Goal: Information Seeking & Learning: Learn about a topic

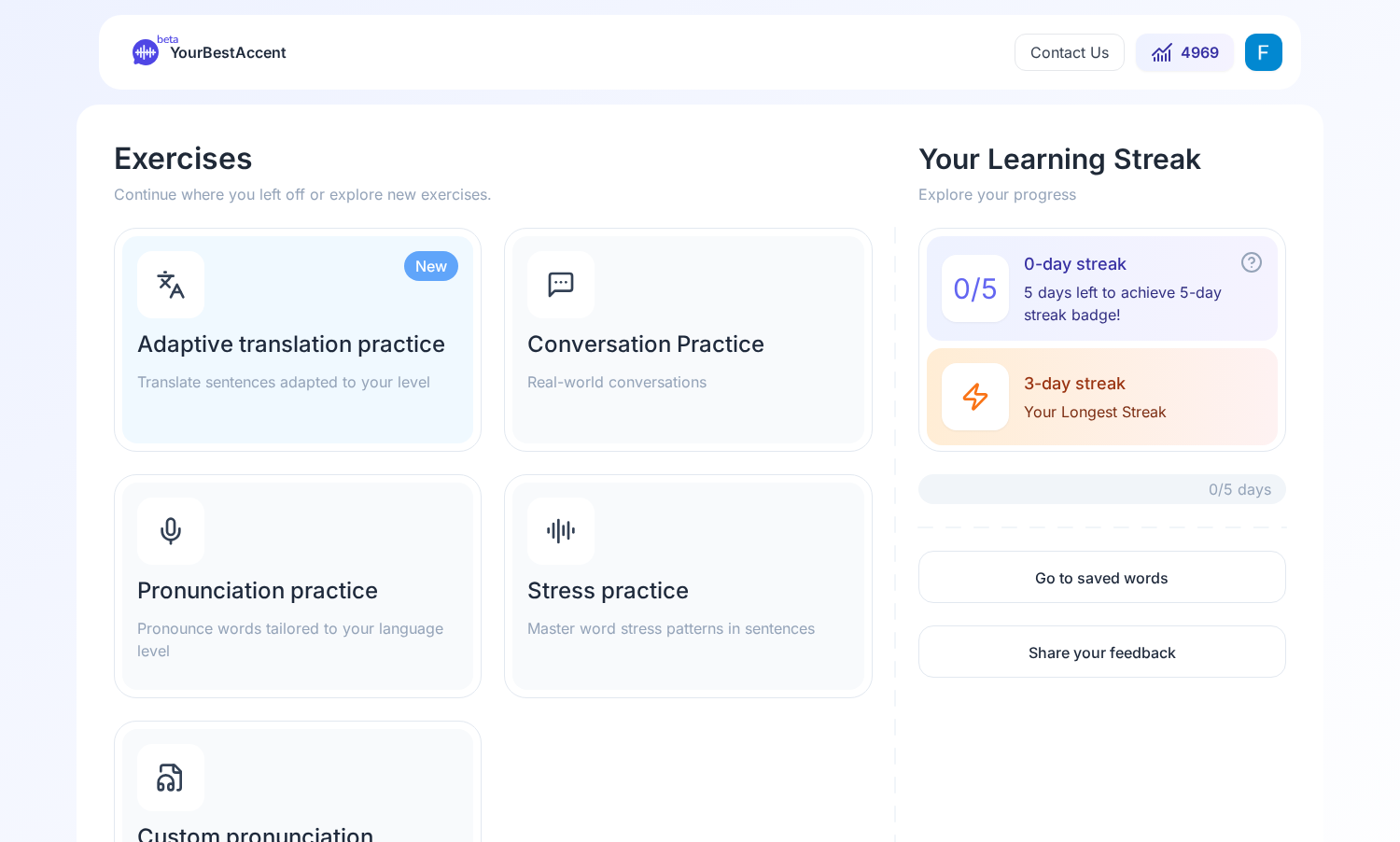
click at [313, 561] on div "Pronunciation practice Pronounce words tailored to your language level" at bounding box center [297, 586] width 350 height 207
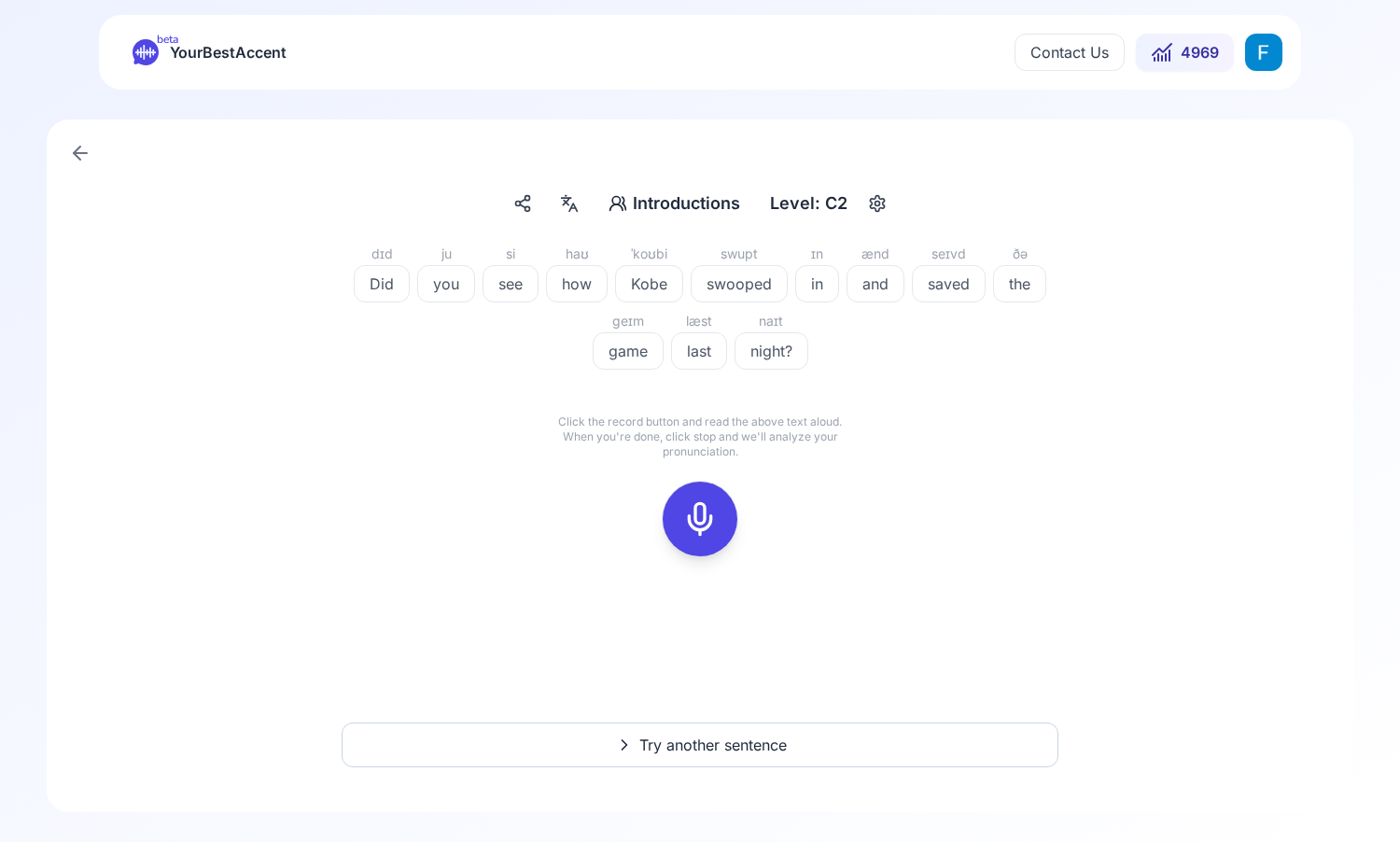
click at [694, 510] on icon at bounding box center [700, 519] width 37 height 37
click at [796, 480] on div "dɪd Did ju you si see haʊ how ˈkoʊbi Kobe swupt swooped ɪn in ænd and seɪvd sav…" at bounding box center [700, 411] width 1217 height 336
click at [779, 480] on icon at bounding box center [783, 484] width 19 height 19
click at [689, 516] on icon at bounding box center [700, 519] width 37 height 37
click at [713, 527] on rect at bounding box center [700, 519] width 28 height 28
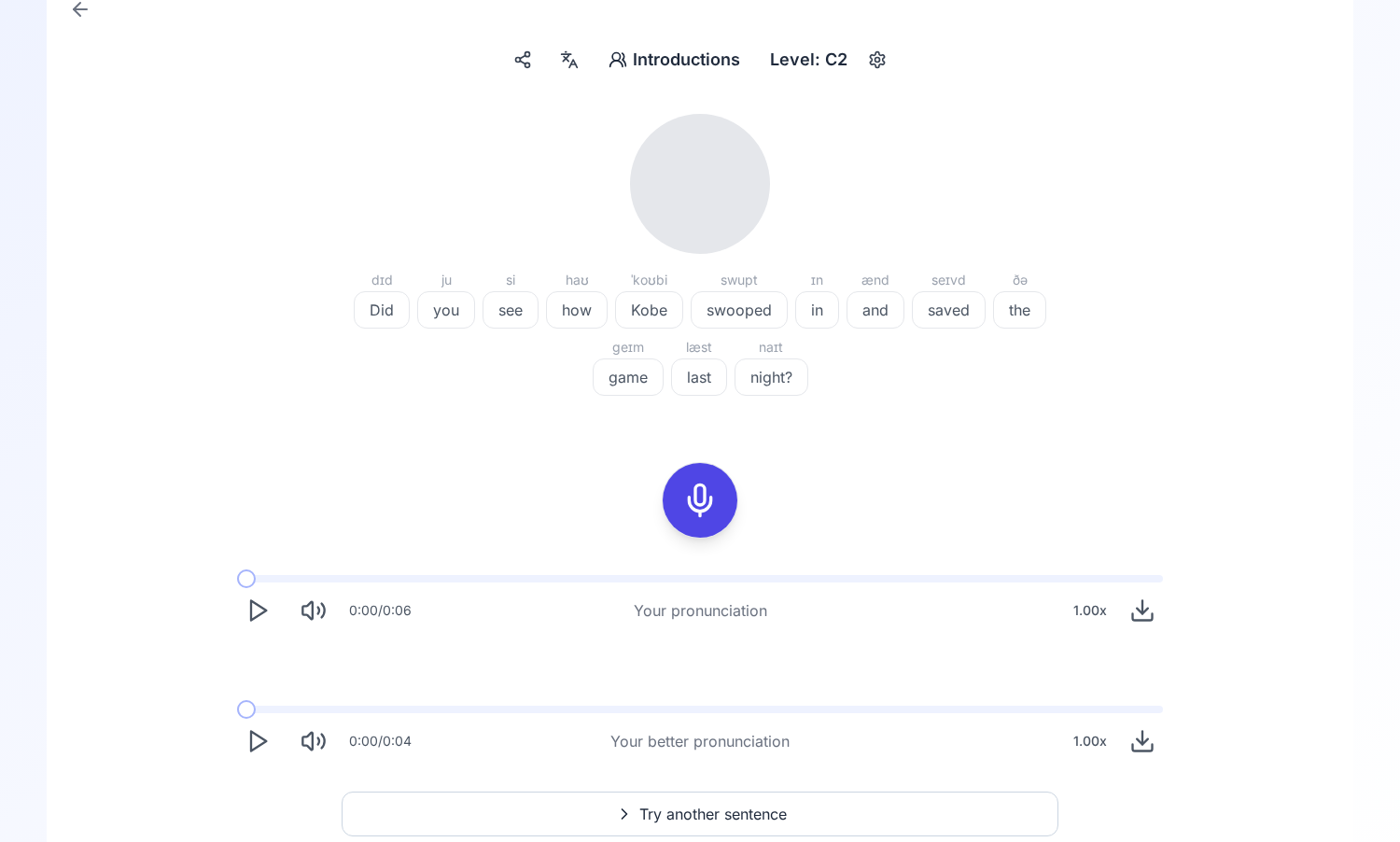
scroll to position [213, 0]
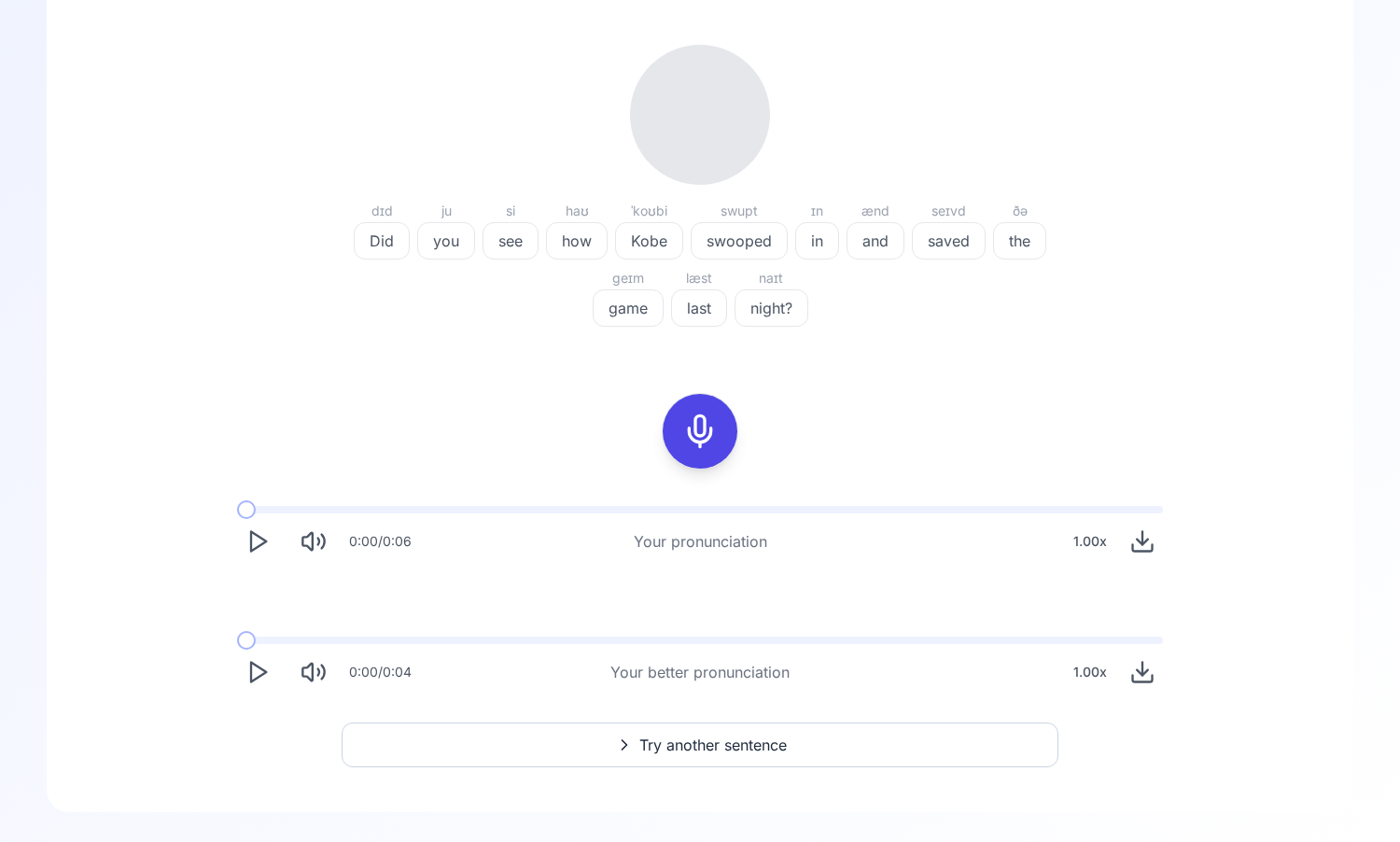
click at [276, 534] on button "Play" at bounding box center [258, 541] width 41 height 41
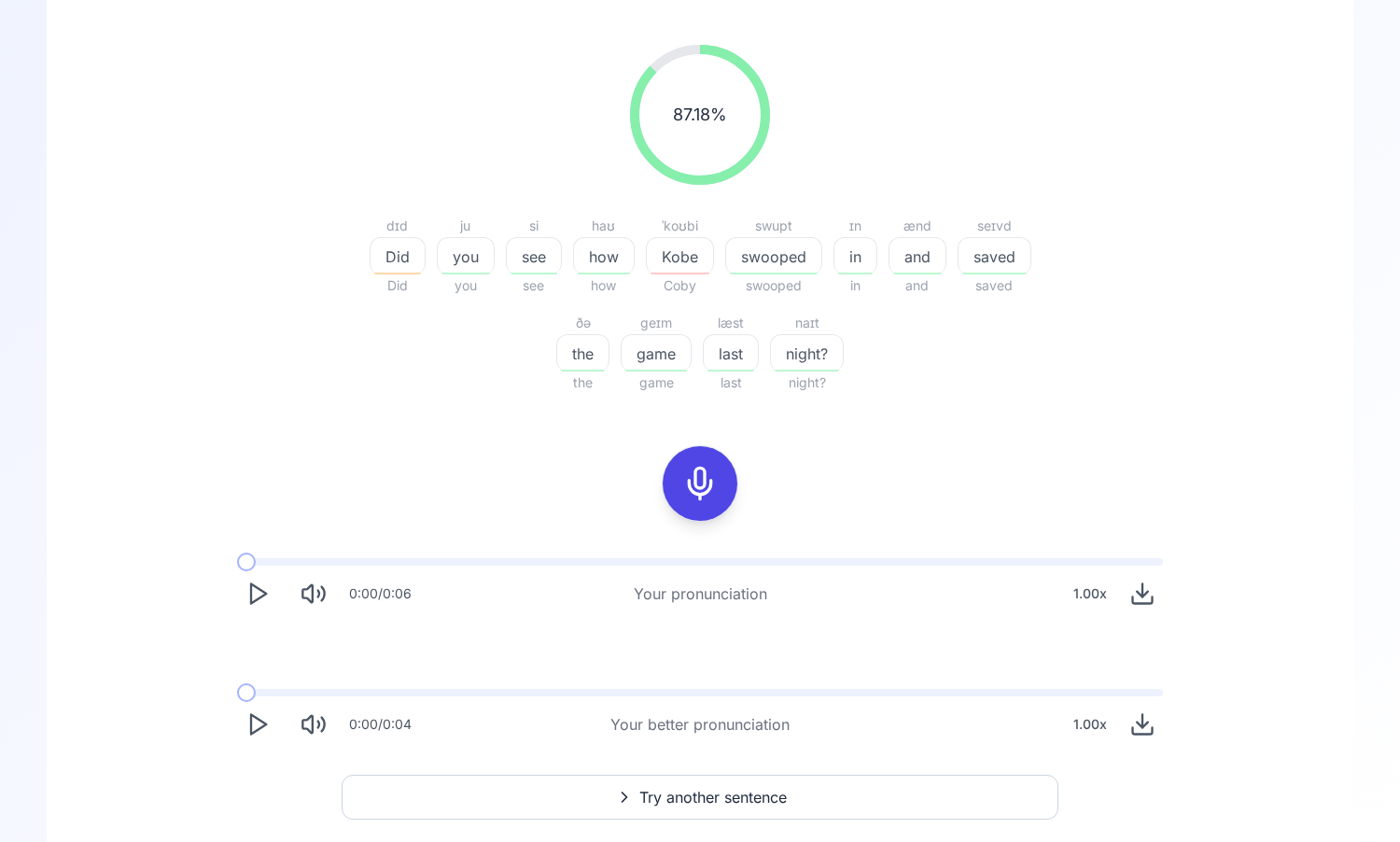
click at [261, 716] on icon "Play" at bounding box center [257, 724] width 26 height 26
click at [253, 729] on icon "Play" at bounding box center [257, 724] width 26 height 26
click at [246, 737] on icon "Play" at bounding box center [257, 724] width 26 height 26
click at [683, 507] on div at bounding box center [700, 484] width 45 height 74
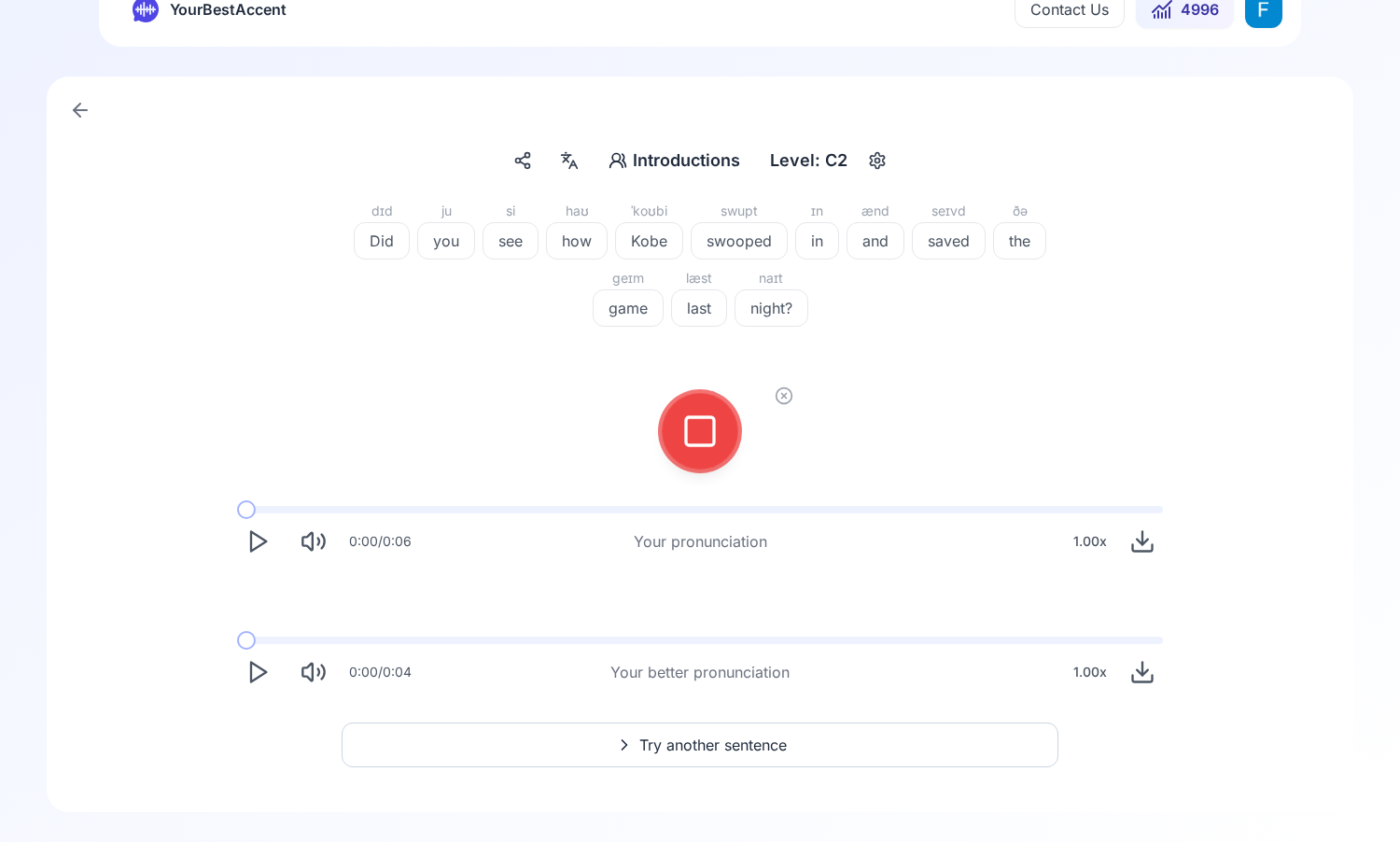
click at [680, 436] on div at bounding box center [700, 431] width 45 height 74
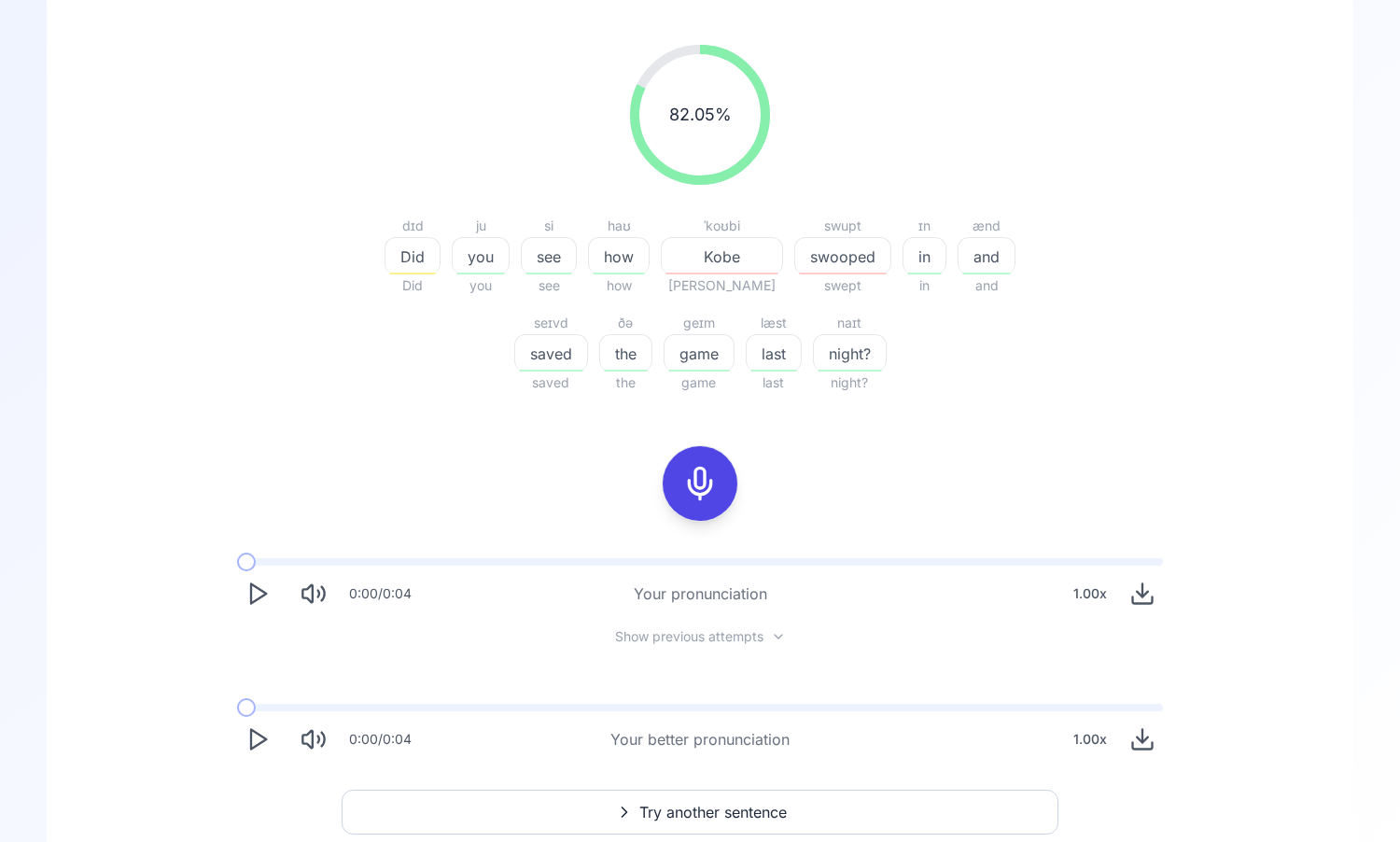
click at [251, 597] on polygon "Play" at bounding box center [258, 594] width 15 height 20
click at [256, 599] on polygon "Play" at bounding box center [258, 594] width 15 height 20
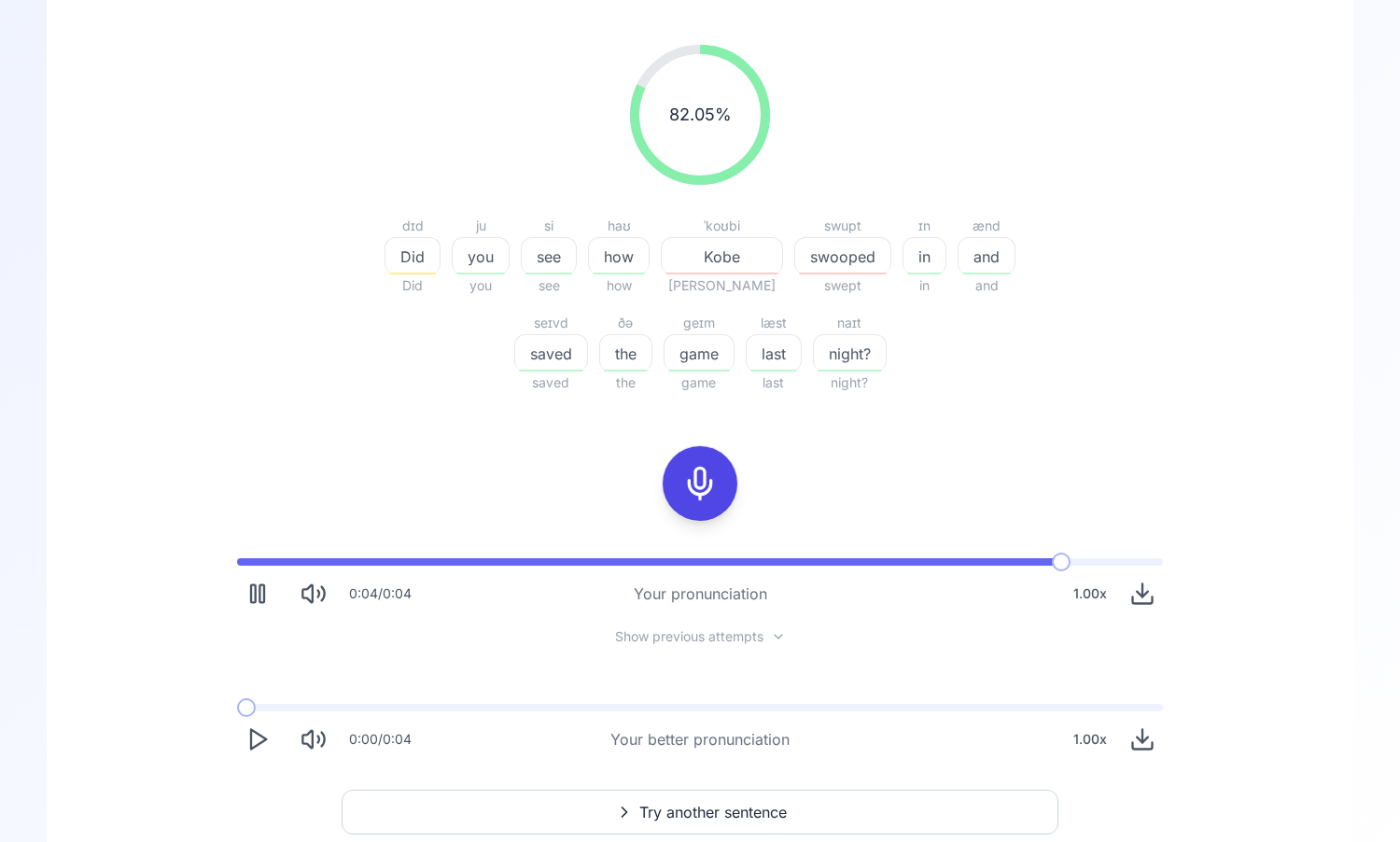
click at [248, 745] on icon "Play" at bounding box center [257, 739] width 26 height 26
click at [271, 588] on button "Play" at bounding box center [258, 594] width 41 height 41
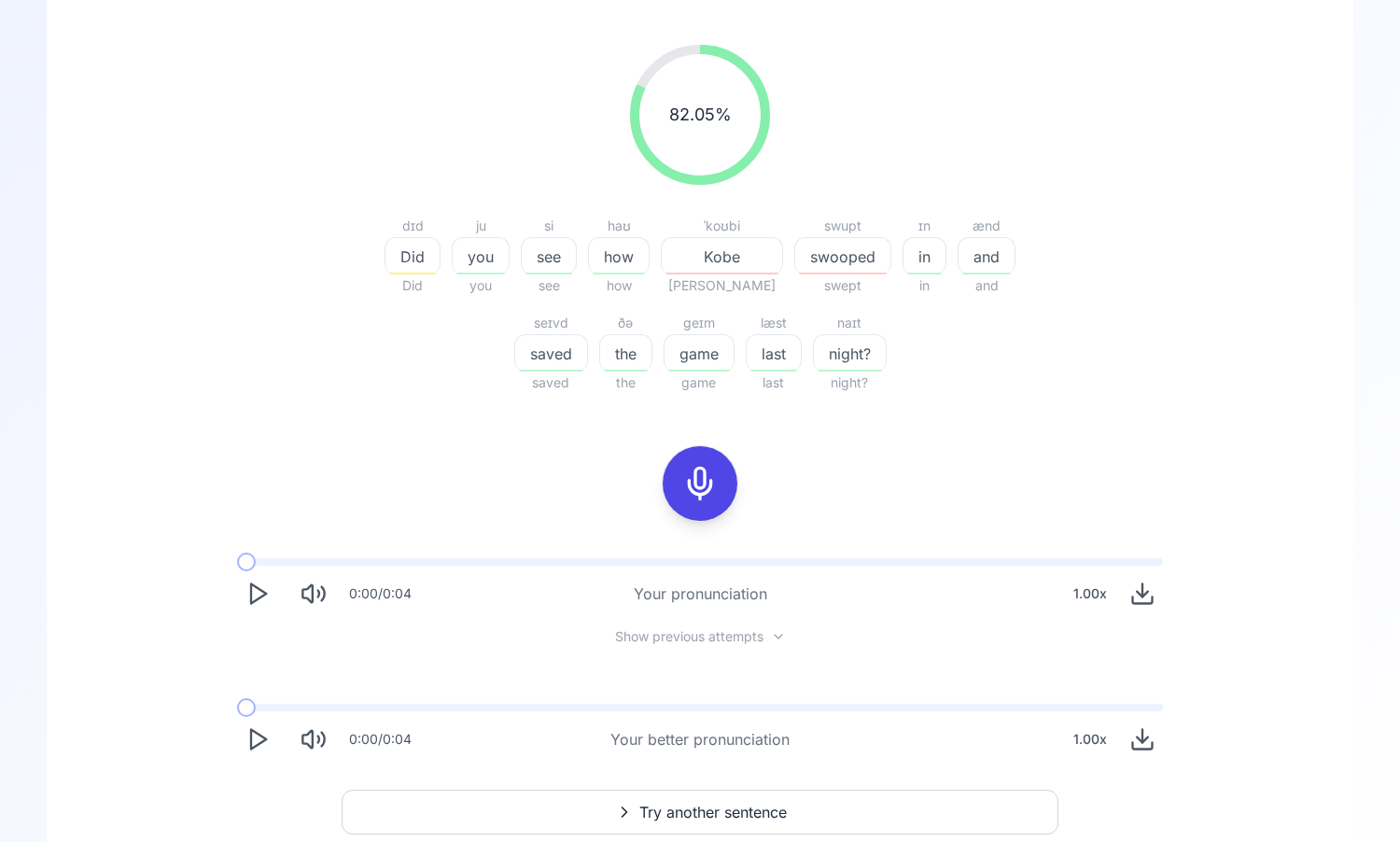
click at [253, 603] on polygon "Play" at bounding box center [258, 594] width 15 height 20
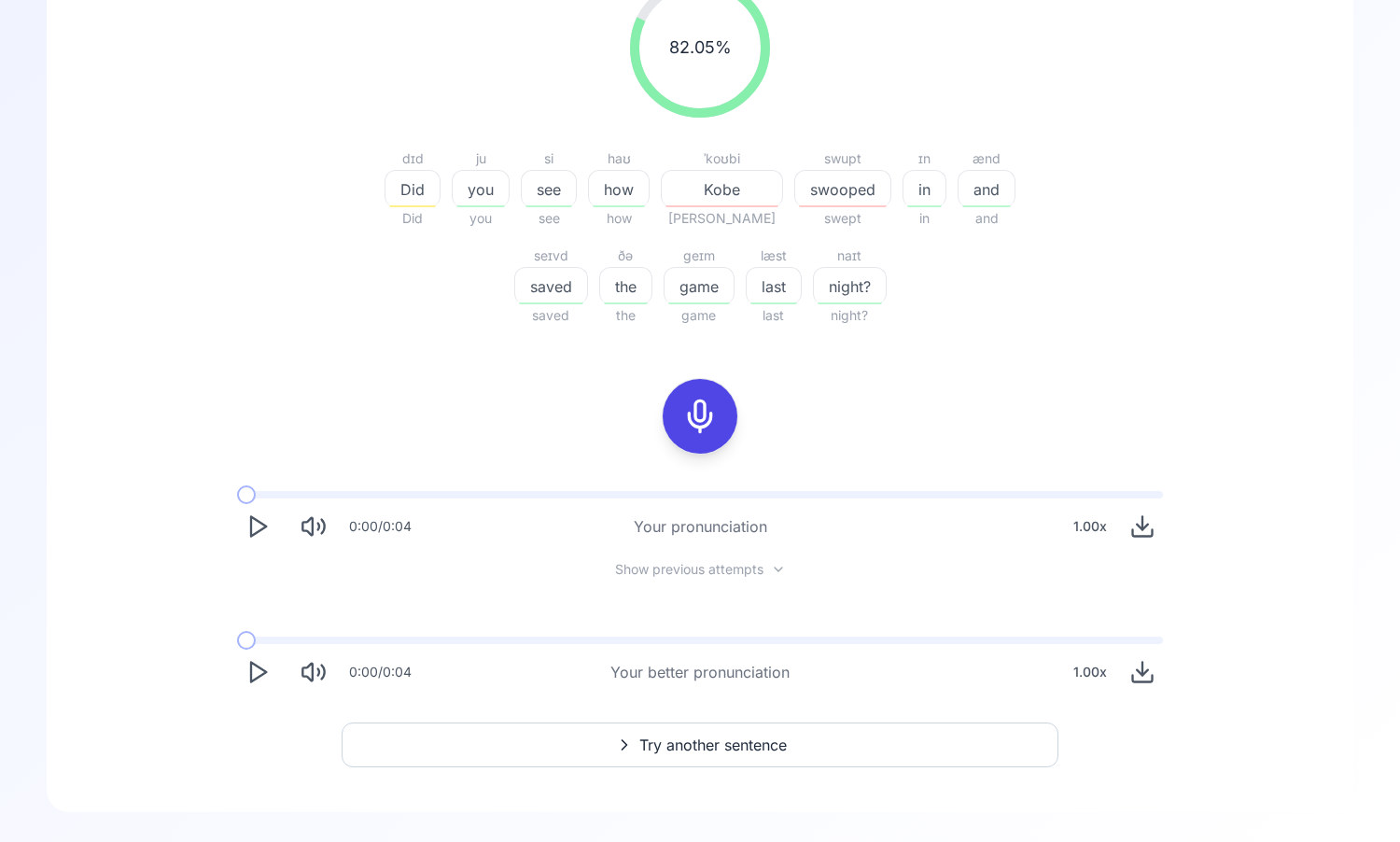
click at [626, 745] on icon at bounding box center [625, 745] width 5 height 10
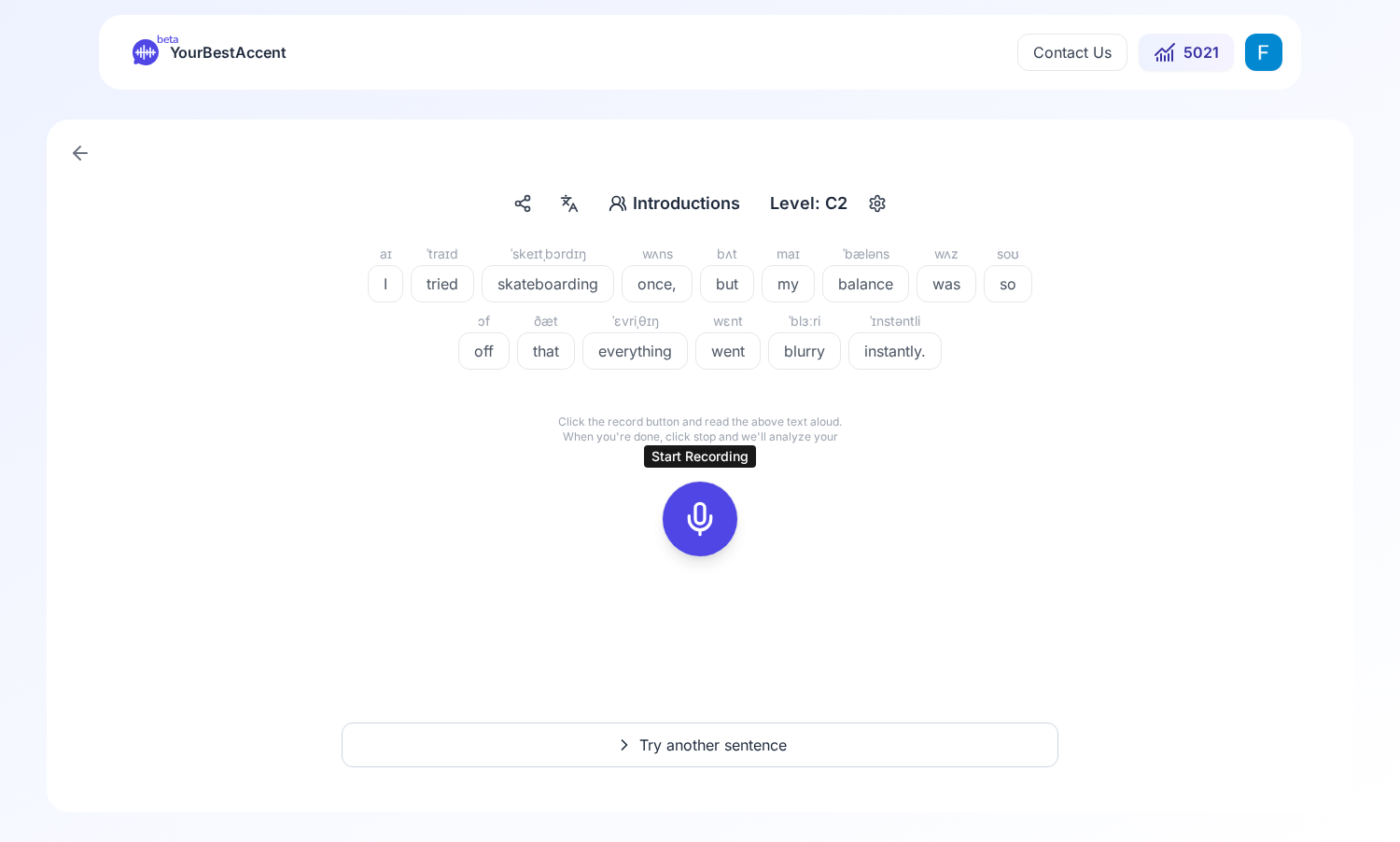
click at [695, 511] on icon at bounding box center [700, 519] width 37 height 37
click at [697, 534] on icon at bounding box center [700, 519] width 37 height 37
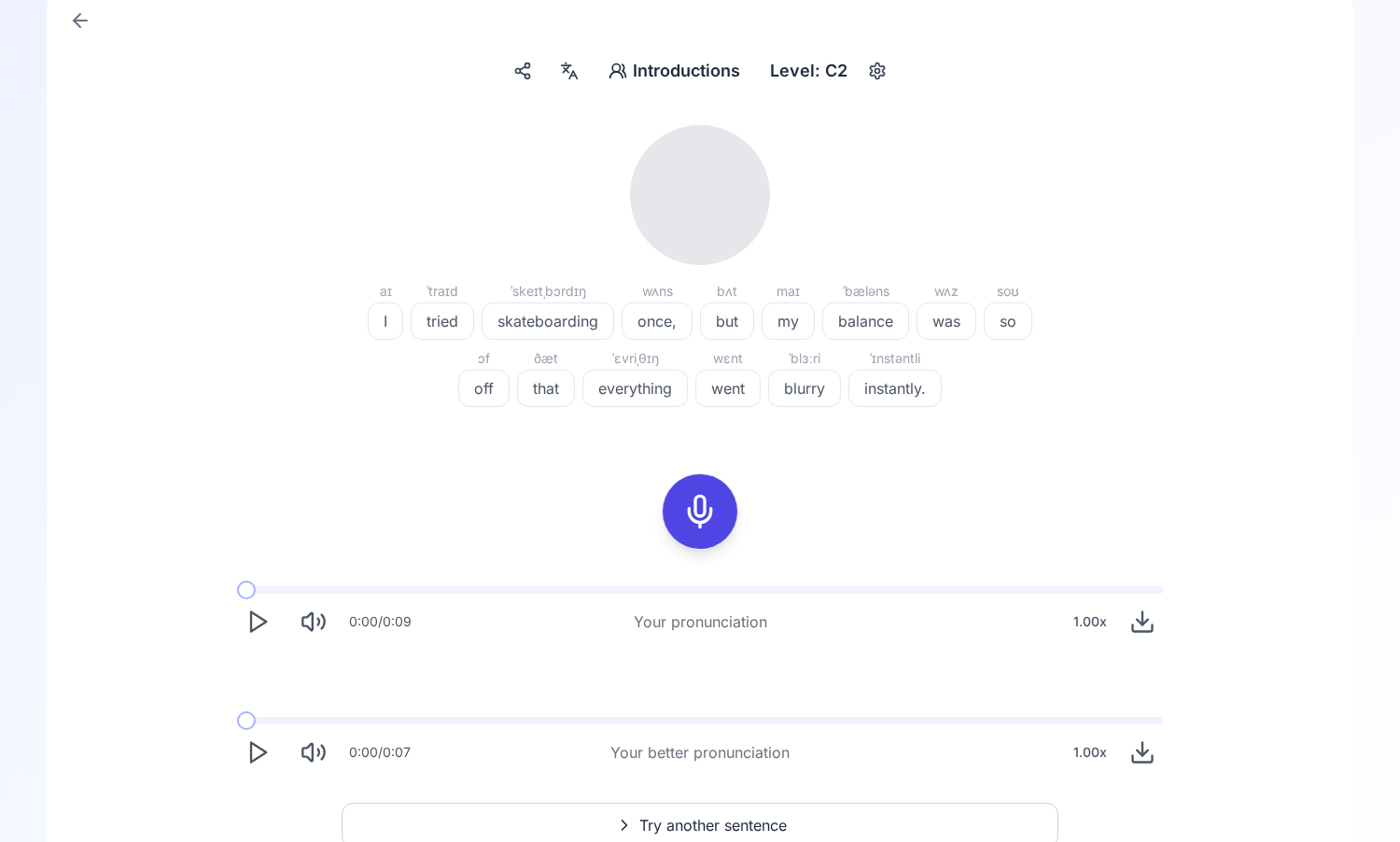
scroll to position [134, 0]
click at [256, 630] on icon "Play" at bounding box center [257, 620] width 26 height 26
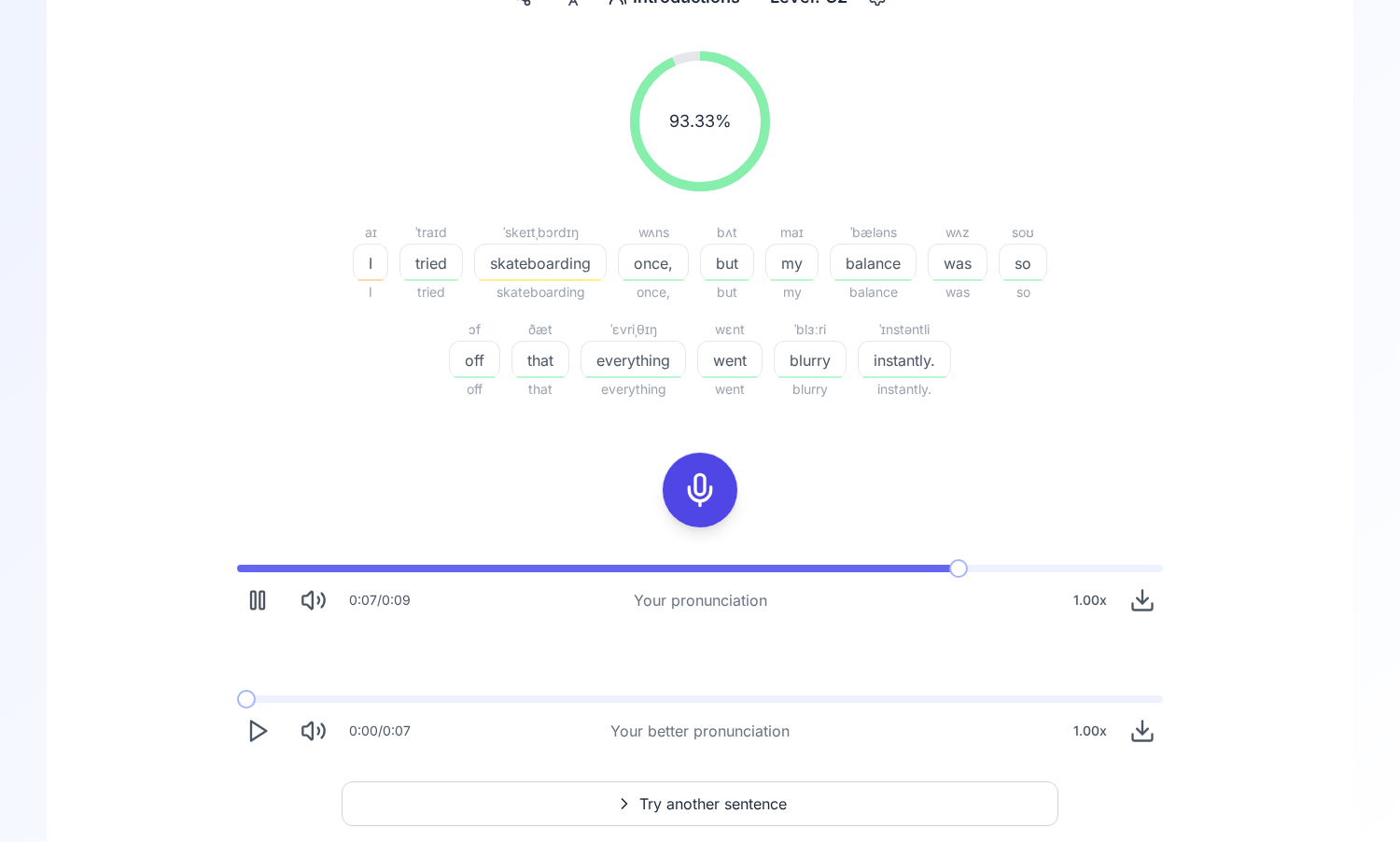
scroll to position [208, 0]
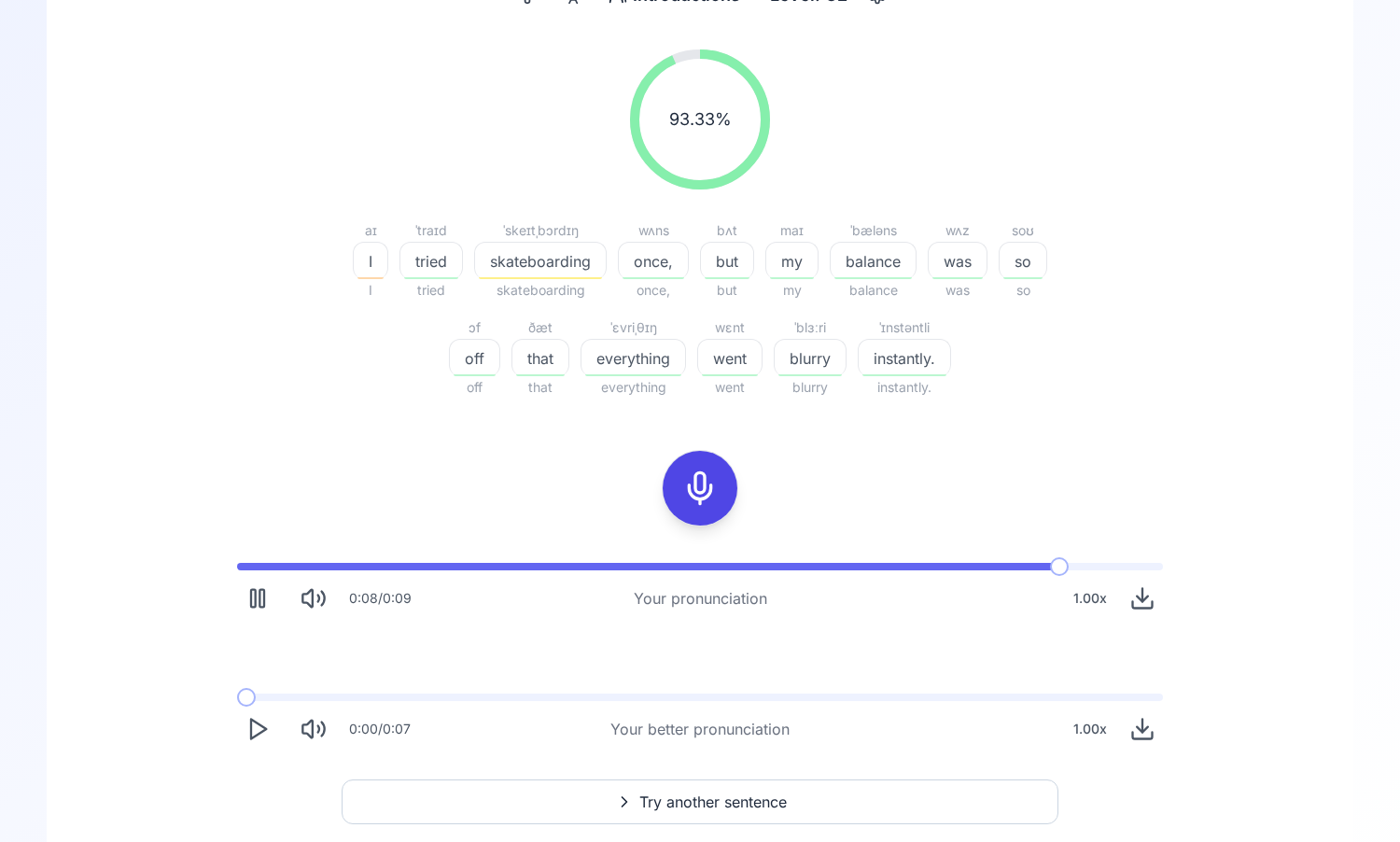
click at [257, 741] on icon "Play" at bounding box center [257, 729] width 26 height 26
click at [268, 734] on icon "Play" at bounding box center [257, 729] width 26 height 26
click at [262, 738] on icon "Play" at bounding box center [257, 729] width 26 height 26
click at [262, 743] on button "Play" at bounding box center [258, 730] width 41 height 41
click at [264, 737] on rect "Pause" at bounding box center [262, 730] width 5 height 18
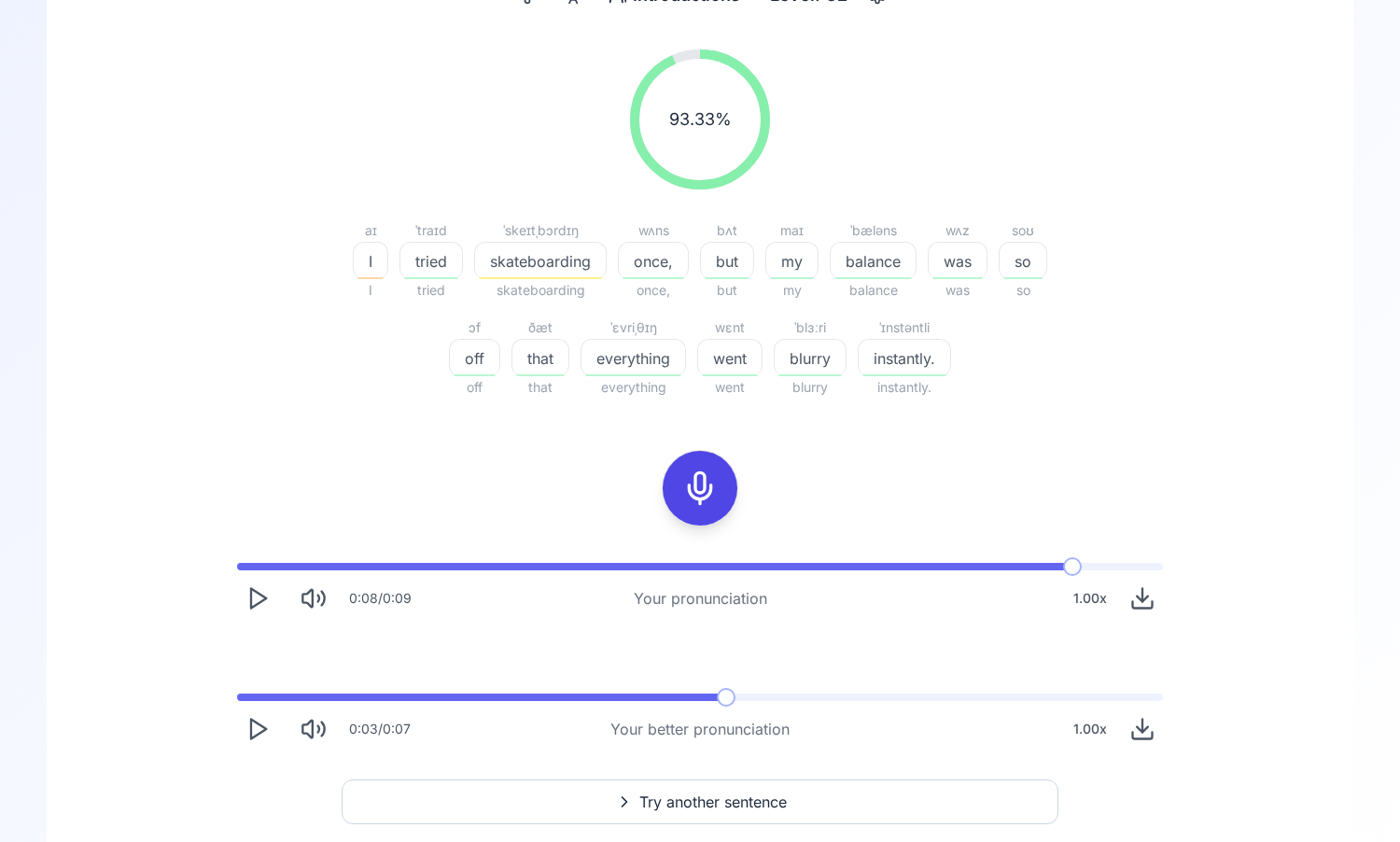
drag, startPoint x: 263, startPoint y: 693, endPoint x: 205, endPoint y: 694, distance: 58.0
click at [196, 693] on div "0:08 / 0:09 Your pronunciation 1.00 x 0:03 / 0:07 Your better pronunciation 1.0…" at bounding box center [700, 656] width 1195 height 217
click at [237, 698] on span at bounding box center [242, 697] width 10 height 8
click at [256, 735] on polygon "Play" at bounding box center [258, 730] width 15 height 20
click at [251, 732] on polygon "Play" at bounding box center [258, 730] width 15 height 20
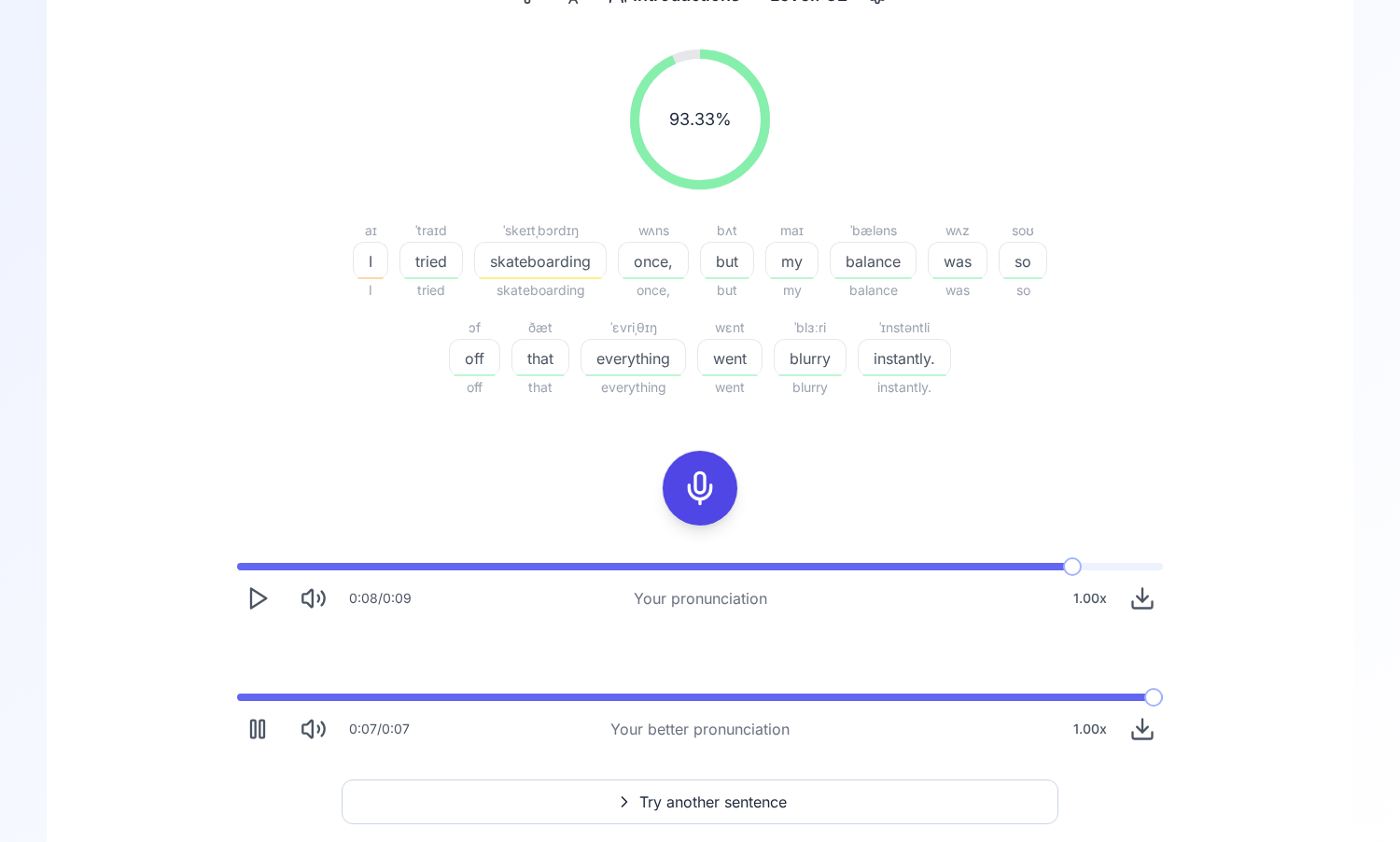
click at [257, 594] on icon "Play" at bounding box center [257, 598] width 26 height 26
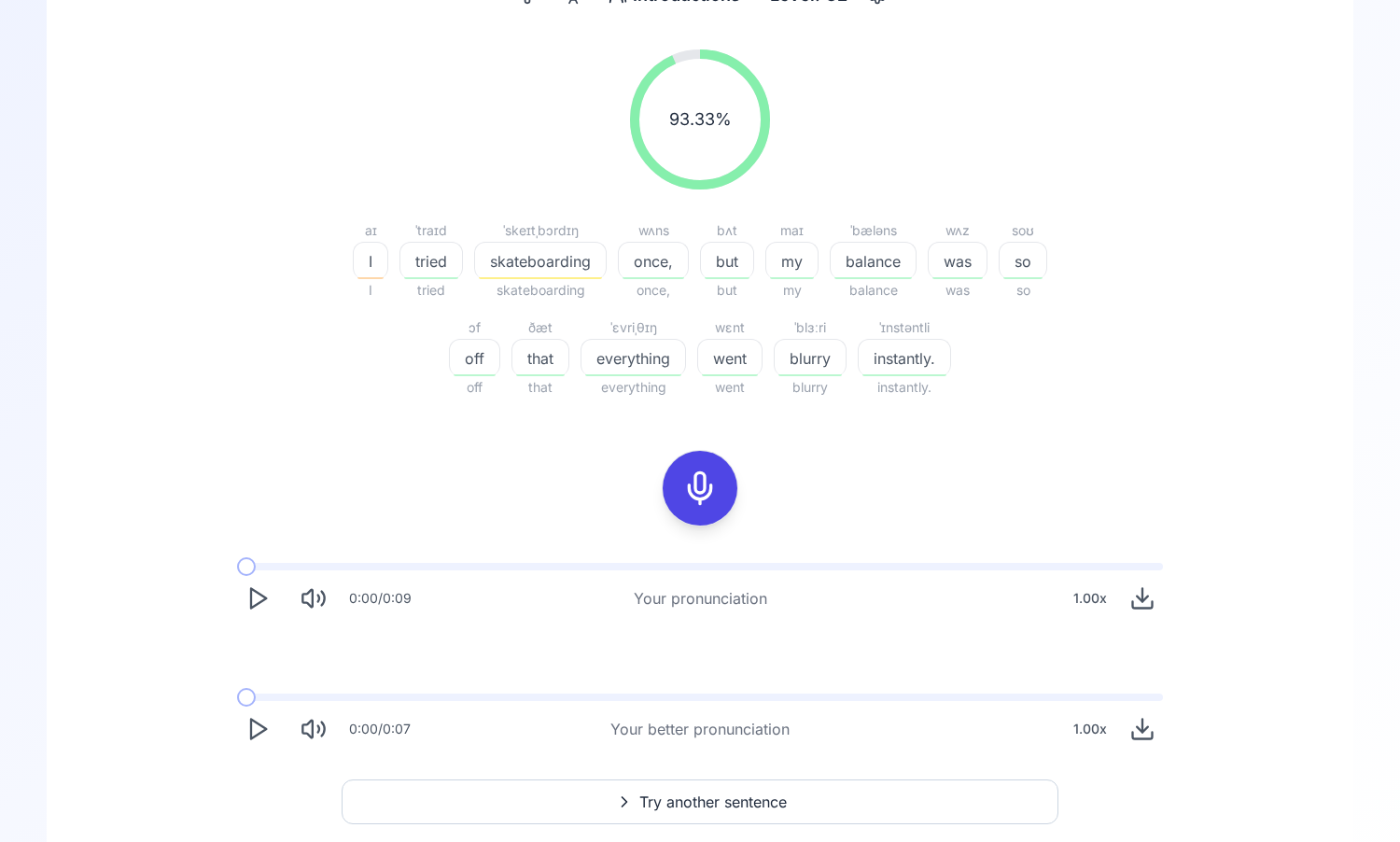
click at [257, 603] on icon "Play" at bounding box center [257, 598] width 26 height 26
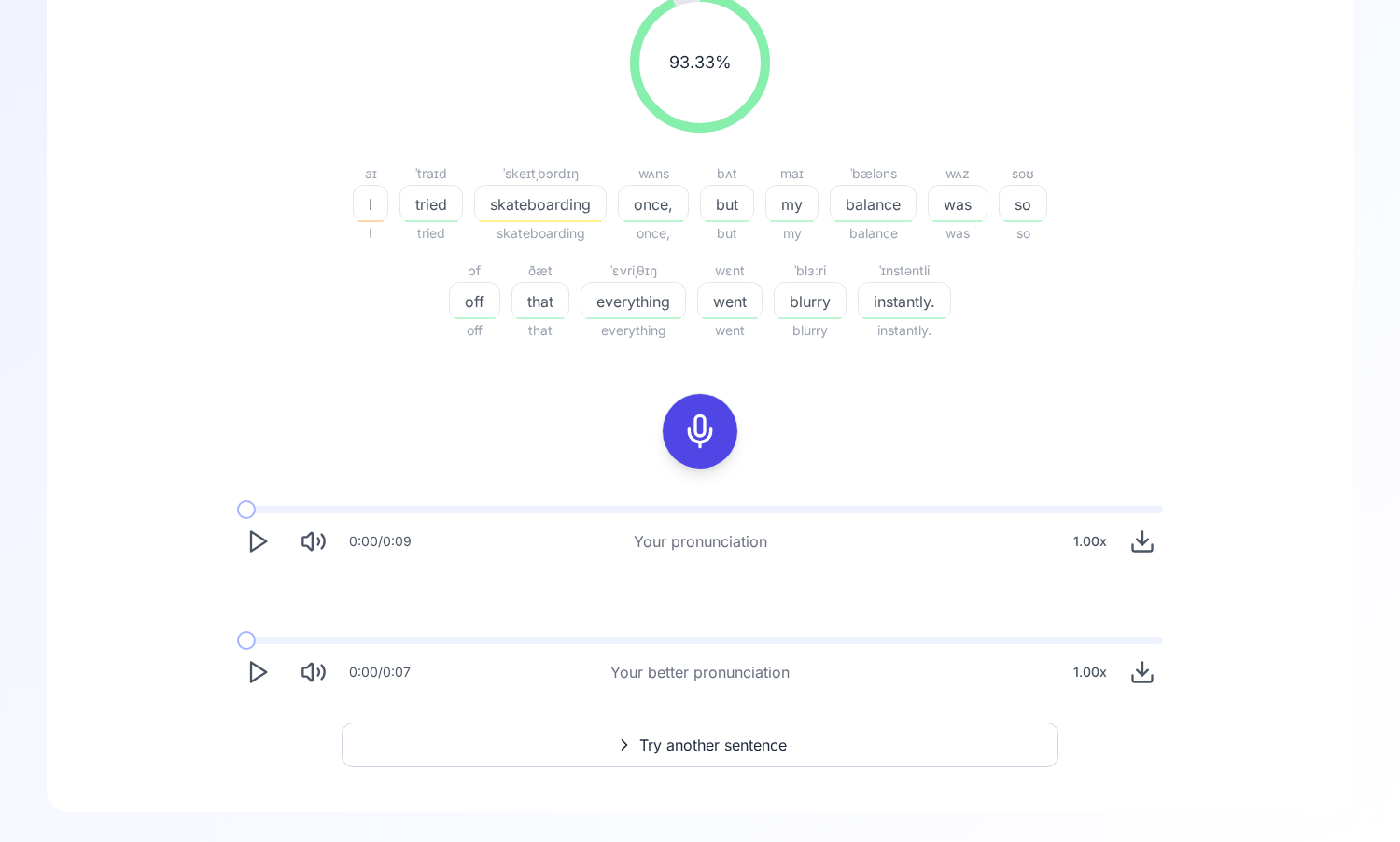
click at [498, 743] on button "Try another sentence" at bounding box center [700, 745] width 717 height 45
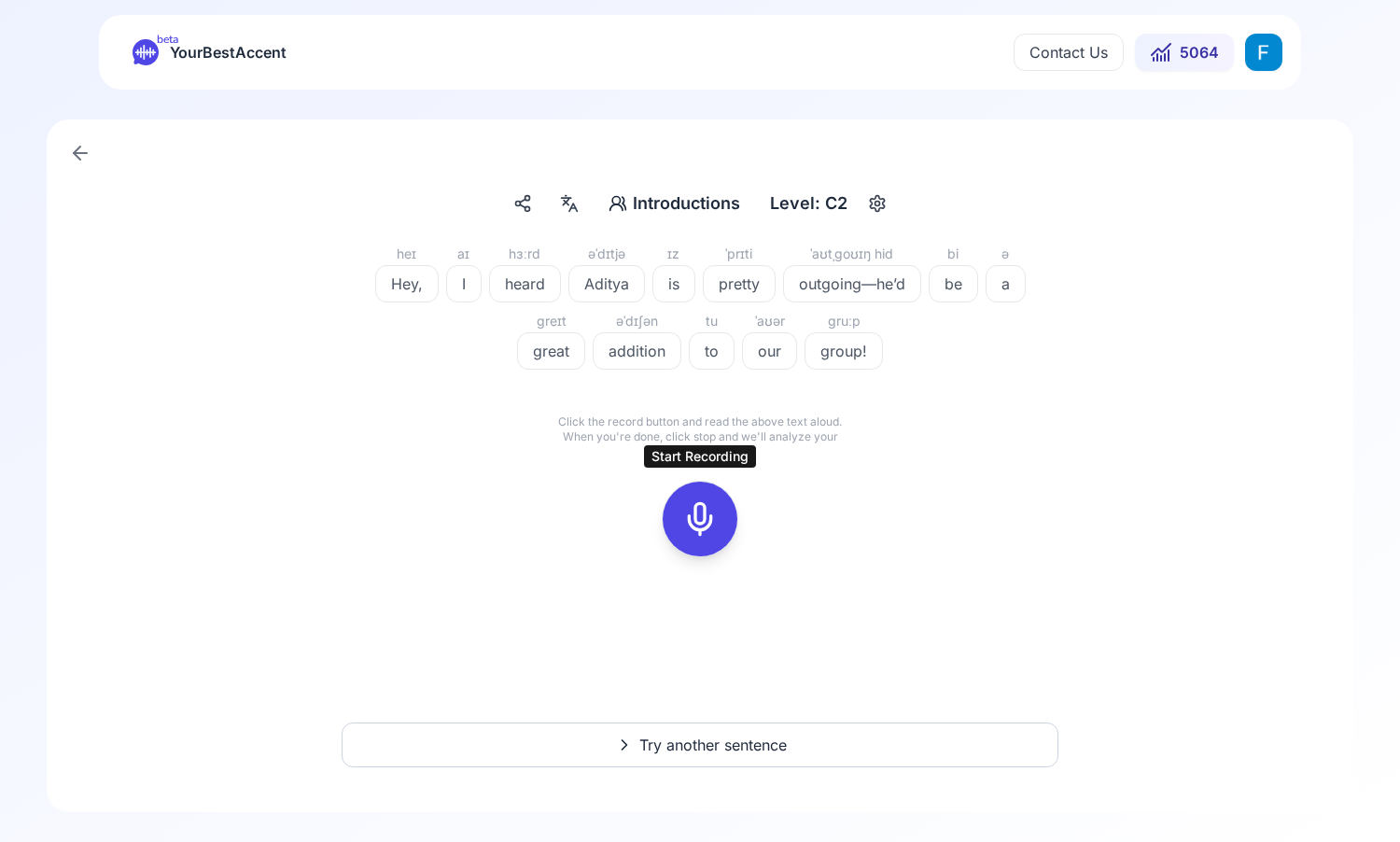
click at [678, 529] on div at bounding box center [700, 519] width 45 height 74
click at [724, 539] on button at bounding box center [700, 519] width 74 height 74
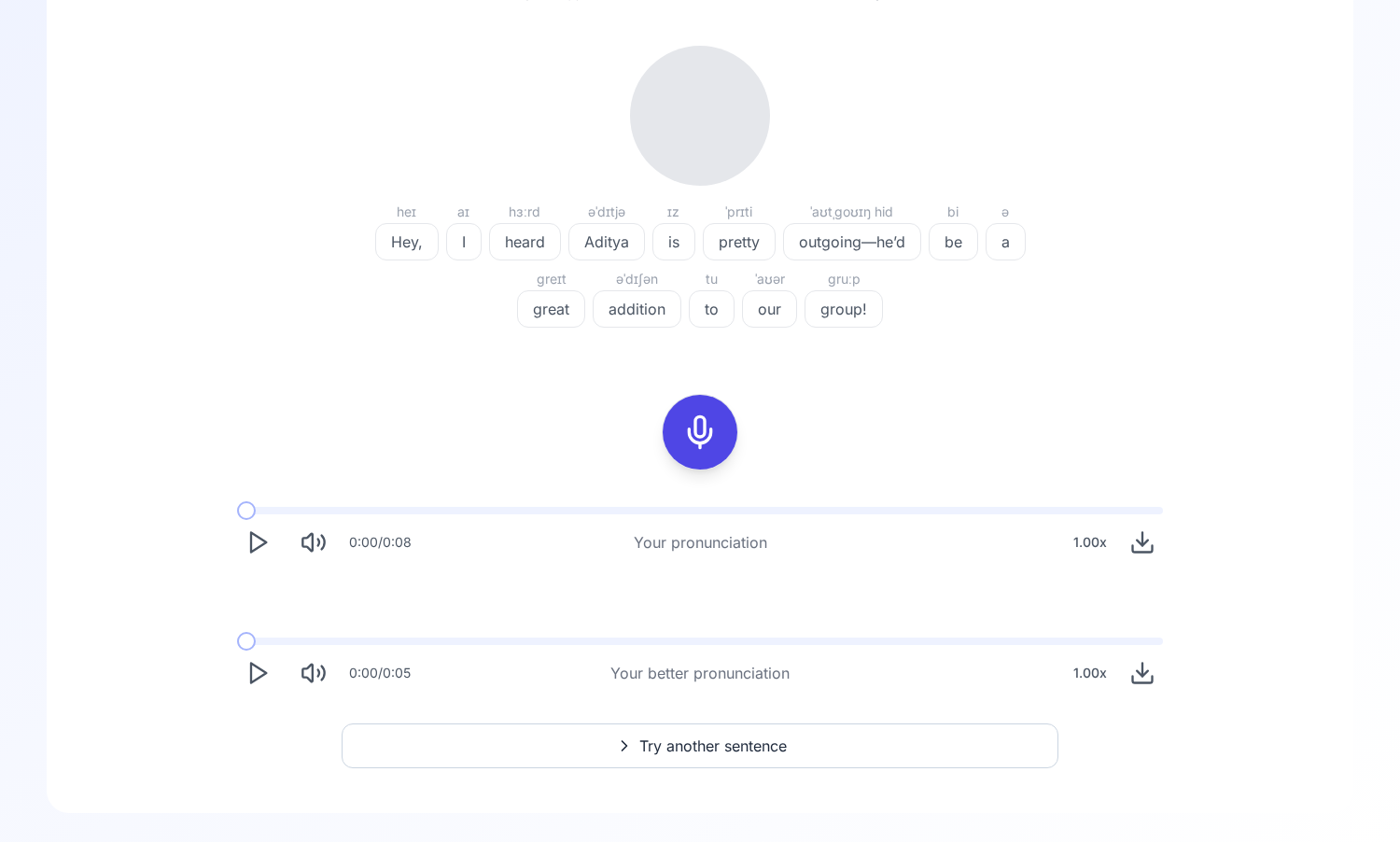
scroll to position [213, 0]
click at [263, 541] on icon "Play" at bounding box center [257, 541] width 26 height 26
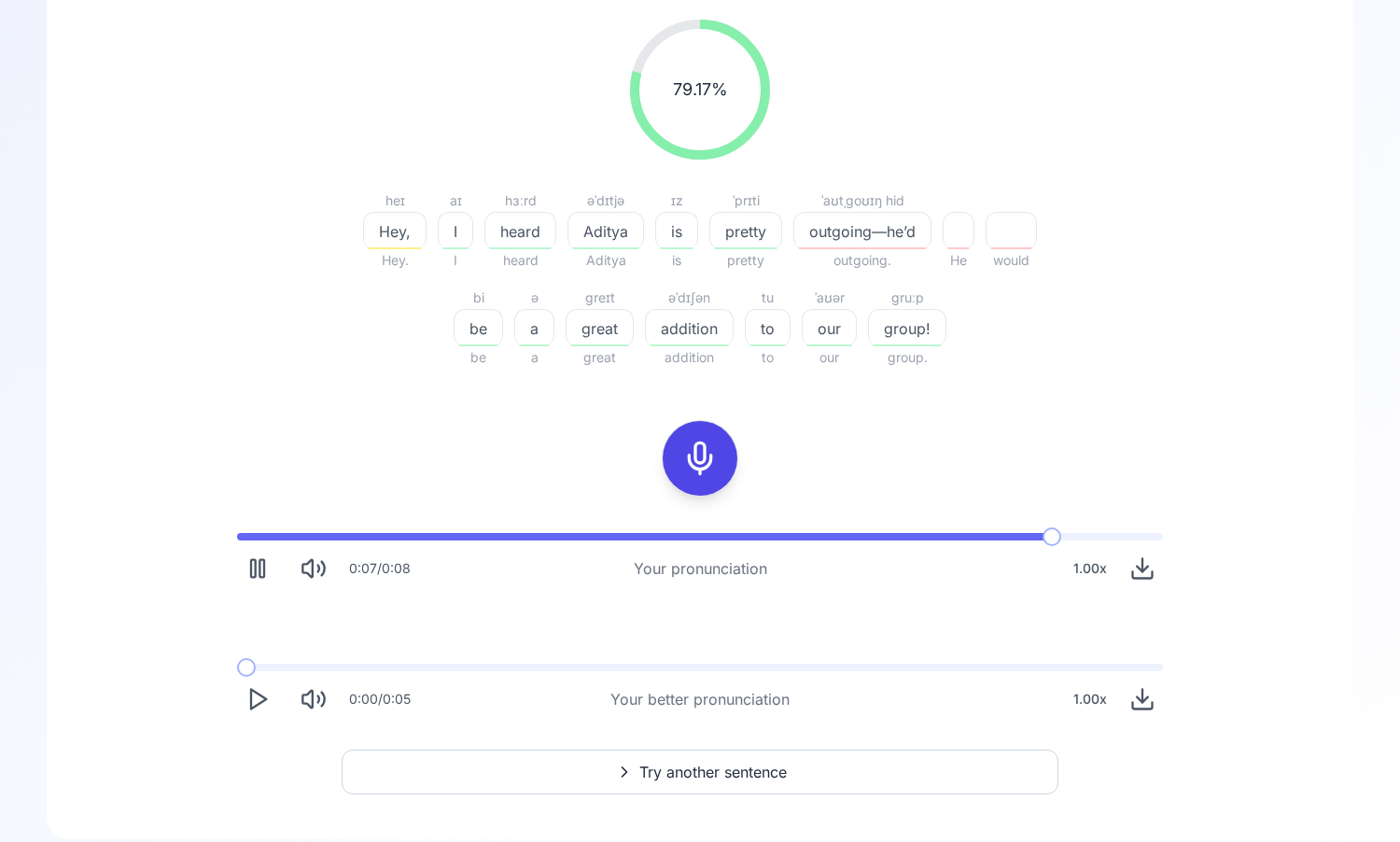
scroll to position [245, 0]
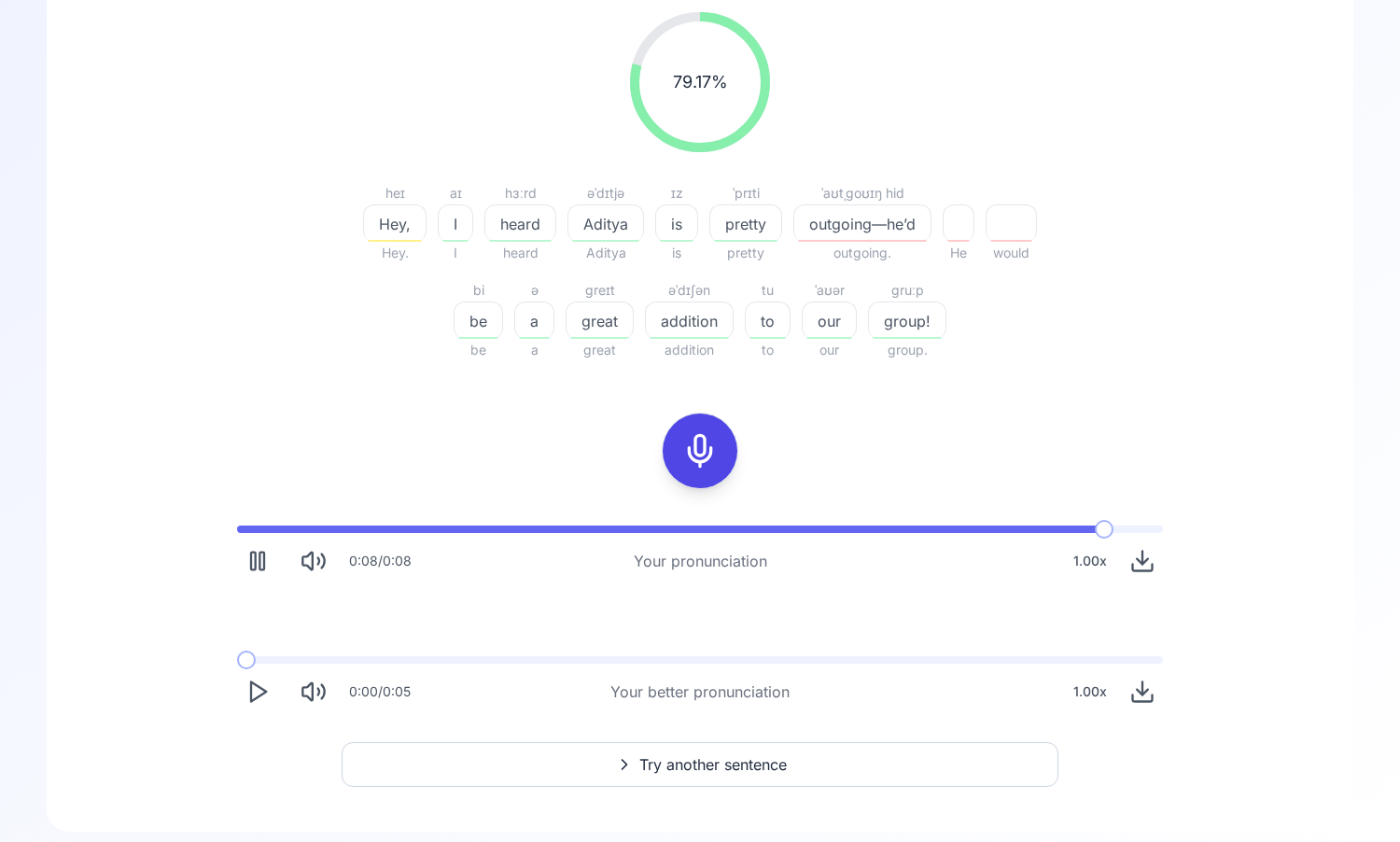
click at [264, 691] on icon "Play" at bounding box center [257, 692] width 26 height 26
click at [248, 695] on icon "Play" at bounding box center [257, 692] width 26 height 26
click at [554, 762] on button "Try another sentence" at bounding box center [700, 765] width 717 height 45
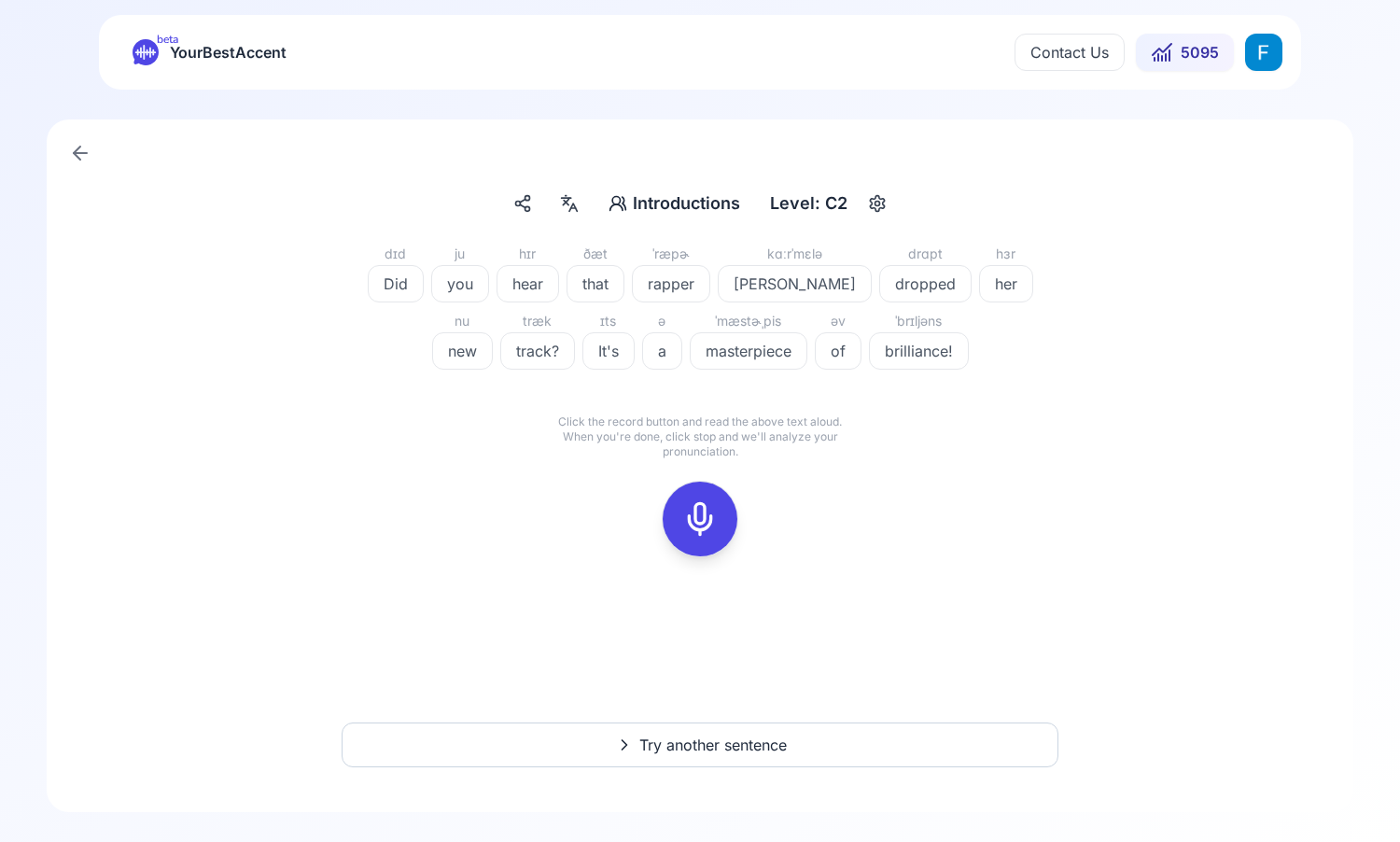
click at [702, 549] on div at bounding box center [700, 519] width 45 height 74
click at [777, 478] on icon at bounding box center [783, 484] width 19 height 19
click at [699, 530] on icon at bounding box center [700, 519] width 37 height 37
click at [784, 488] on icon at bounding box center [783, 484] width 19 height 19
click at [718, 516] on div at bounding box center [700, 519] width 45 height 74
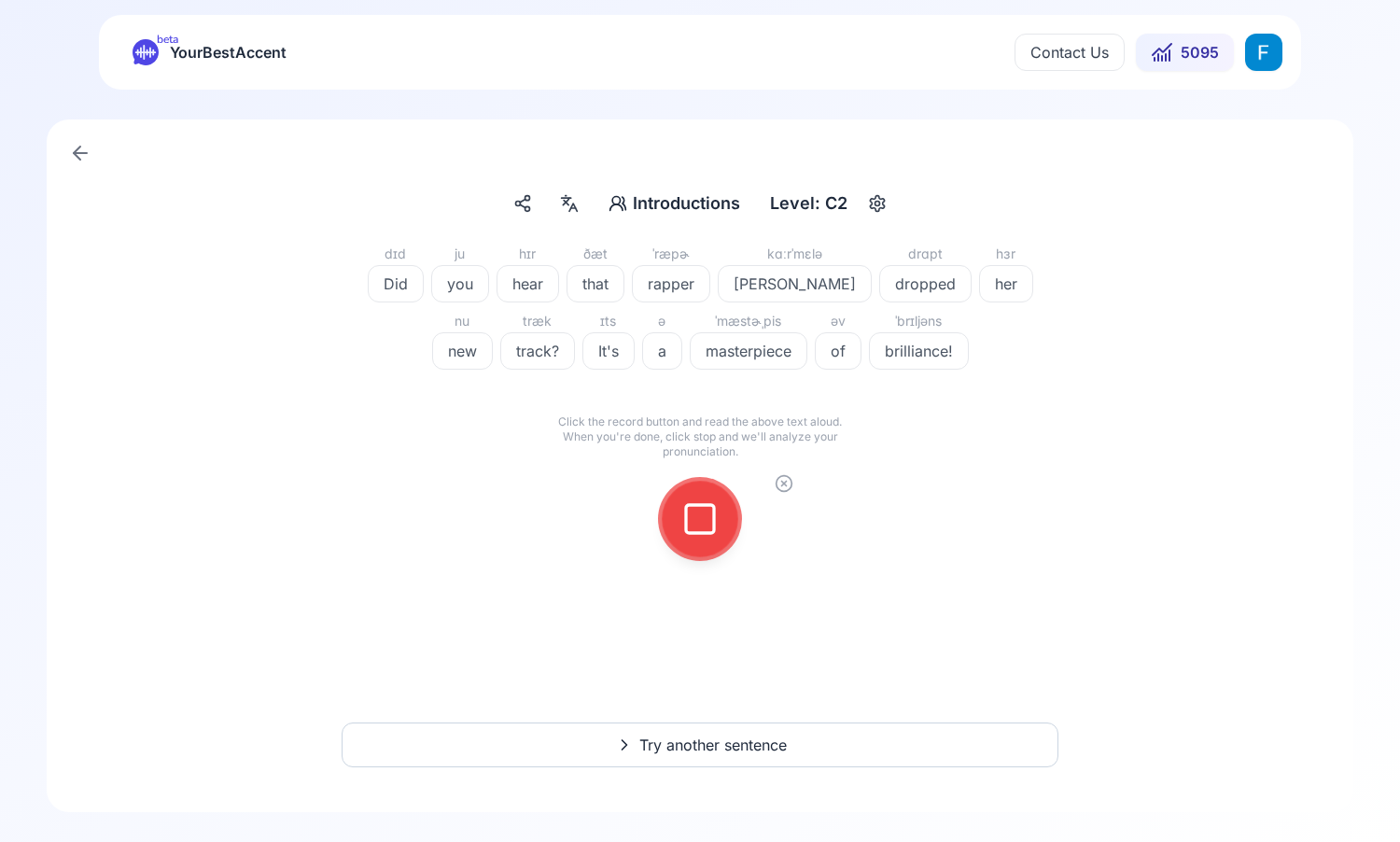
click at [783, 474] on div "dɪd Did ju you hɪr hear ðæt that ˈræpɚ rapper kɑːrˈmɛlə Carmela drɑpt dropped h…" at bounding box center [700, 411] width 1217 height 336
click at [782, 482] on icon at bounding box center [784, 484] width 5 height 5
click at [677, 532] on button at bounding box center [700, 519] width 74 height 74
click at [711, 499] on div at bounding box center [700, 519] width 45 height 74
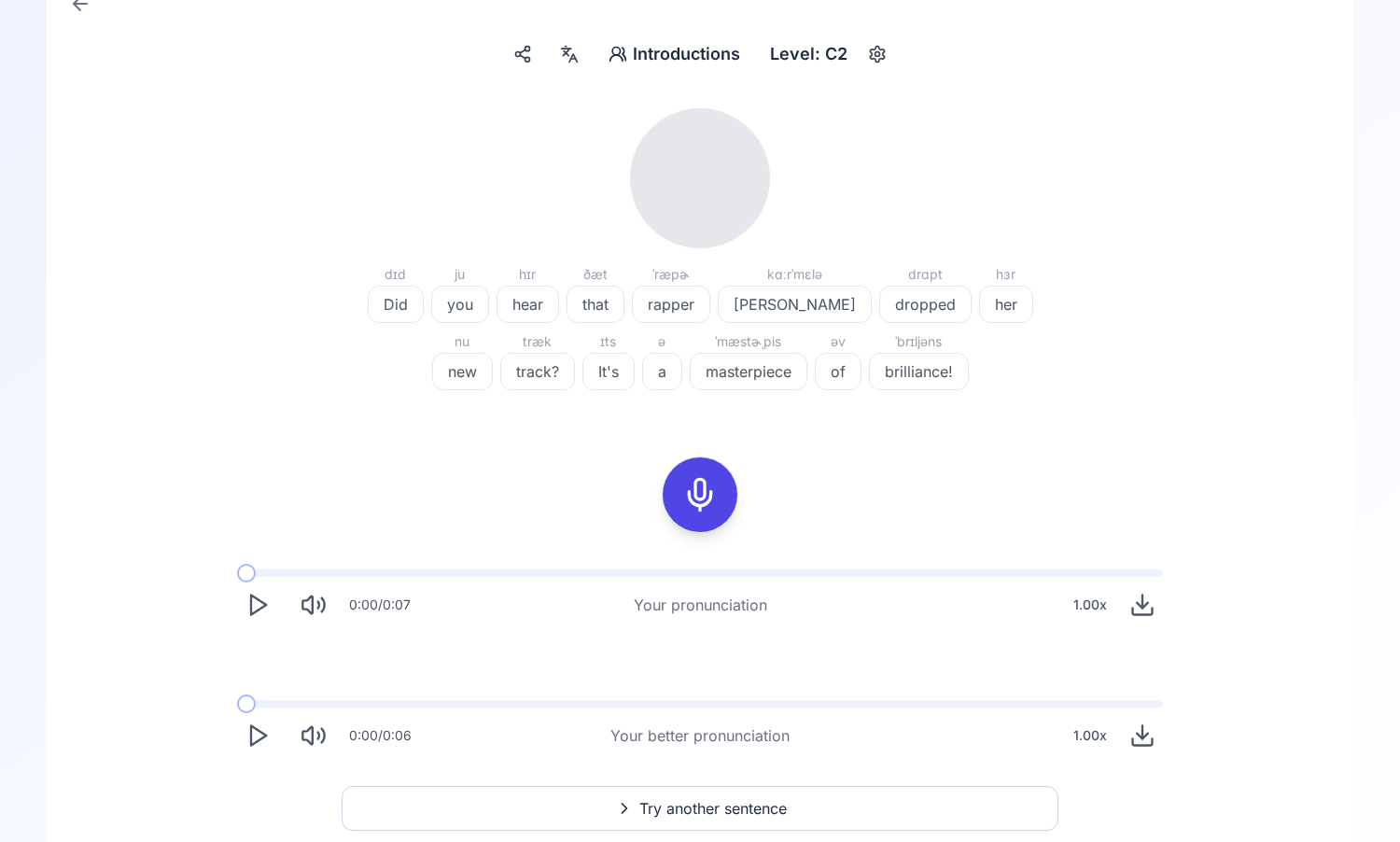
scroll to position [201, 0]
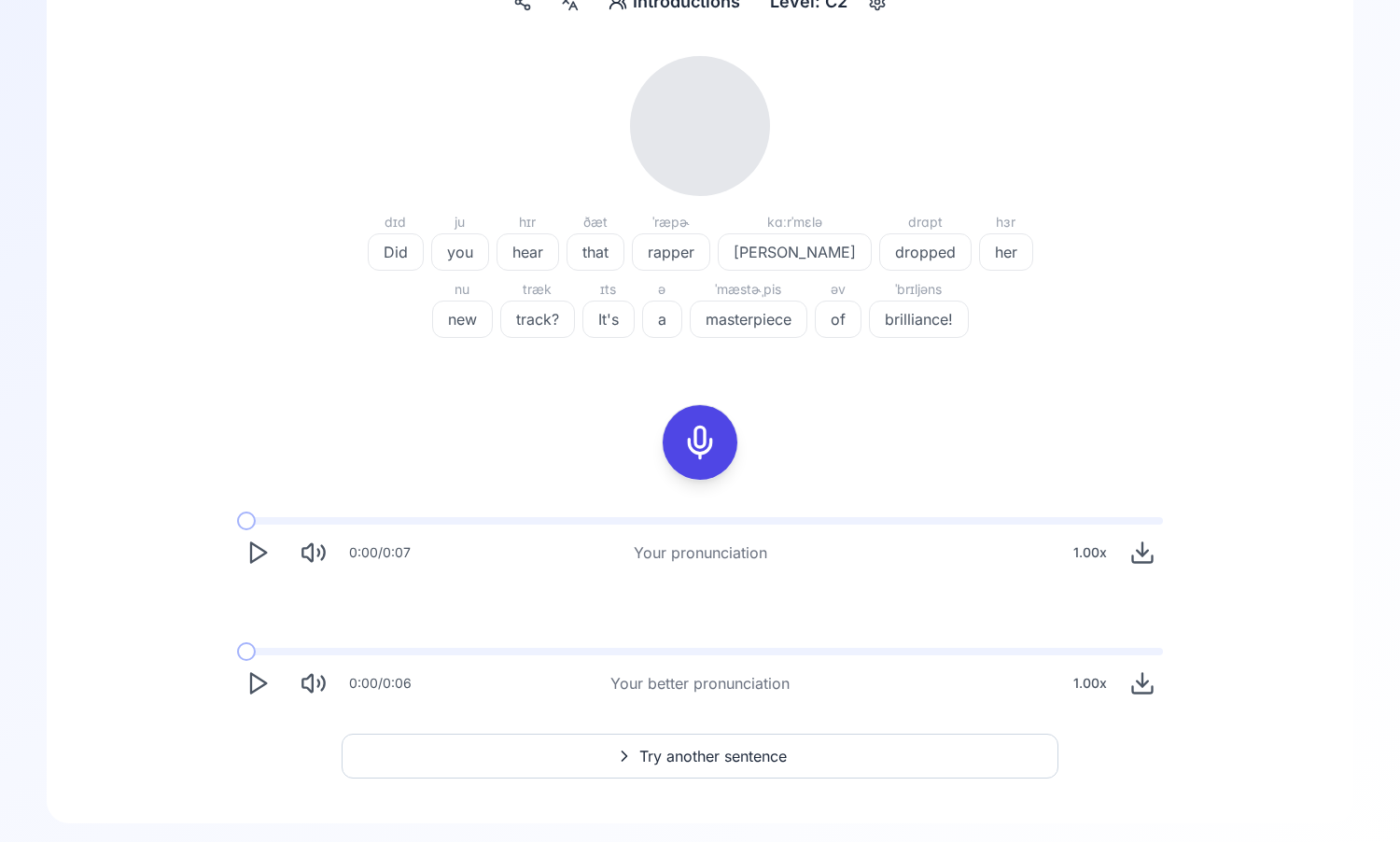
click at [255, 563] on icon "Play" at bounding box center [257, 553] width 26 height 26
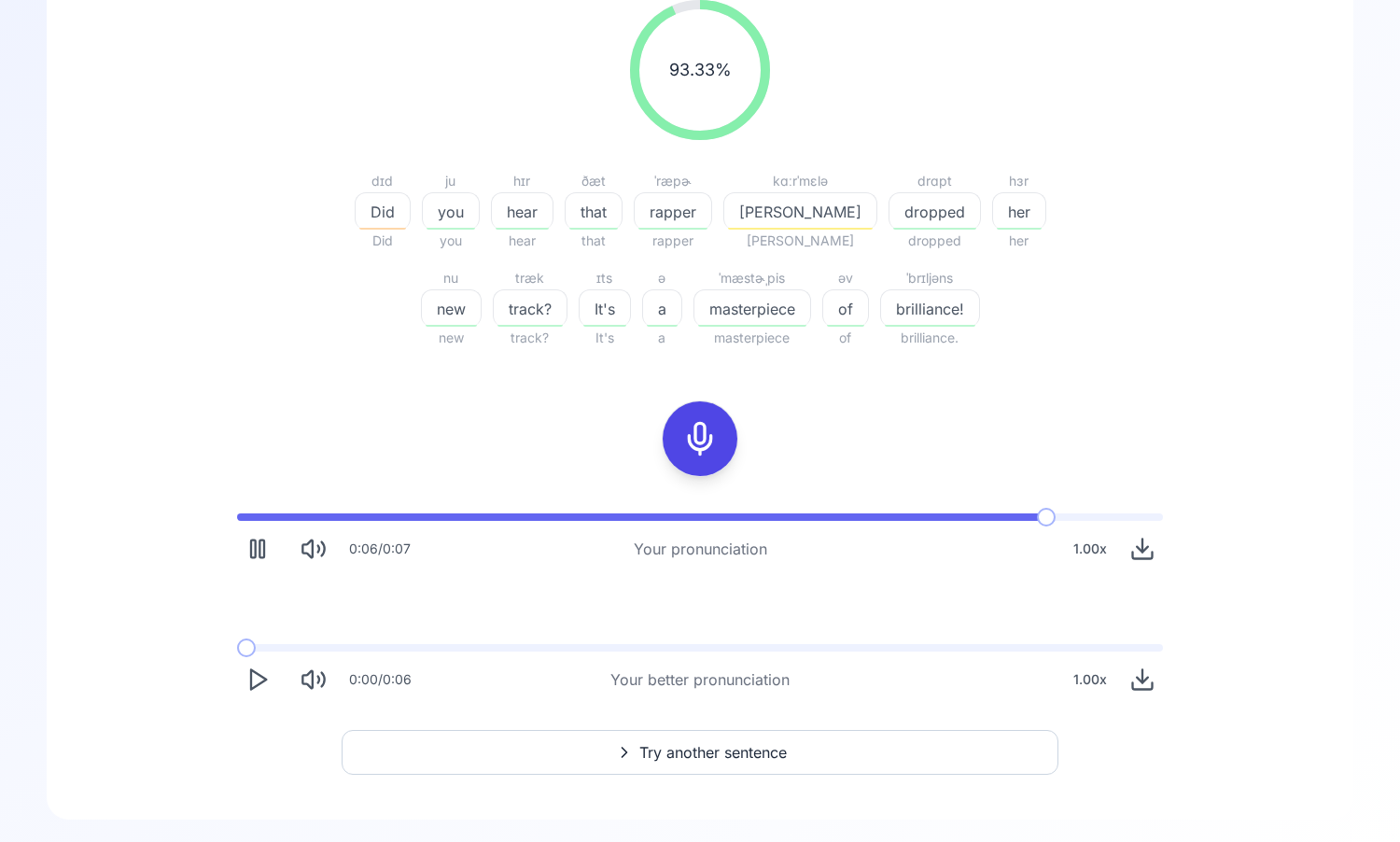
scroll to position [266, 0]
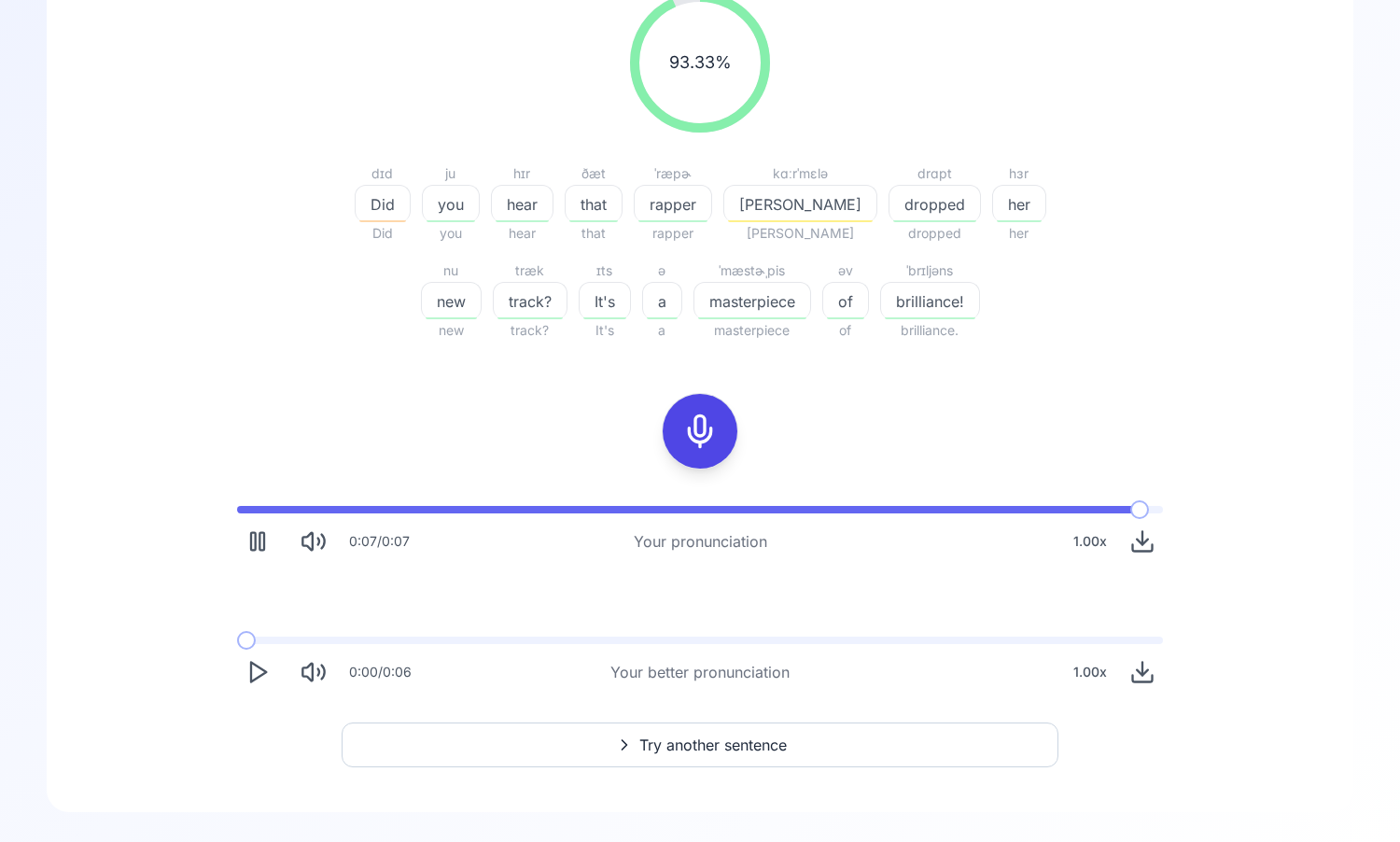
click at [266, 682] on icon "Play" at bounding box center [257, 672] width 26 height 26
click at [262, 659] on icon "Play" at bounding box center [257, 672] width 26 height 26
click at [257, 671] on icon "Play" at bounding box center [257, 672] width 26 height 26
click at [260, 664] on icon "Play" at bounding box center [257, 672] width 26 height 26
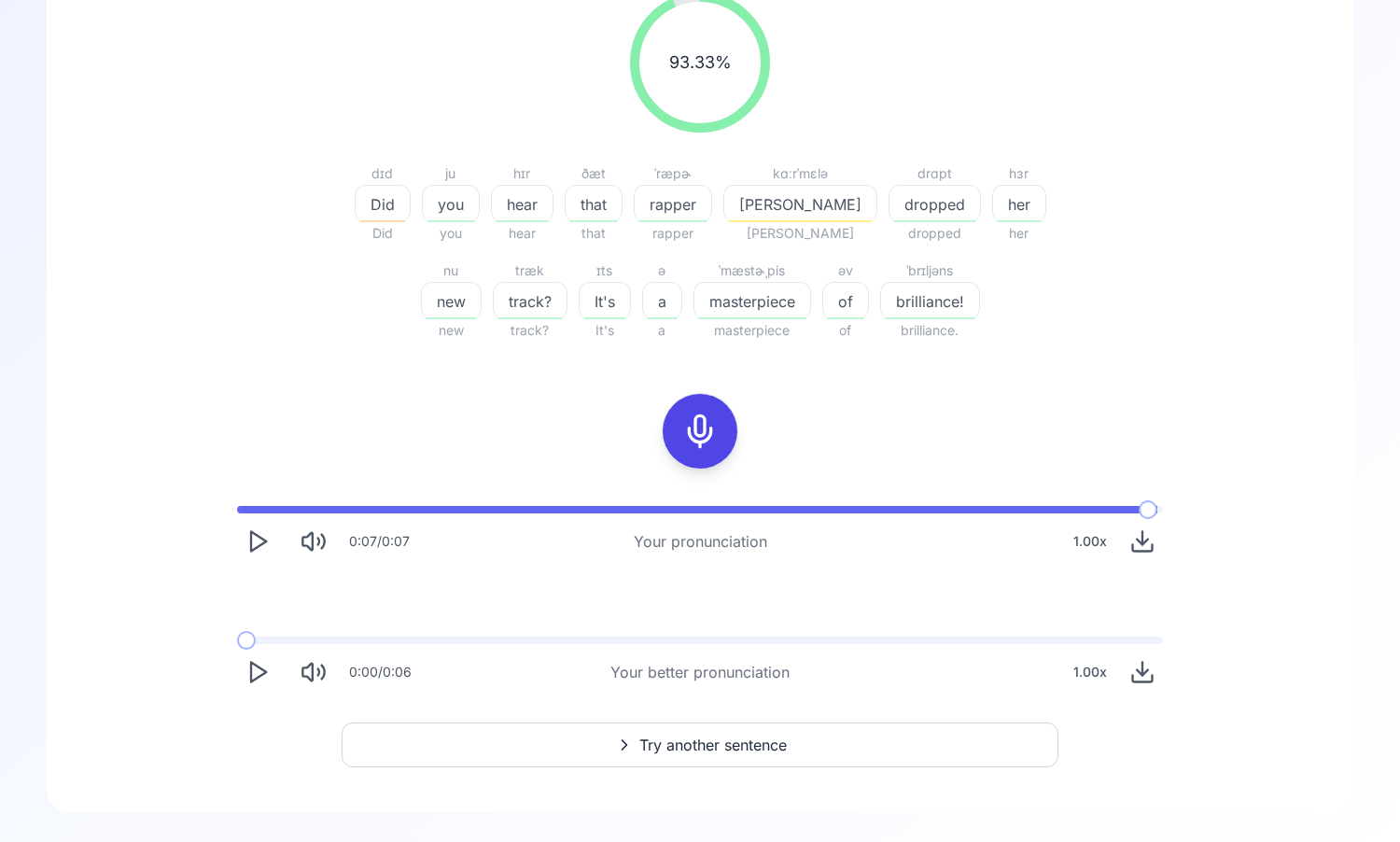
click at [260, 664] on icon "Play" at bounding box center [257, 672] width 26 height 26
click at [258, 541] on icon "Play" at bounding box center [257, 541] width 26 height 26
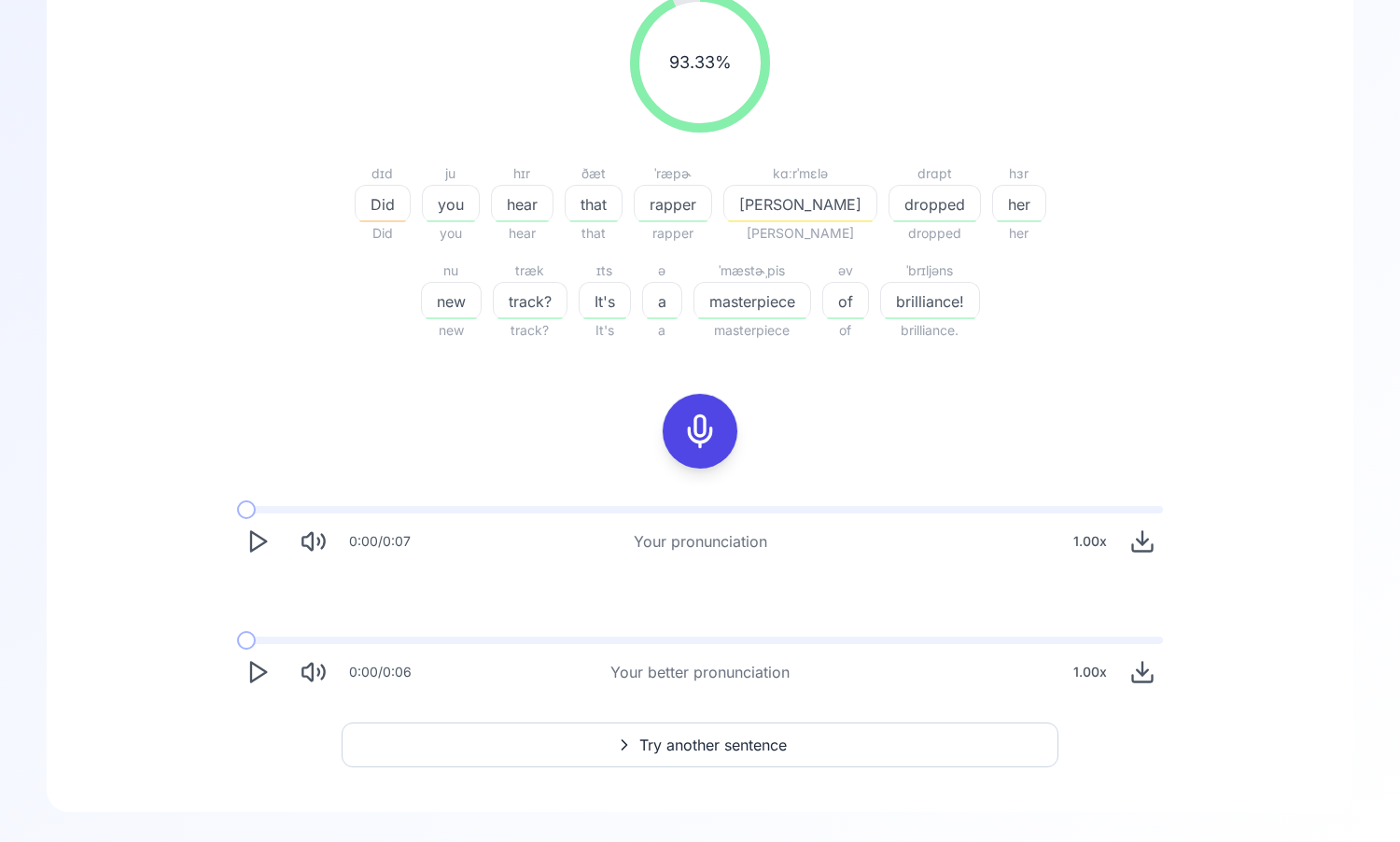
click at [253, 548] on icon "Play" at bounding box center [257, 541] width 26 height 26
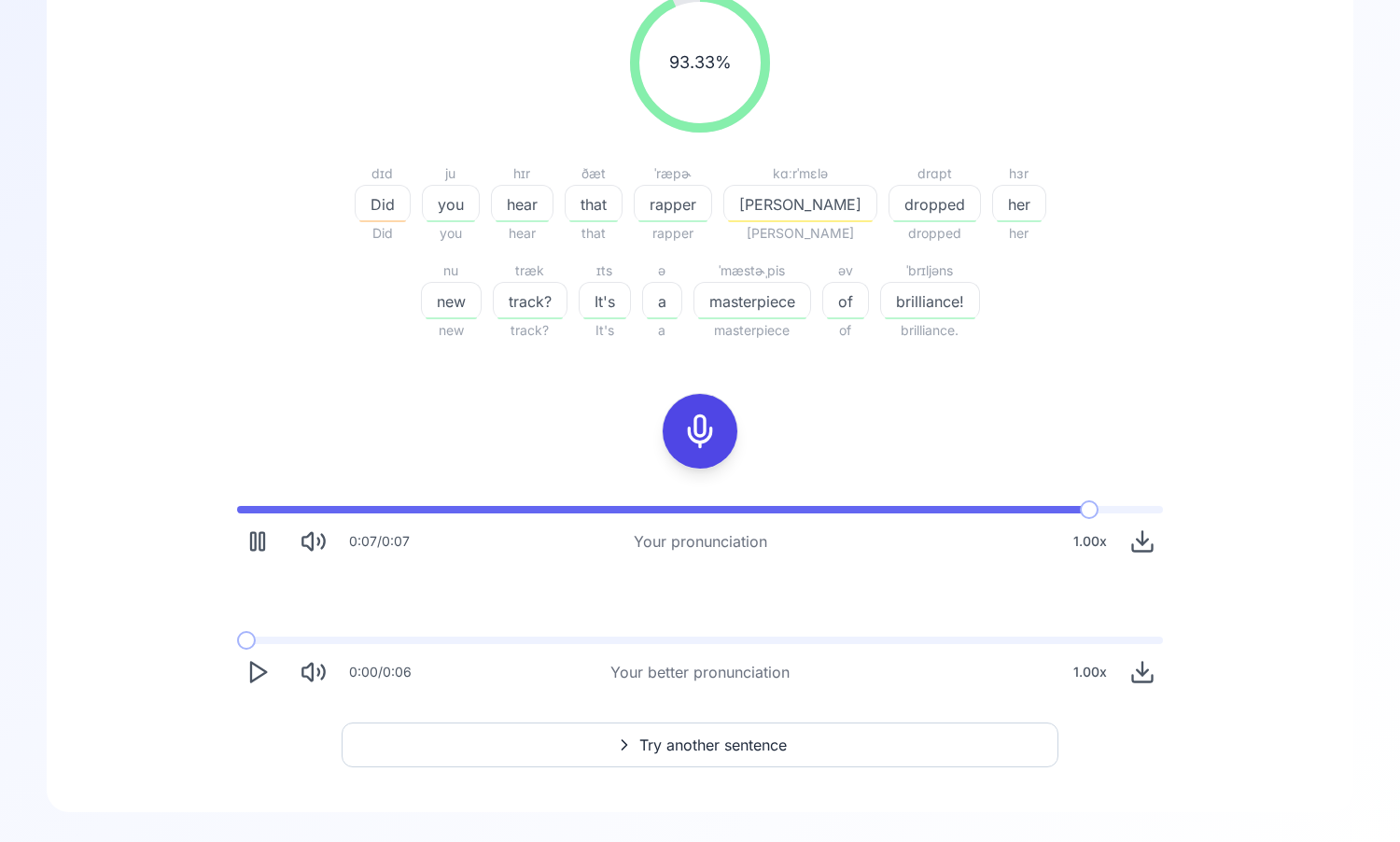
click at [525, 753] on button "Try another sentence" at bounding box center [700, 745] width 717 height 45
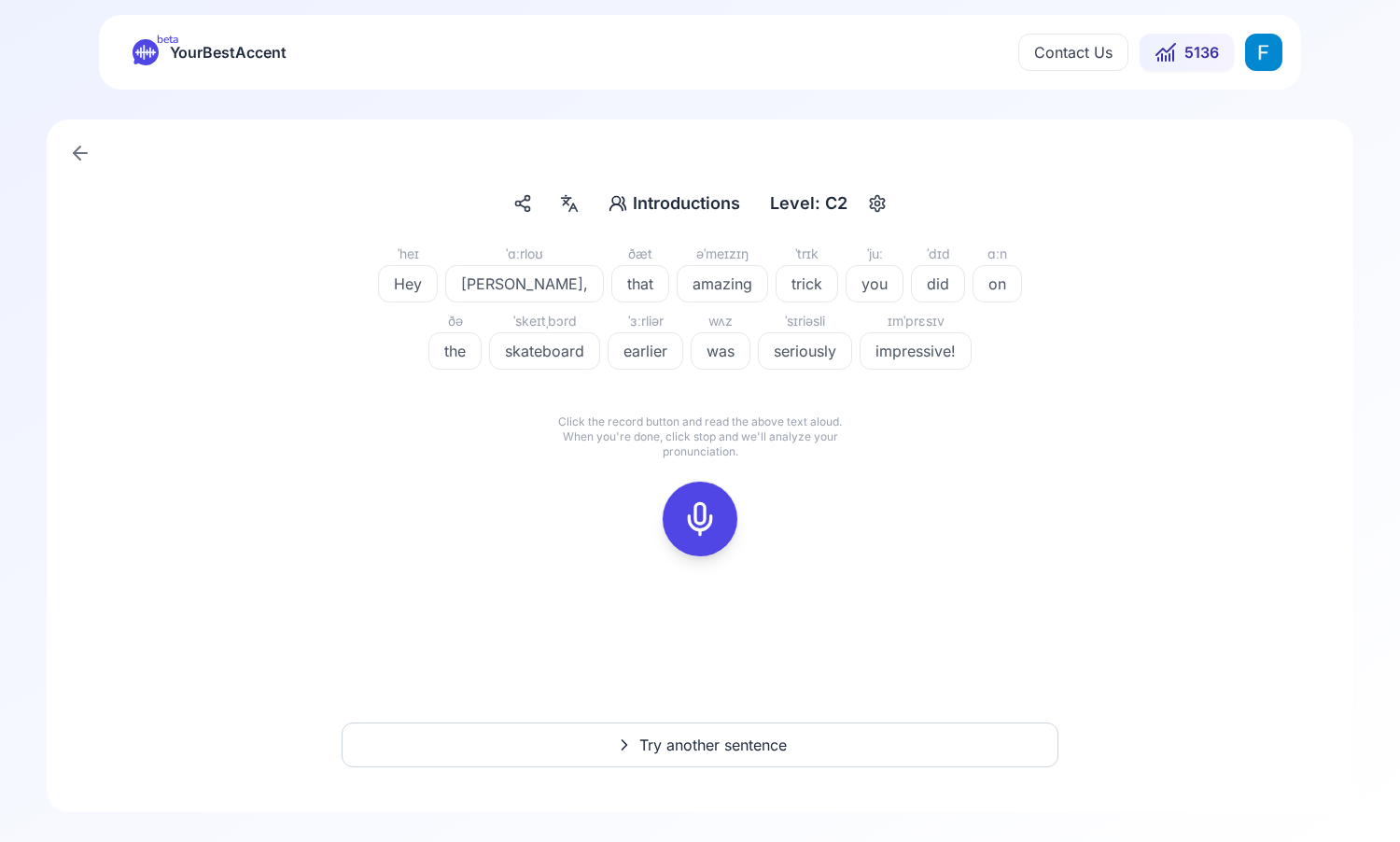
click at [709, 545] on div at bounding box center [700, 519] width 45 height 74
click at [696, 520] on icon at bounding box center [700, 519] width 37 height 37
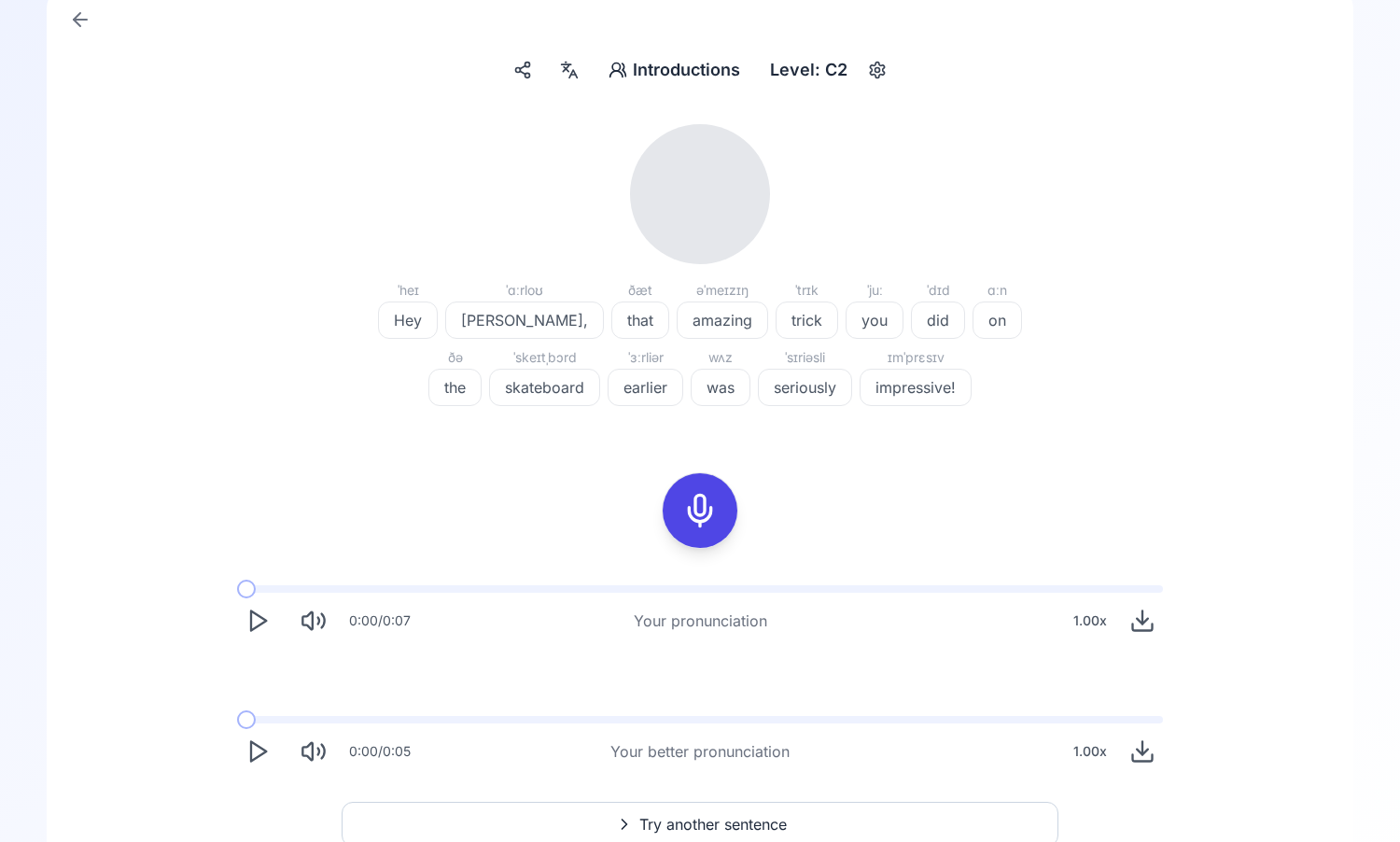
scroll to position [147, 0]
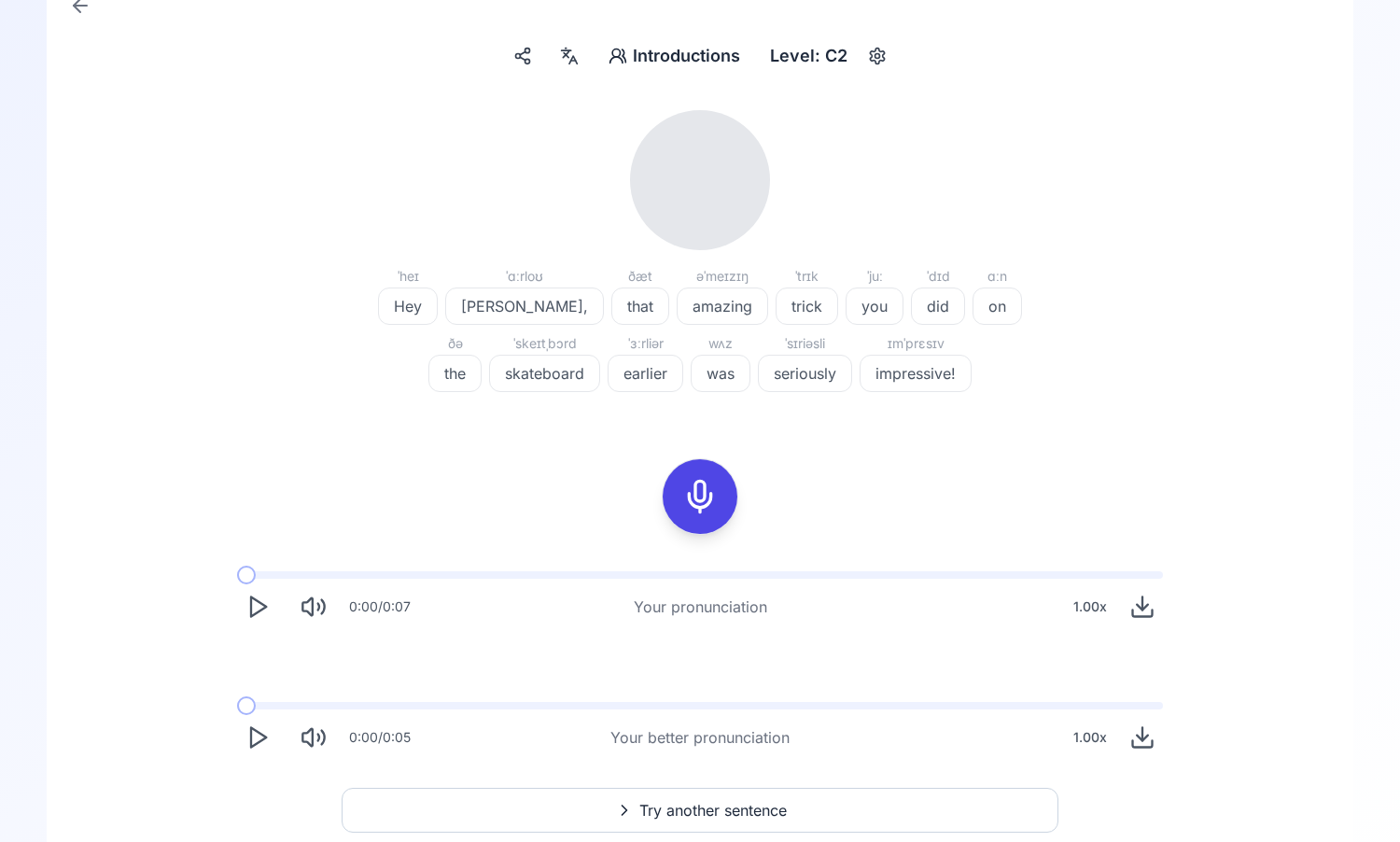
click at [254, 605] on icon "Play" at bounding box center [257, 607] width 26 height 26
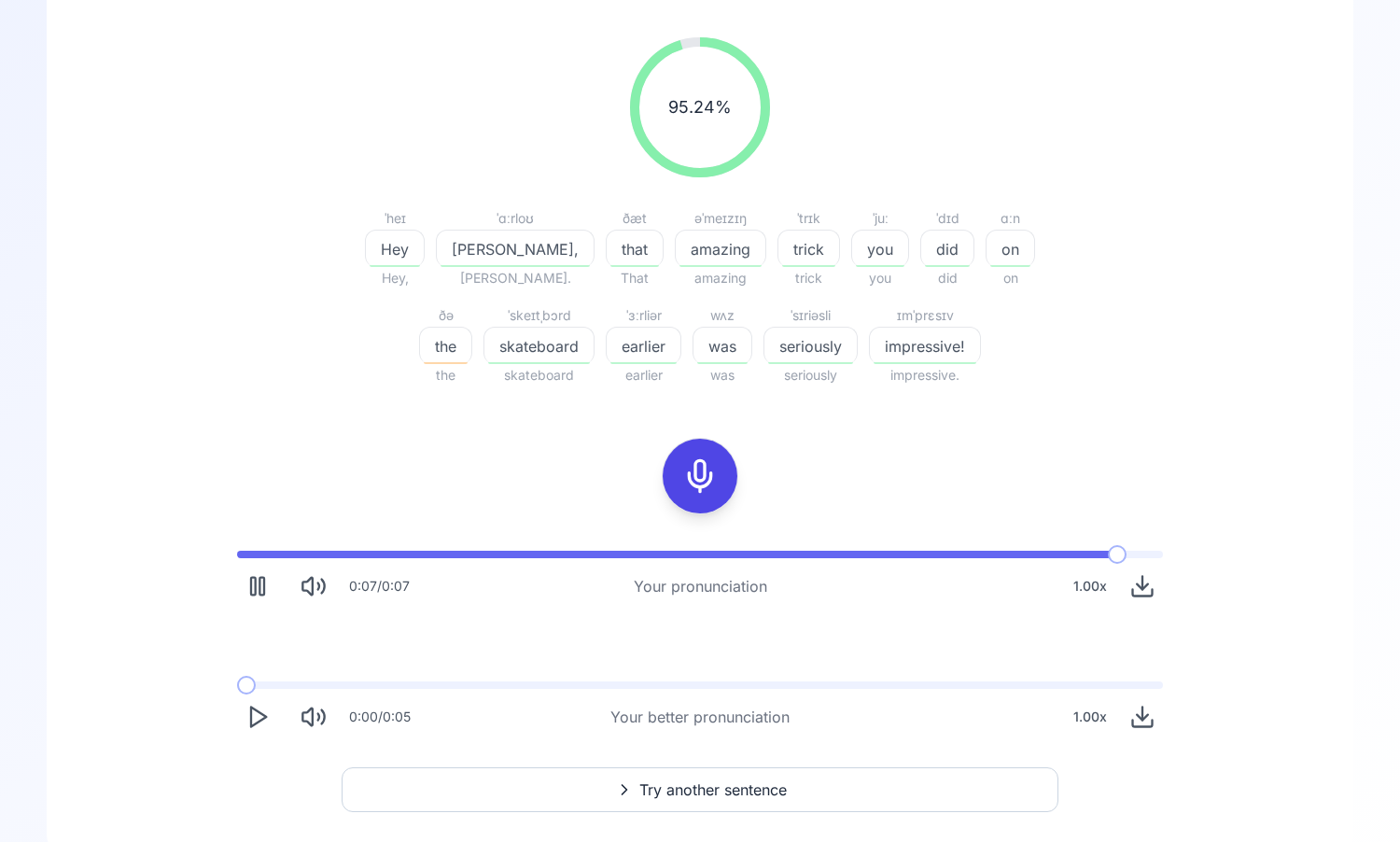
scroll to position [222, 0]
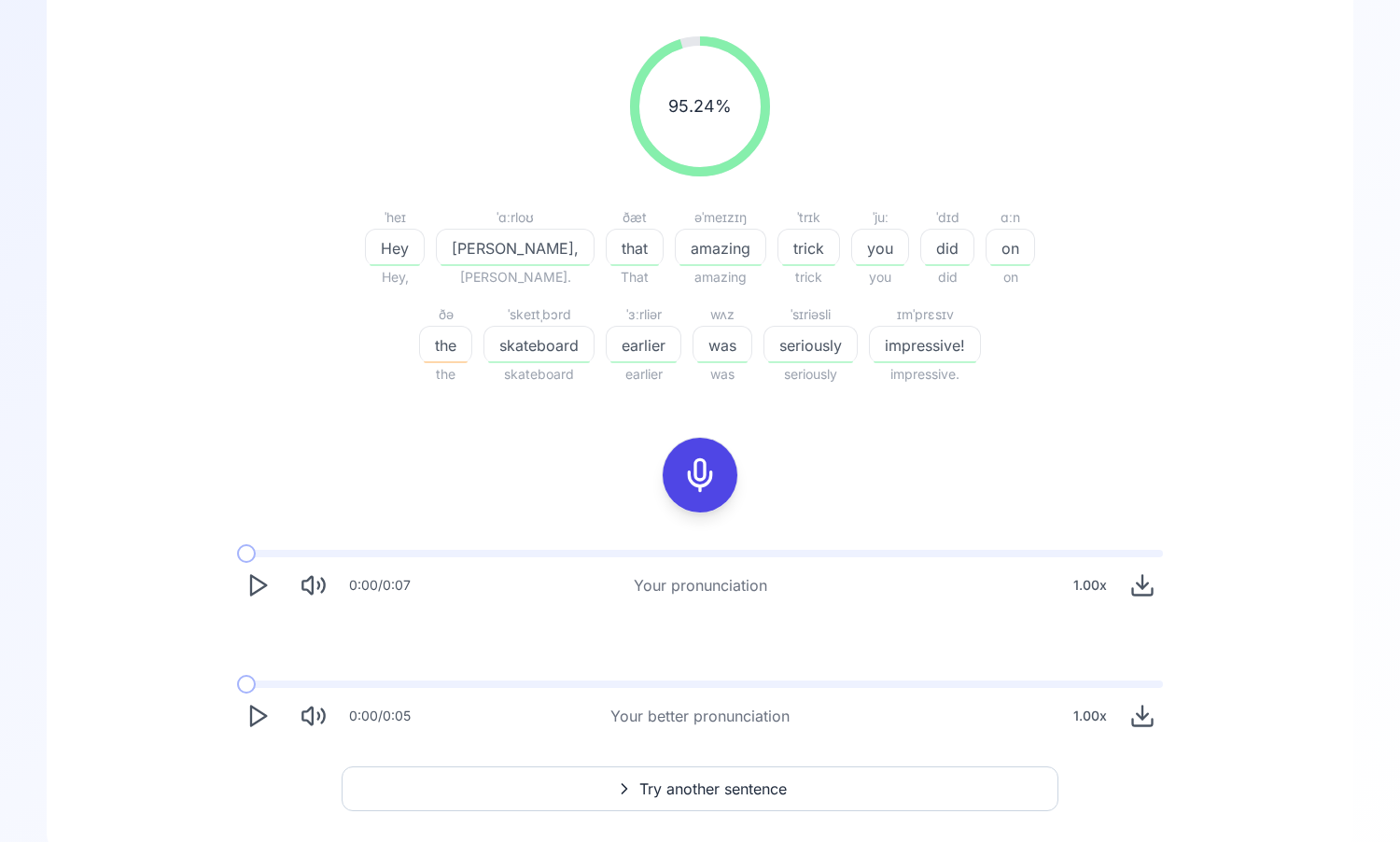
click at [271, 577] on button "Play" at bounding box center [258, 585] width 41 height 41
click at [264, 583] on polygon "Play" at bounding box center [258, 586] width 15 height 20
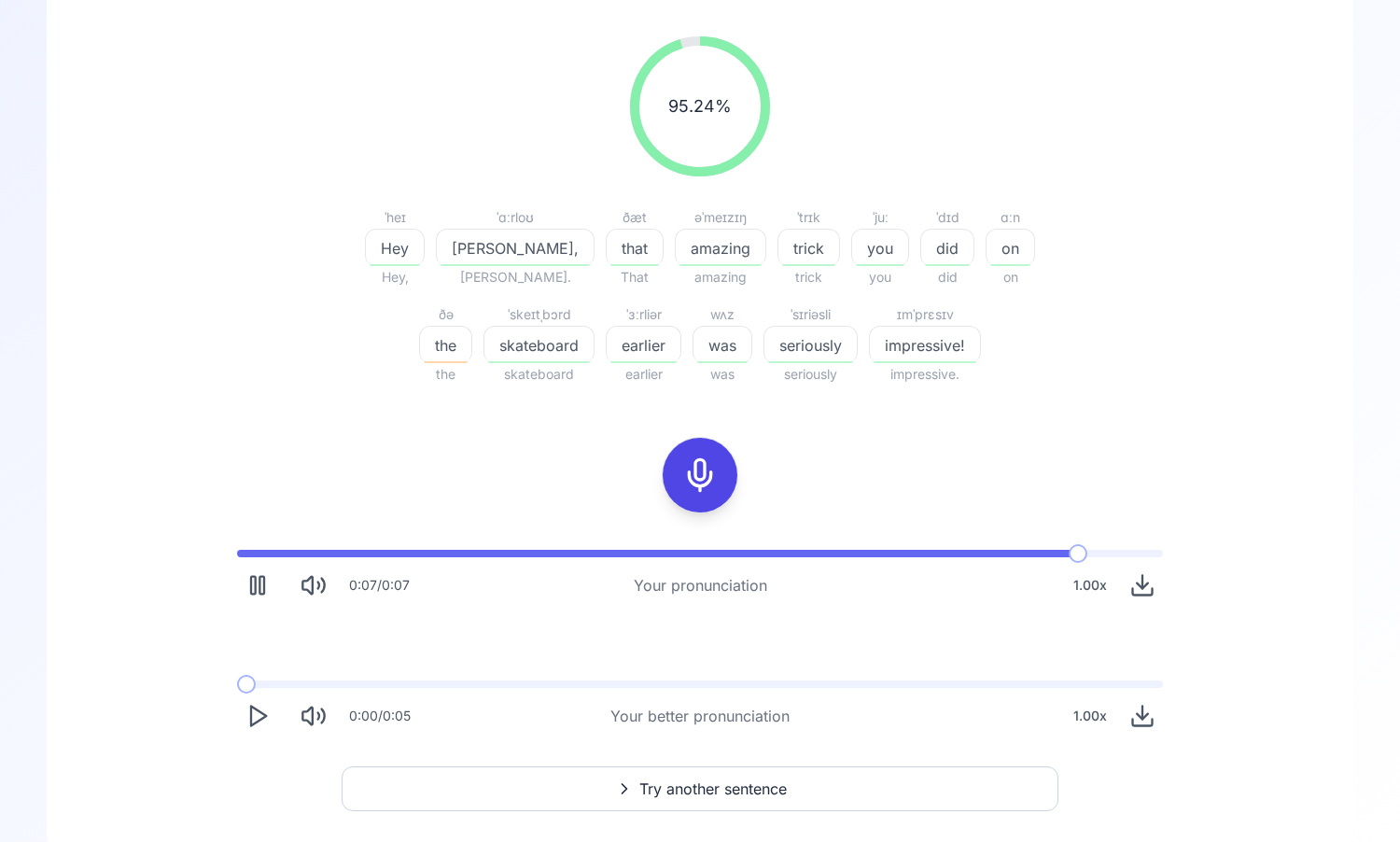
scroll to position [247, 0]
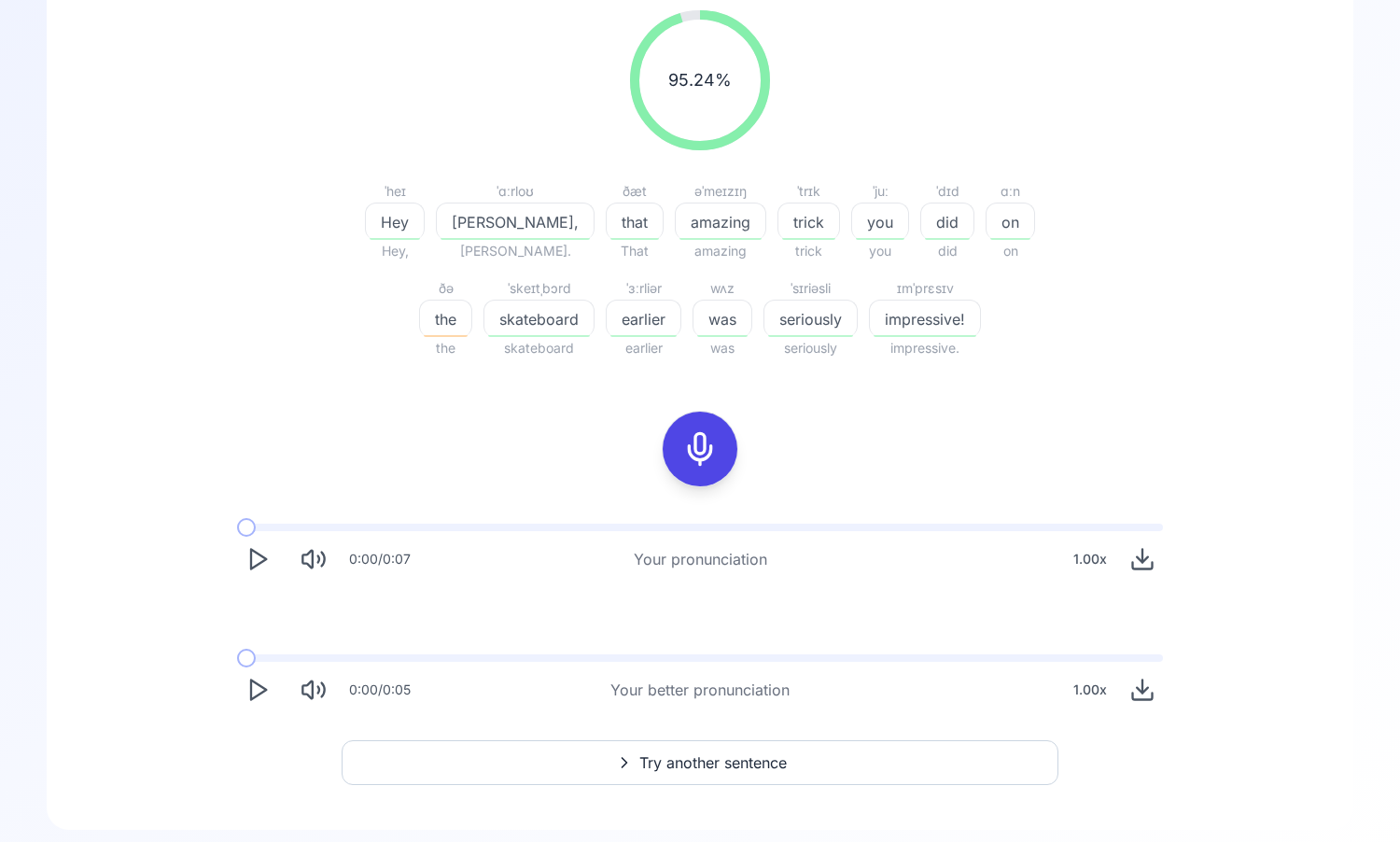
click at [261, 687] on polygon "Play" at bounding box center [258, 691] width 15 height 20
click at [263, 689] on polygon "Play" at bounding box center [258, 691] width 15 height 20
click at [259, 563] on polygon "Play" at bounding box center [258, 560] width 15 height 20
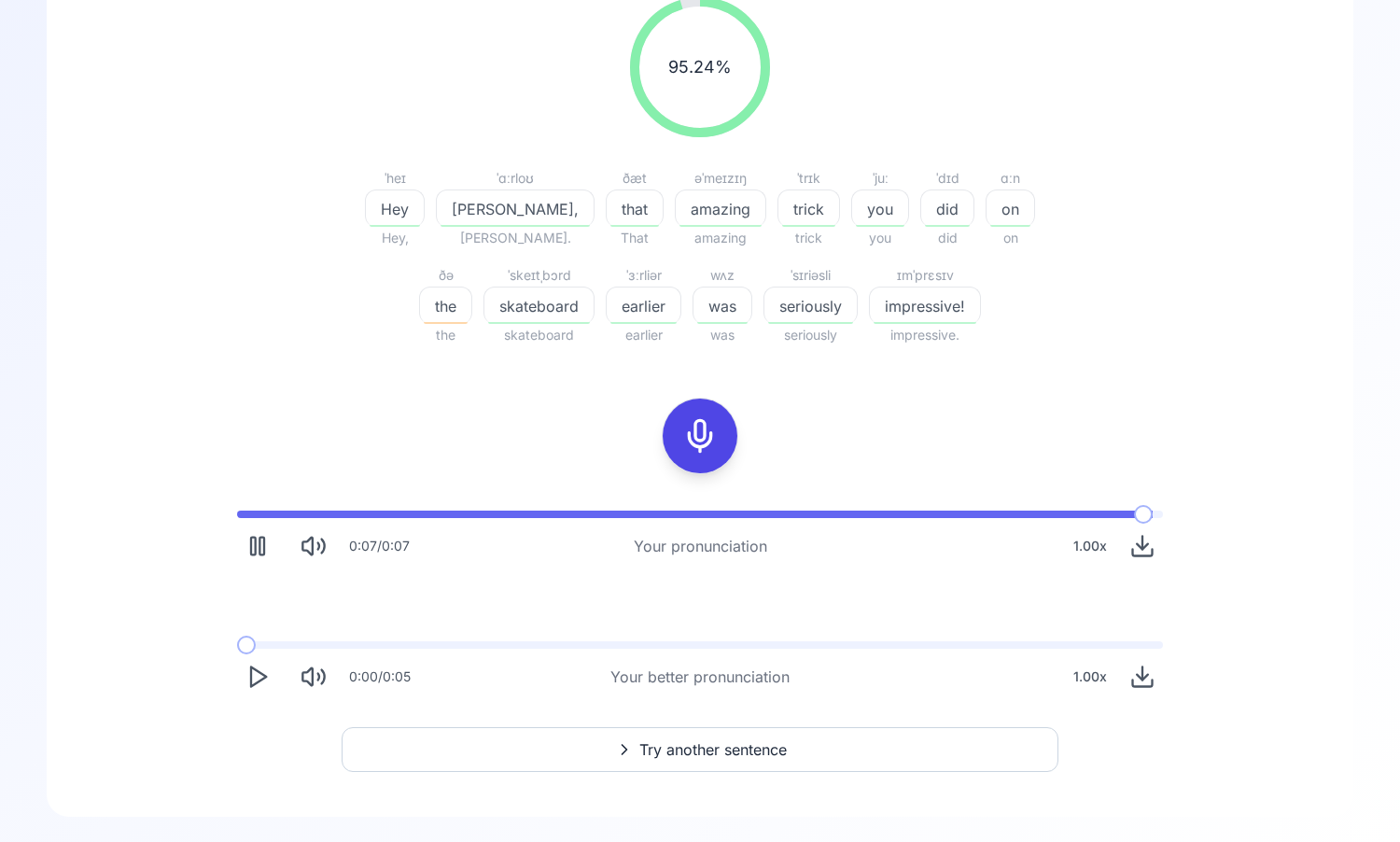
scroll to position [266, 0]
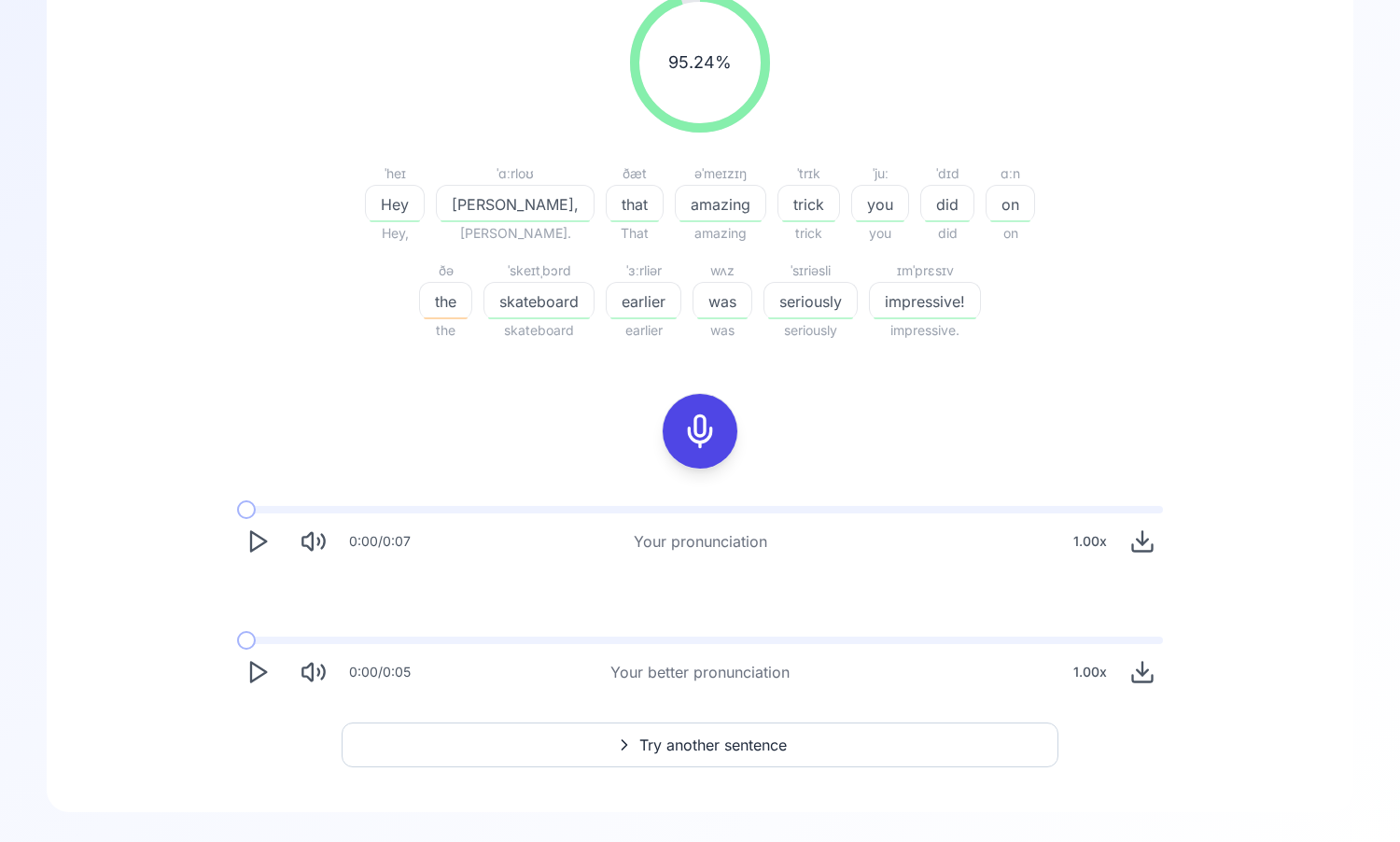
click at [534, 740] on button "Try another sentence" at bounding box center [700, 745] width 717 height 45
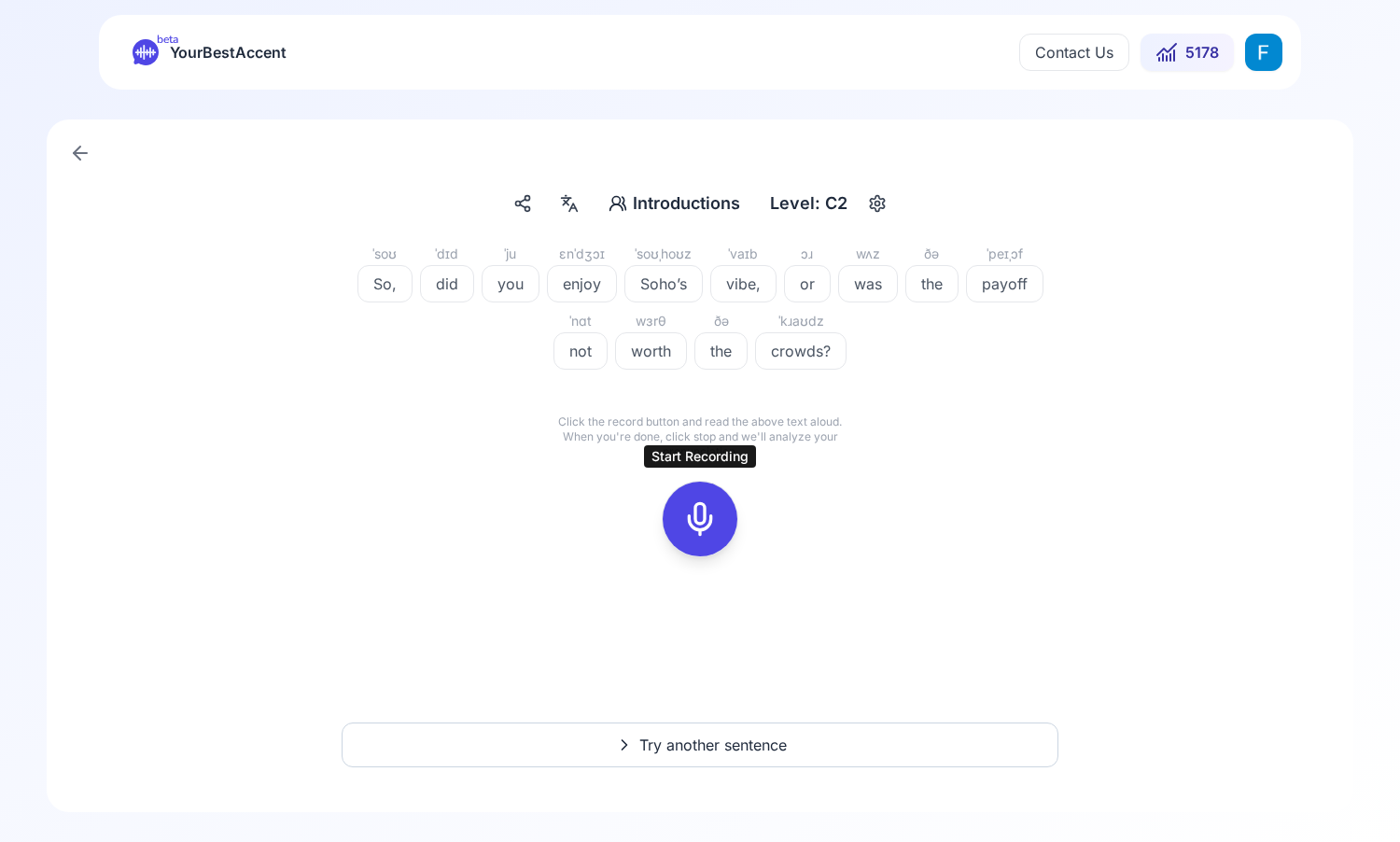
click at [703, 508] on icon at bounding box center [700, 519] width 37 height 37
click at [790, 483] on icon at bounding box center [783, 484] width 19 height 19
click at [687, 526] on icon at bounding box center [700, 519] width 37 height 37
click at [729, 529] on button at bounding box center [700, 519] width 74 height 74
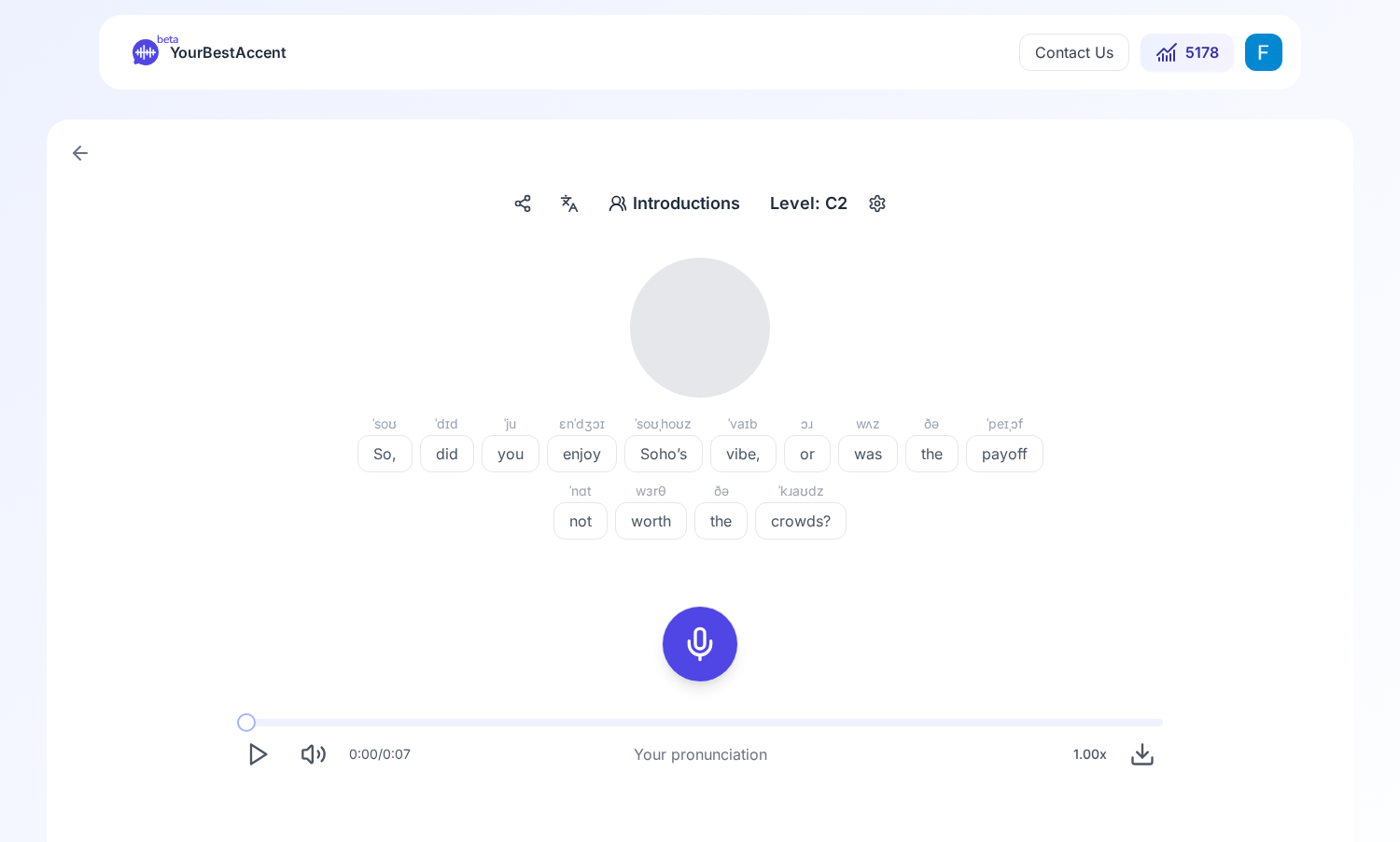
click at [257, 737] on button "Play" at bounding box center [258, 754] width 41 height 41
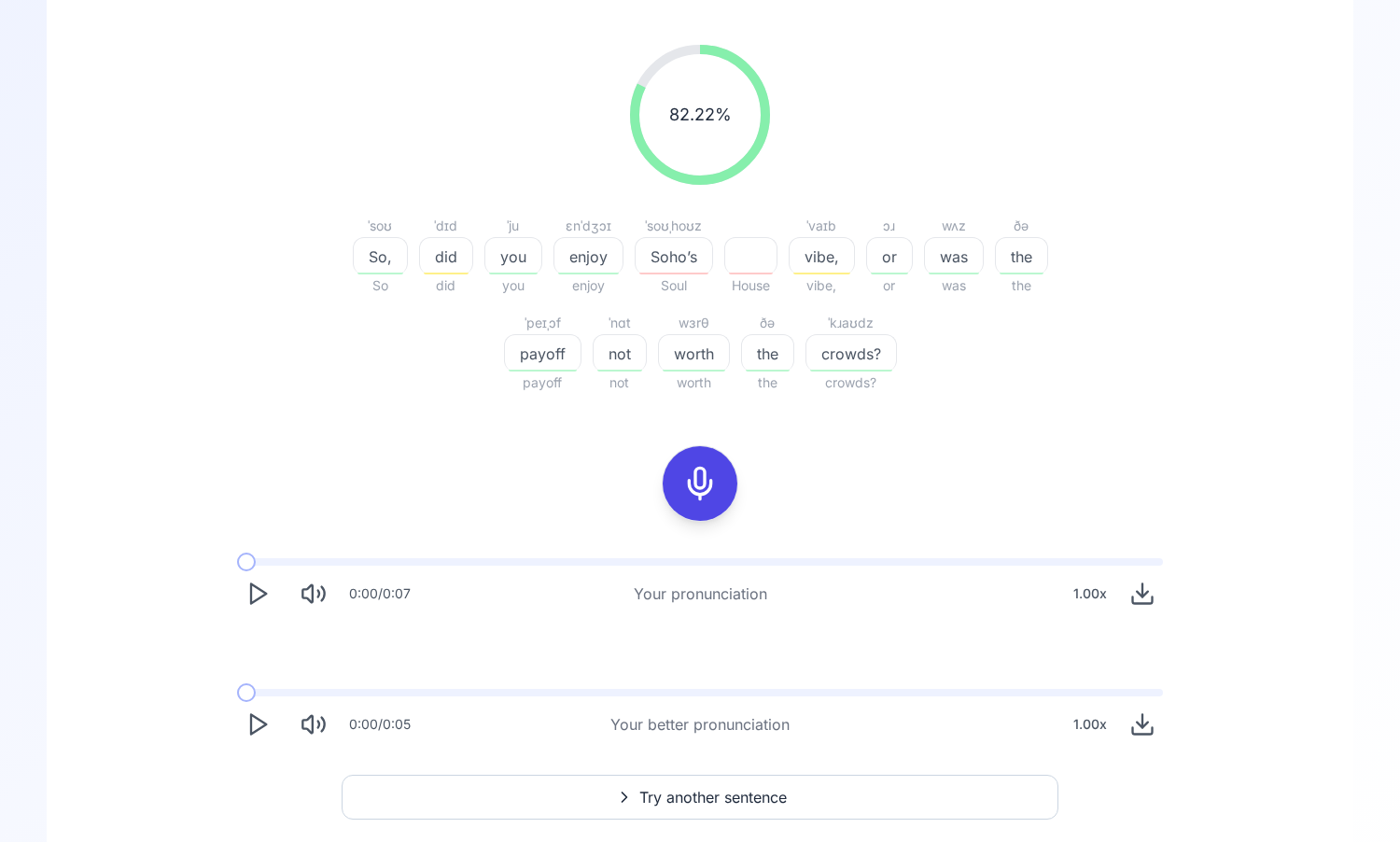
scroll to position [266, 0]
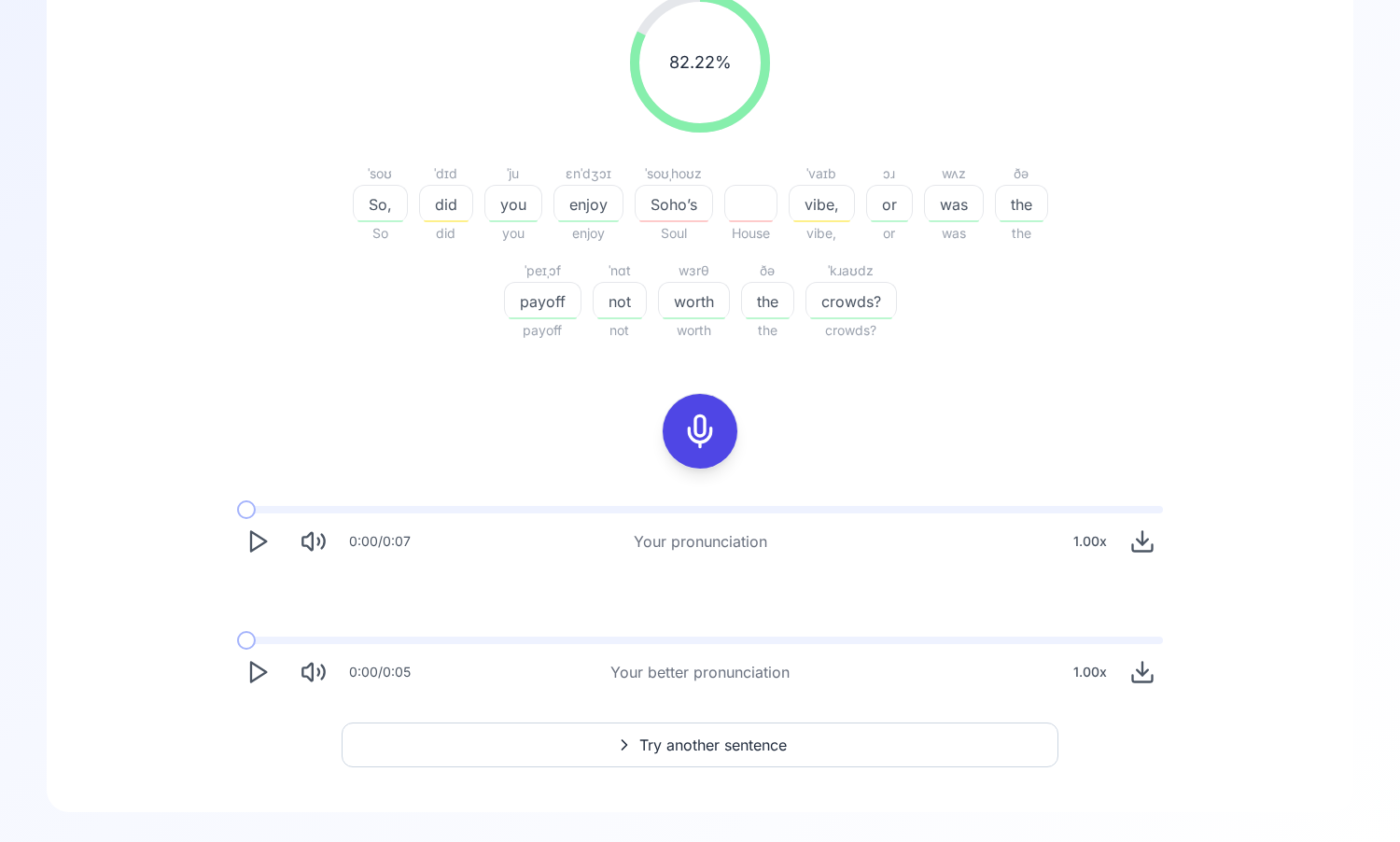
click at [247, 677] on icon "Play" at bounding box center [257, 672] width 26 height 26
click at [1091, 676] on div "1.00 x" at bounding box center [1091, 672] width 49 height 37
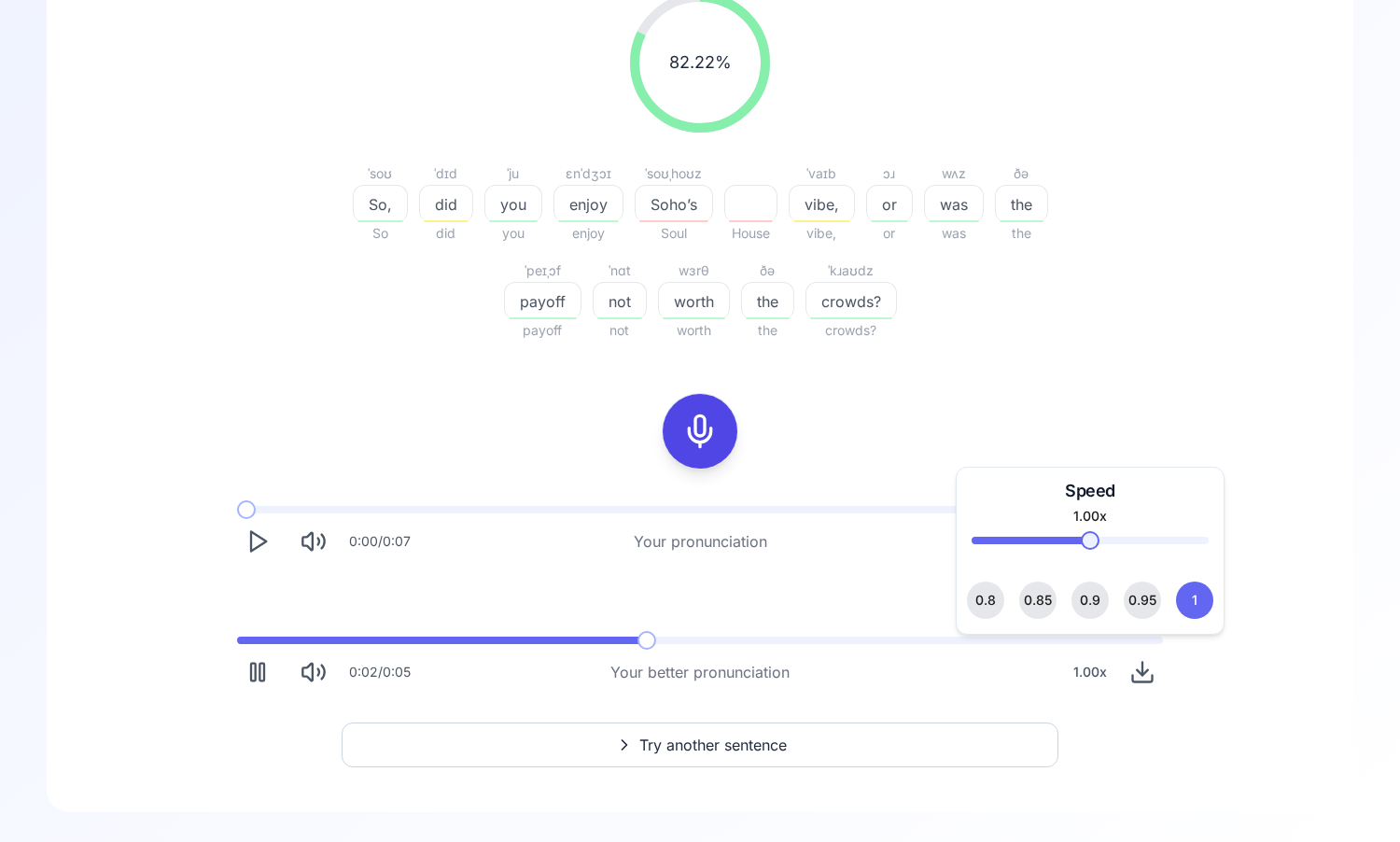
click at [1102, 604] on button "0.9" at bounding box center [1090, 601] width 37 height 37
click at [1096, 671] on div "0.90 x" at bounding box center [1089, 672] width 52 height 37
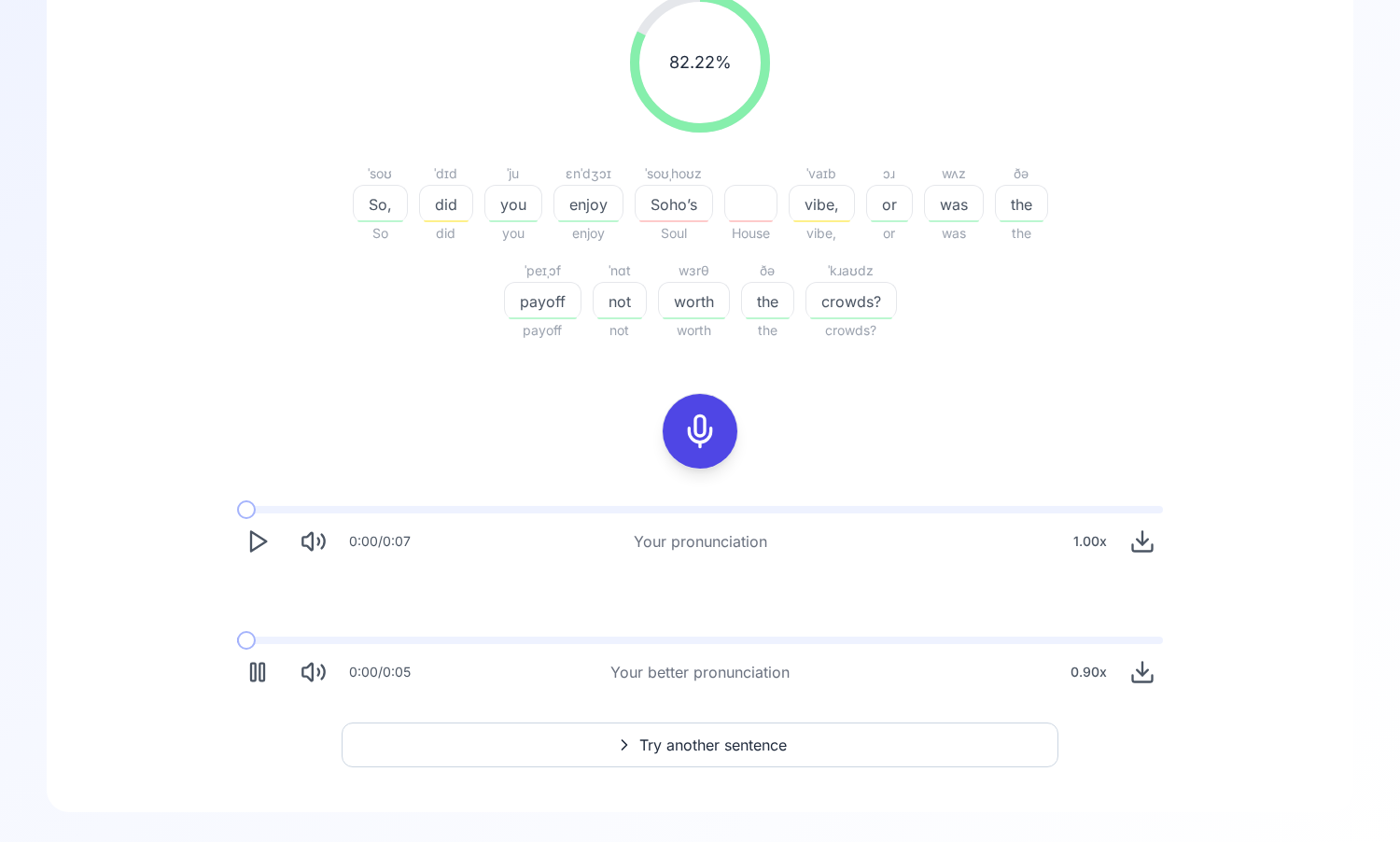
click at [237, 637] on span at bounding box center [237, 641] width 0 height 8
click at [247, 672] on icon "Play" at bounding box center [257, 672] width 26 height 26
click at [261, 671] on icon "Play" at bounding box center [257, 672] width 26 height 26
click at [259, 674] on icon "Play" at bounding box center [257, 672] width 26 height 26
click at [251, 668] on polygon "Play" at bounding box center [258, 673] width 15 height 20
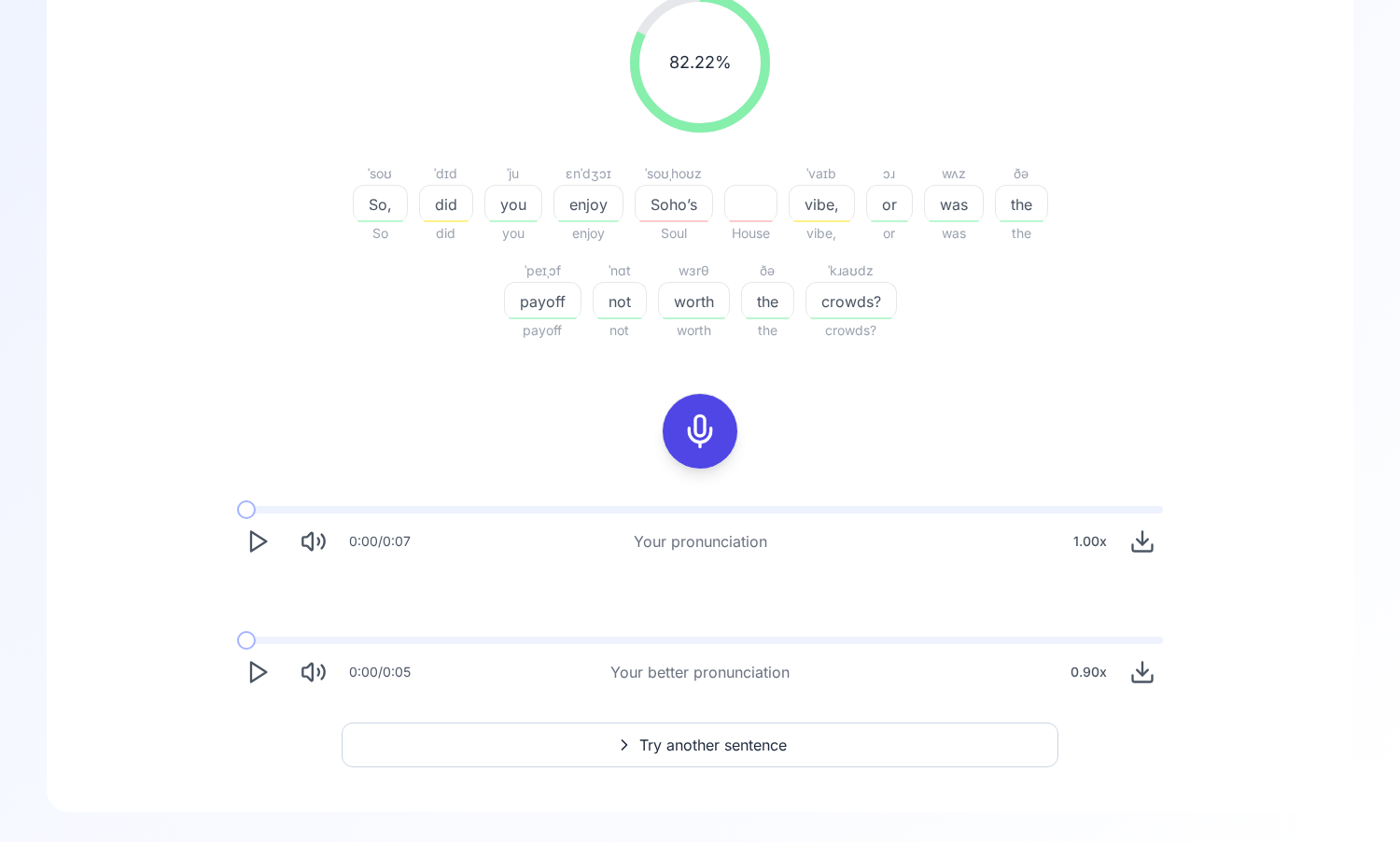
click at [265, 670] on polygon "Play" at bounding box center [258, 673] width 15 height 20
click at [679, 450] on div at bounding box center [700, 431] width 45 height 74
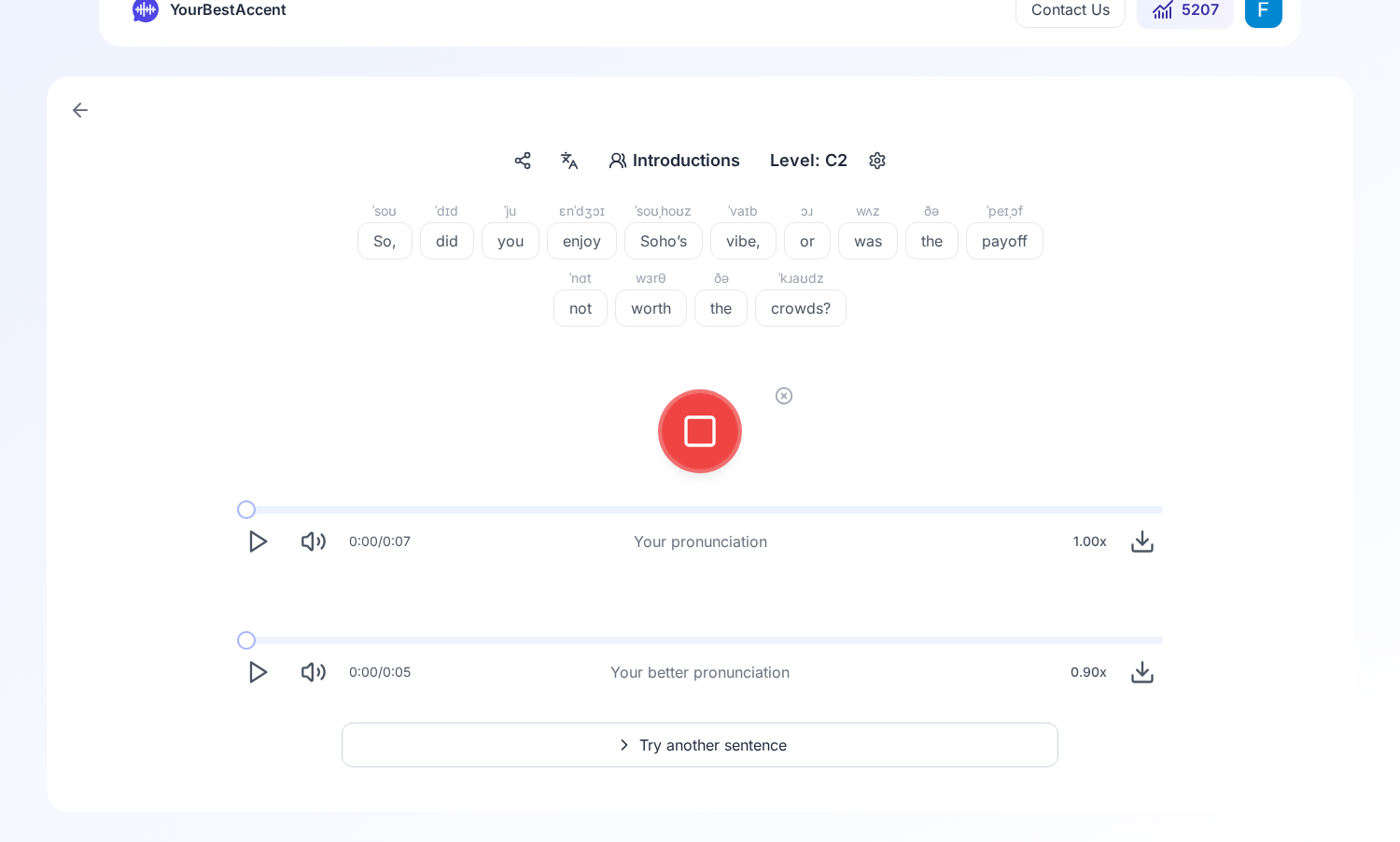
click at [685, 421] on icon at bounding box center [700, 432] width 37 height 37
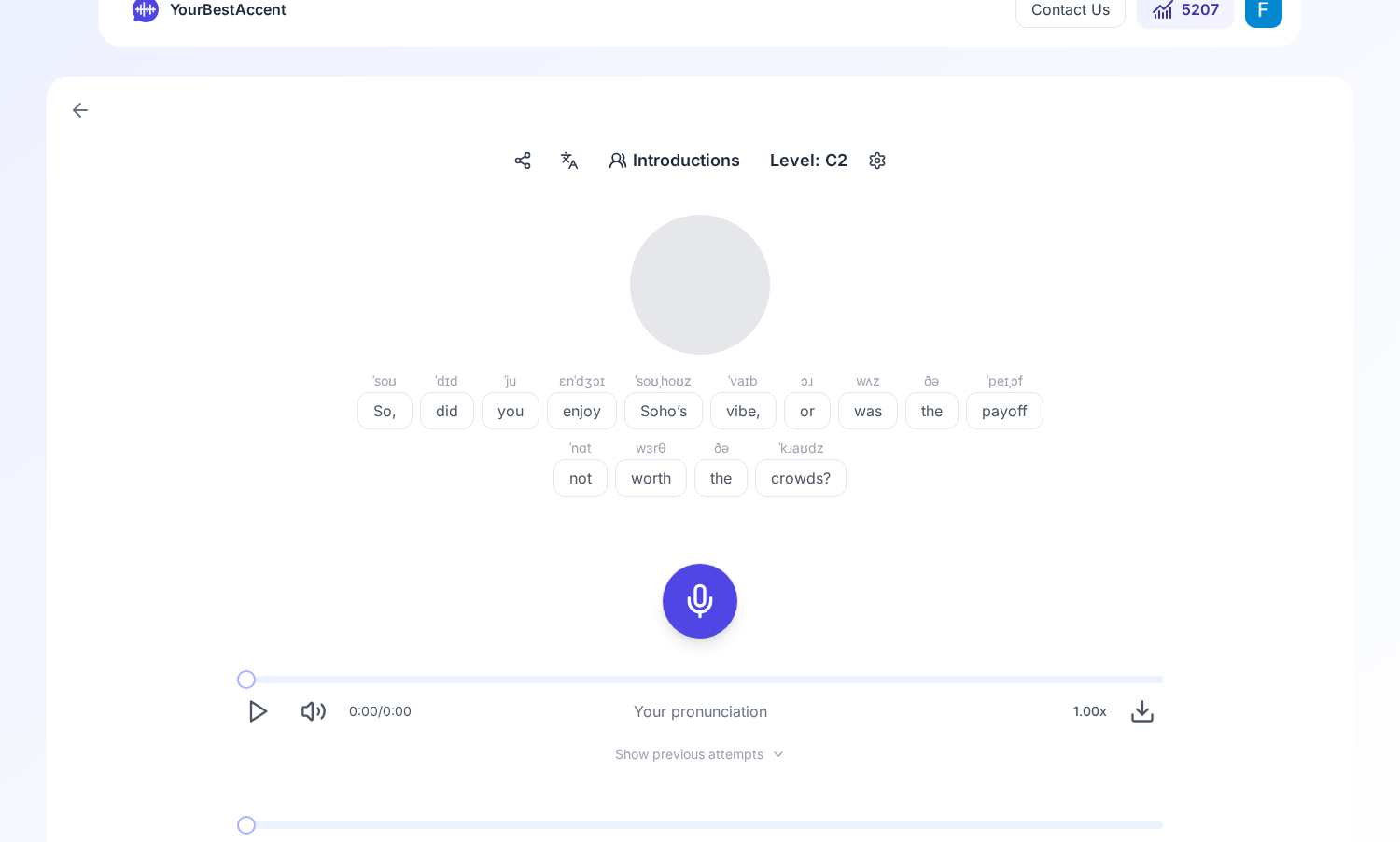
scroll to position [228, 0]
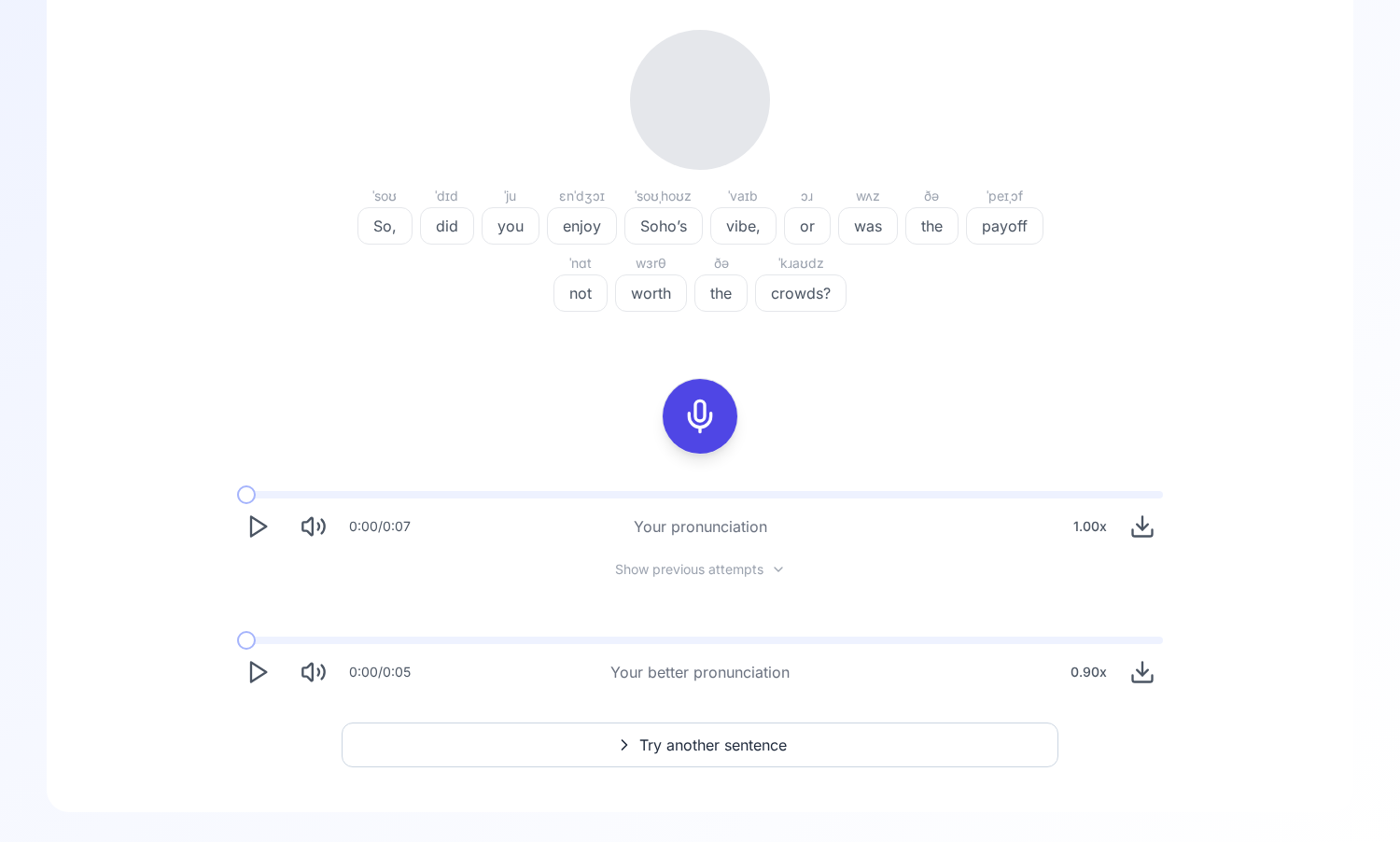
click at [244, 533] on icon "Play" at bounding box center [257, 526] width 26 height 26
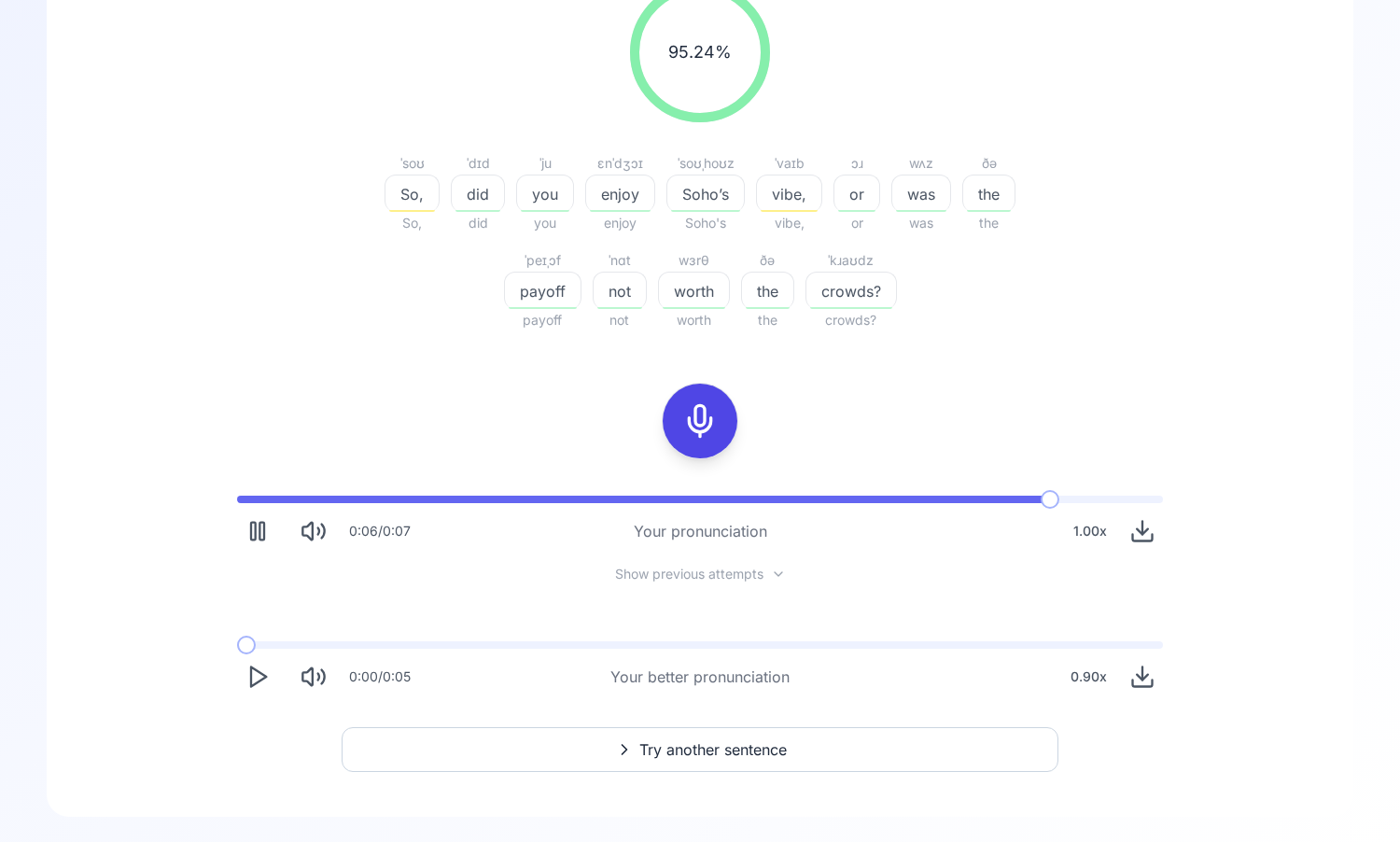
scroll to position [280, 0]
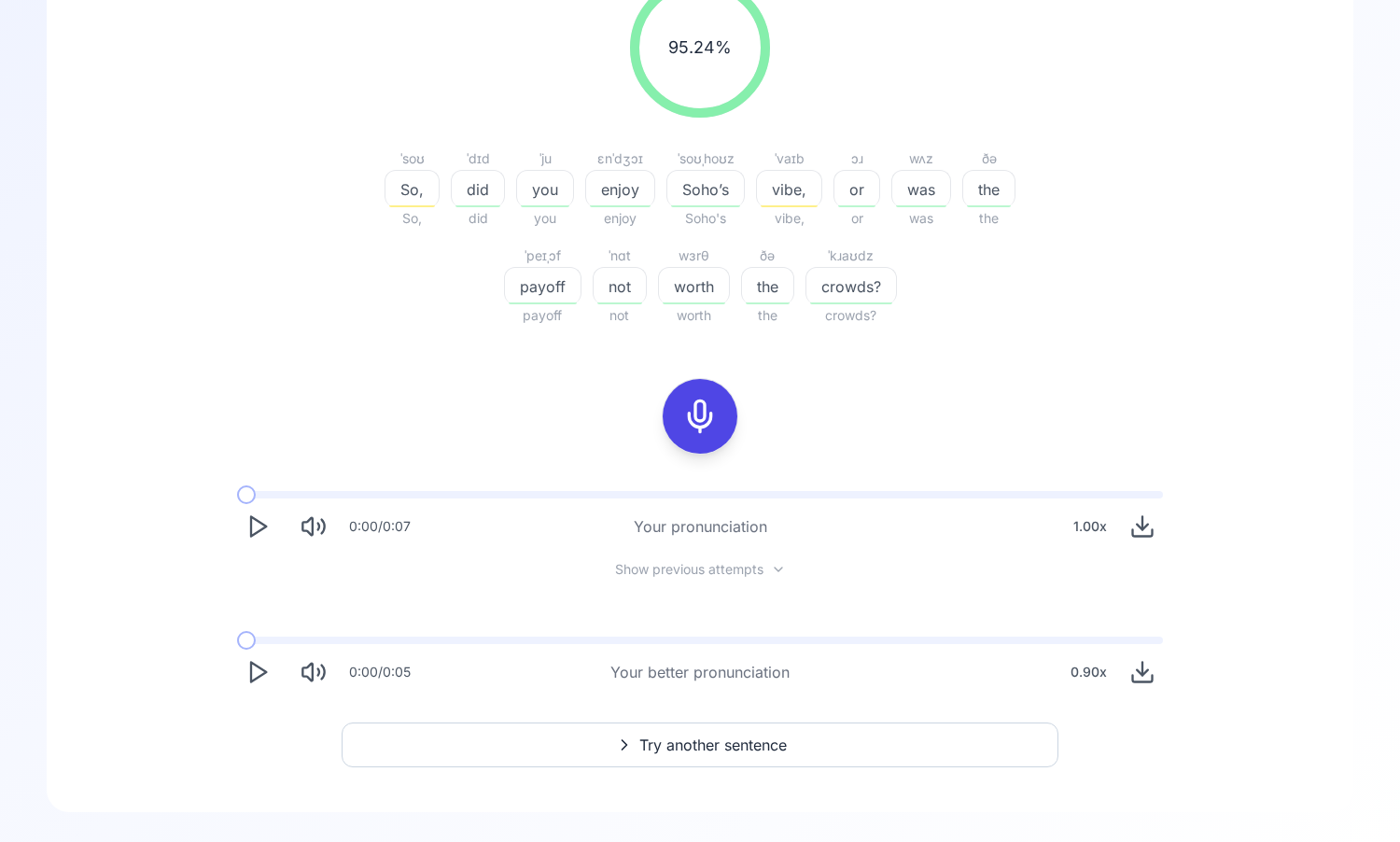
click at [240, 525] on button "Play" at bounding box center [258, 526] width 41 height 41
click at [584, 746] on button "Try another sentence" at bounding box center [700, 745] width 717 height 45
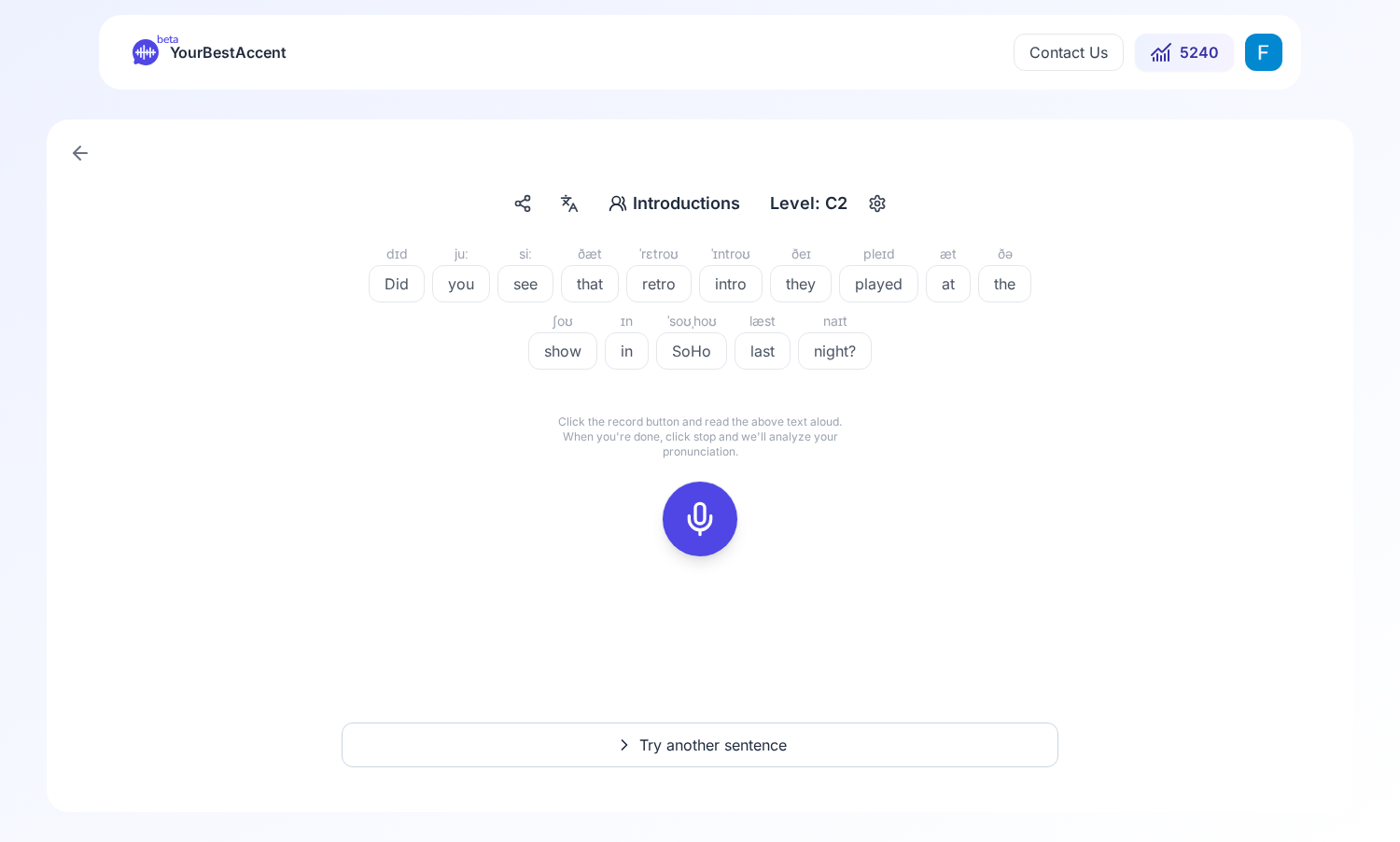
click at [696, 497] on div at bounding box center [700, 519] width 45 height 74
click at [785, 485] on icon at bounding box center [783, 484] width 19 height 19
click at [691, 513] on icon at bounding box center [700, 519] width 37 height 37
click at [780, 484] on icon at bounding box center [783, 484] width 19 height 19
click at [710, 518] on icon at bounding box center [700, 519] width 37 height 37
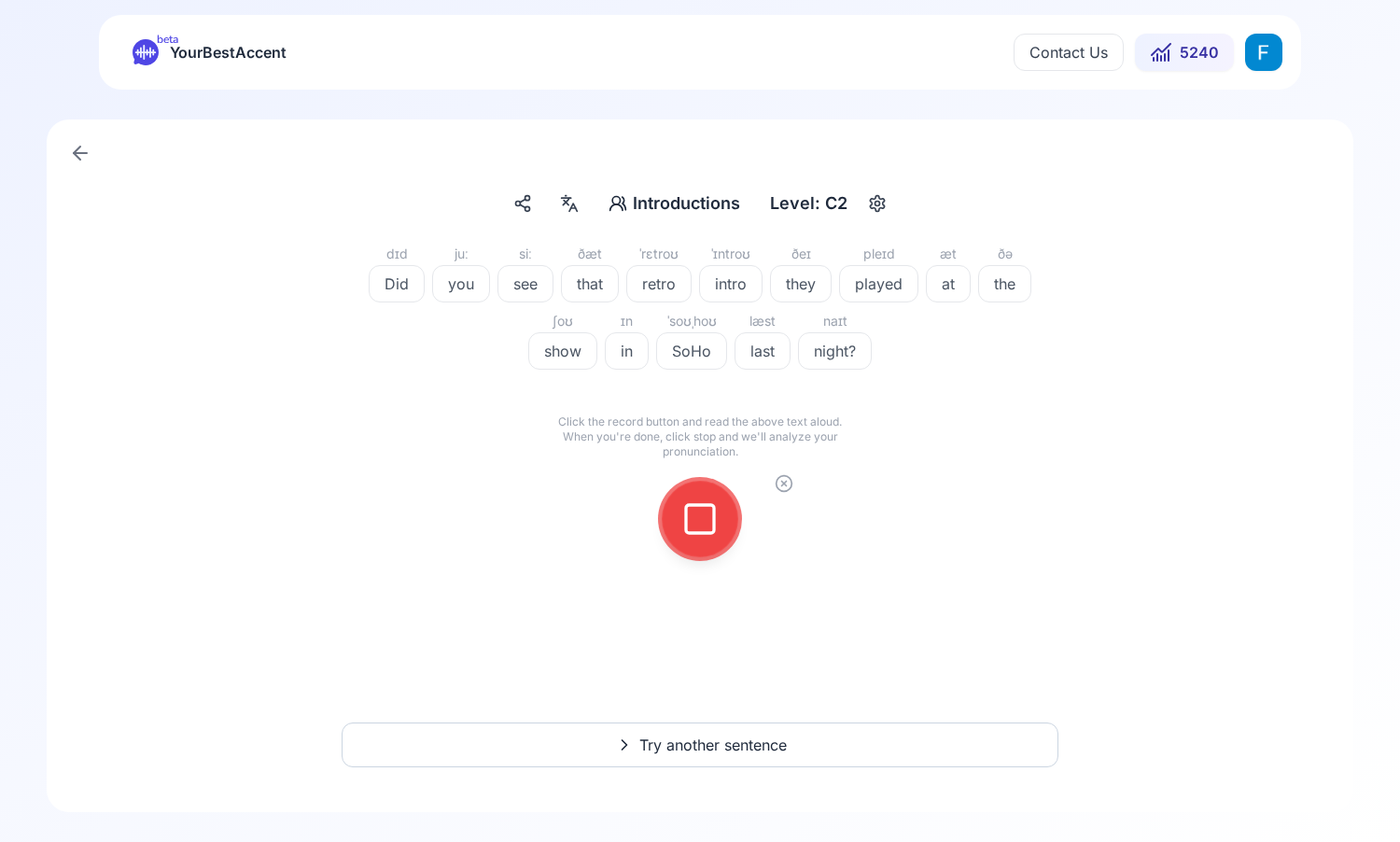
click at [709, 513] on icon at bounding box center [700, 519] width 37 height 37
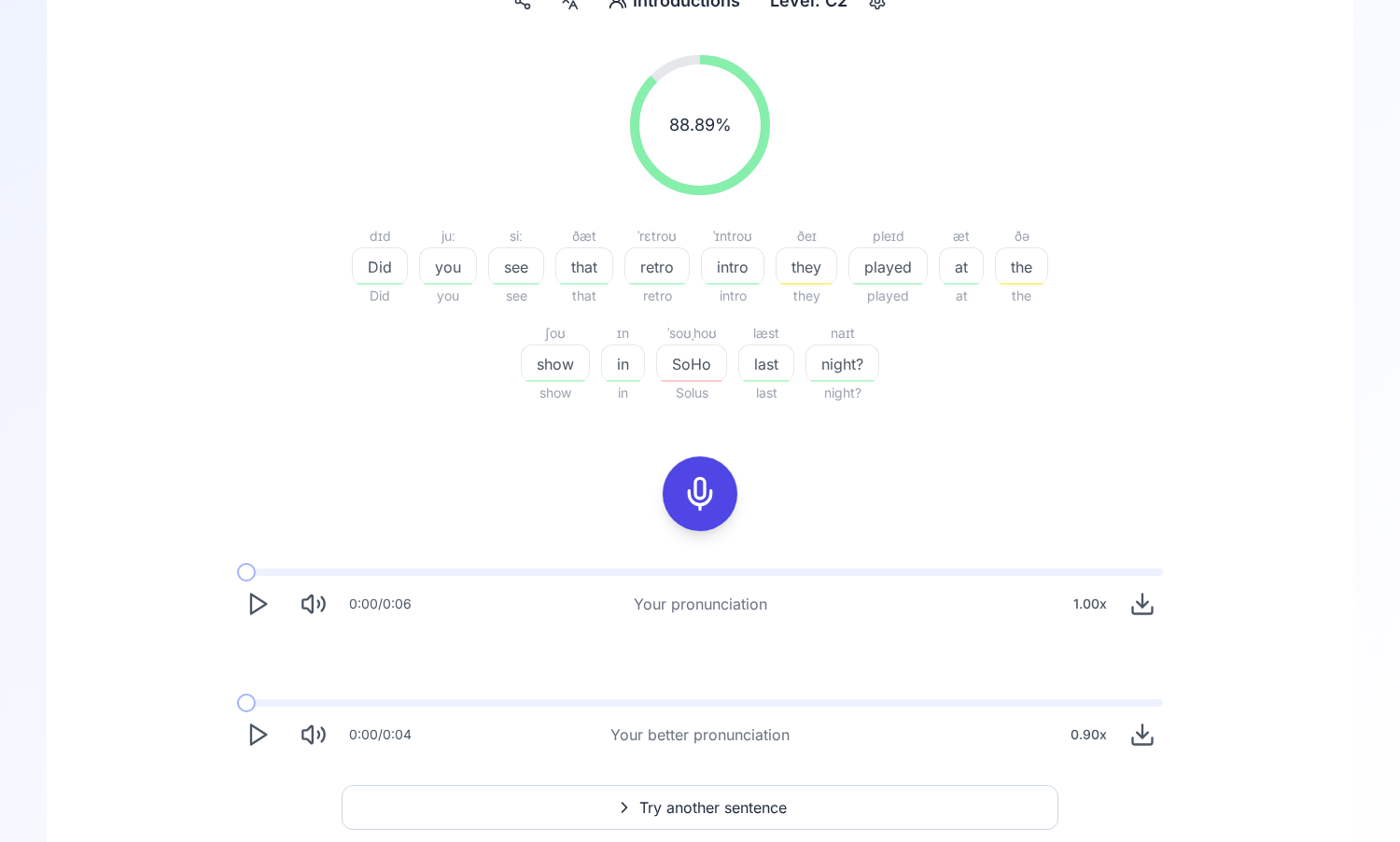
scroll to position [214, 0]
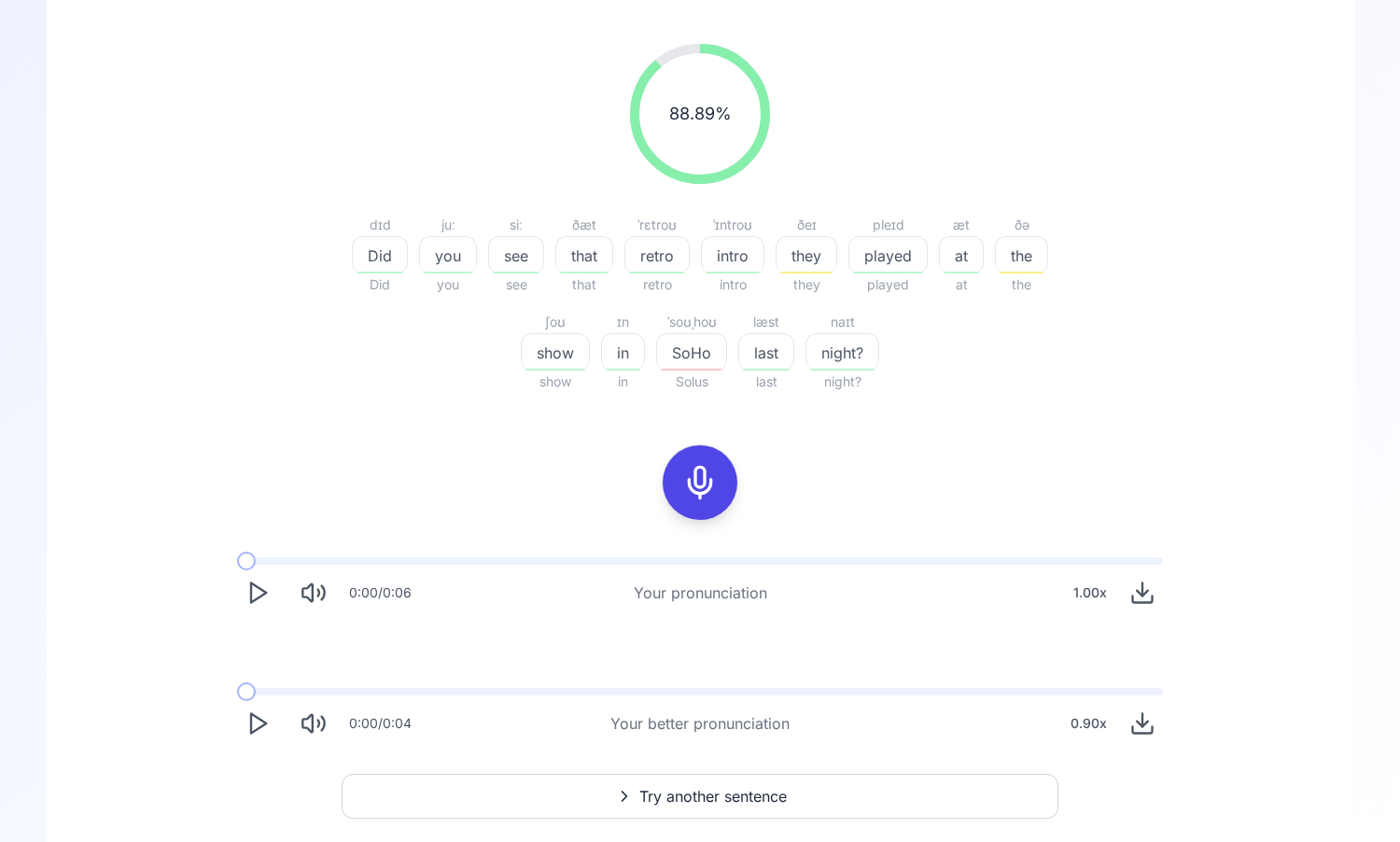
click at [257, 586] on polygon "Play" at bounding box center [258, 593] width 15 height 20
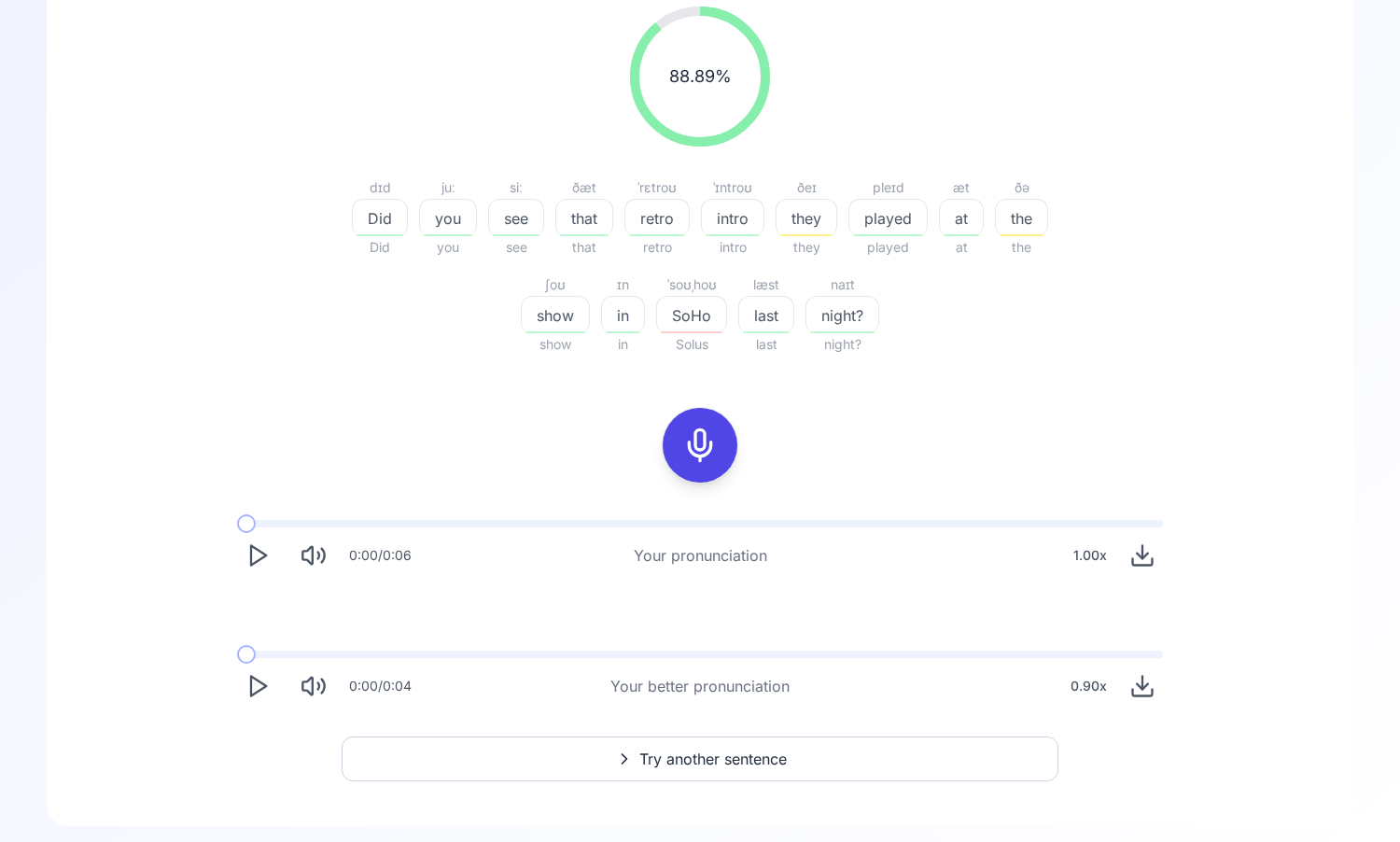
scroll to position [266, 0]
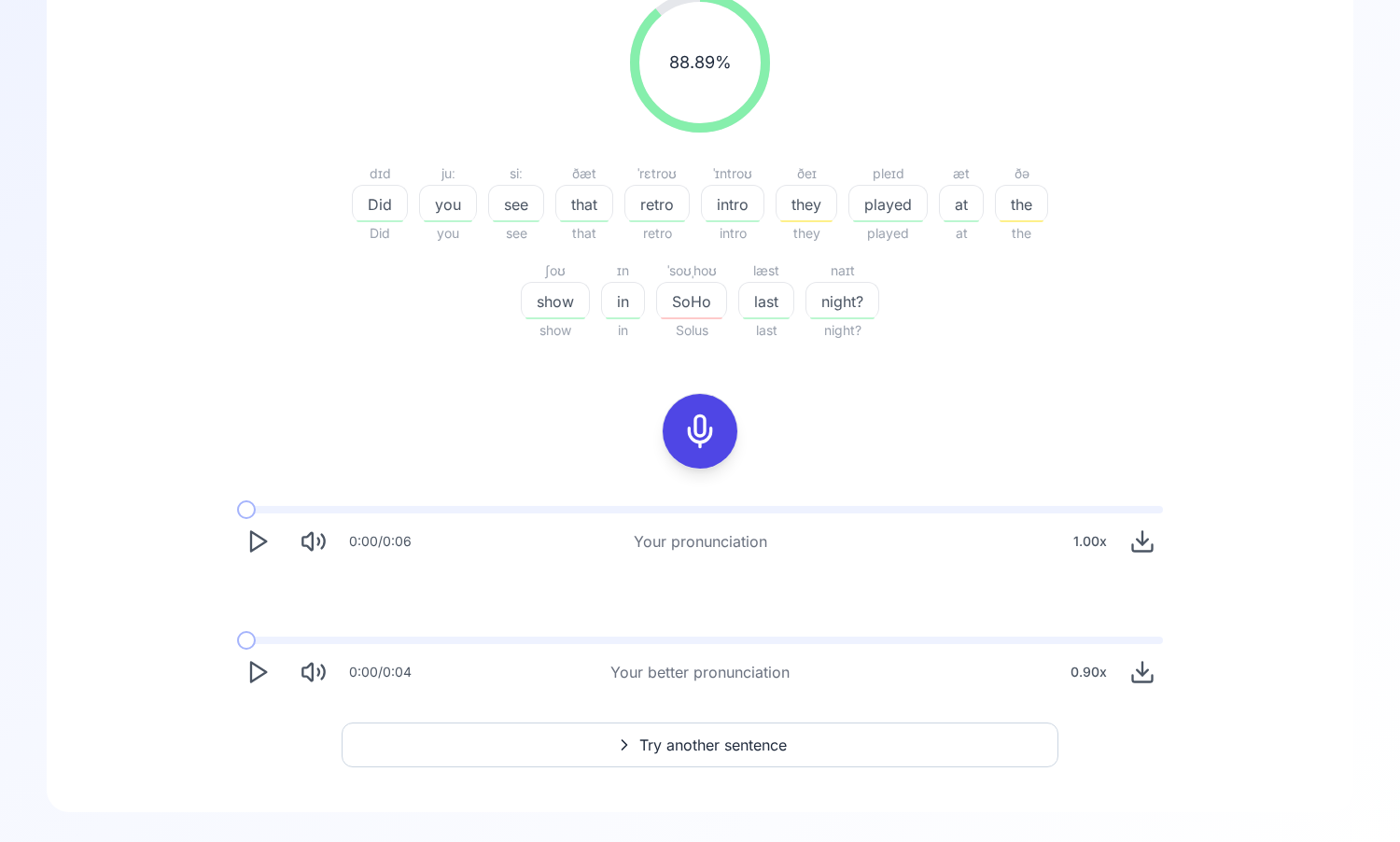
click at [262, 539] on polygon "Play" at bounding box center [258, 542] width 15 height 20
click at [245, 546] on icon "Play" at bounding box center [257, 541] width 26 height 26
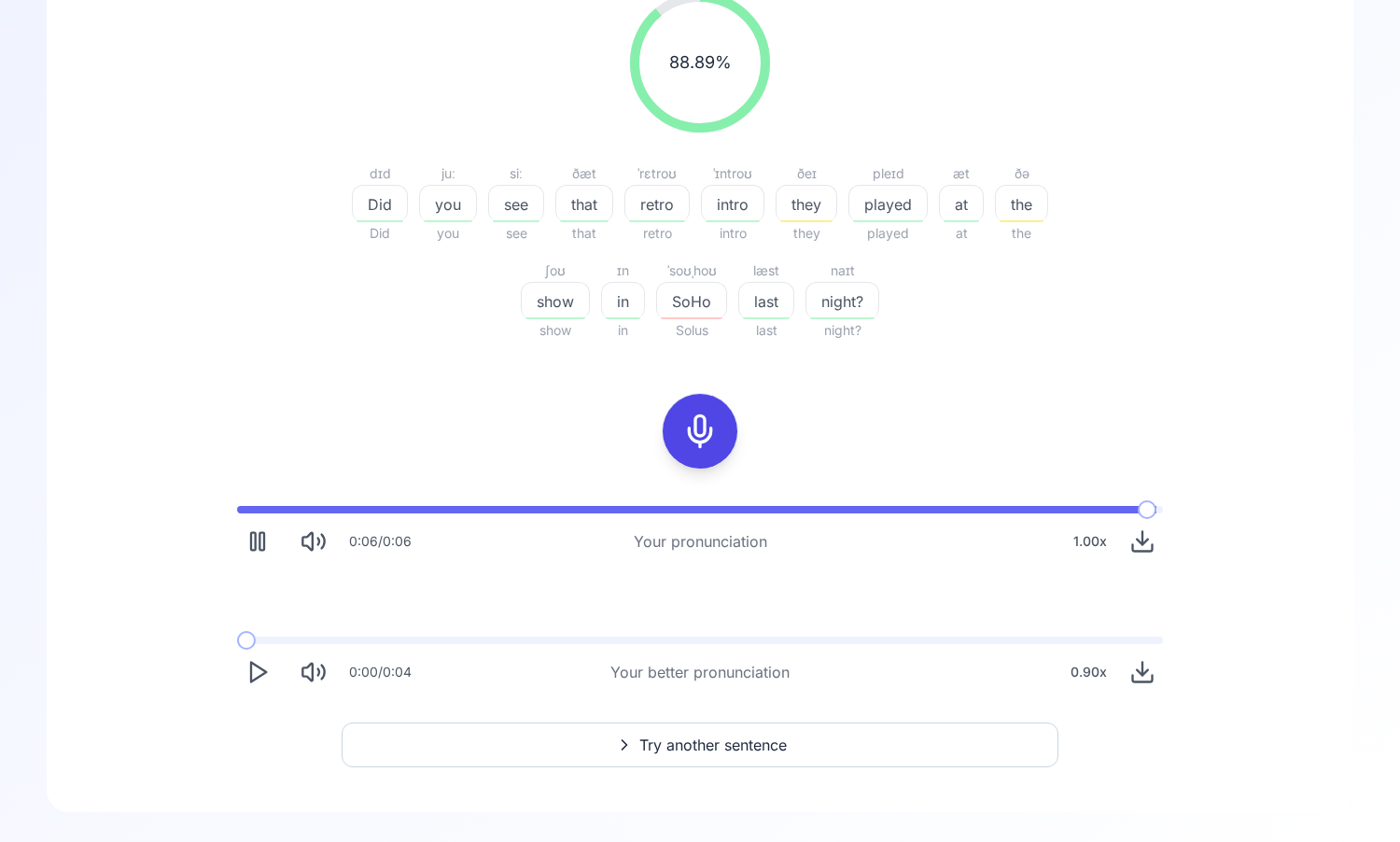
click at [254, 678] on icon "Play" at bounding box center [257, 672] width 26 height 26
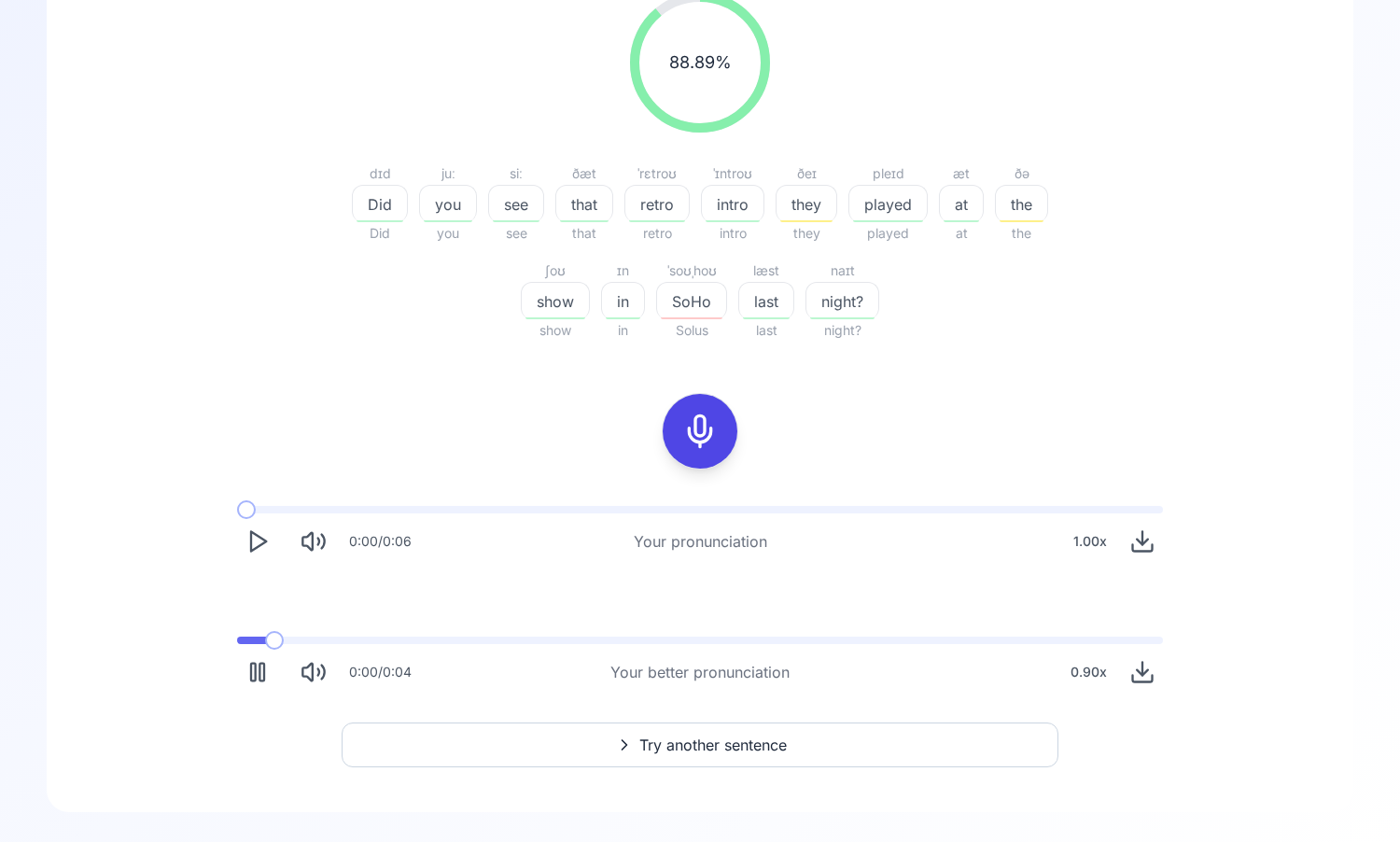
click at [237, 641] on span at bounding box center [252, 641] width 29 height 8
click at [257, 683] on icon "Pause" at bounding box center [257, 672] width 26 height 26
drag, startPoint x: 249, startPoint y: 635, endPoint x: 195, endPoint y: 636, distance: 54.0
click at [203, 636] on div "0:00 / 0:06 Your pronunciation 1.00 x 0:00 / 0:04 Your better pronunciation 0.9…" at bounding box center [700, 600] width 1195 height 217
drag, startPoint x: 244, startPoint y: 645, endPoint x: 181, endPoint y: 645, distance: 63.0
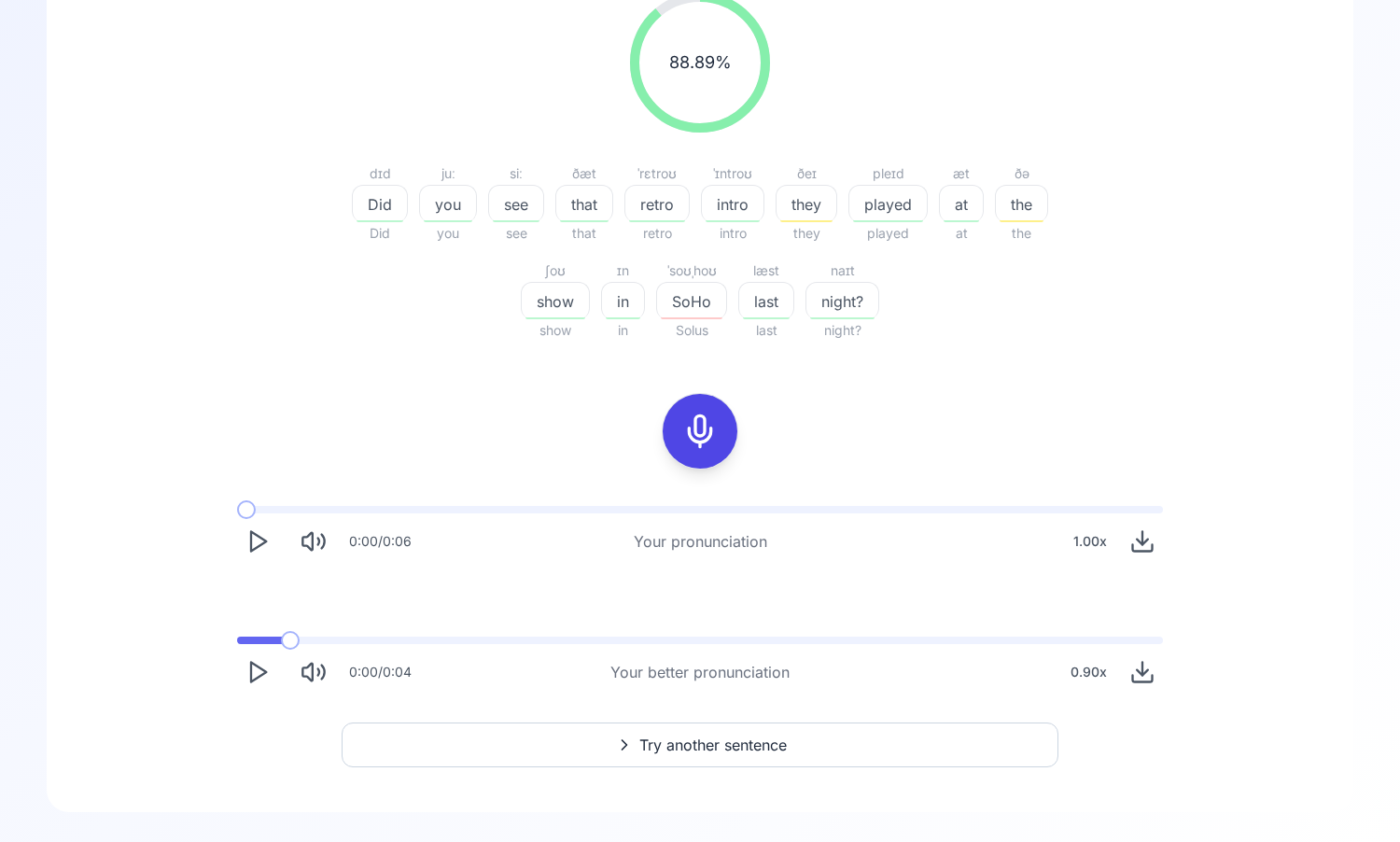
click at [201, 645] on div "0:00 / 0:06 Your pronunciation 1.00 x 0:00 / 0:04 Your better pronunciation 0.9…" at bounding box center [700, 600] width 1195 height 217
click at [237, 648] on span at bounding box center [246, 640] width 19 height 19
click at [251, 663] on polygon "Play" at bounding box center [258, 673] width 15 height 20
click at [252, 679] on icon "Play" at bounding box center [257, 672] width 26 height 26
click at [253, 679] on icon "Play" at bounding box center [257, 672] width 26 height 26
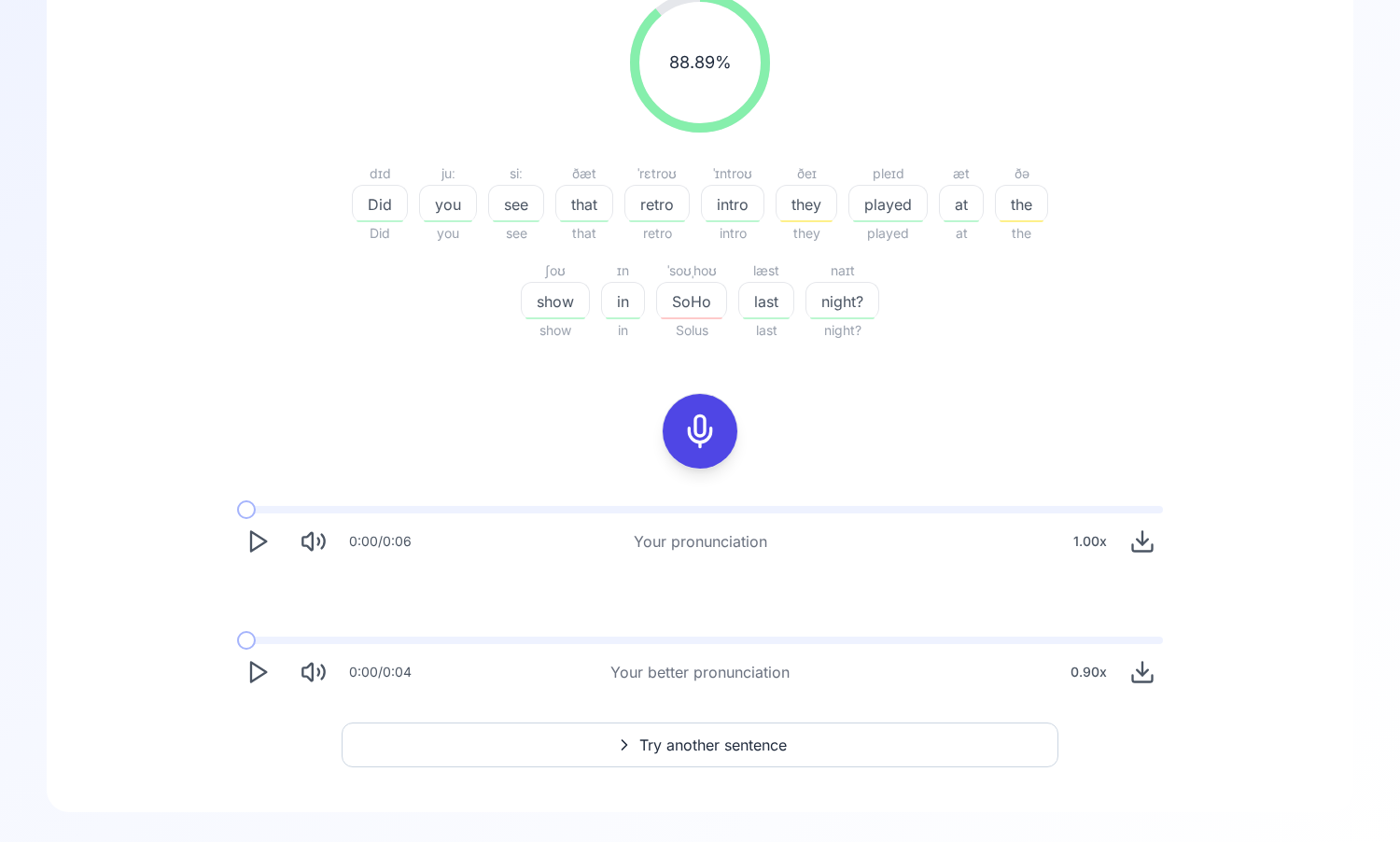
click at [253, 679] on icon "Play" at bounding box center [257, 672] width 26 height 26
click at [257, 552] on icon "Play" at bounding box center [257, 541] width 26 height 26
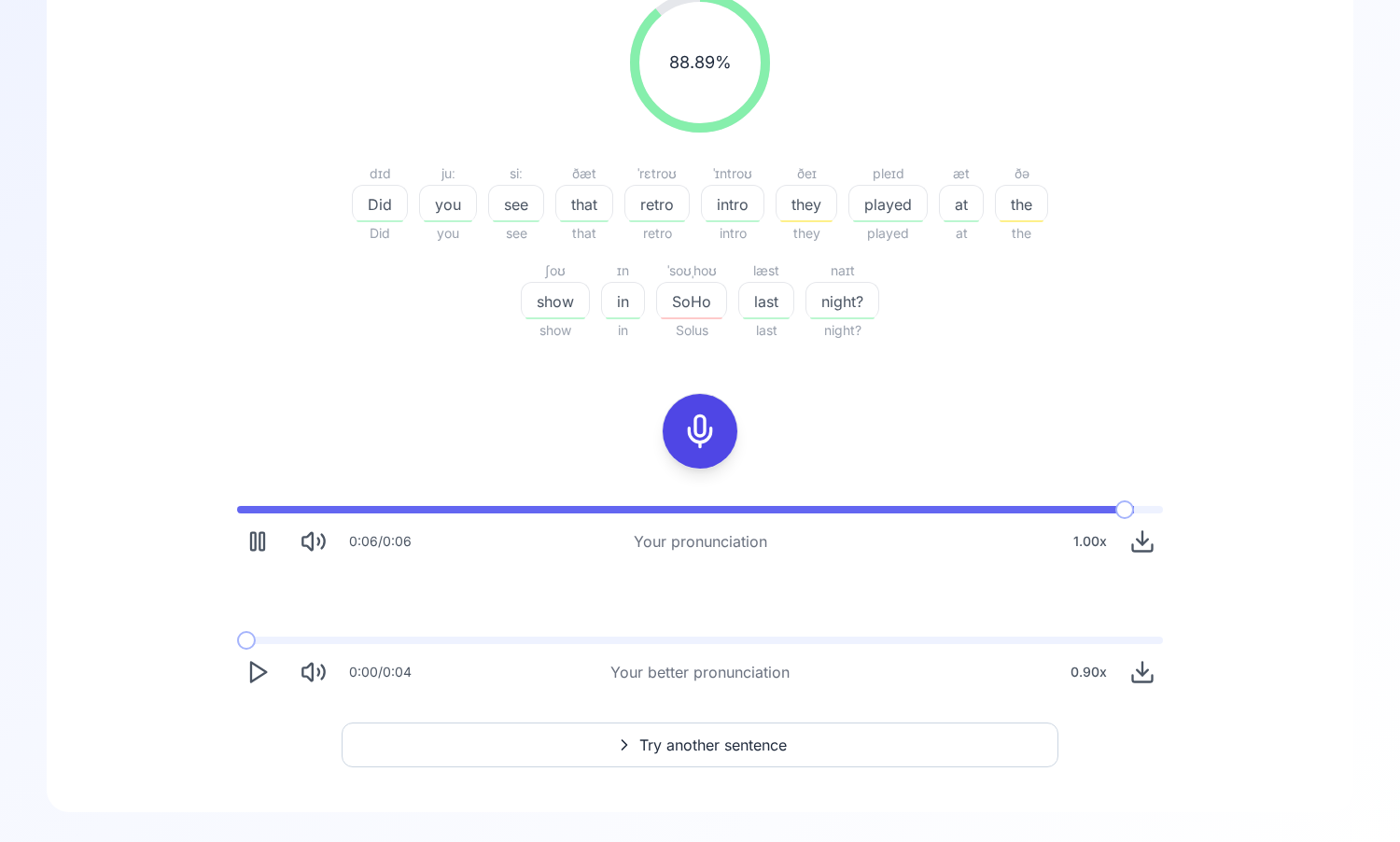
click at [690, 455] on div at bounding box center [700, 431] width 45 height 74
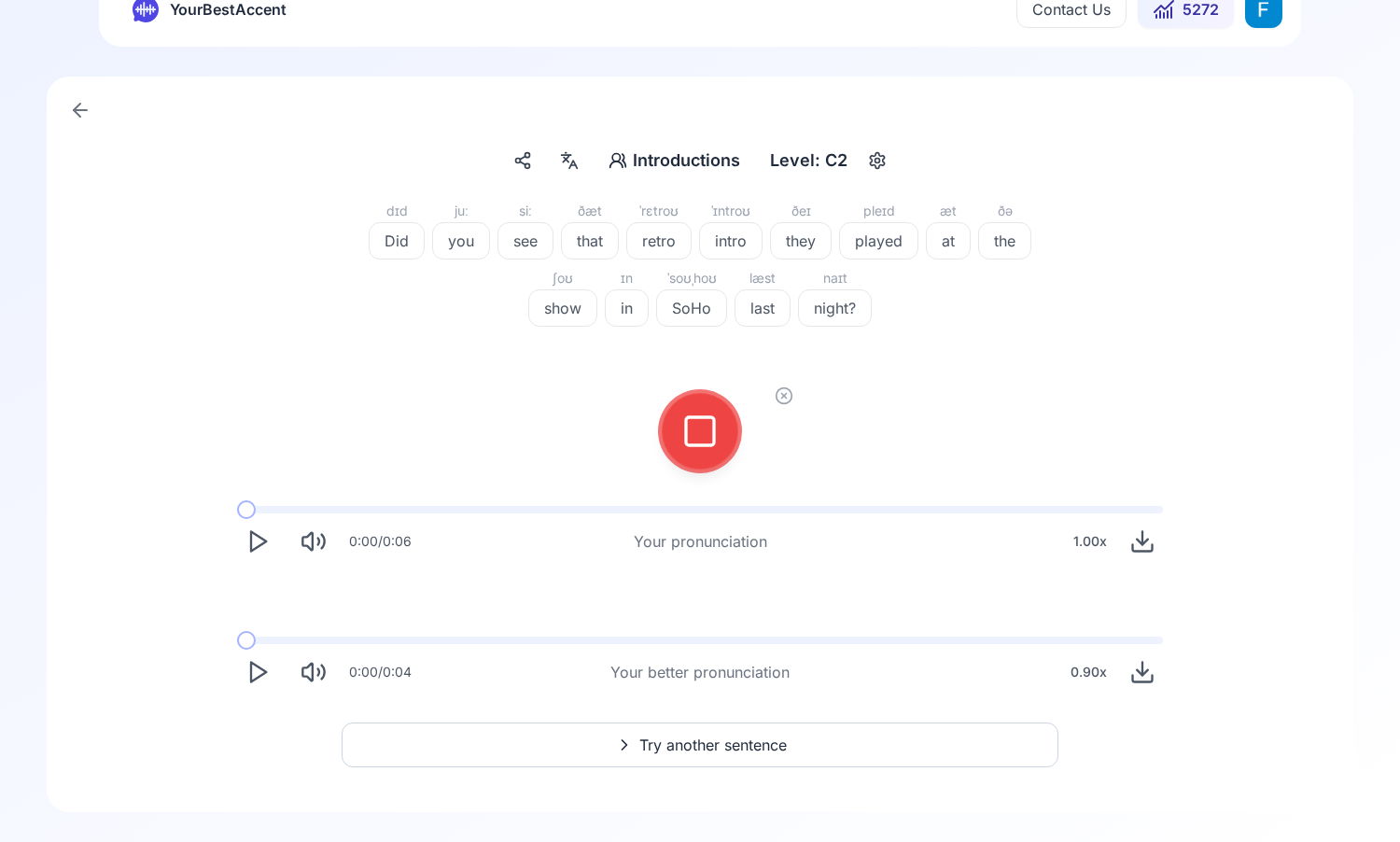
scroll to position [43, 0]
click at [789, 393] on icon at bounding box center [783, 396] width 19 height 19
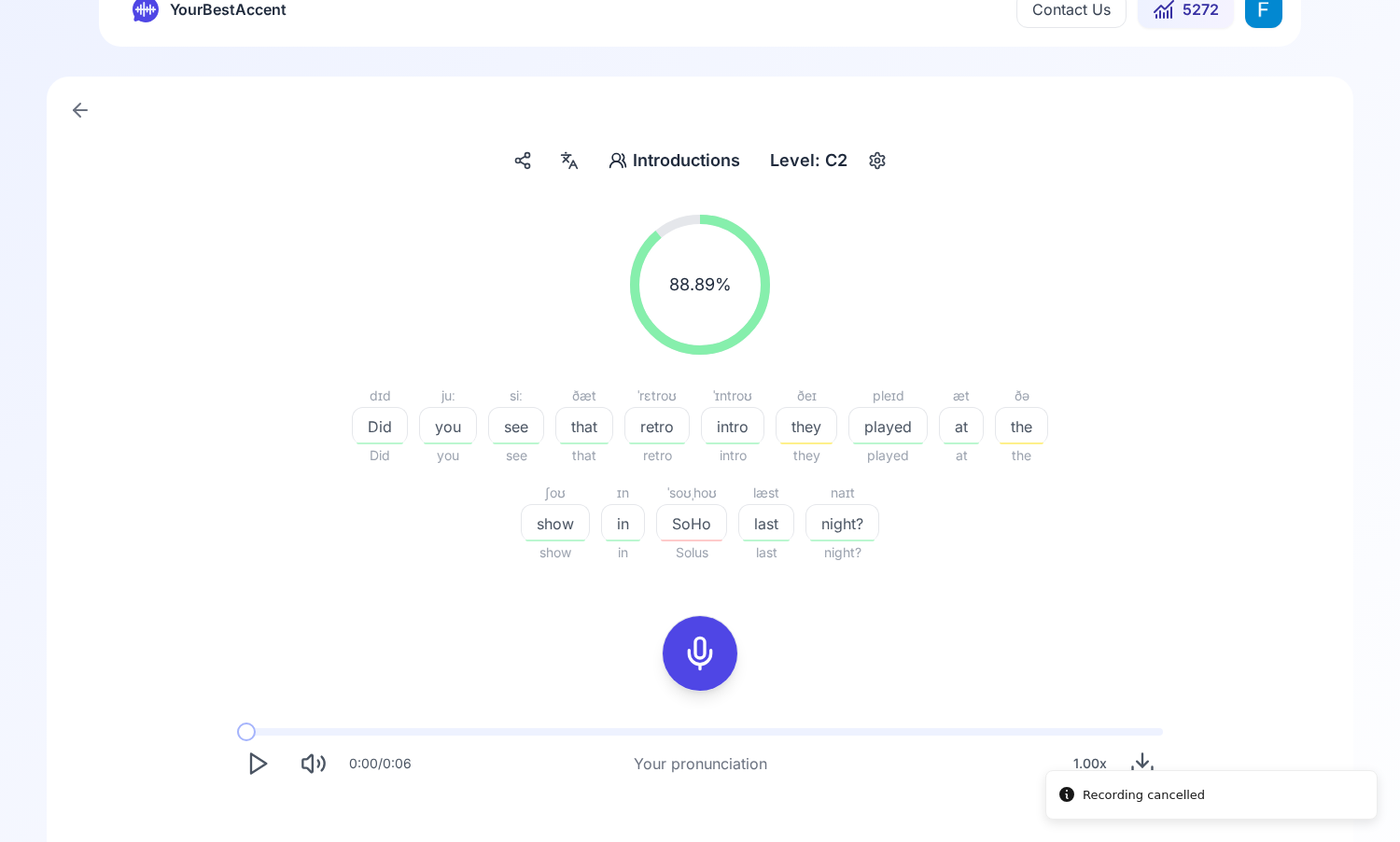
click at [700, 647] on icon at bounding box center [700, 653] width 37 height 37
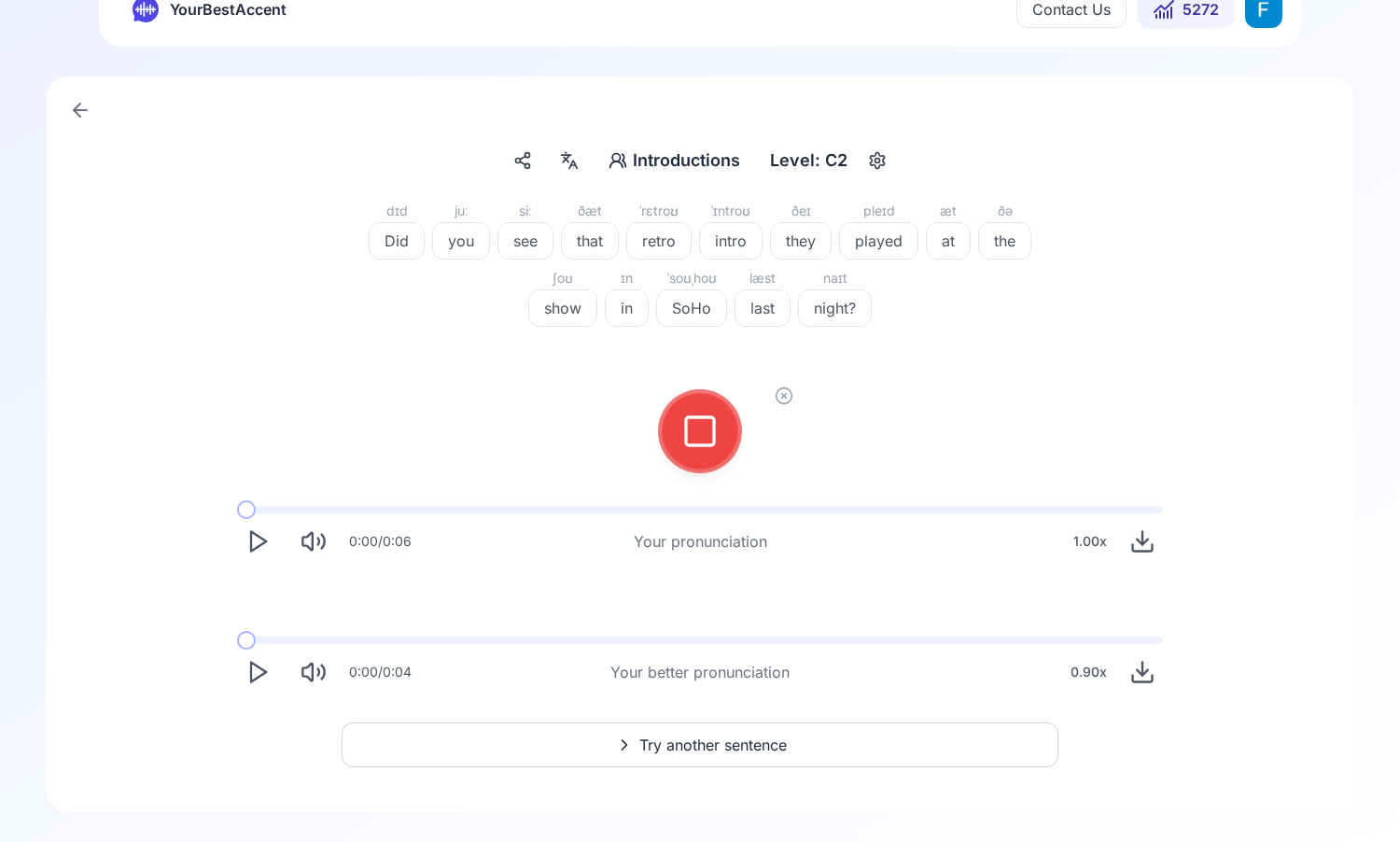
click at [780, 400] on icon at bounding box center [783, 396] width 19 height 19
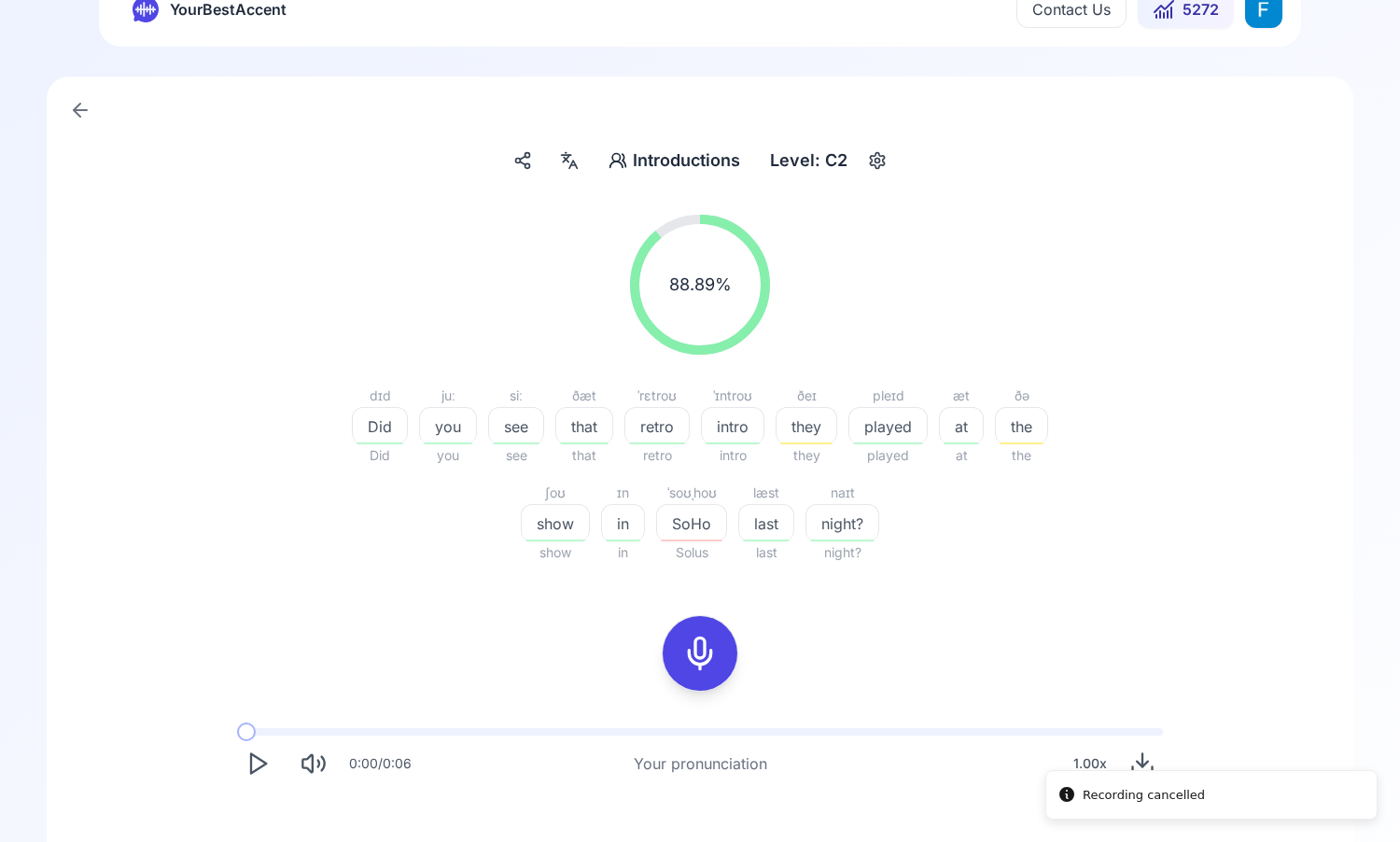
click at [695, 668] on icon at bounding box center [700, 653] width 37 height 37
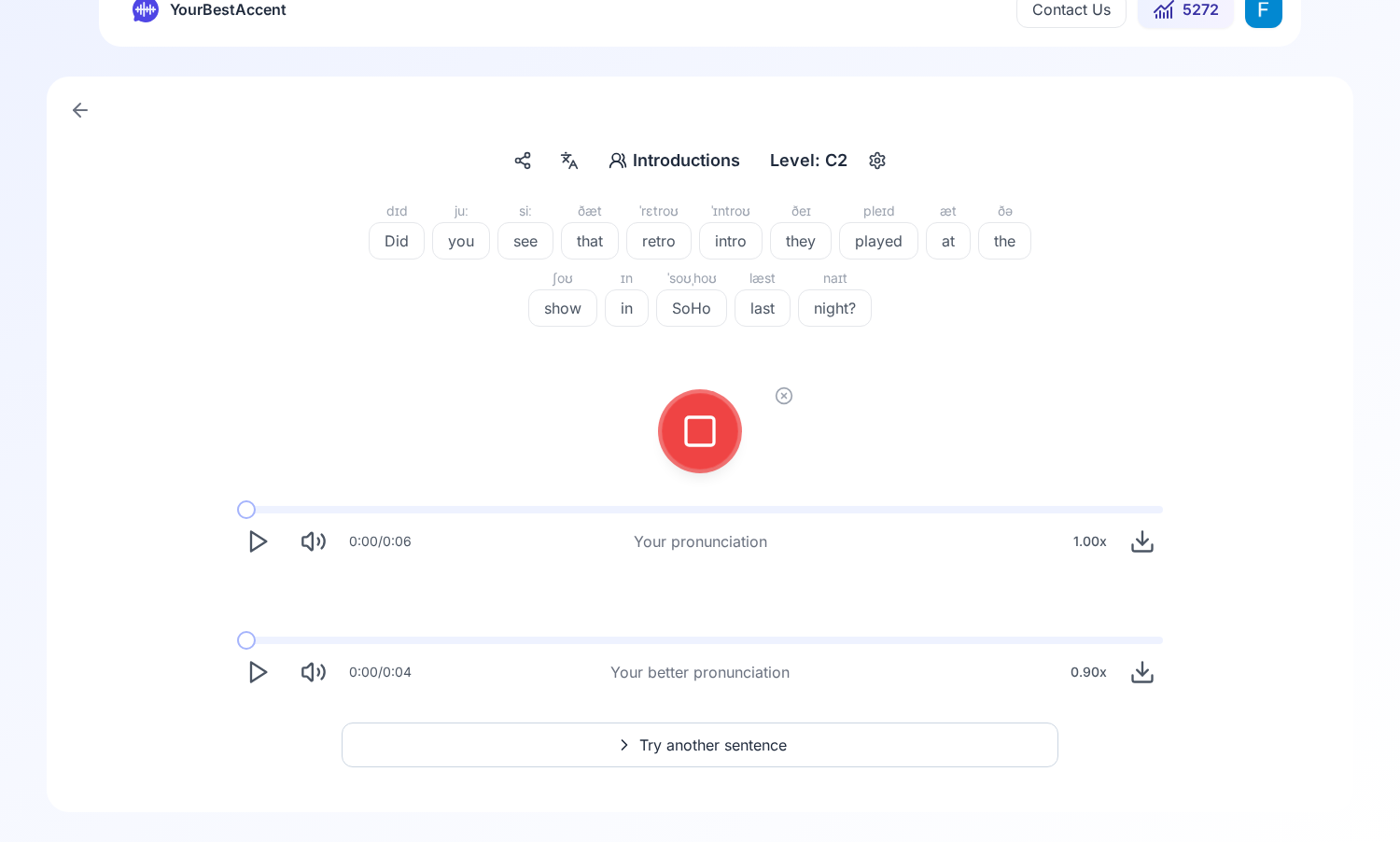
click at [717, 428] on icon at bounding box center [700, 432] width 37 height 37
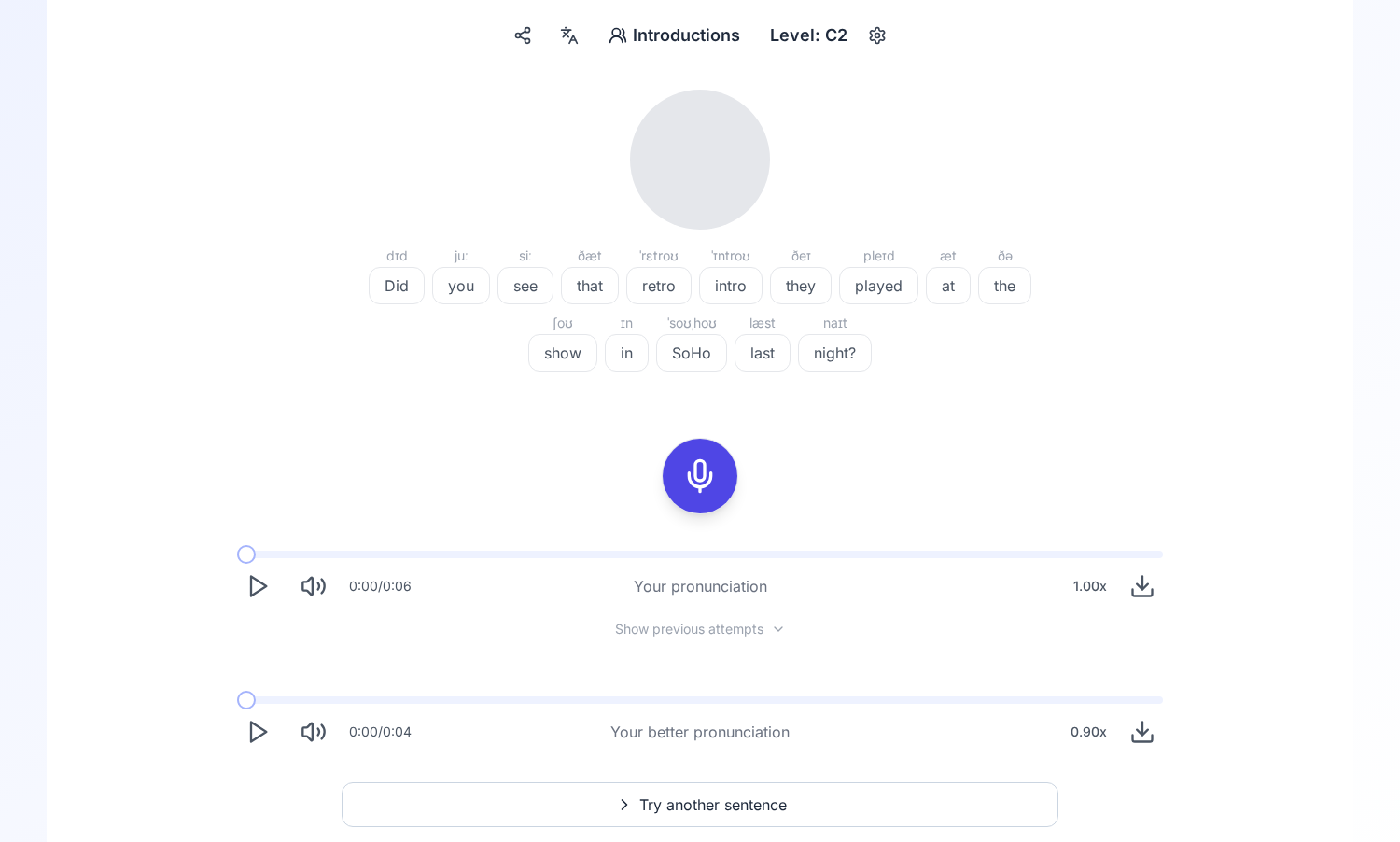
scroll to position [169, 0]
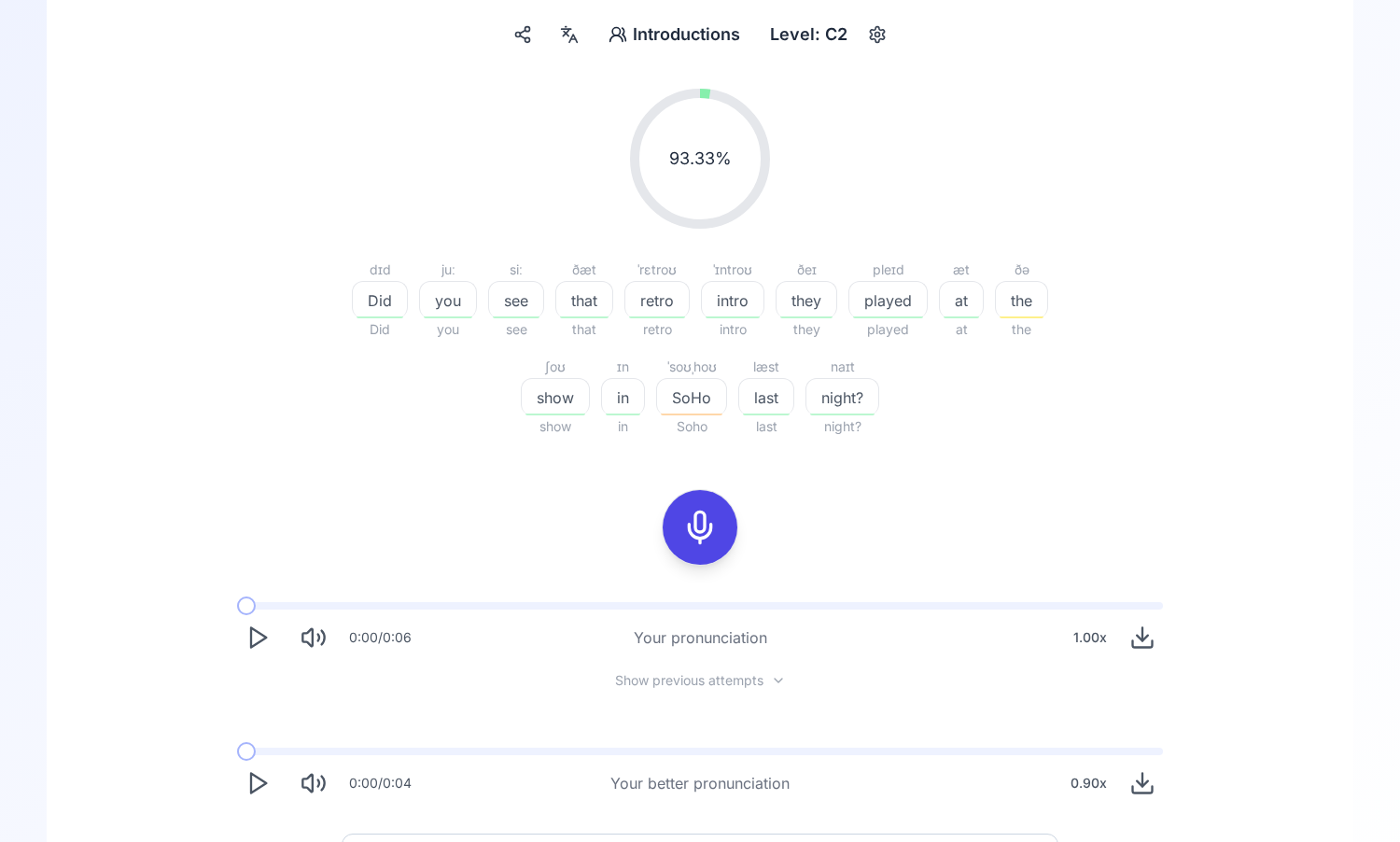
click at [261, 583] on div "93.33 % 93.33 % dɪd Did Did juː you you siː see see ðæt that that ˈrɛtroʊ retro…" at bounding box center [700, 446] width 1217 height 745
click at [257, 641] on icon "Play" at bounding box center [257, 638] width 26 height 26
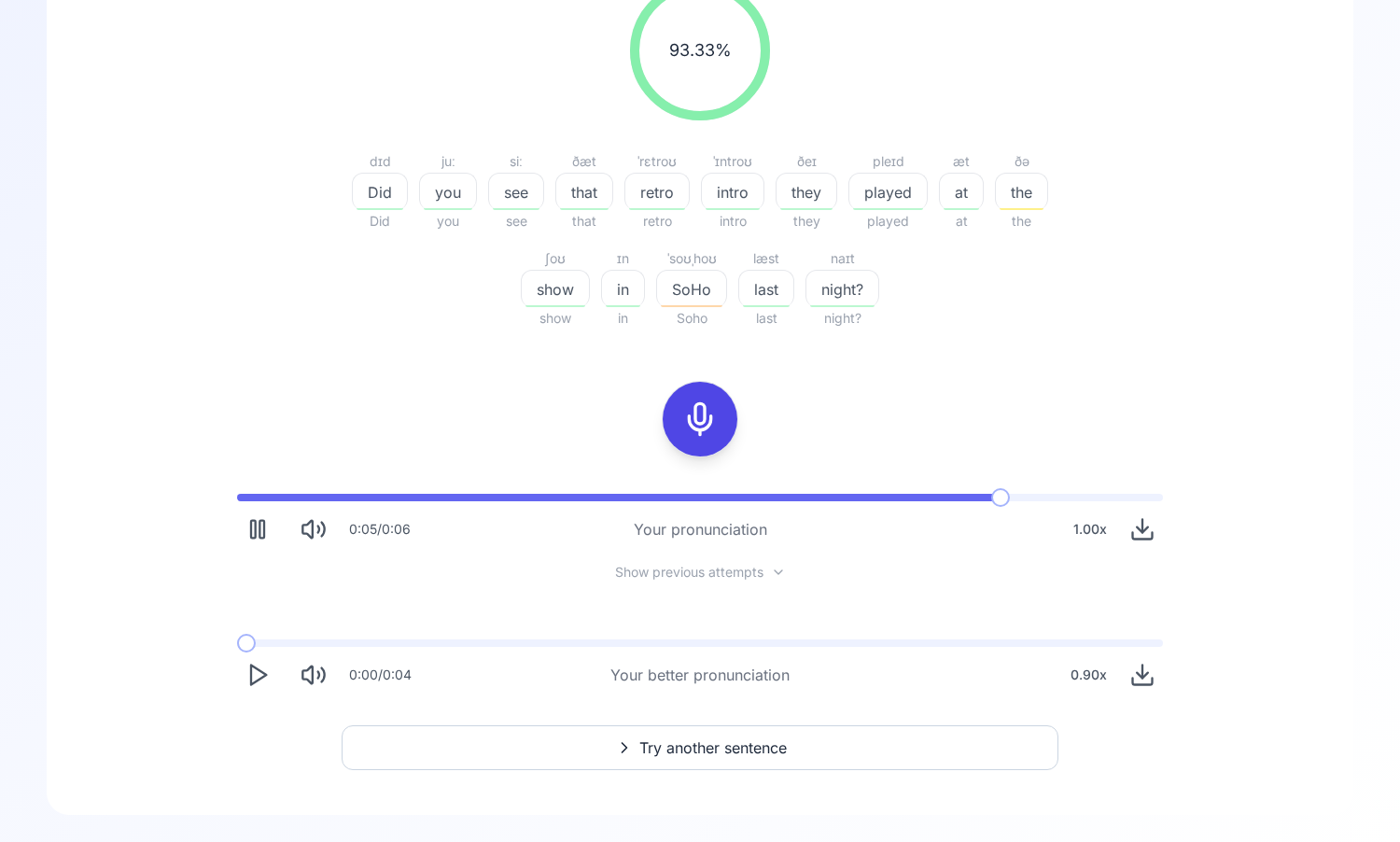
scroll to position [279, 0]
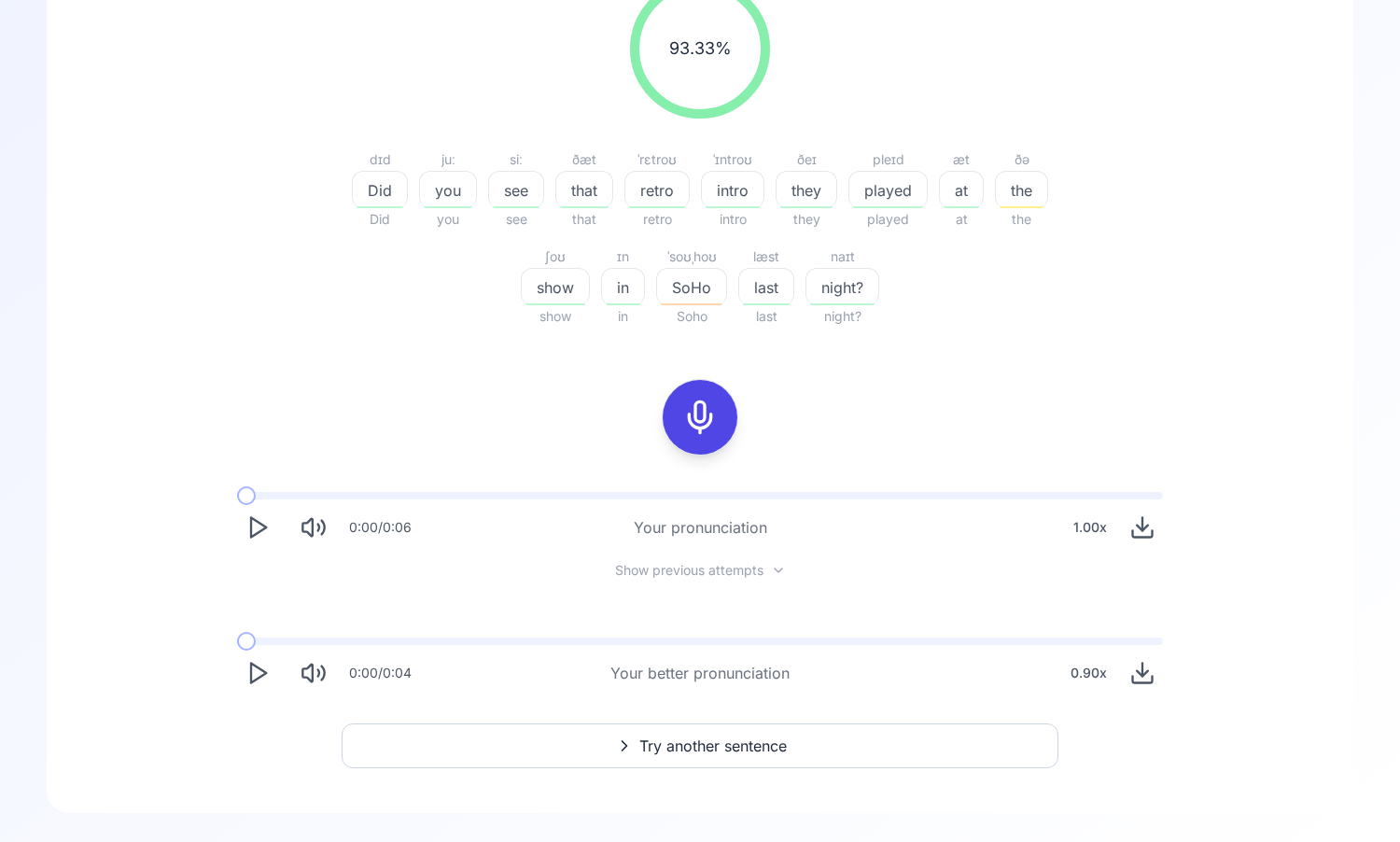
click at [262, 522] on icon "Play" at bounding box center [257, 527] width 26 height 26
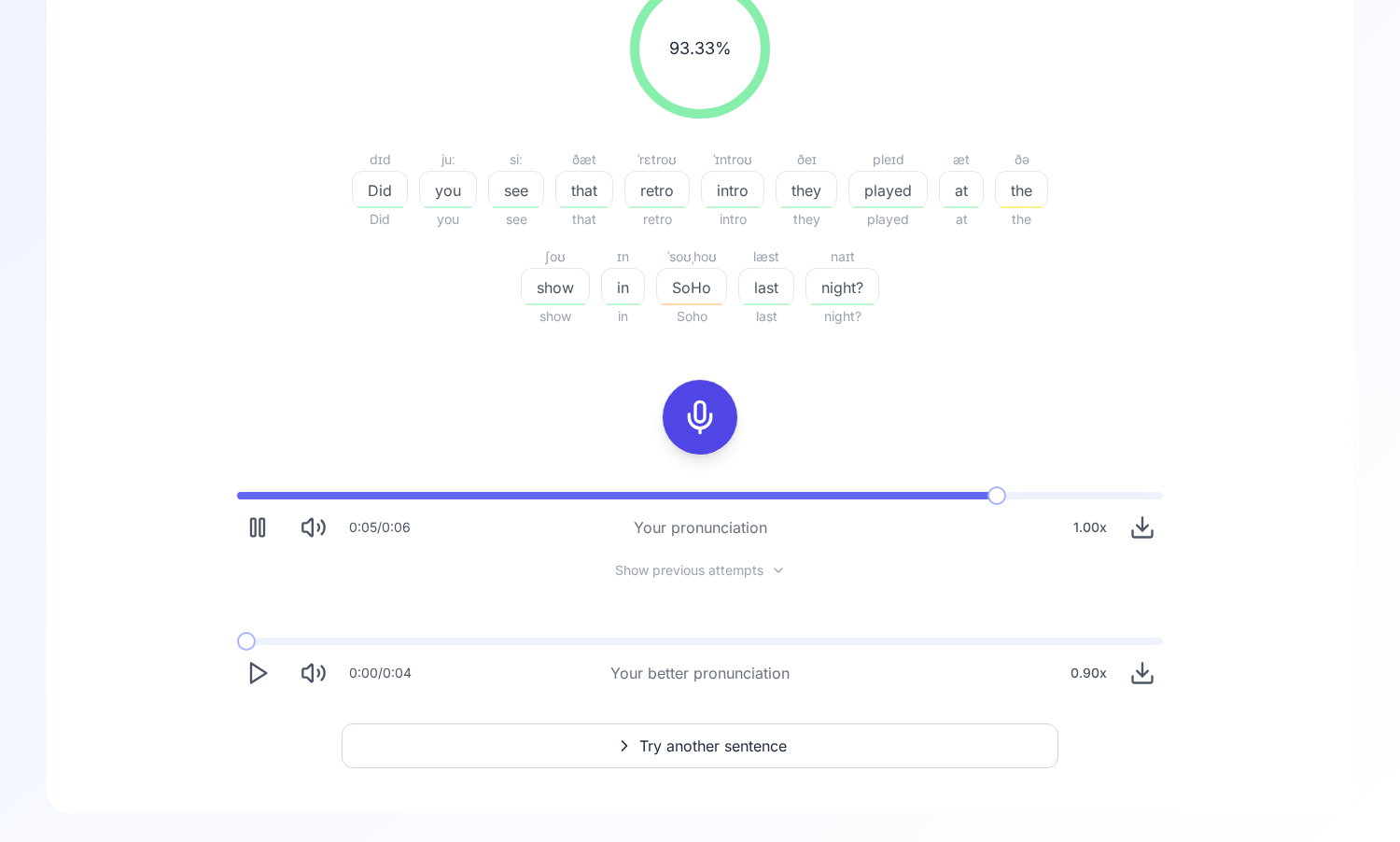
scroll to position [280, 0]
click at [613, 756] on button "Try another sentence" at bounding box center [700, 745] width 717 height 45
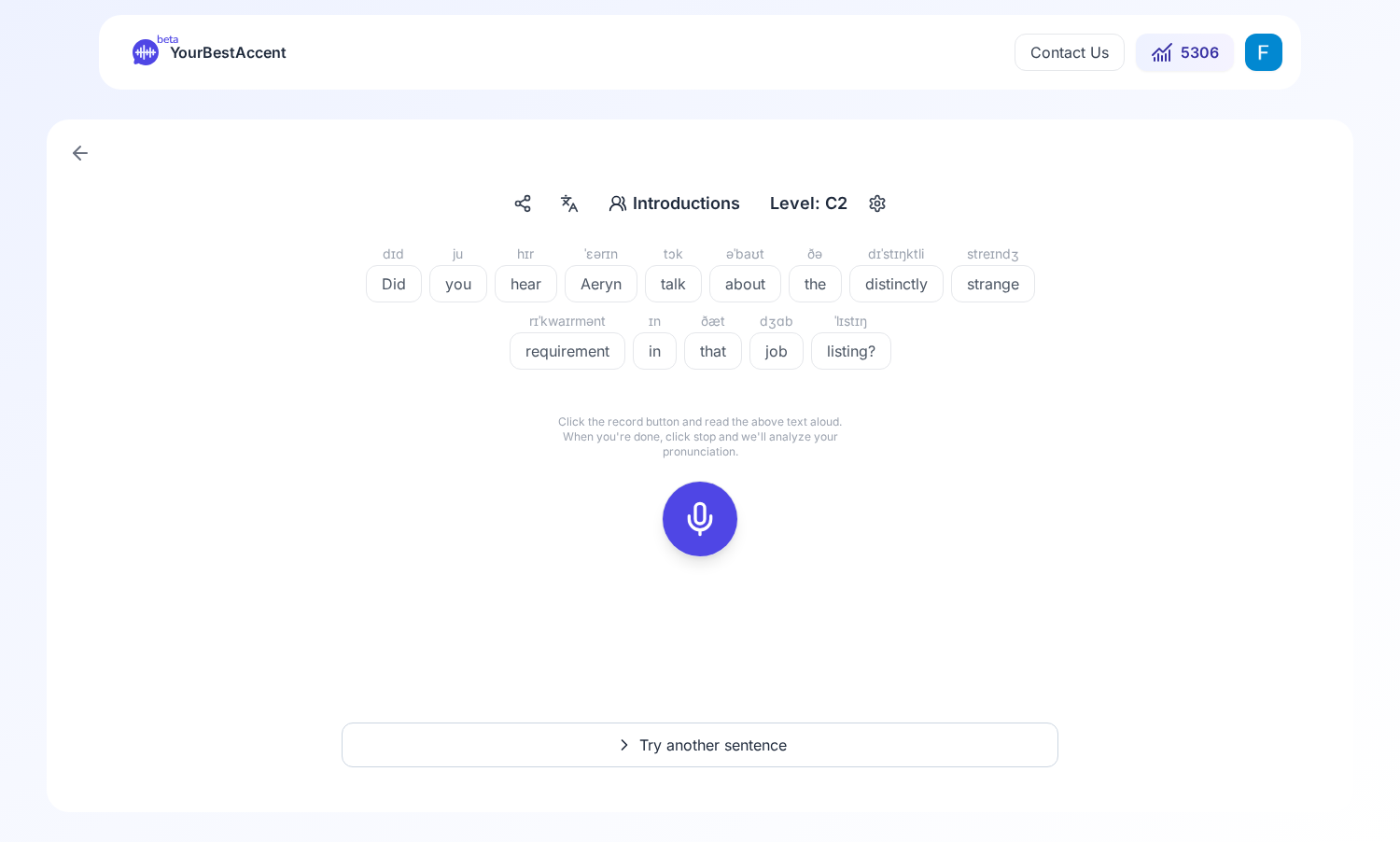
click at [715, 507] on icon at bounding box center [700, 519] width 37 height 37
click at [695, 525] on icon at bounding box center [700, 519] width 37 height 37
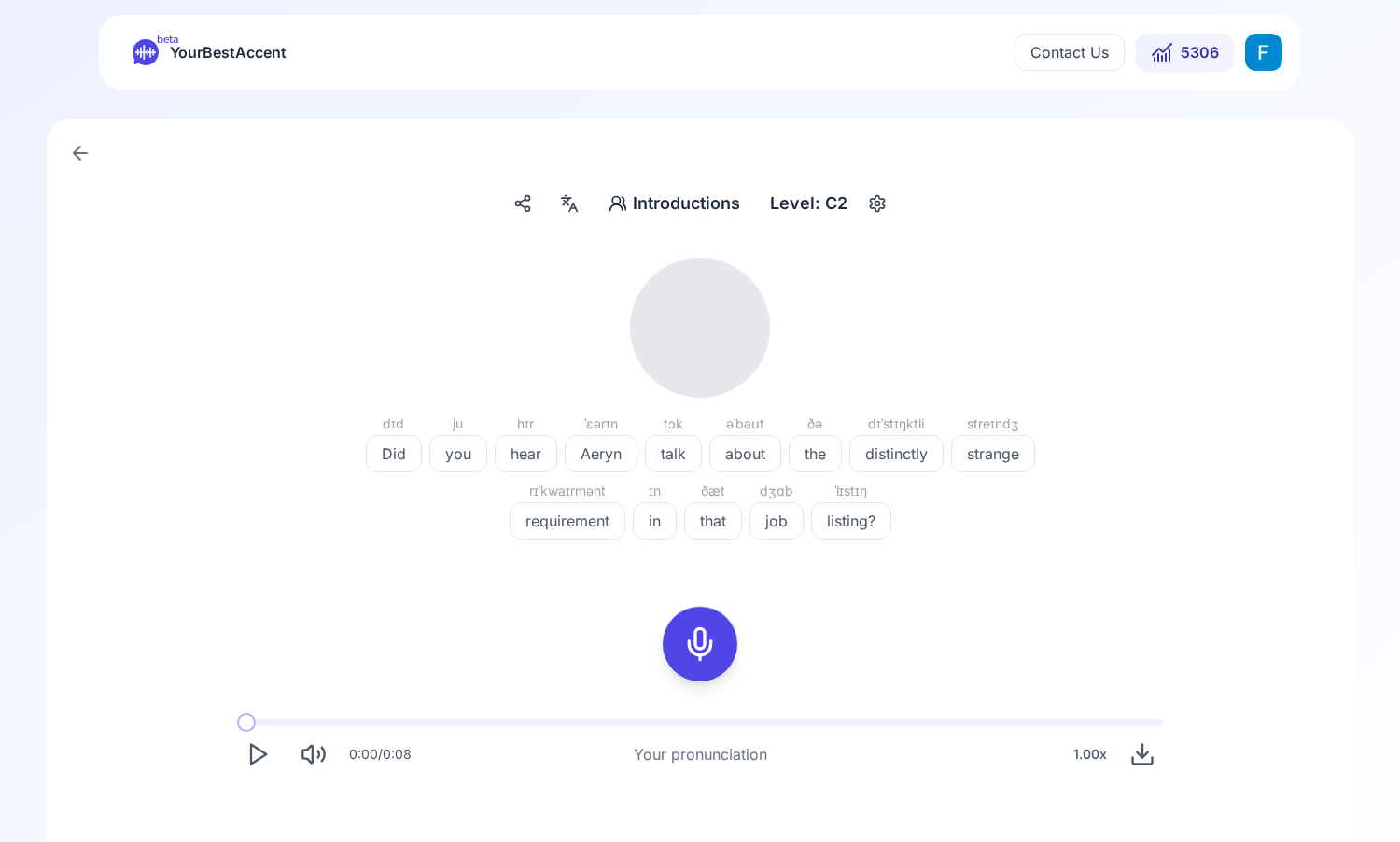
scroll to position [80, 0]
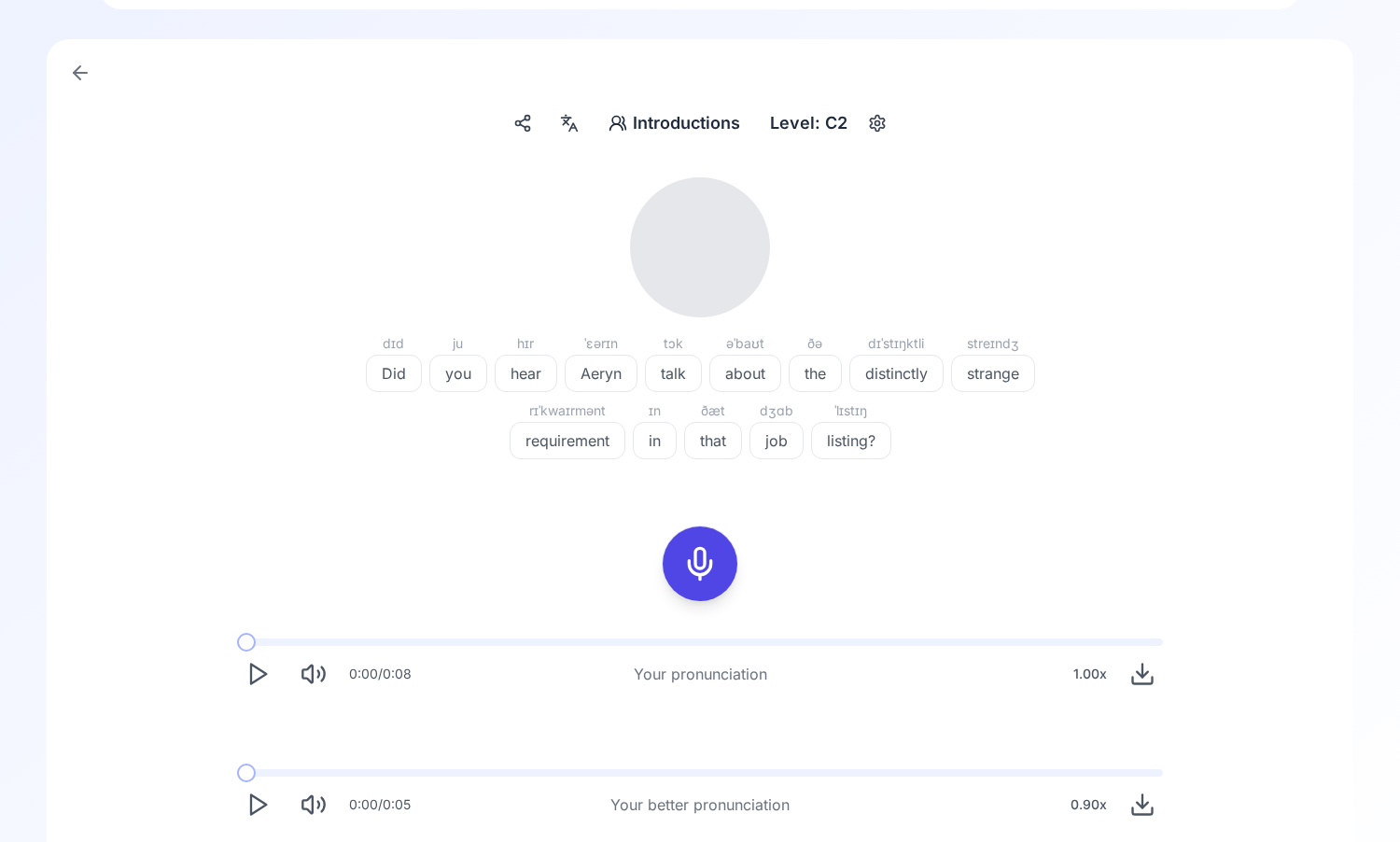
click at [263, 666] on icon "Play" at bounding box center [257, 674] width 26 height 26
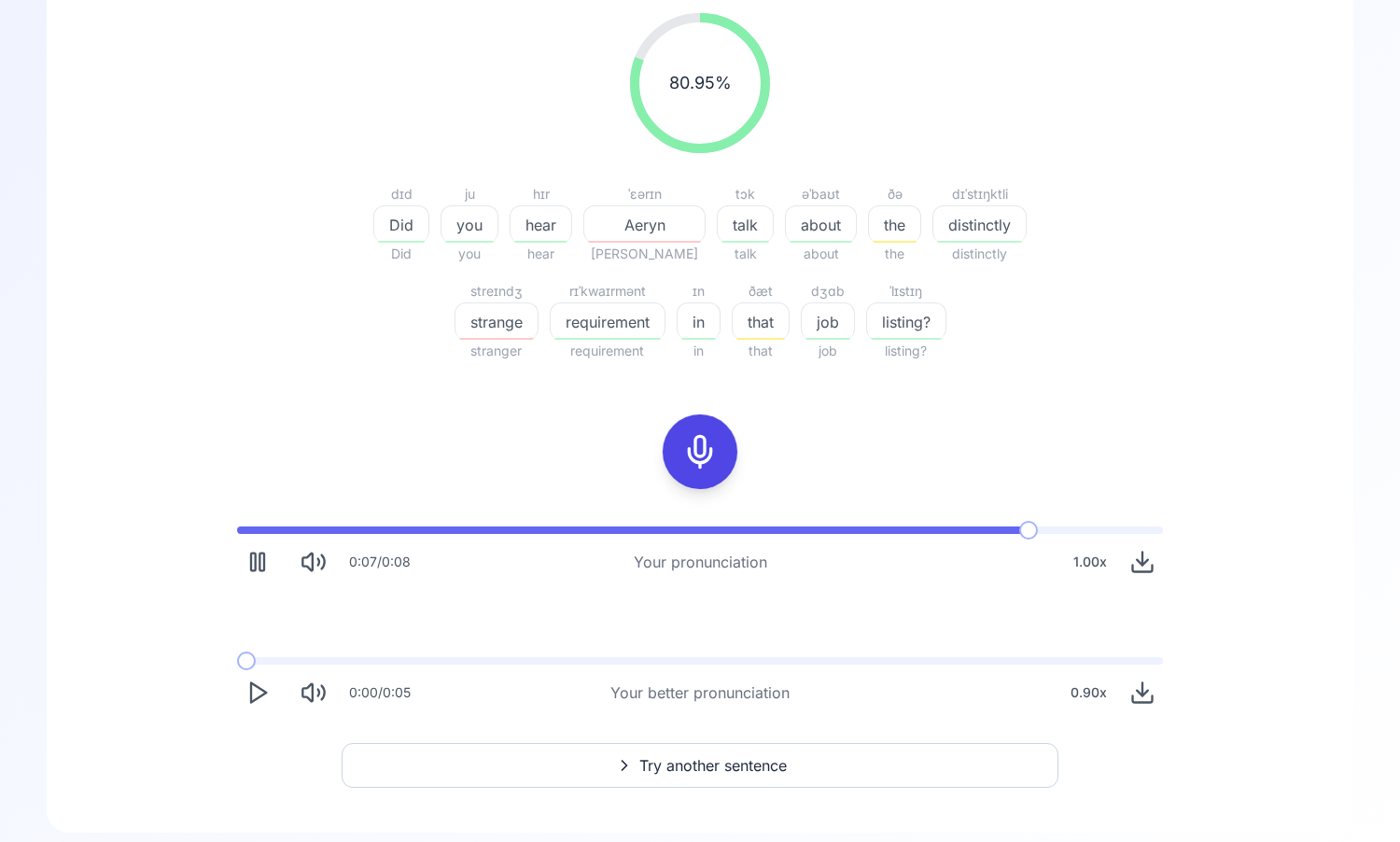
scroll to position [266, 0]
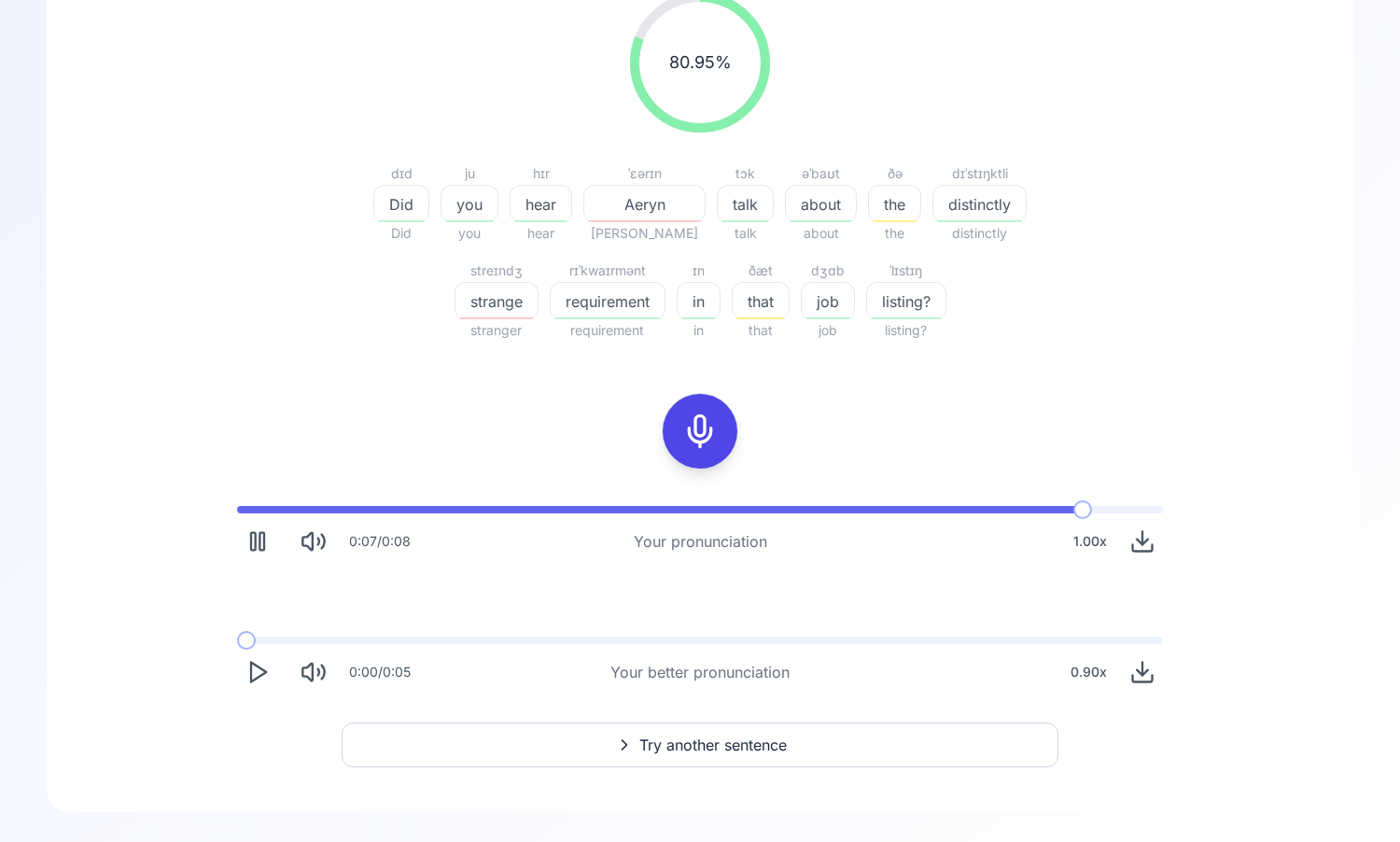
click at [250, 682] on icon "Play" at bounding box center [257, 672] width 26 height 26
click at [259, 537] on polygon "Play" at bounding box center [258, 542] width 15 height 20
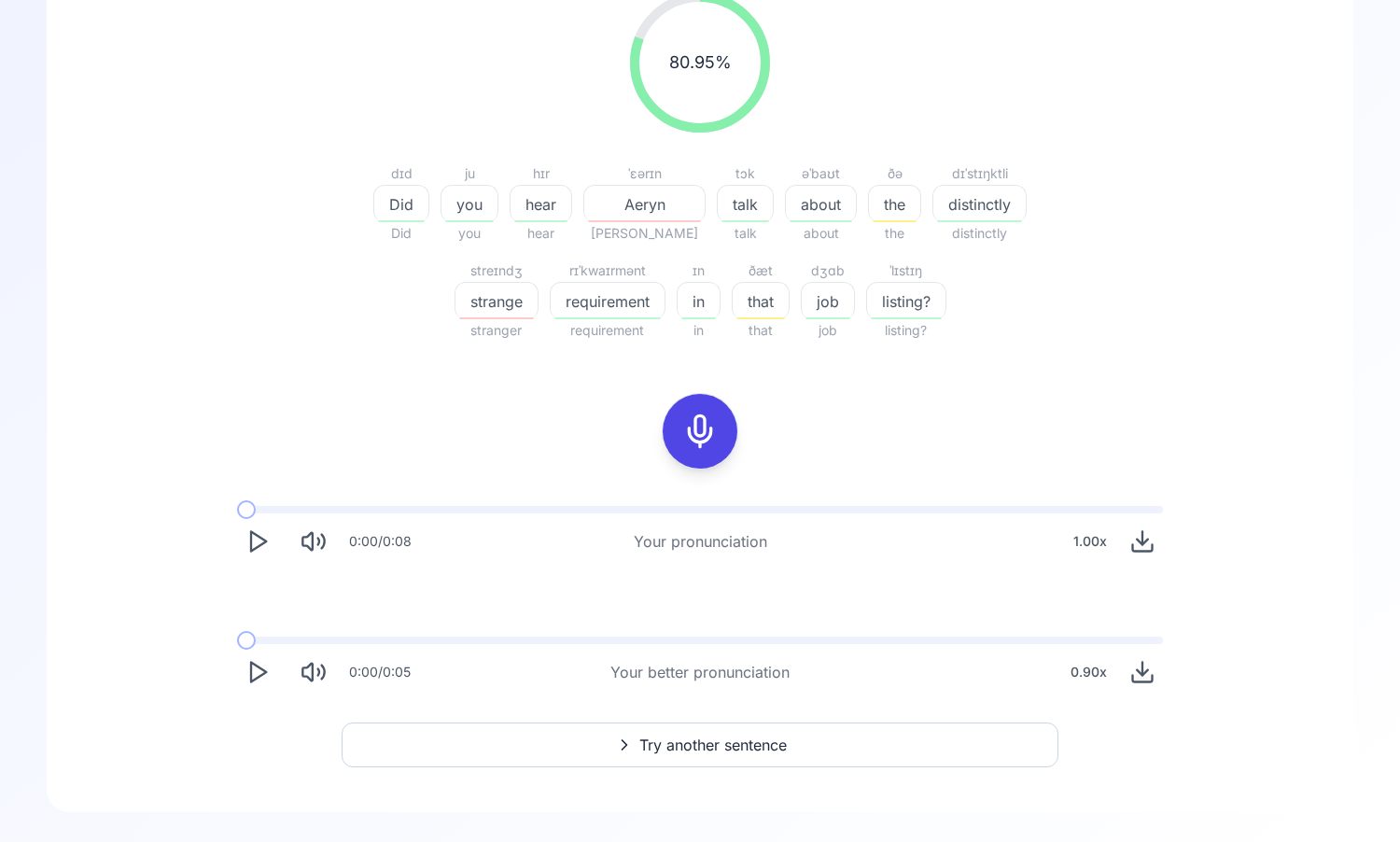
click at [253, 540] on icon "Play" at bounding box center [257, 541] width 26 height 26
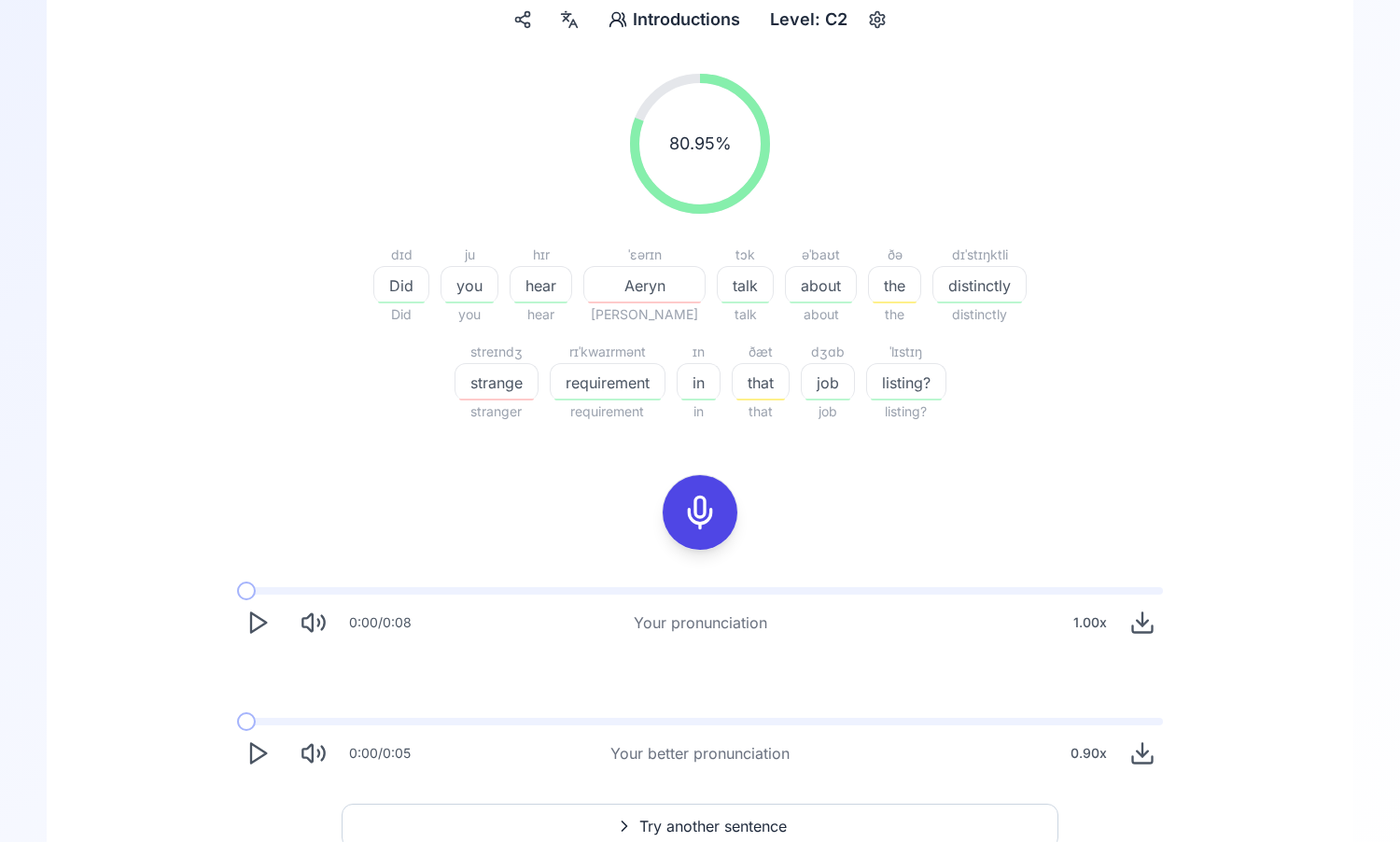
scroll to position [201, 0]
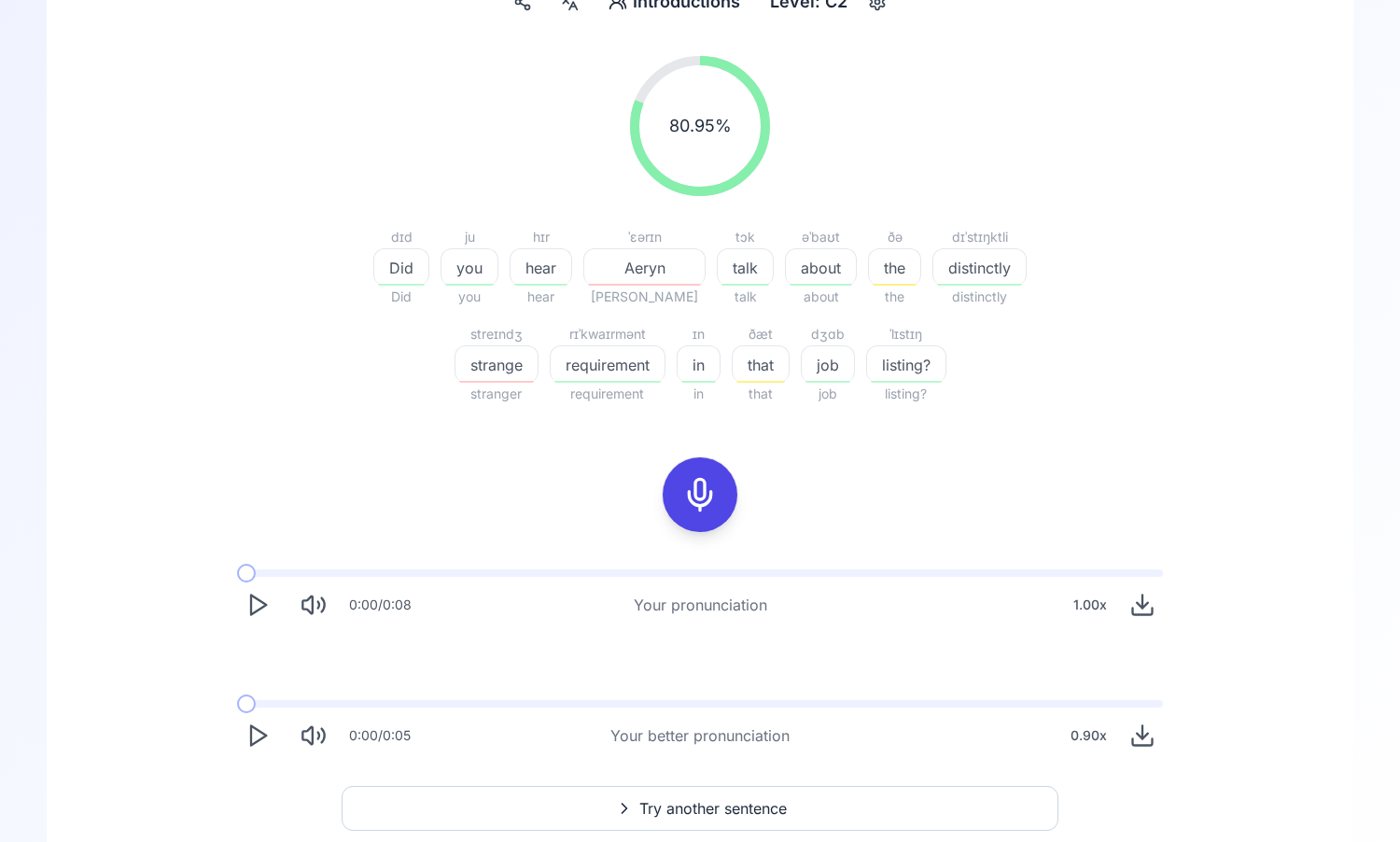
click at [257, 611] on icon "Play" at bounding box center [257, 605] width 26 height 26
click at [720, 506] on div at bounding box center [700, 494] width 45 height 74
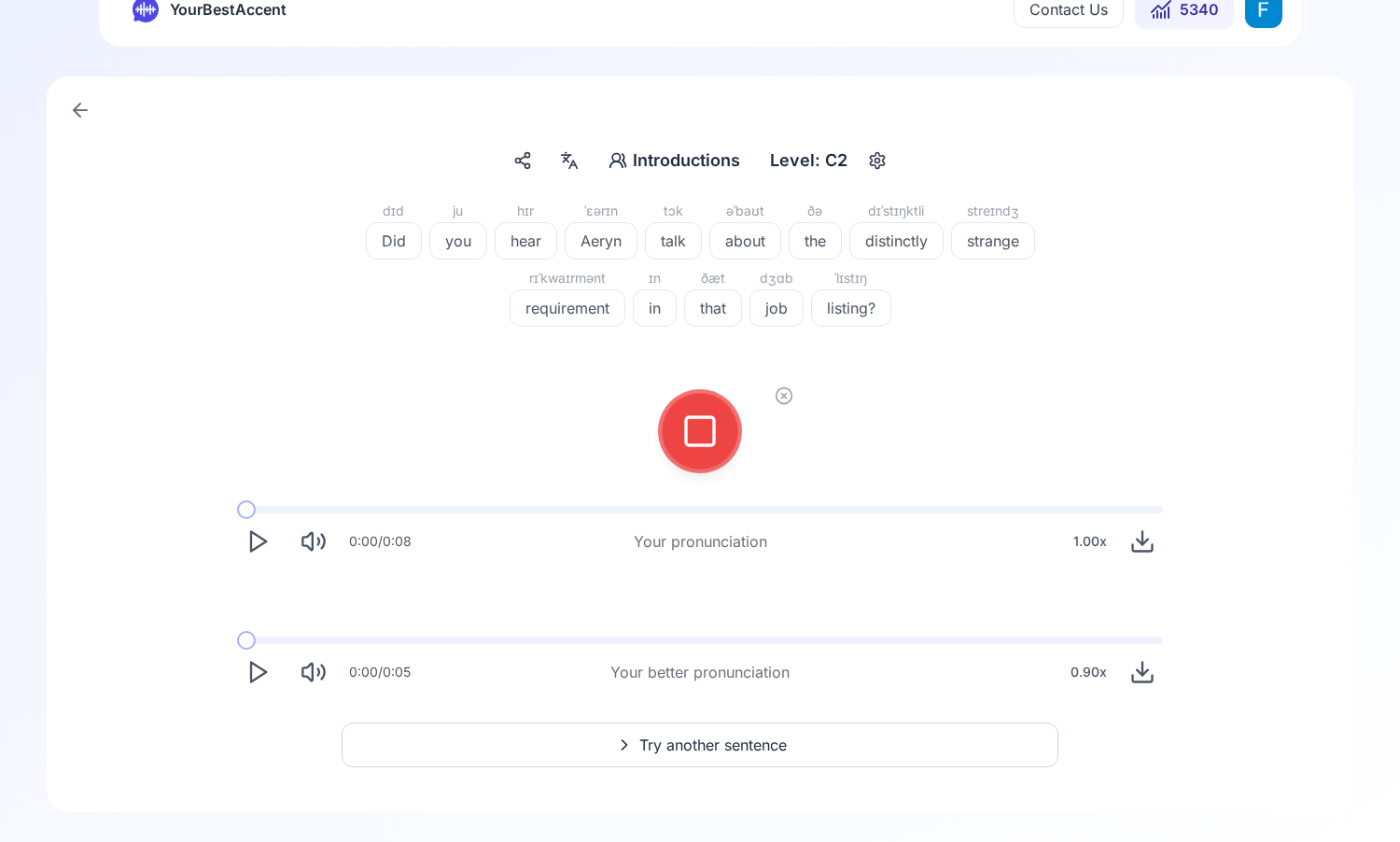
click at [785, 400] on icon at bounding box center [783, 396] width 19 height 19
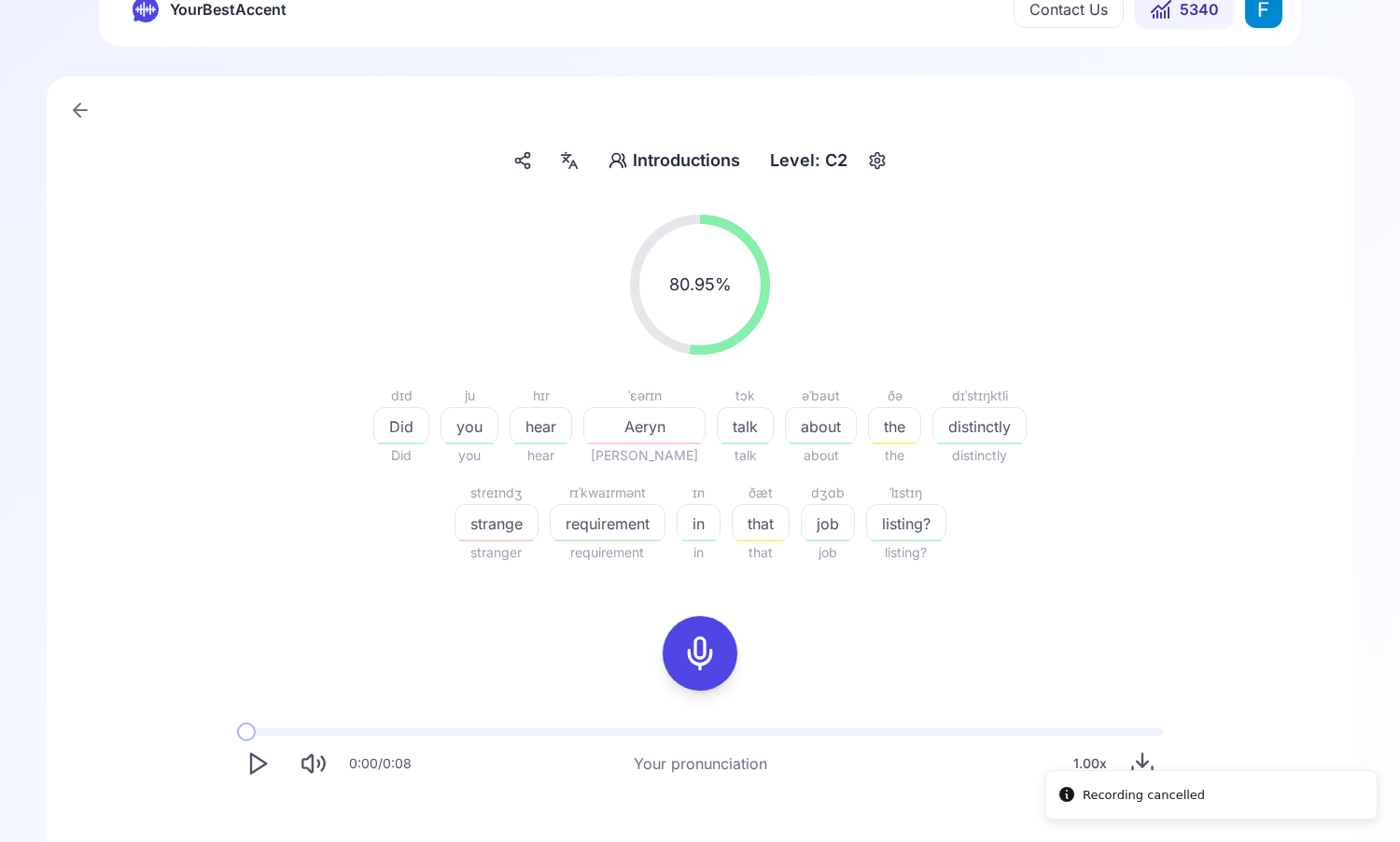
click at [694, 651] on icon at bounding box center [700, 653] width 37 height 37
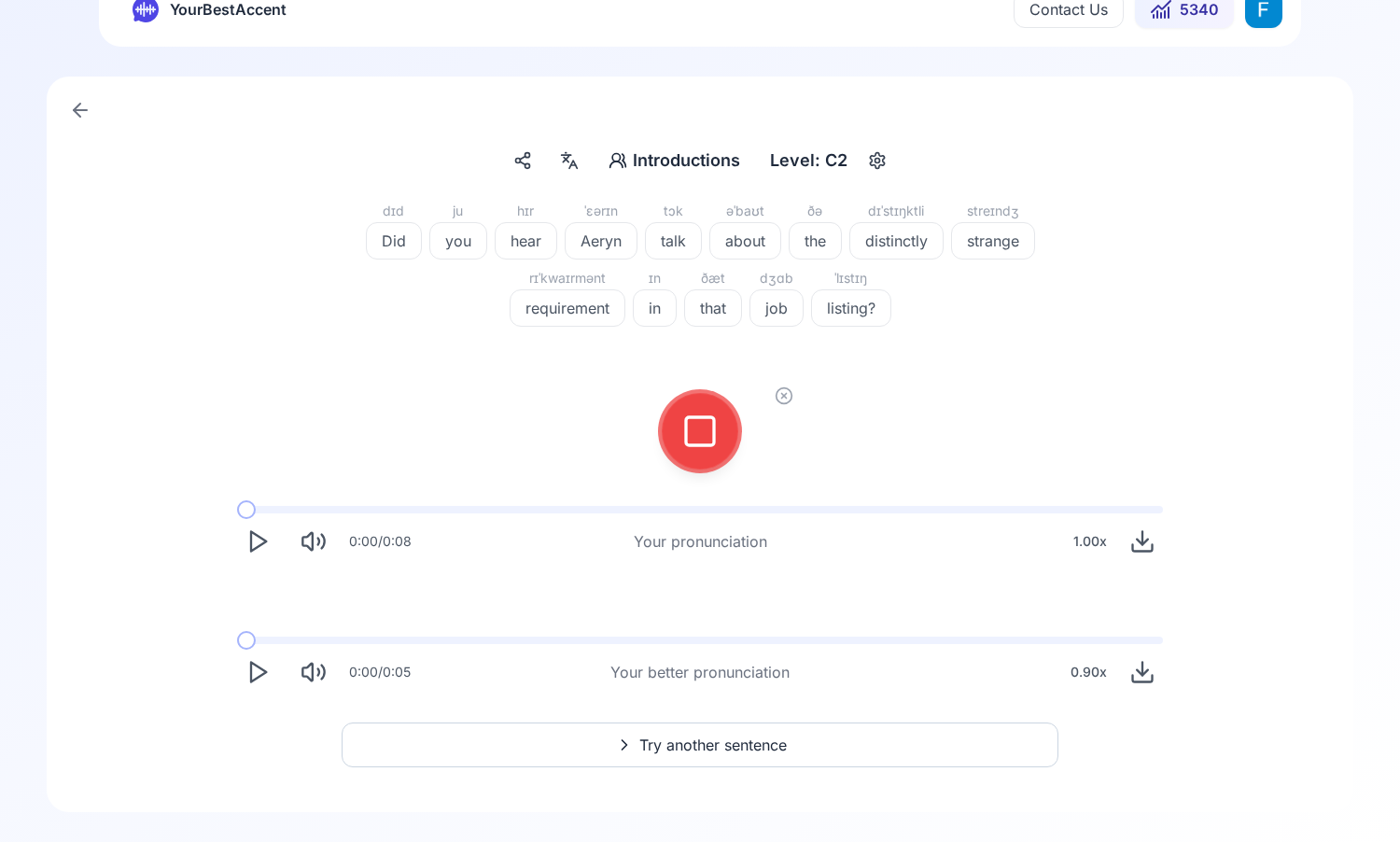
click at [716, 455] on div at bounding box center [700, 431] width 45 height 74
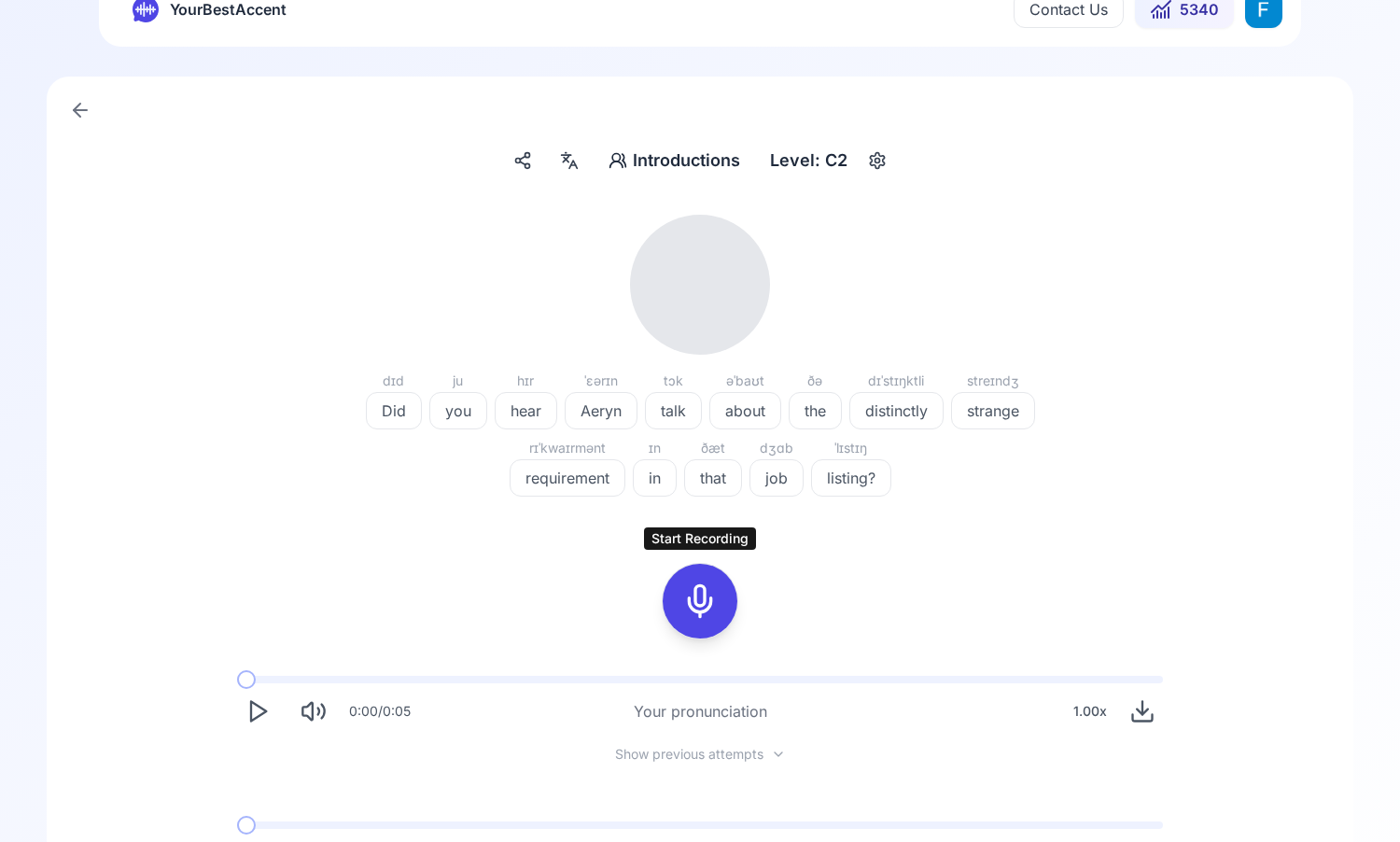
click at [721, 604] on div at bounding box center [700, 601] width 45 height 74
click at [772, 562] on div at bounding box center [700, 601] width 149 height 119
click at [788, 563] on icon at bounding box center [783, 566] width 19 height 19
click at [703, 584] on icon at bounding box center [700, 602] width 37 height 37
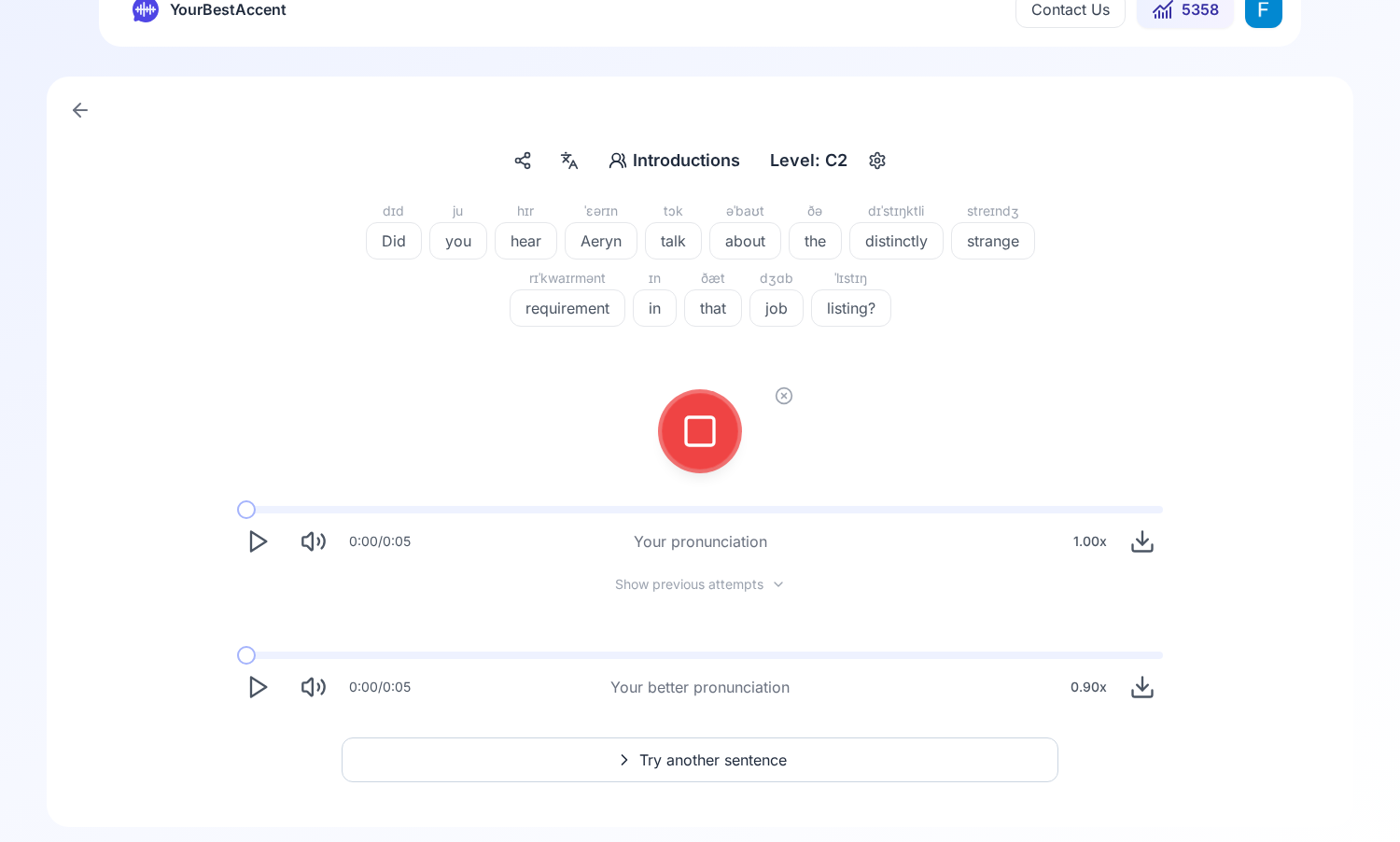
click at [690, 433] on icon at bounding box center [700, 432] width 37 height 37
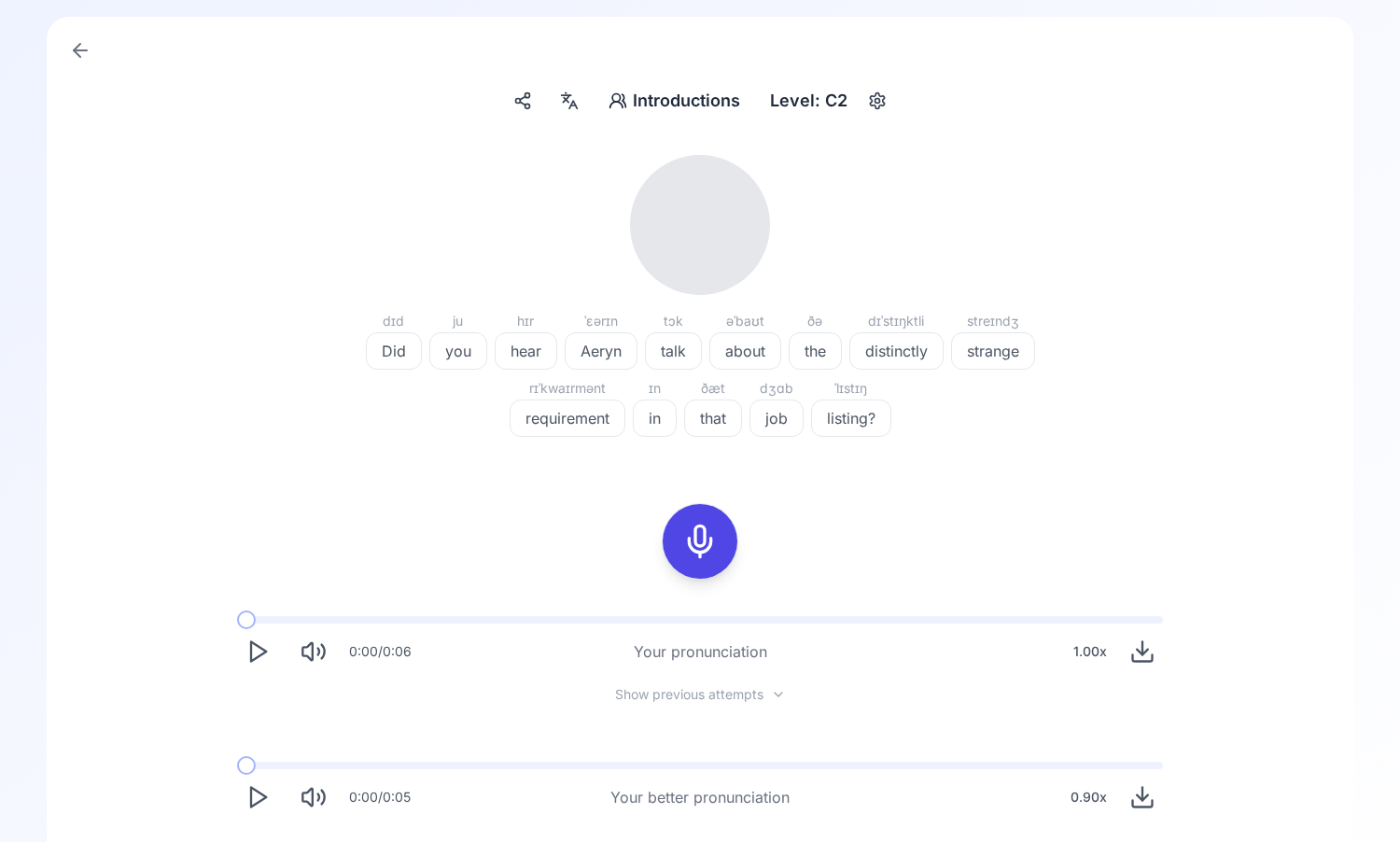
scroll to position [97, 0]
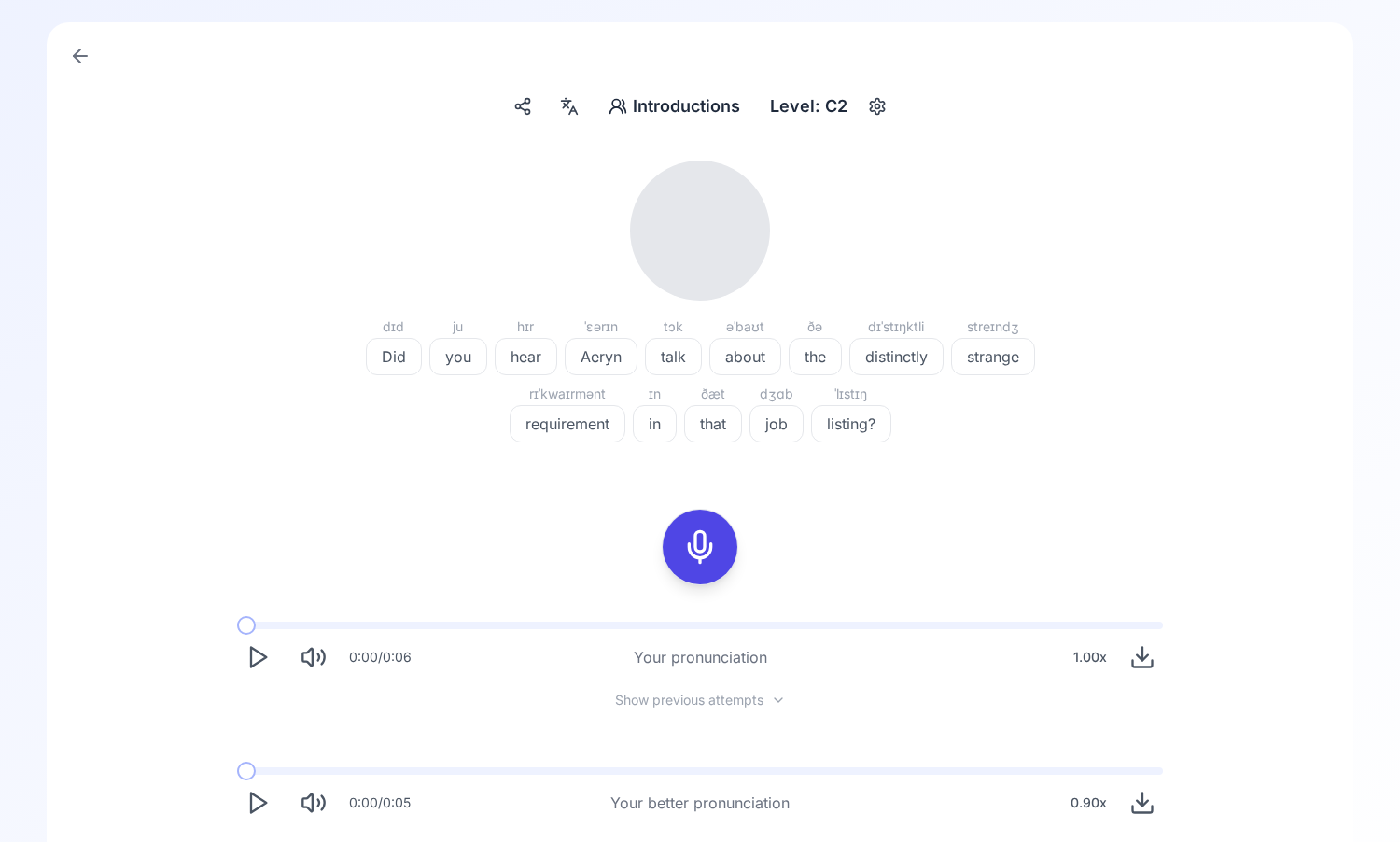
click at [251, 668] on icon "Play" at bounding box center [257, 657] width 26 height 26
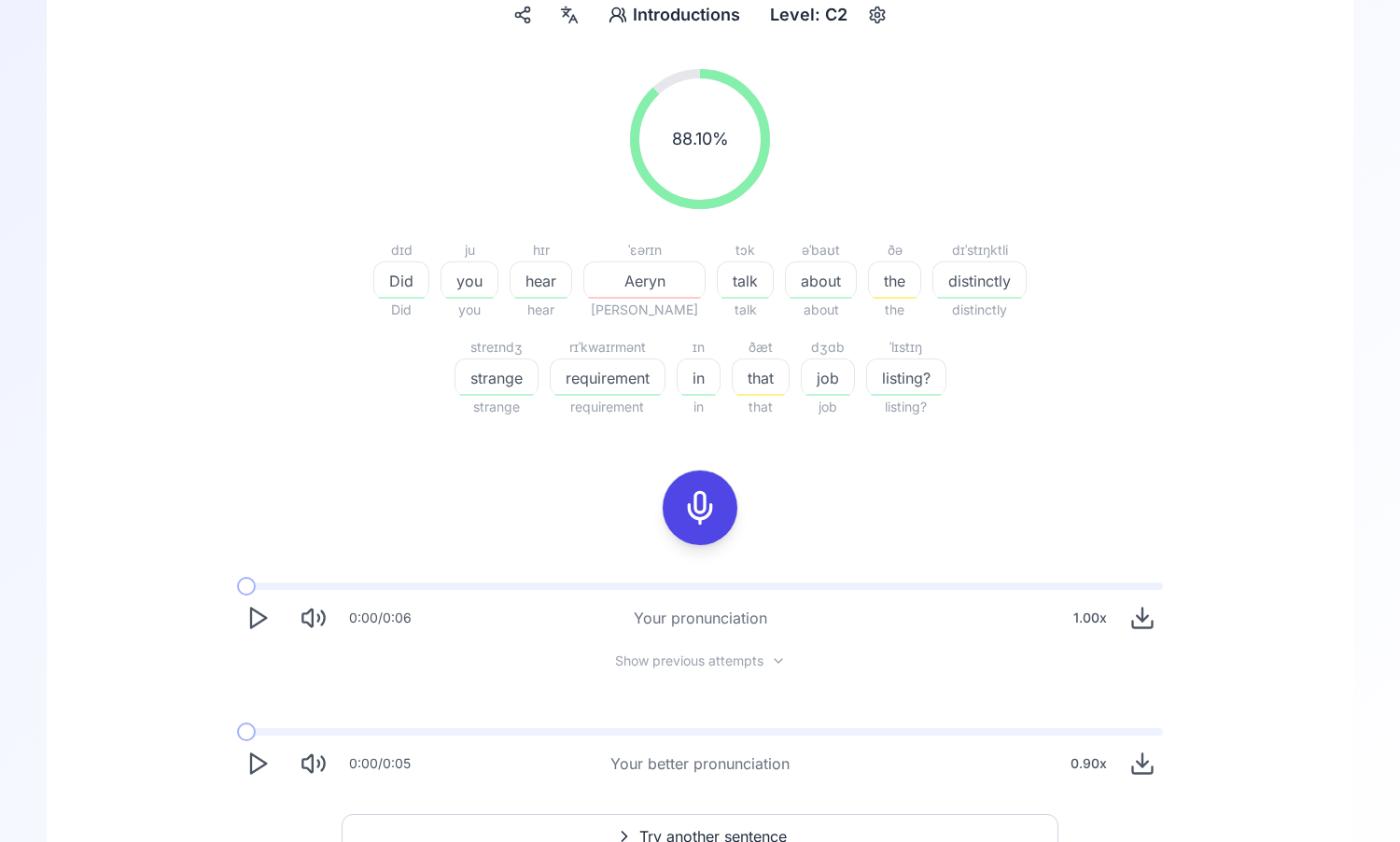
scroll to position [280, 0]
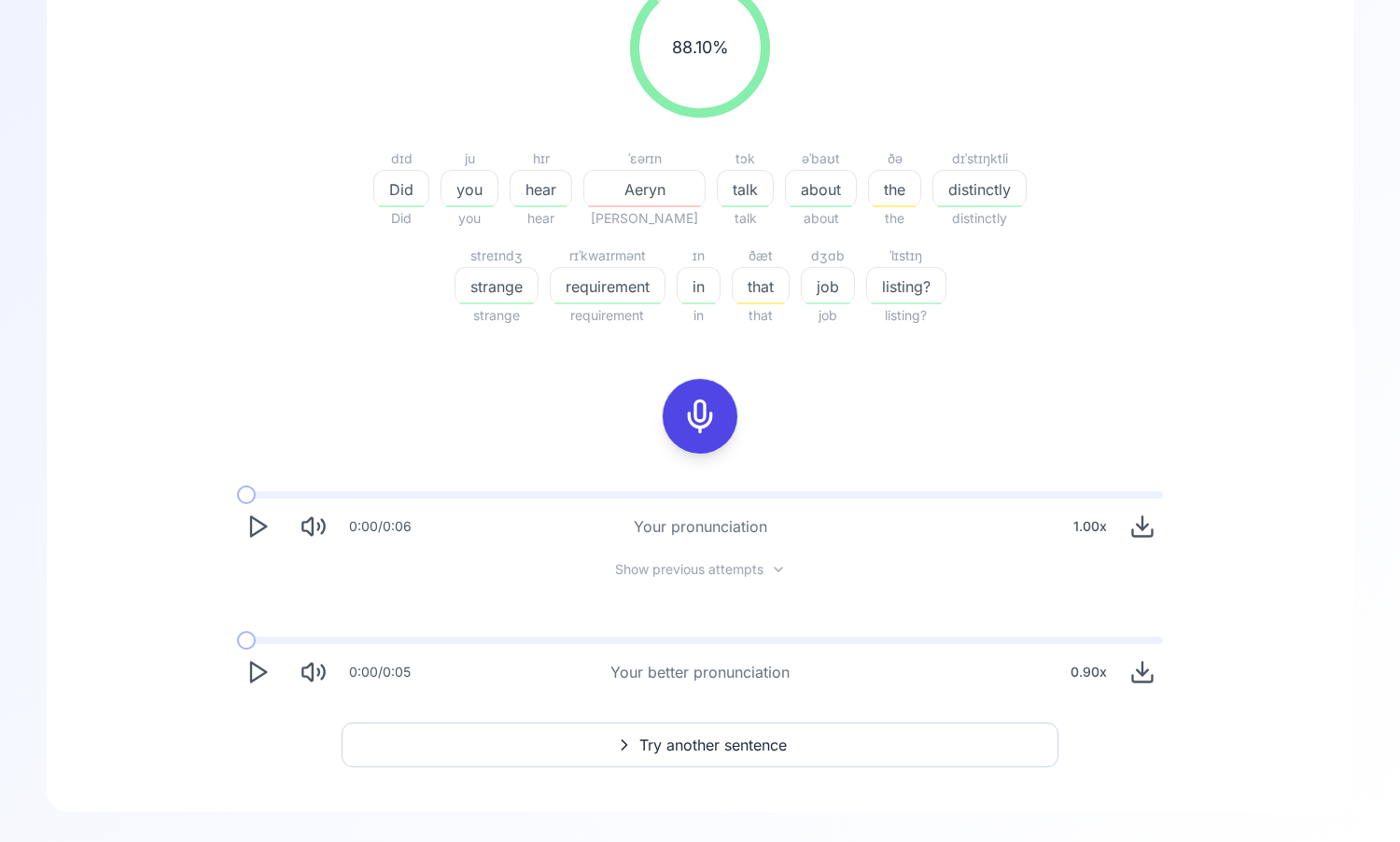
click at [644, 740] on span "Try another sentence" at bounding box center [713, 744] width 147 height 22
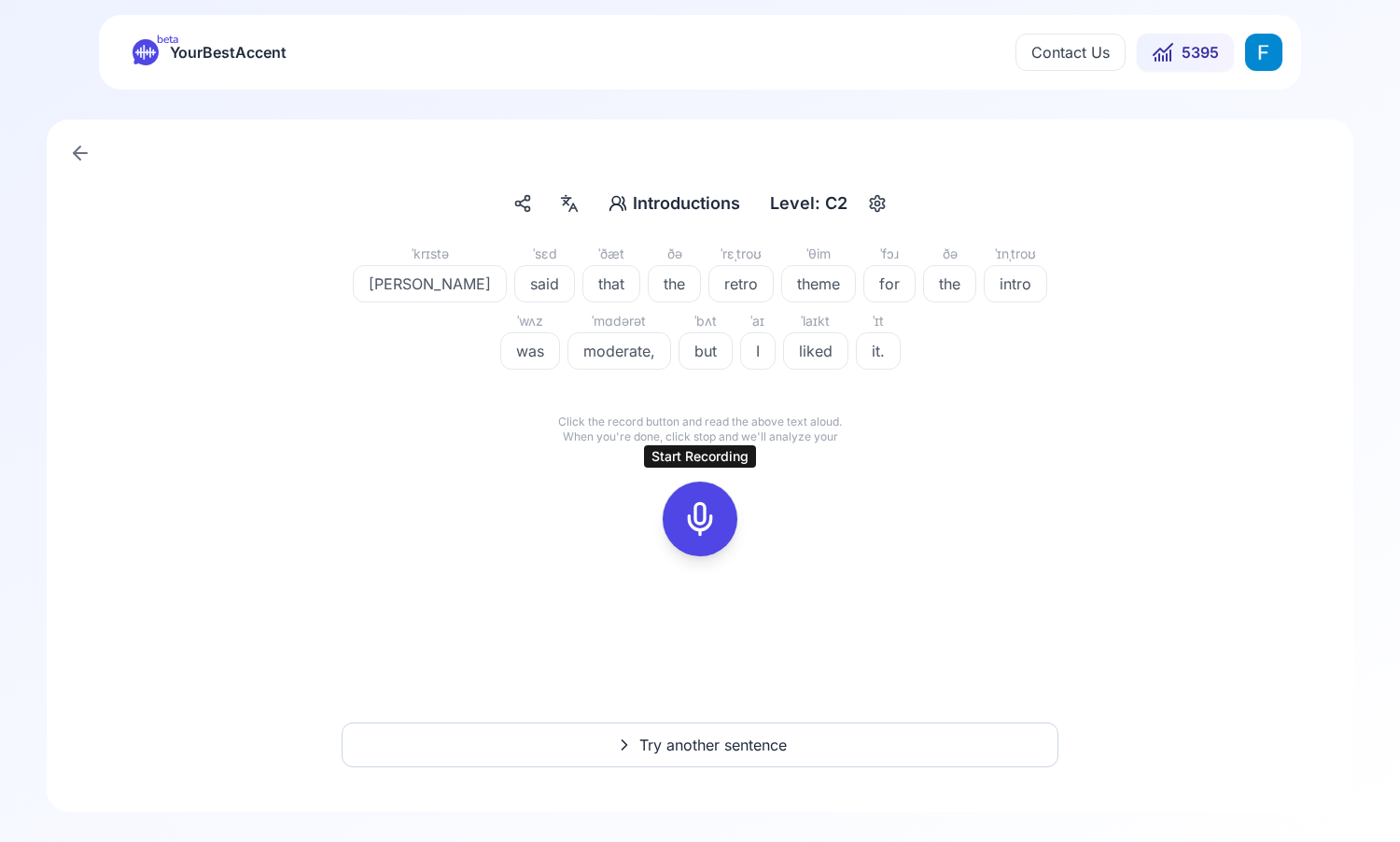
click at [703, 502] on icon at bounding box center [700, 519] width 37 height 37
click at [782, 485] on icon at bounding box center [784, 484] width 5 height 5
click at [688, 532] on rect at bounding box center [700, 519] width 28 height 28
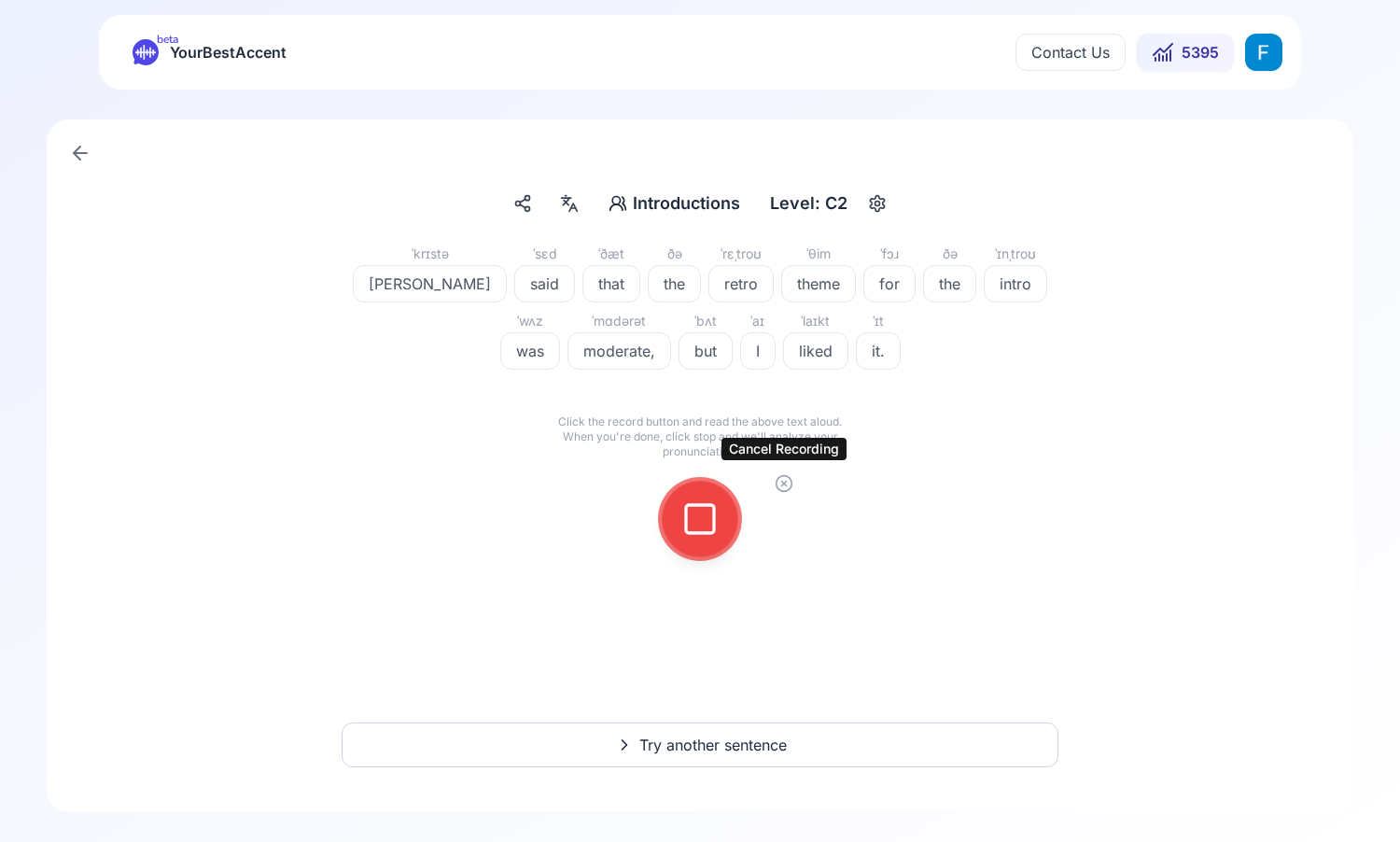
click at [786, 480] on icon at bounding box center [783, 484] width 19 height 19
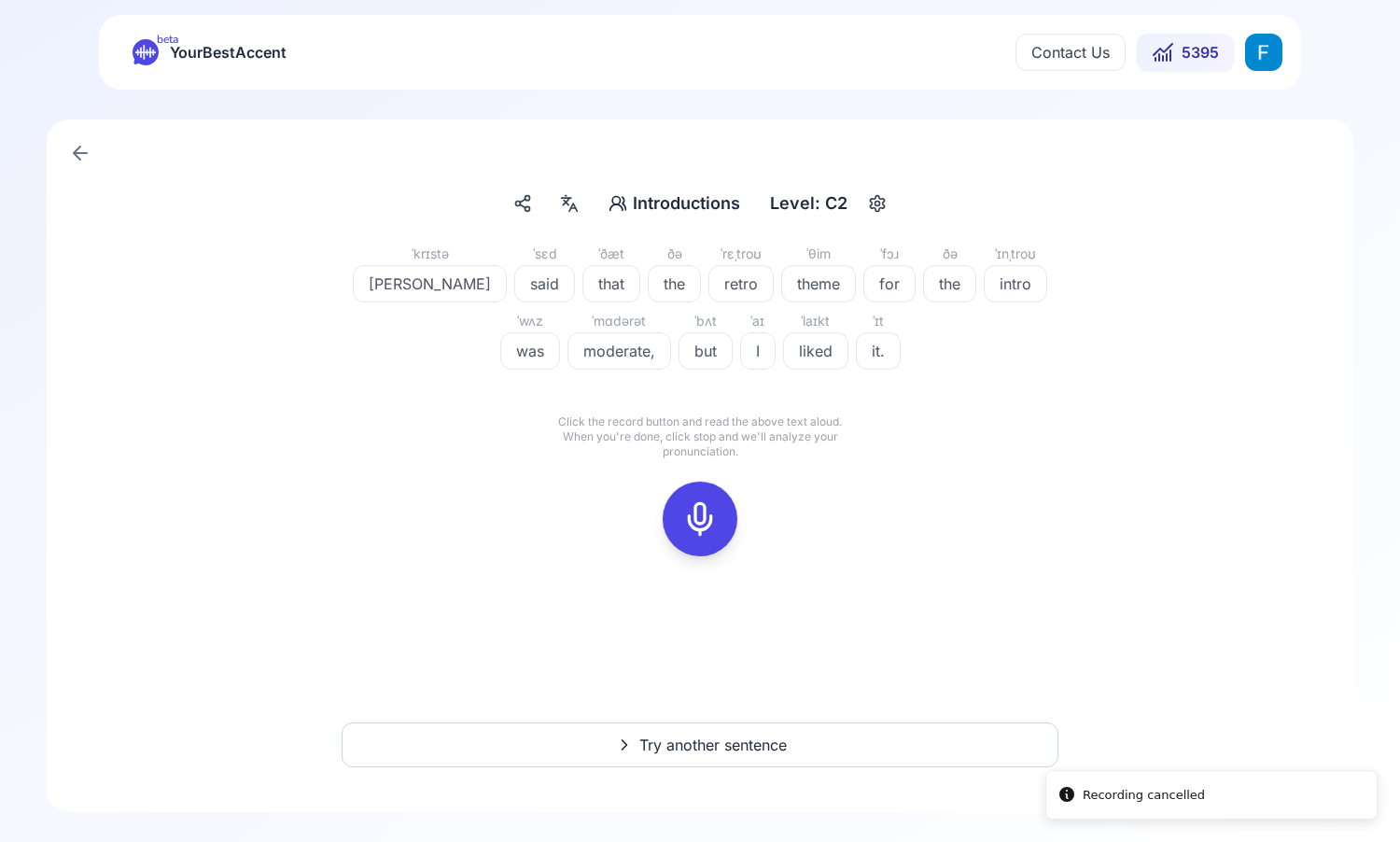
click at [695, 521] on icon at bounding box center [700, 519] width 37 height 37
click at [686, 498] on div at bounding box center [700, 519] width 45 height 74
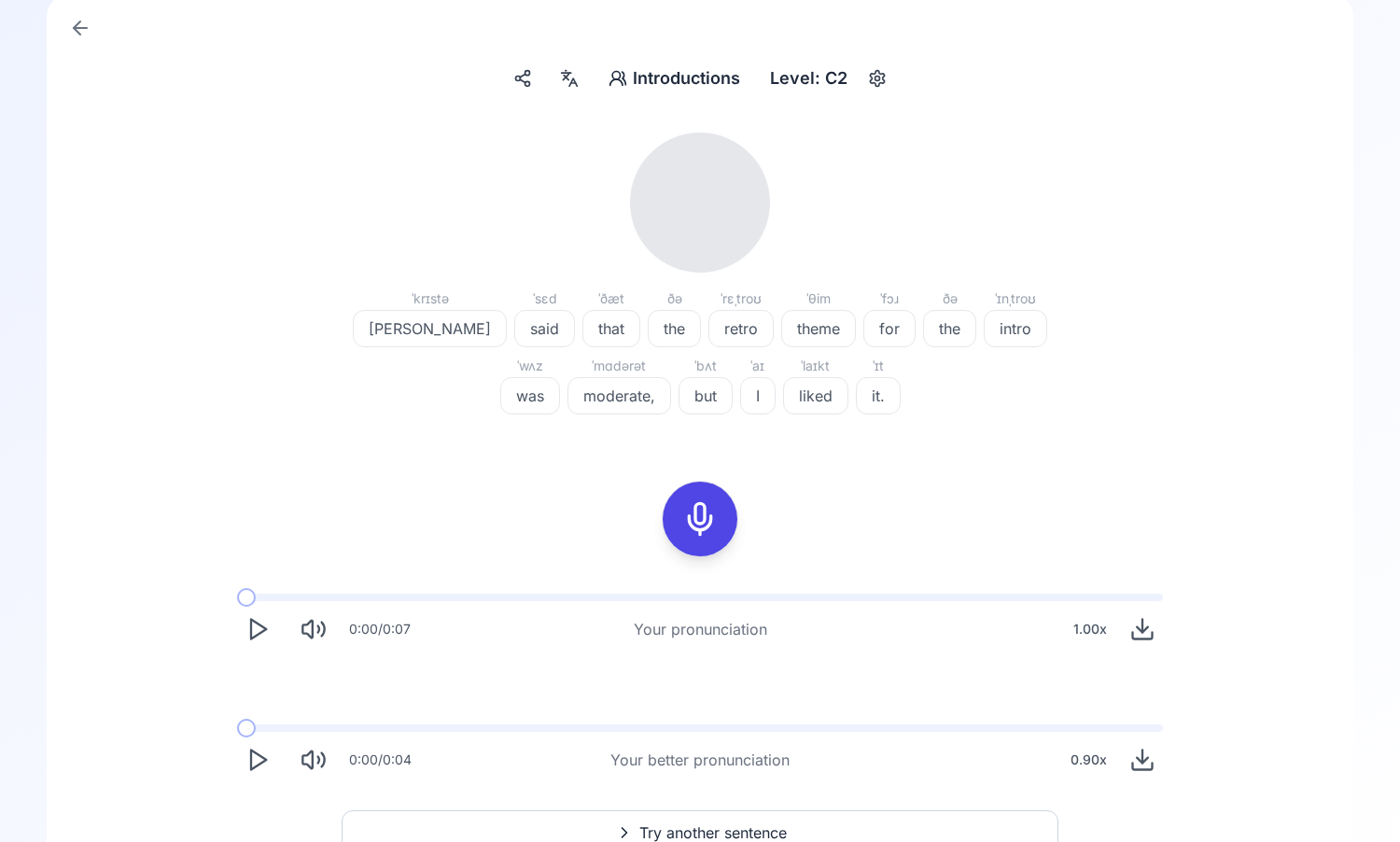
scroll to position [163, 0]
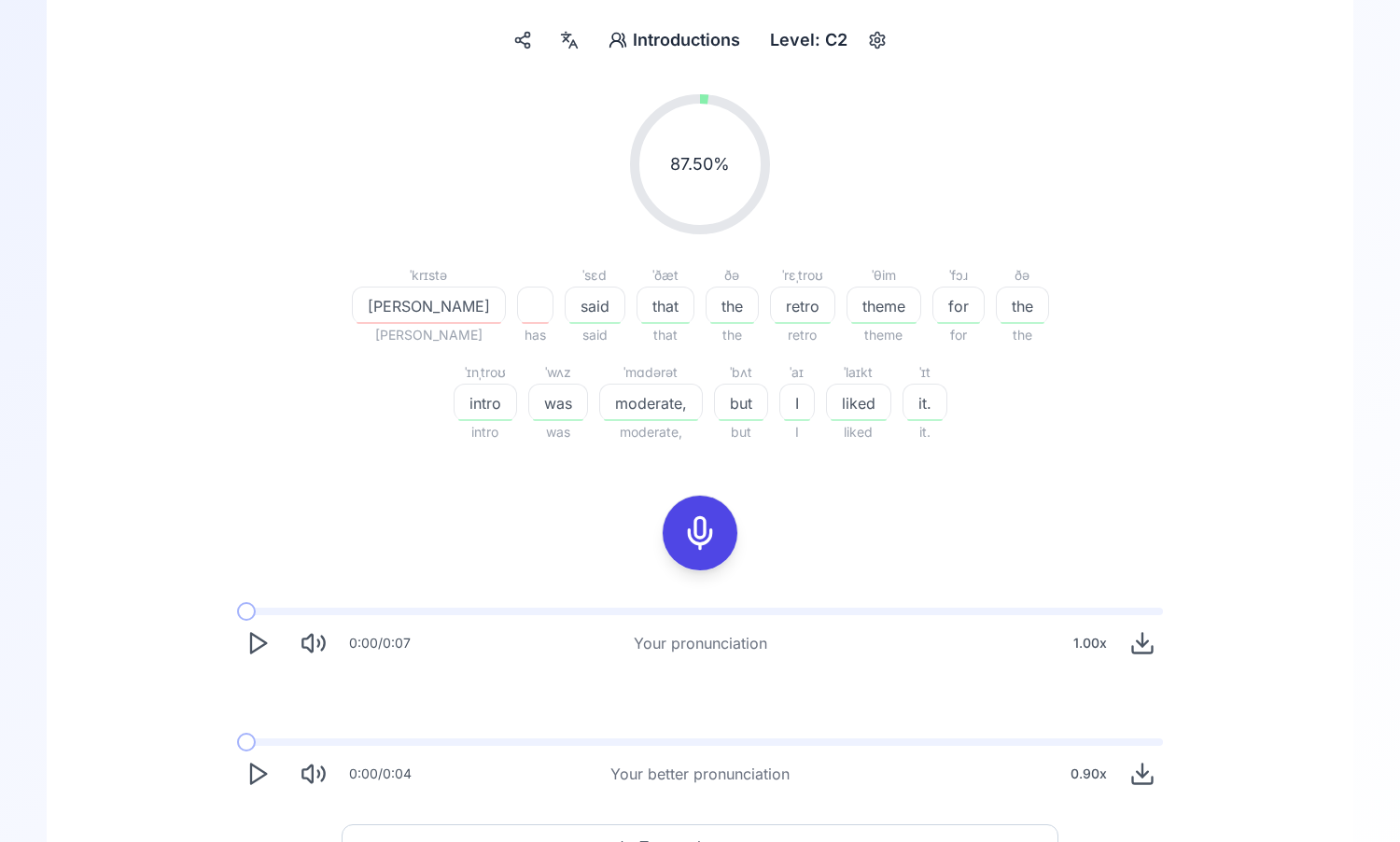
click at [244, 601] on div "0:00 / 0:07 Your pronunciation 1.00 x" at bounding box center [700, 636] width 956 height 86
click at [254, 655] on icon "Play" at bounding box center [257, 643] width 26 height 26
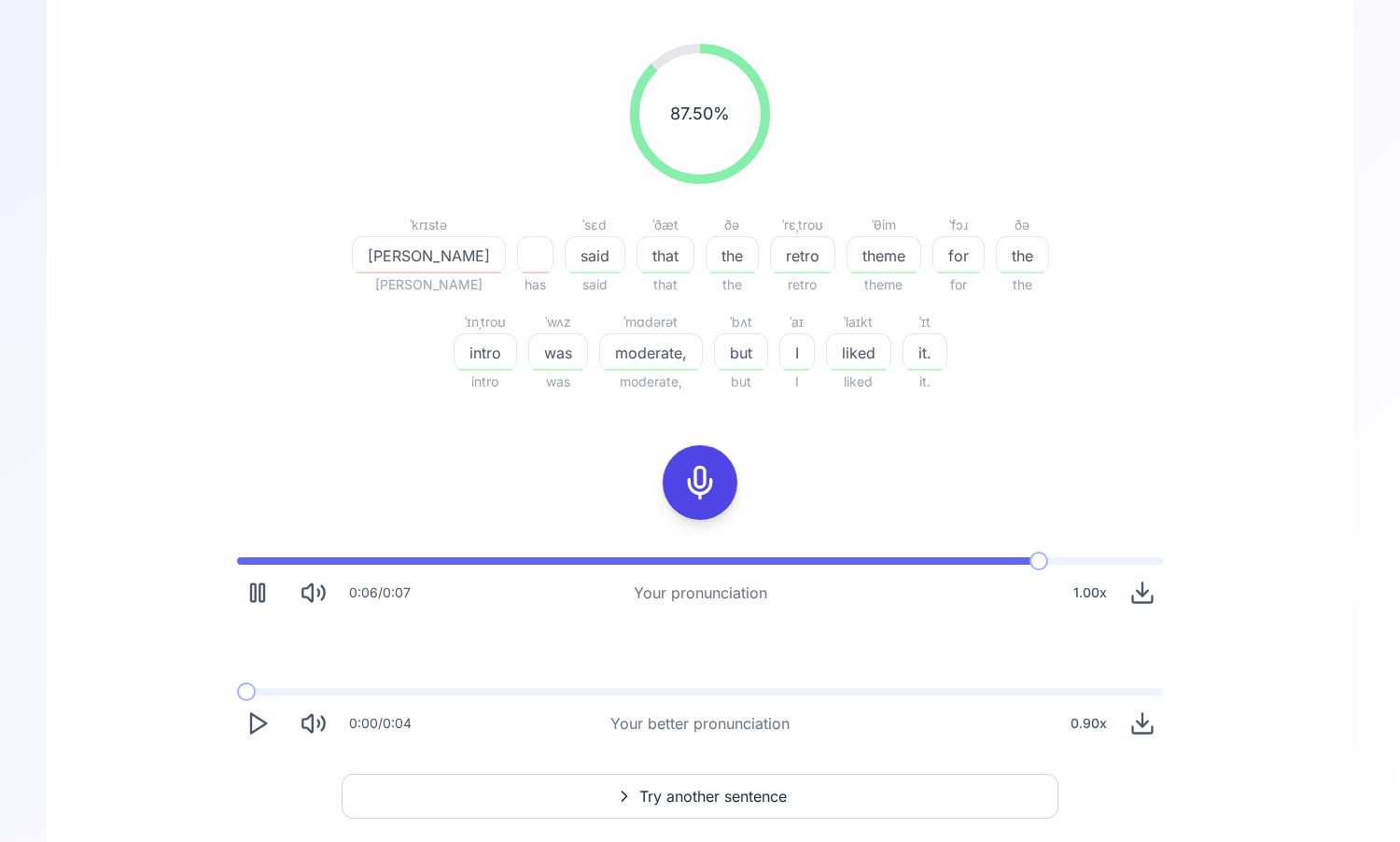
scroll to position [221, 0]
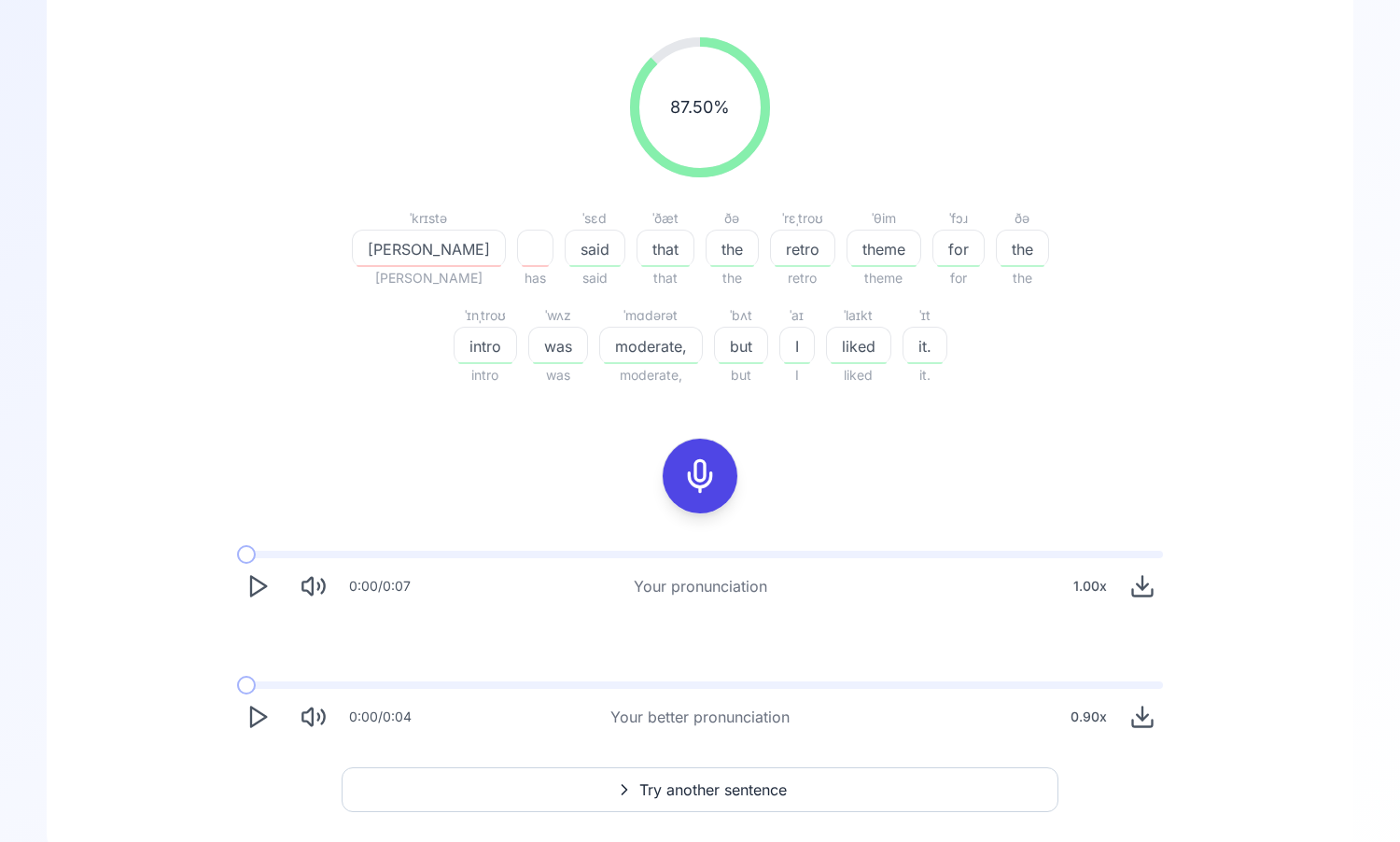
click at [251, 721] on polygon "Play" at bounding box center [258, 718] width 15 height 20
click at [256, 723] on polygon "Play" at bounding box center [258, 718] width 15 height 20
click at [256, 723] on rect "Pause" at bounding box center [253, 718] width 5 height 18
drag, startPoint x: 266, startPoint y: 692, endPoint x: 233, endPoint y: 692, distance: 33.0
click at [233, 692] on div "0:00 / 0:04 Your better pronunciation 0.90 x" at bounding box center [700, 710] width 956 height 86
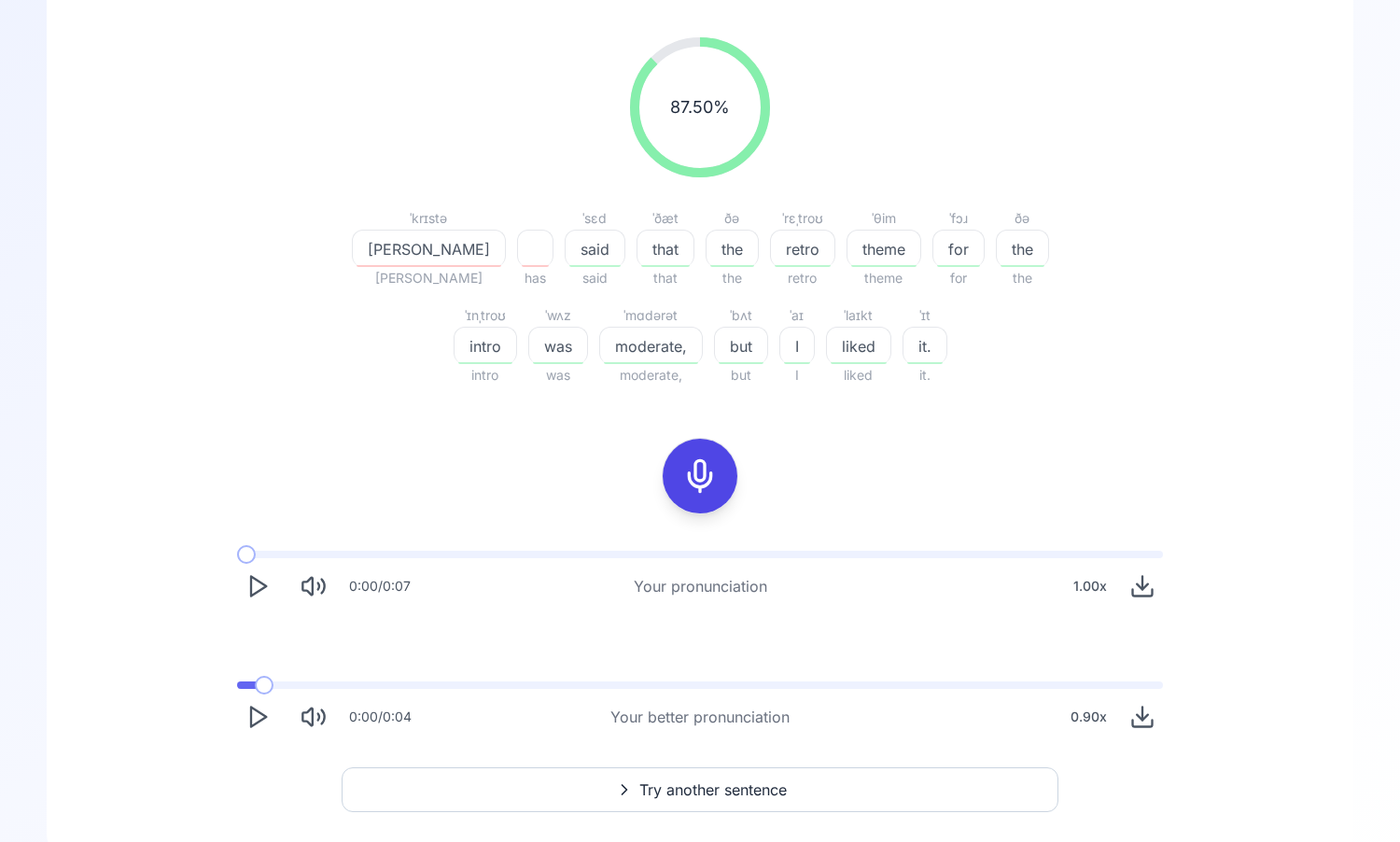
click at [226, 687] on div "0:00 / 0:04 Your better pronunciation 0.90 x" at bounding box center [700, 710] width 956 height 86
click at [255, 719] on icon "Play" at bounding box center [257, 717] width 26 height 26
click at [714, 792] on span "Try another sentence" at bounding box center [713, 789] width 147 height 22
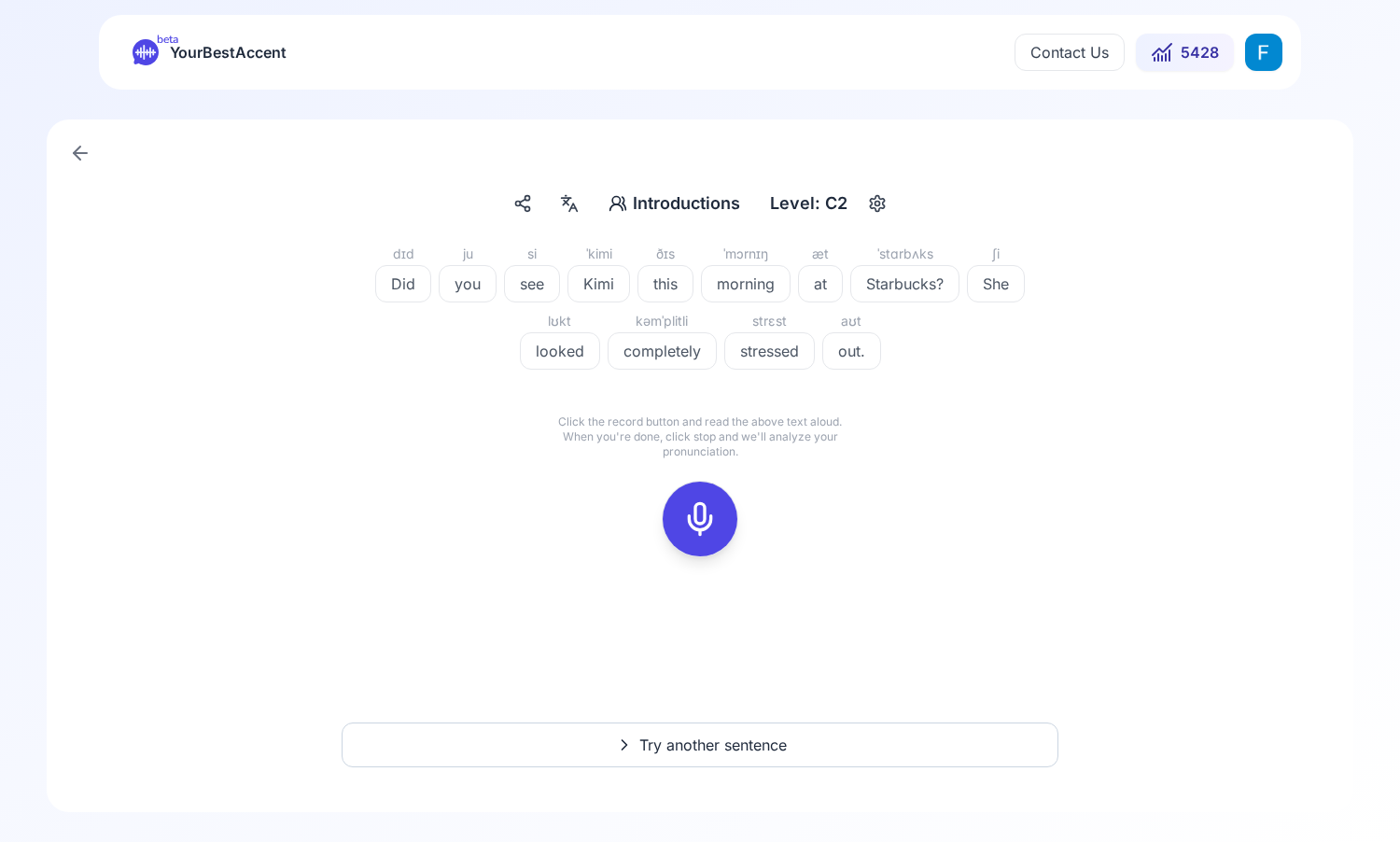
click at [705, 528] on icon at bounding box center [700, 519] width 37 height 37
click at [789, 475] on icon at bounding box center [783, 484] width 19 height 19
click at [718, 532] on div at bounding box center [700, 519] width 45 height 74
click at [721, 543] on button at bounding box center [700, 519] width 74 height 74
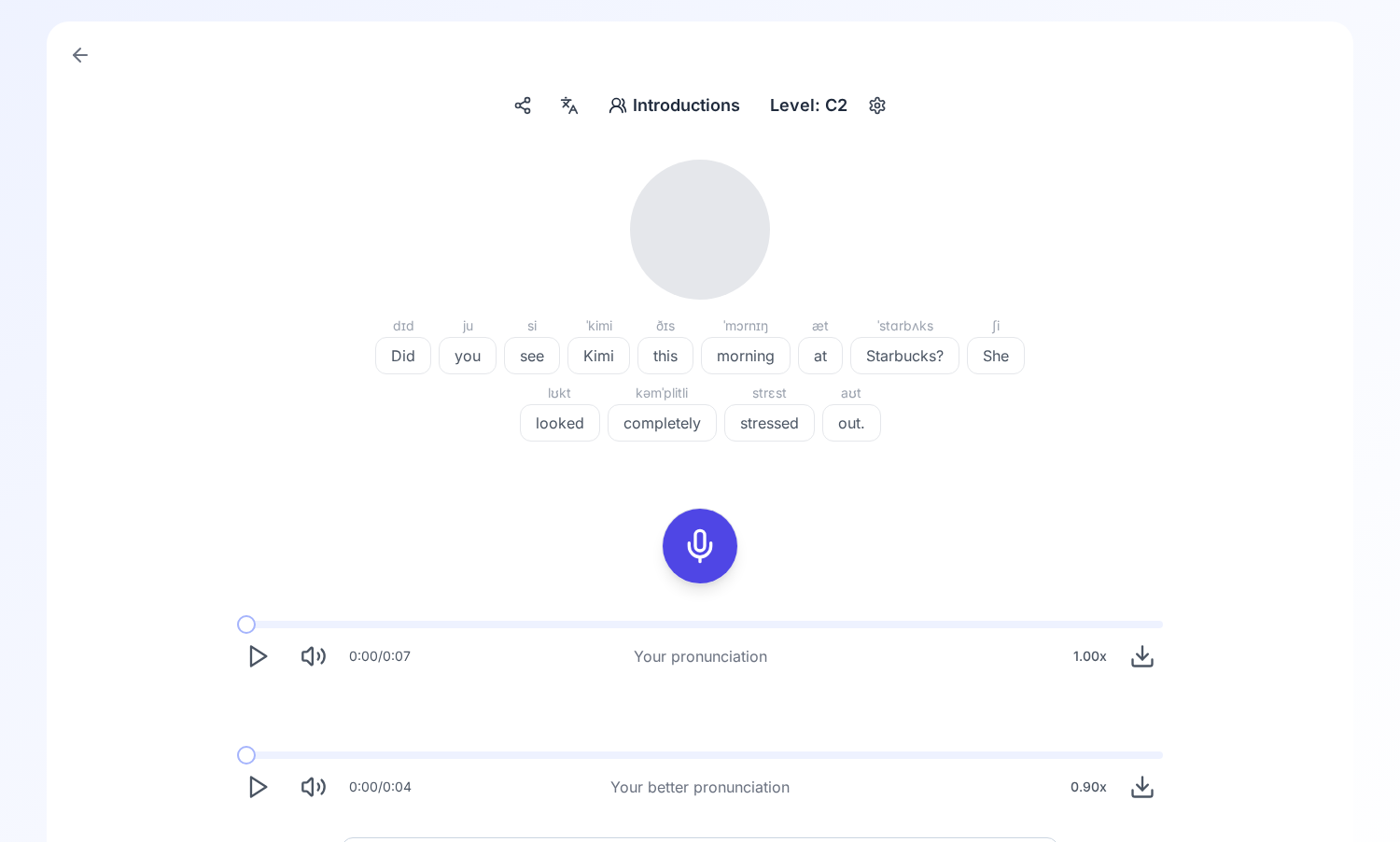
scroll to position [105, 0]
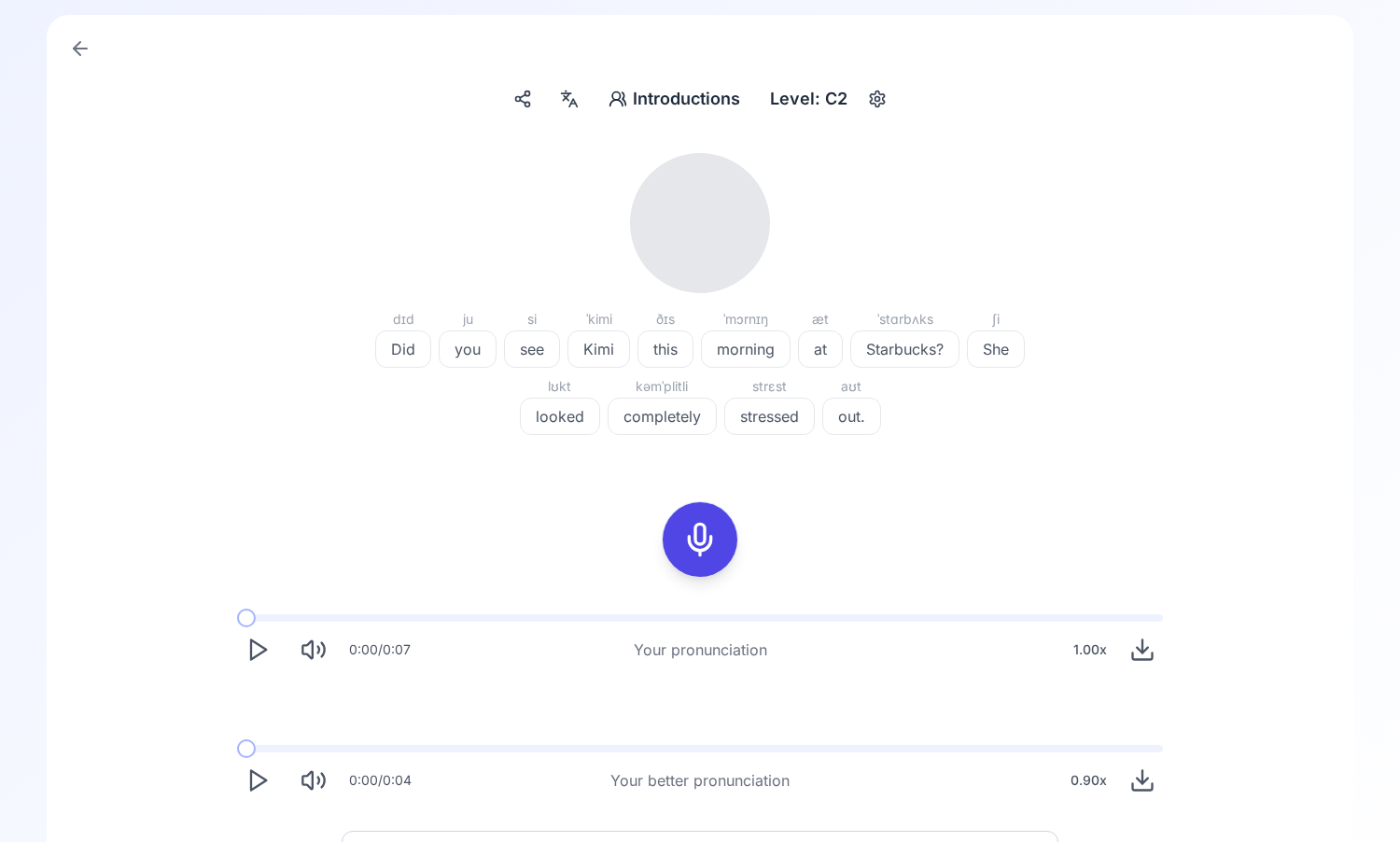
click at [251, 662] on icon "Play" at bounding box center [257, 650] width 26 height 26
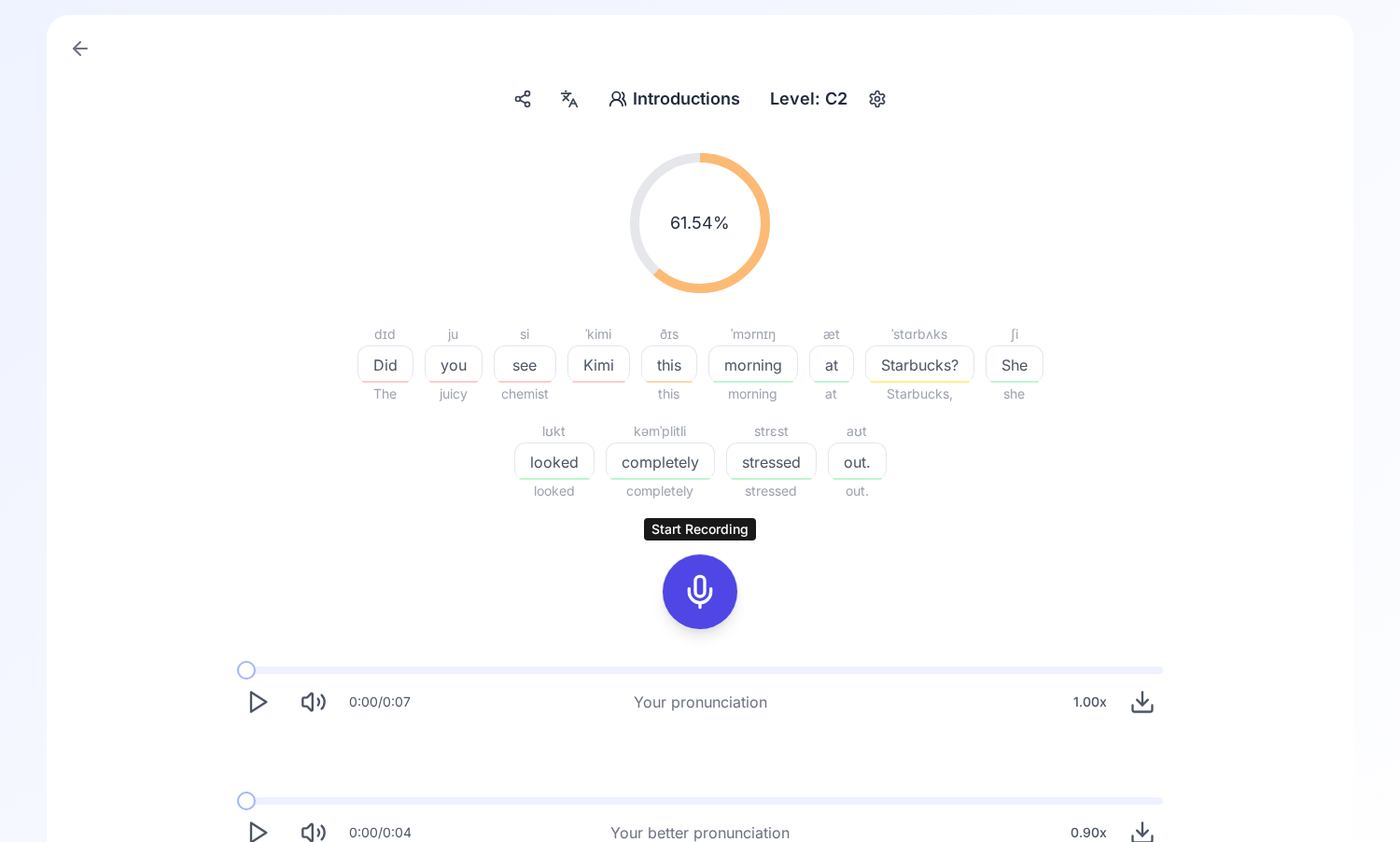
click at [684, 579] on icon at bounding box center [700, 592] width 37 height 37
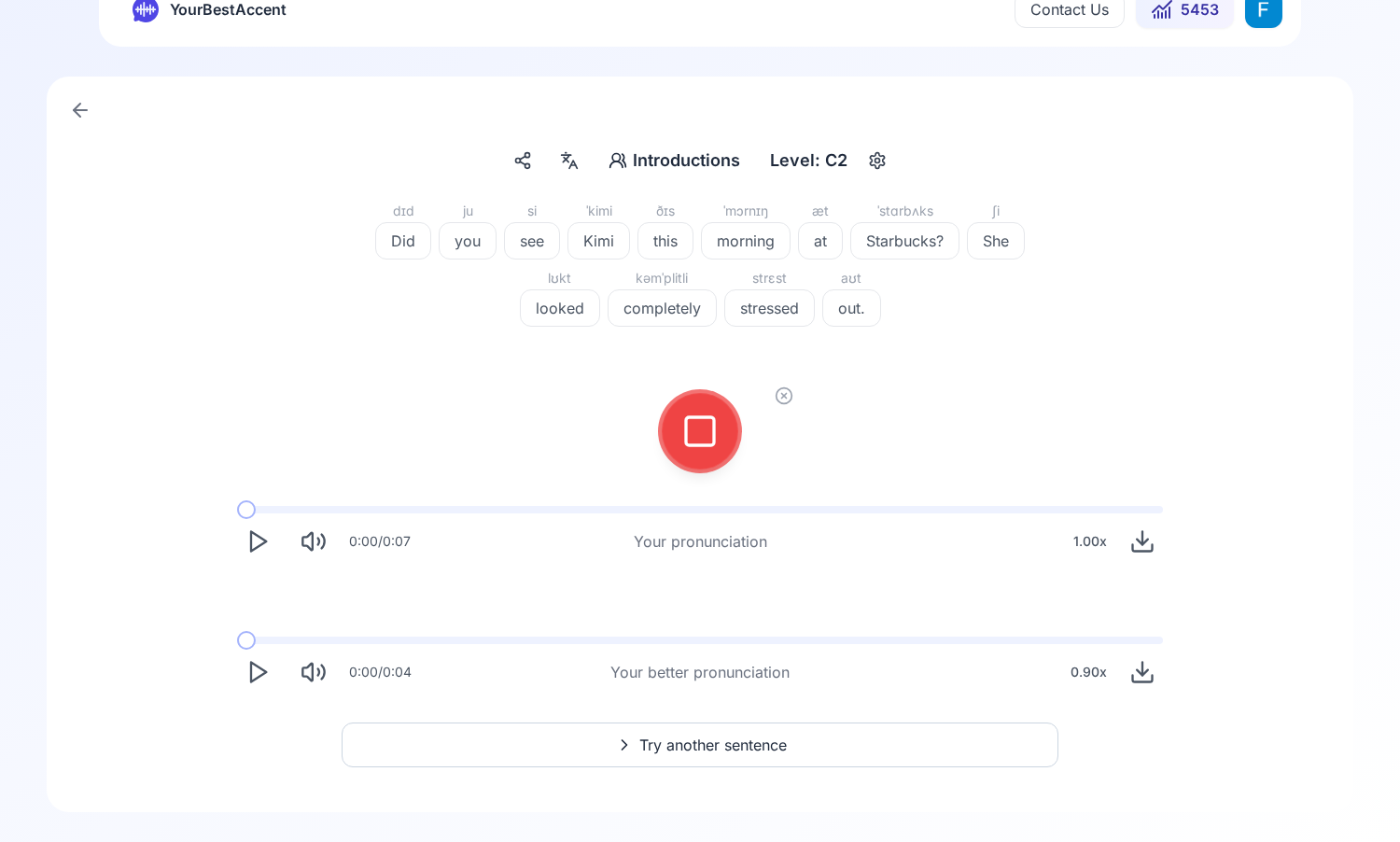
scroll to position [43, 0]
click at [787, 404] on icon at bounding box center [783, 396] width 19 height 19
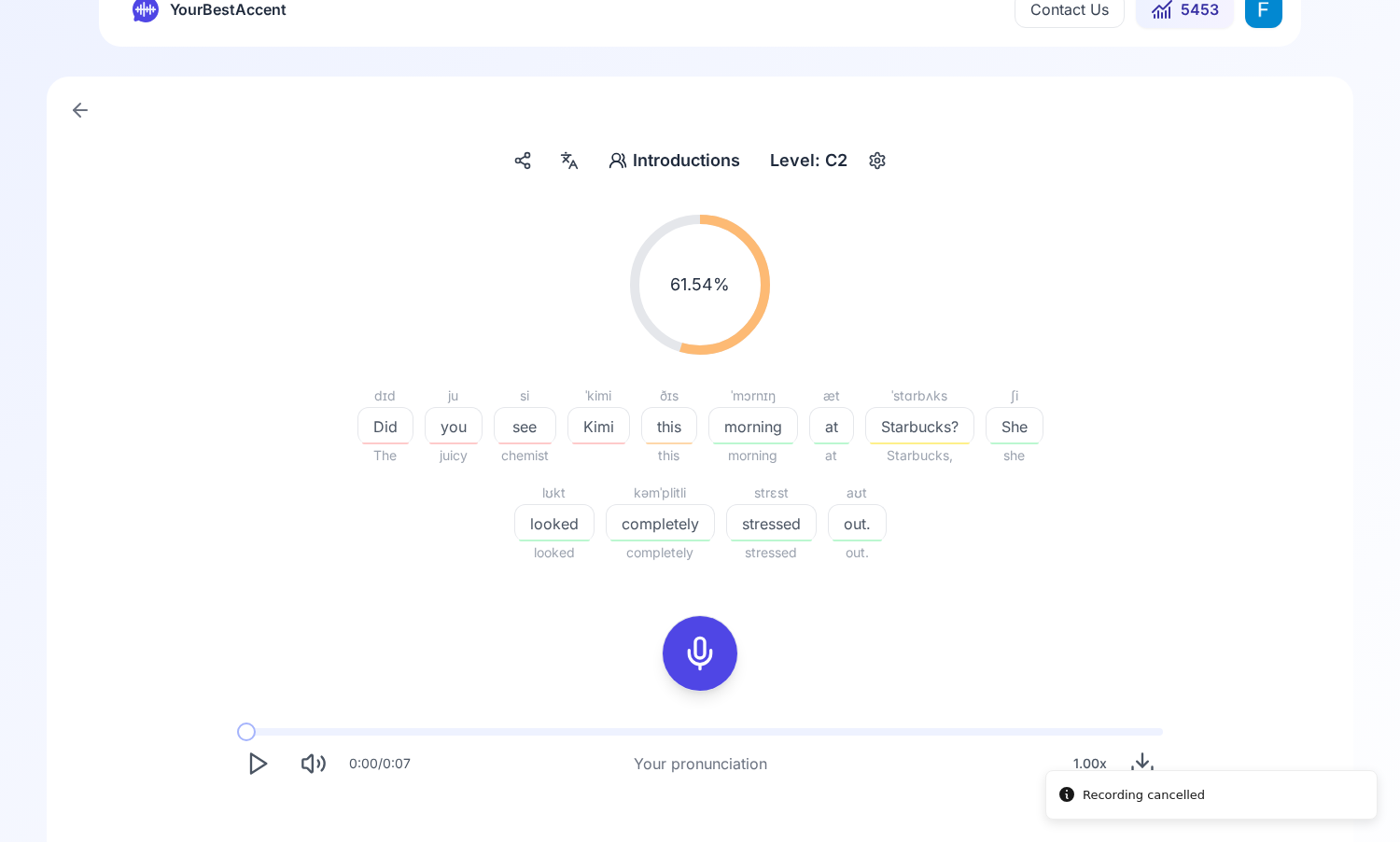
click at [716, 648] on icon at bounding box center [700, 653] width 37 height 37
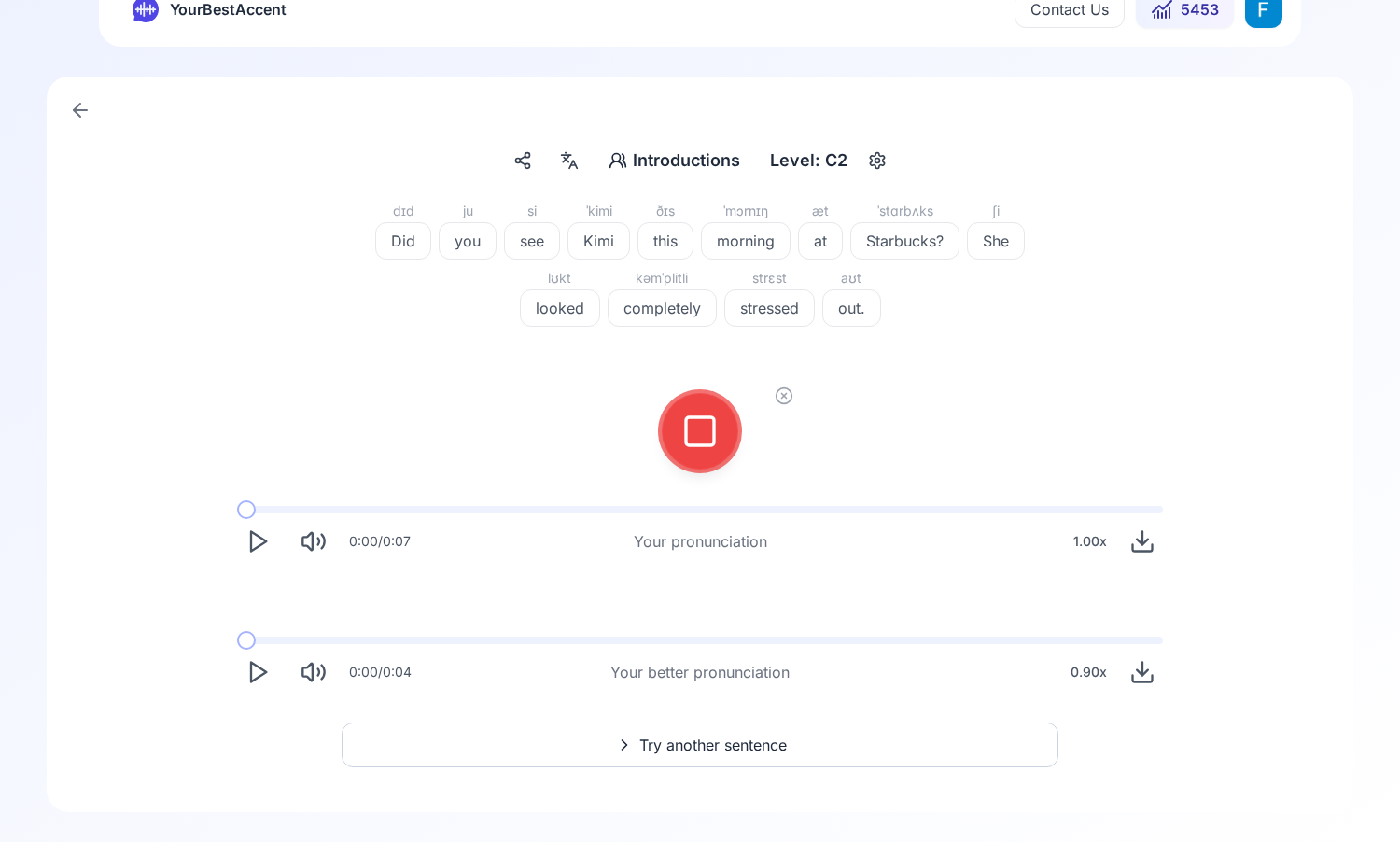
click at [694, 452] on div at bounding box center [700, 431] width 45 height 74
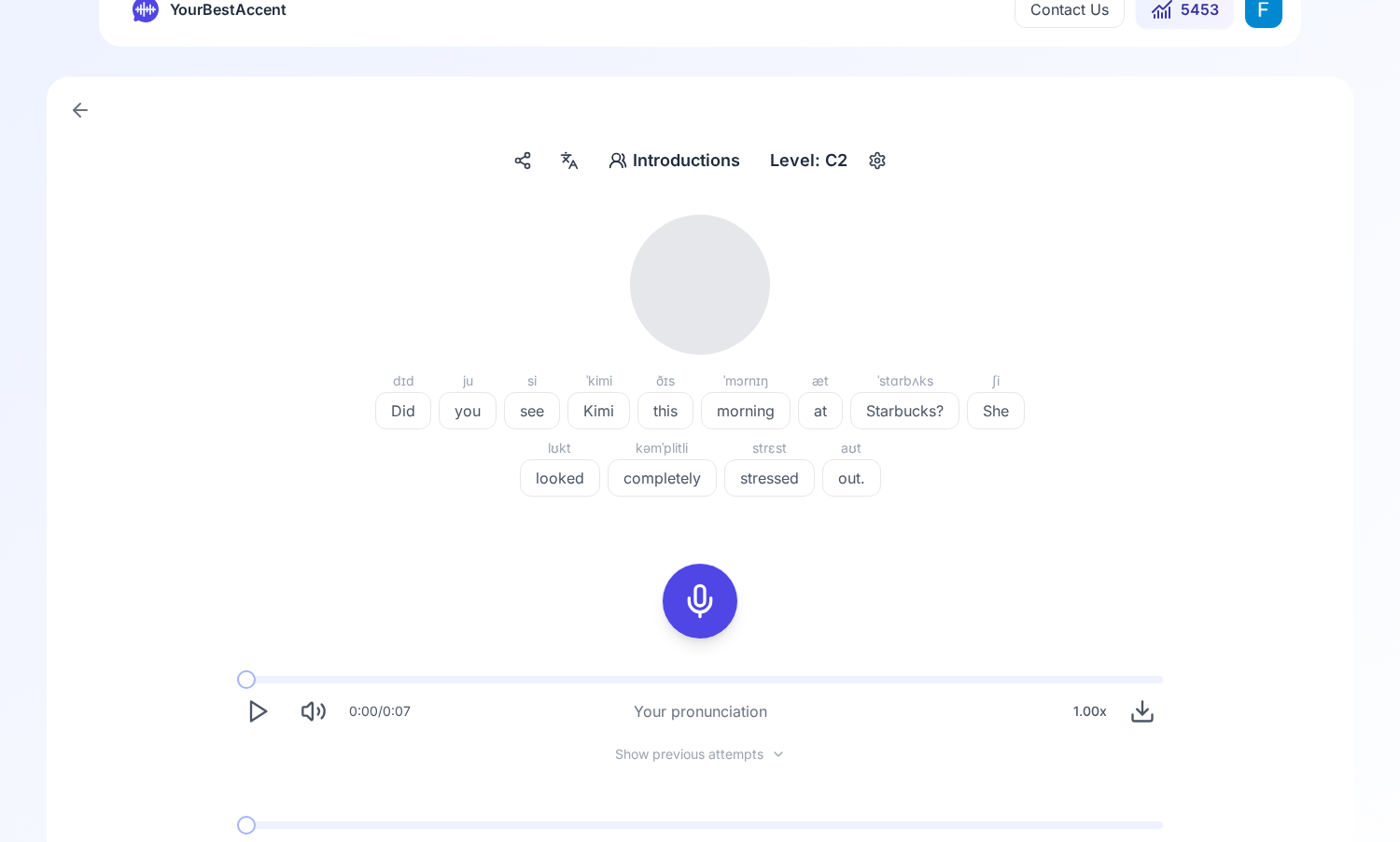
click at [270, 738] on div "0:00 / 0:07 Your pronunciation 1.00 x" at bounding box center [700, 704] width 956 height 86
click at [261, 726] on button "Play" at bounding box center [258, 711] width 41 height 41
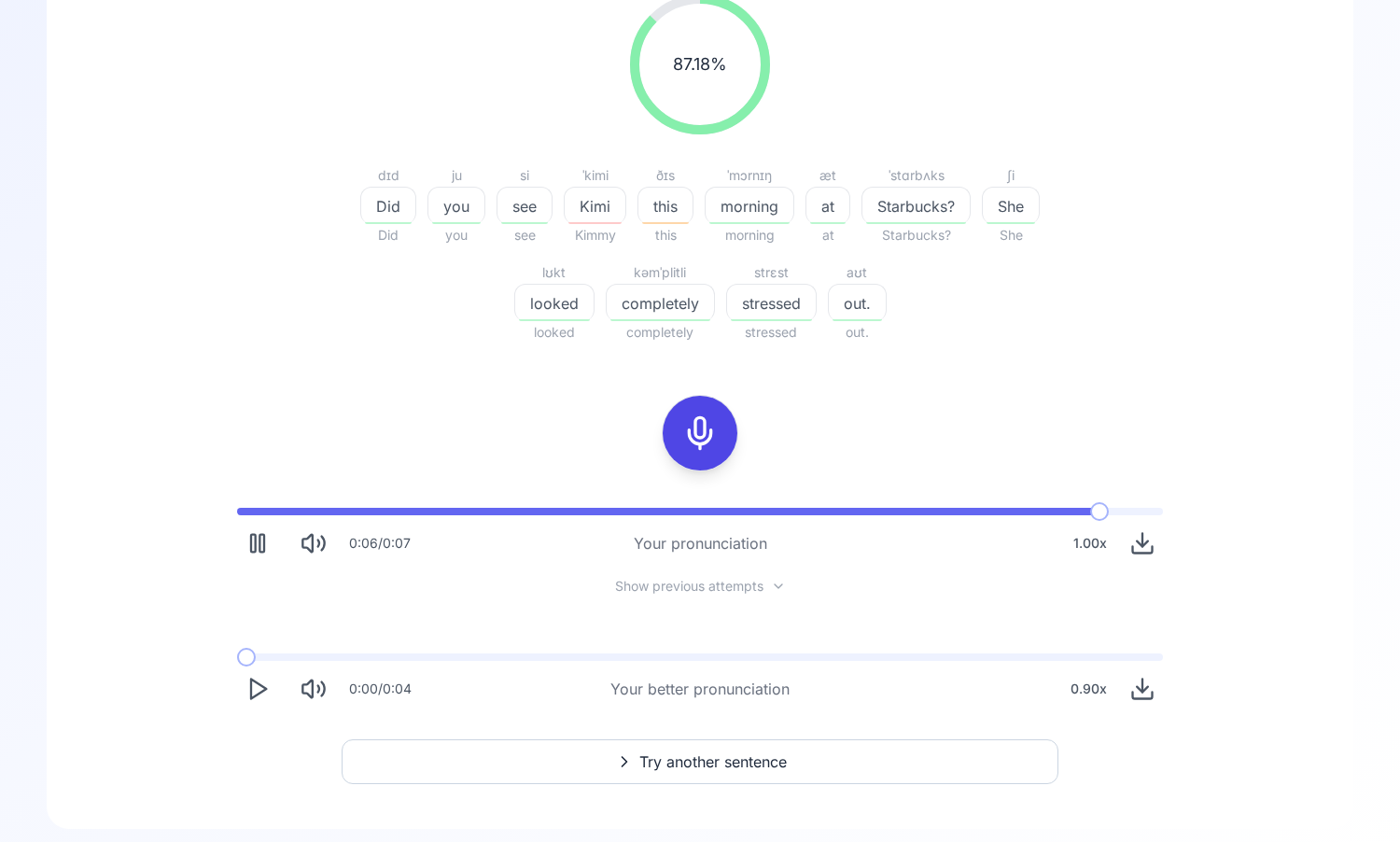
scroll to position [280, 0]
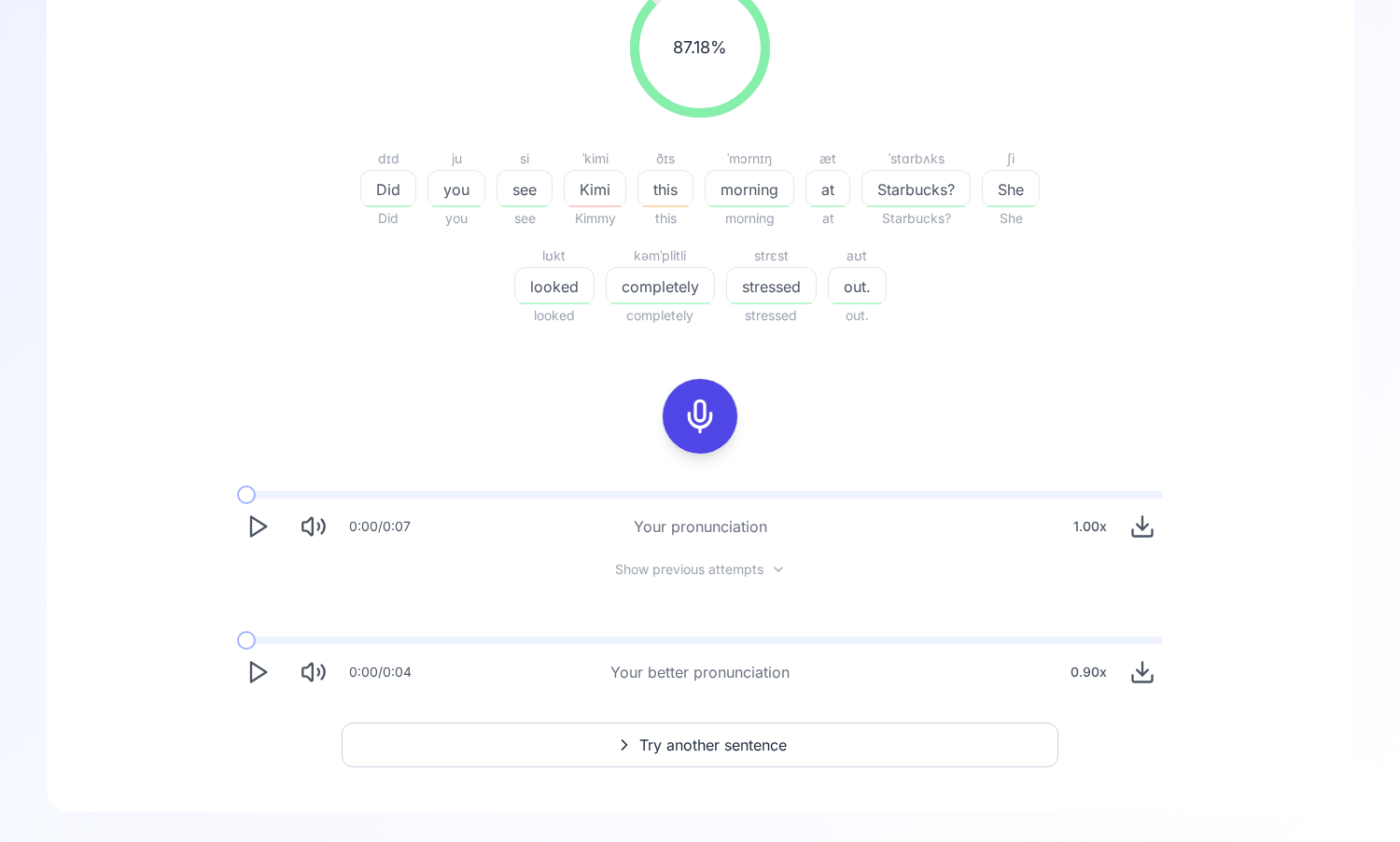
click at [253, 666] on icon "Play" at bounding box center [257, 672] width 26 height 26
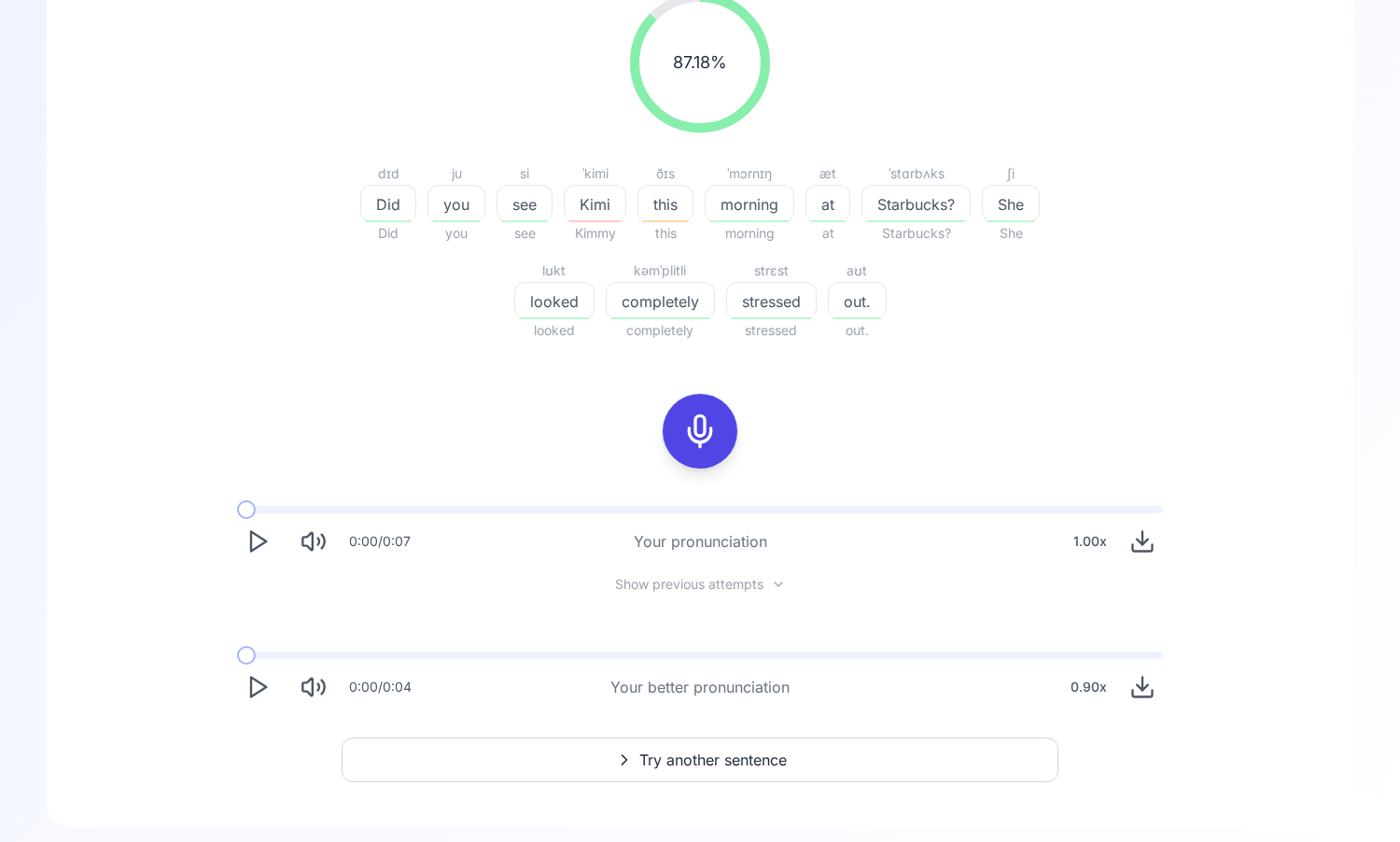
scroll to position [265, 0]
click at [257, 695] on polygon "Play" at bounding box center [258, 689] width 15 height 20
click at [542, 772] on button "Try another sentence" at bounding box center [700, 761] width 717 height 45
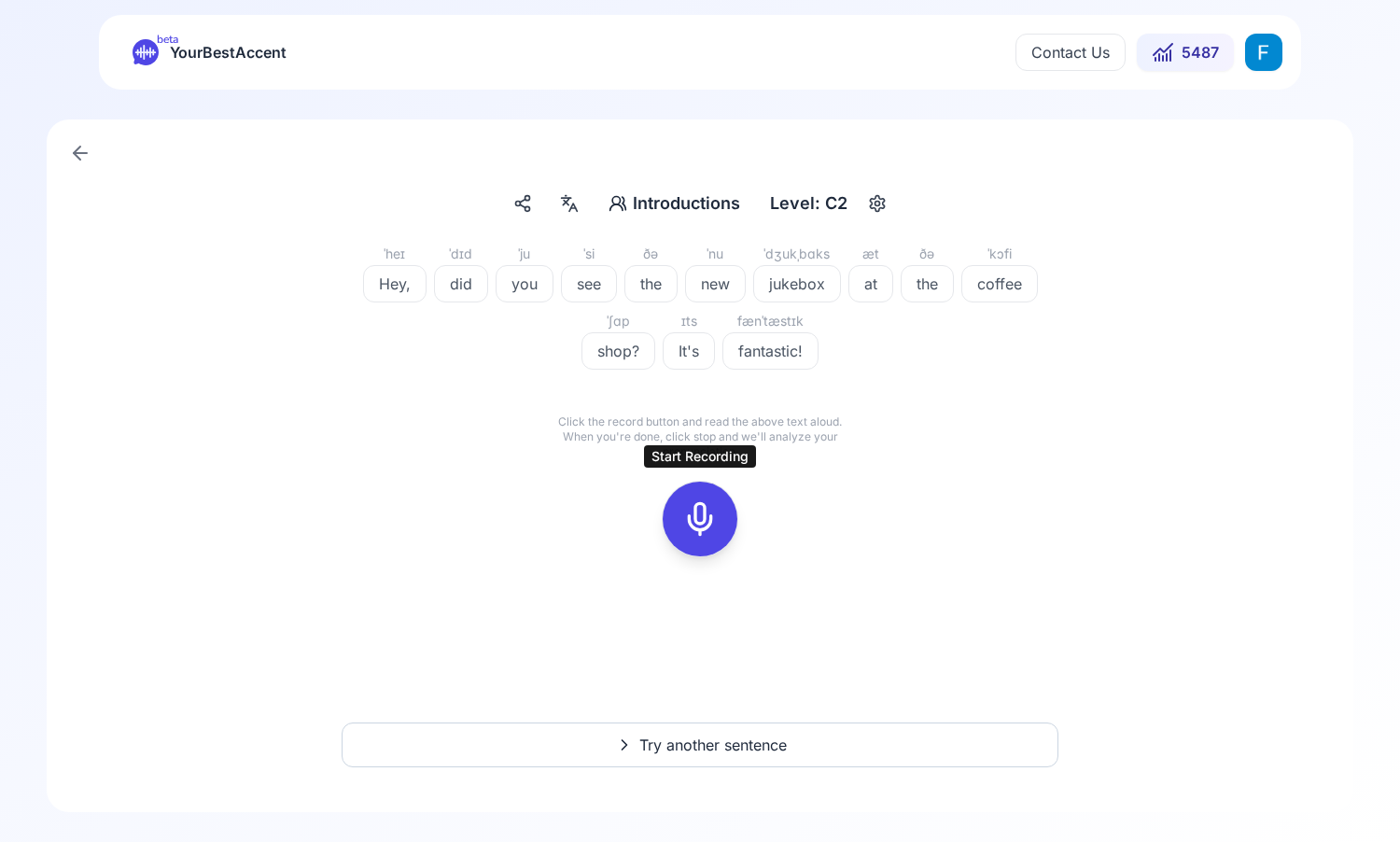
click at [722, 515] on button at bounding box center [700, 519] width 74 height 74
click at [689, 528] on icon at bounding box center [700, 519] width 37 height 37
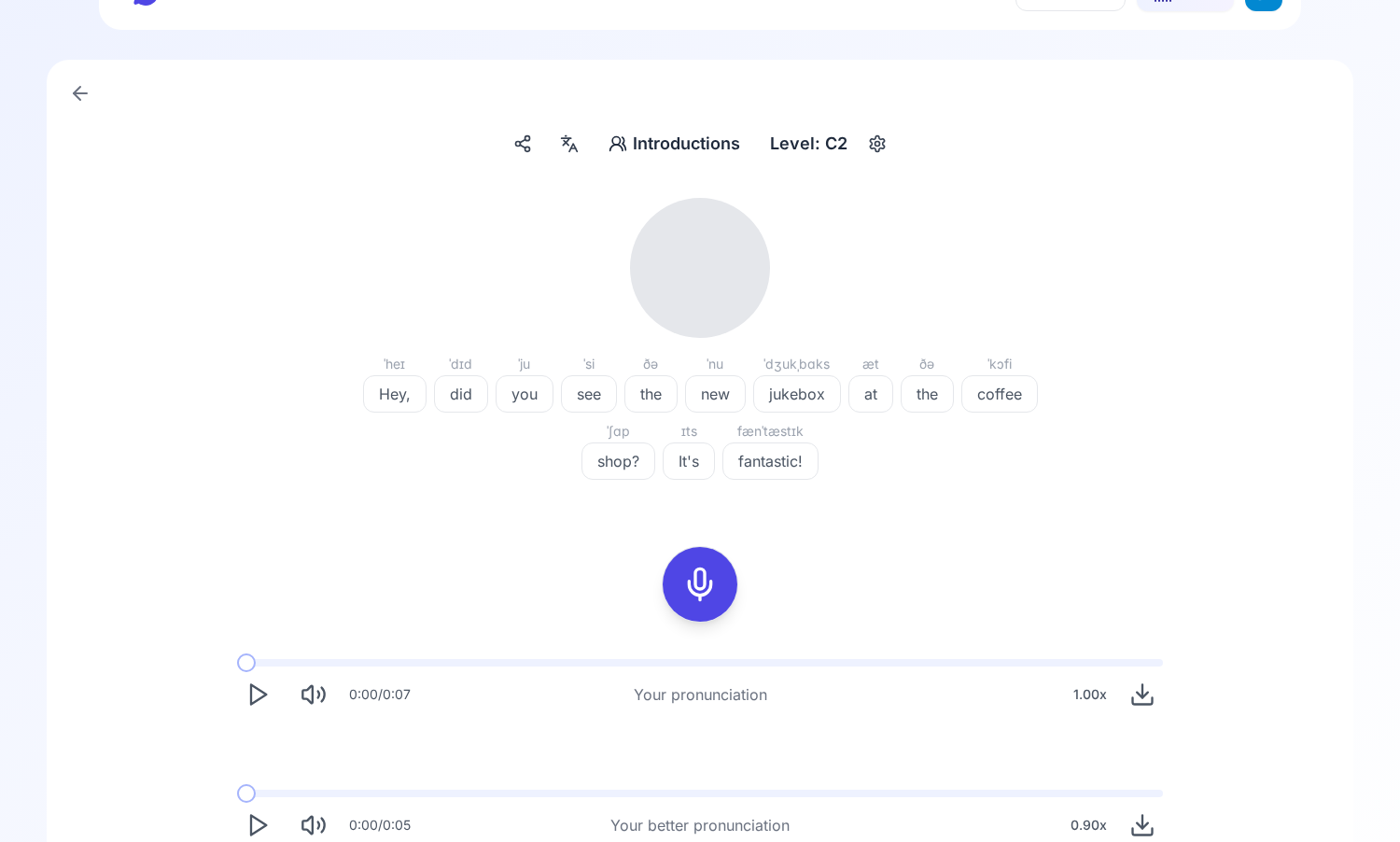
scroll to position [79, 0]
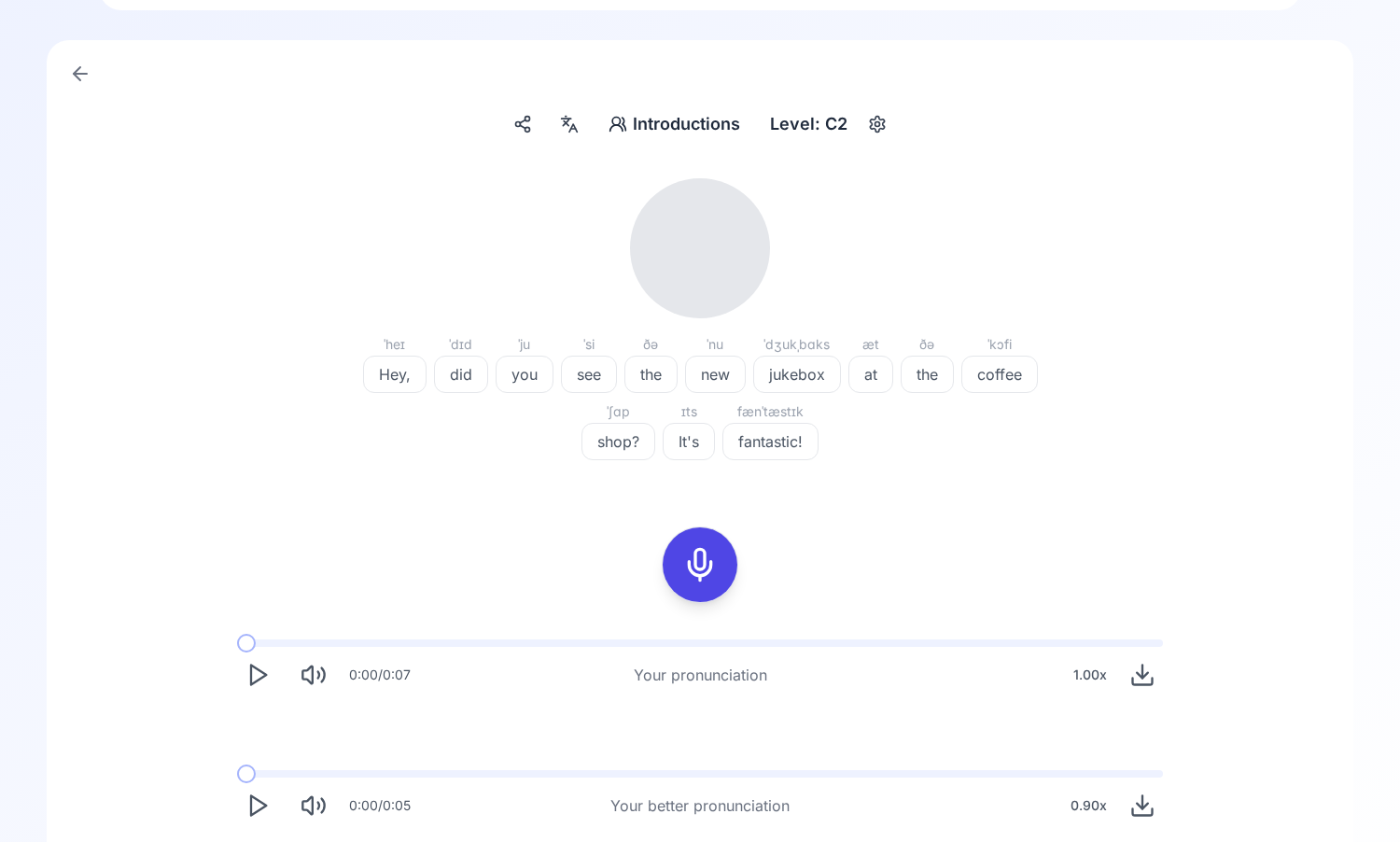
click at [259, 684] on icon "Play" at bounding box center [257, 675] width 26 height 26
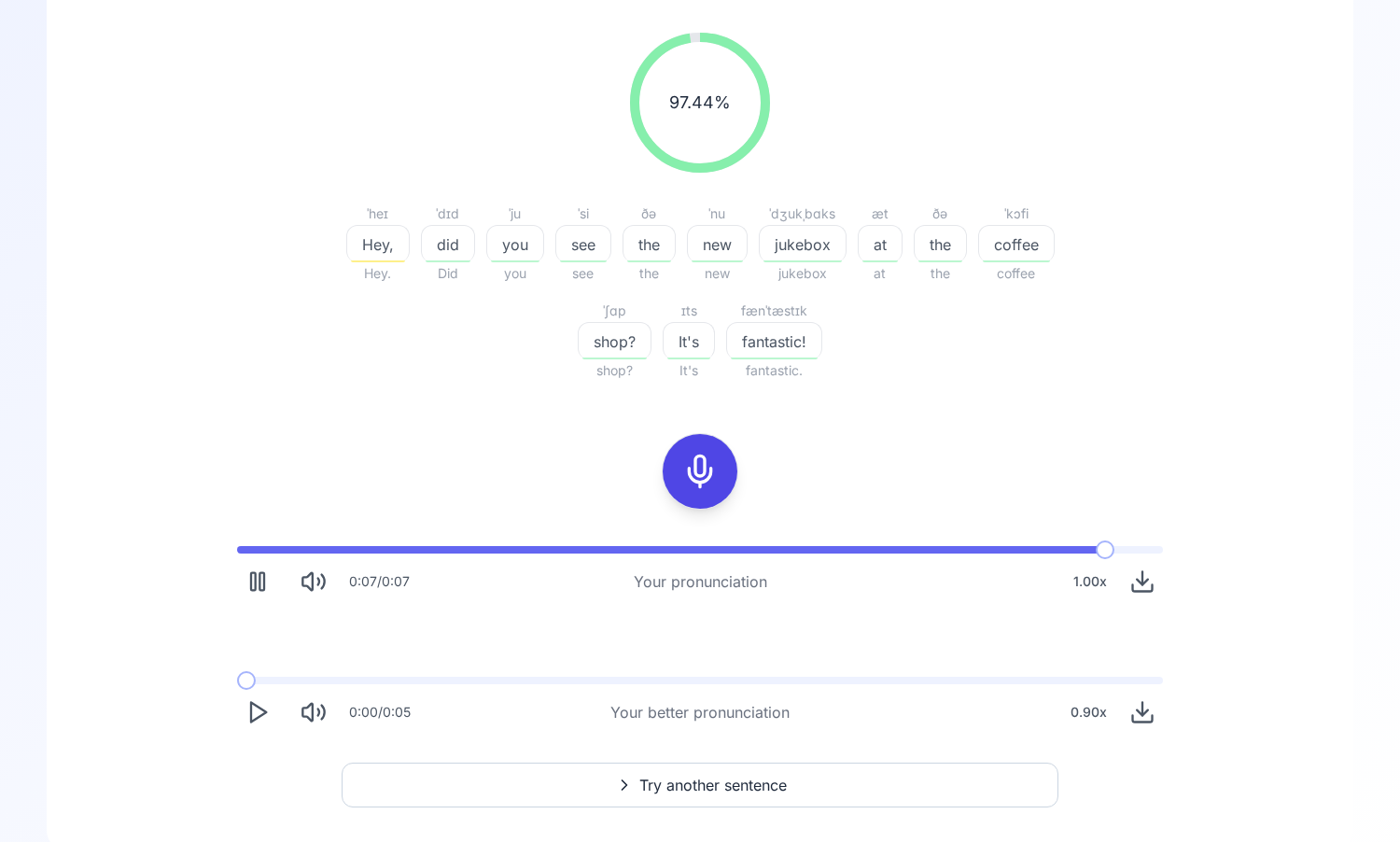
scroll to position [266, 0]
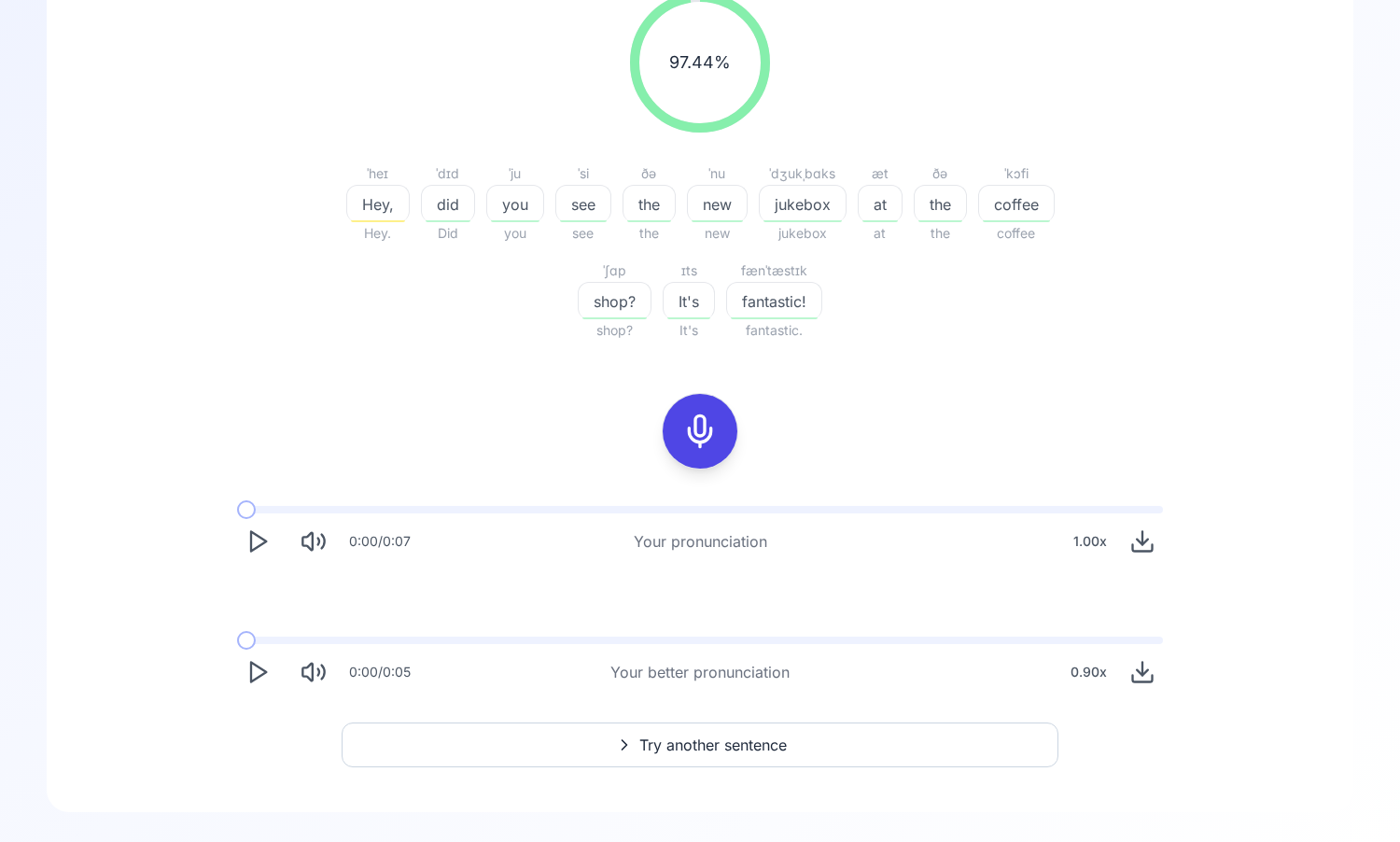
click at [262, 660] on icon "Play" at bounding box center [257, 672] width 26 height 26
click at [259, 547] on icon "Play" at bounding box center [257, 541] width 26 height 26
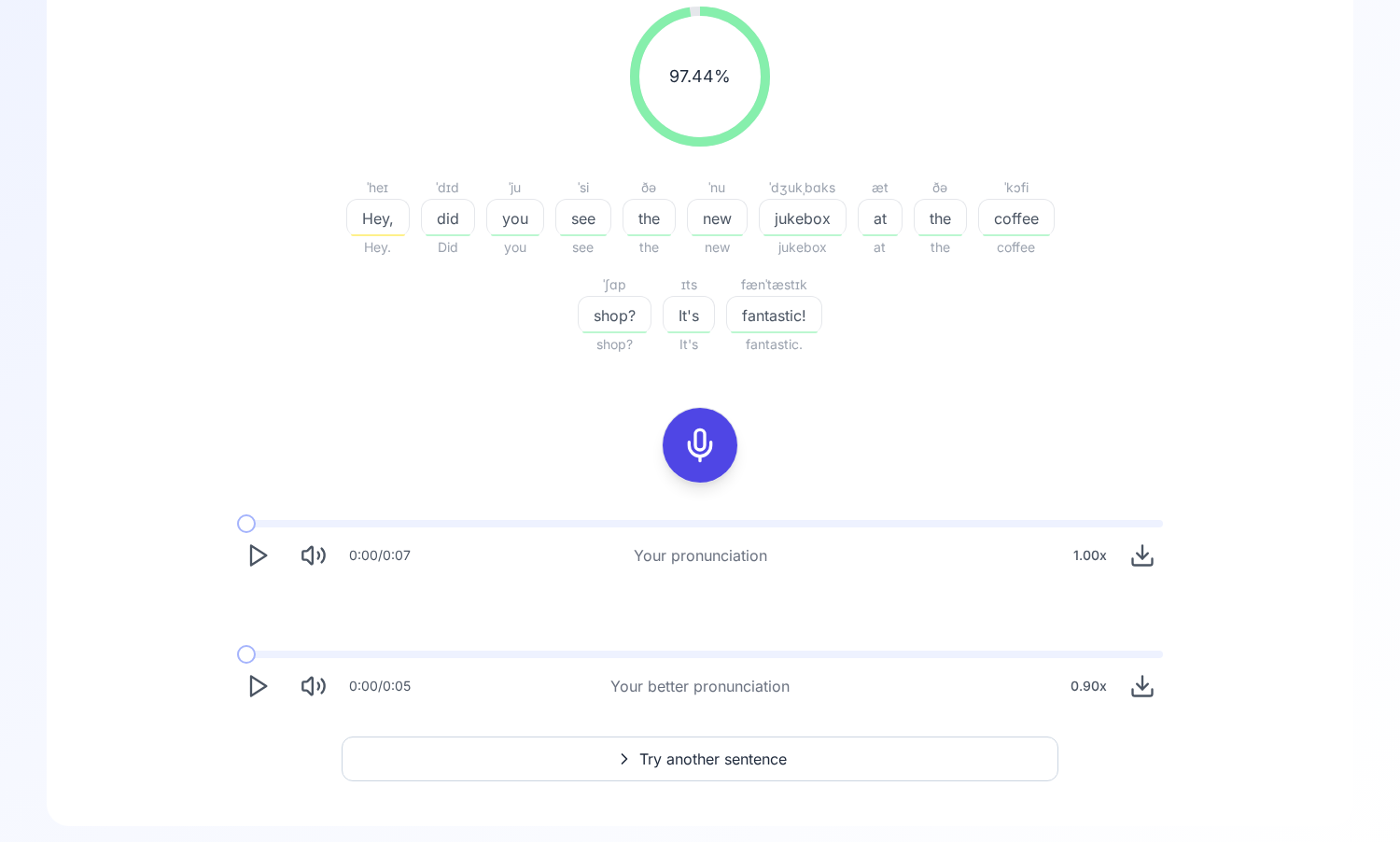
scroll to position [254, 0]
click at [251, 551] on polygon "Play" at bounding box center [258, 553] width 15 height 20
click at [253, 554] on icon "Play" at bounding box center [257, 553] width 26 height 26
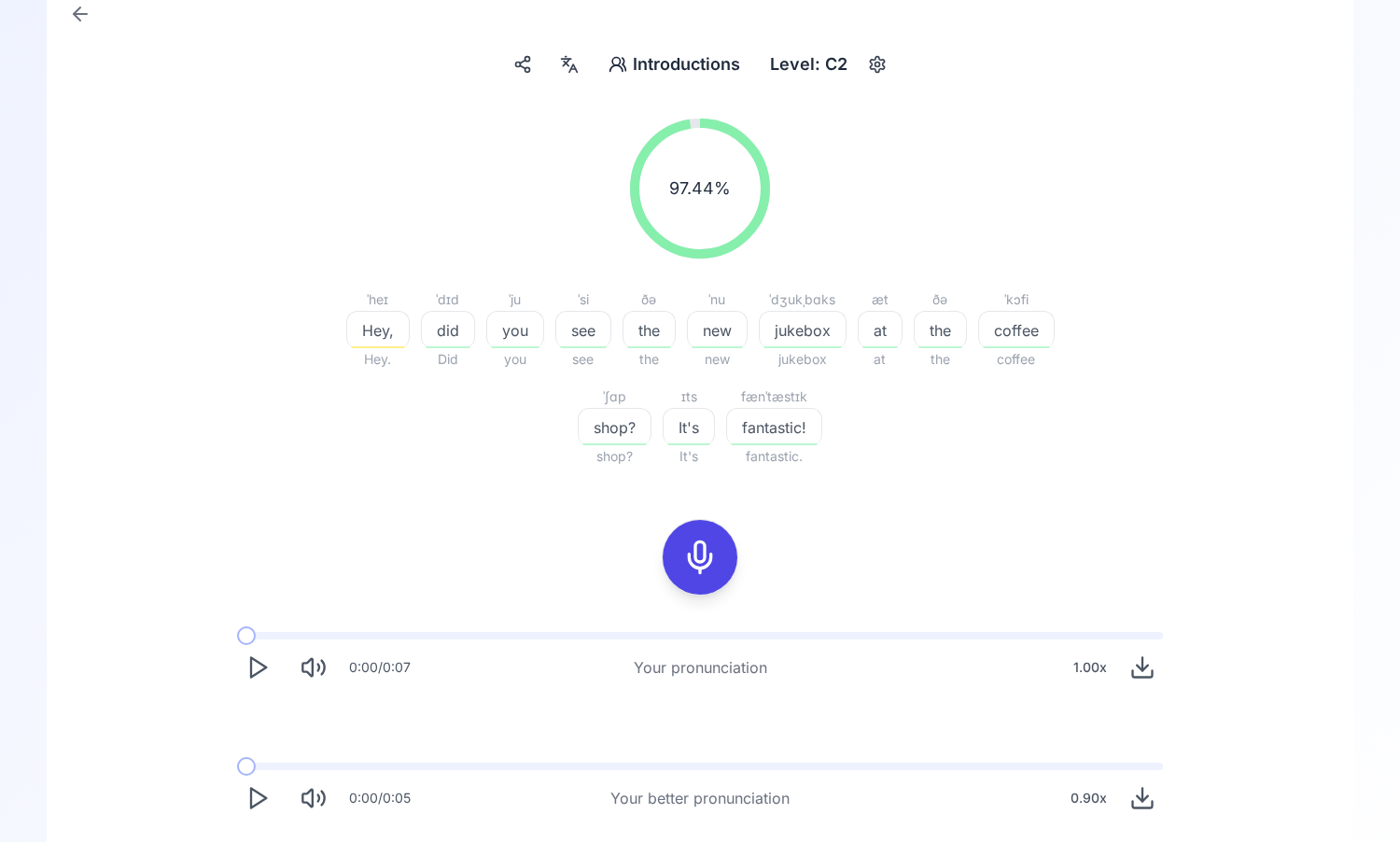
scroll to position [0, 0]
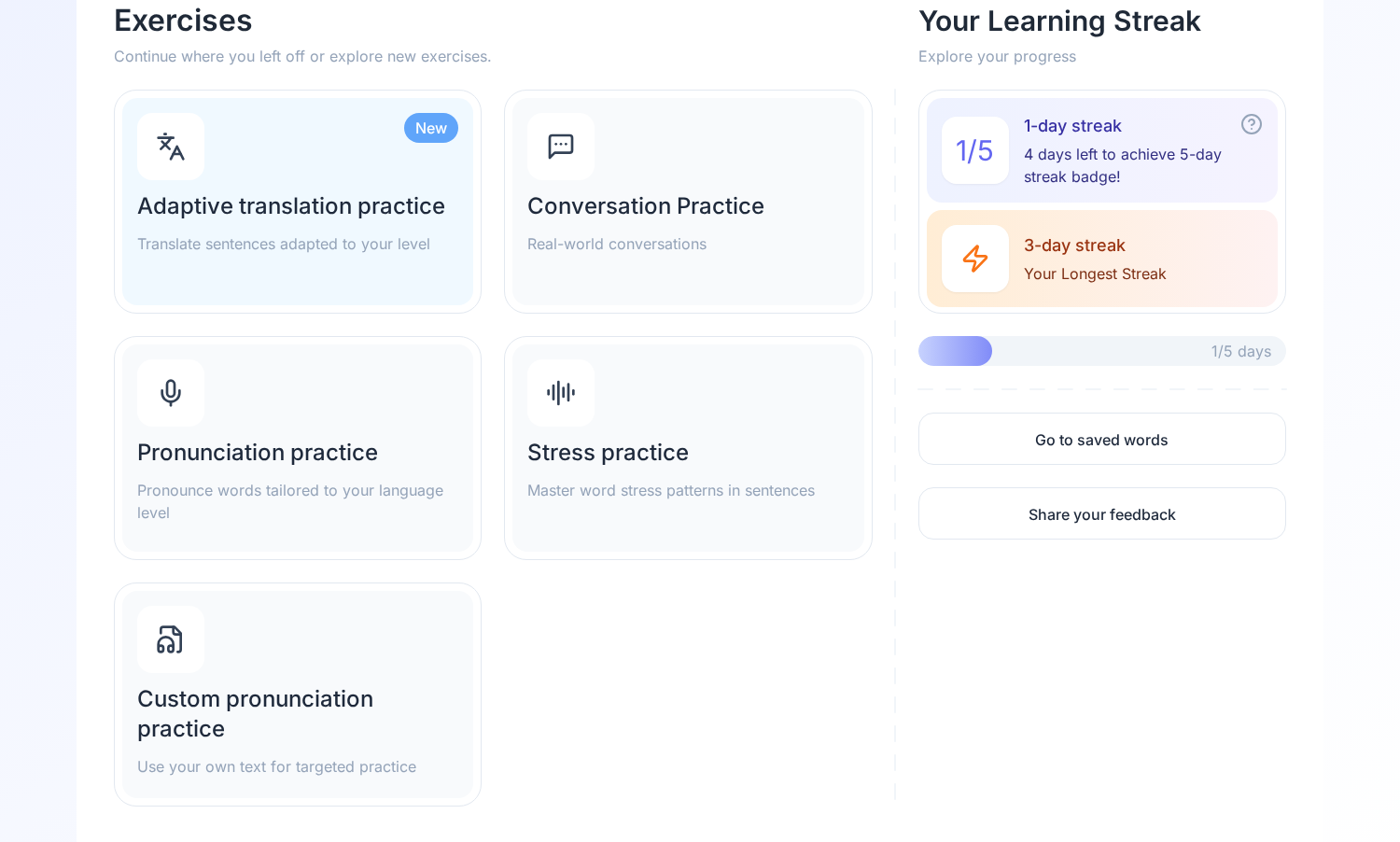
scroll to position [135, 0]
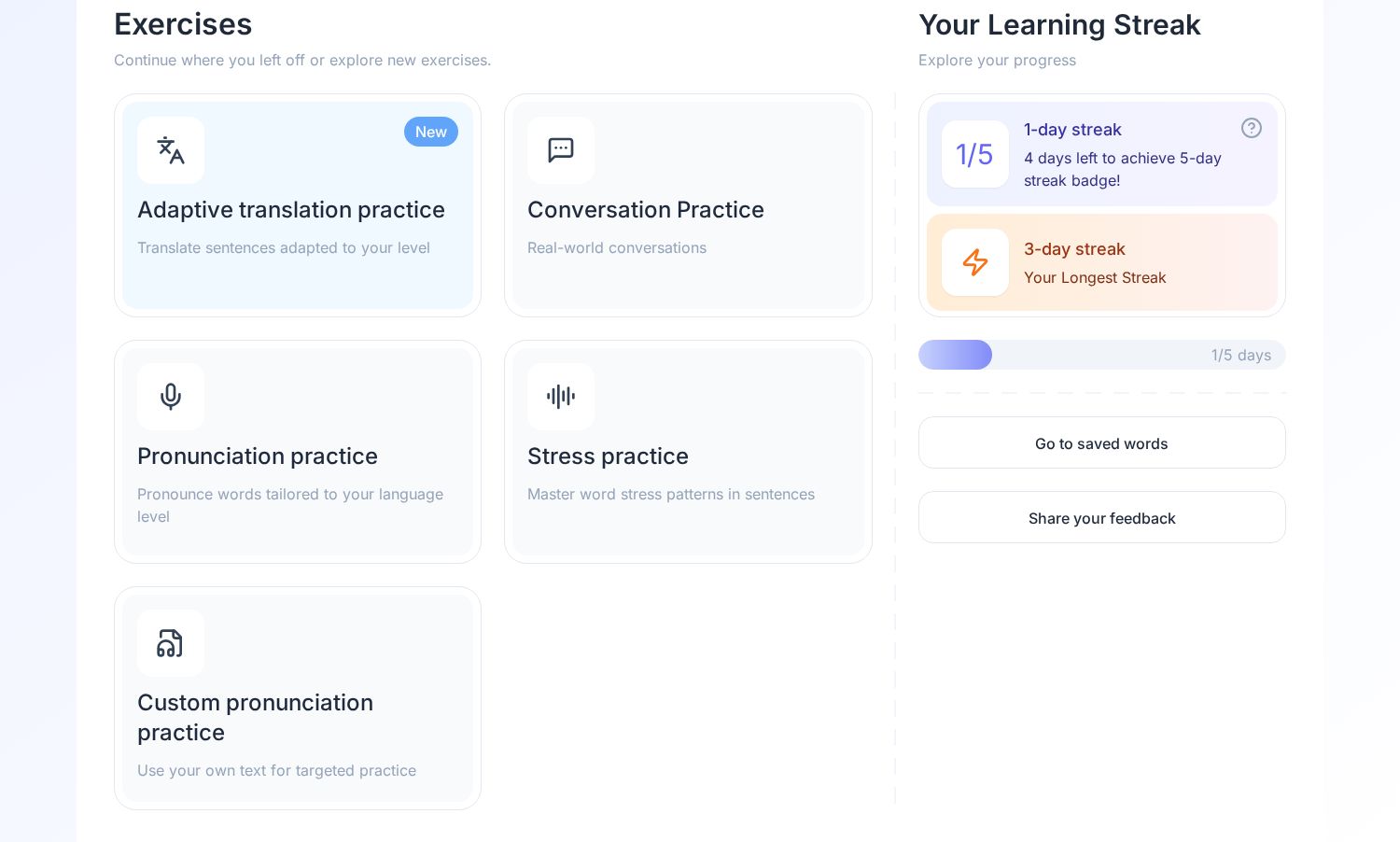
click at [391, 682] on div "Custom pronunciation practice Use your own text for targeted practice" at bounding box center [297, 698] width 350 height 207
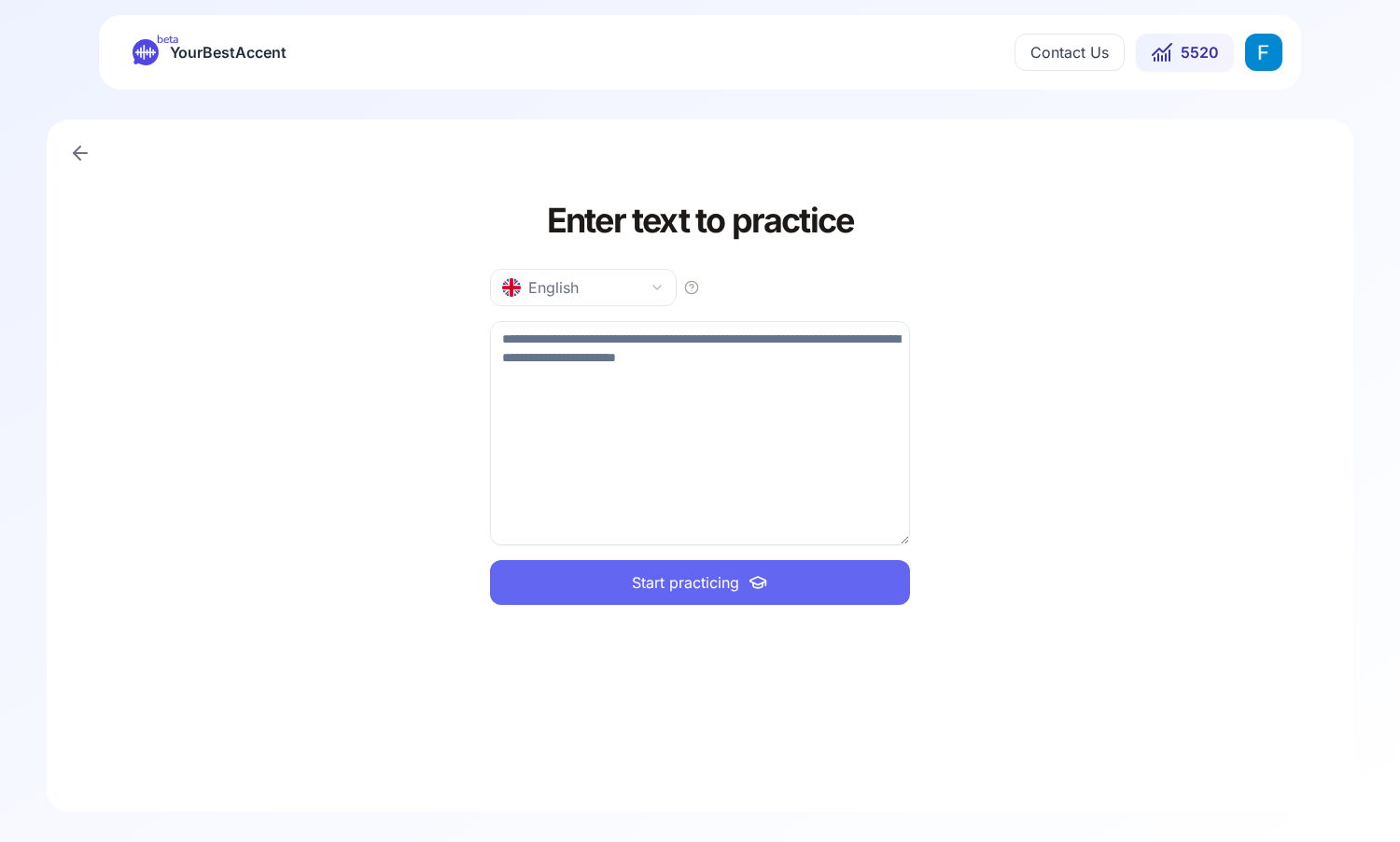
click at [638, 274] on button "English" at bounding box center [583, 287] width 186 height 37
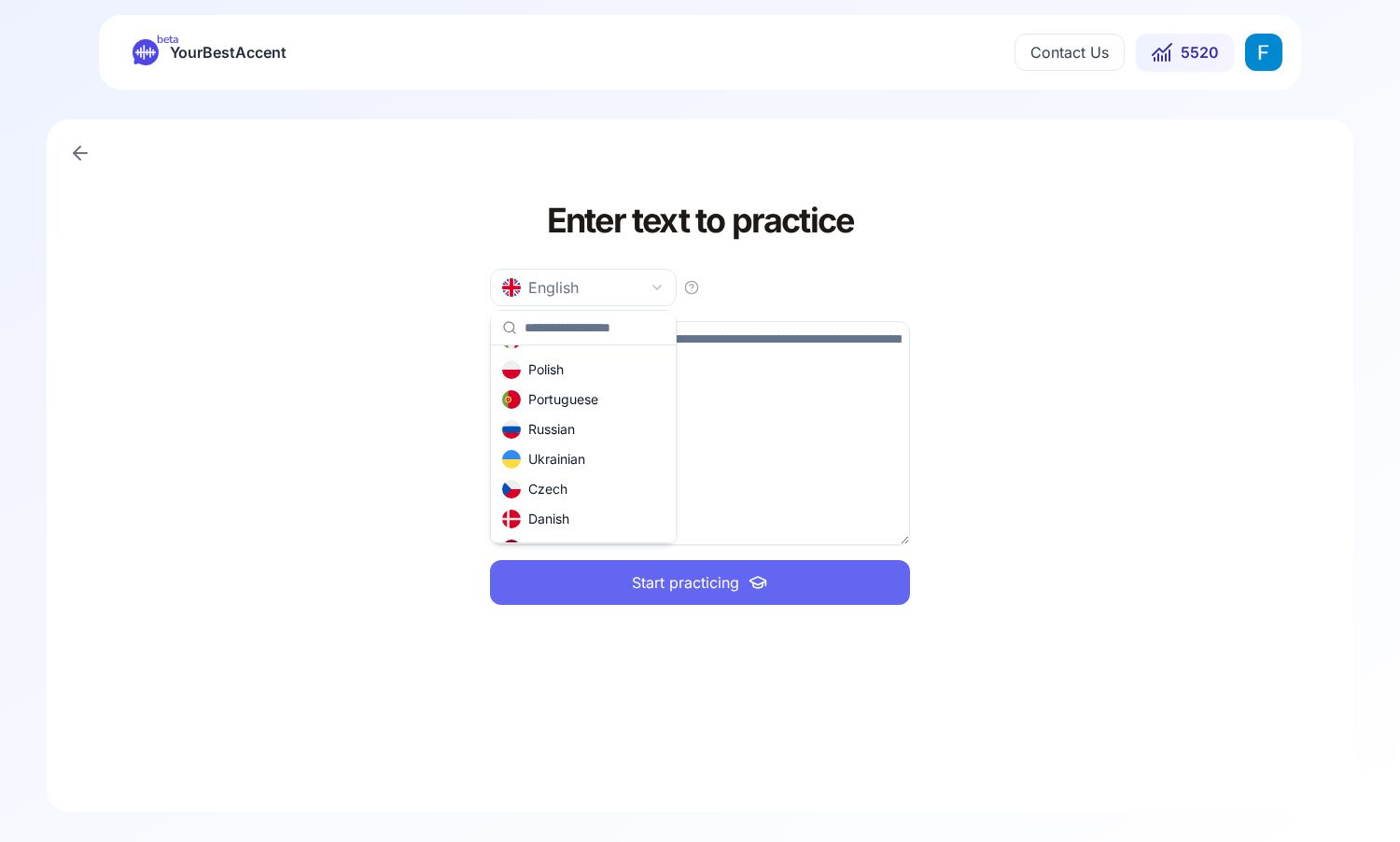
scroll to position [438, 0]
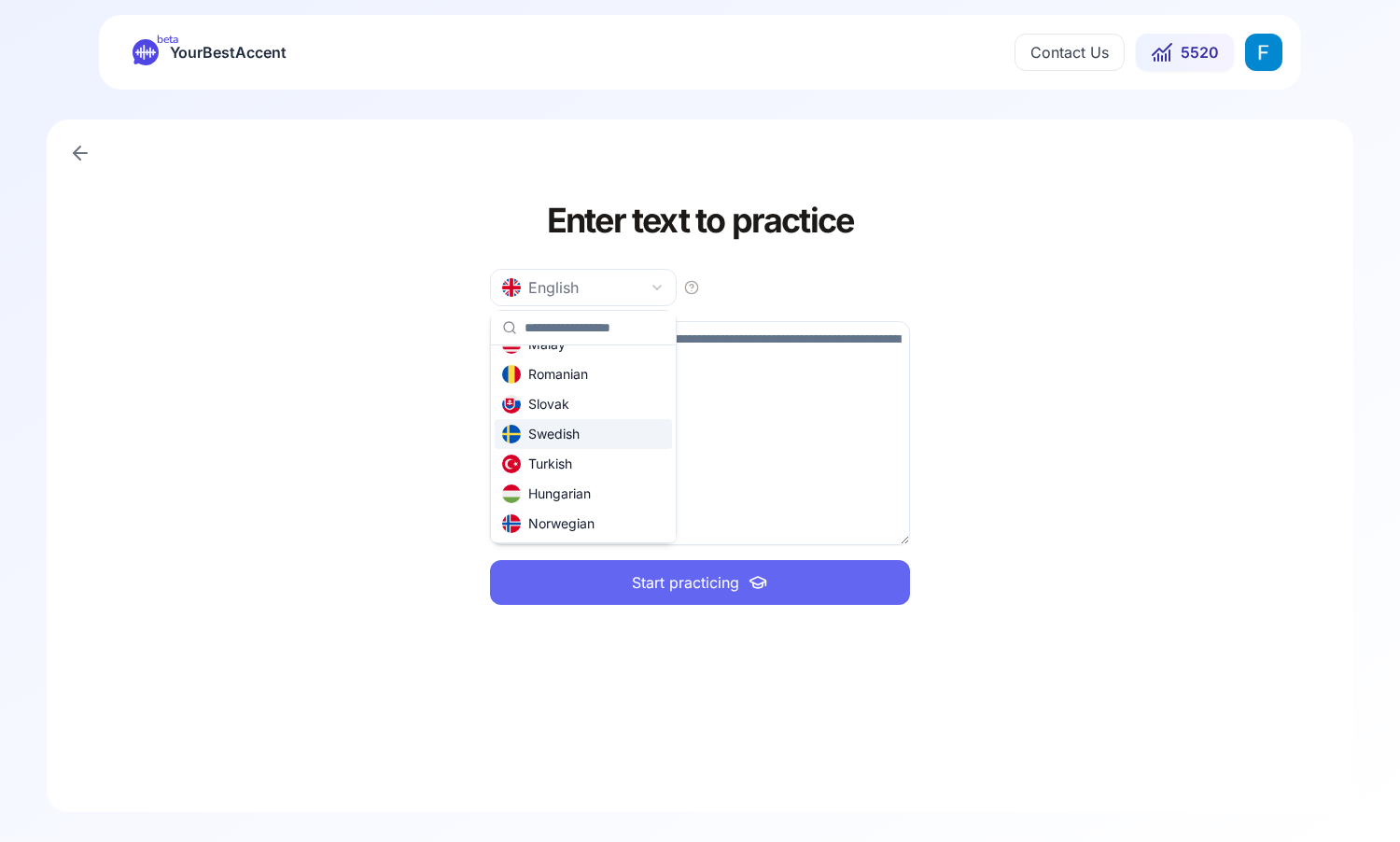
click at [387, 435] on html "beta YourBestAccent Contact Us 5520 Enter text to practice English Start practi…" at bounding box center [700, 421] width 1400 height 842
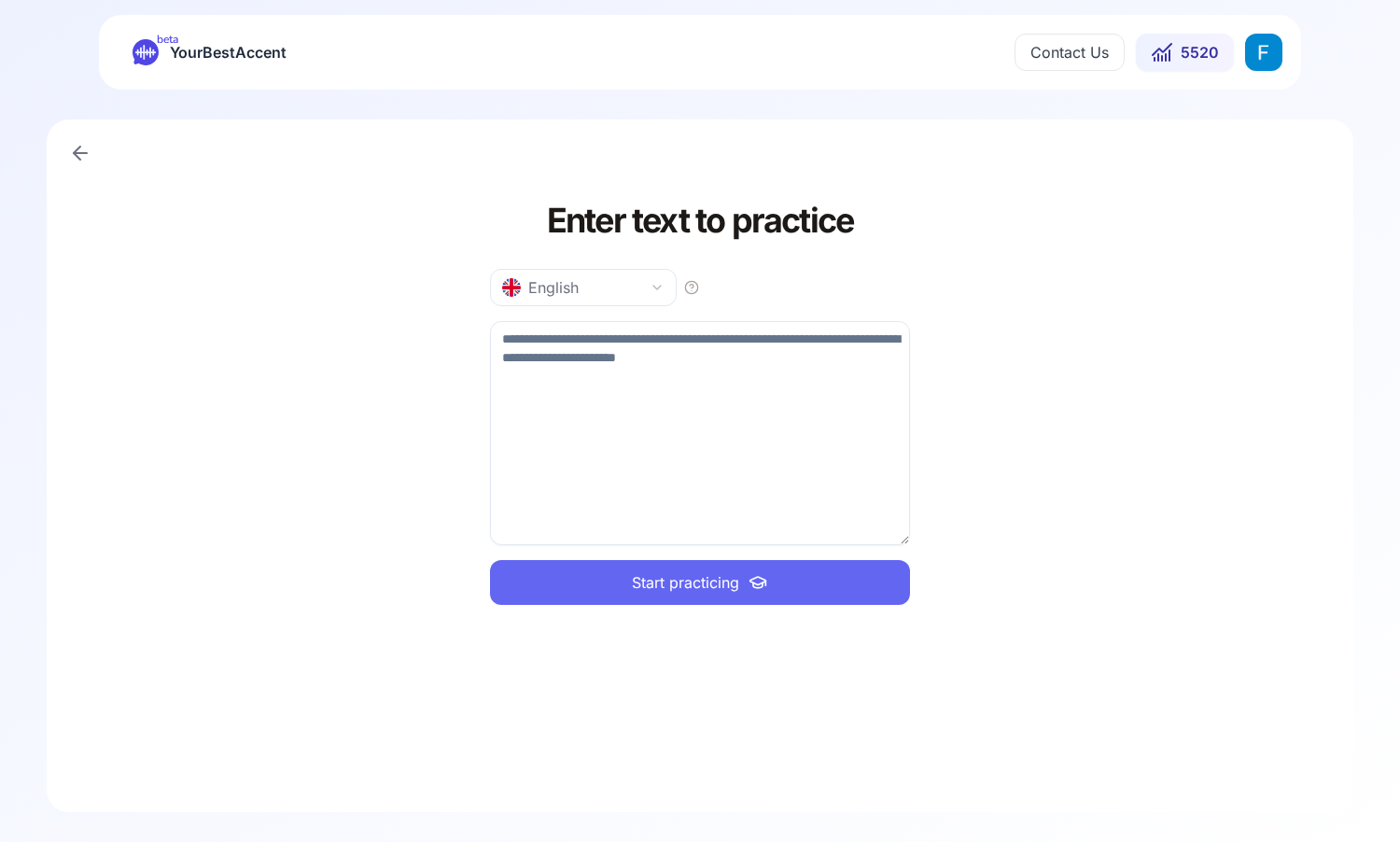
click at [613, 415] on textarea at bounding box center [700, 433] width 420 height 224
paste textarea "**********"
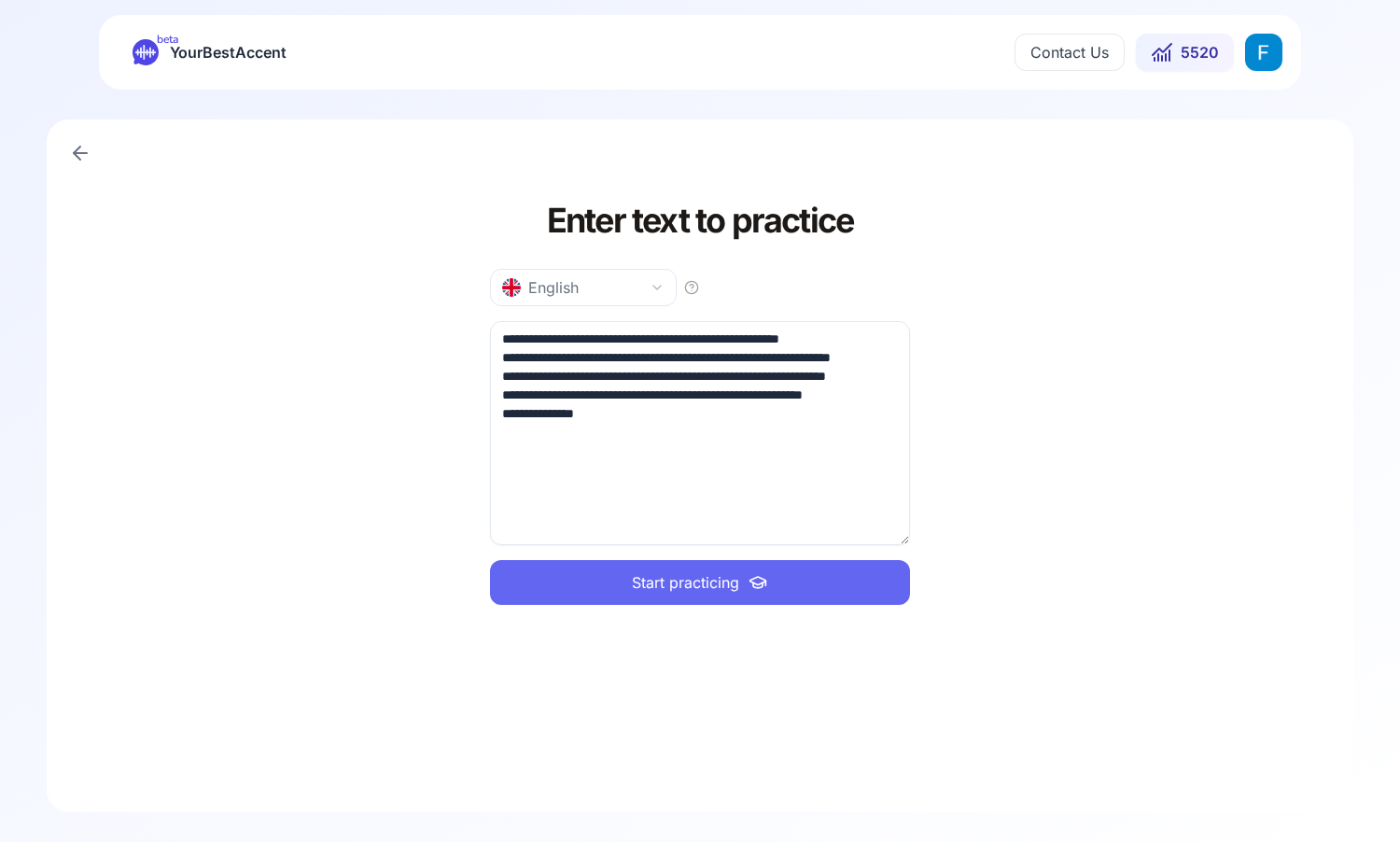
click at [524, 393] on textarea "**********" at bounding box center [700, 433] width 420 height 224
type textarea "**********"
click at [664, 581] on span "Start practicing" at bounding box center [685, 582] width 107 height 22
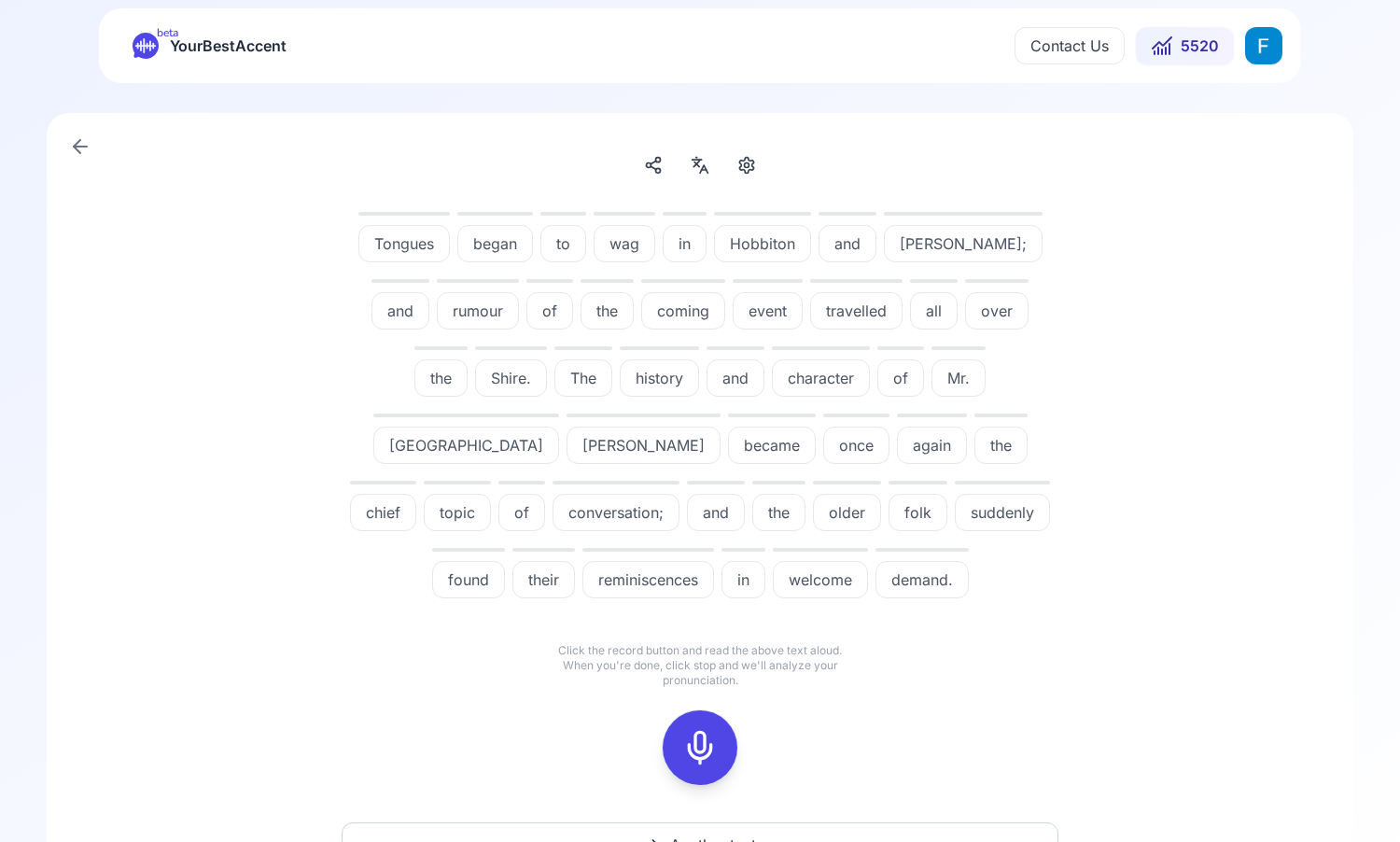
scroll to position [106, 0]
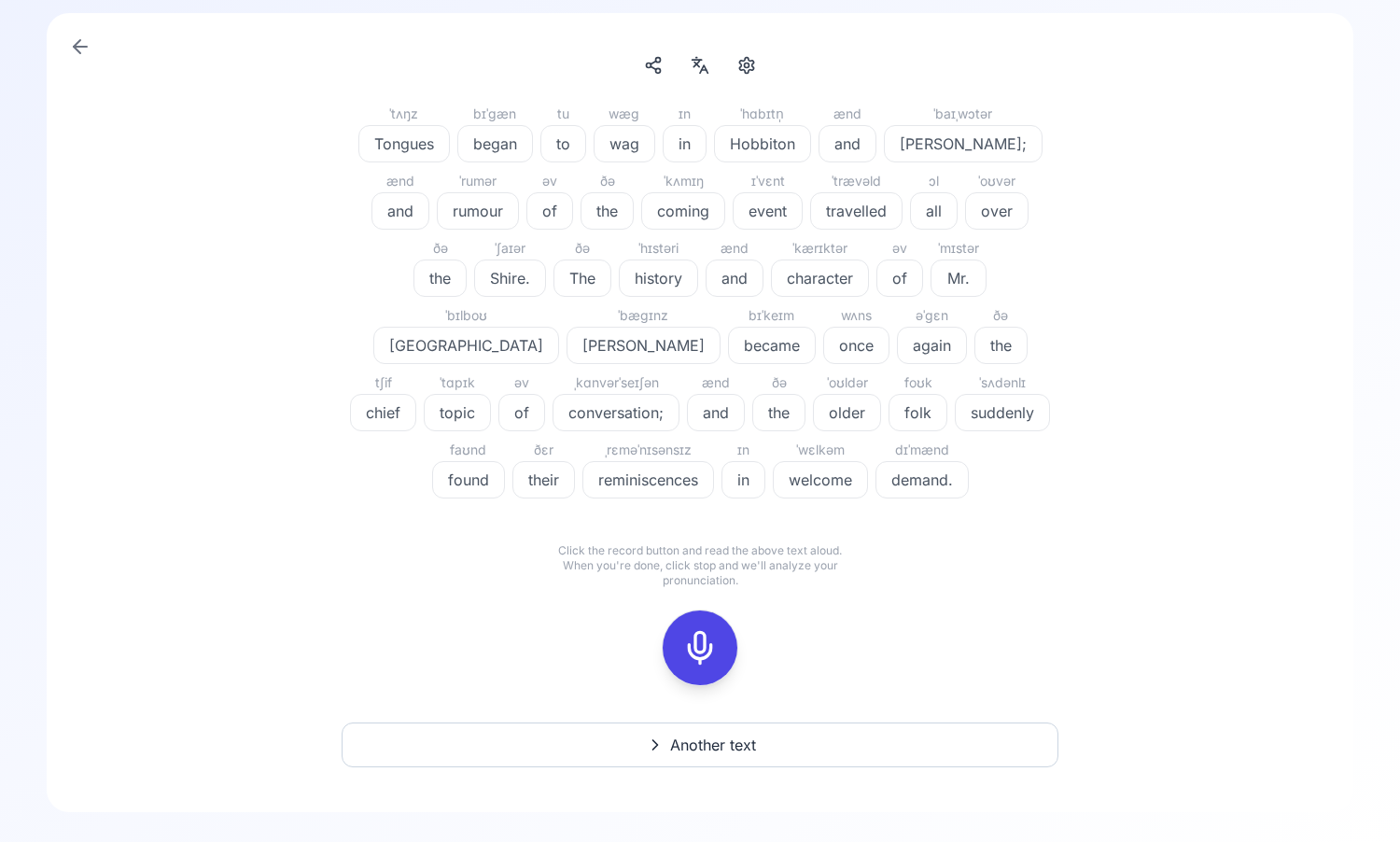
click at [717, 672] on div at bounding box center [700, 648] width 45 height 74
click at [776, 617] on icon at bounding box center [783, 612] width 19 height 19
click at [705, 631] on icon at bounding box center [700, 648] width 37 height 37
click at [722, 636] on button at bounding box center [700, 648] width 74 height 74
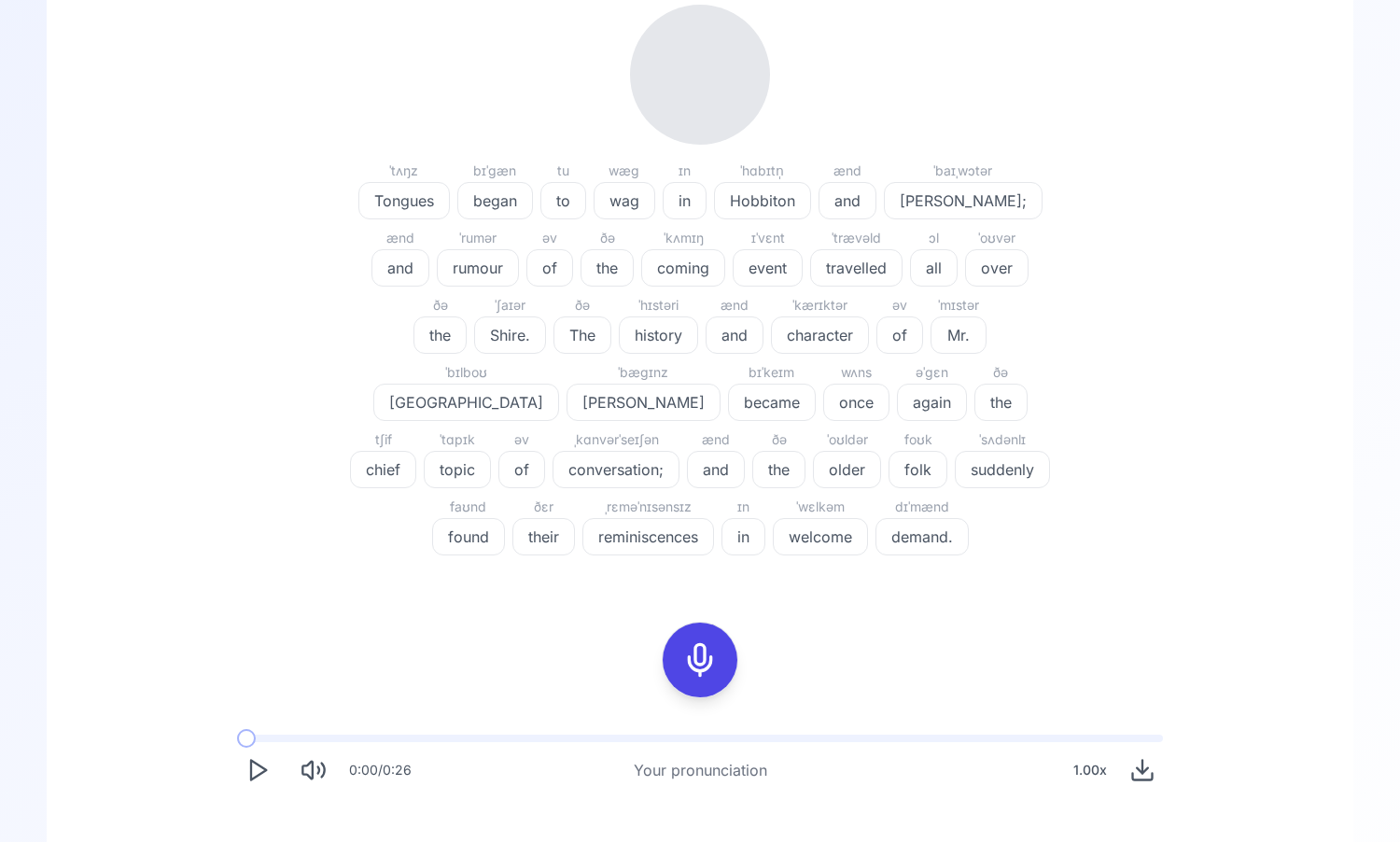
scroll to position [448, 0]
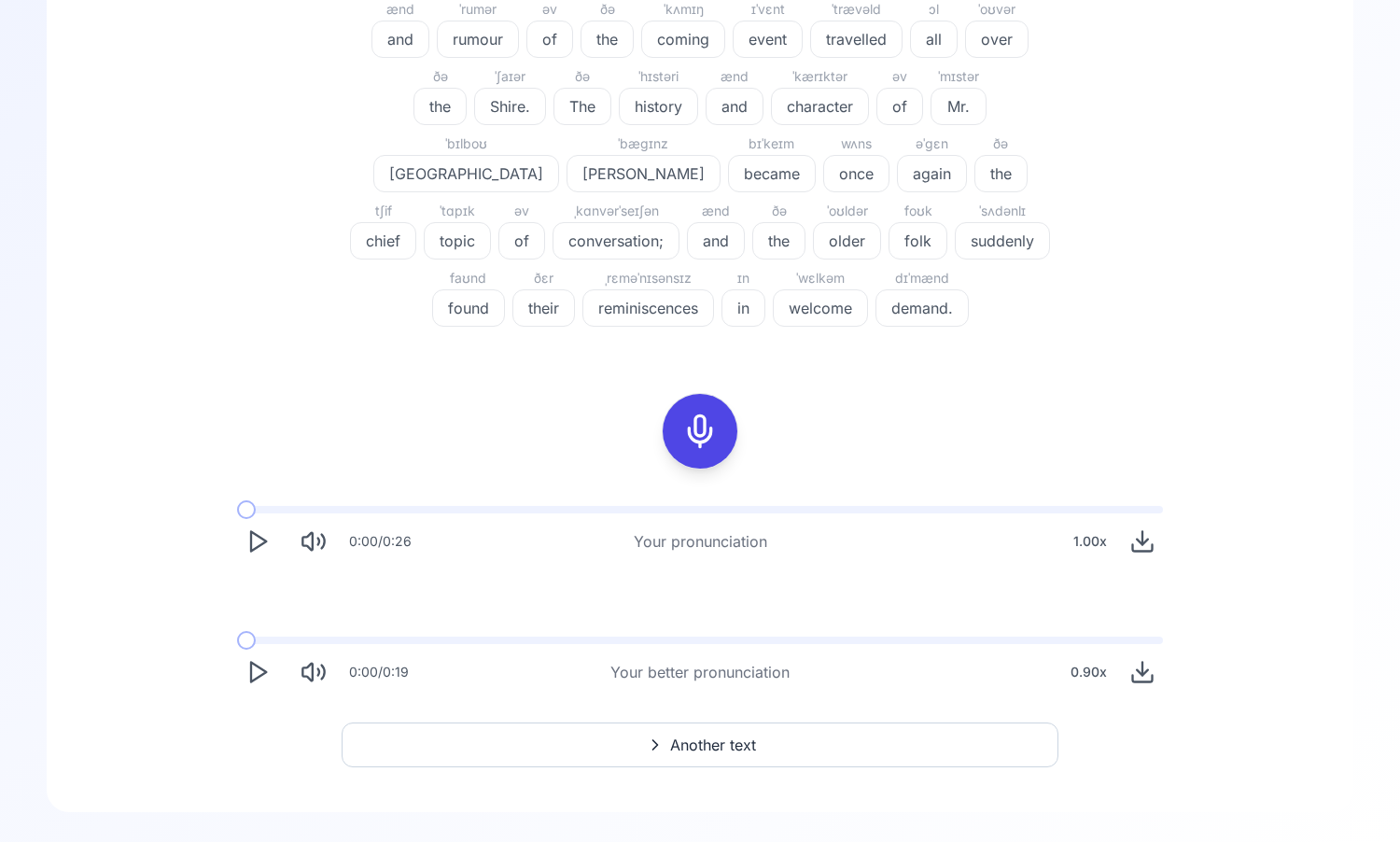
click at [252, 553] on icon "Play" at bounding box center [257, 541] width 26 height 26
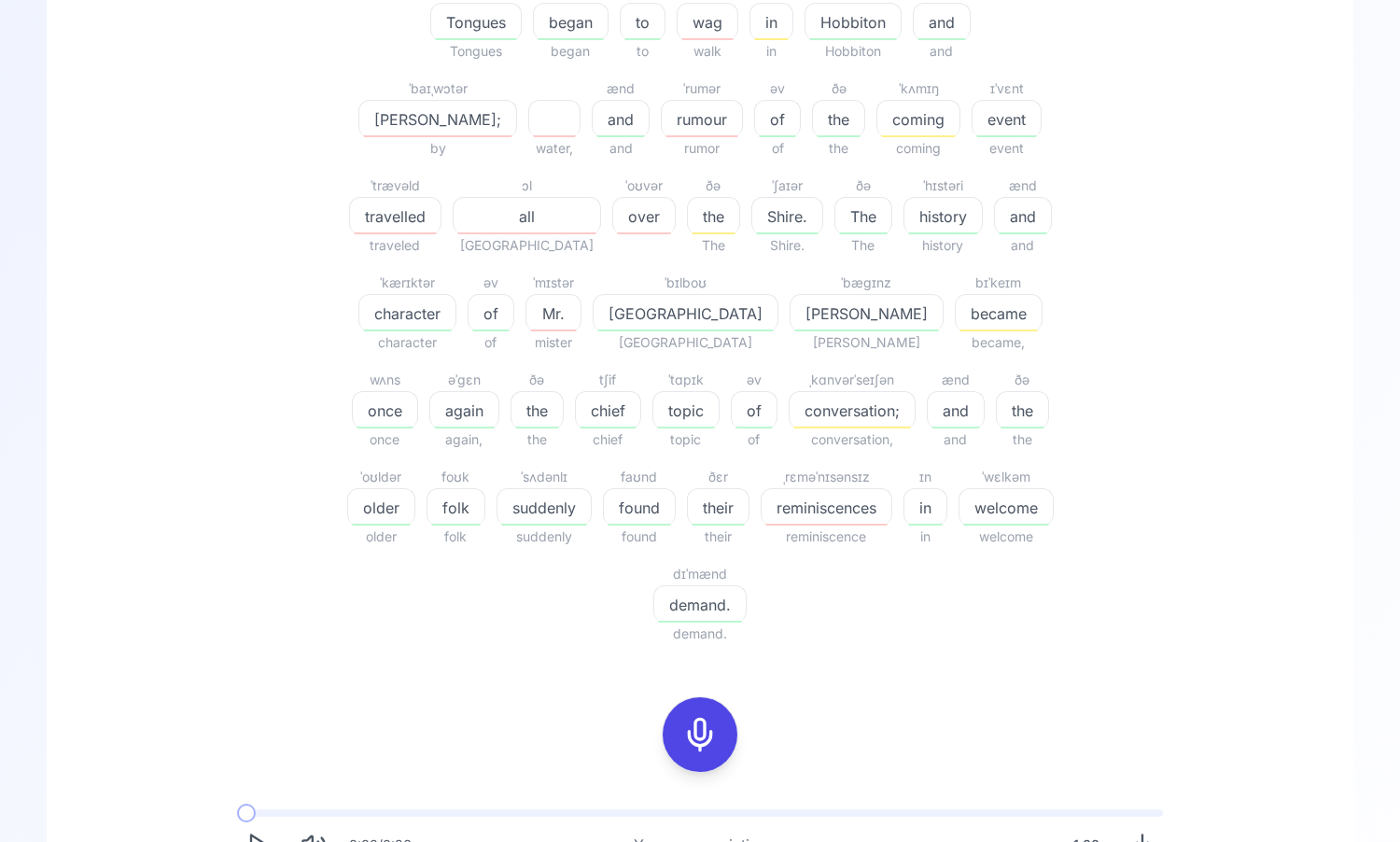
scroll to position [415, 0]
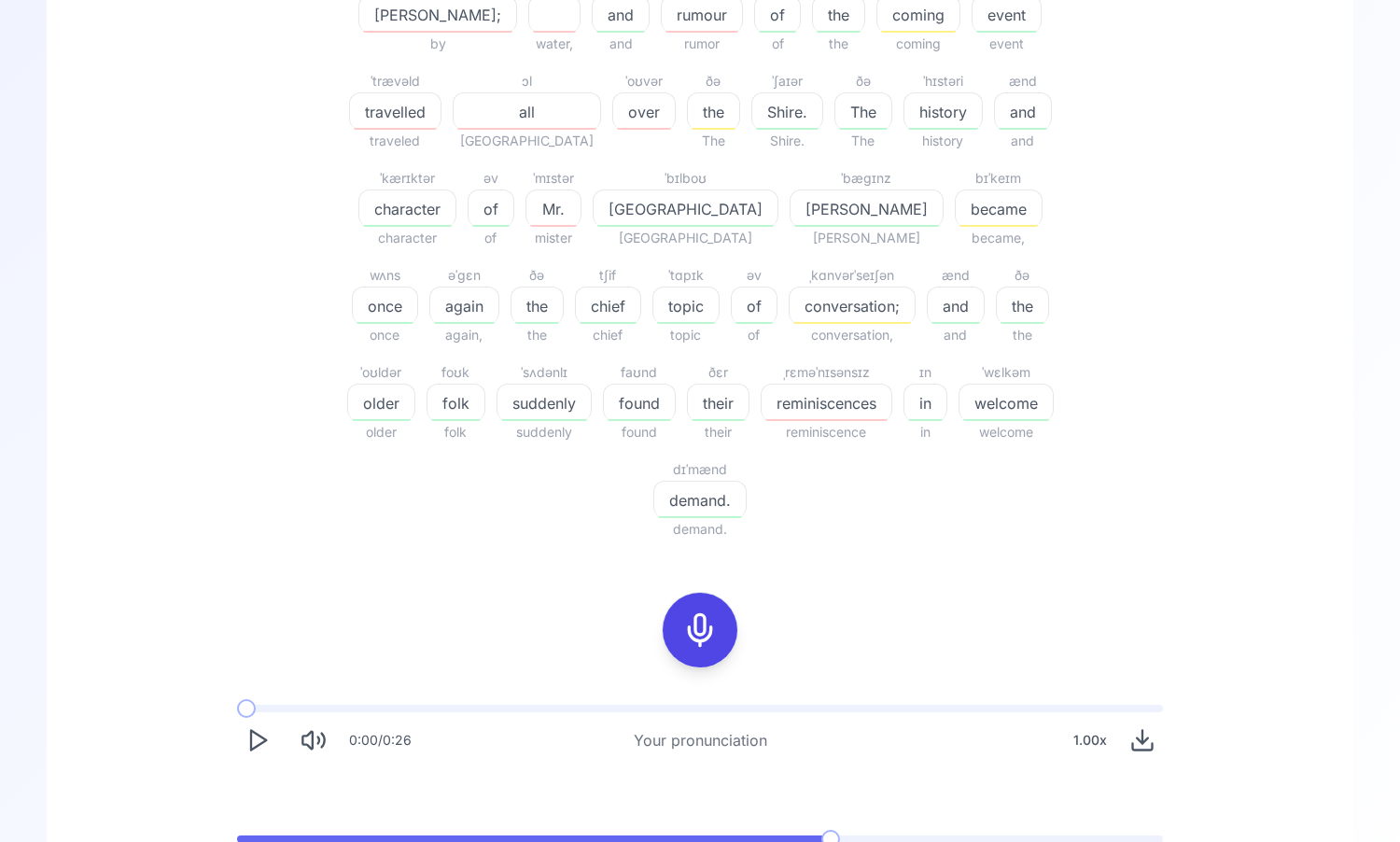
scroll to position [620, 0]
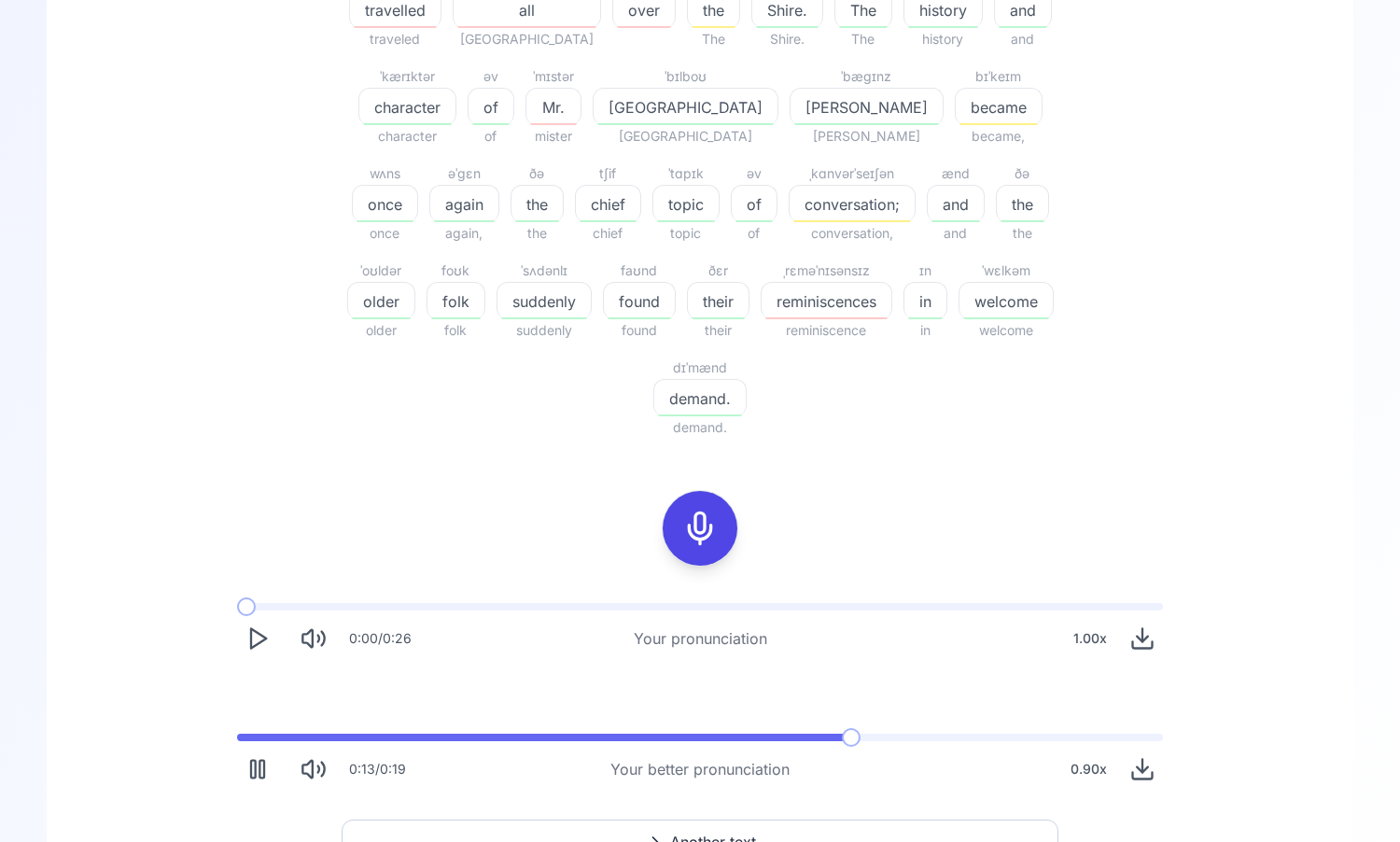
click at [267, 749] on button "Pause" at bounding box center [258, 770] width 41 height 41
click at [260, 626] on icon "Play" at bounding box center [257, 639] width 26 height 26
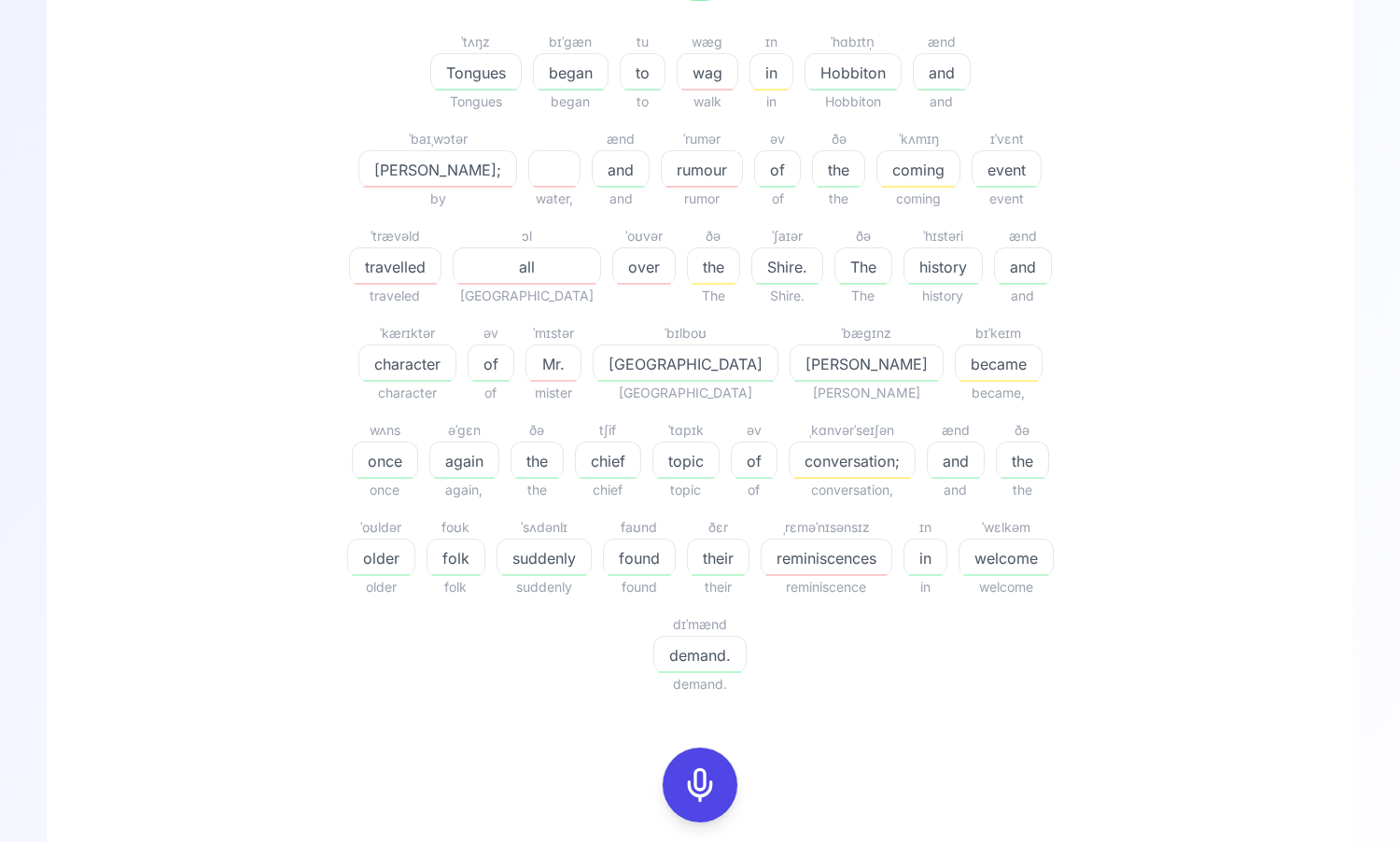
scroll to position [0, 0]
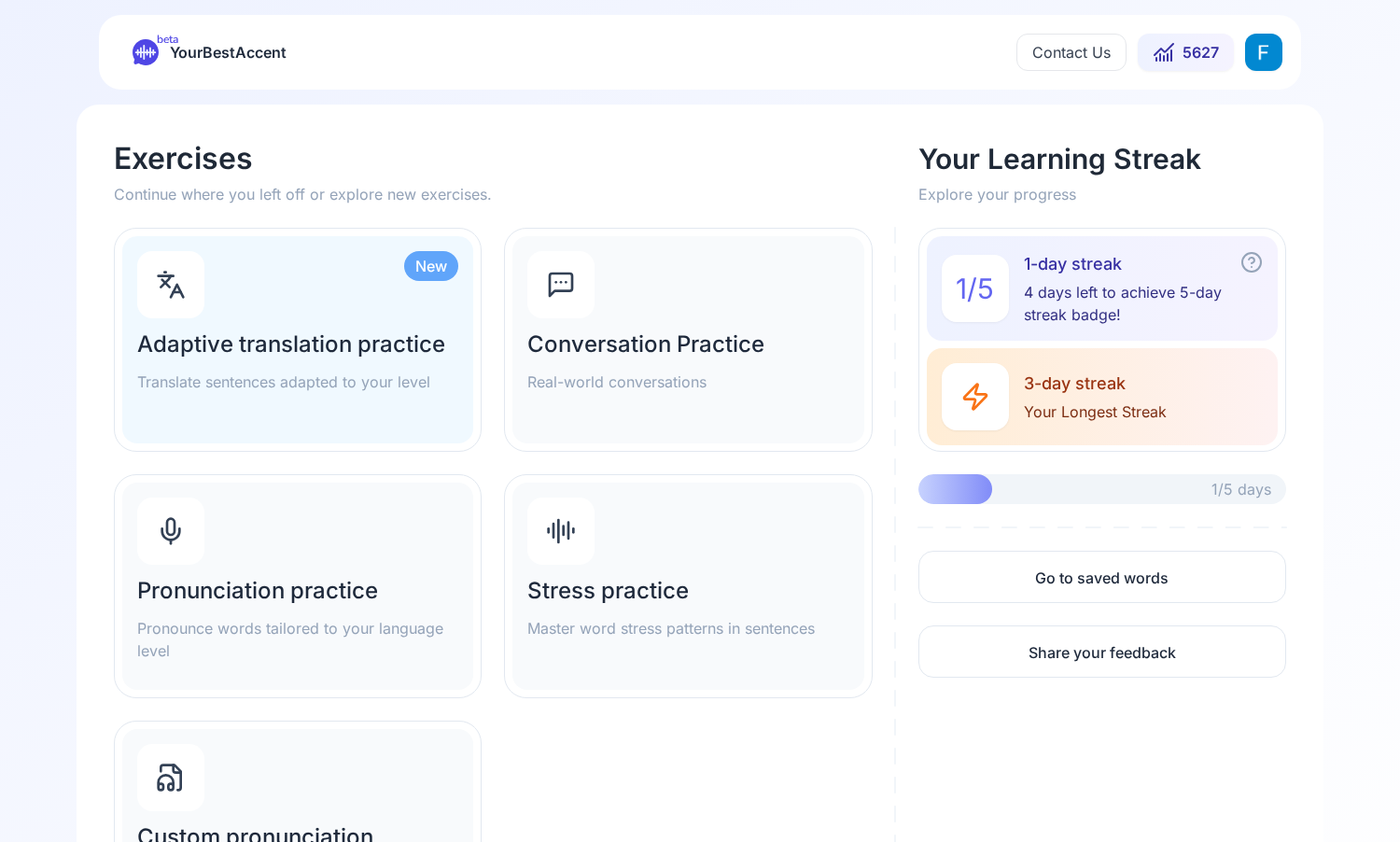
click at [365, 567] on div "Pronunciation practice Pronounce words tailored to your language level" at bounding box center [297, 586] width 350 height 207
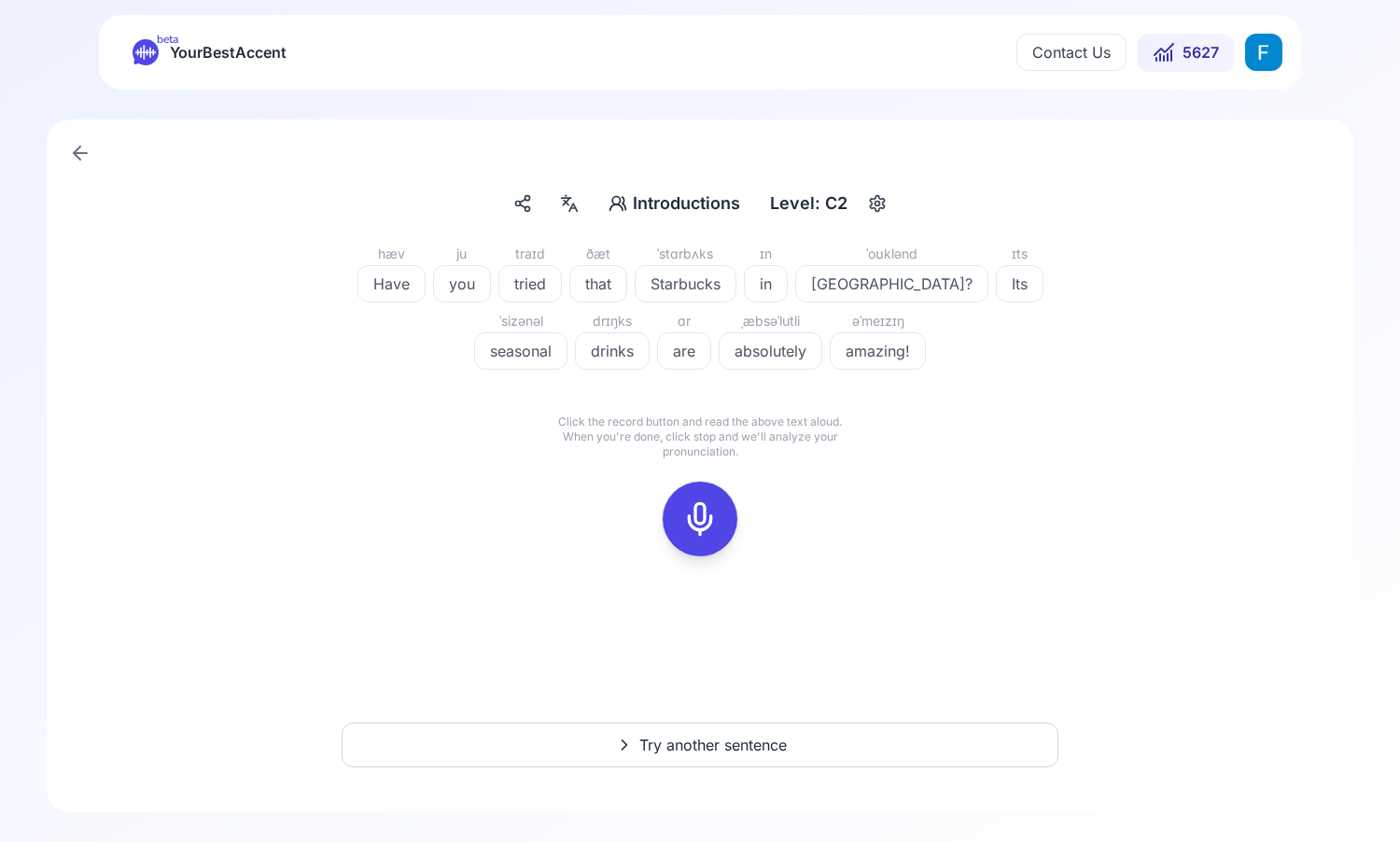
click at [693, 499] on div at bounding box center [700, 519] width 45 height 74
click at [789, 487] on icon at bounding box center [783, 484] width 19 height 19
click at [691, 501] on icon at bounding box center [700, 519] width 37 height 37
click at [786, 483] on icon at bounding box center [783, 484] width 19 height 19
click at [662, 518] on div at bounding box center [700, 519] width 76 height 76
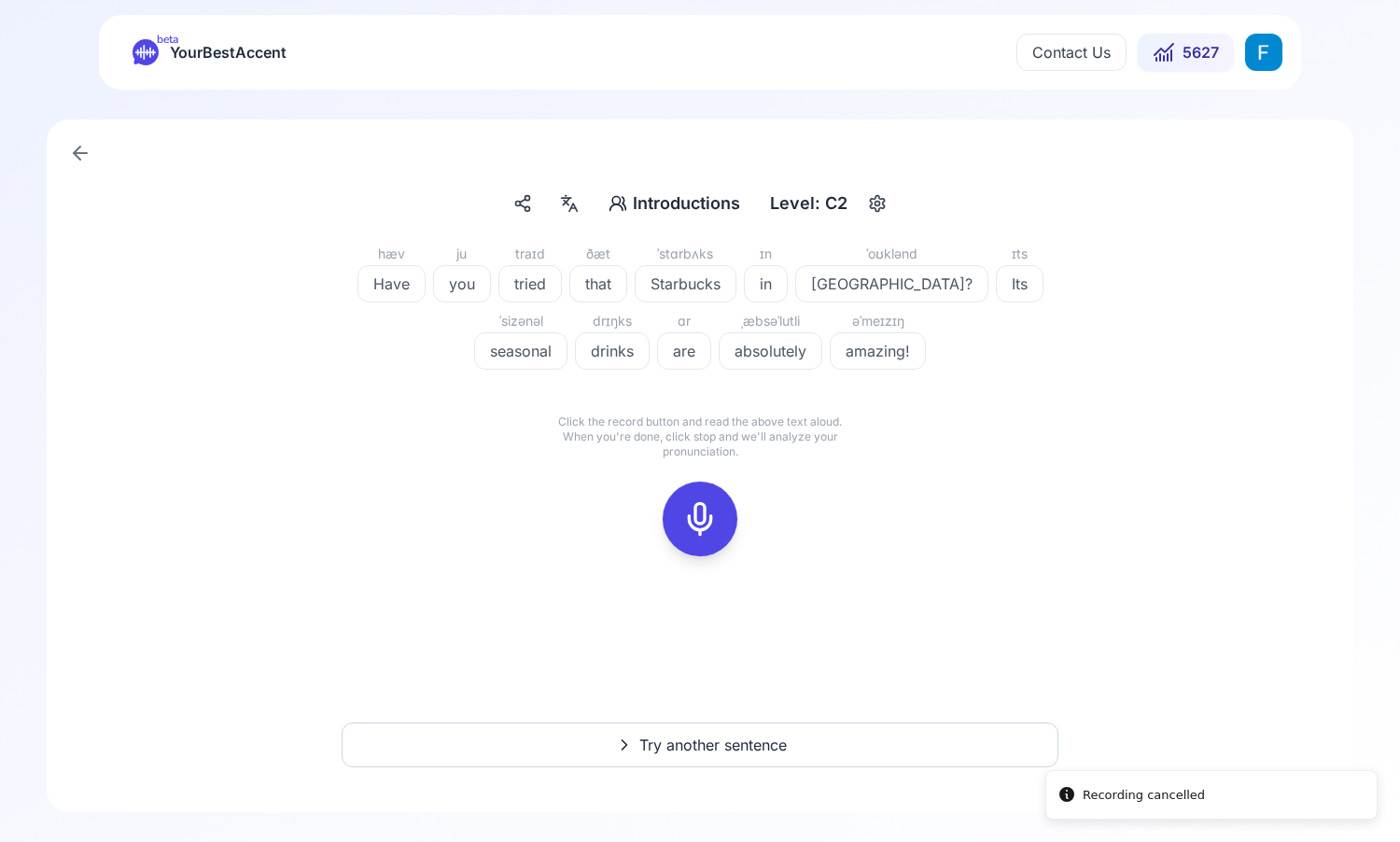
click at [693, 522] on icon at bounding box center [700, 519] width 37 height 37
click at [711, 531] on rect at bounding box center [700, 519] width 28 height 28
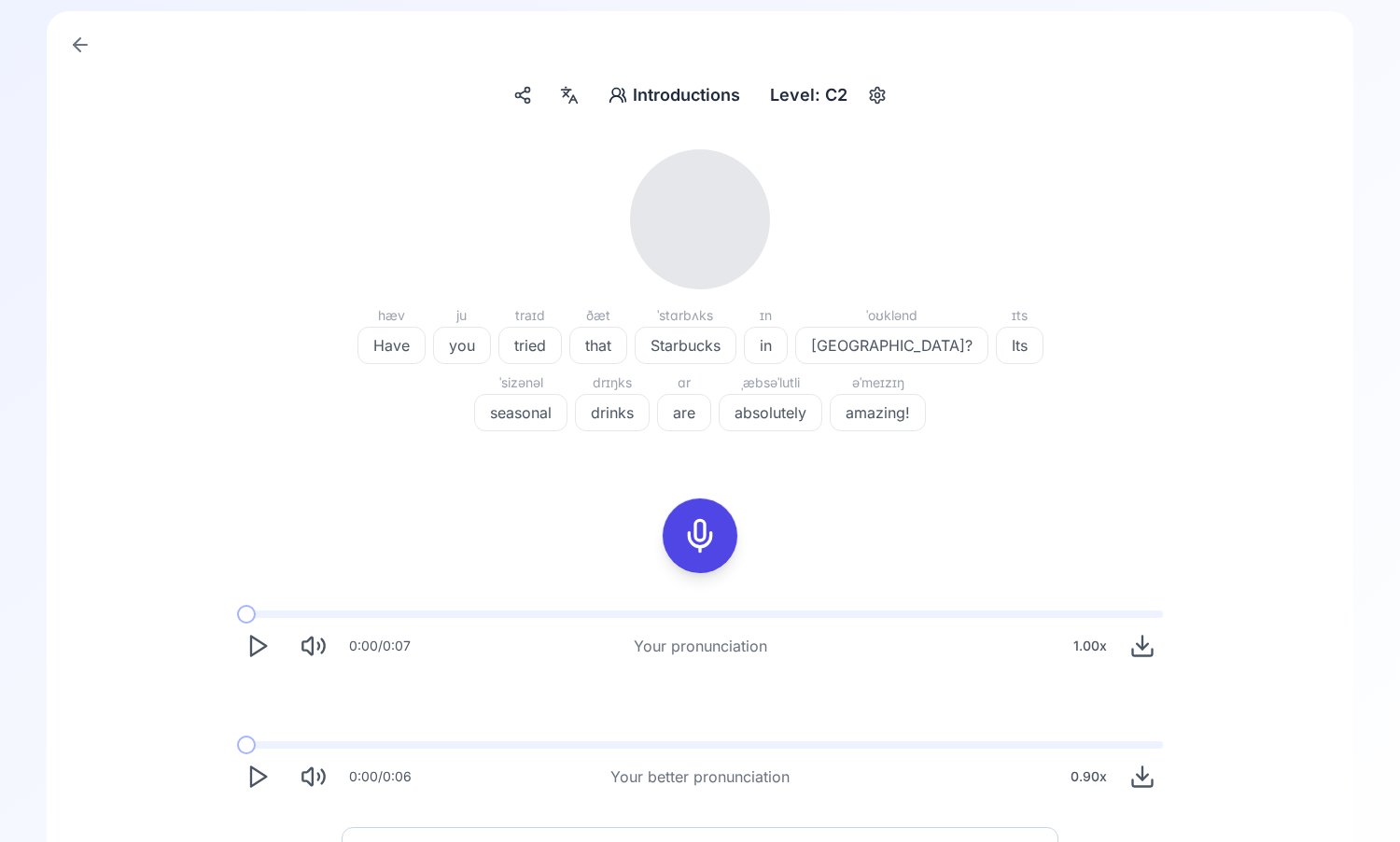
scroll to position [112, 0]
click at [249, 643] on icon "Play" at bounding box center [257, 642] width 26 height 26
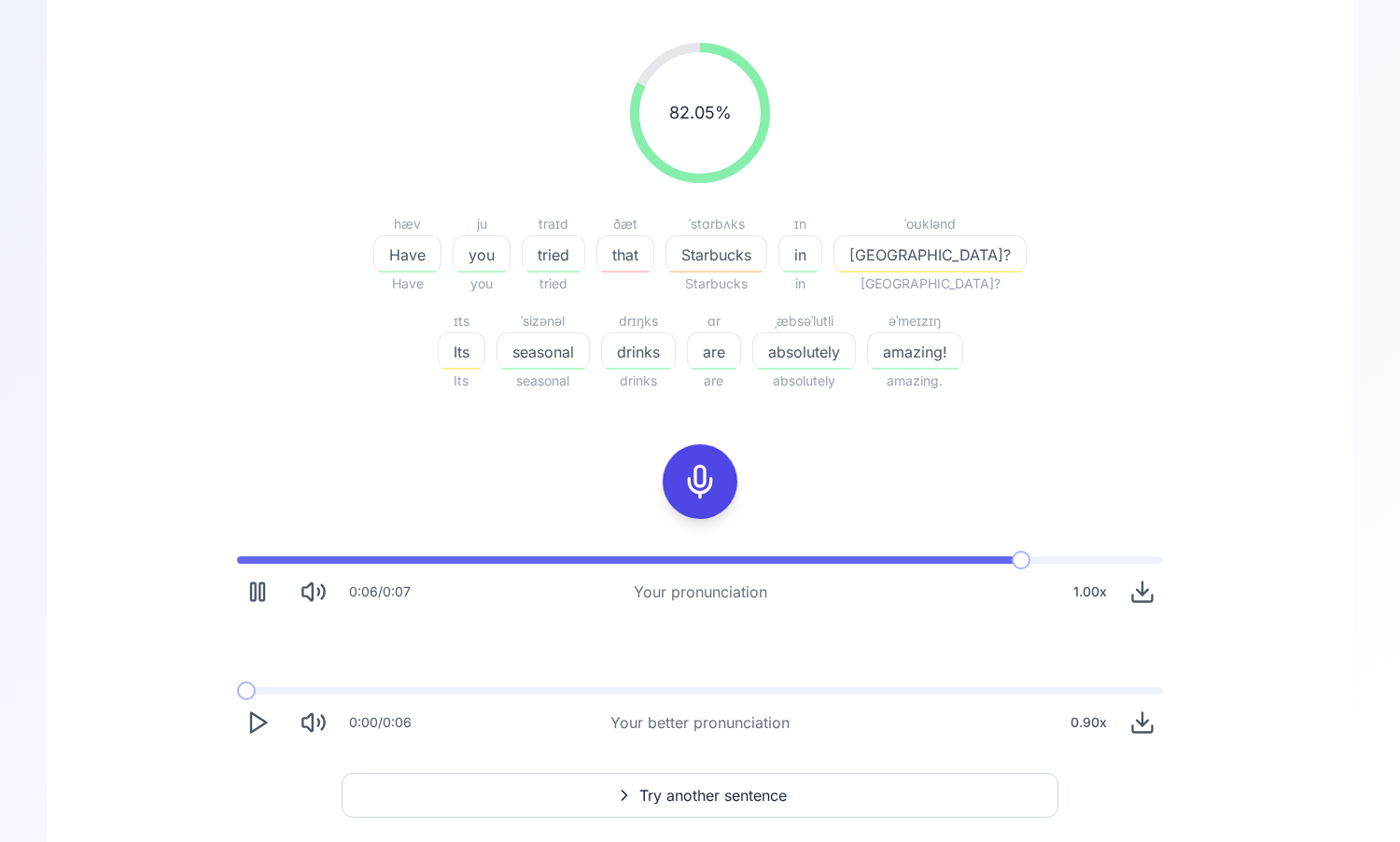
scroll to position [231, 0]
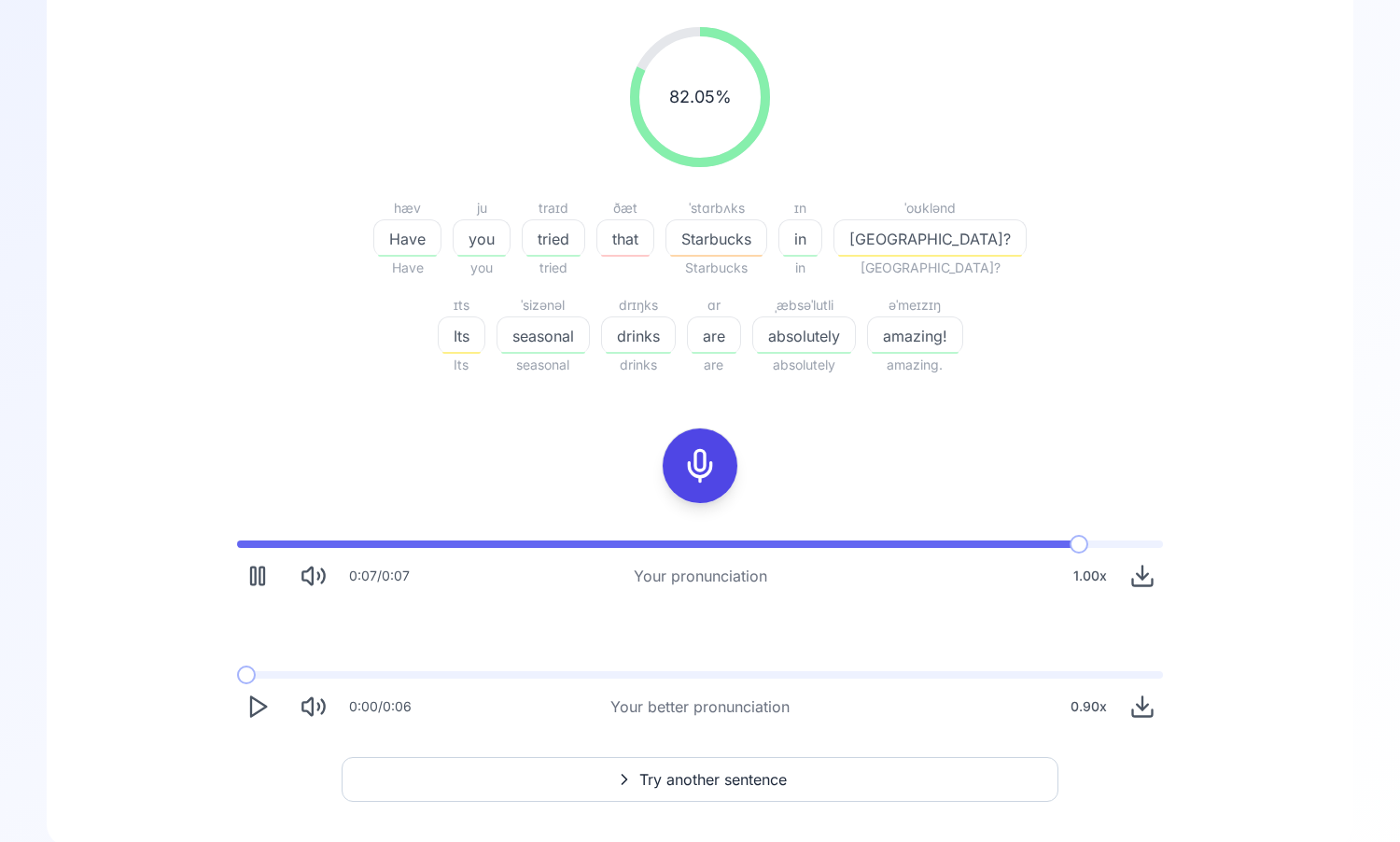
click at [244, 706] on icon "Play" at bounding box center [257, 706] width 26 height 26
click at [247, 704] on icon "Pause" at bounding box center [257, 706] width 26 height 26
click at [245, 566] on icon "Play" at bounding box center [257, 575] width 26 height 26
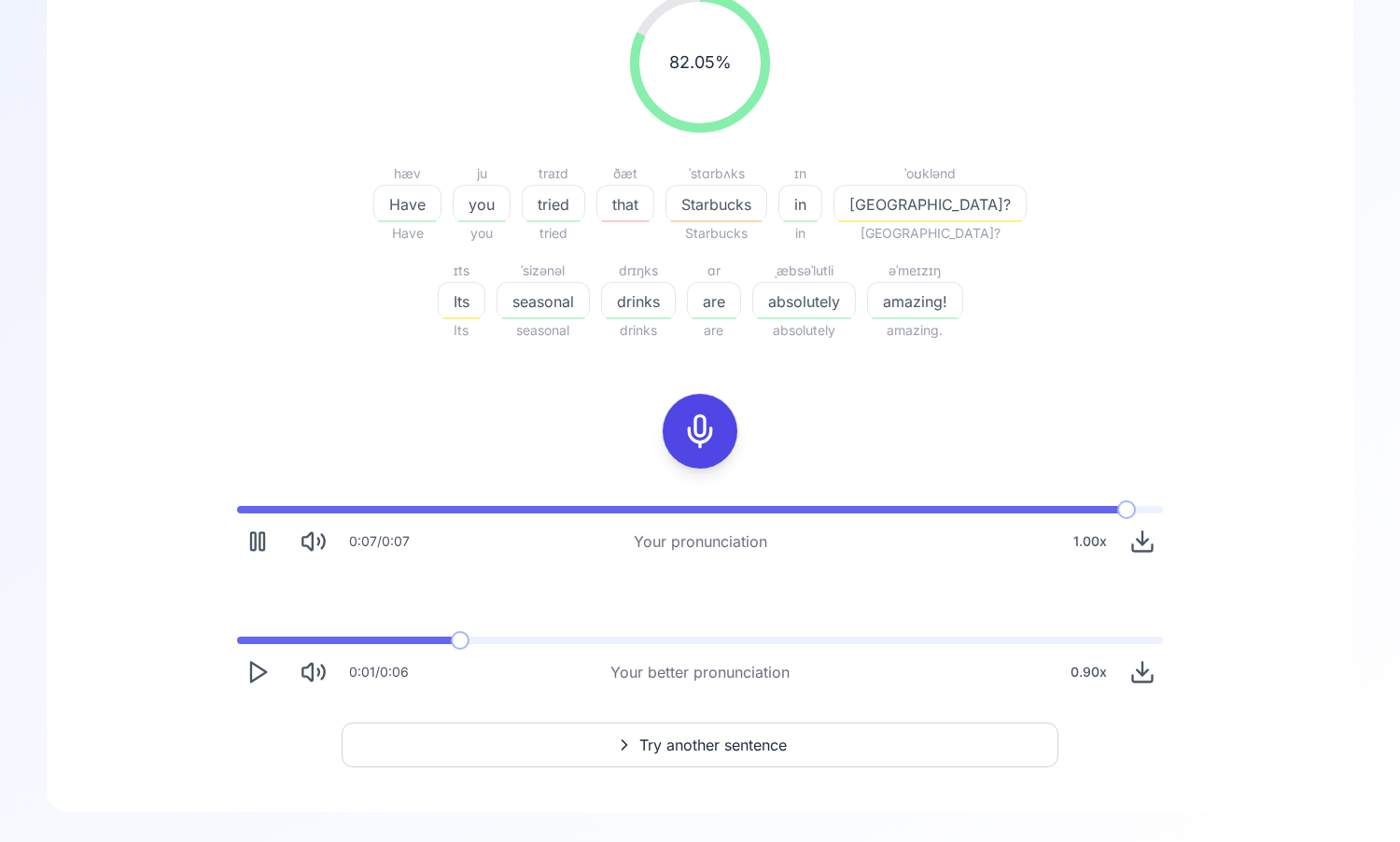
click at [646, 737] on span "Try another sentence" at bounding box center [713, 744] width 147 height 22
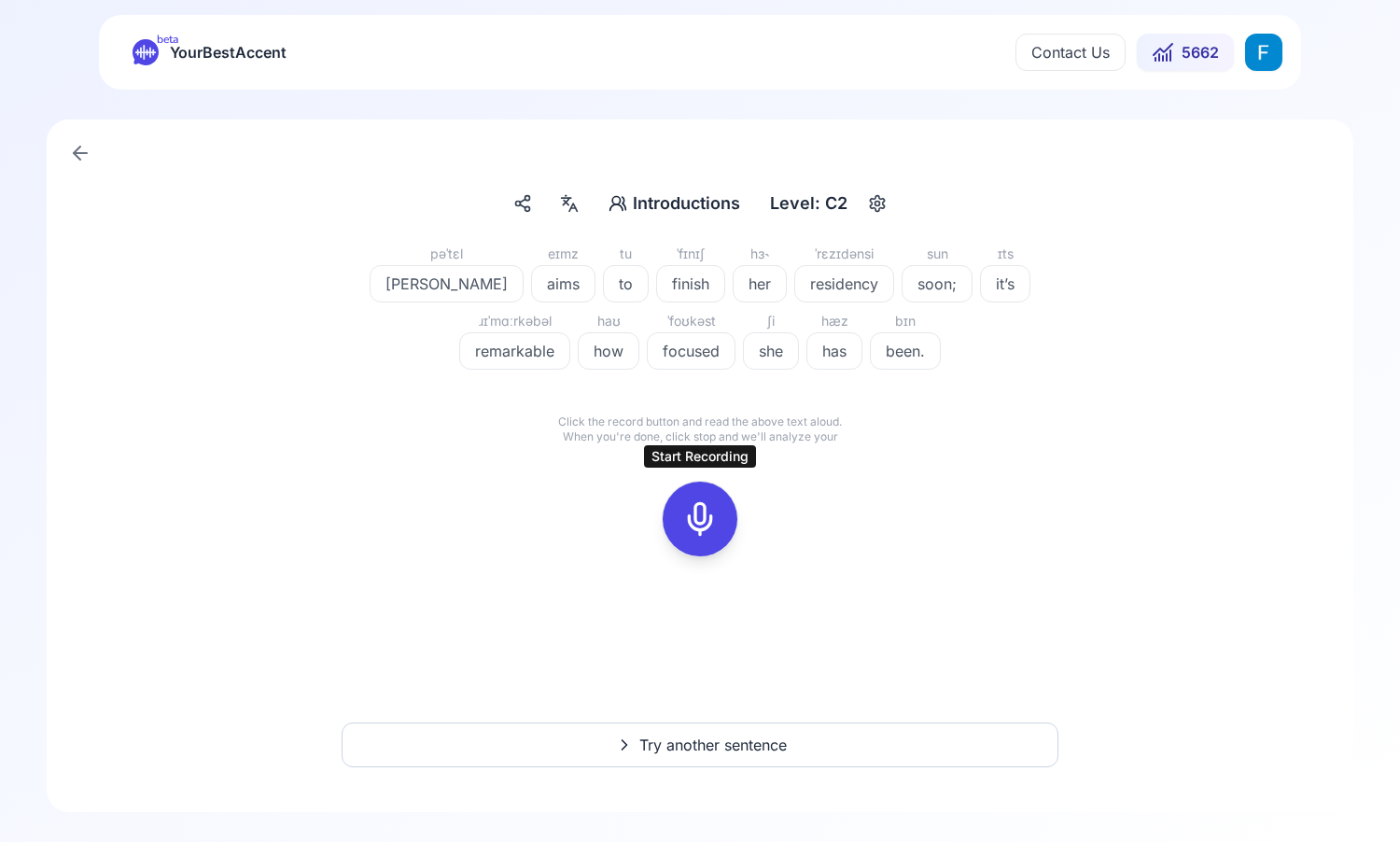
click at [686, 520] on rect at bounding box center [700, 519] width 28 height 28
click at [706, 541] on div at bounding box center [700, 519] width 45 height 74
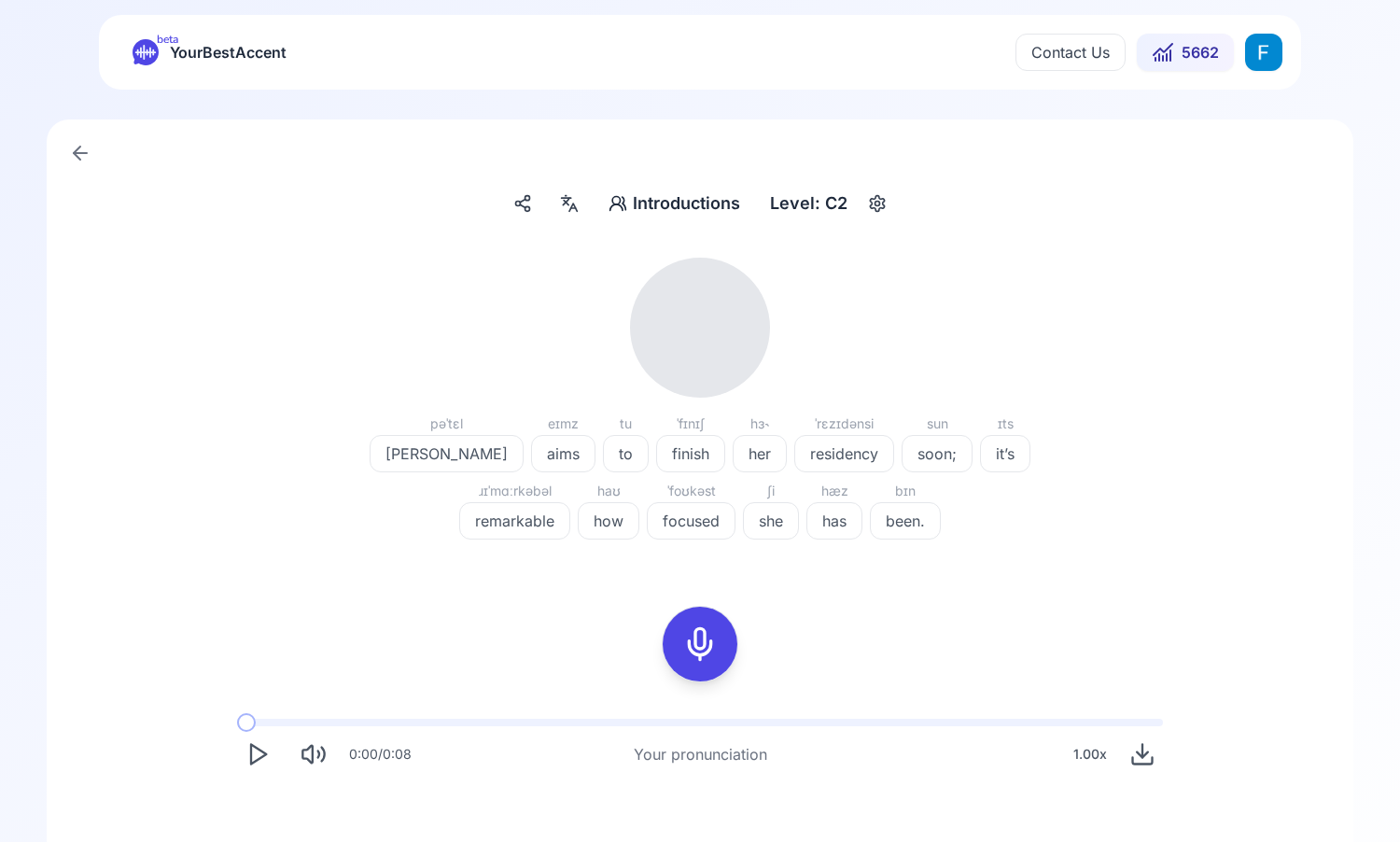
click at [251, 747] on polygon "Play" at bounding box center [258, 755] width 15 height 20
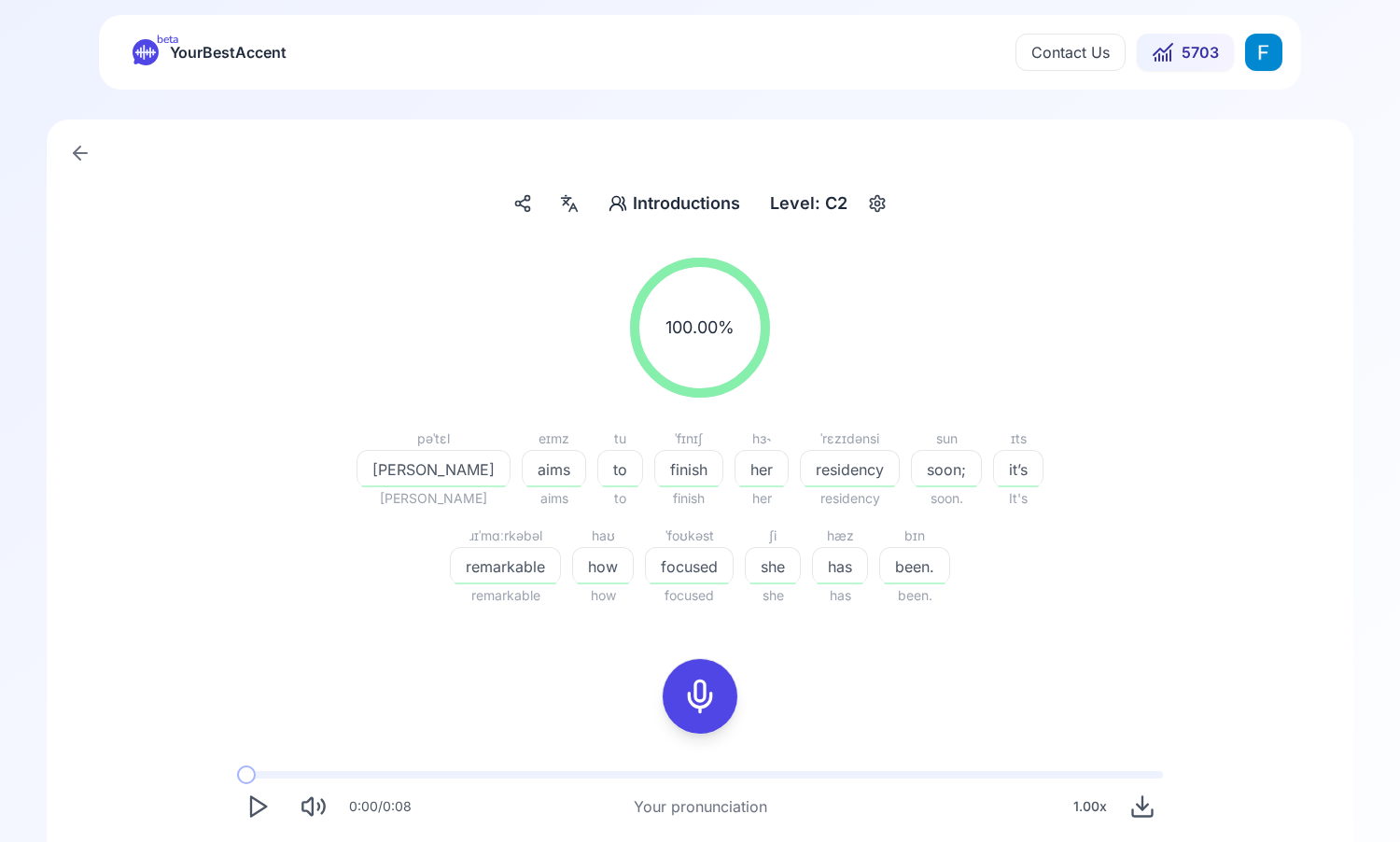
click at [257, 803] on icon "Play" at bounding box center [257, 807] width 26 height 26
click at [261, 814] on icon "Play" at bounding box center [257, 807] width 26 height 26
click at [259, 814] on icon "Play" at bounding box center [257, 807] width 26 height 26
click at [261, 810] on polygon "Play" at bounding box center [258, 807] width 15 height 20
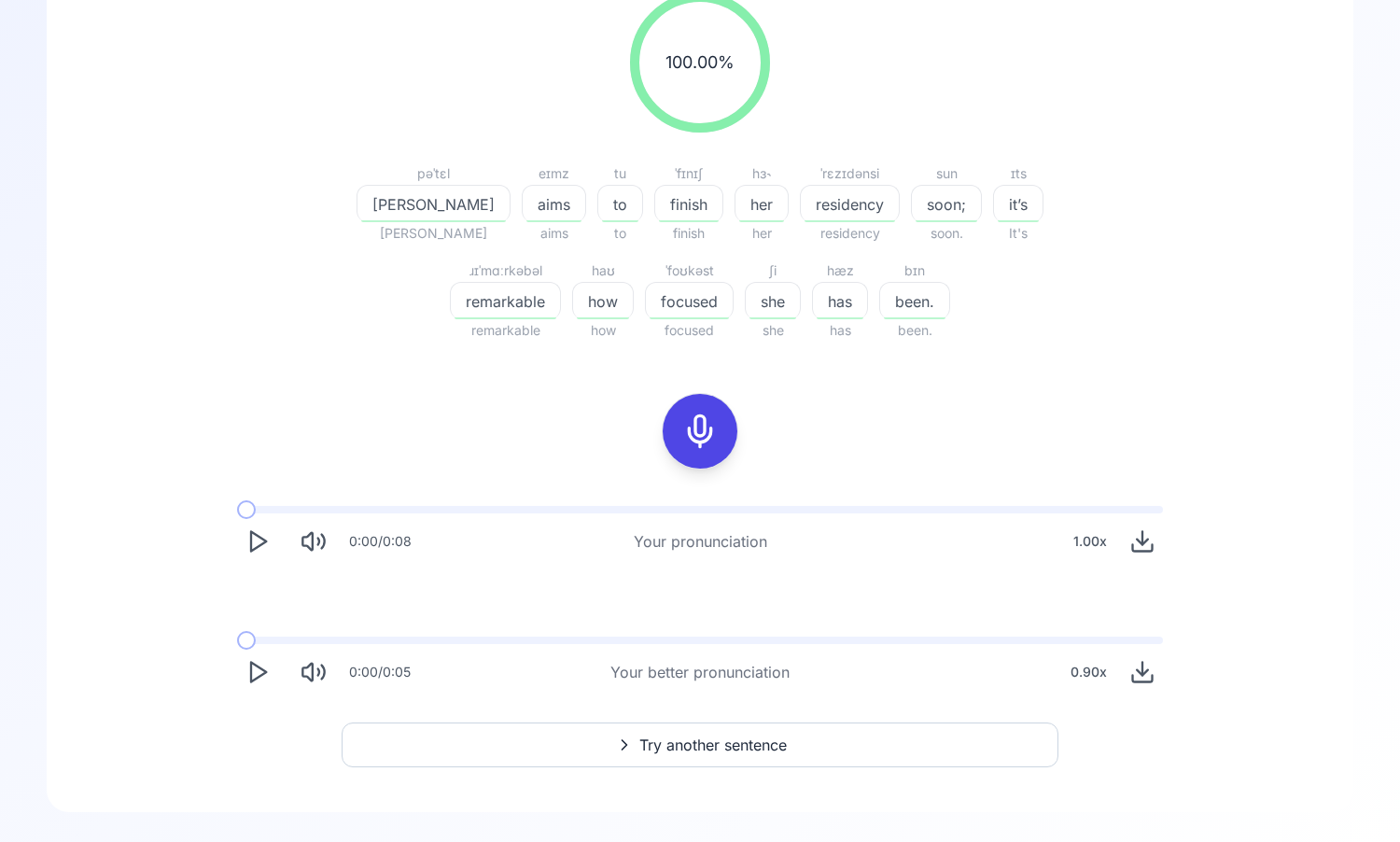
click at [716, 734] on span "Try another sentence" at bounding box center [713, 744] width 147 height 22
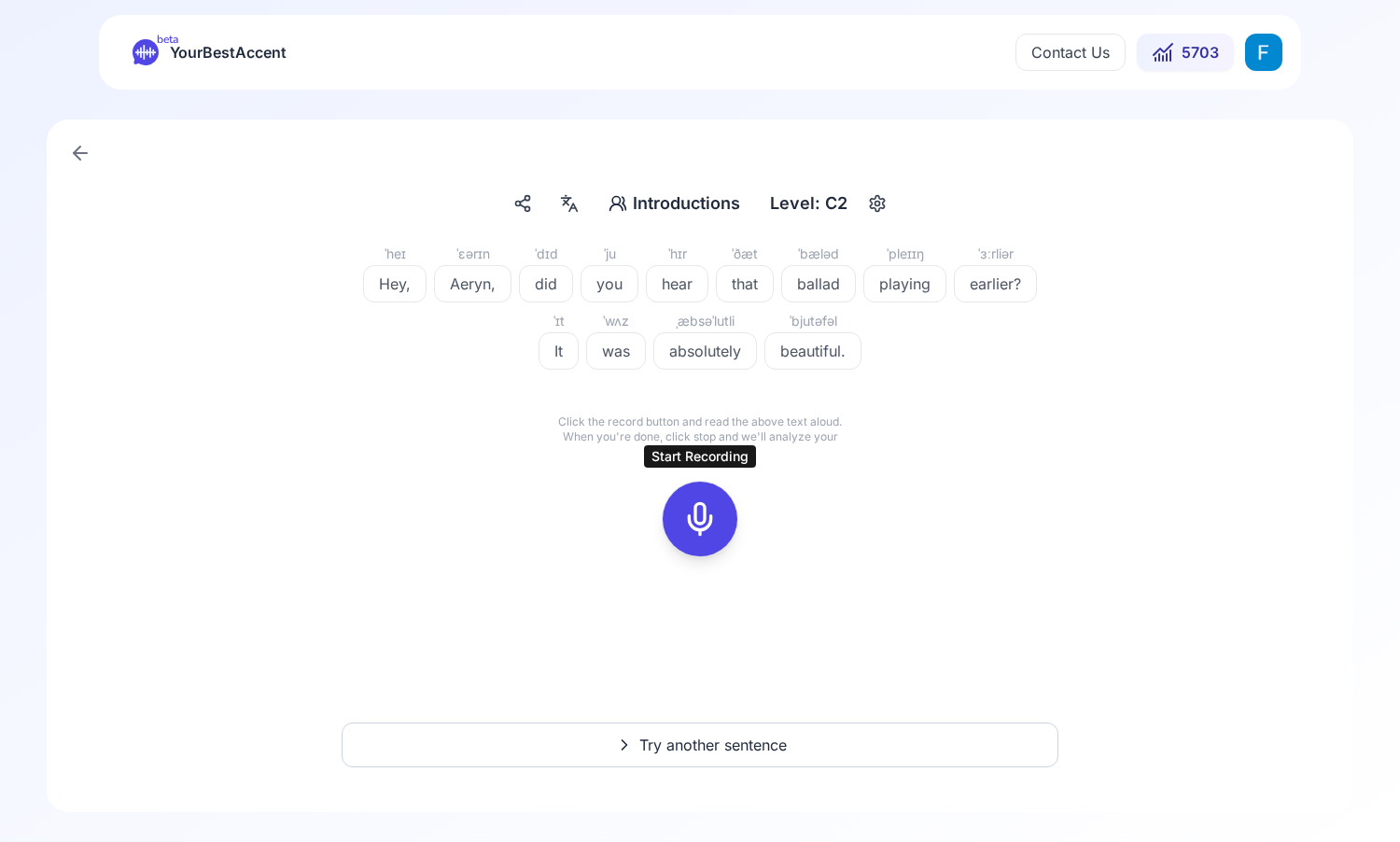
click at [701, 544] on div at bounding box center [700, 519] width 45 height 74
click at [710, 510] on icon at bounding box center [700, 519] width 37 height 37
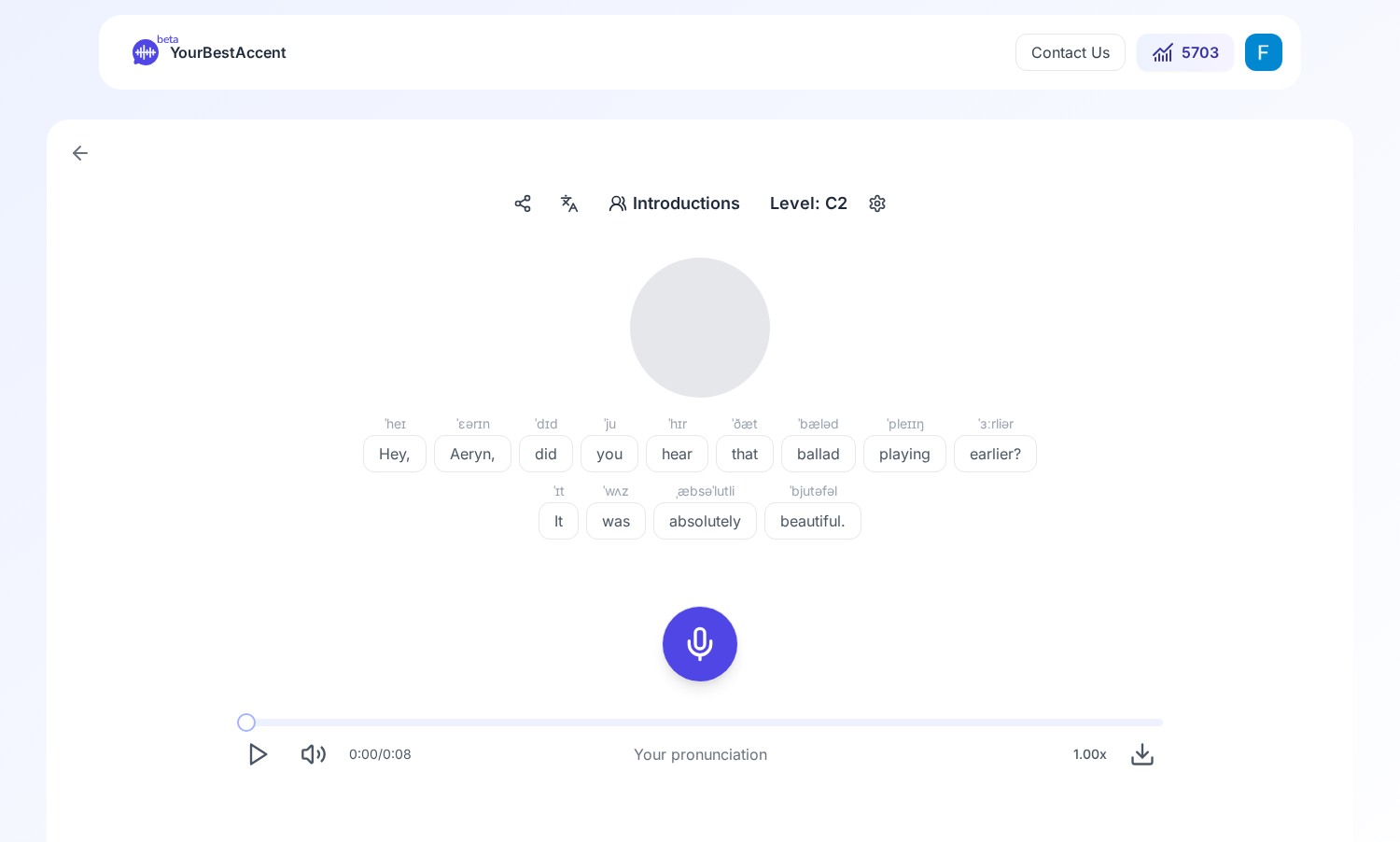
click at [263, 747] on icon "Play" at bounding box center [257, 754] width 26 height 26
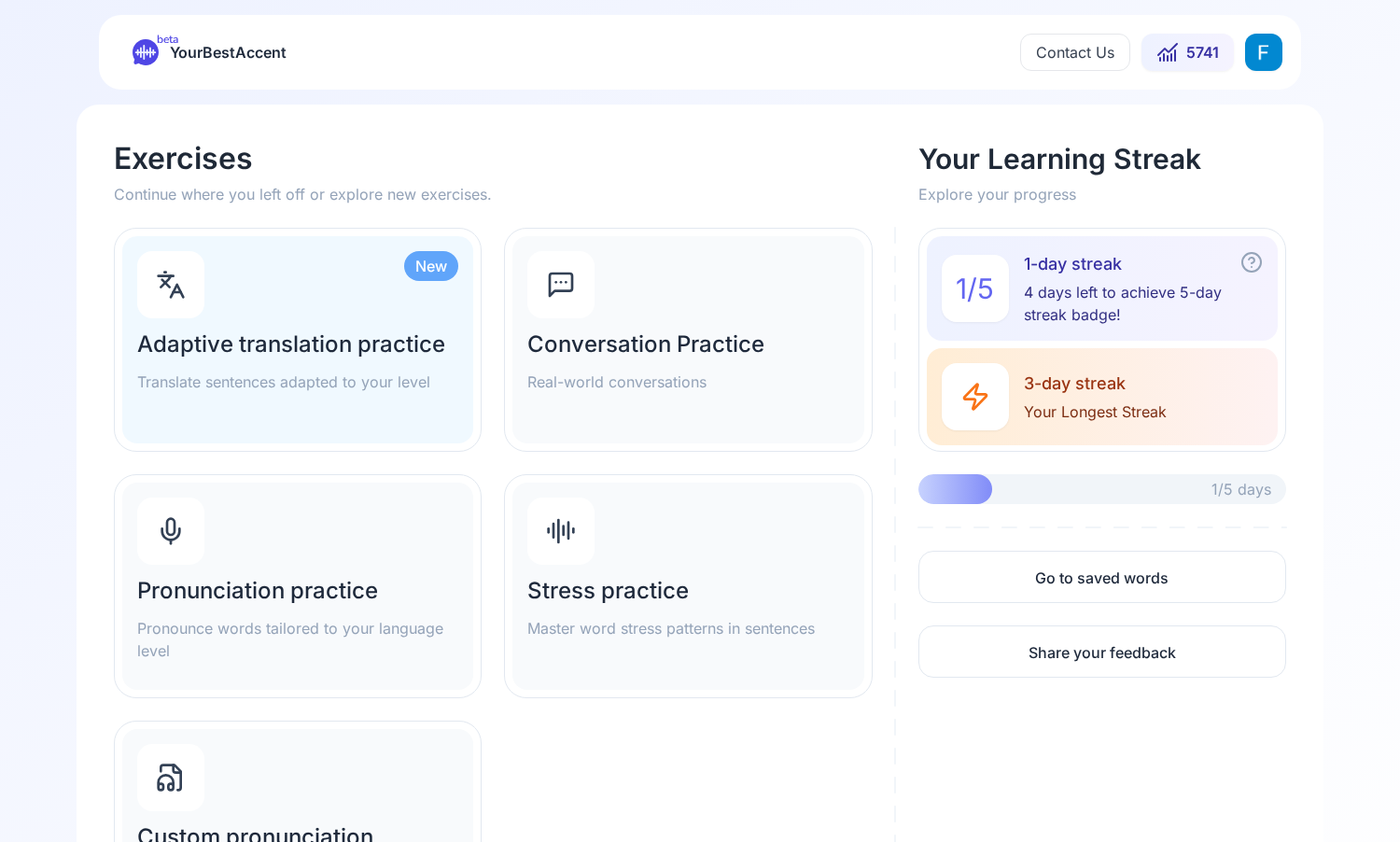
click at [415, 606] on div "Pronunciation practice Pronounce words tailored to your language level" at bounding box center [298, 619] width 321 height 86
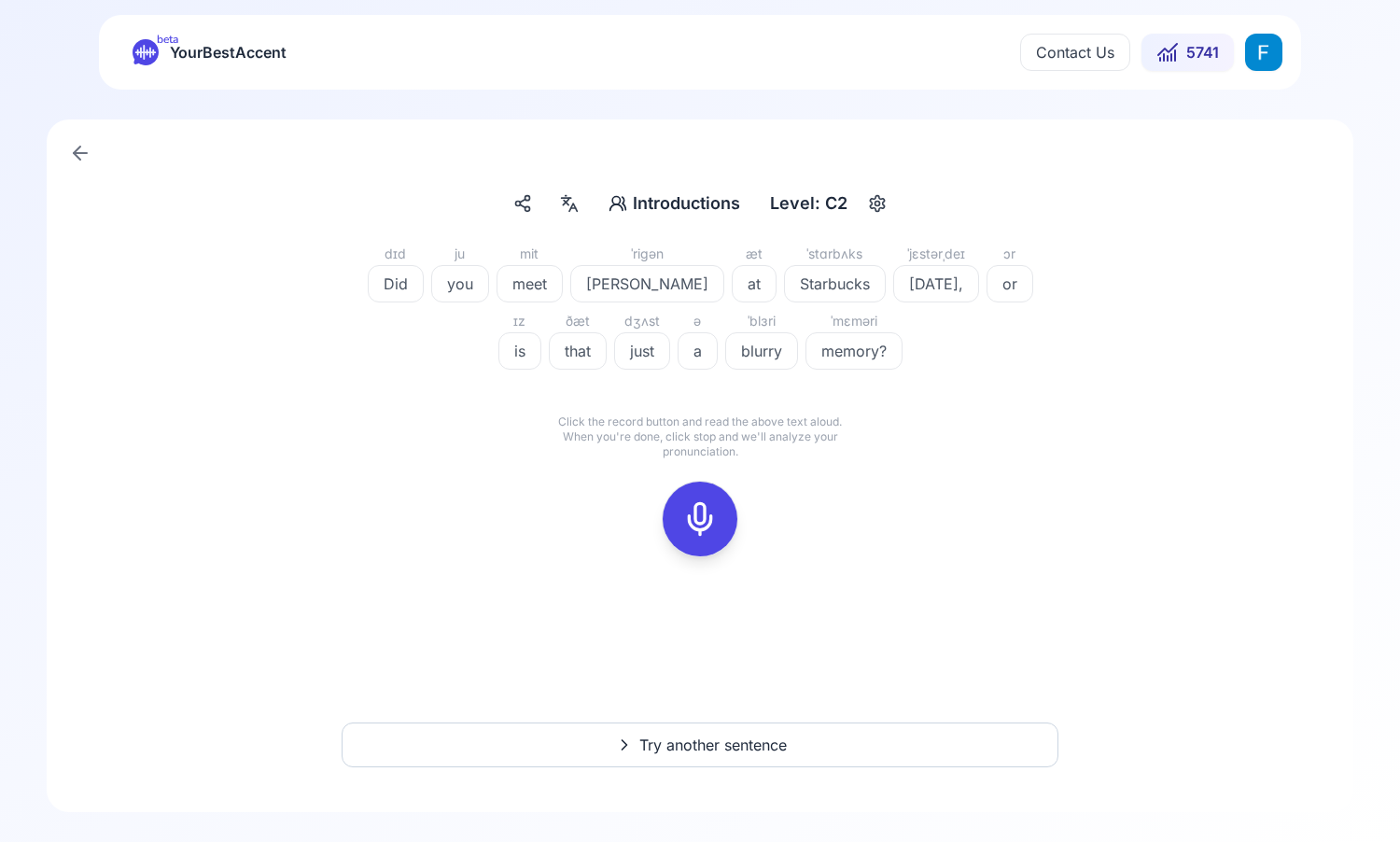
click at [719, 492] on div at bounding box center [700, 519] width 45 height 74
click at [785, 480] on icon at bounding box center [783, 484] width 19 height 19
click at [697, 521] on icon at bounding box center [700, 519] width 37 height 37
click at [781, 478] on icon at bounding box center [783, 484] width 19 height 19
click at [681, 523] on icon at bounding box center [700, 519] width 37 height 37
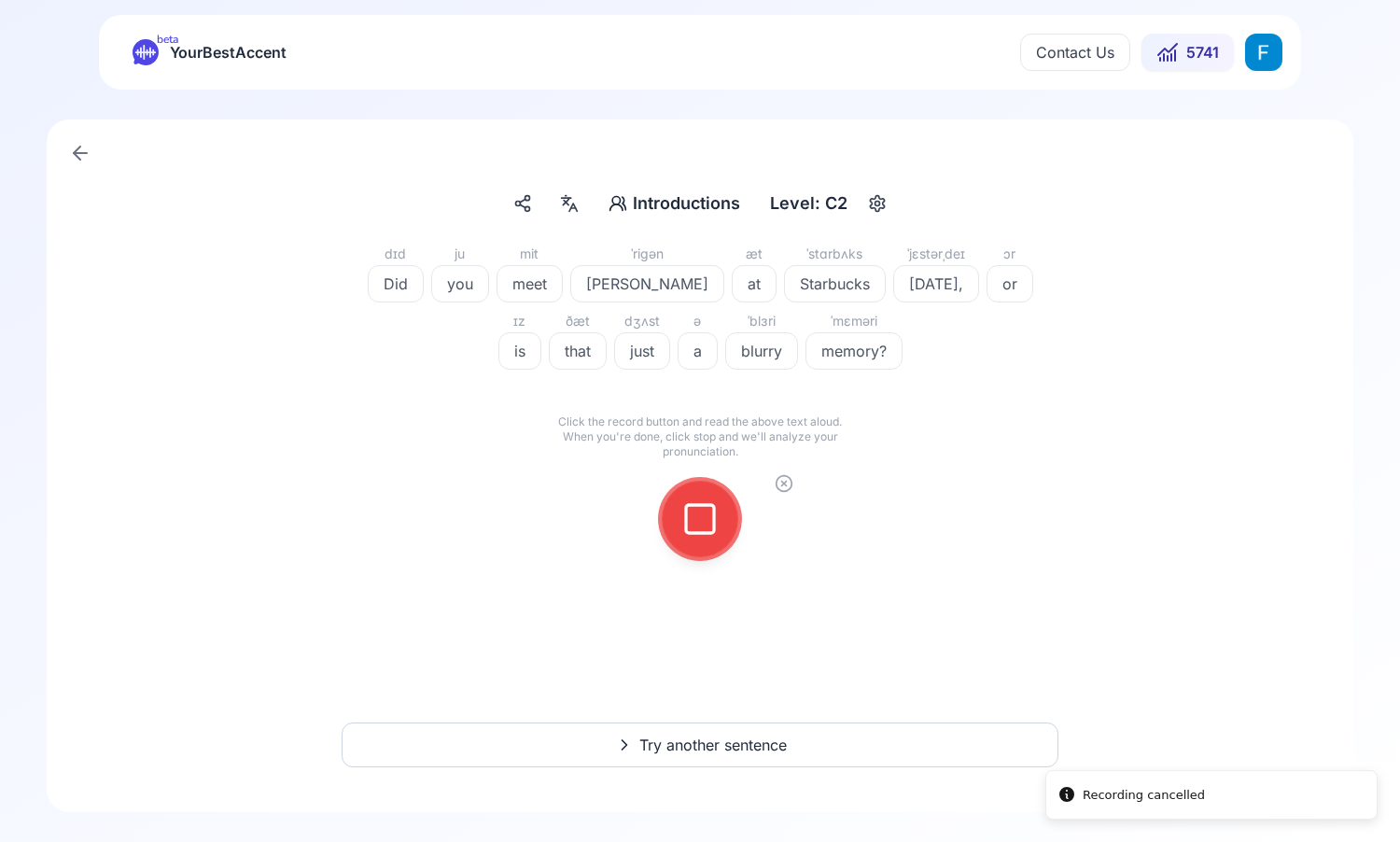
click at [789, 482] on icon at bounding box center [783, 484] width 19 height 19
click at [711, 503] on icon at bounding box center [700, 519] width 37 height 37
click at [713, 534] on icon at bounding box center [700, 519] width 37 height 37
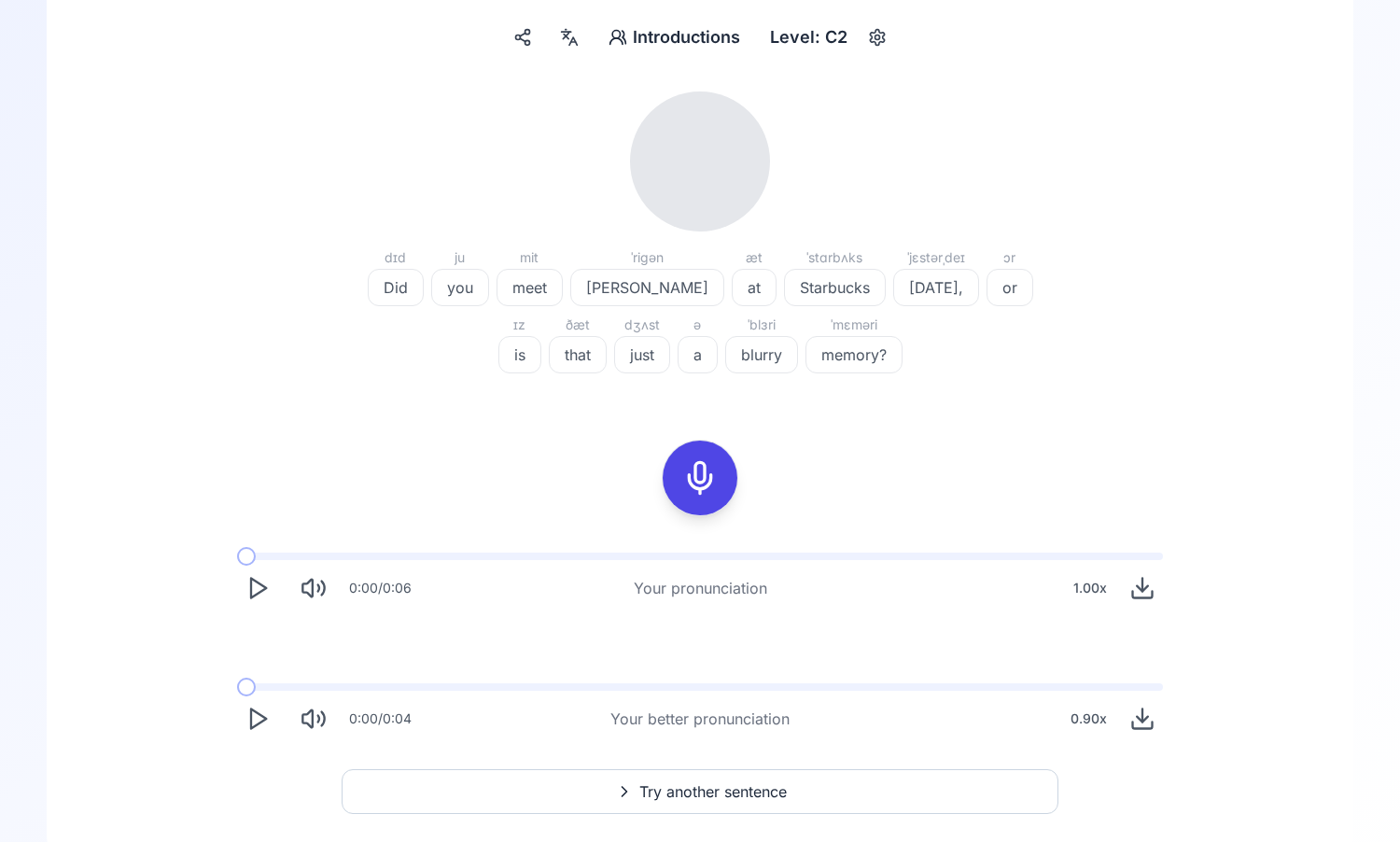
scroll to position [190, 0]
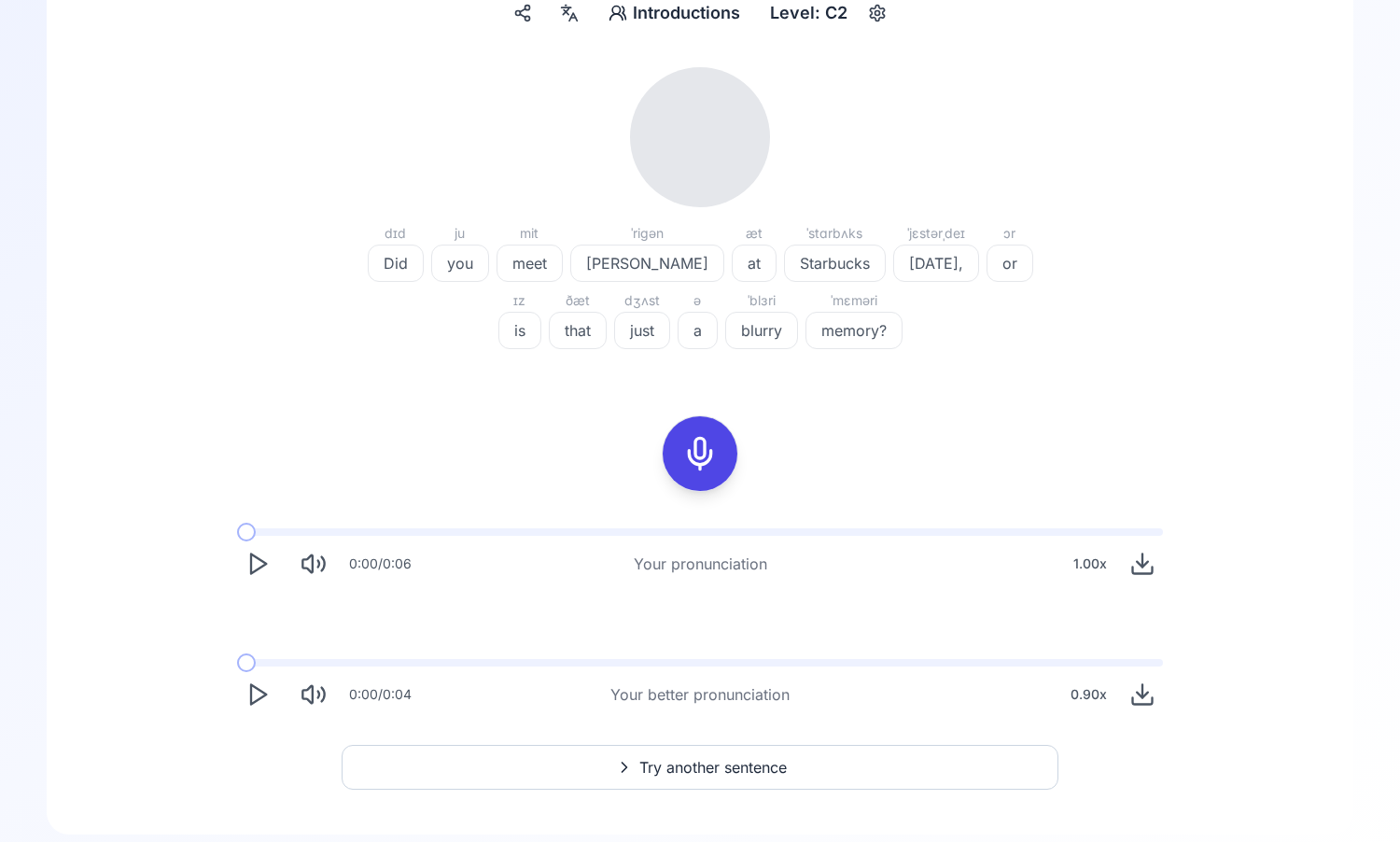
click at [246, 562] on icon "Play" at bounding box center [257, 564] width 26 height 26
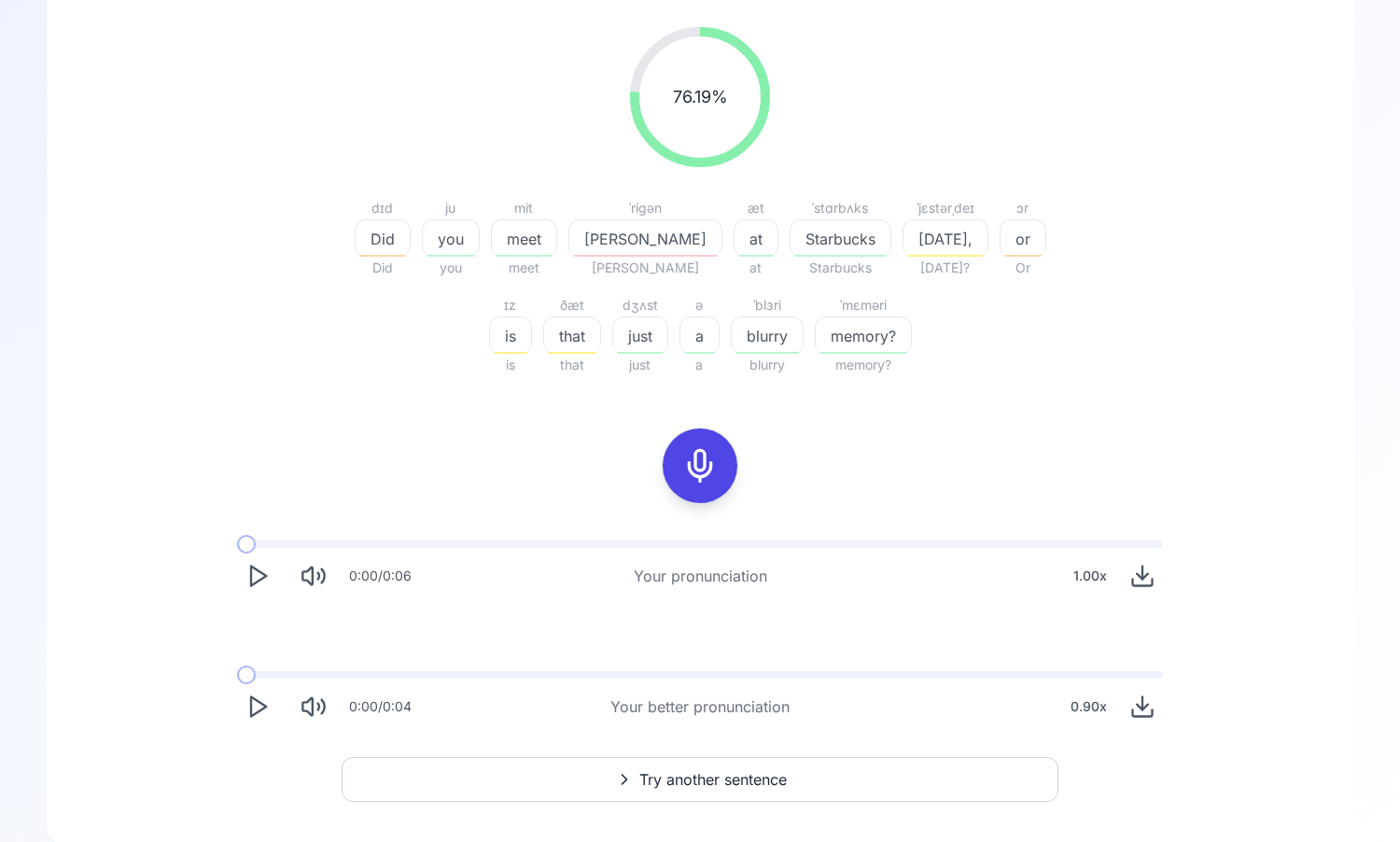
scroll to position [240, 0]
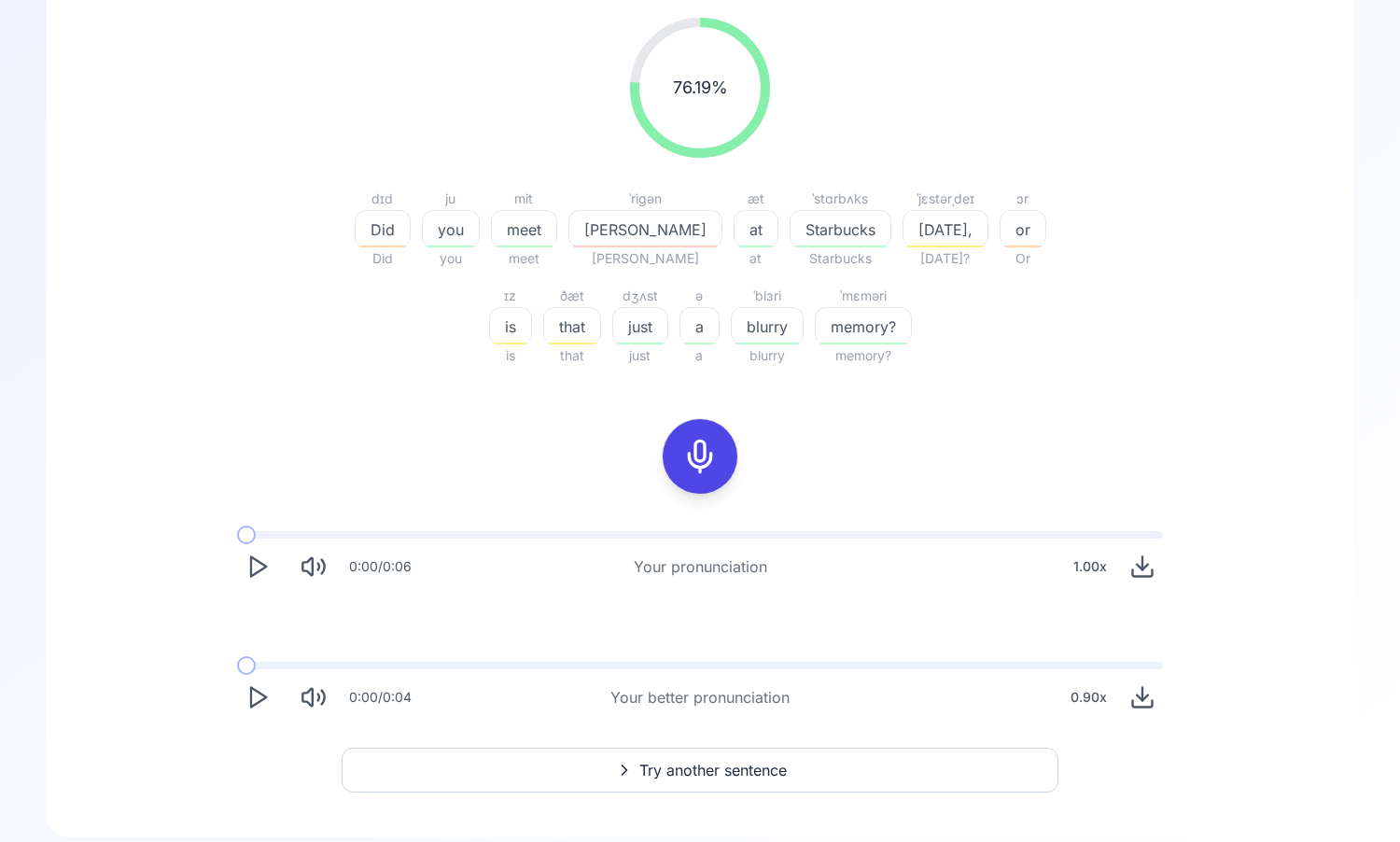
click at [677, 790] on button "Try another sentence" at bounding box center [700, 771] width 717 height 45
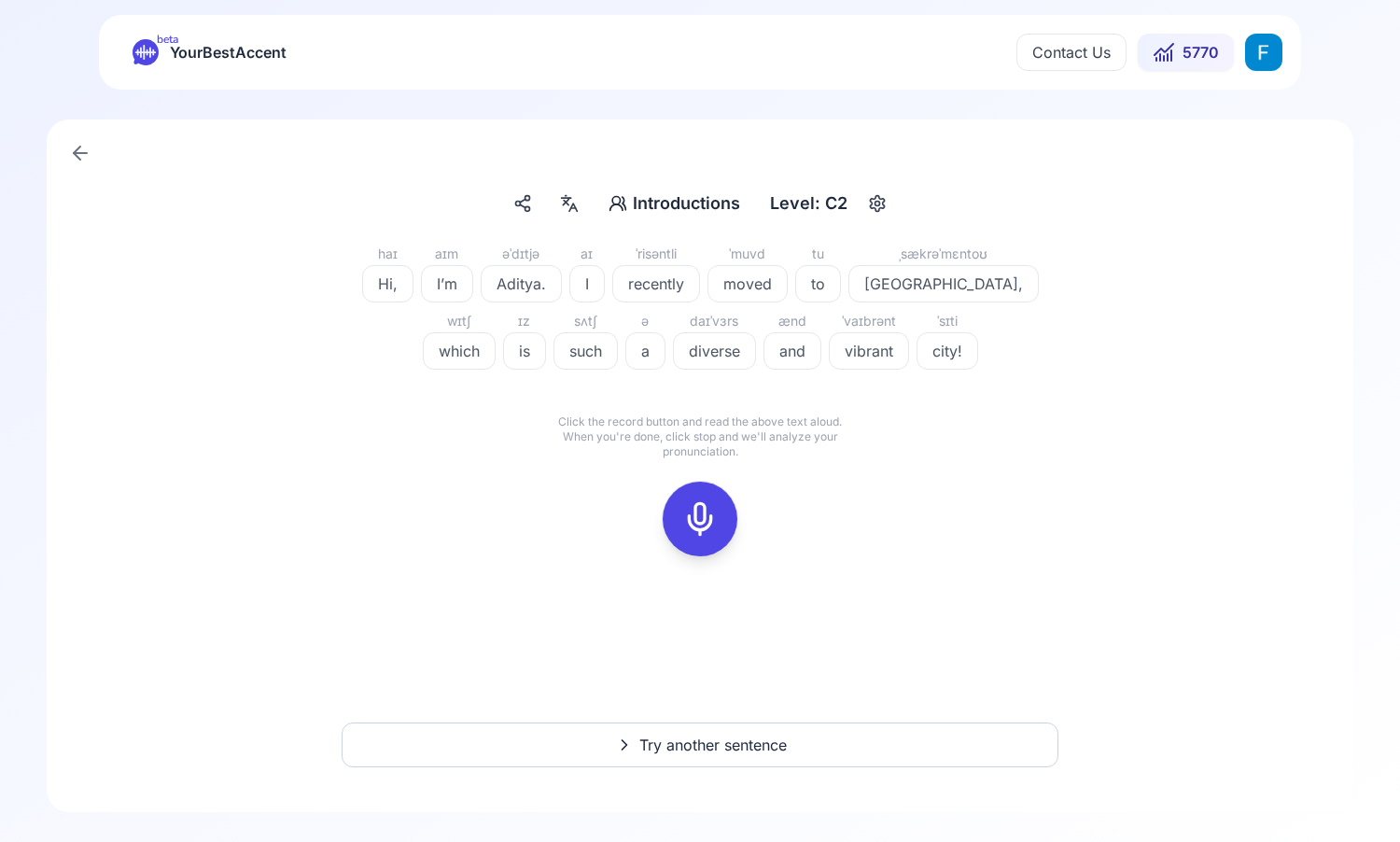
click at [700, 517] on icon at bounding box center [700, 519] width 37 height 37
click at [789, 478] on circle at bounding box center [784, 484] width 16 height 16
click at [680, 505] on div at bounding box center [700, 519] width 45 height 74
click at [682, 498] on div at bounding box center [700, 519] width 45 height 74
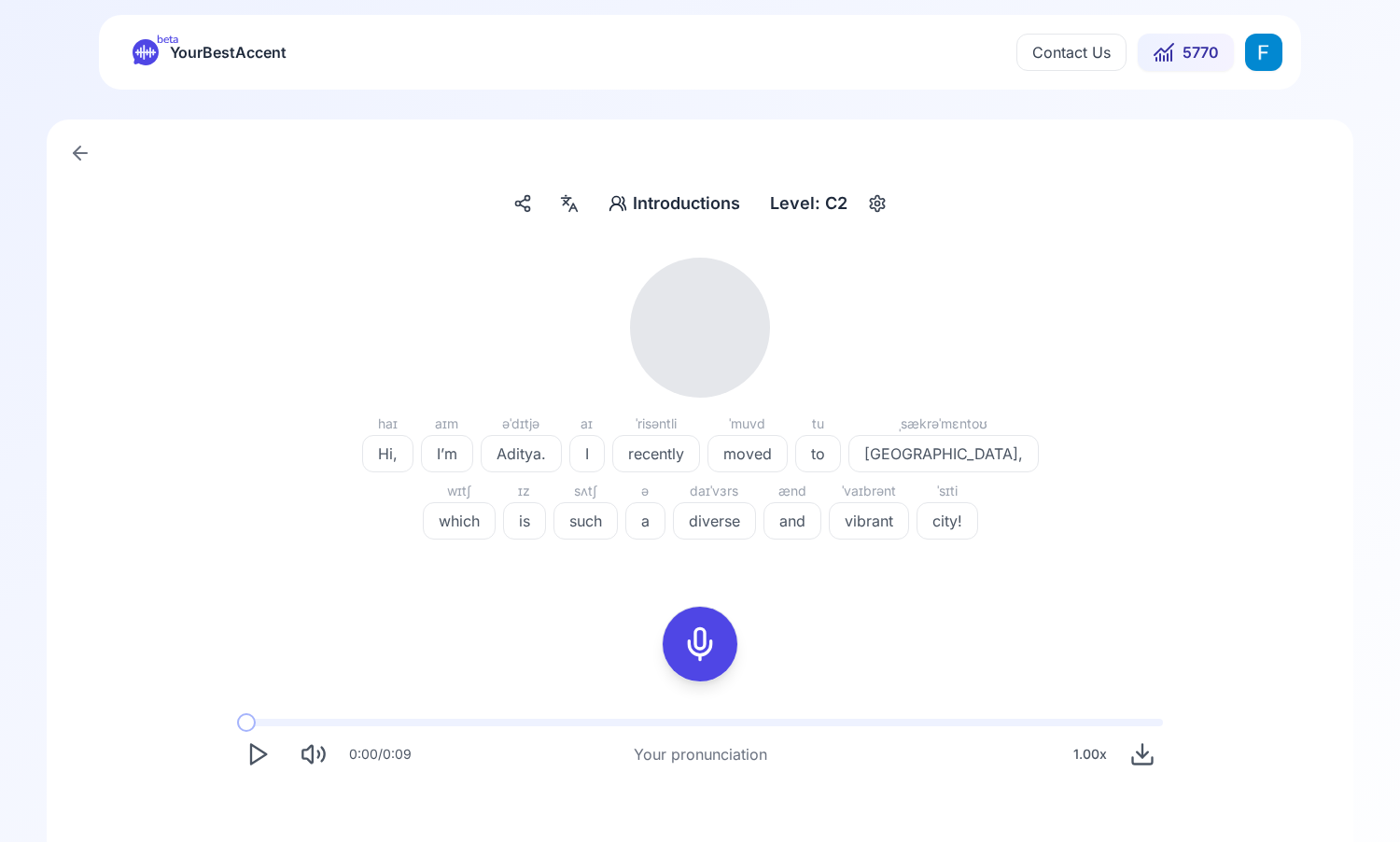
click at [247, 760] on icon "Play" at bounding box center [257, 754] width 26 height 26
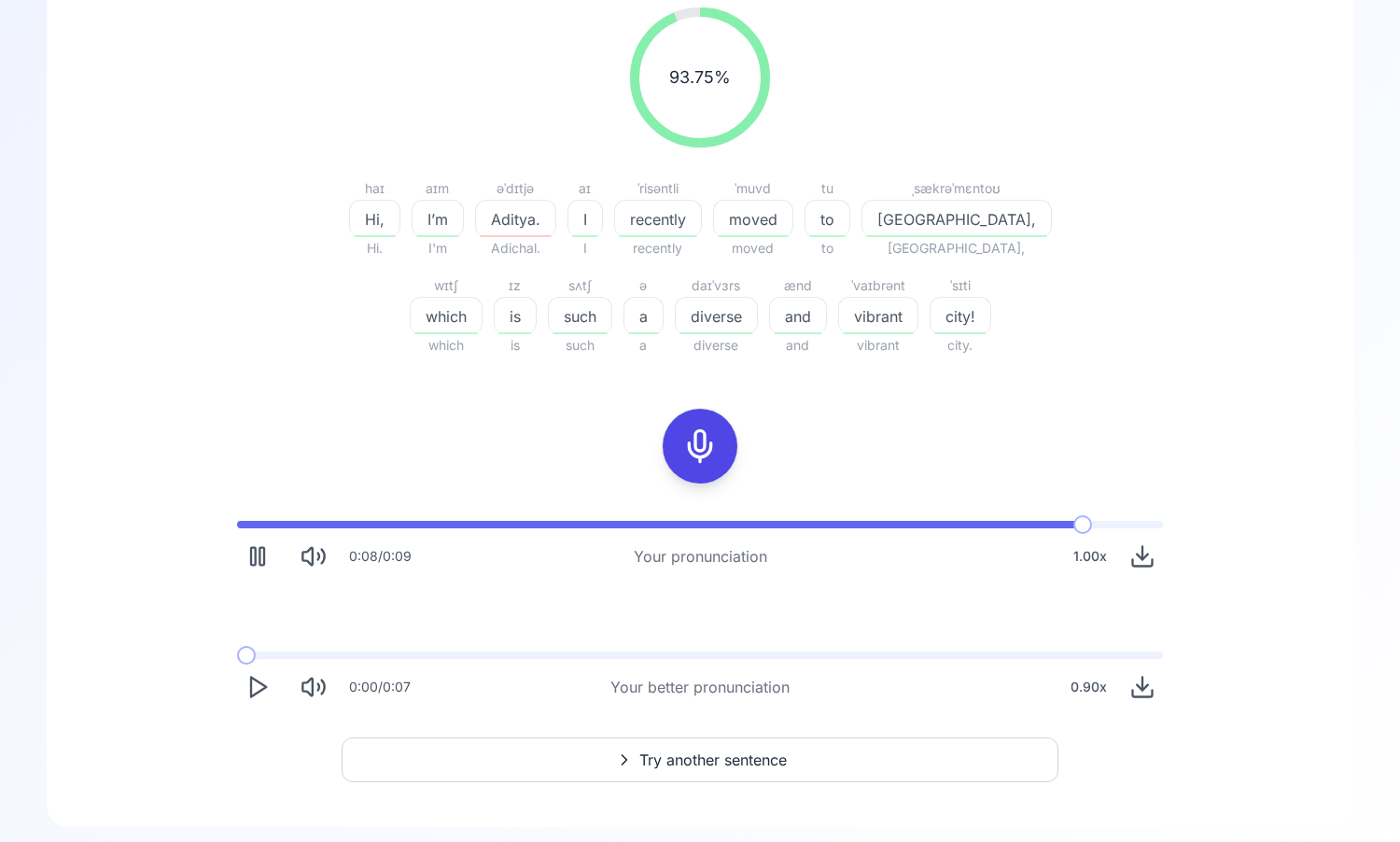
scroll to position [260, 0]
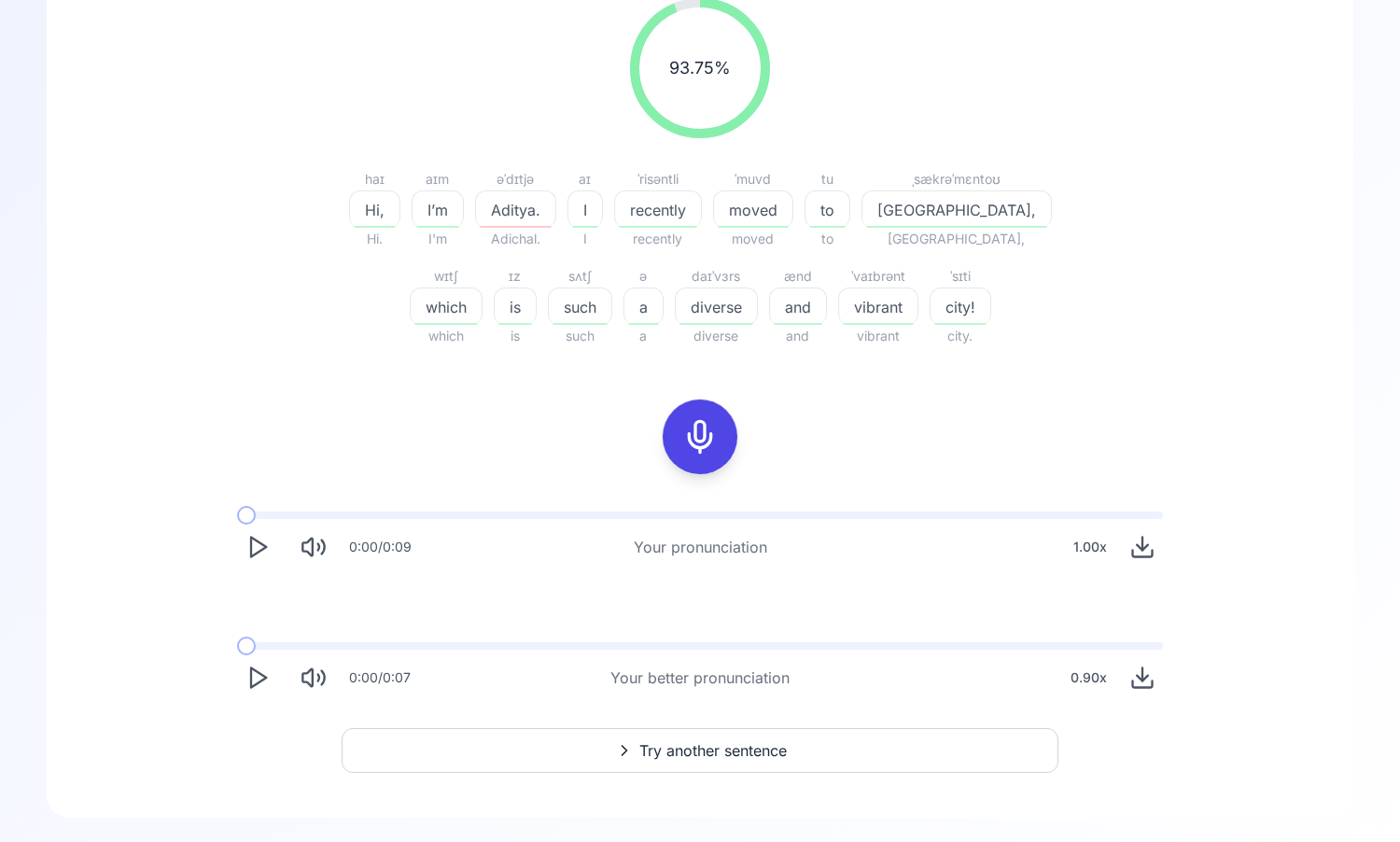
click at [263, 545] on polygon "Play" at bounding box center [258, 548] width 15 height 20
click at [271, 540] on button "Play" at bounding box center [258, 547] width 41 height 41
click at [614, 759] on icon at bounding box center [624, 750] width 22 height 19
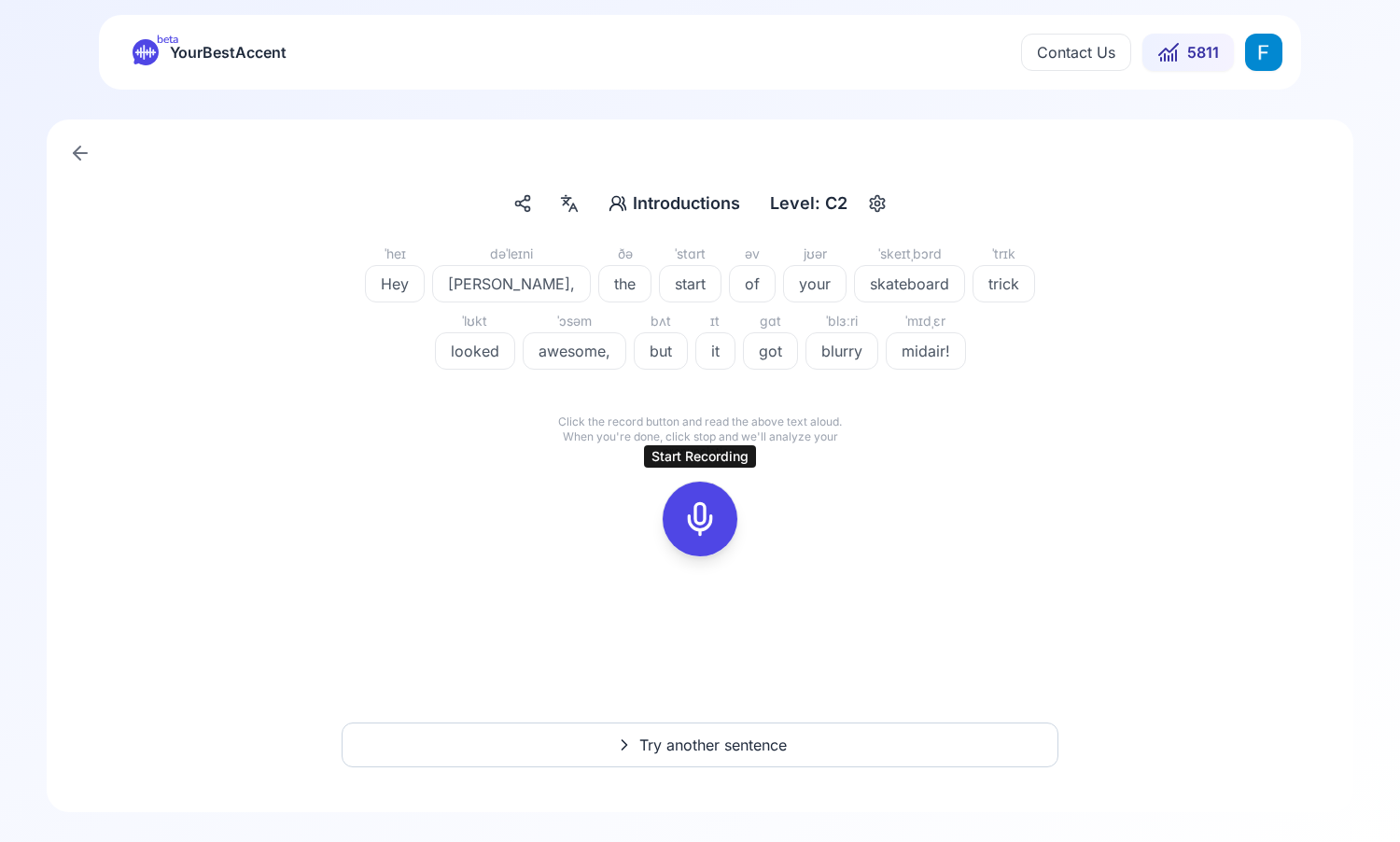
click at [703, 557] on div at bounding box center [700, 519] width 76 height 76
click at [703, 546] on div at bounding box center [700, 519] width 45 height 74
click at [701, 539] on div at bounding box center [700, 519] width 45 height 74
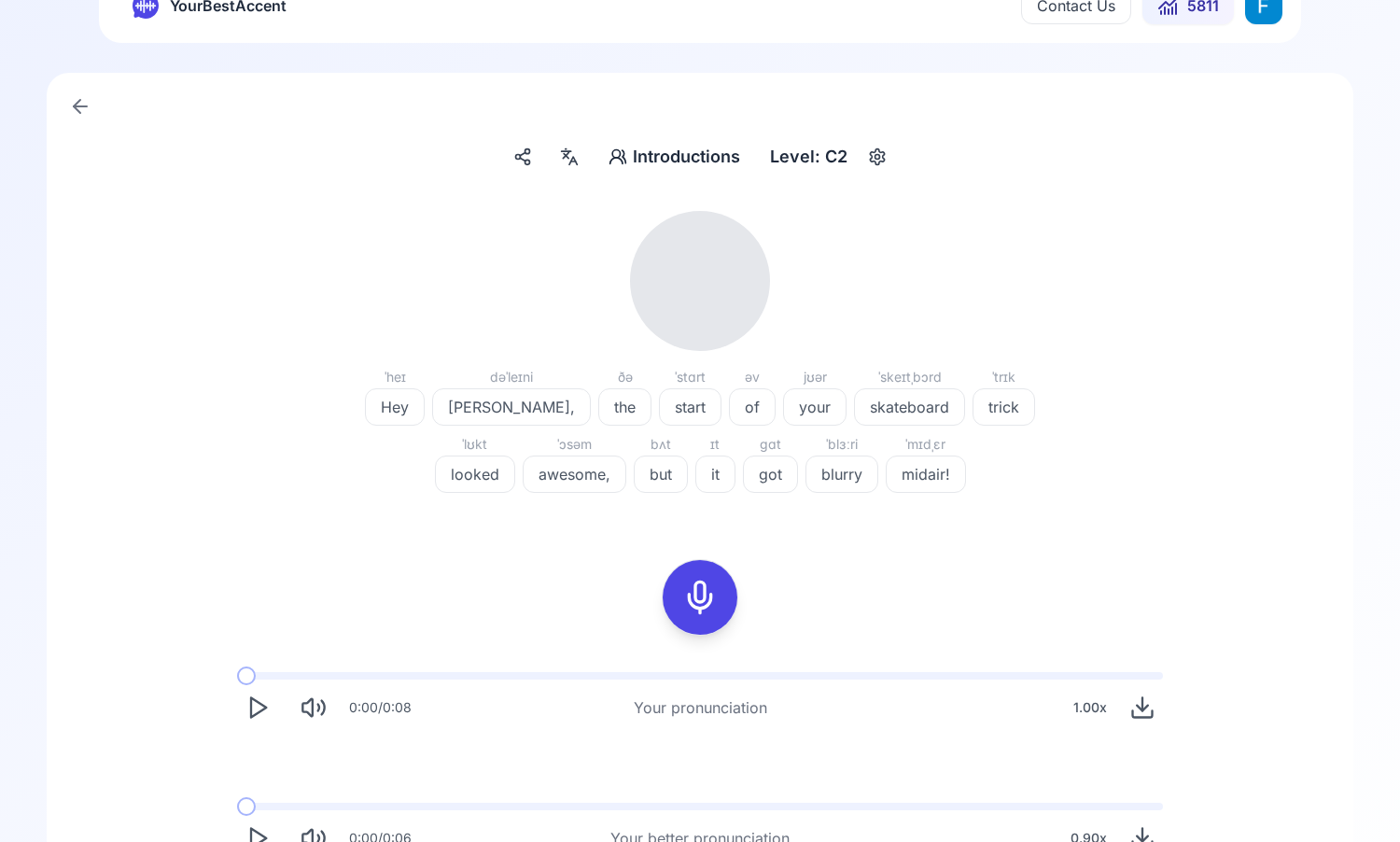
scroll to position [73, 0]
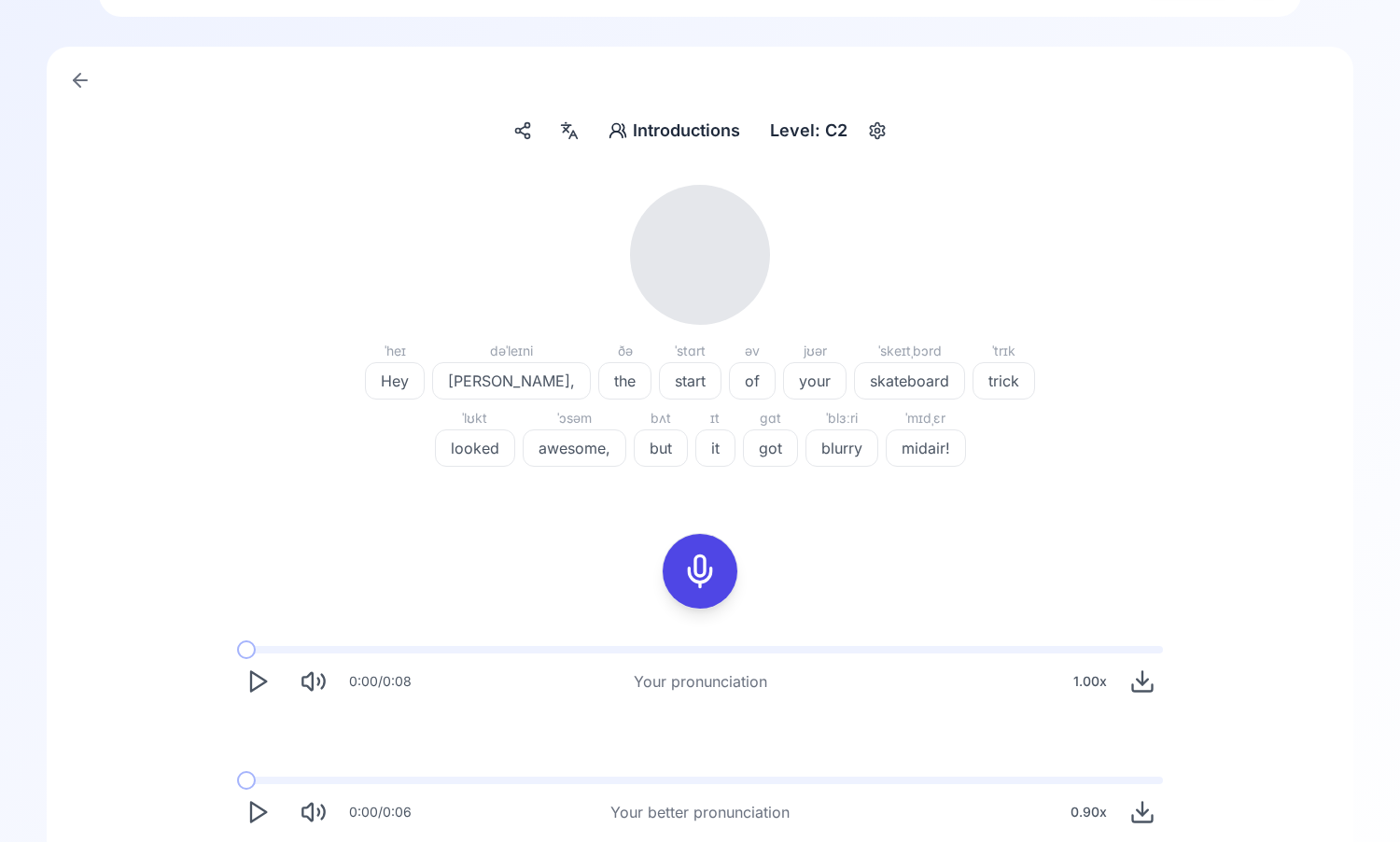
click at [260, 679] on icon "Play" at bounding box center [257, 681] width 26 height 26
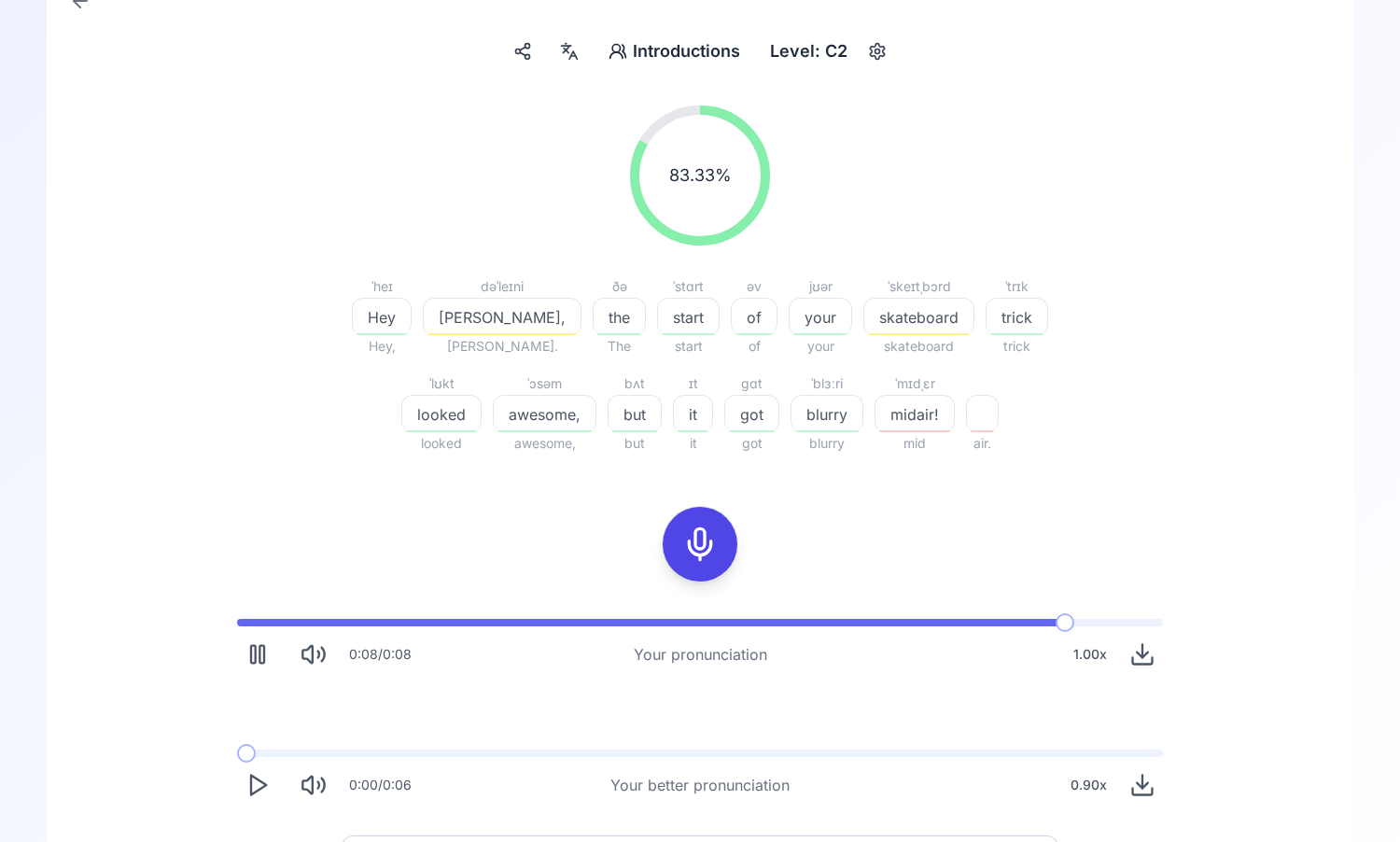
scroll to position [162, 0]
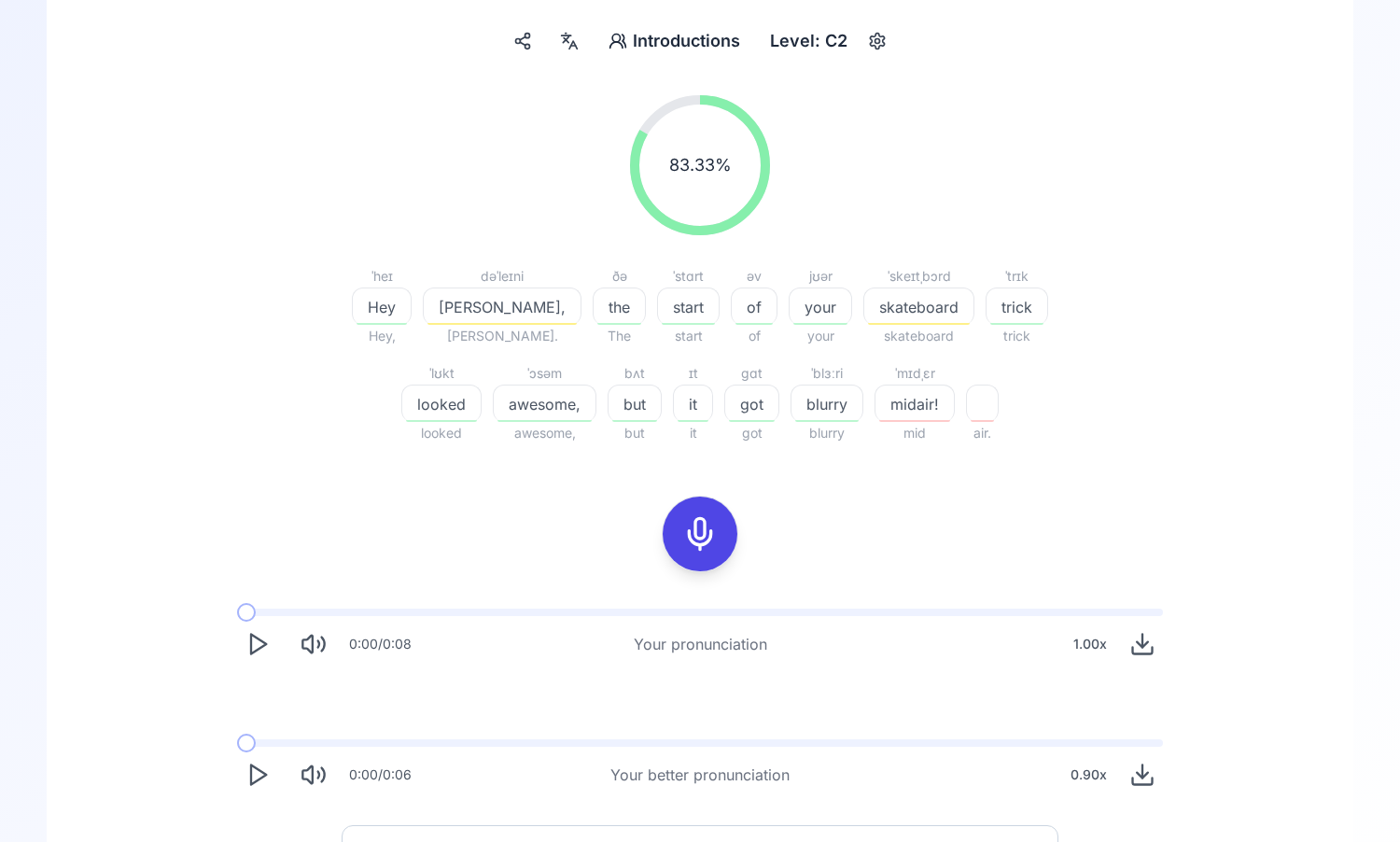
click at [250, 655] on icon "Play" at bounding box center [257, 644] width 26 height 26
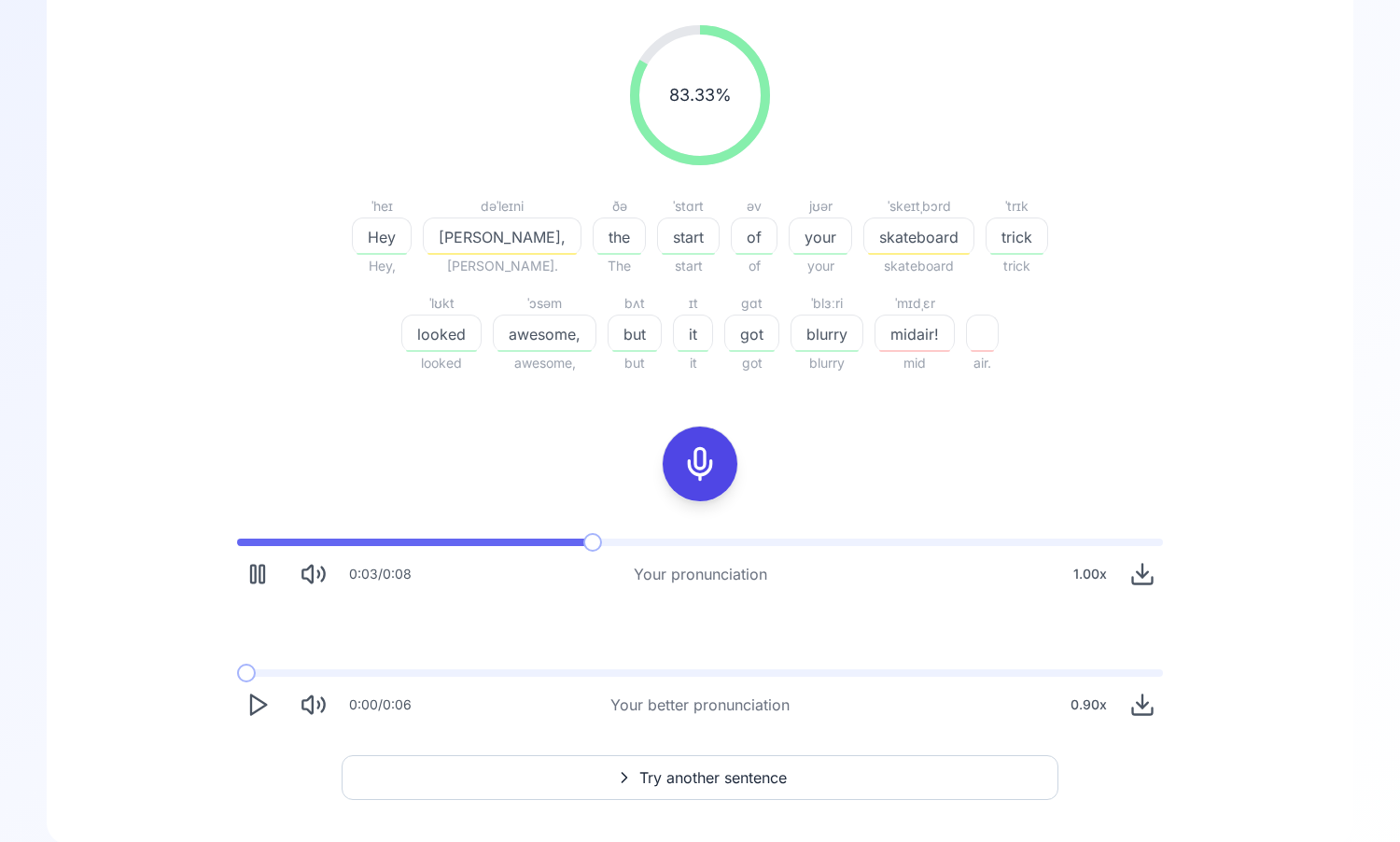
scroll to position [232, 0]
click at [596, 781] on button "Try another sentence" at bounding box center [700, 779] width 717 height 45
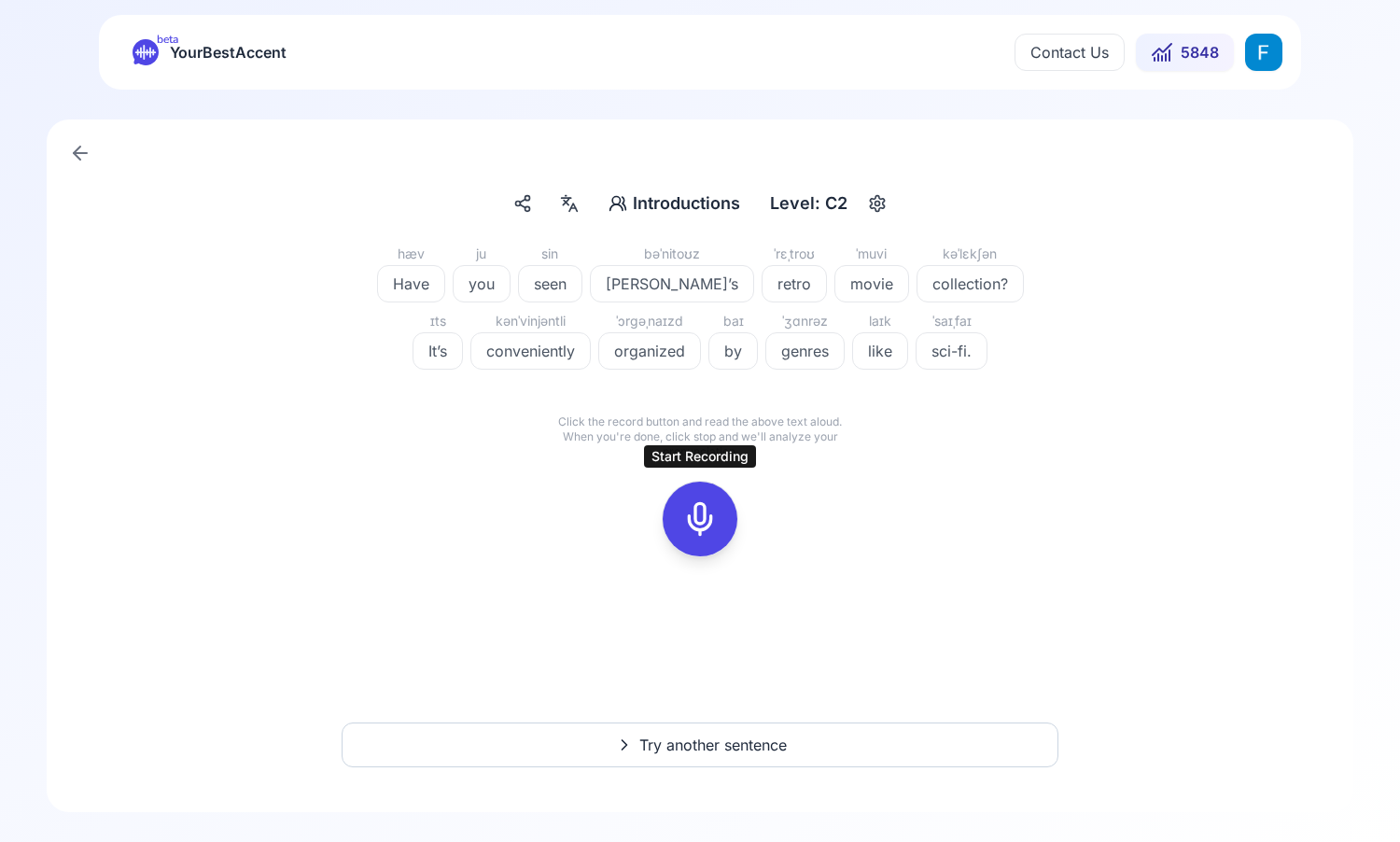
click at [697, 517] on icon at bounding box center [700, 519] width 37 height 37
click at [719, 525] on div at bounding box center [700, 519] width 45 height 74
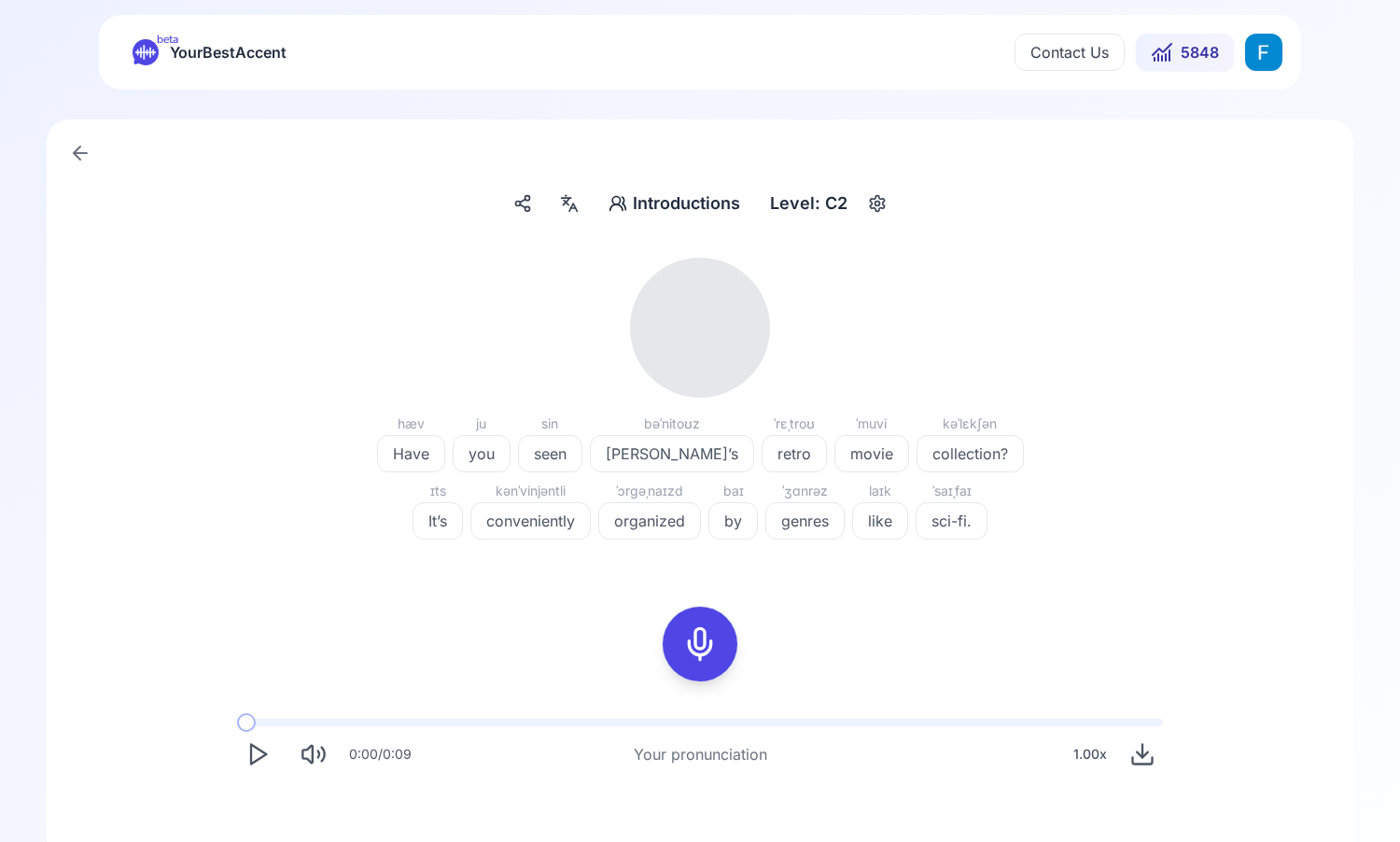
click at [252, 762] on polygon "Play" at bounding box center [258, 755] width 15 height 20
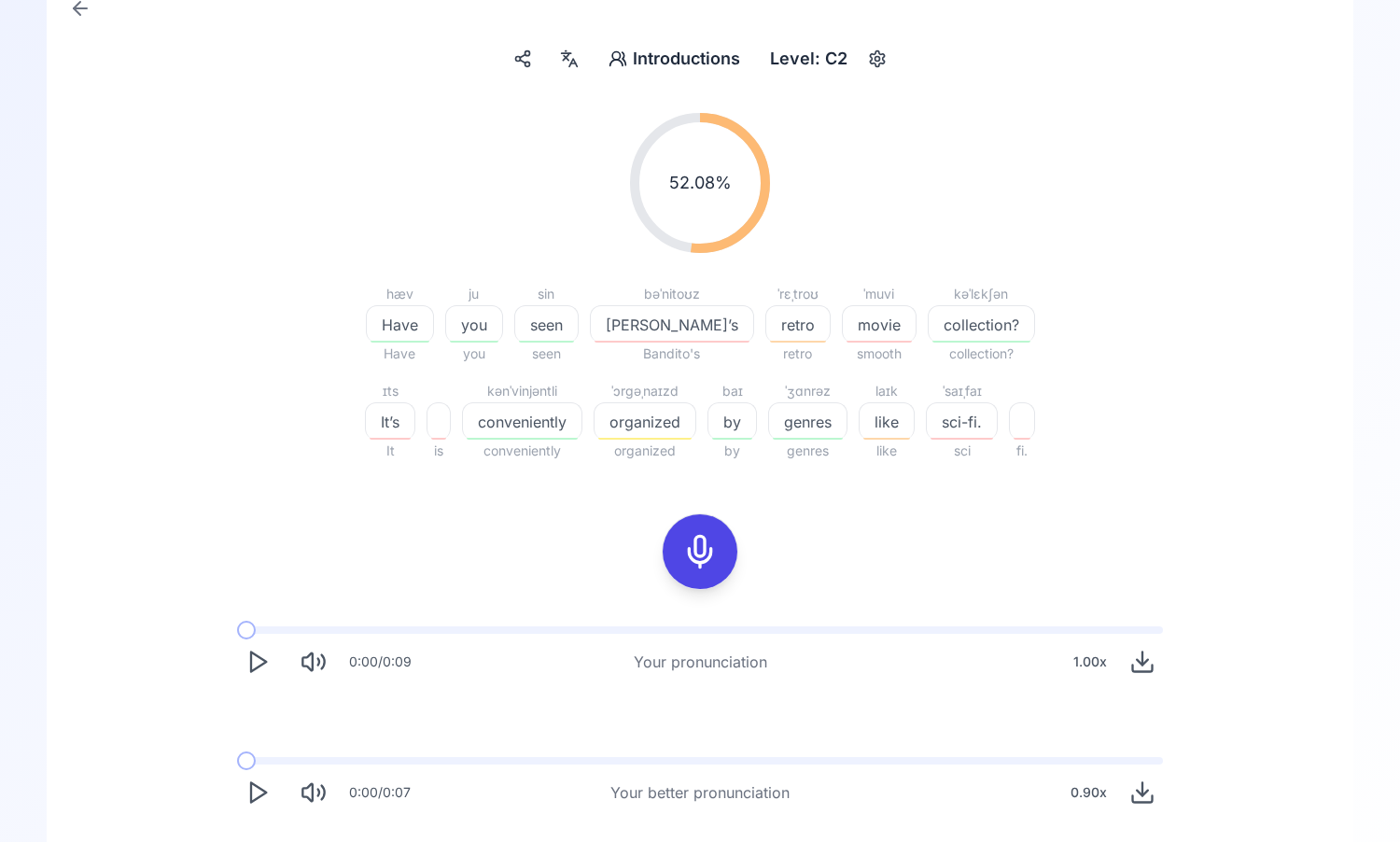
scroll to position [266, 0]
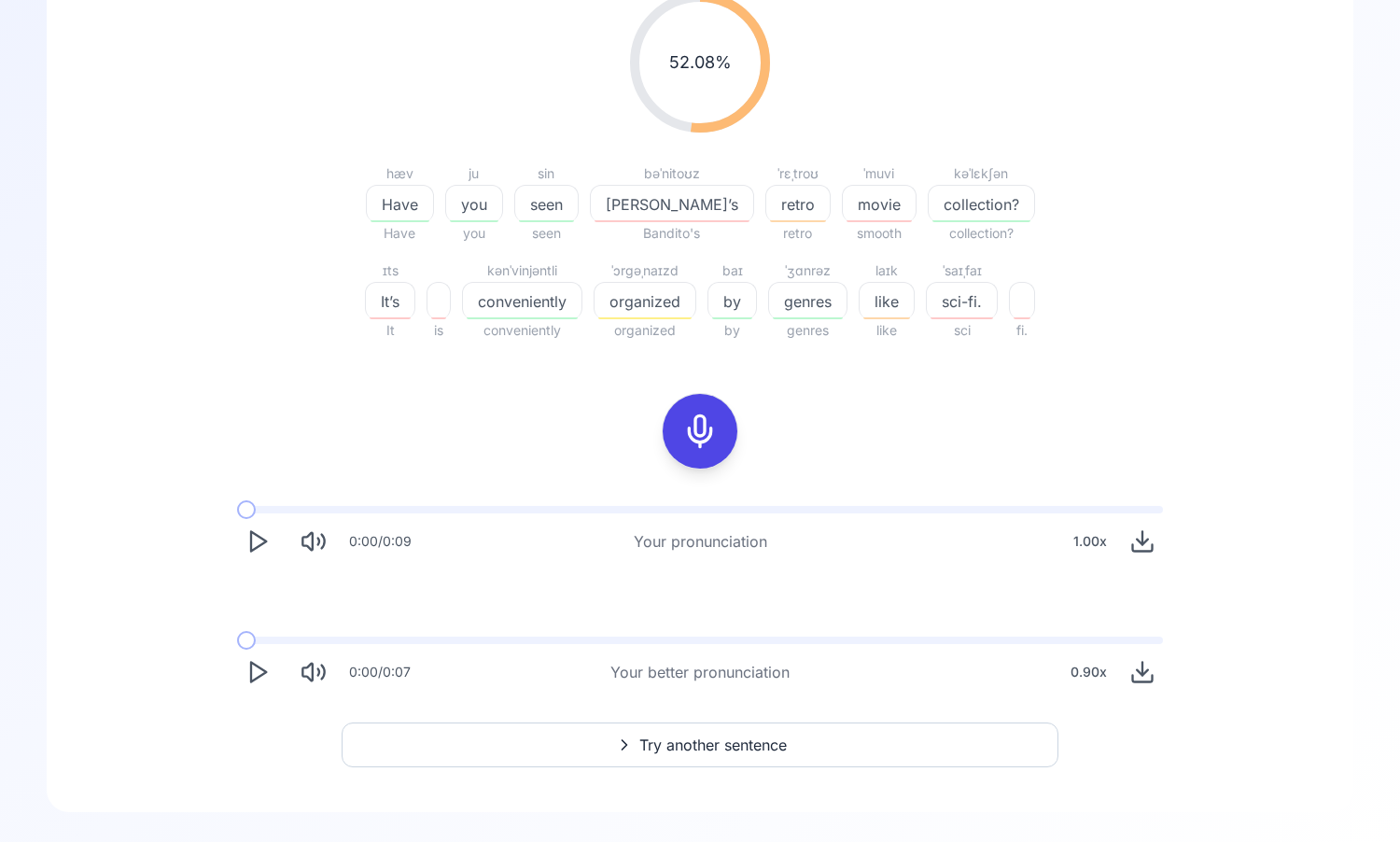
click at [665, 765] on button "Try another sentence" at bounding box center [700, 745] width 717 height 45
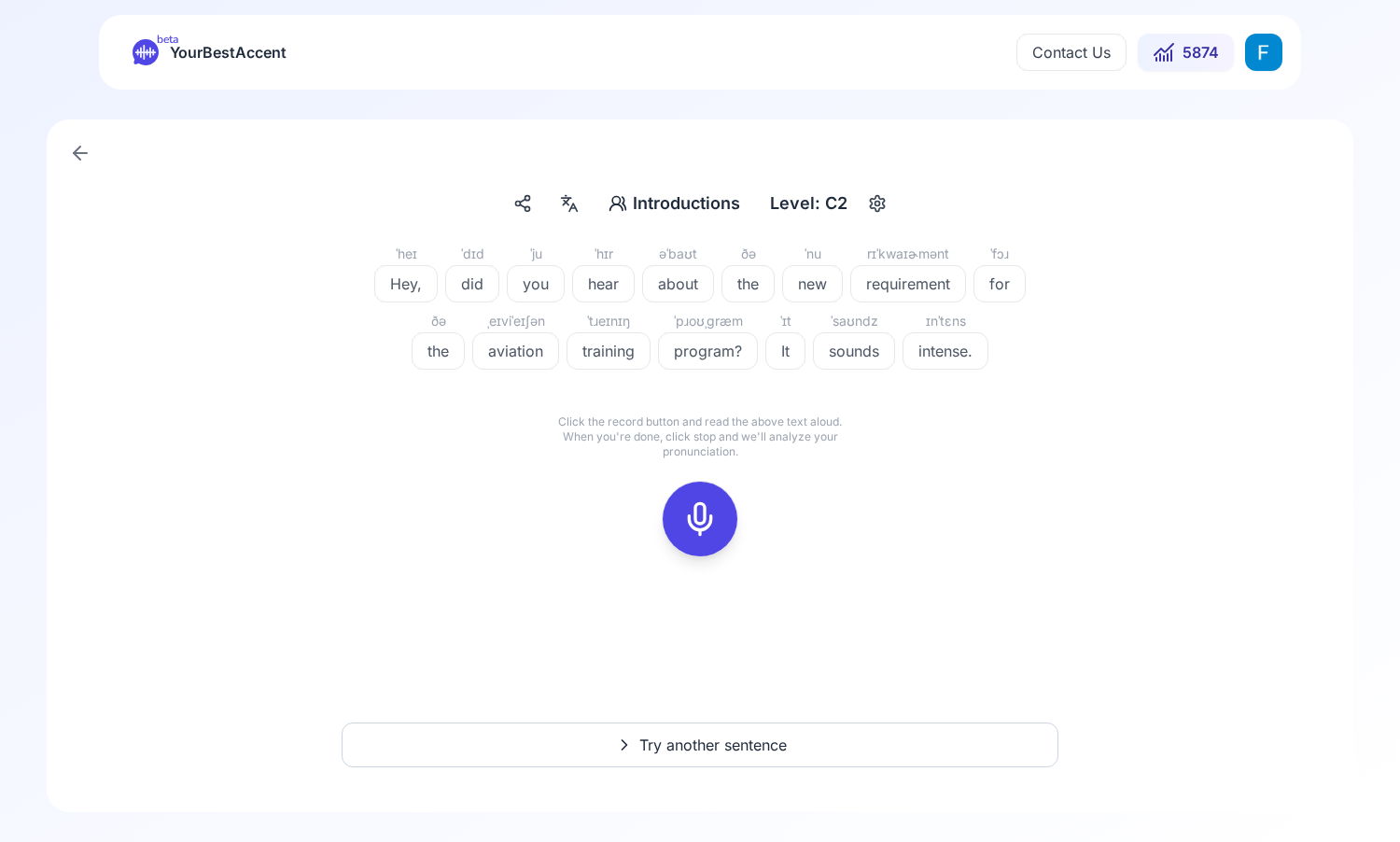
click at [712, 526] on rect at bounding box center [700, 519] width 28 height 28
click at [712, 528] on icon at bounding box center [700, 519] width 37 height 37
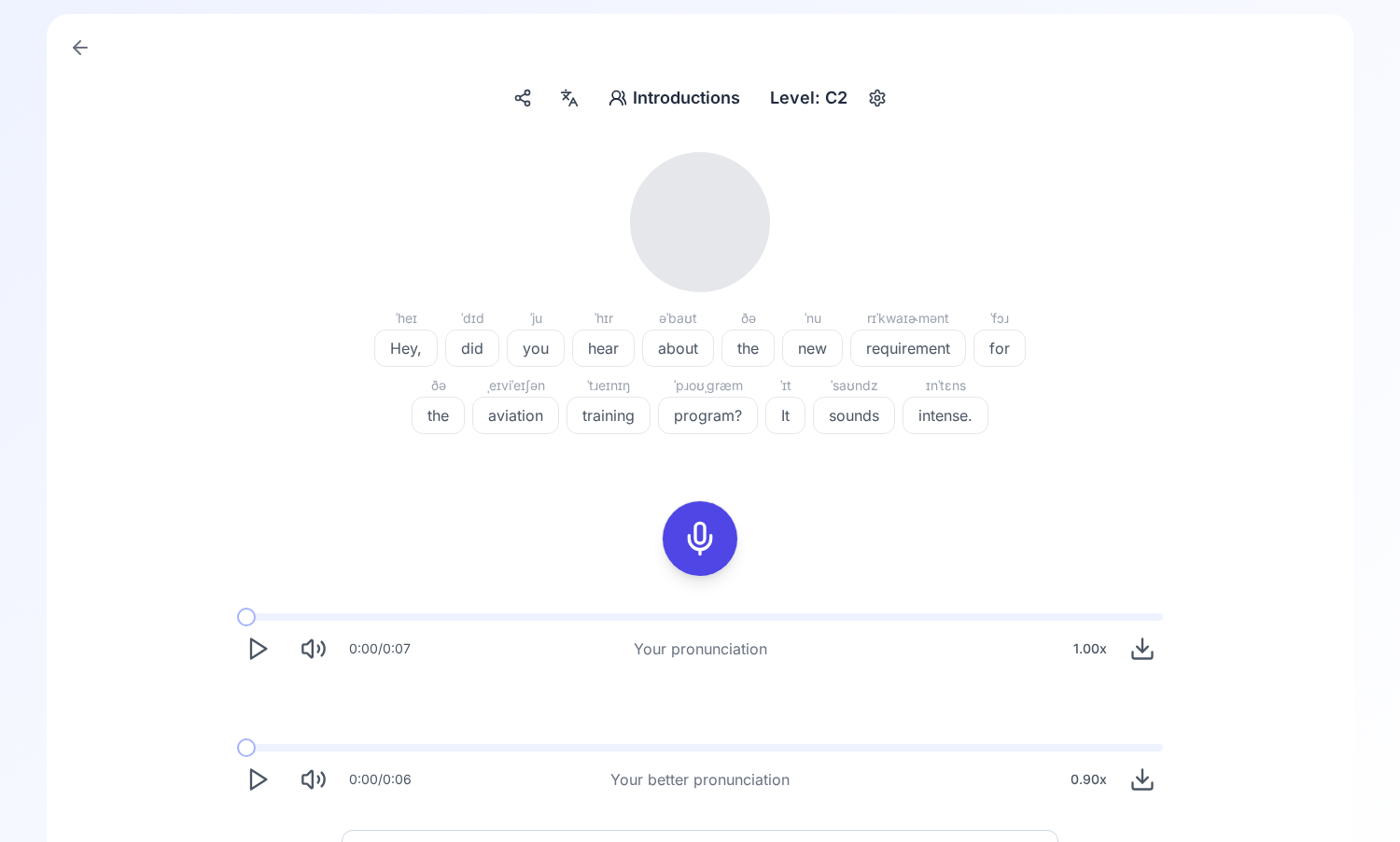
scroll to position [109, 0]
click at [257, 641] on icon "Play" at bounding box center [257, 645] width 26 height 26
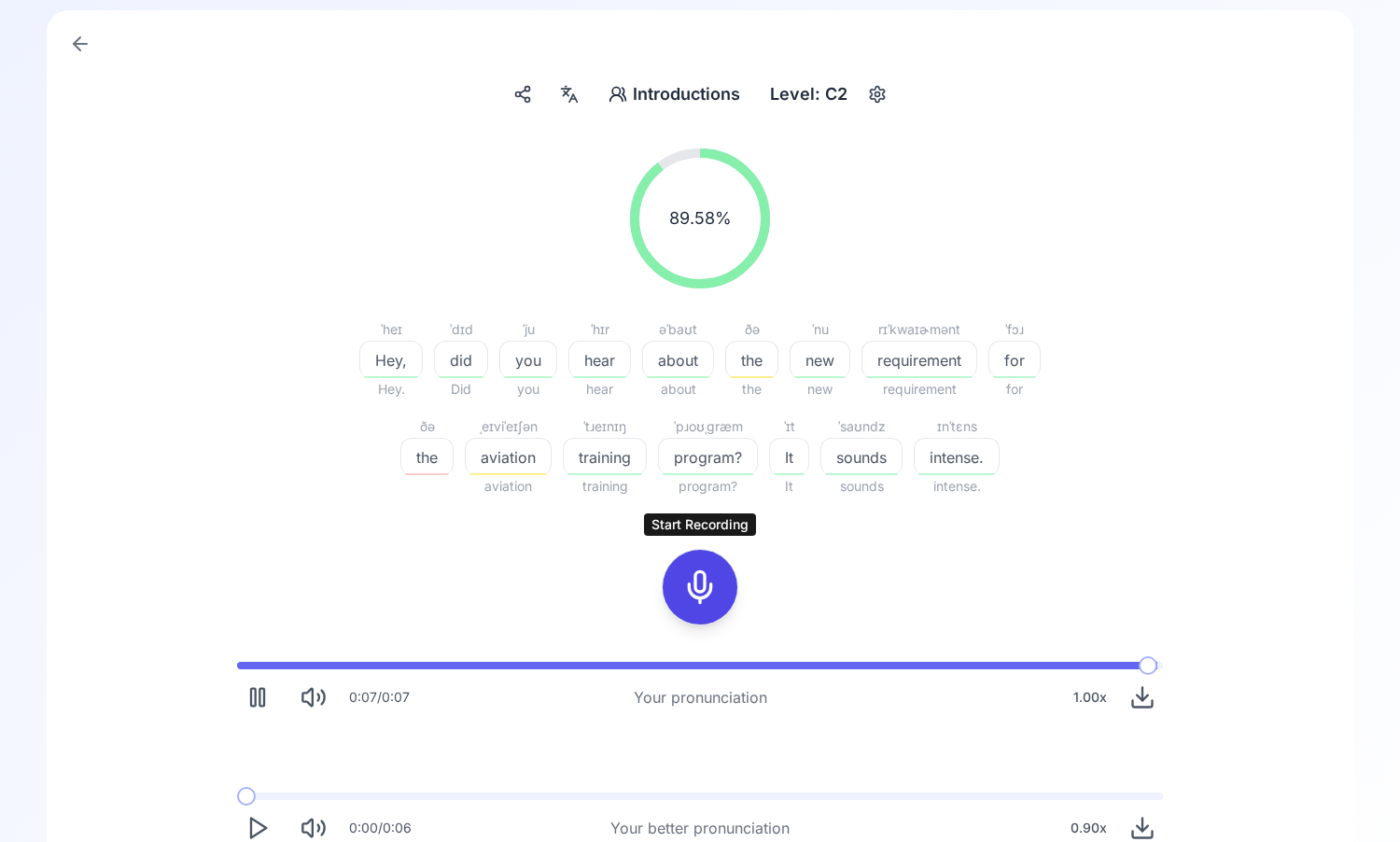
click at [711, 588] on icon at bounding box center [700, 587] width 37 height 37
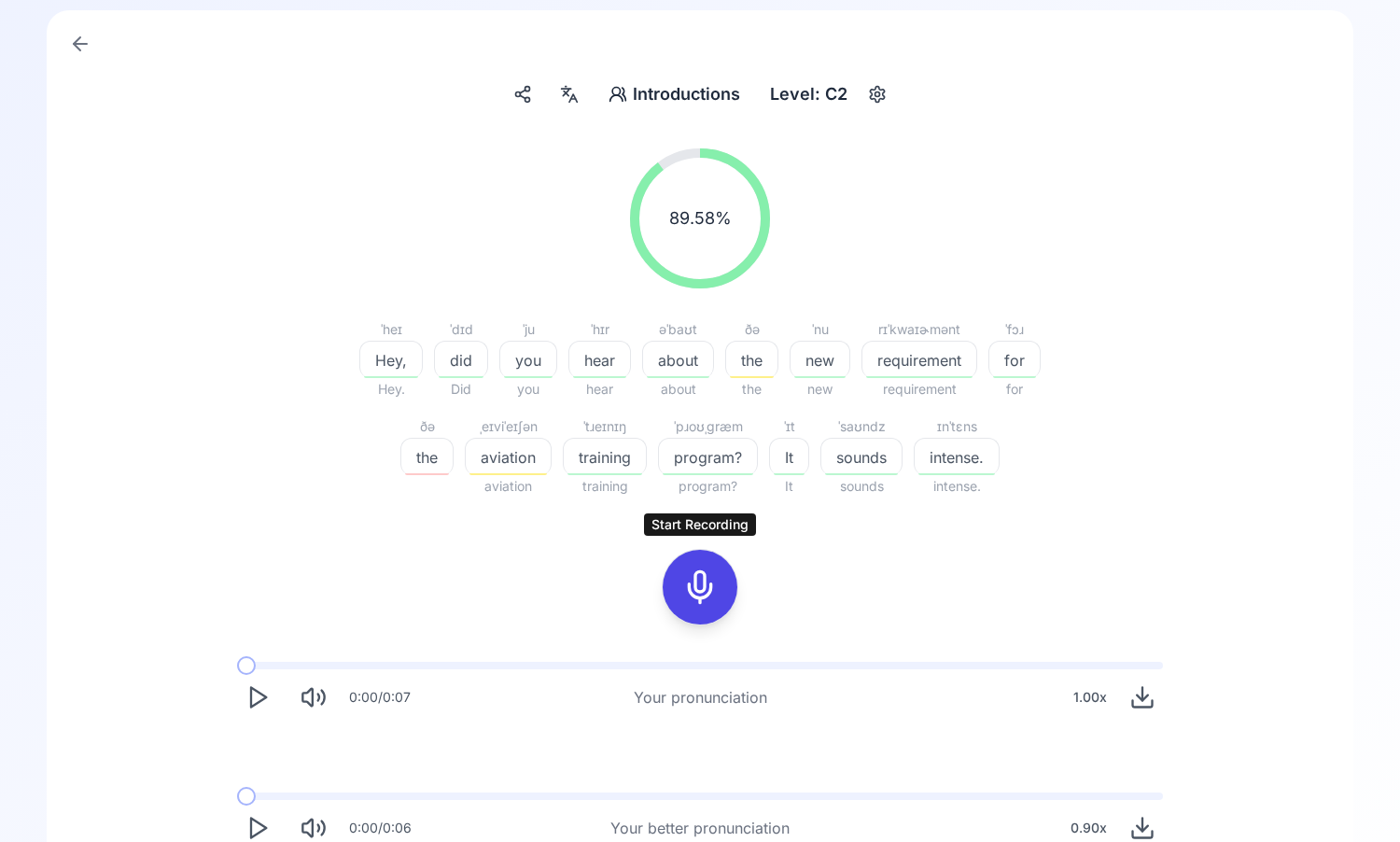
scroll to position [43, 0]
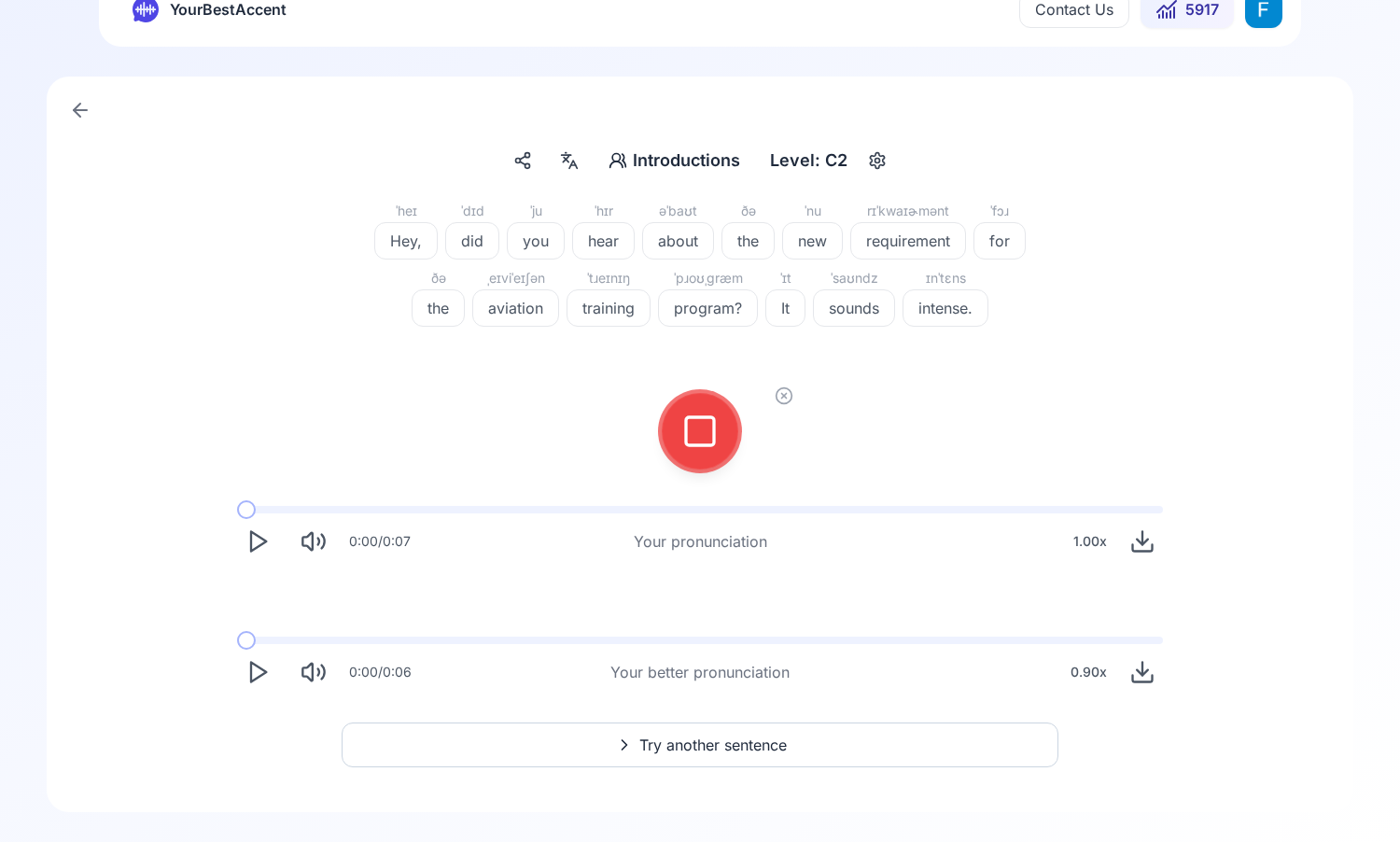
click at [702, 423] on icon at bounding box center [700, 432] width 37 height 37
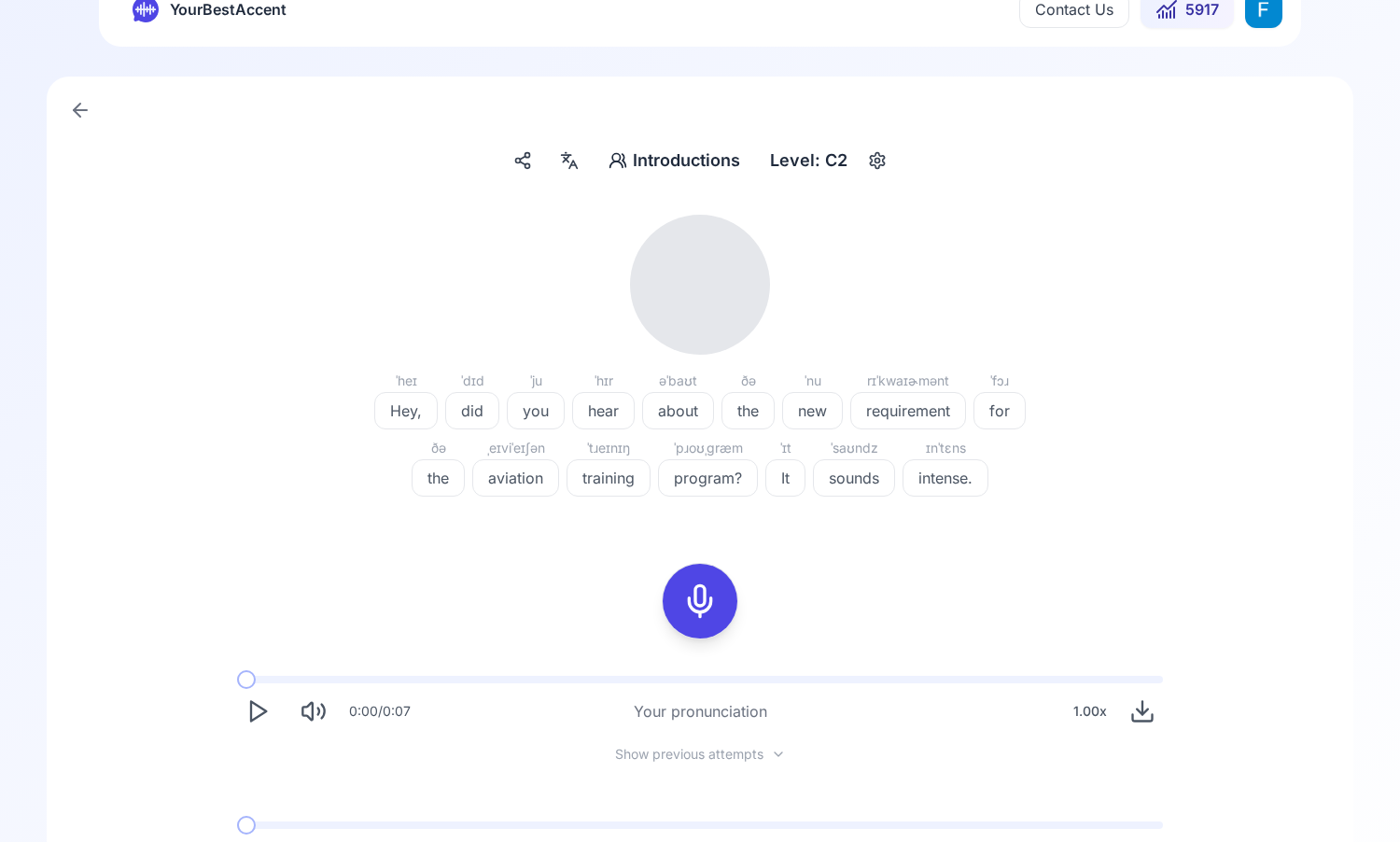
scroll to position [109, 0]
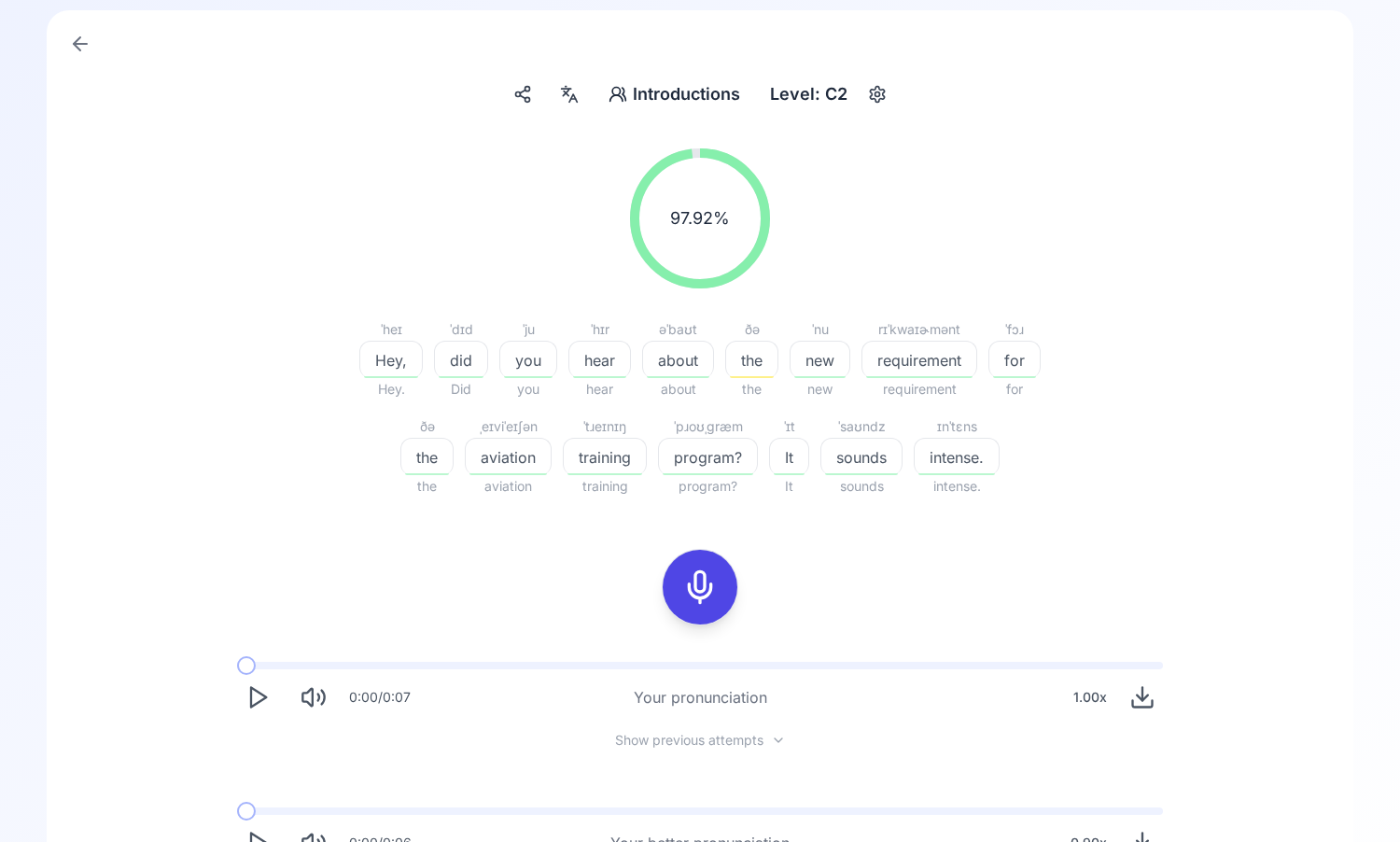
click at [260, 703] on icon "Play" at bounding box center [257, 697] width 26 height 26
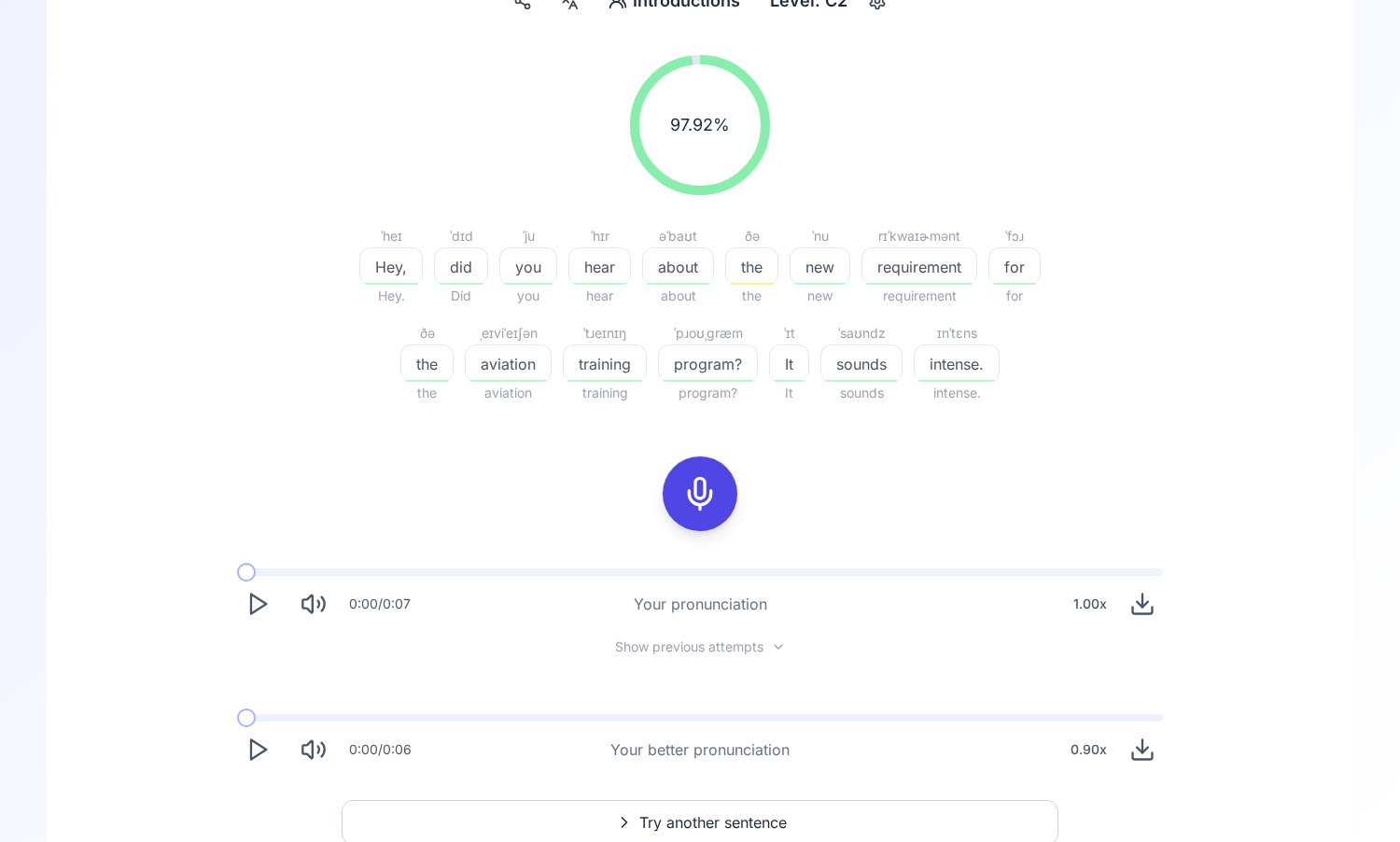
scroll to position [216, 0]
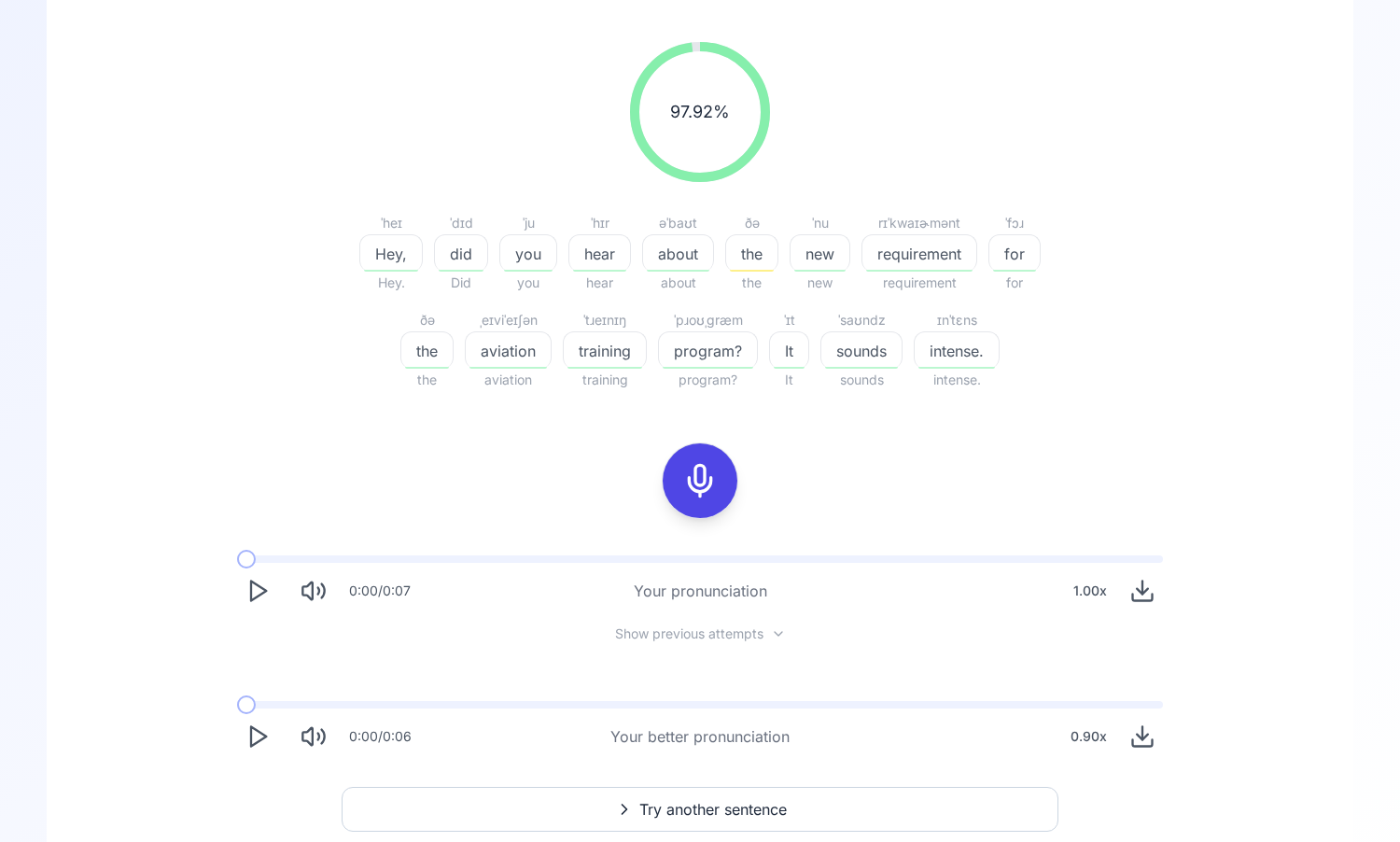
click at [266, 580] on icon "Play" at bounding box center [257, 591] width 26 height 26
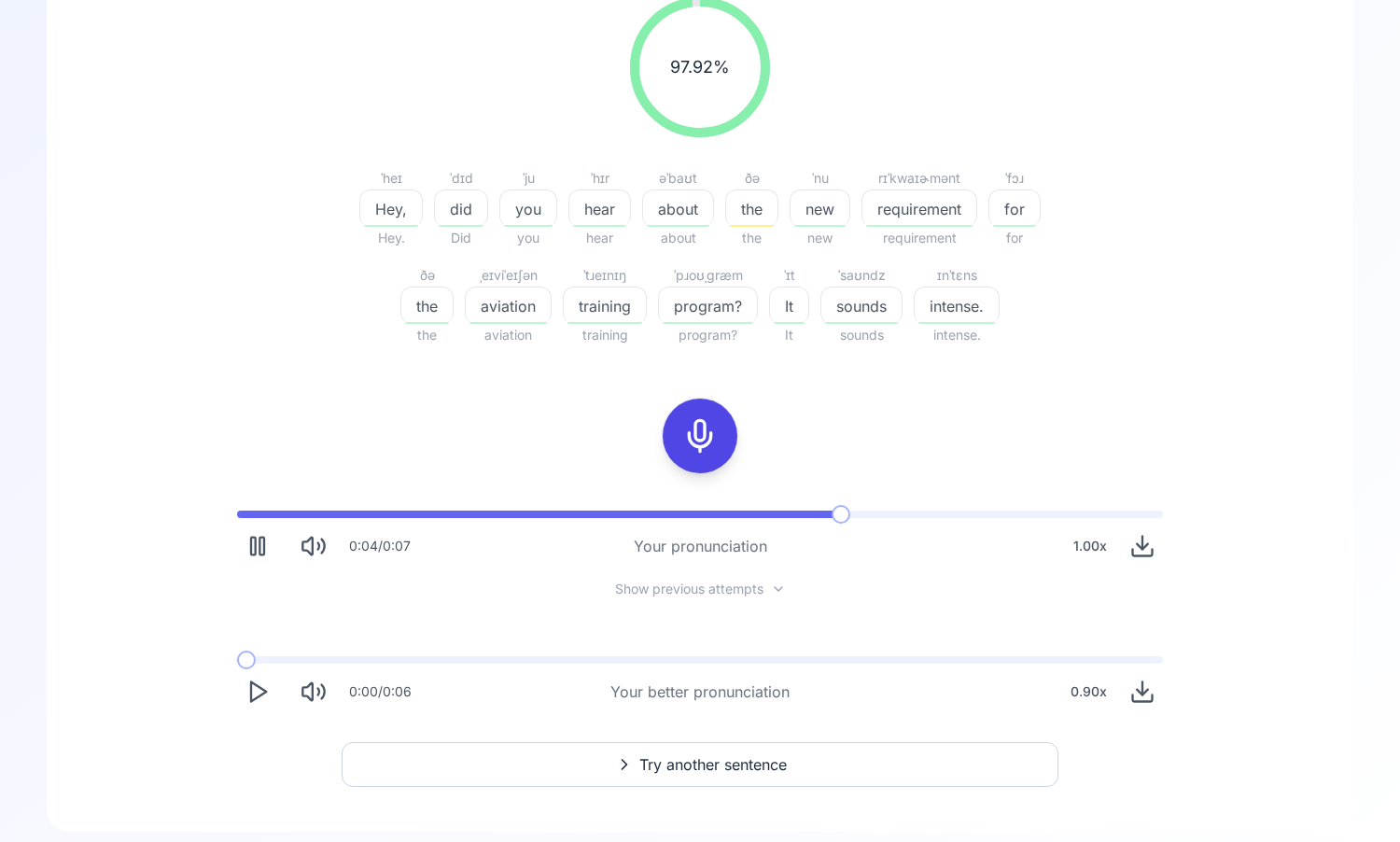
scroll to position [263, 0]
click at [247, 694] on icon "Play" at bounding box center [257, 690] width 26 height 26
click at [248, 693] on icon "Play" at bounding box center [257, 690] width 26 height 26
click at [260, 681] on icon "Play" at bounding box center [257, 690] width 26 height 26
click at [252, 703] on button "Play" at bounding box center [258, 690] width 41 height 41
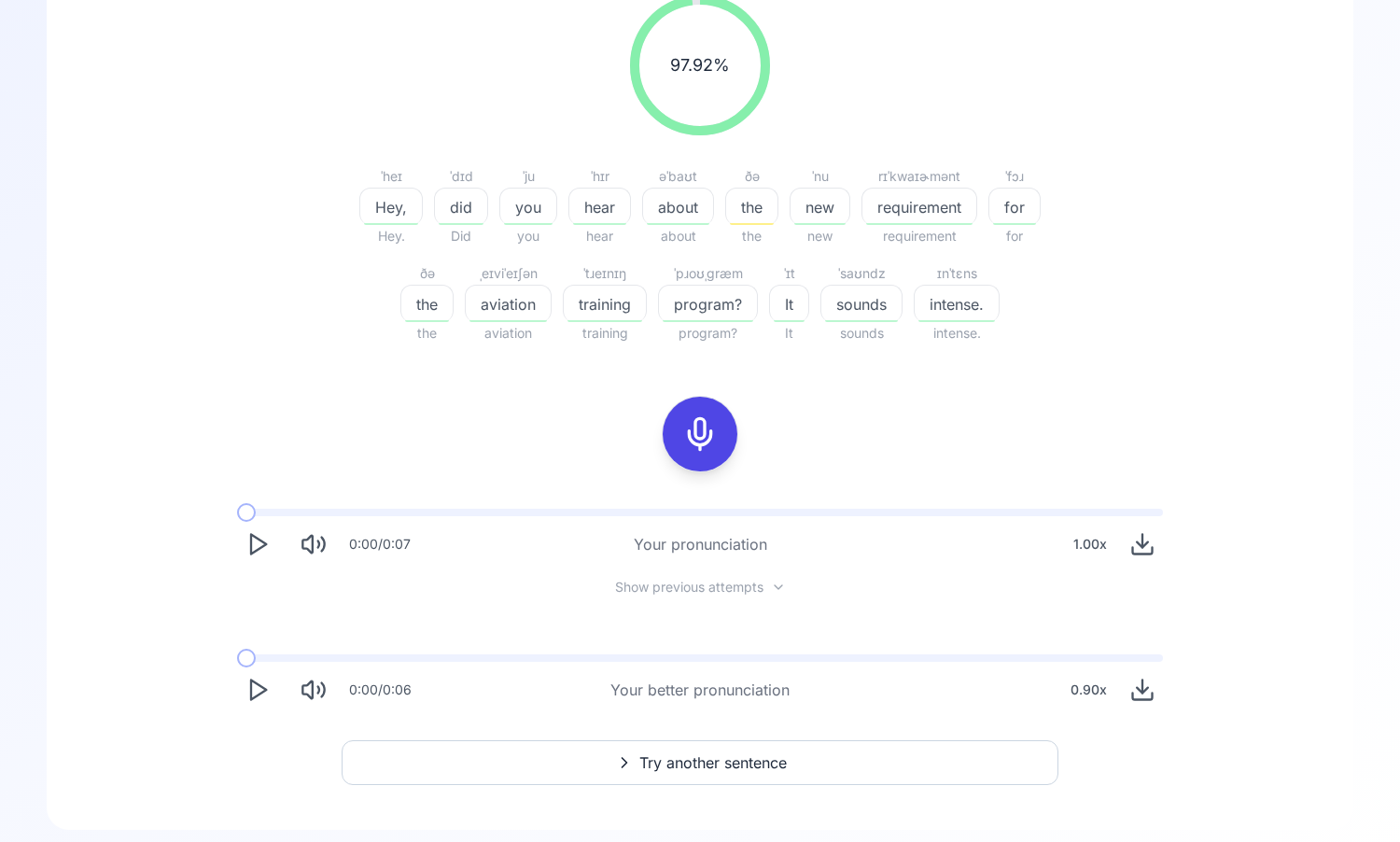
click at [253, 678] on icon "Play" at bounding box center [257, 690] width 26 height 26
click at [254, 680] on icon "Play" at bounding box center [257, 690] width 26 height 26
click at [245, 689] on icon "Play" at bounding box center [257, 690] width 26 height 26
click at [264, 537] on icon "Play" at bounding box center [257, 544] width 26 height 26
click at [711, 456] on div at bounding box center [700, 434] width 45 height 74
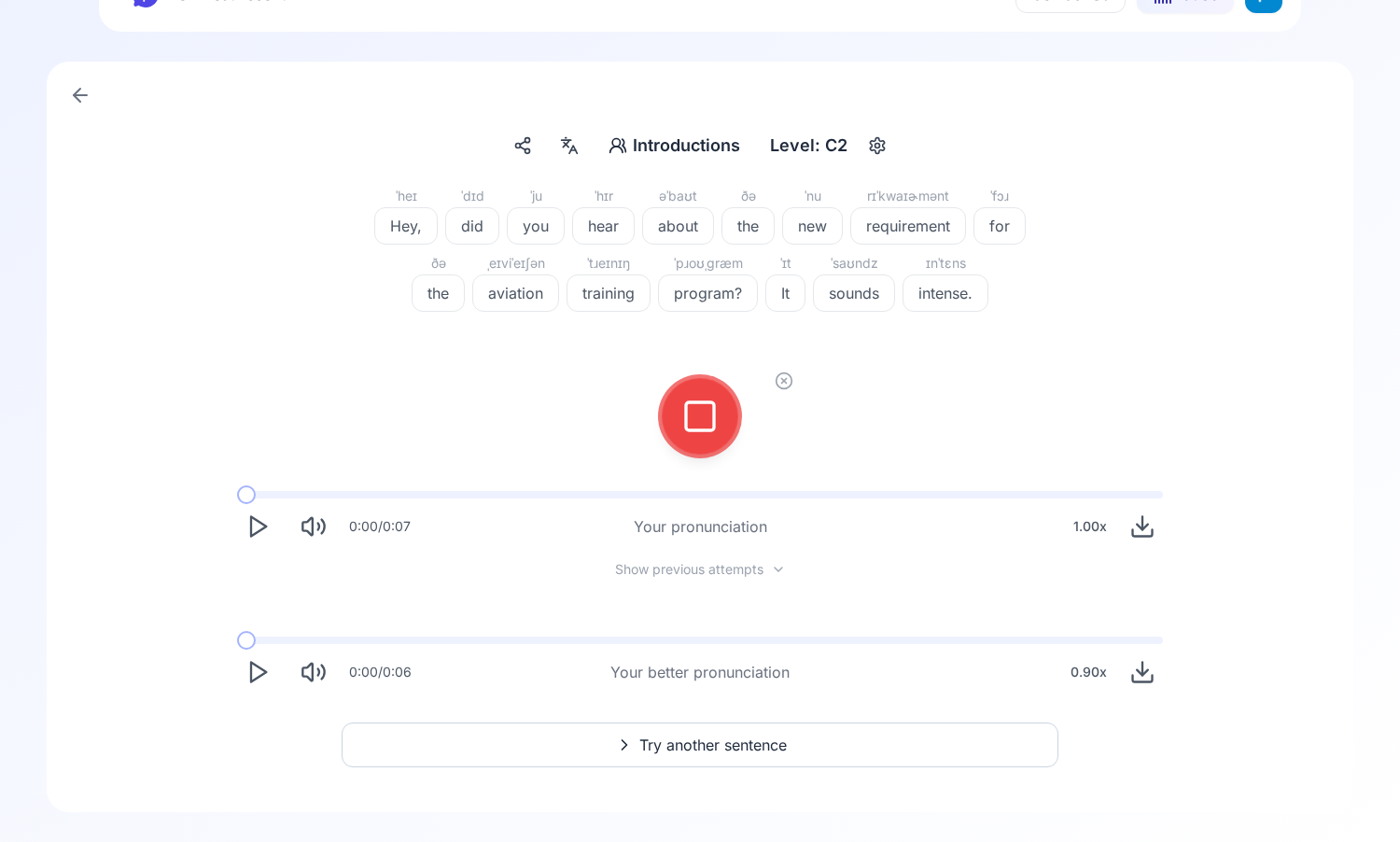
scroll to position [58, 0]
click at [673, 433] on button at bounding box center [700, 416] width 74 height 74
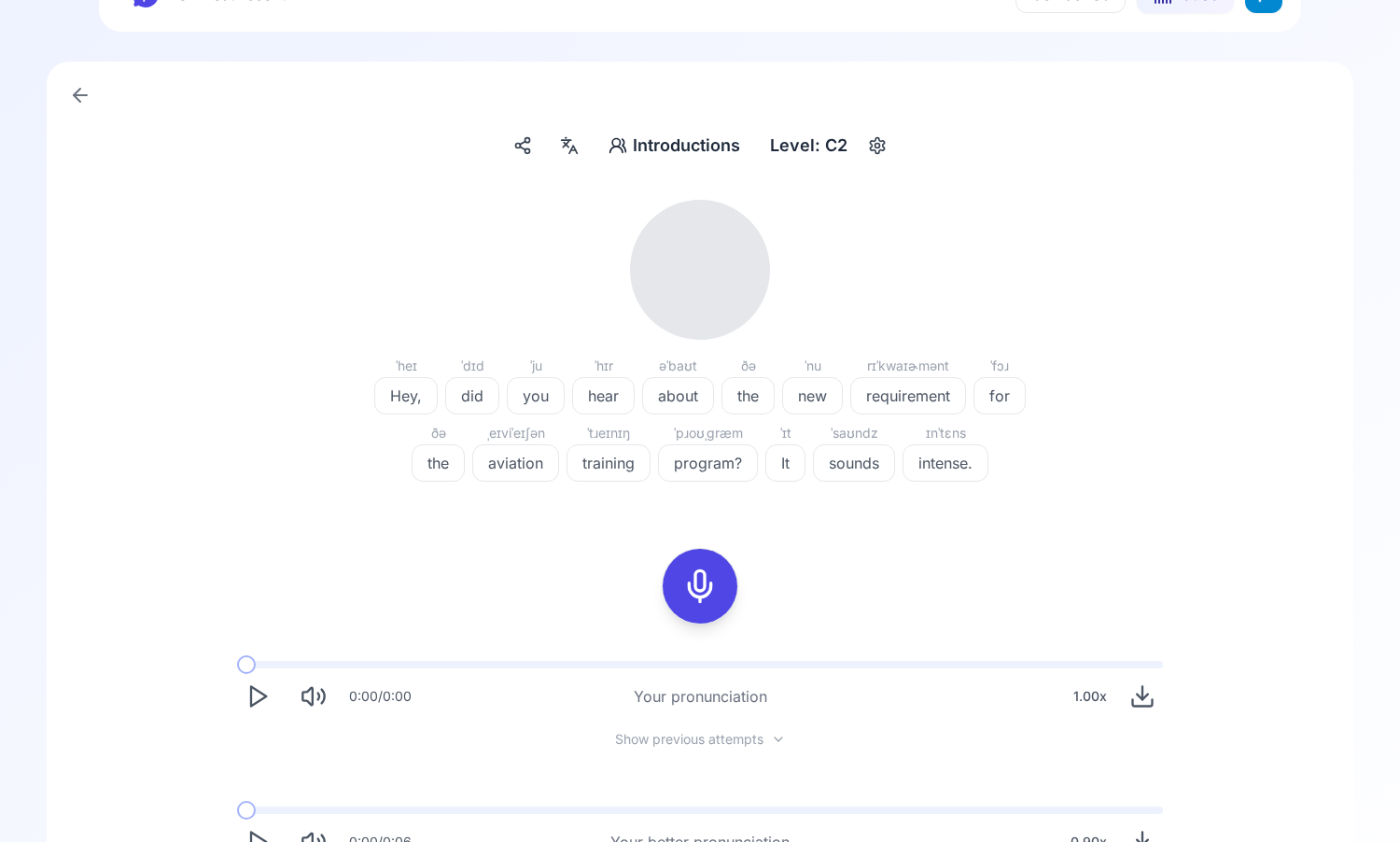
scroll to position [228, 0]
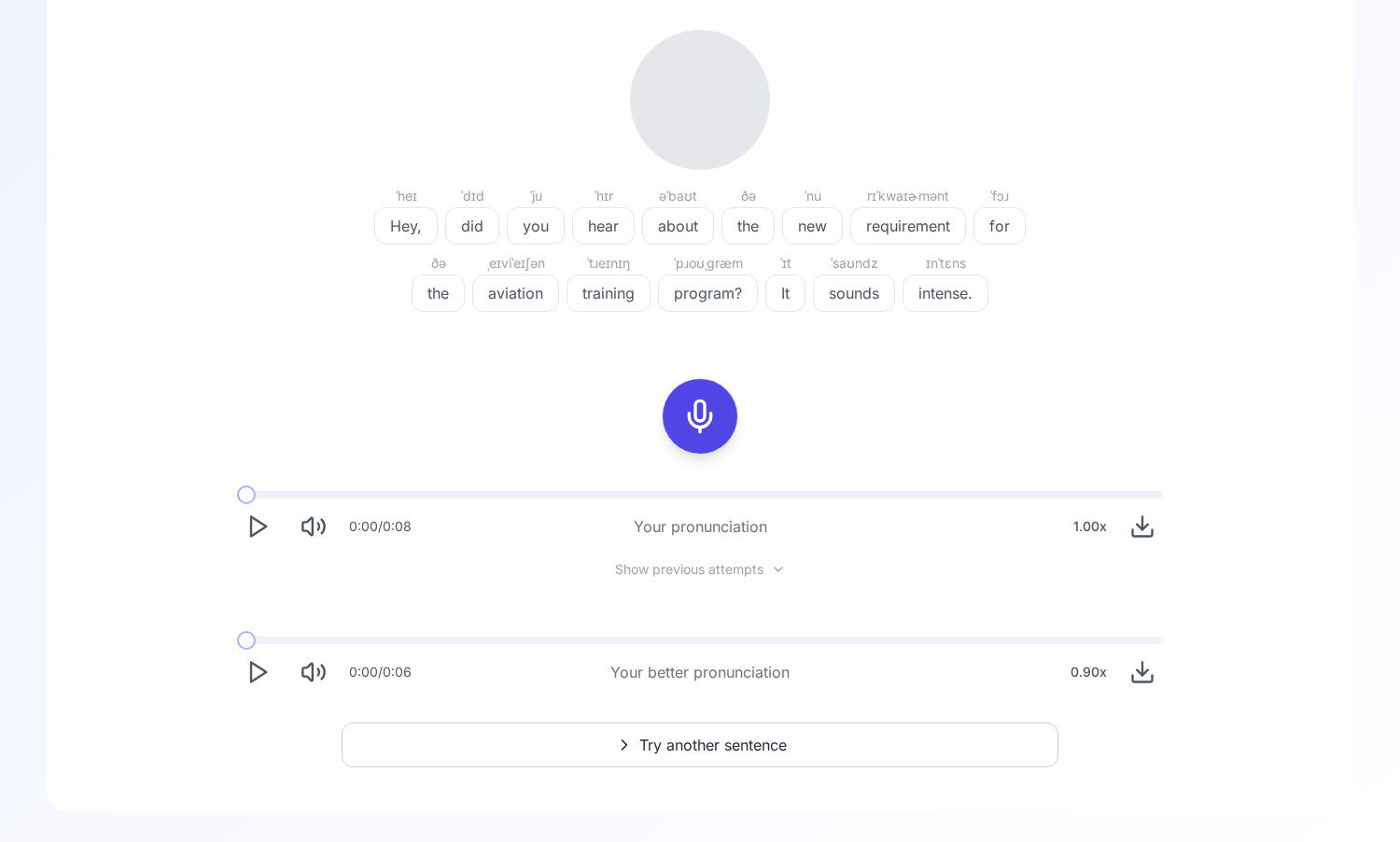
click at [258, 519] on icon "Play" at bounding box center [257, 526] width 26 height 26
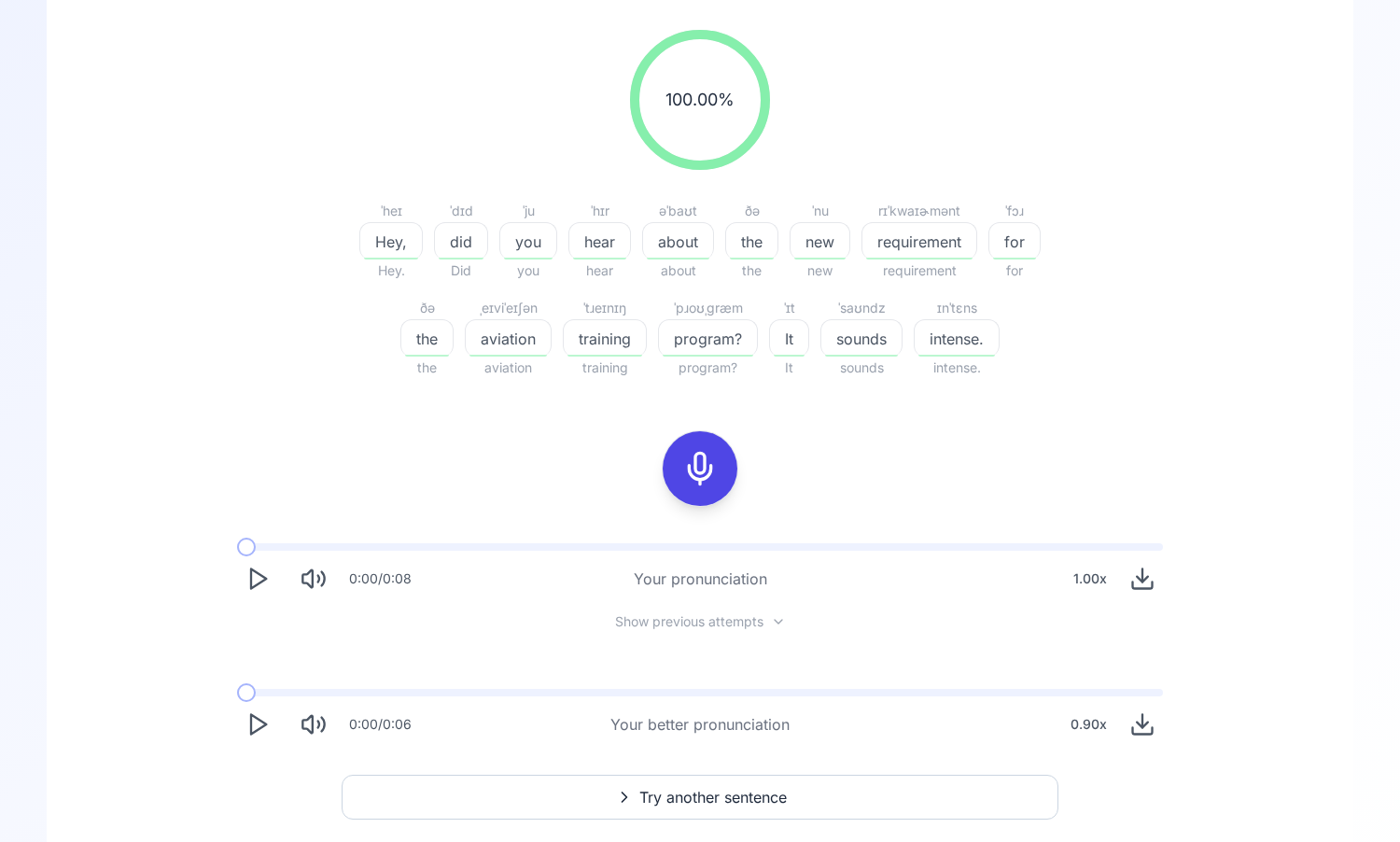
click at [265, 584] on icon "Play" at bounding box center [257, 578] width 26 height 26
click at [253, 580] on icon "Play" at bounding box center [257, 578] width 26 height 26
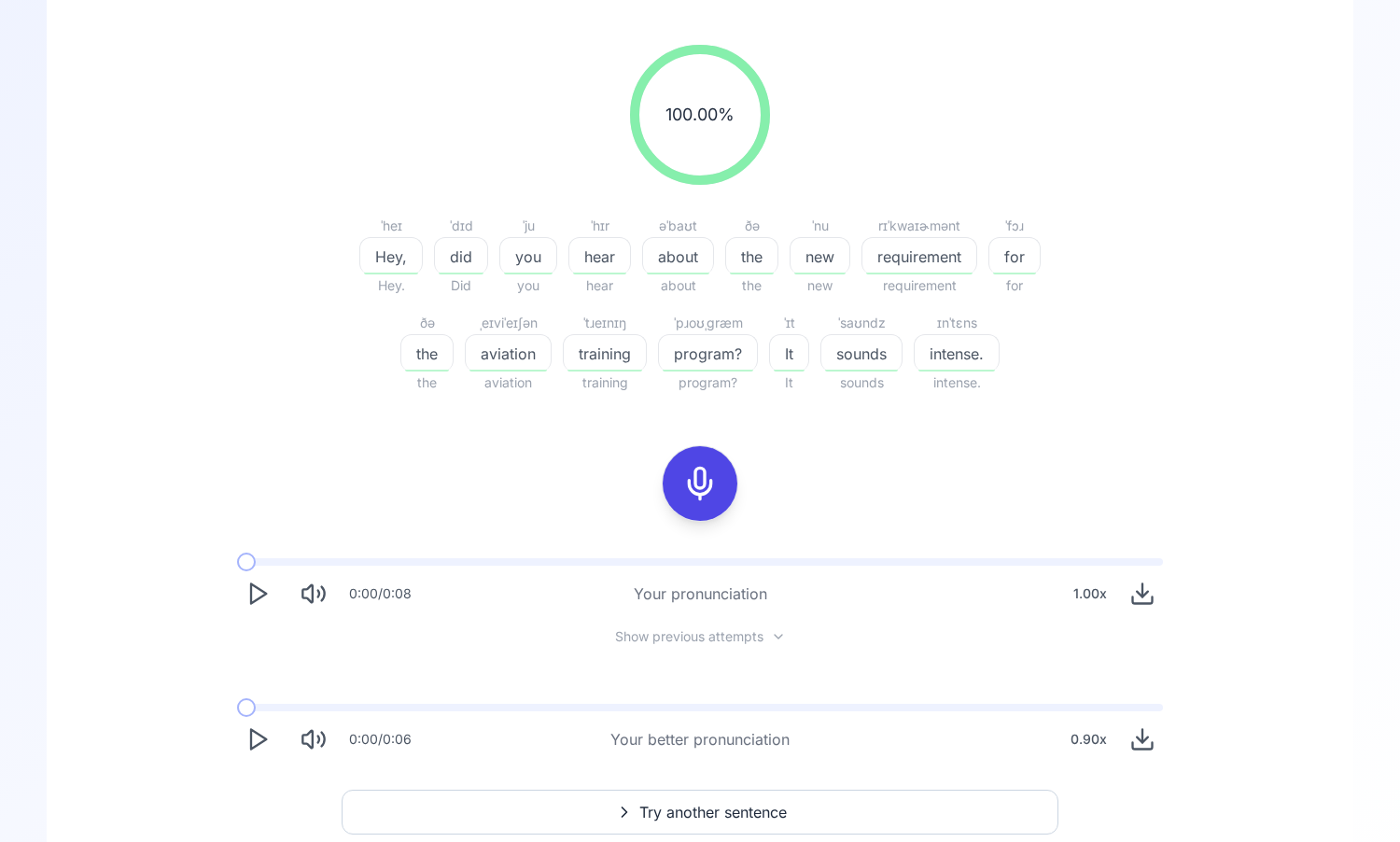
scroll to position [280, 0]
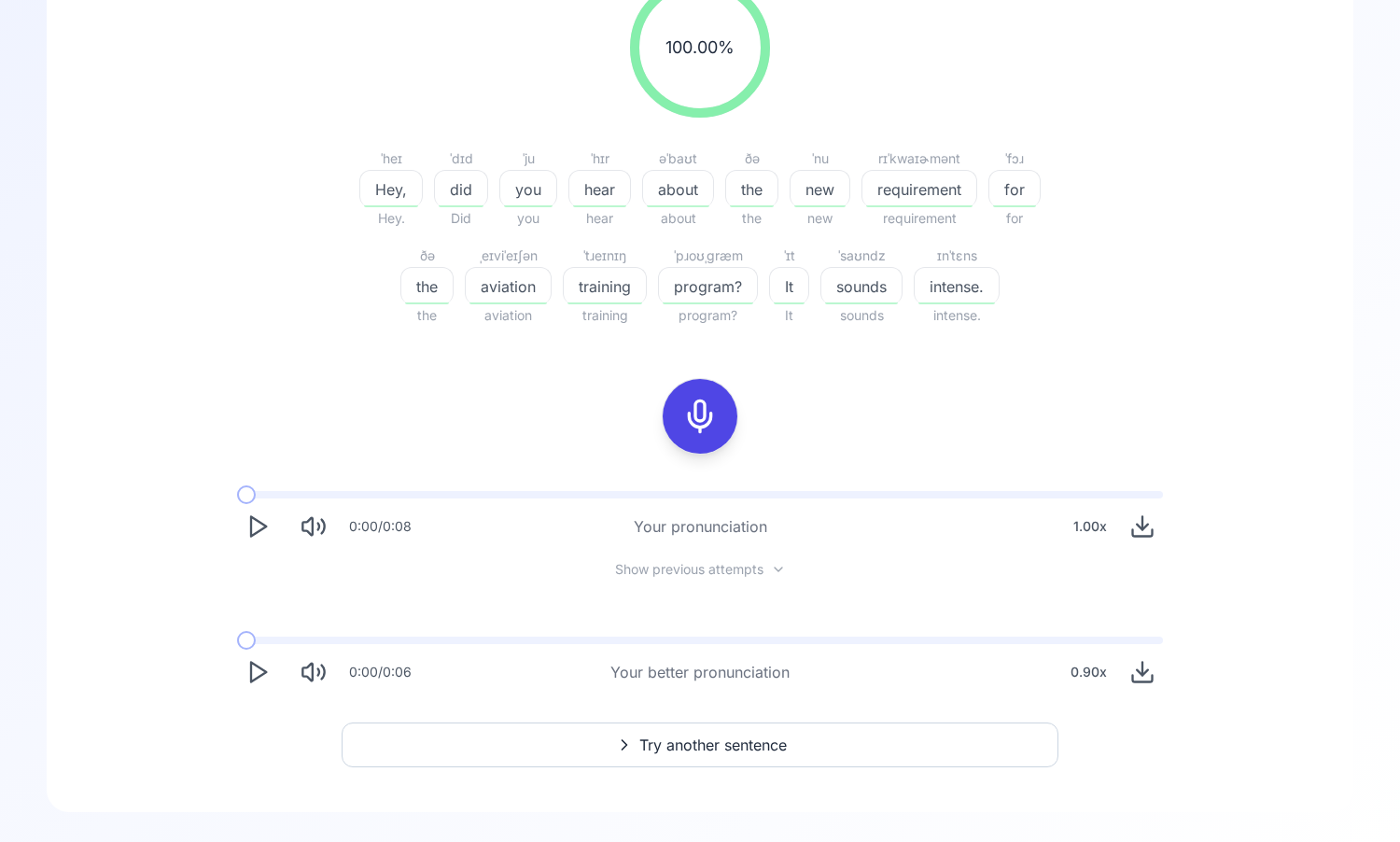
click at [243, 528] on button "Play" at bounding box center [258, 526] width 41 height 41
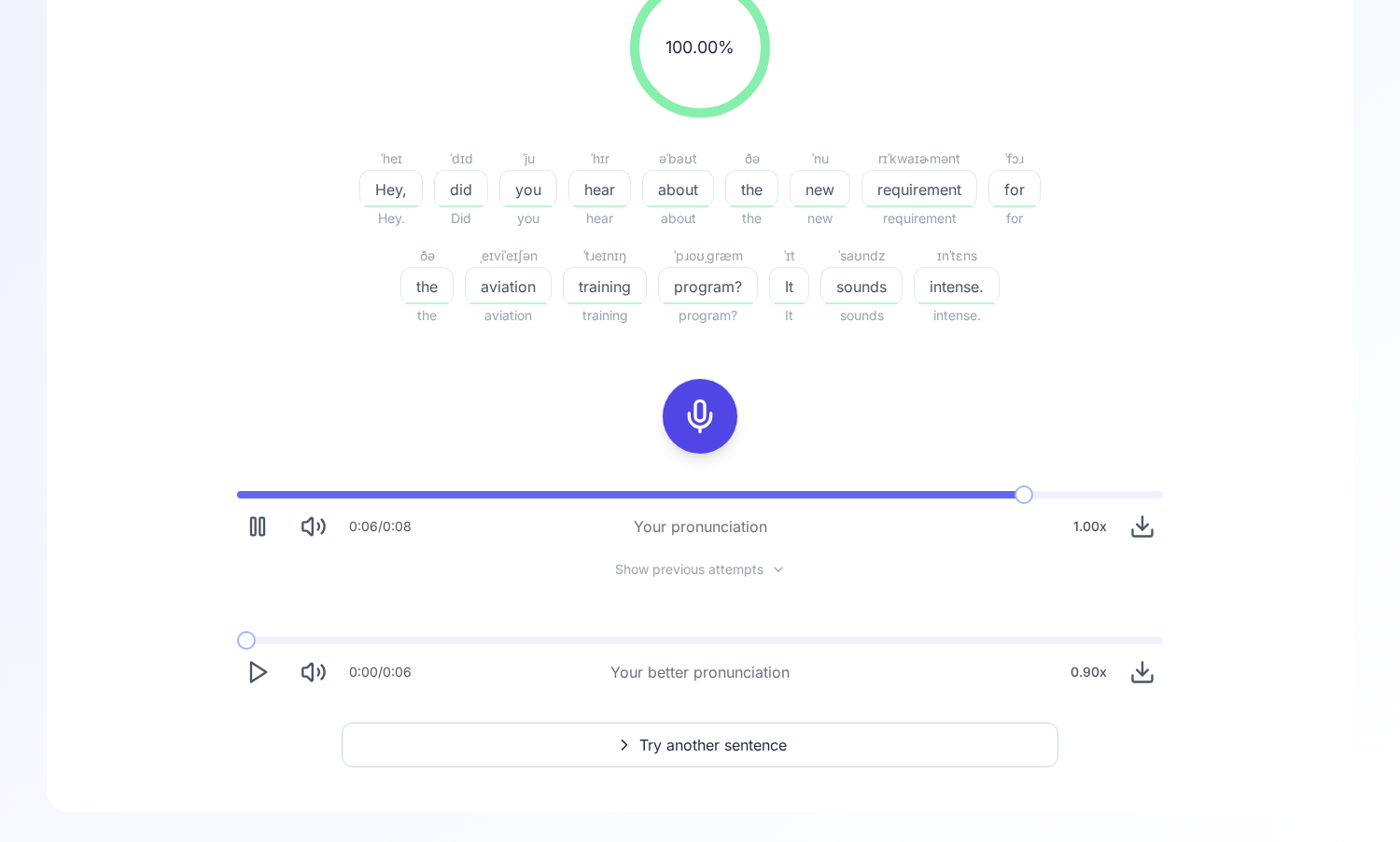
click at [715, 417] on icon at bounding box center [700, 416] width 37 height 37
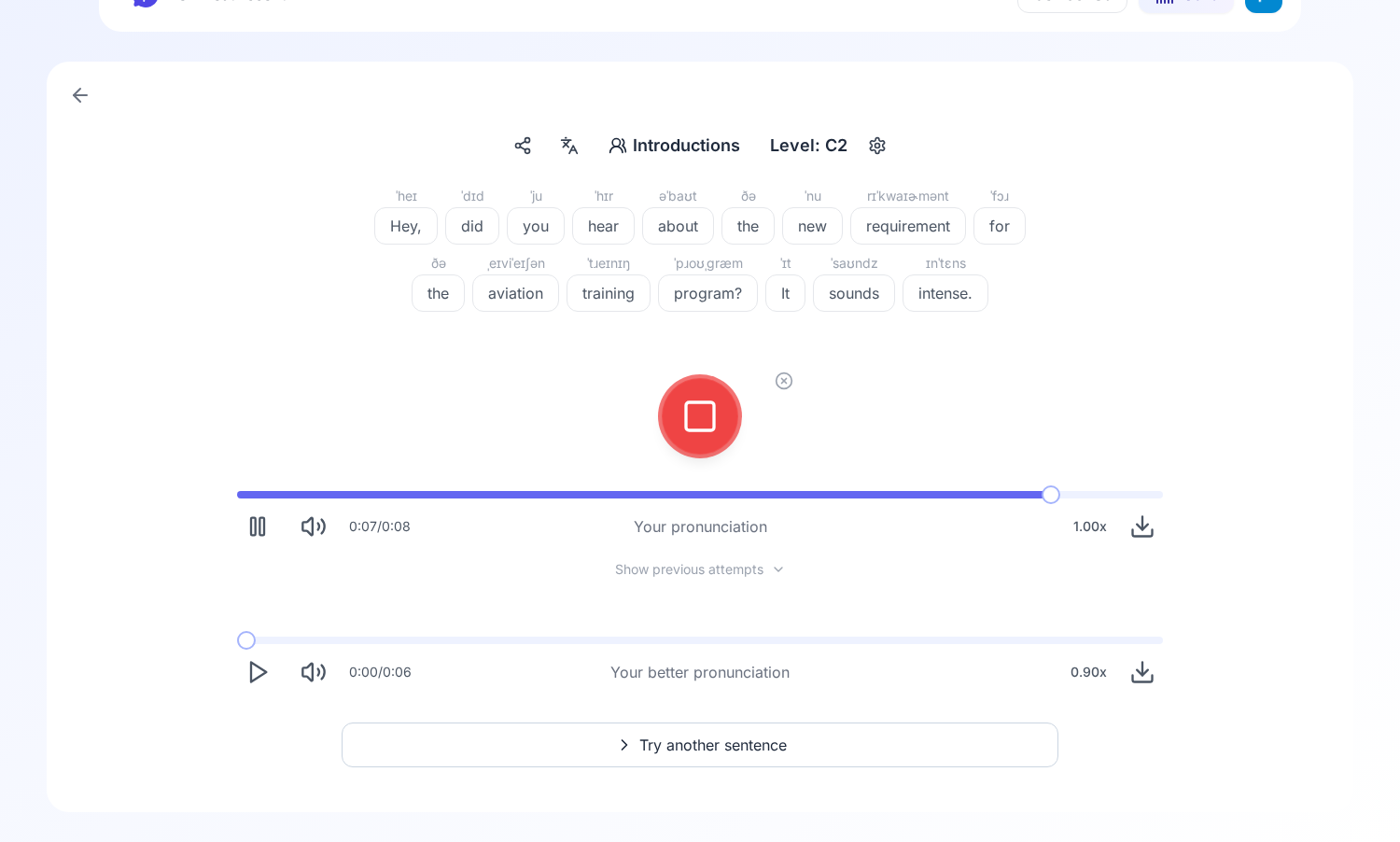
scroll to position [58, 0]
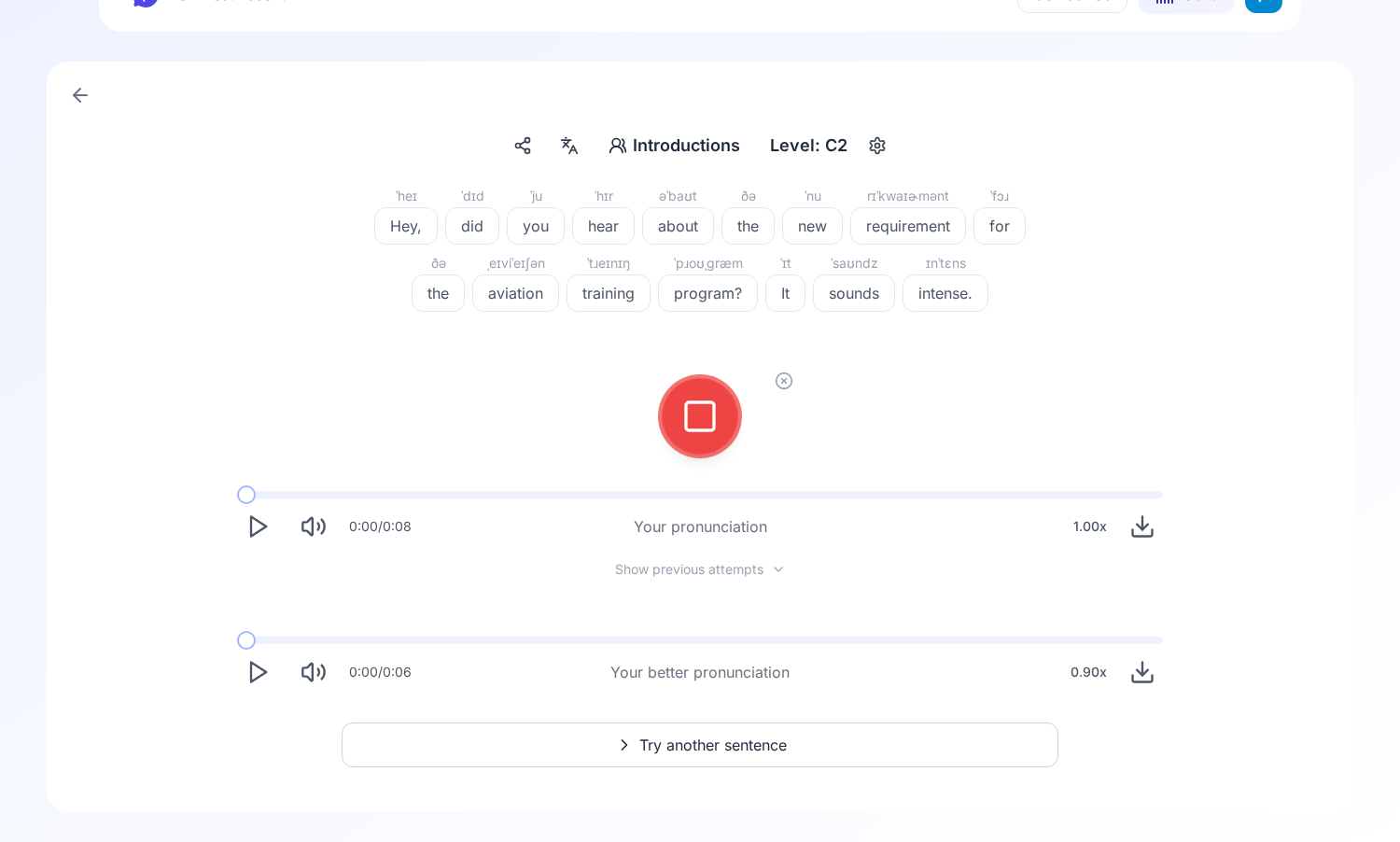
click at [789, 379] on icon at bounding box center [783, 380] width 19 height 19
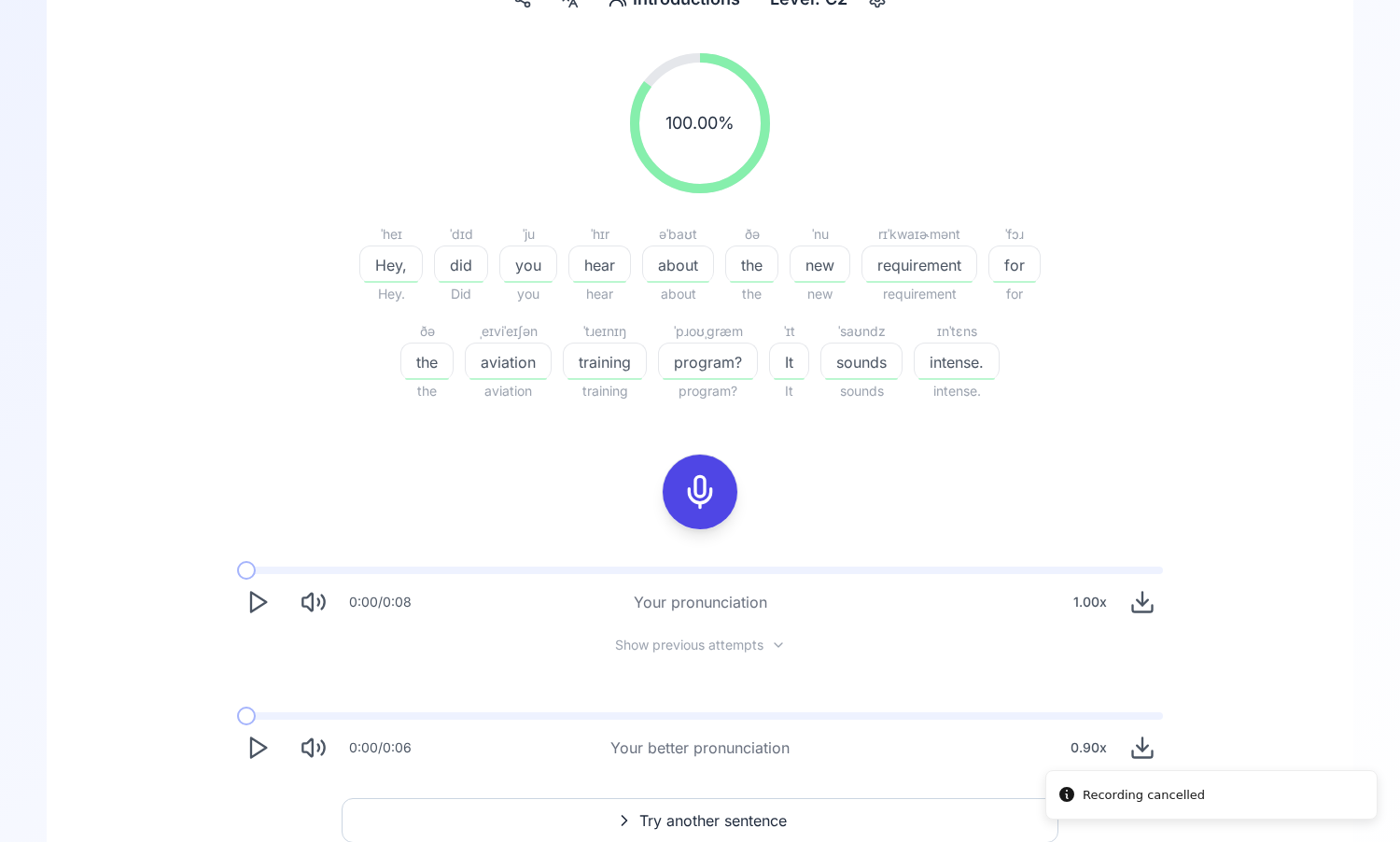
scroll to position [280, 0]
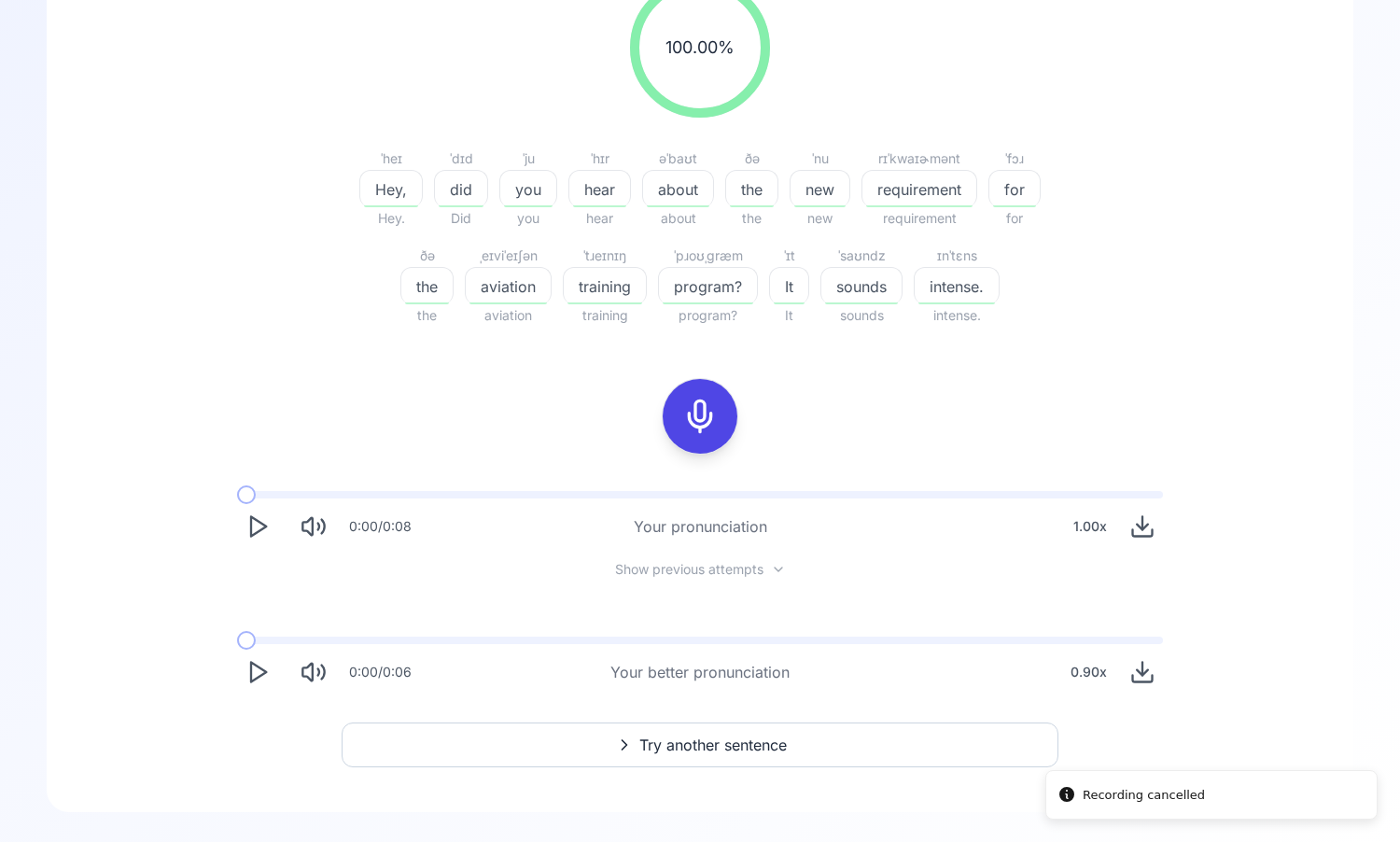
click at [756, 736] on span "Try another sentence" at bounding box center [713, 744] width 147 height 22
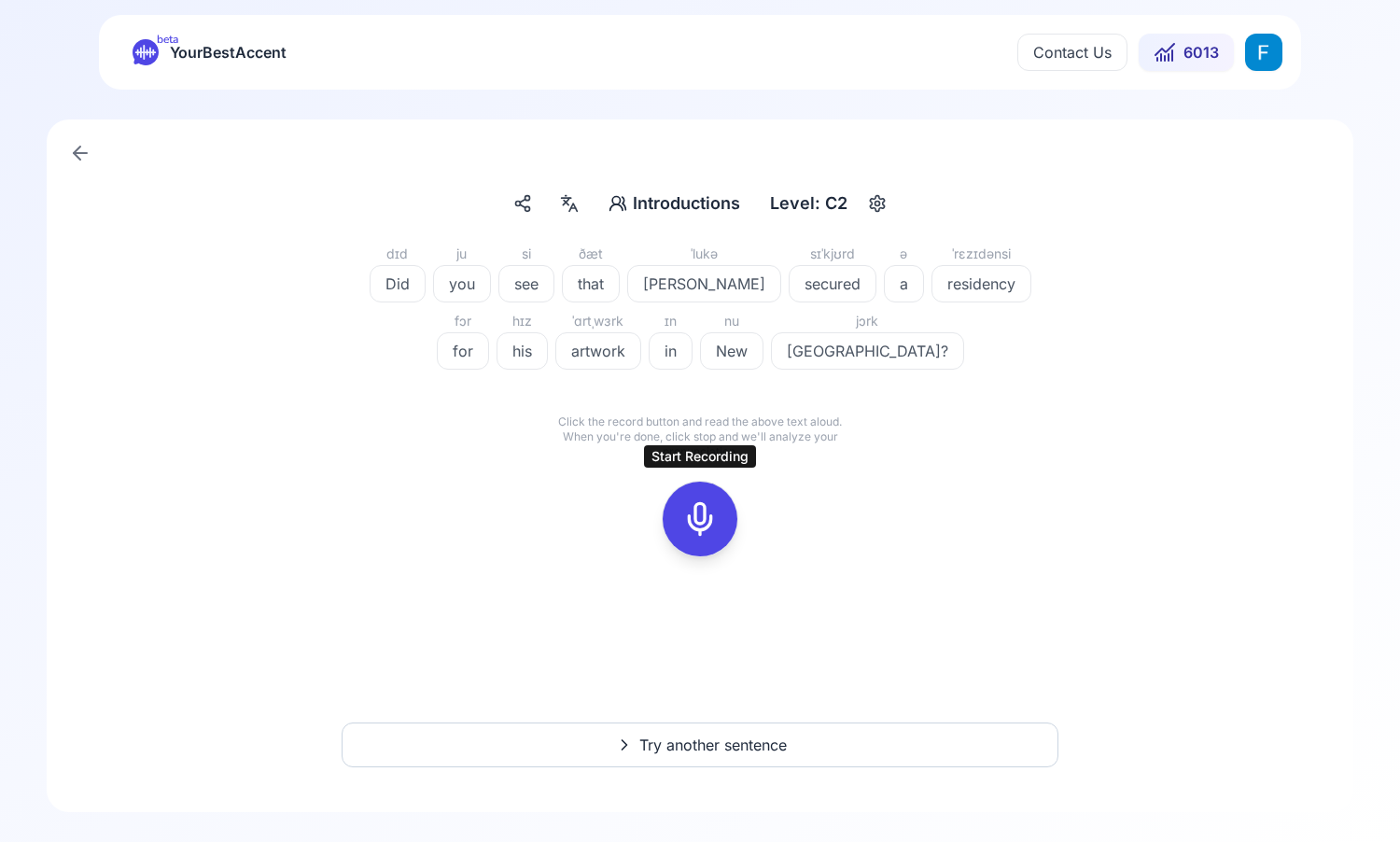
click at [690, 515] on icon at bounding box center [700, 519] width 37 height 37
click at [729, 529] on button at bounding box center [700, 519] width 74 height 74
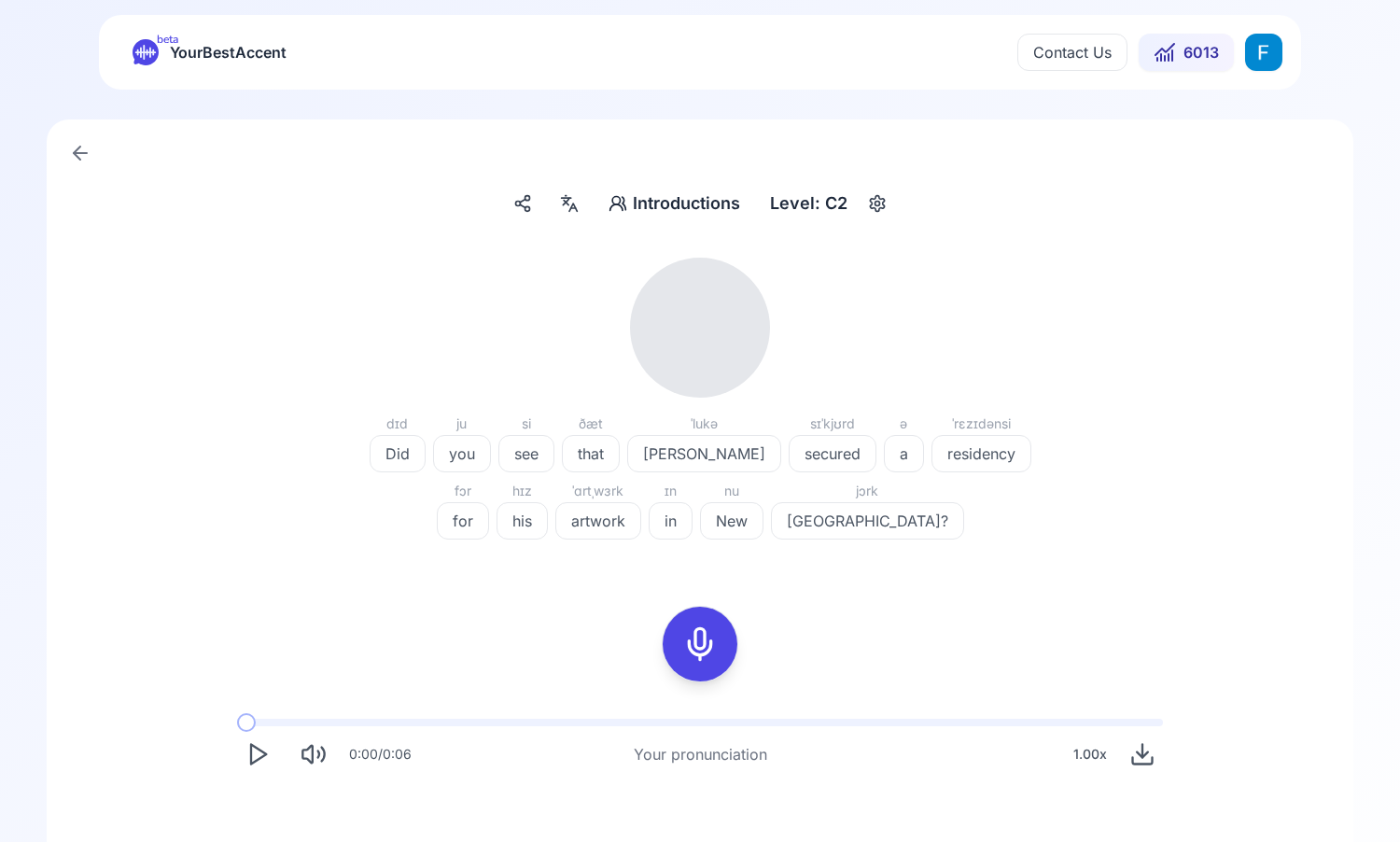
click at [246, 750] on icon "Play" at bounding box center [257, 754] width 26 height 26
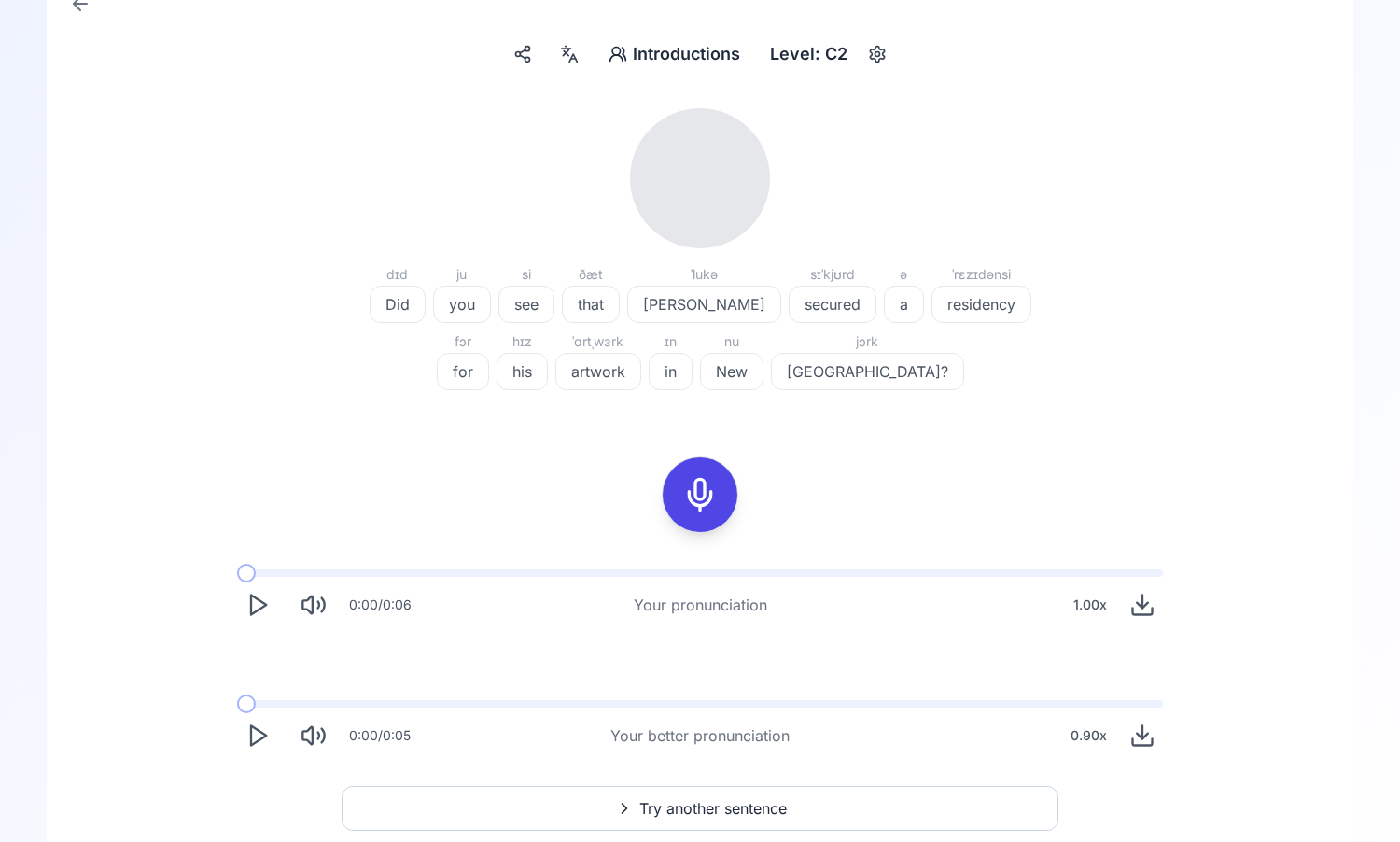
scroll to position [43, 0]
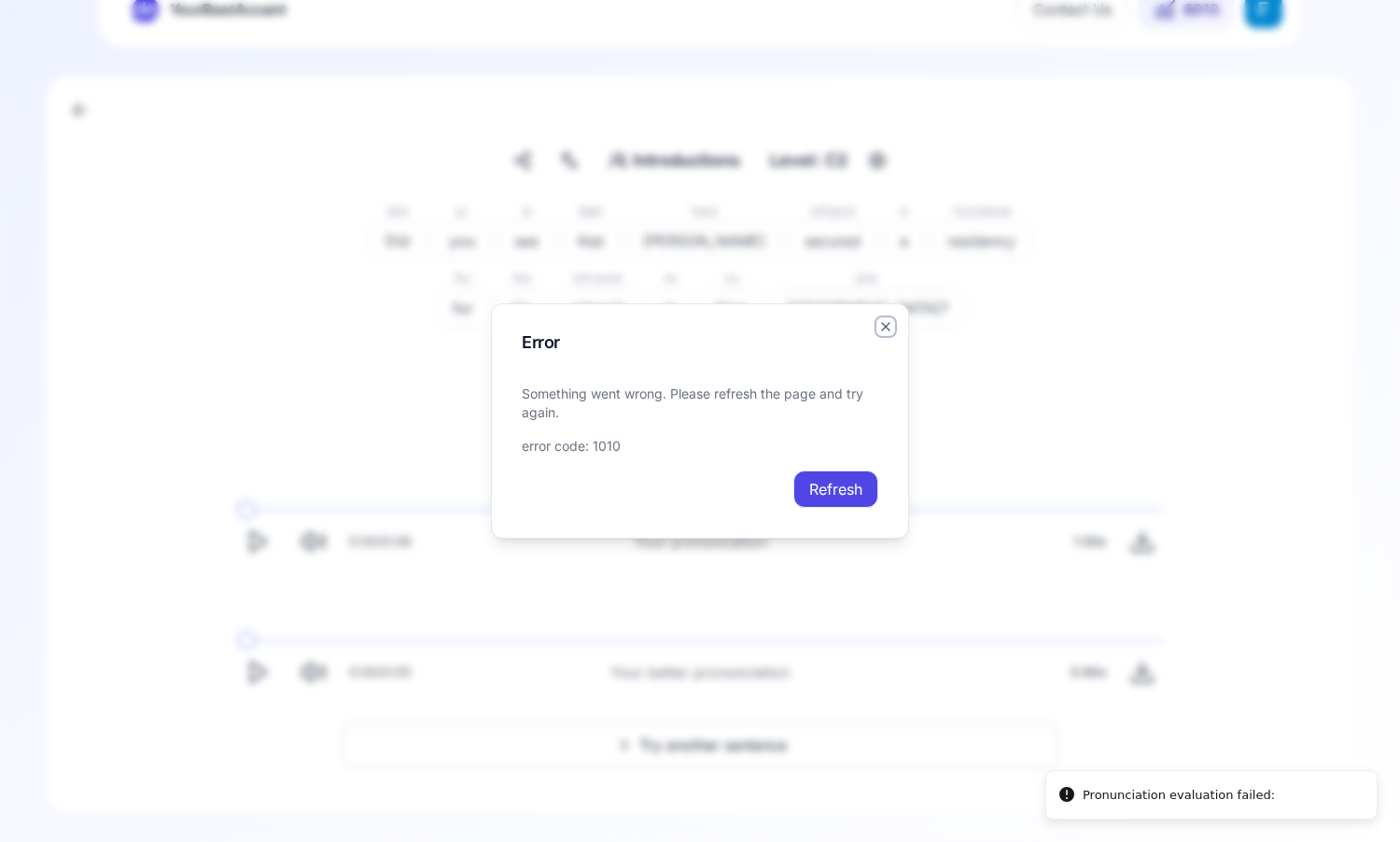
click at [888, 331] on icon "button" at bounding box center [885, 326] width 15 height 15
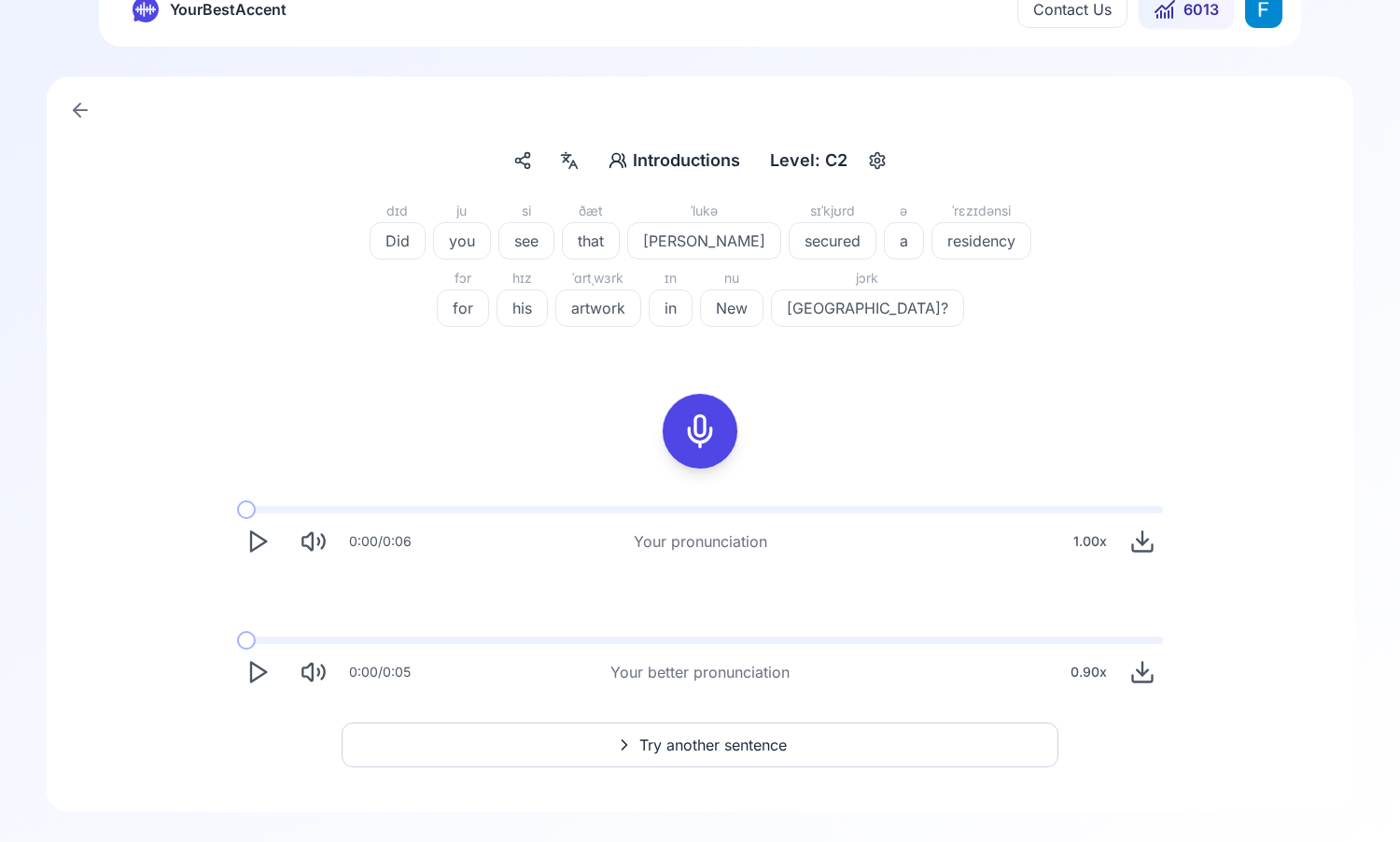
click at [721, 433] on div at bounding box center [700, 431] width 45 height 74
click at [710, 425] on icon at bounding box center [700, 432] width 37 height 37
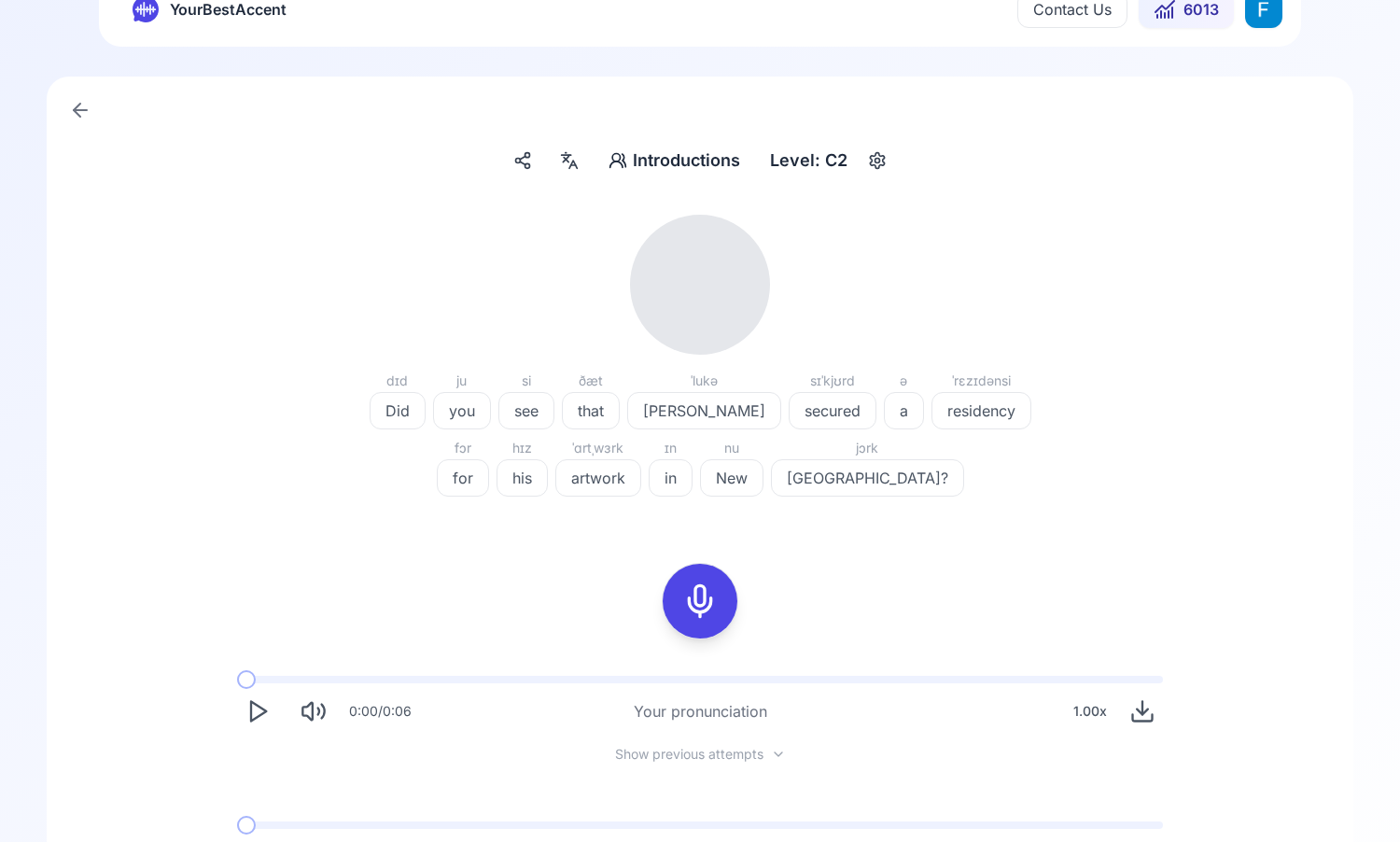
click at [244, 724] on button "Play" at bounding box center [258, 711] width 41 height 41
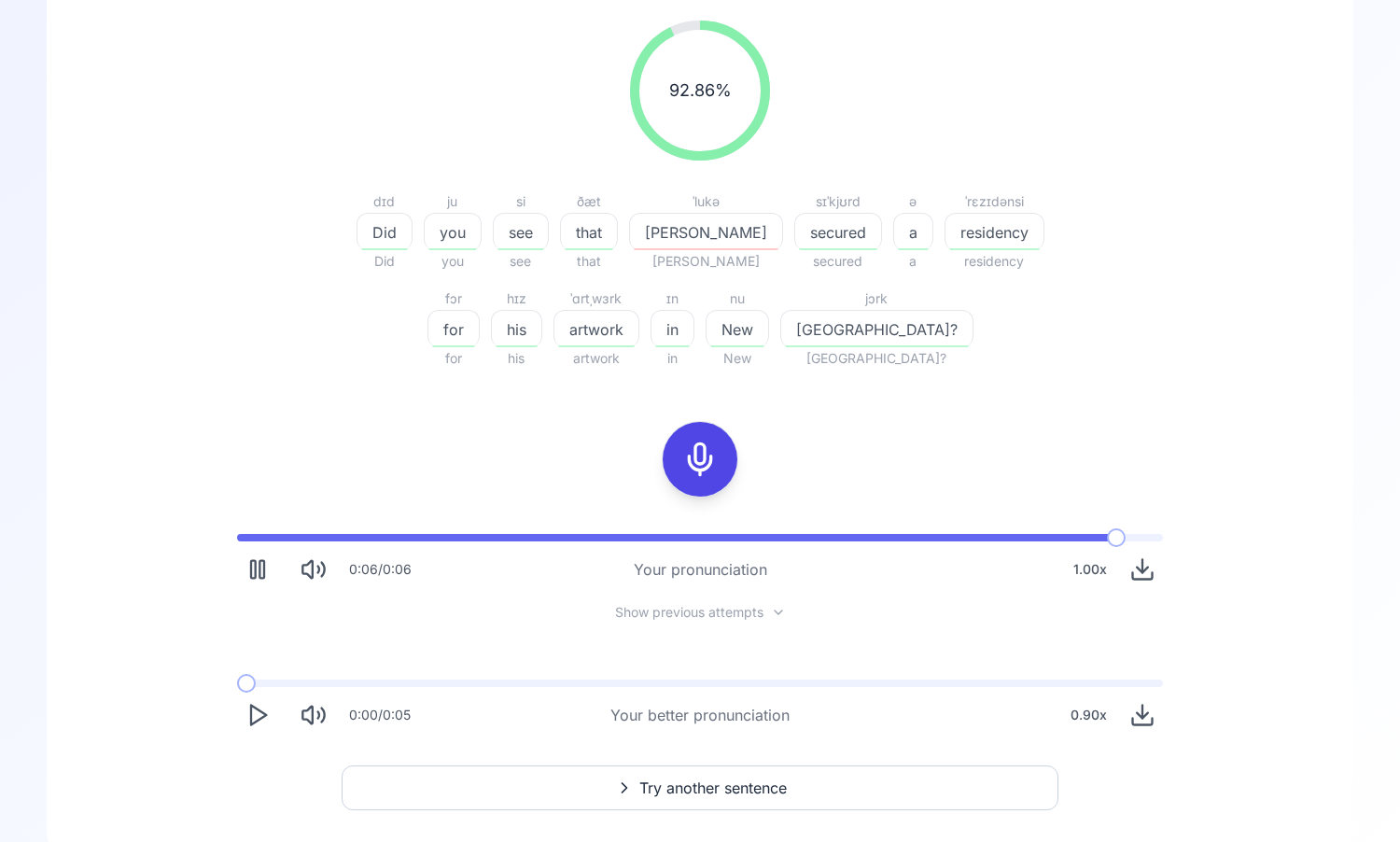
scroll to position [280, 0]
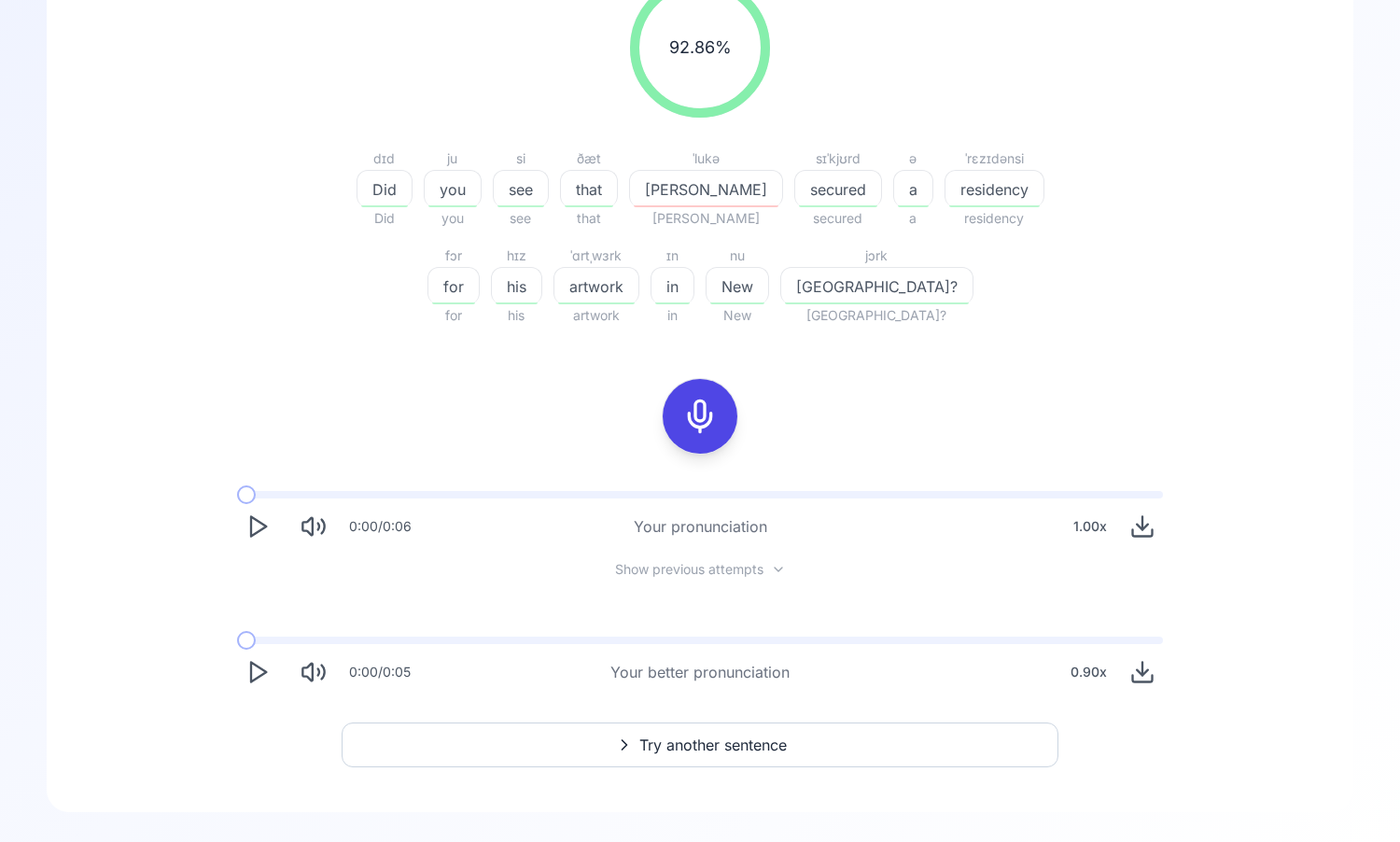
click at [247, 664] on icon "Play" at bounding box center [257, 672] width 26 height 26
click at [254, 684] on icon "Play" at bounding box center [257, 672] width 26 height 26
click at [257, 524] on icon "Play" at bounding box center [257, 526] width 26 height 26
click at [515, 737] on button "Try another sentence" at bounding box center [700, 745] width 717 height 45
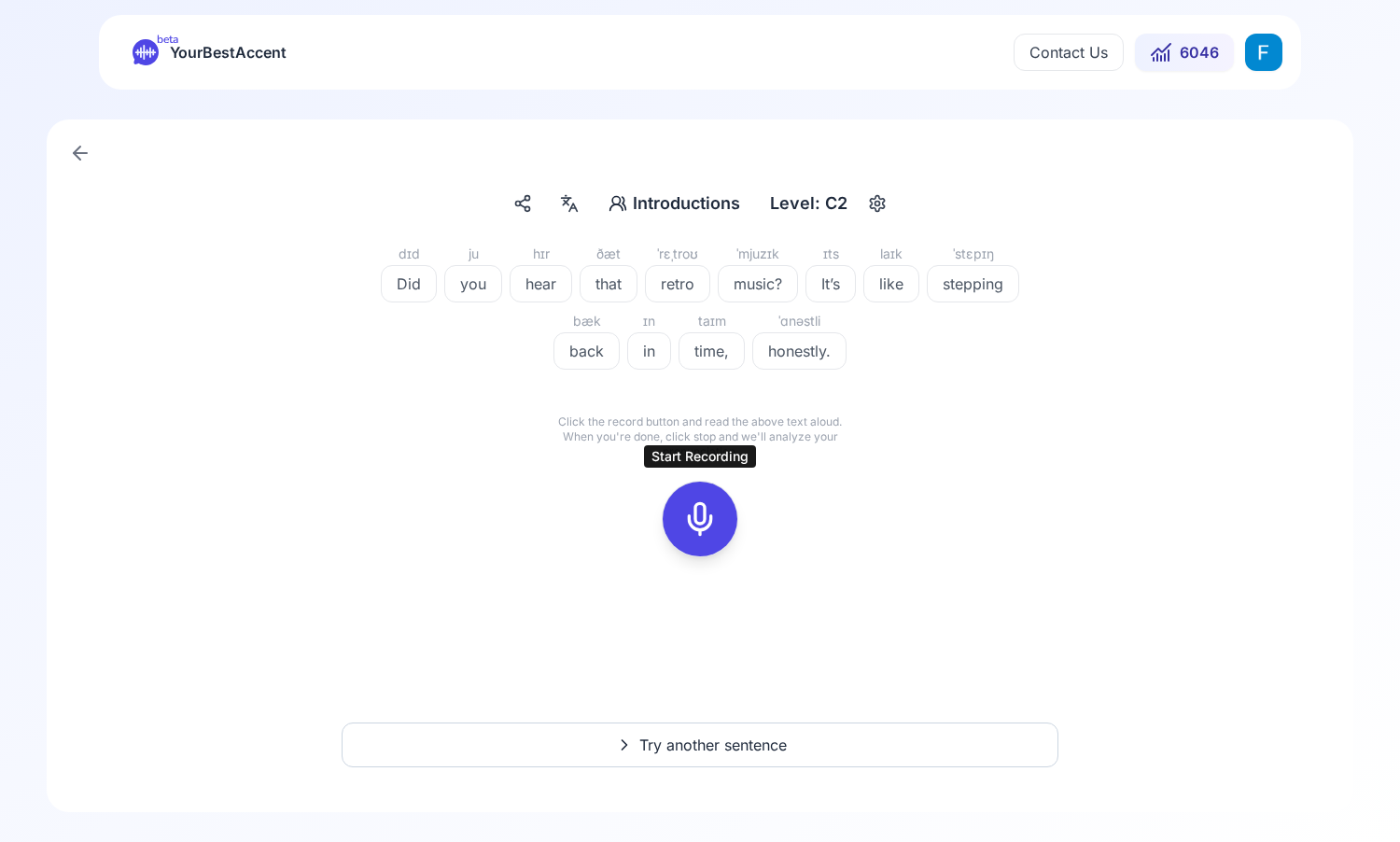
click at [700, 498] on div at bounding box center [700, 519] width 45 height 74
click at [684, 535] on icon at bounding box center [700, 519] width 37 height 37
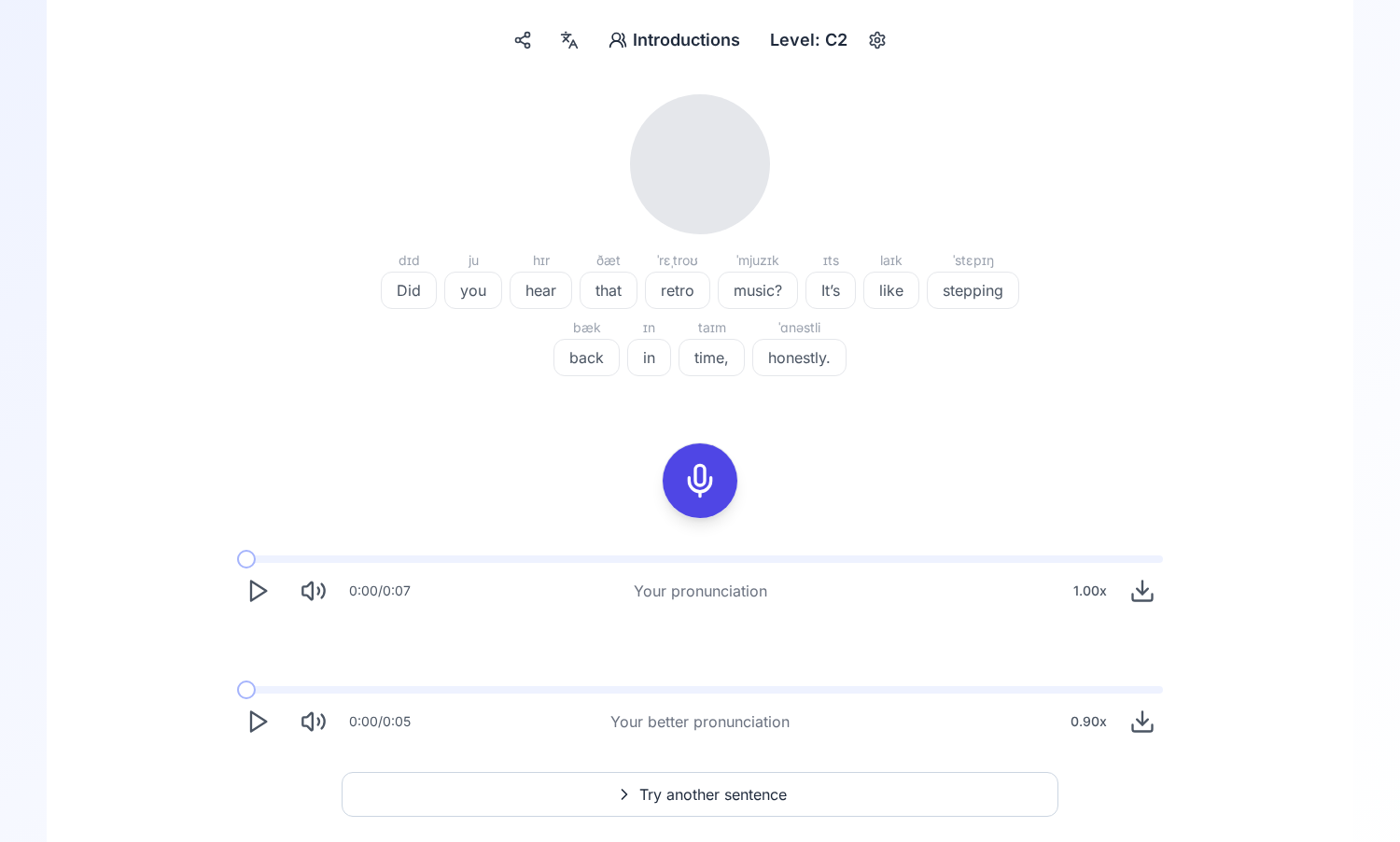
scroll to position [170, 0]
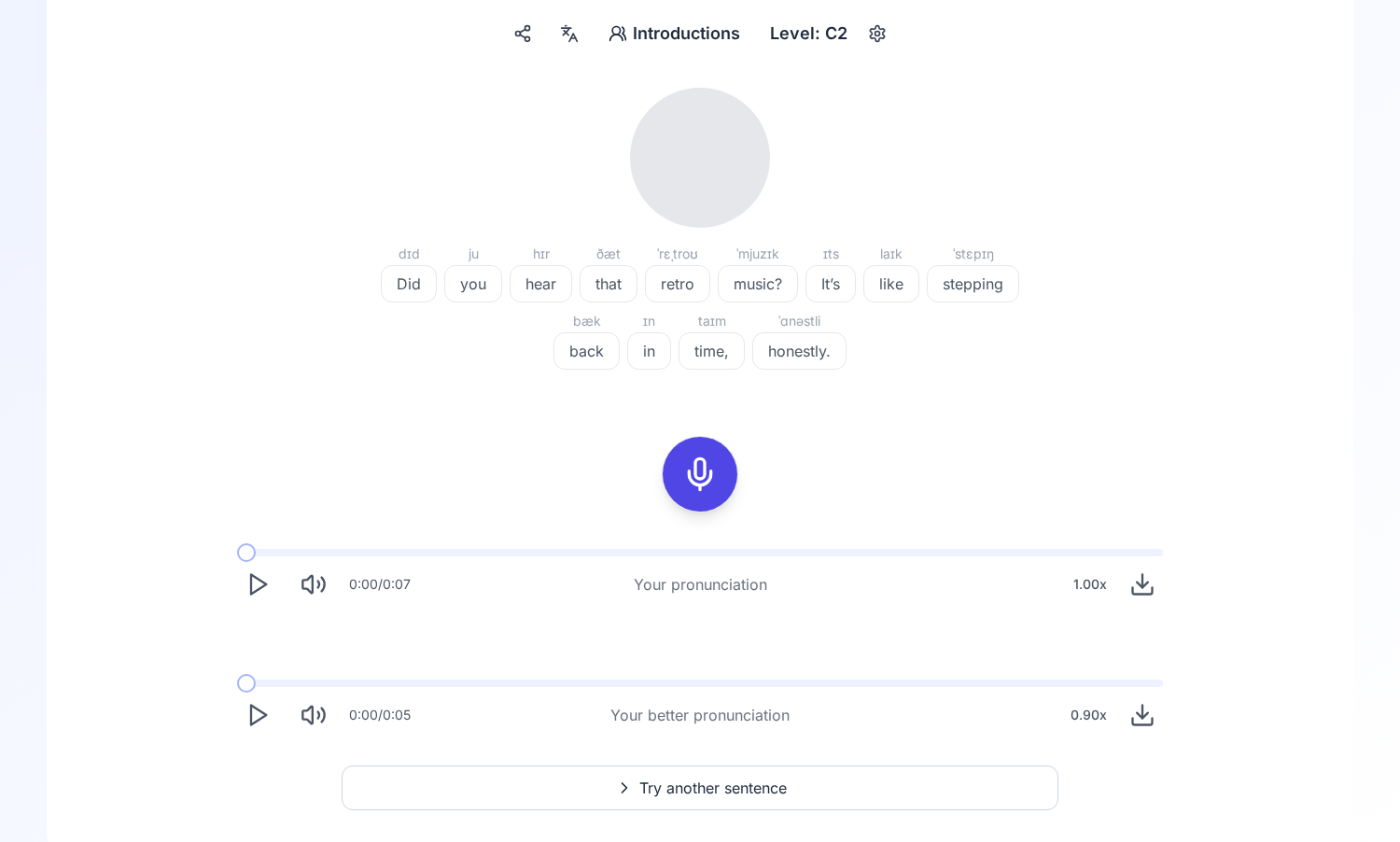
click at [266, 591] on icon "Play" at bounding box center [257, 584] width 26 height 26
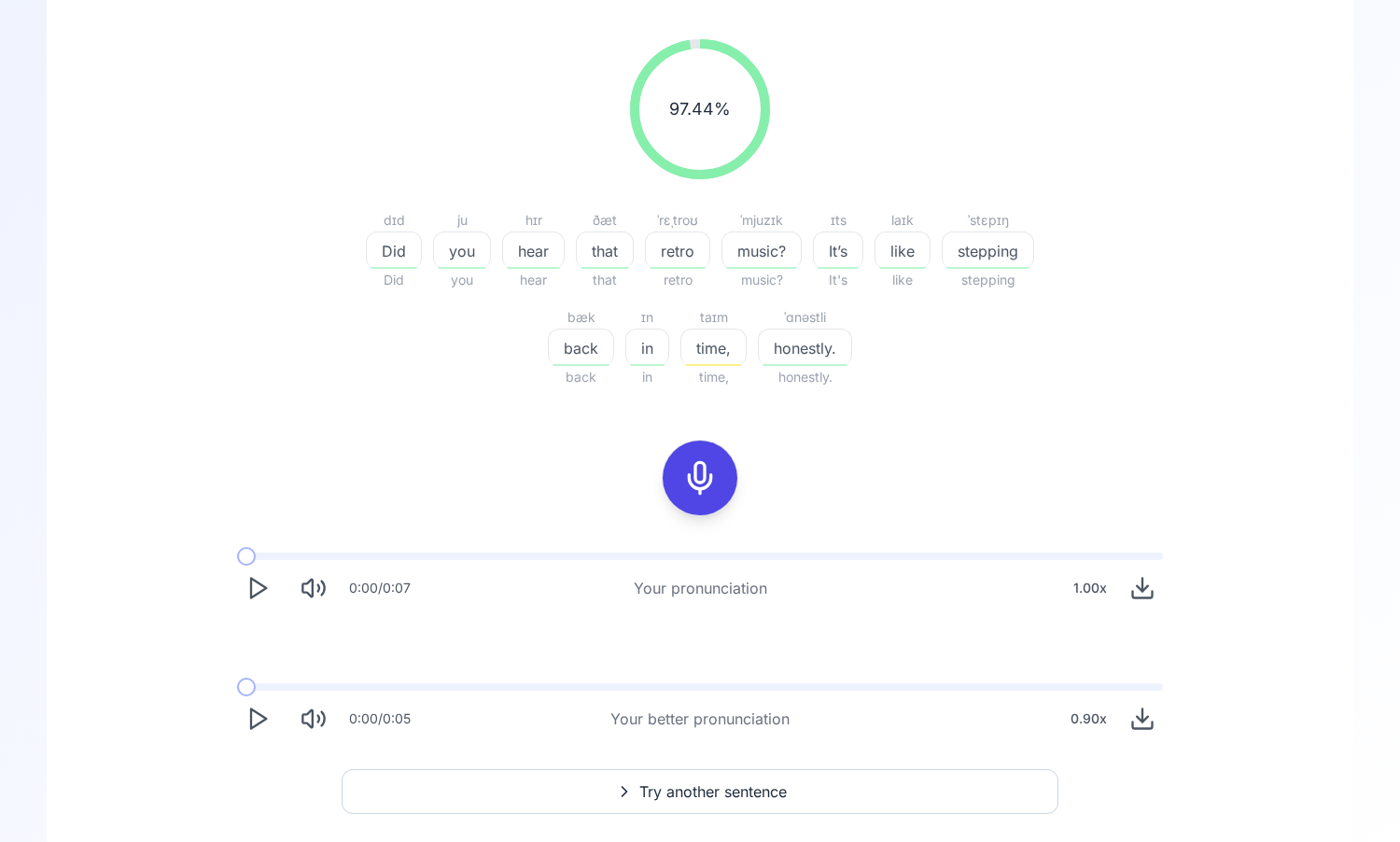
scroll to position [238, 0]
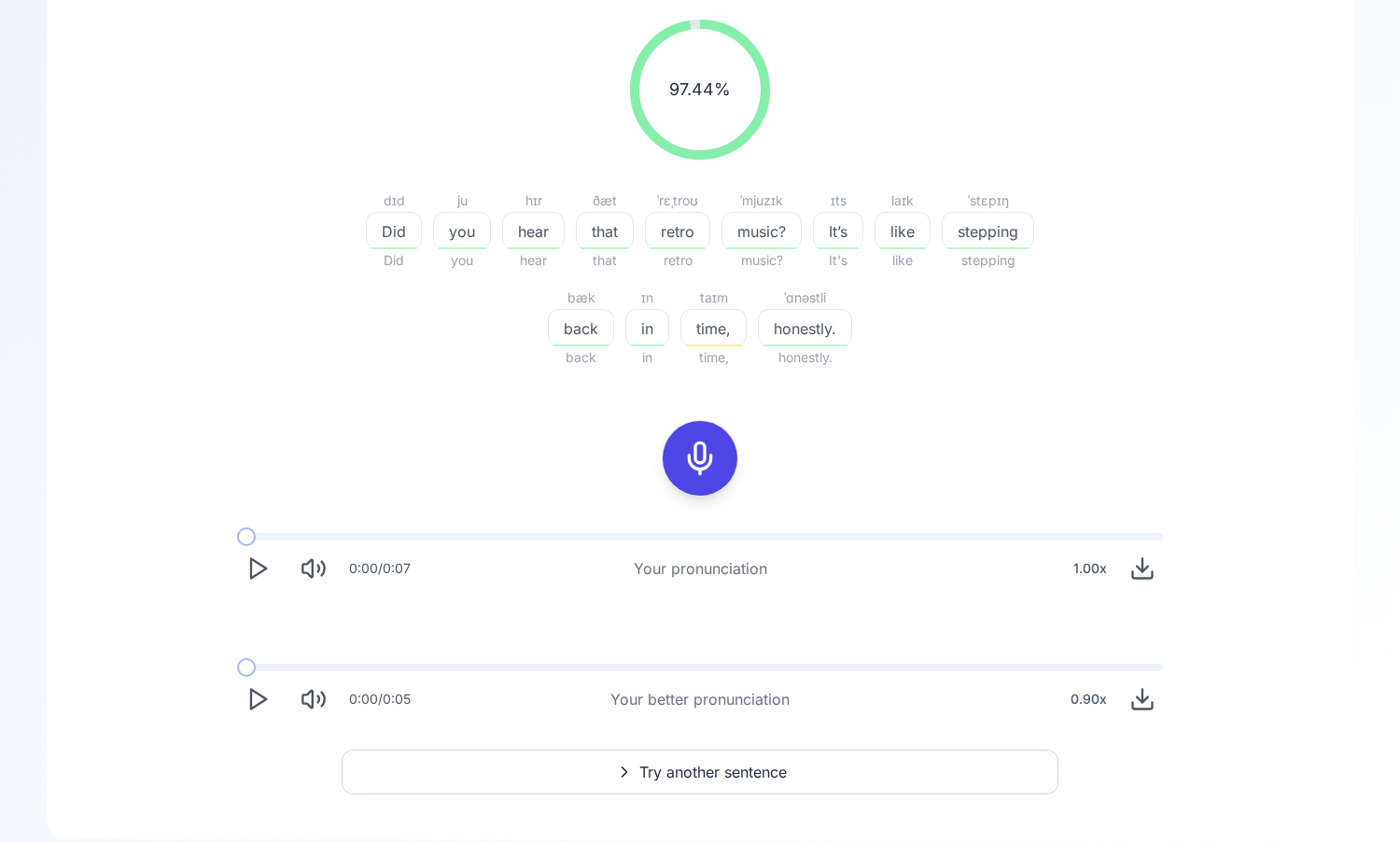
click at [256, 578] on icon "Play" at bounding box center [257, 568] width 26 height 26
click at [249, 702] on icon "Play" at bounding box center [257, 699] width 26 height 26
click at [256, 586] on button "Play" at bounding box center [258, 568] width 41 height 41
click at [256, 577] on icon "Pause" at bounding box center [257, 568] width 26 height 26
click at [255, 685] on button "Play" at bounding box center [258, 699] width 41 height 41
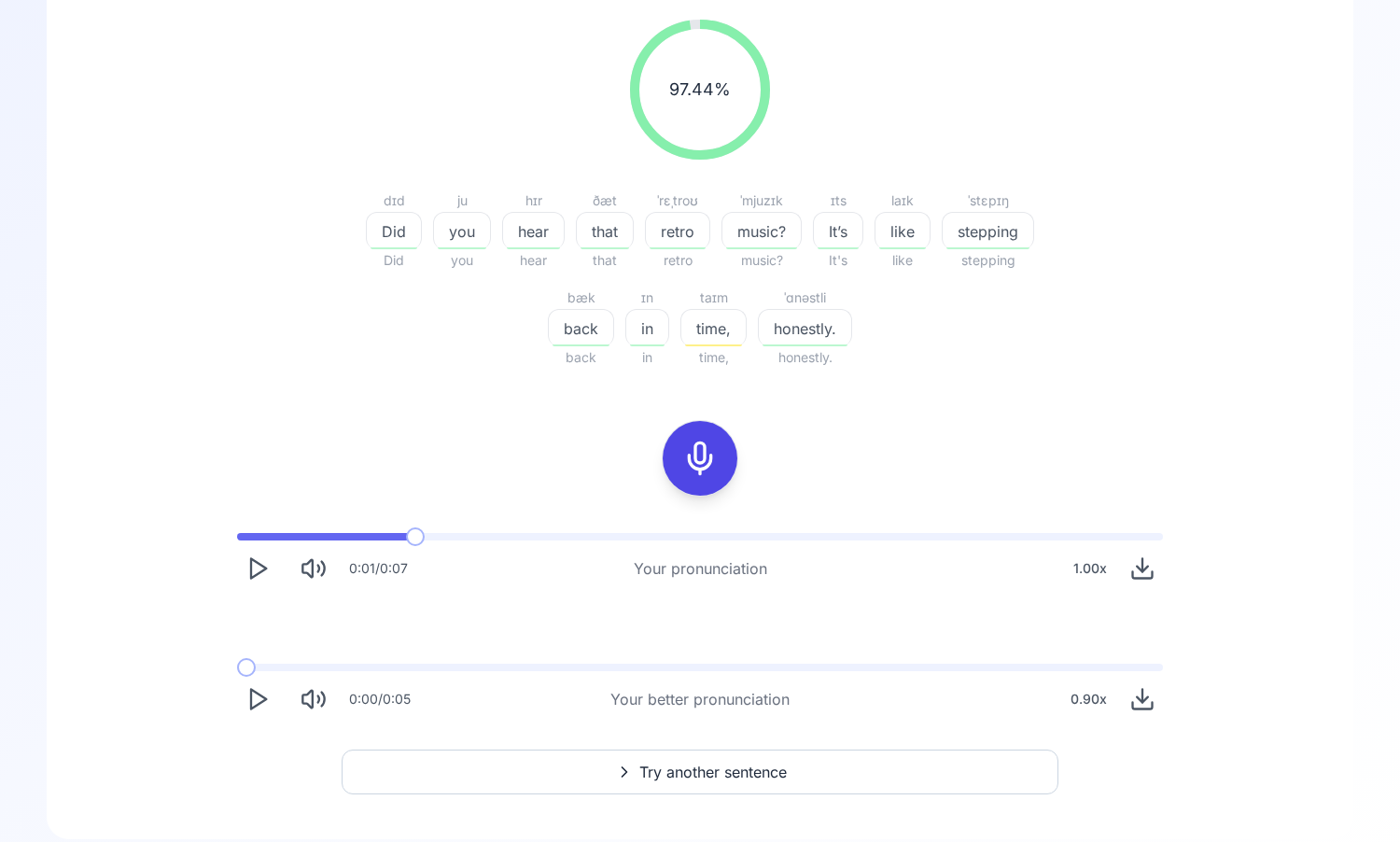
click at [255, 685] on button "Play" at bounding box center [258, 699] width 41 height 41
click at [255, 686] on button "Play" at bounding box center [258, 699] width 41 height 41
click at [256, 689] on icon "Play" at bounding box center [257, 699] width 26 height 26
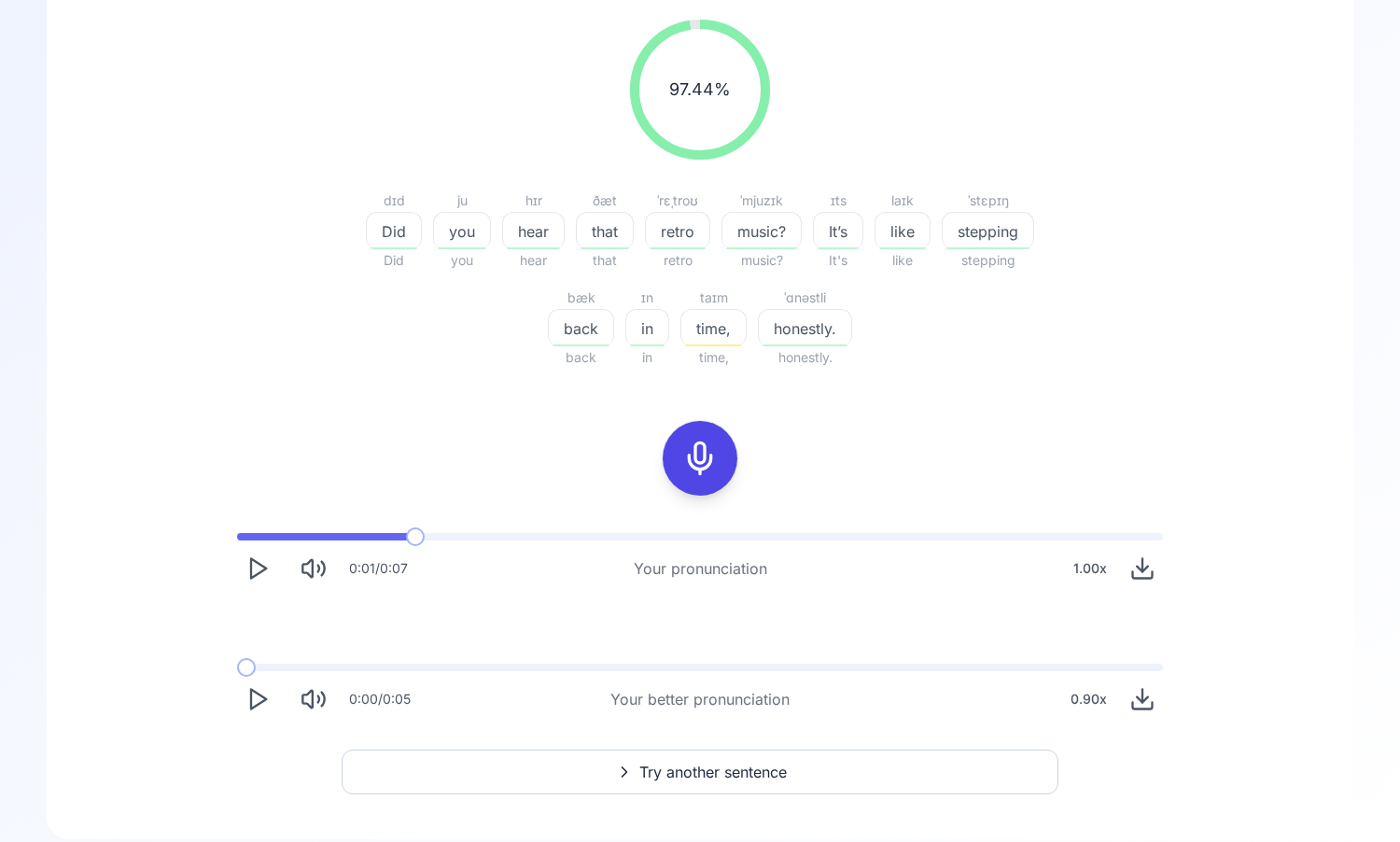
click at [531, 777] on button "Try another sentence" at bounding box center [700, 773] width 717 height 45
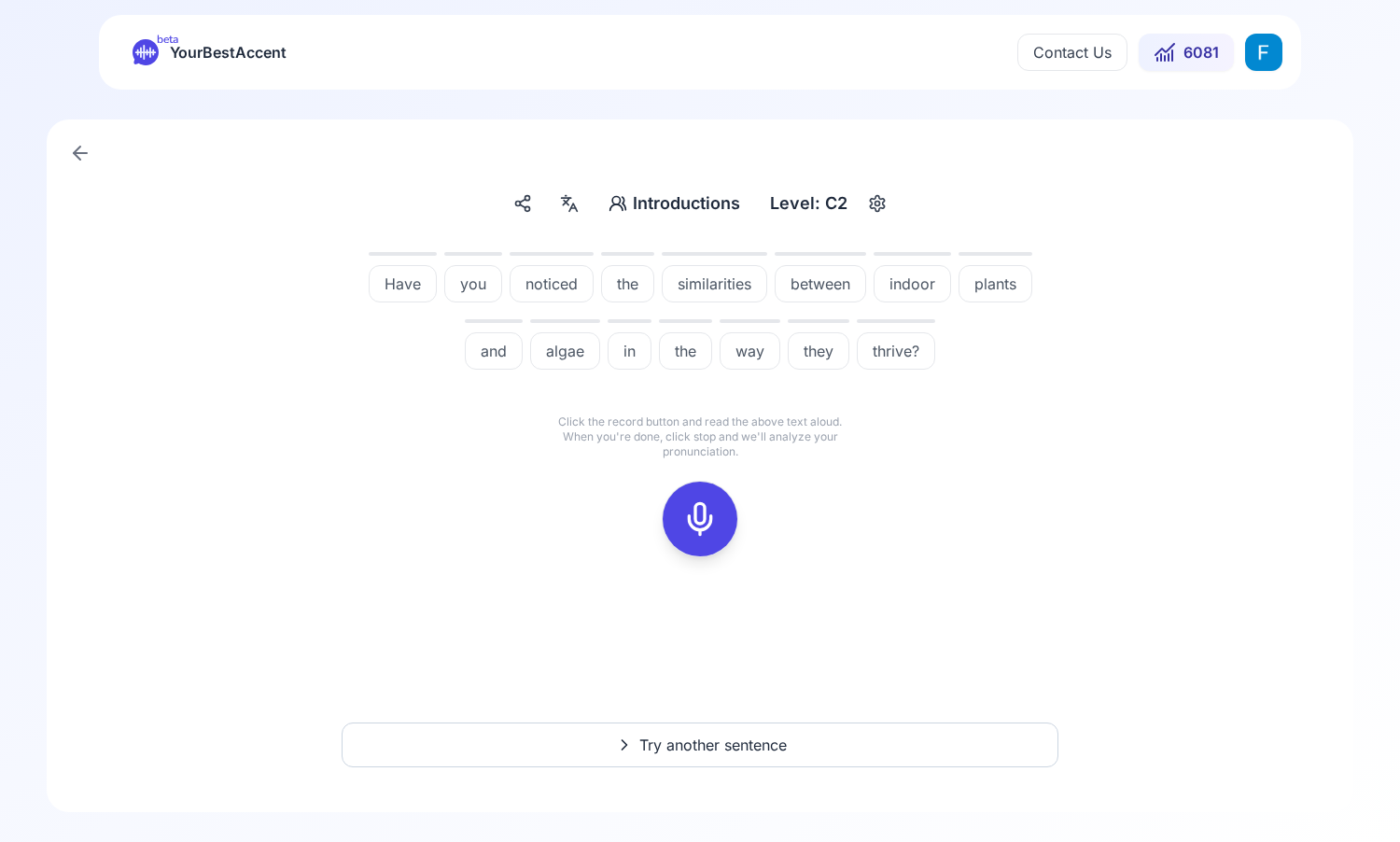
click at [721, 529] on button at bounding box center [700, 519] width 74 height 74
click at [783, 493] on div at bounding box center [783, 526] width 19 height 105
click at [783, 481] on icon at bounding box center [783, 484] width 19 height 19
click at [689, 527] on icon at bounding box center [700, 519] width 37 height 37
click at [698, 499] on div at bounding box center [700, 519] width 45 height 74
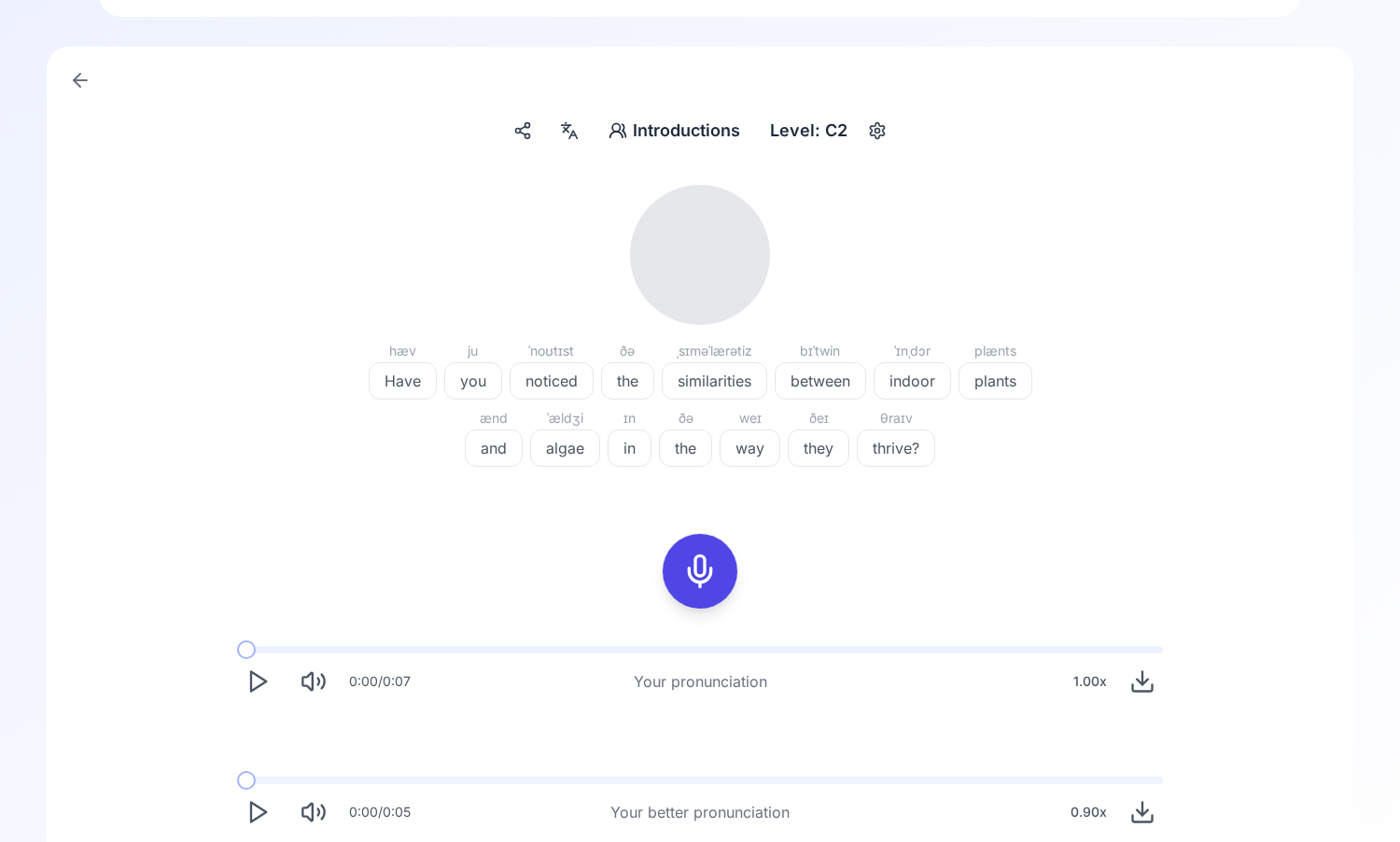
scroll to position [75, 0]
click at [243, 686] on button "Play" at bounding box center [258, 679] width 41 height 41
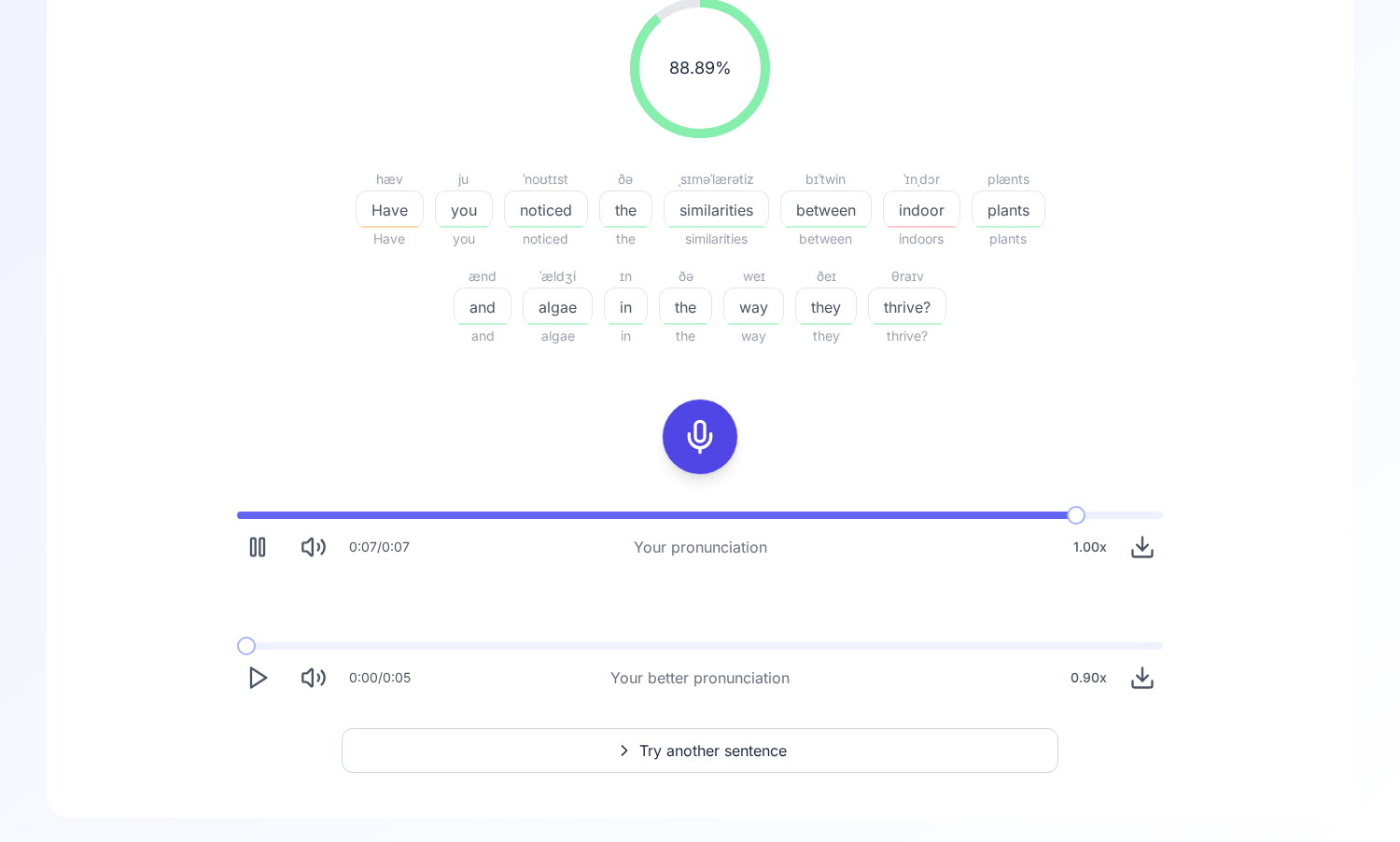
scroll to position [266, 0]
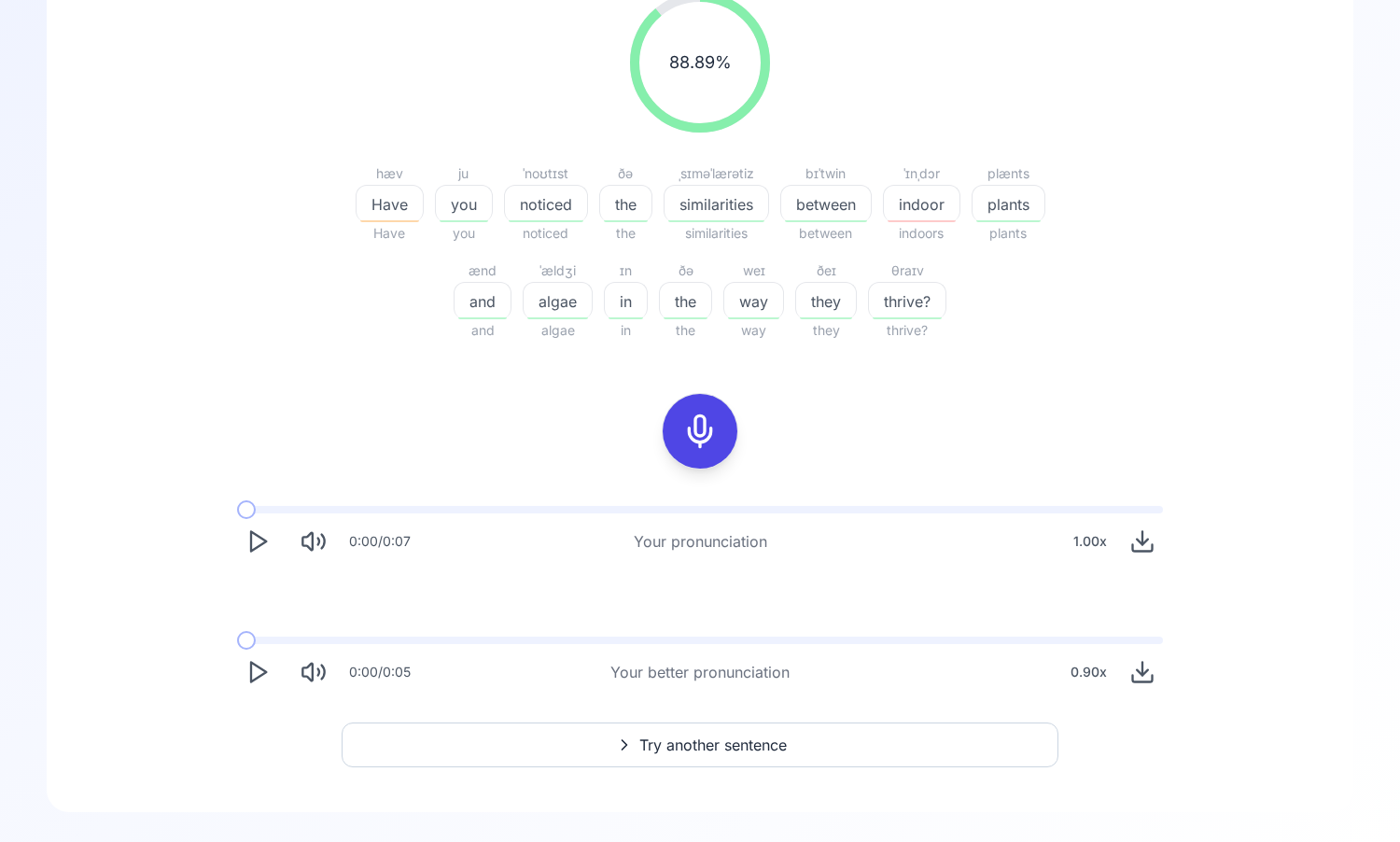
click at [259, 543] on icon "Play" at bounding box center [257, 541] width 26 height 26
click at [260, 543] on rect "Pause" at bounding box center [262, 542] width 5 height 18
click at [257, 660] on icon "Play" at bounding box center [257, 672] width 26 height 26
click at [257, 665] on icon "Play" at bounding box center [257, 672] width 26 height 26
click at [260, 659] on icon "Play" at bounding box center [257, 672] width 26 height 26
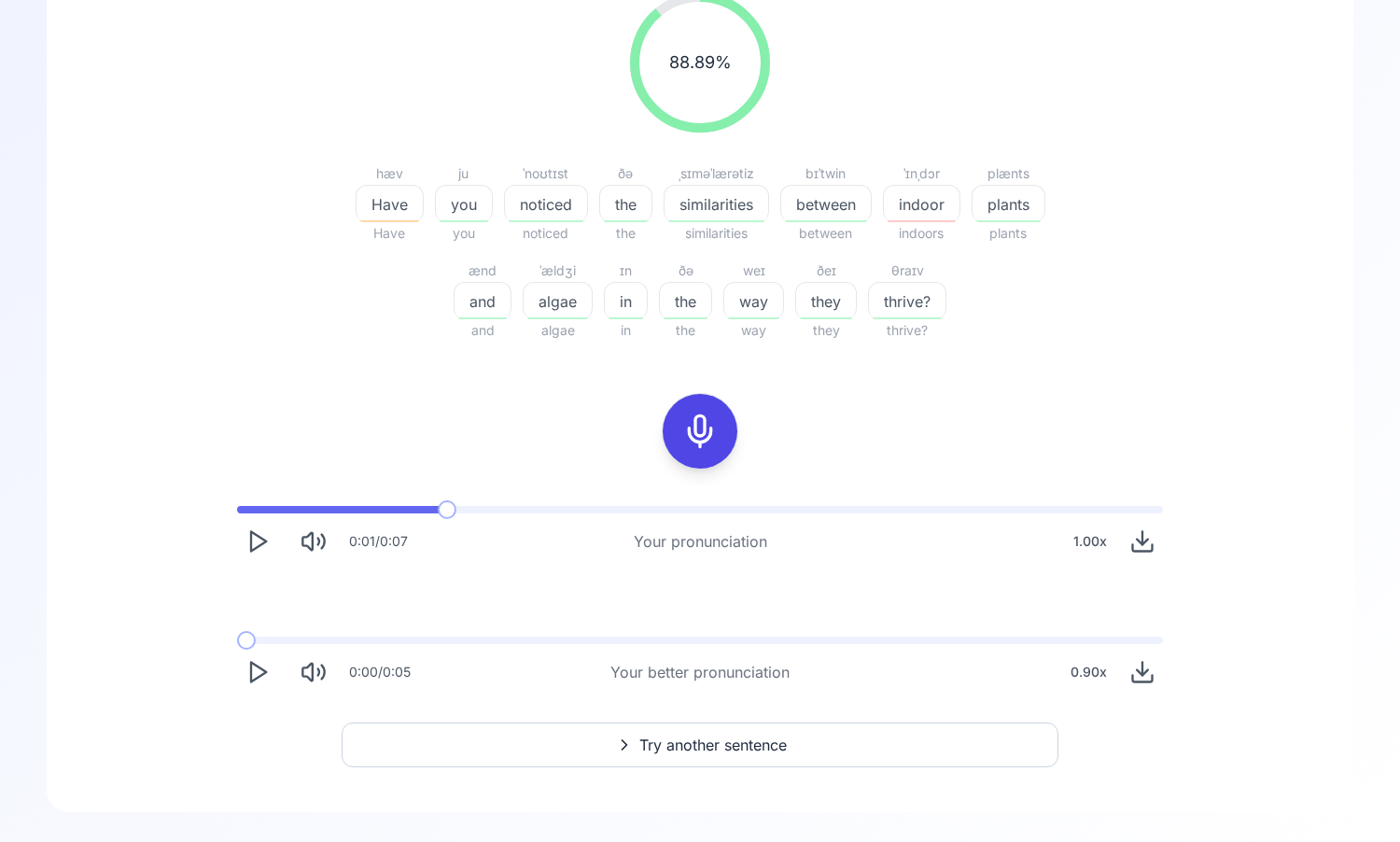
click at [244, 681] on button "Play" at bounding box center [258, 672] width 41 height 41
click at [246, 678] on icon "Play" at bounding box center [257, 672] width 26 height 26
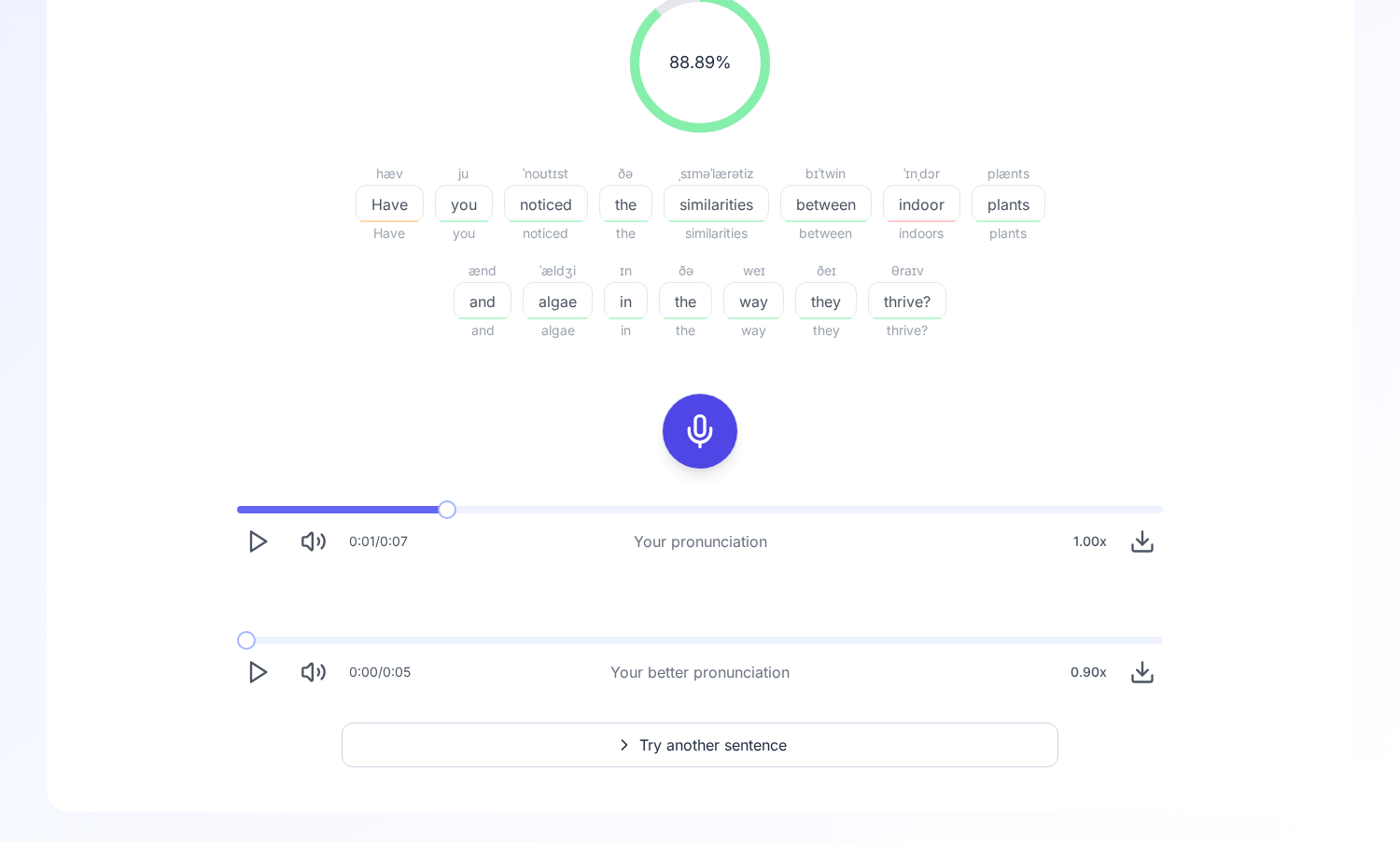
click at [247, 681] on icon "Play" at bounding box center [257, 672] width 26 height 26
click at [714, 426] on rect at bounding box center [700, 431] width 28 height 28
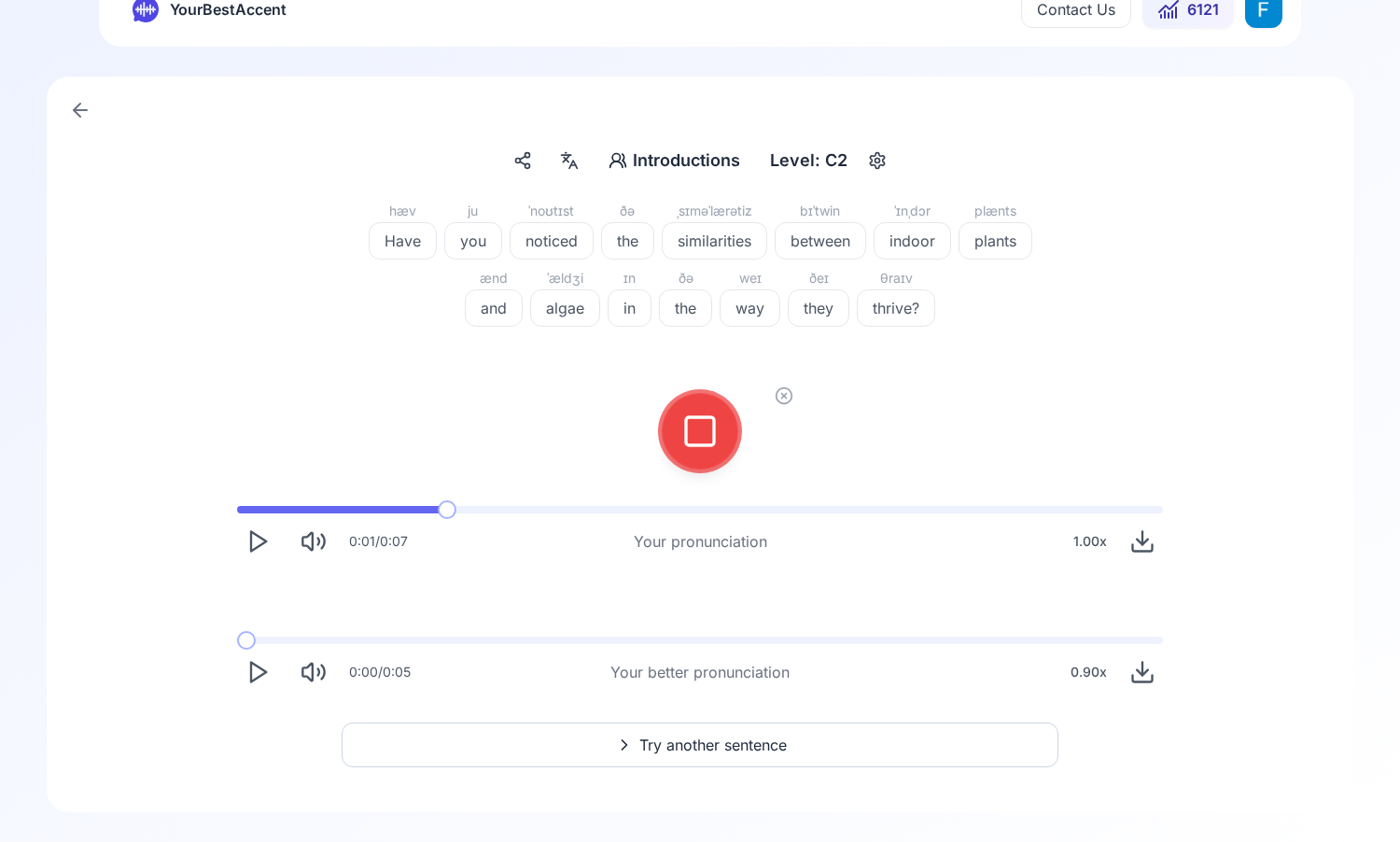
scroll to position [43, 0]
click at [723, 438] on button at bounding box center [700, 431] width 74 height 74
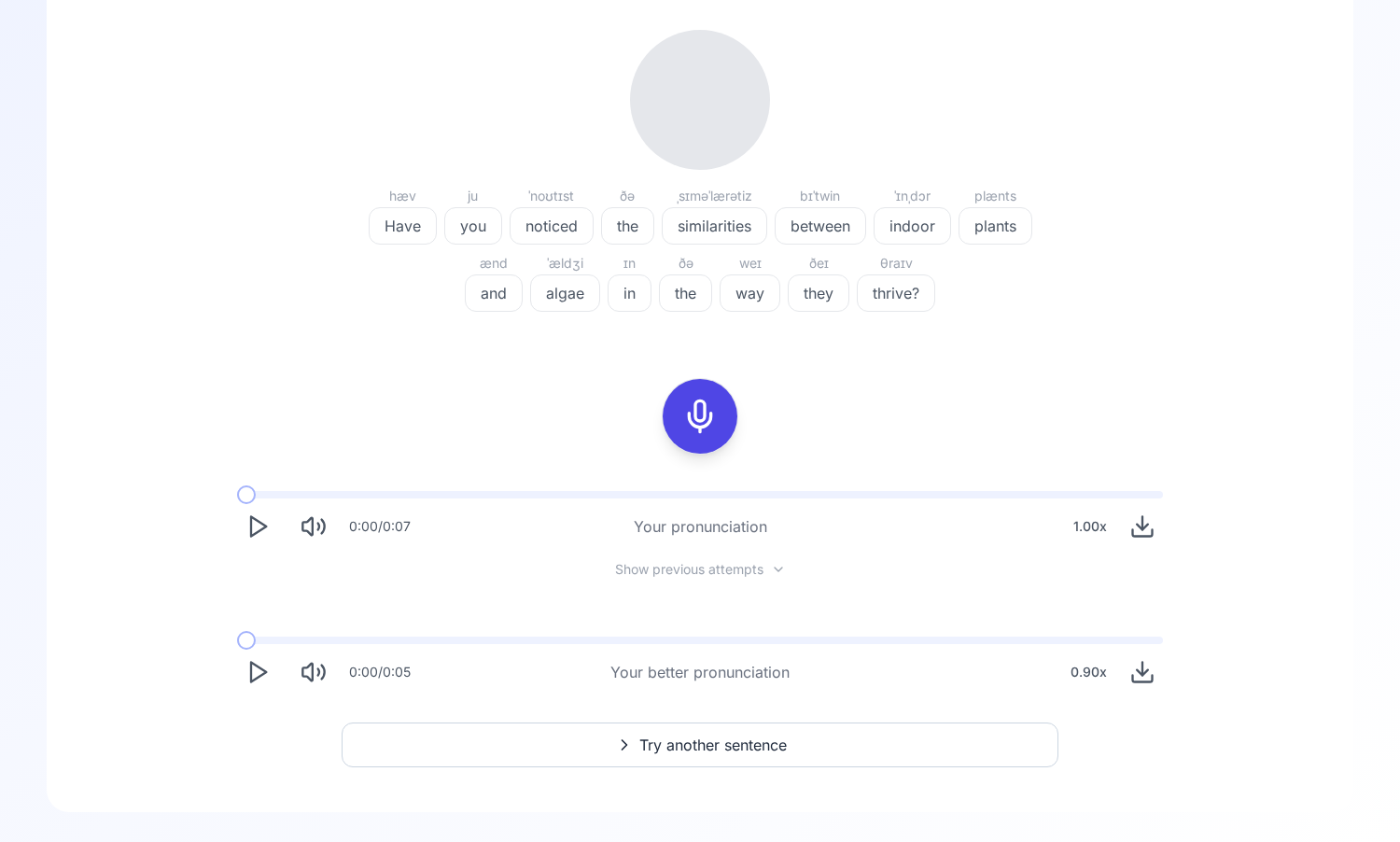
click at [246, 517] on icon "Play" at bounding box center [257, 526] width 26 height 26
click at [623, 568] on span "Show previous attempts" at bounding box center [689, 569] width 148 height 19
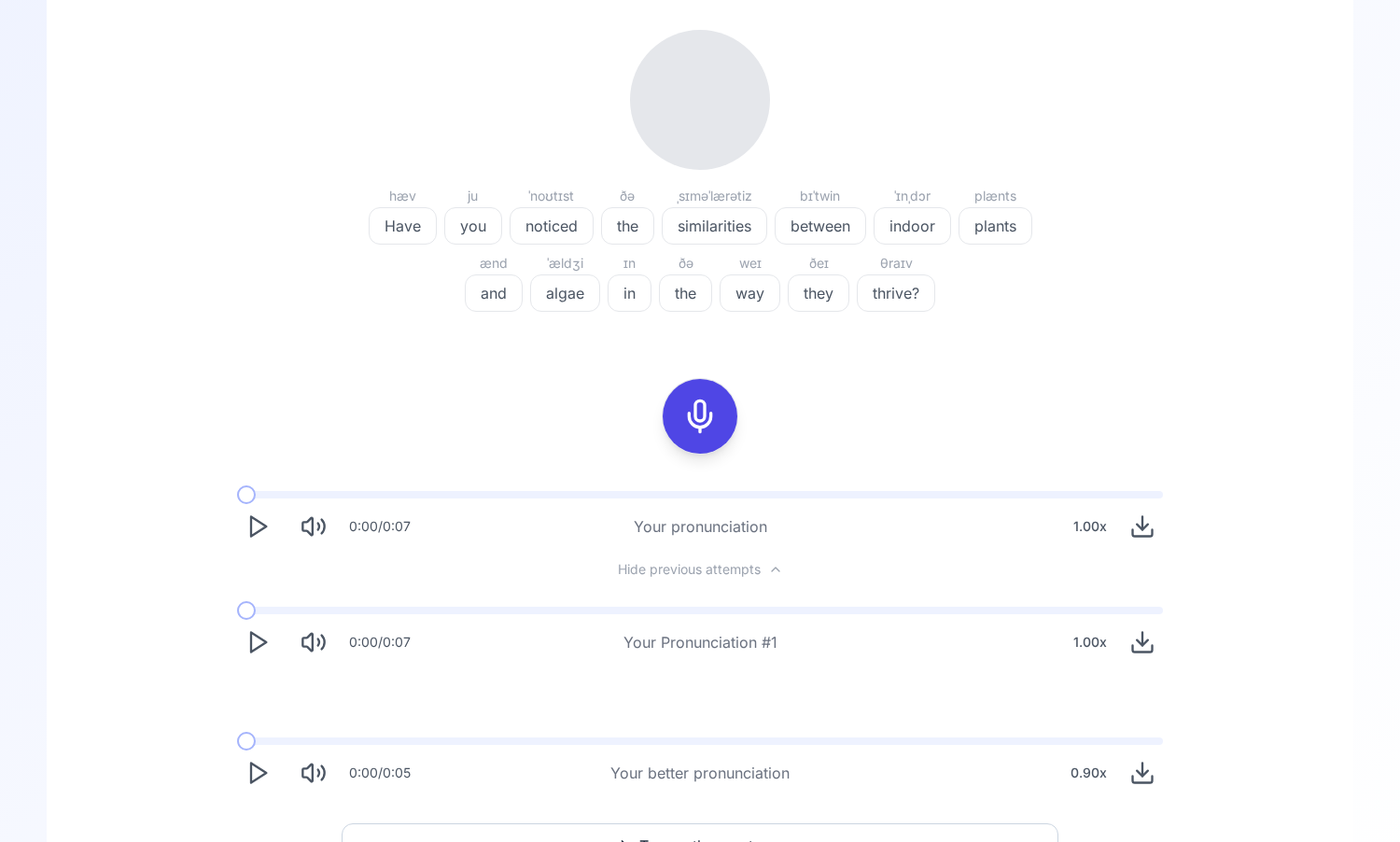
scroll to position [159, 0]
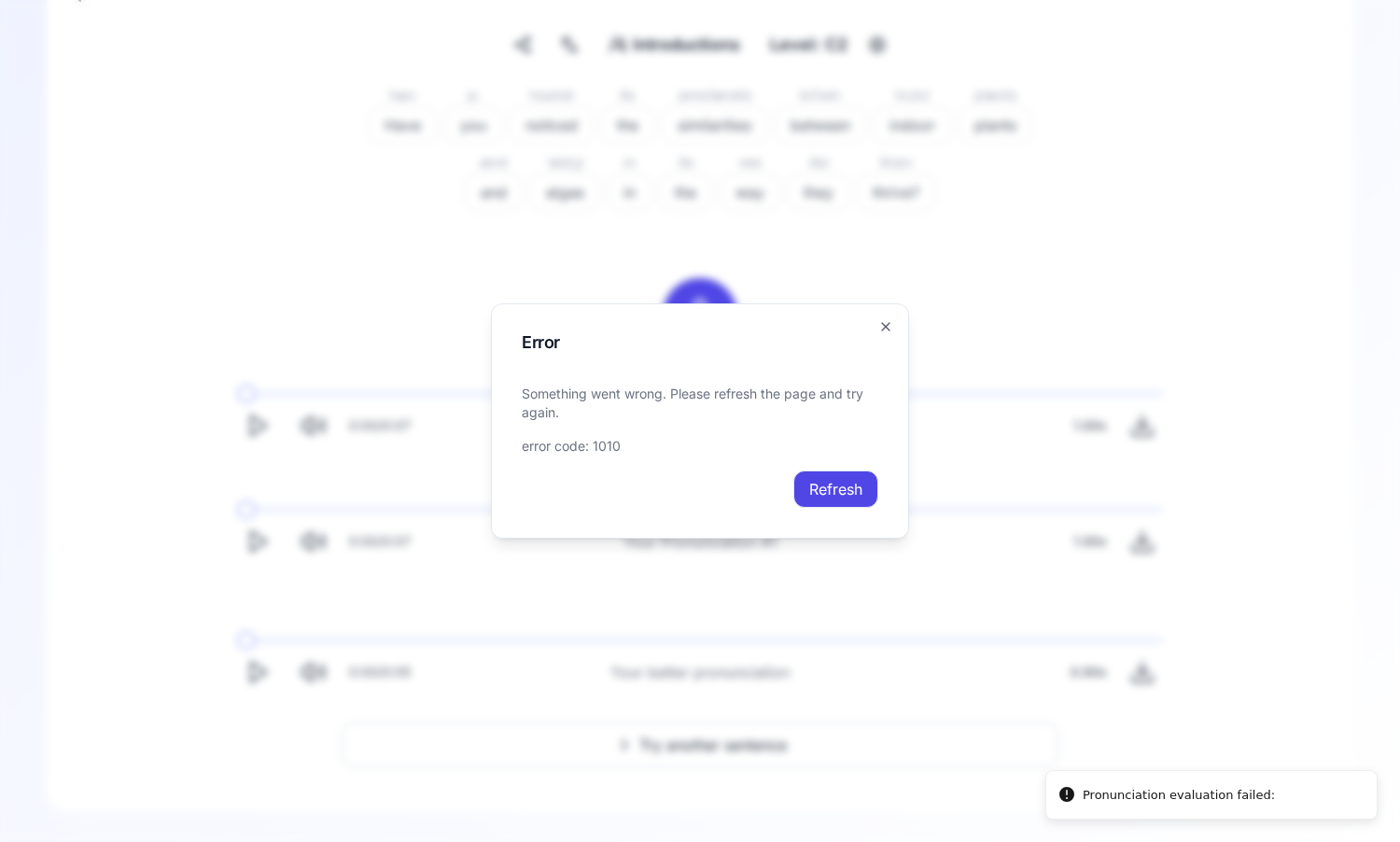
click at [823, 495] on button "Refresh" at bounding box center [836, 489] width 85 height 37
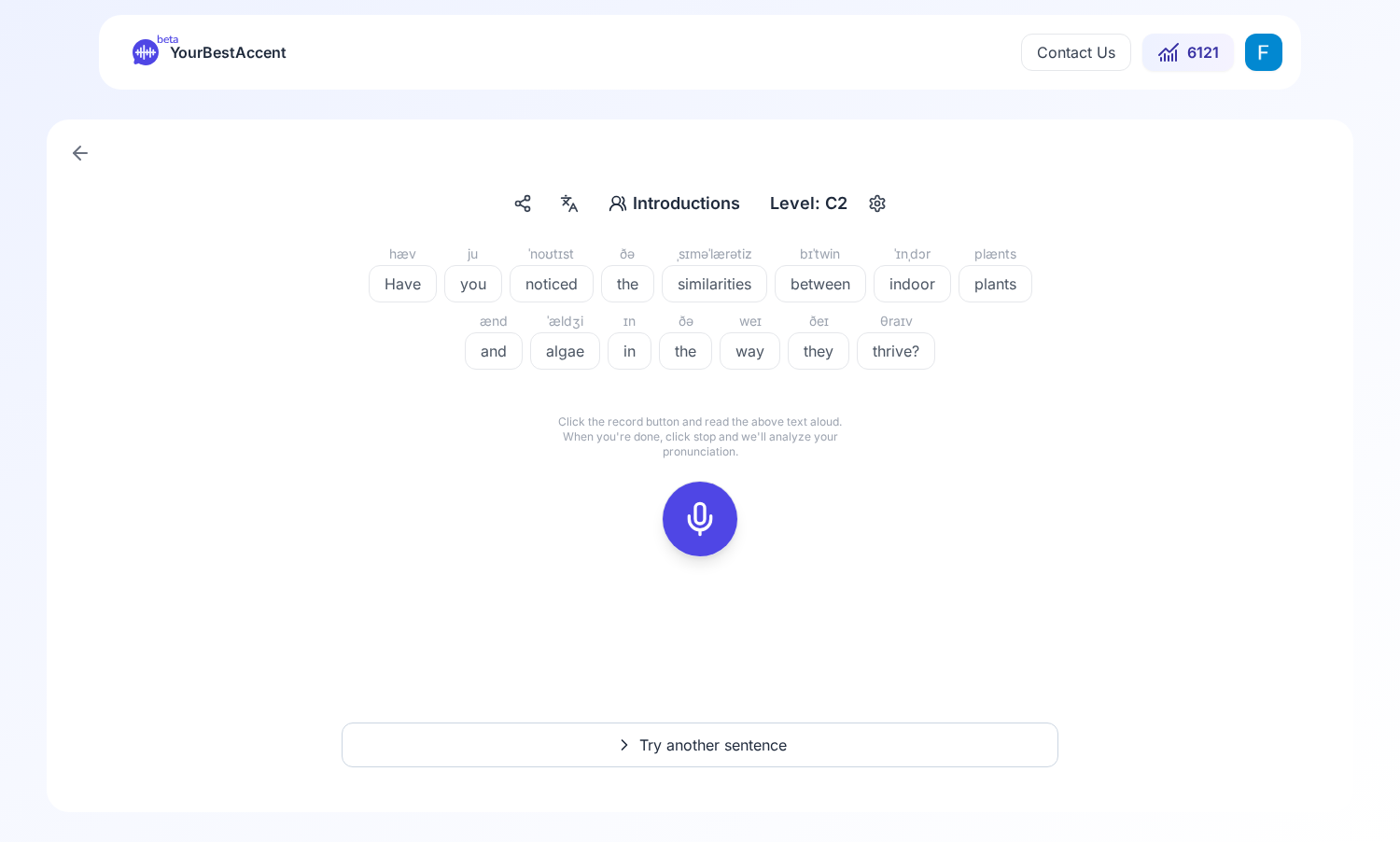
click at [689, 532] on rect at bounding box center [700, 519] width 28 height 28
click at [731, 526] on button at bounding box center [700, 519] width 74 height 74
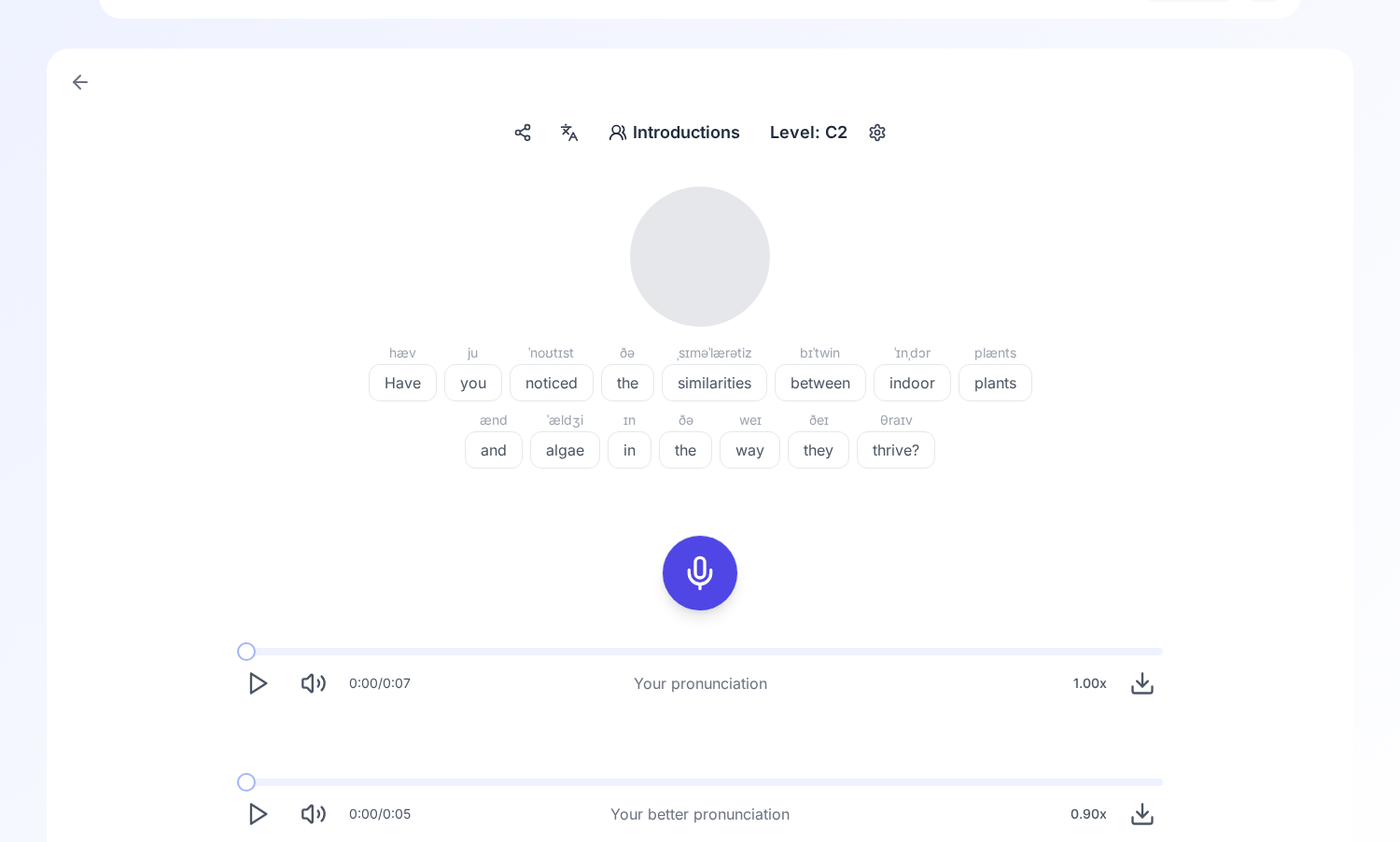
scroll to position [83, 0]
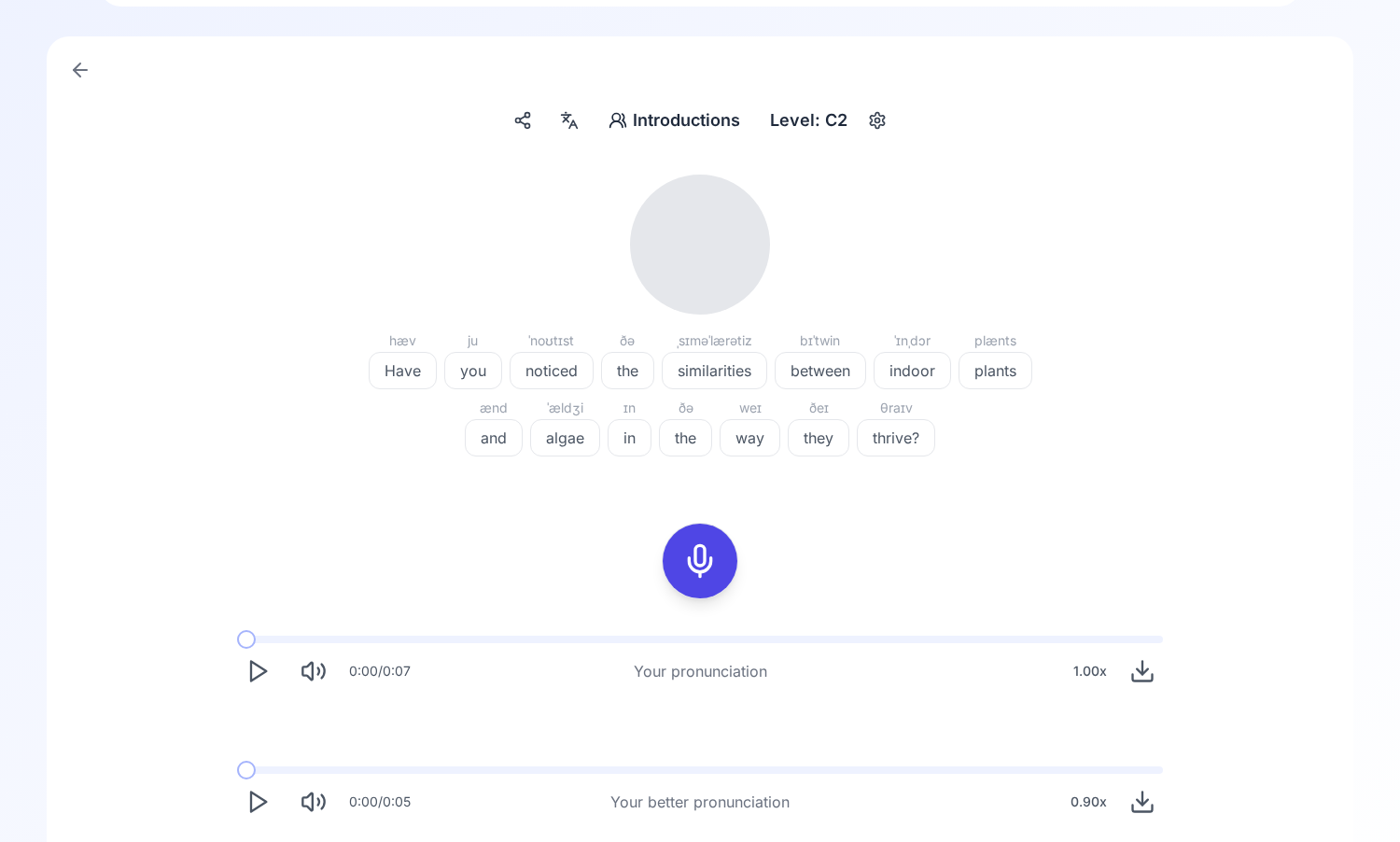
click at [259, 664] on icon "Play" at bounding box center [257, 671] width 26 height 26
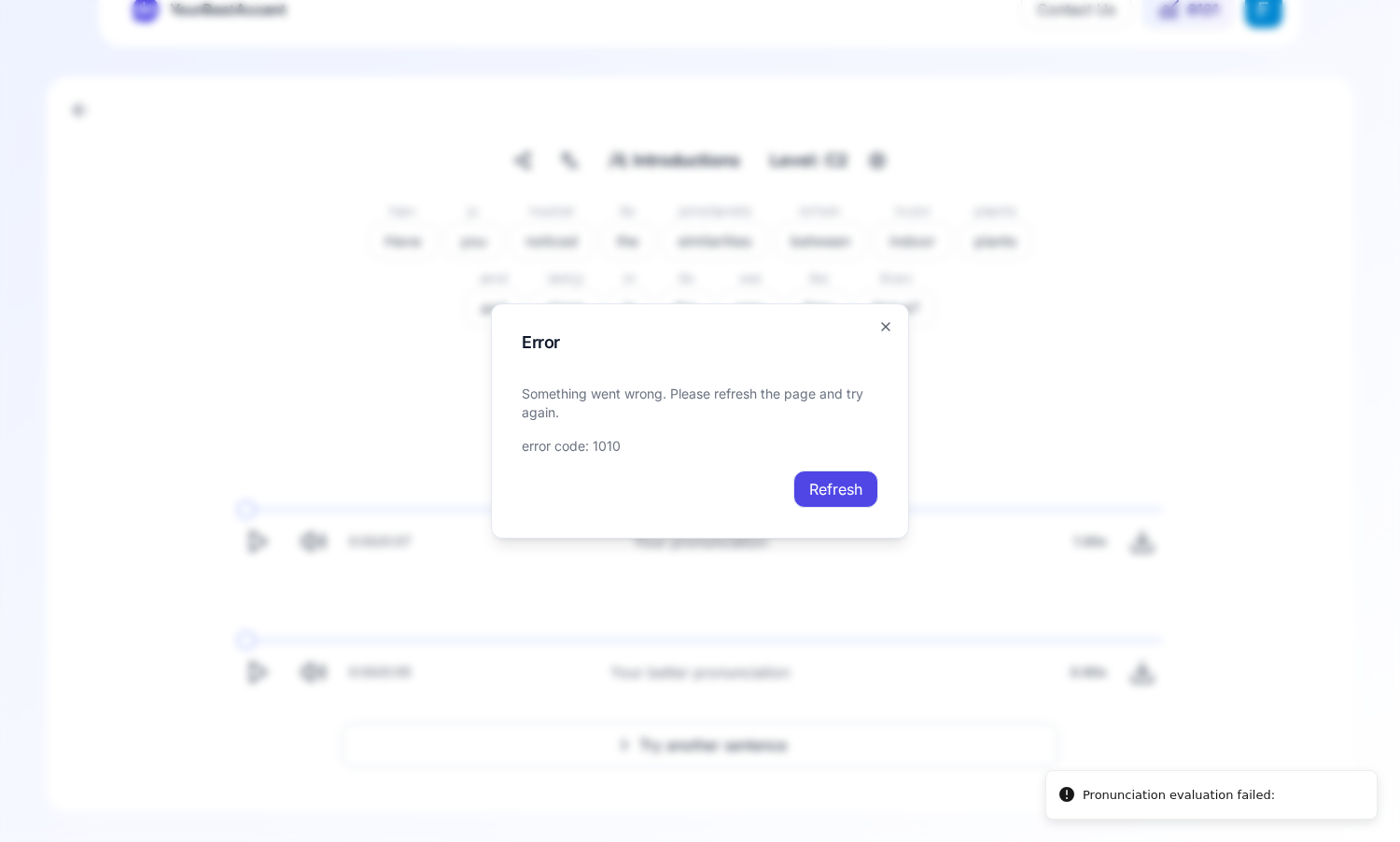
scroll to position [43, 0]
click at [885, 321] on icon "button" at bounding box center [885, 326] width 15 height 15
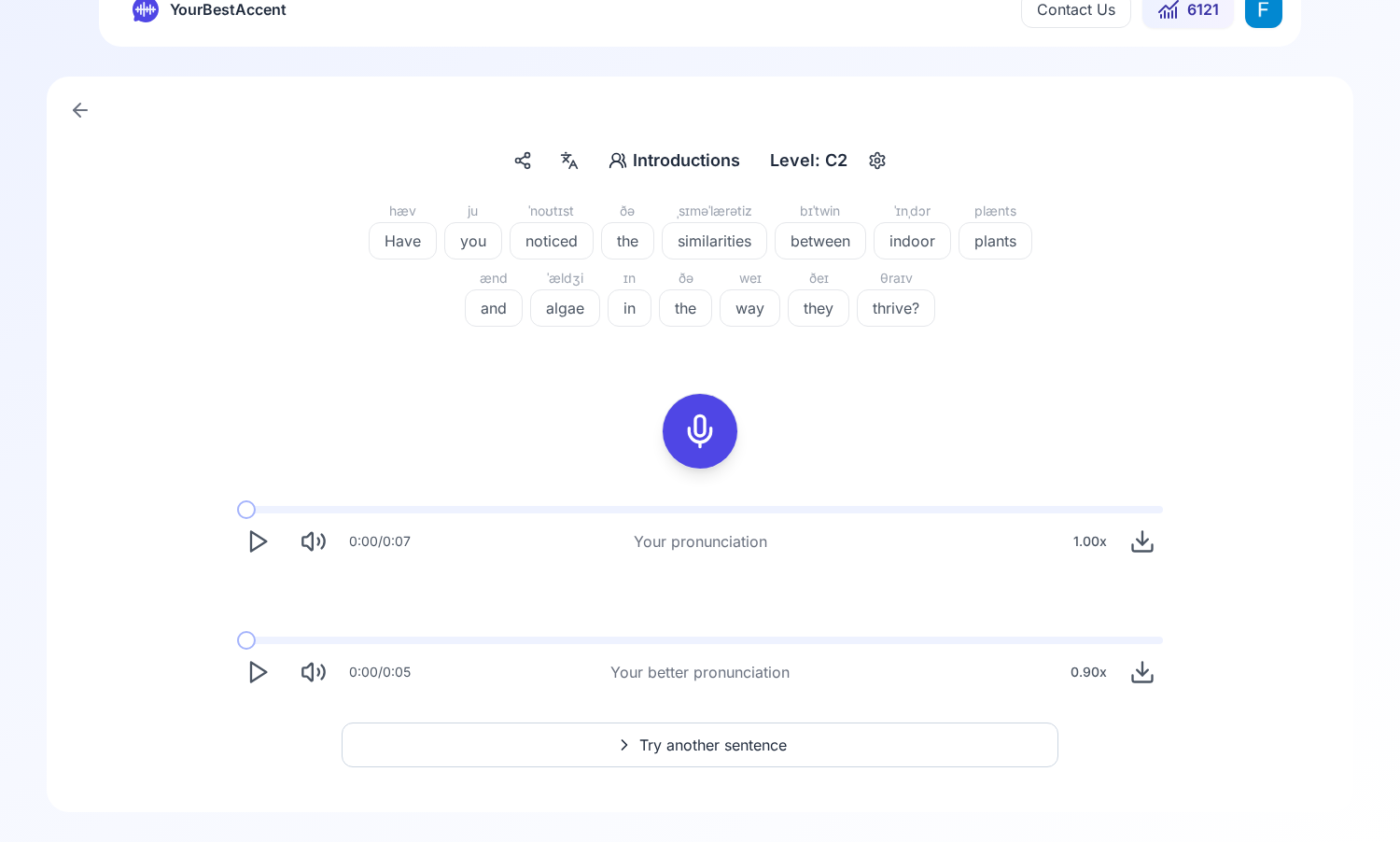
scroll to position [0, 0]
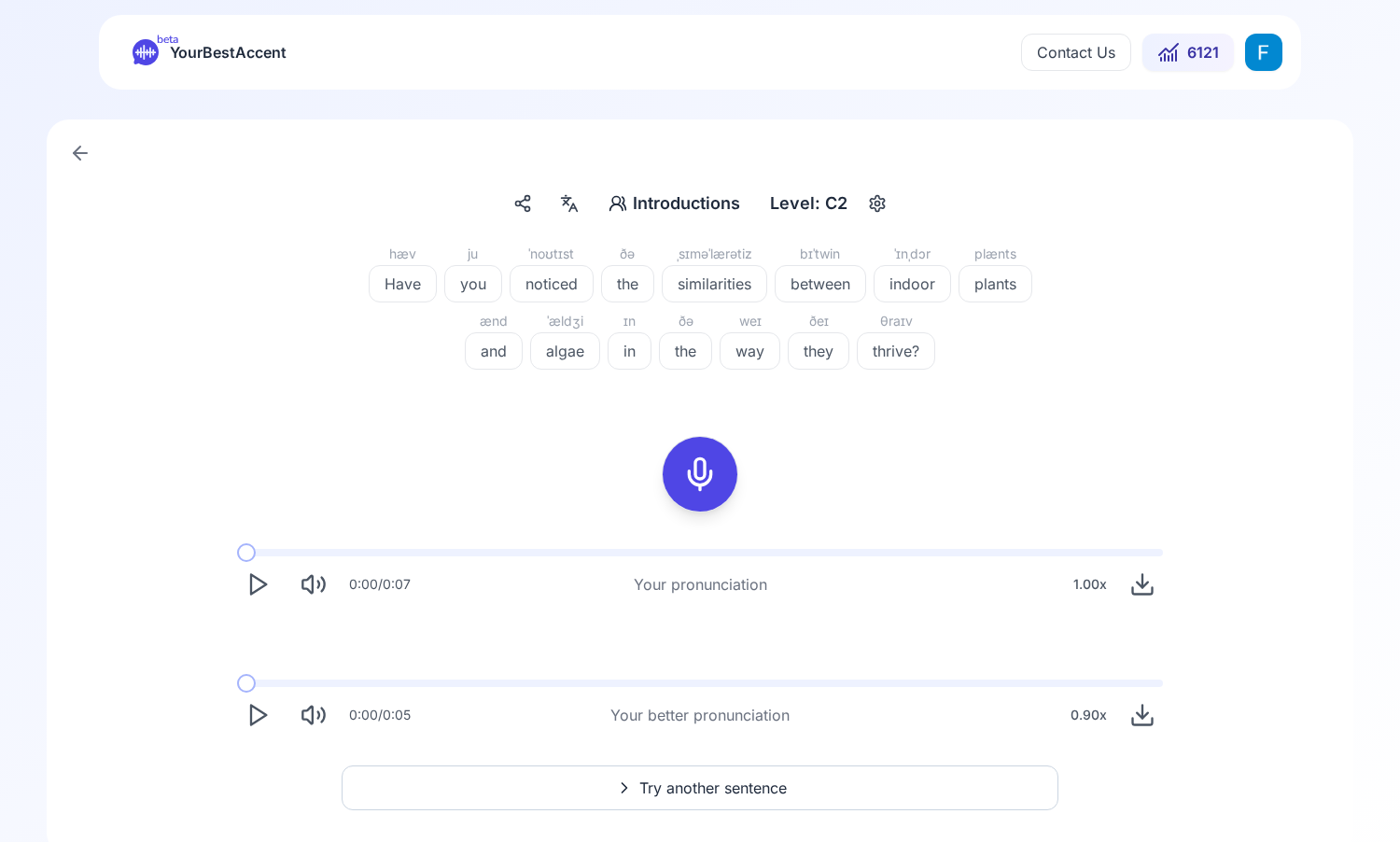
click at [266, 583] on polygon "Play" at bounding box center [258, 585] width 15 height 20
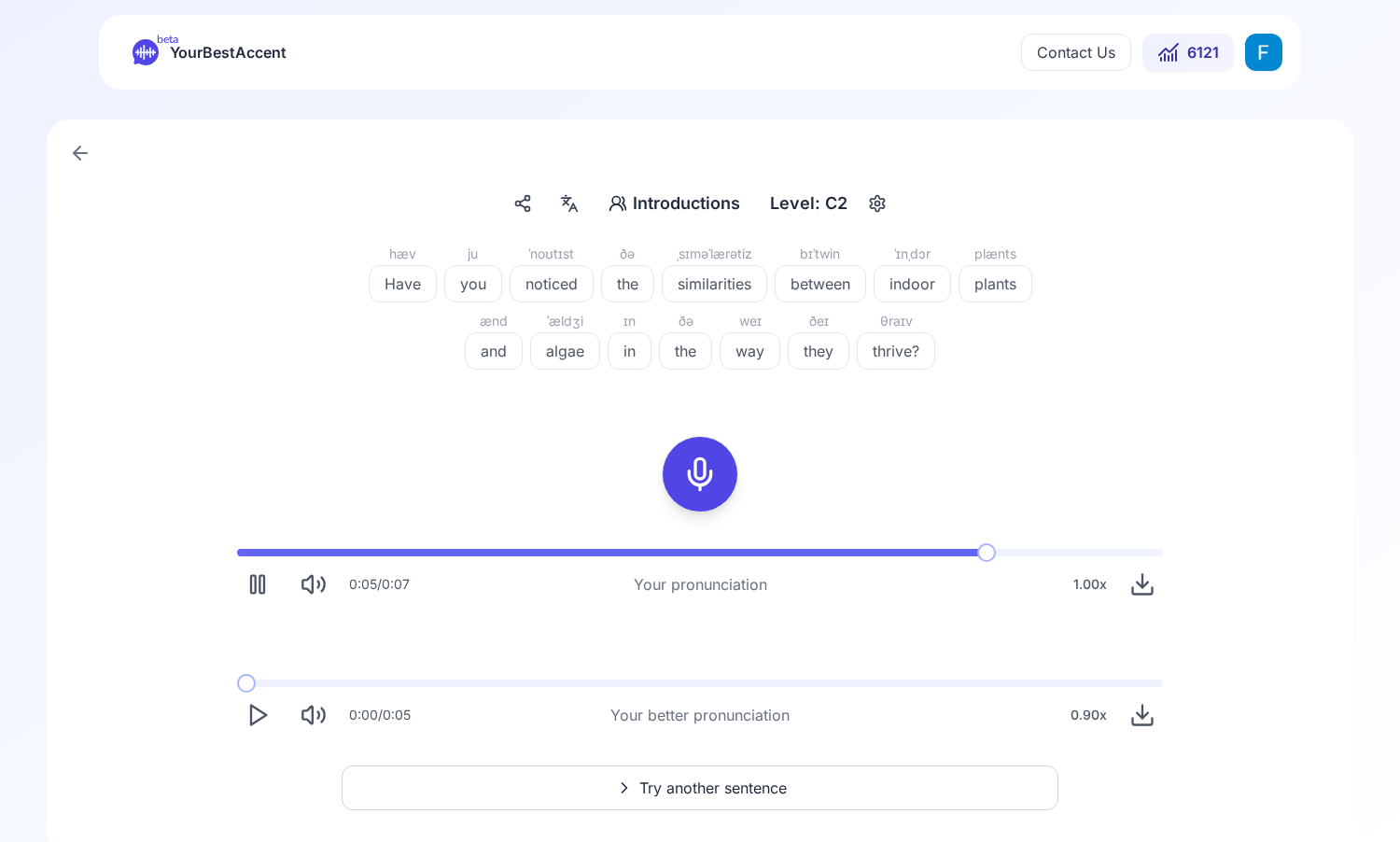
click at [1276, 49] on html "beta YourBestAccent Contact Us 6121 Introductions Introductions Level: C2 hæv H…" at bounding box center [700, 421] width 1400 height 842
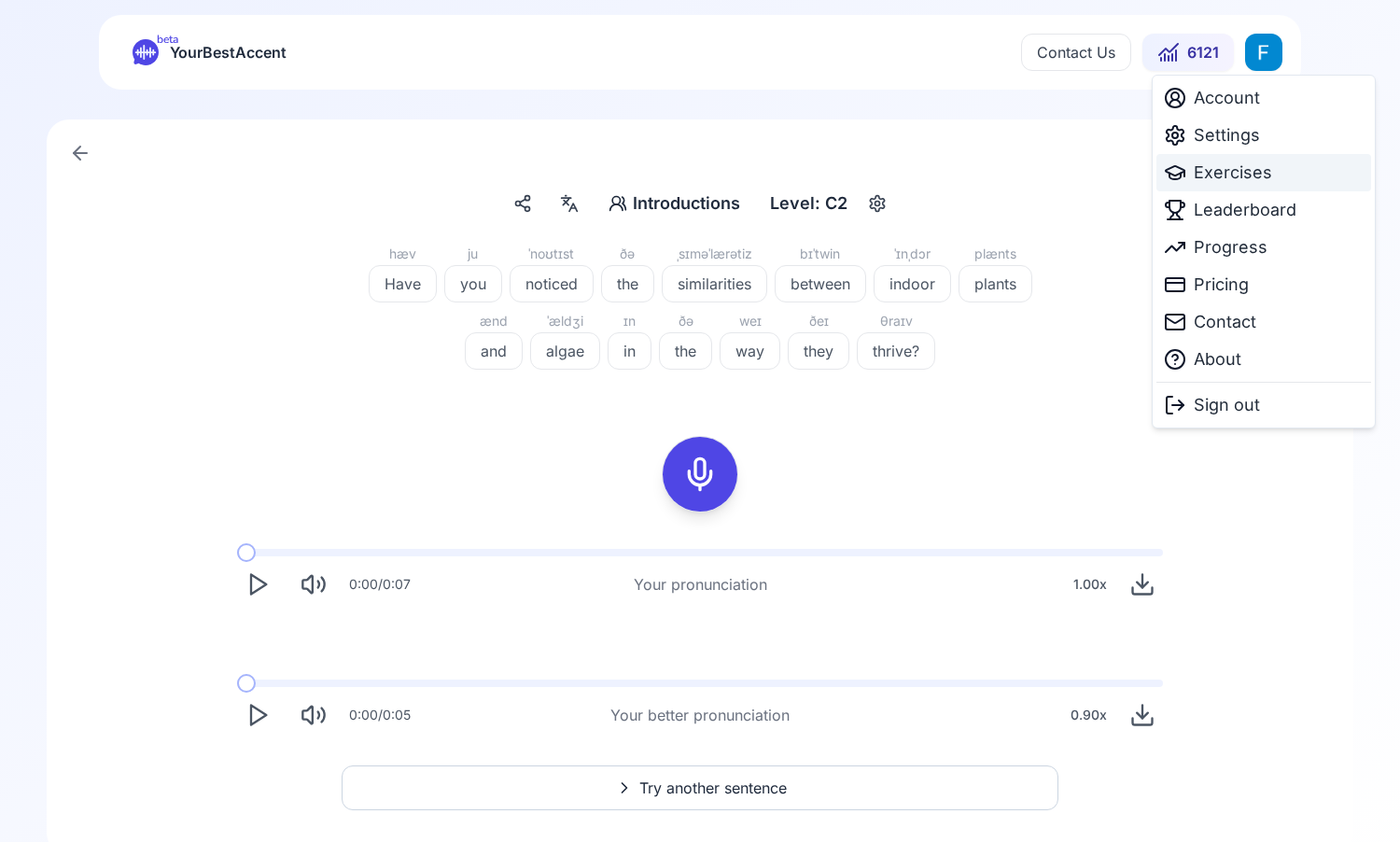
click at [1228, 170] on span "Exercises" at bounding box center [1233, 172] width 78 height 26
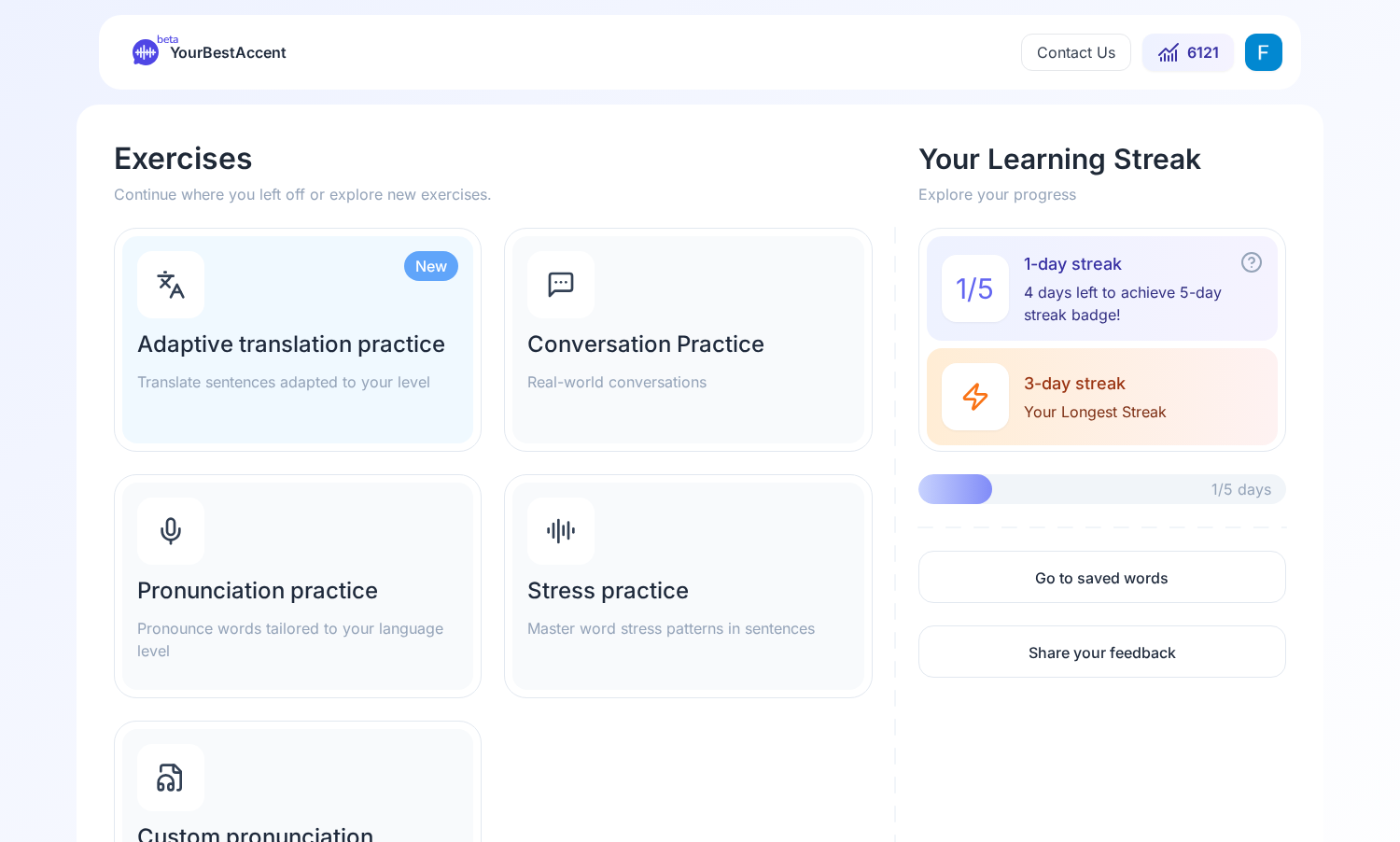
click at [283, 554] on div "Pronunciation practice Pronounce words tailored to your language level" at bounding box center [297, 586] width 350 height 207
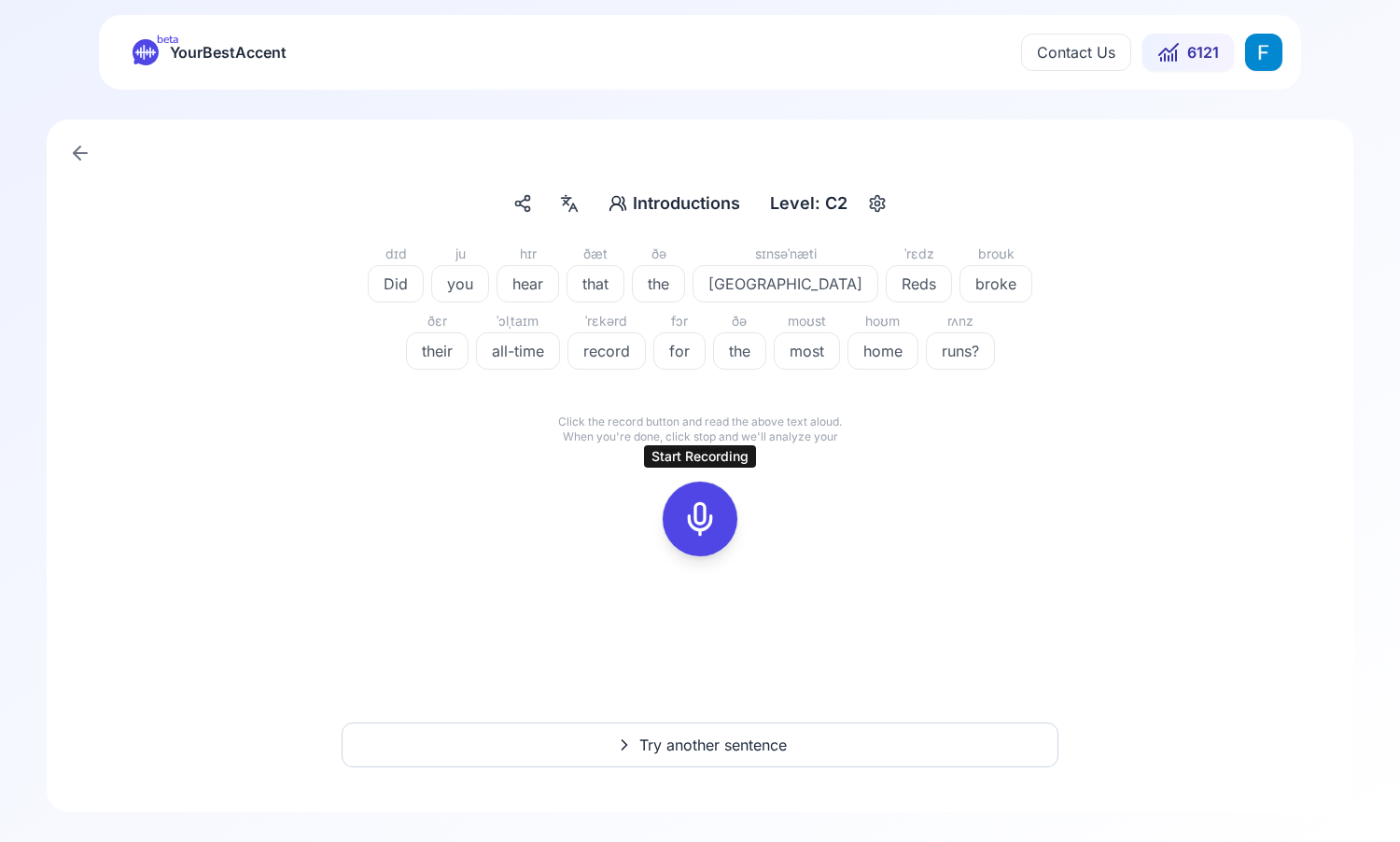
click at [707, 499] on div at bounding box center [700, 519] width 45 height 74
click at [715, 512] on icon at bounding box center [700, 519] width 37 height 37
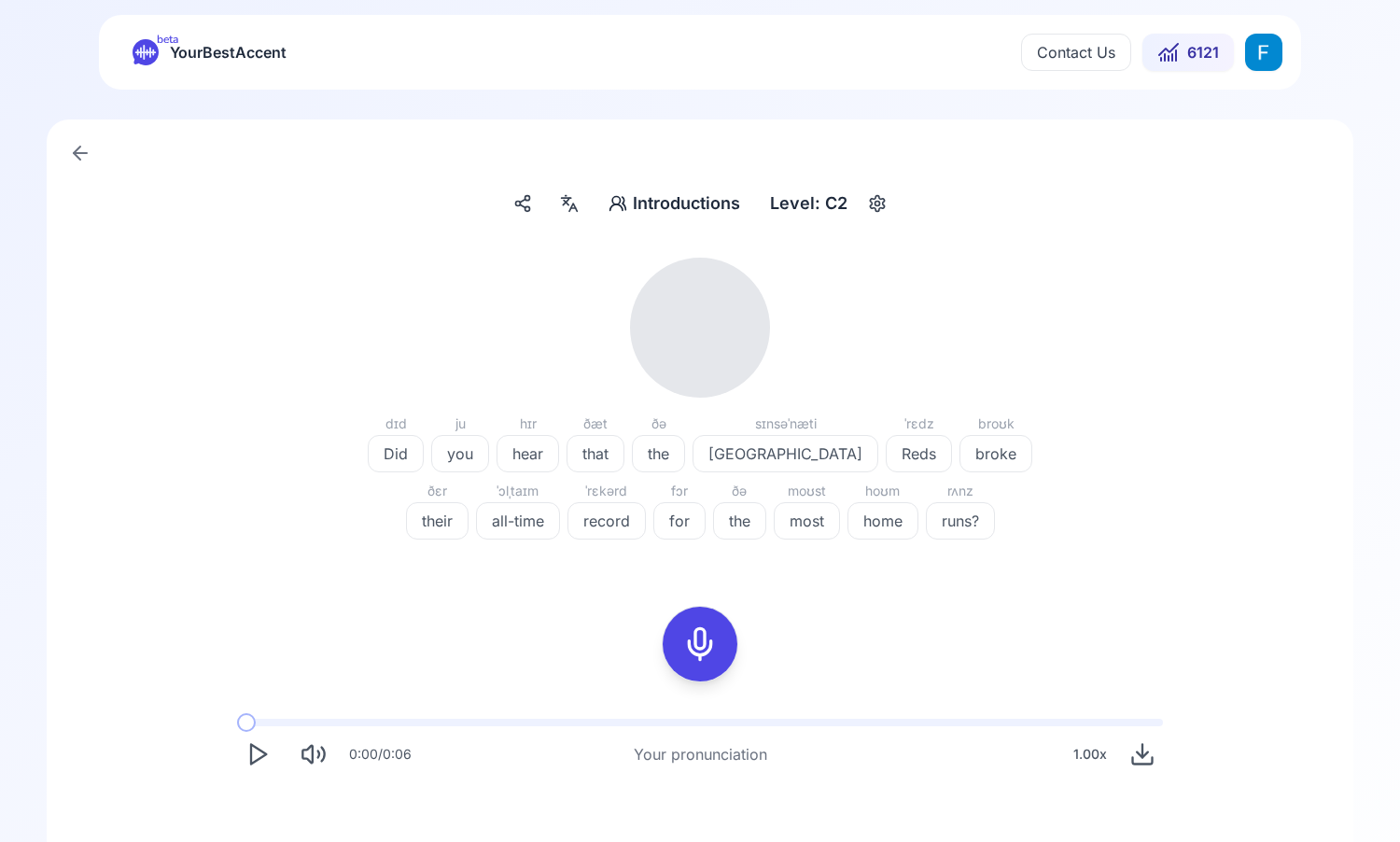
click at [255, 751] on icon "Play" at bounding box center [257, 754] width 26 height 26
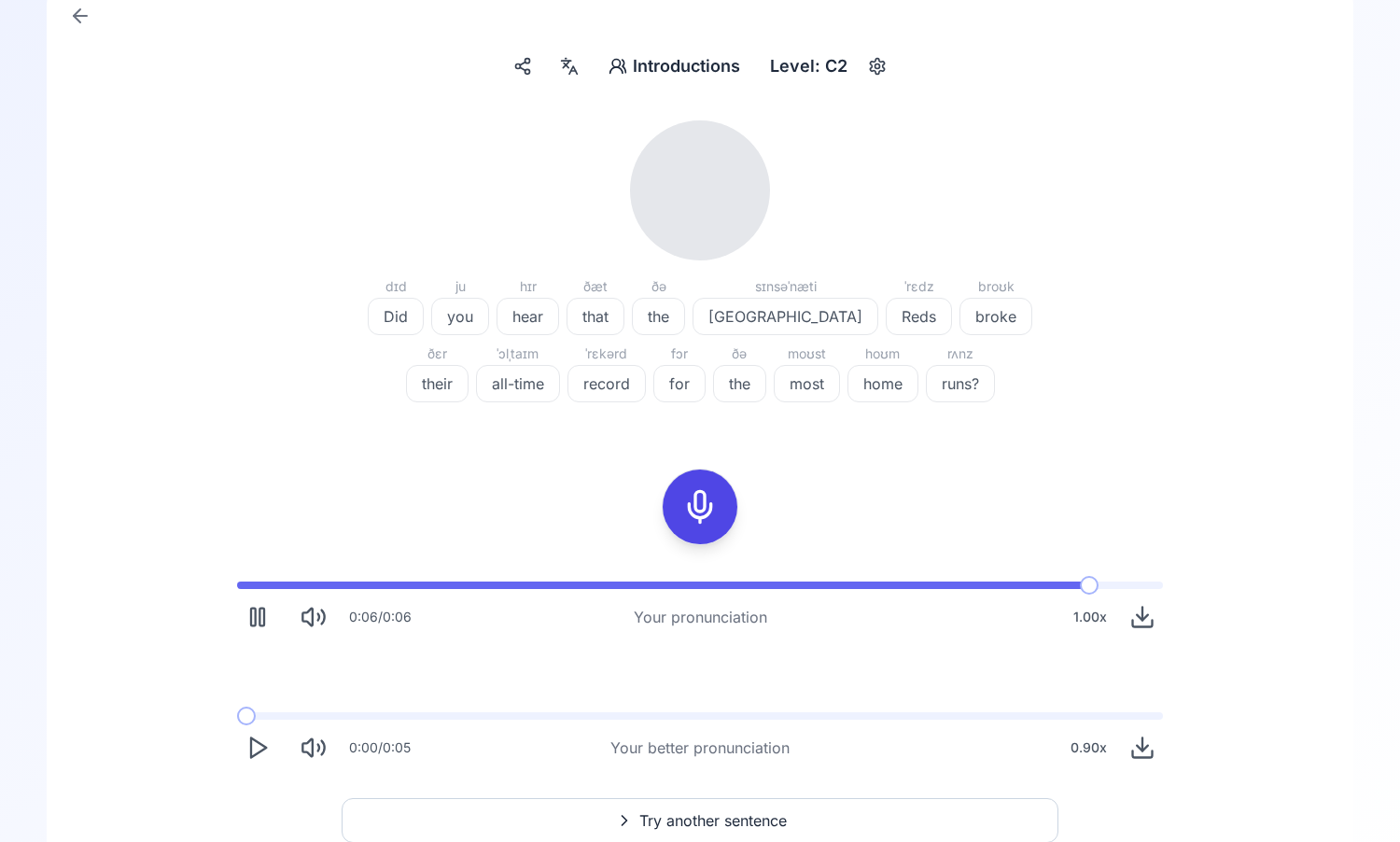
scroll to position [139, 0]
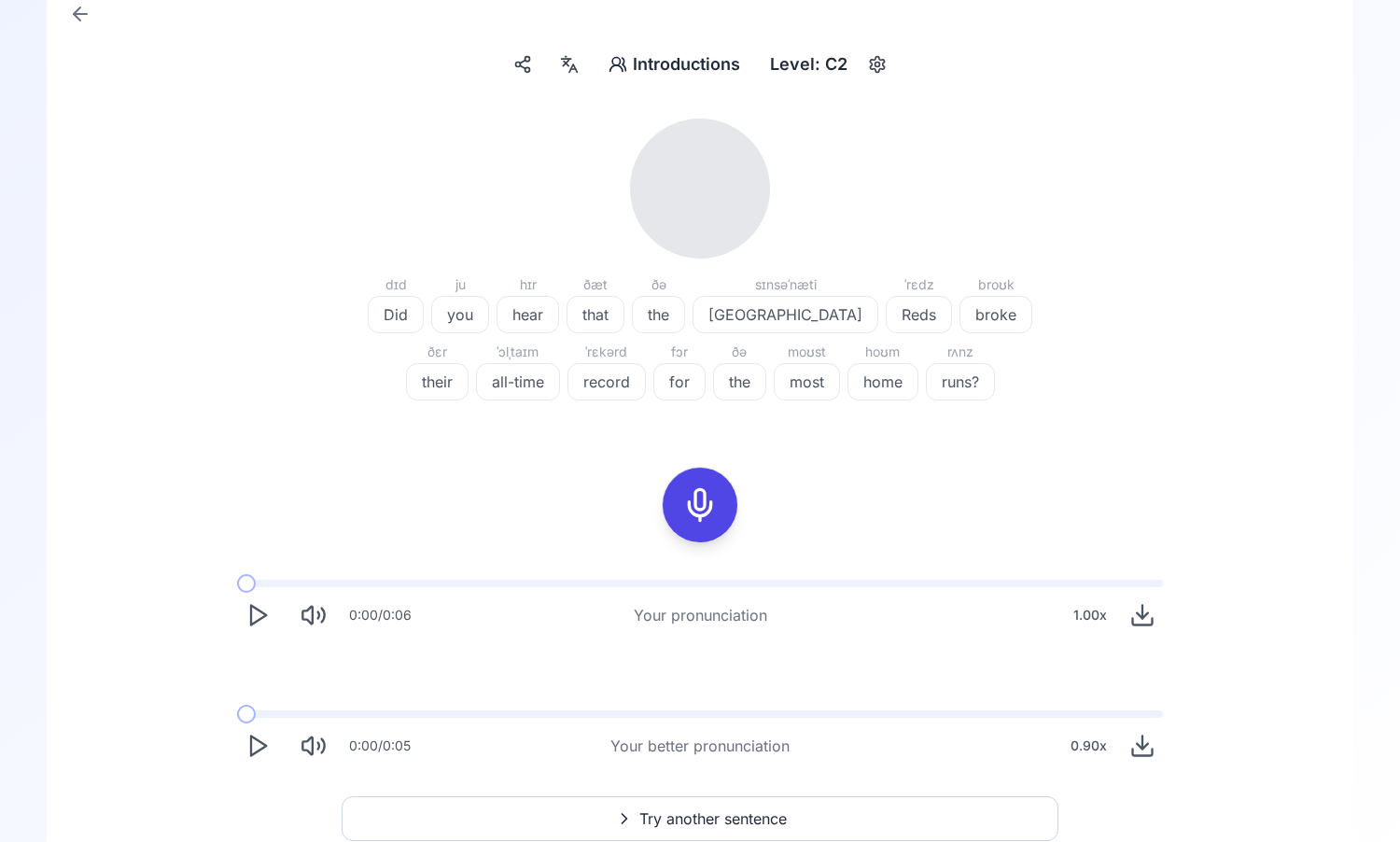
click at [265, 753] on icon "Play" at bounding box center [257, 745] width 26 height 26
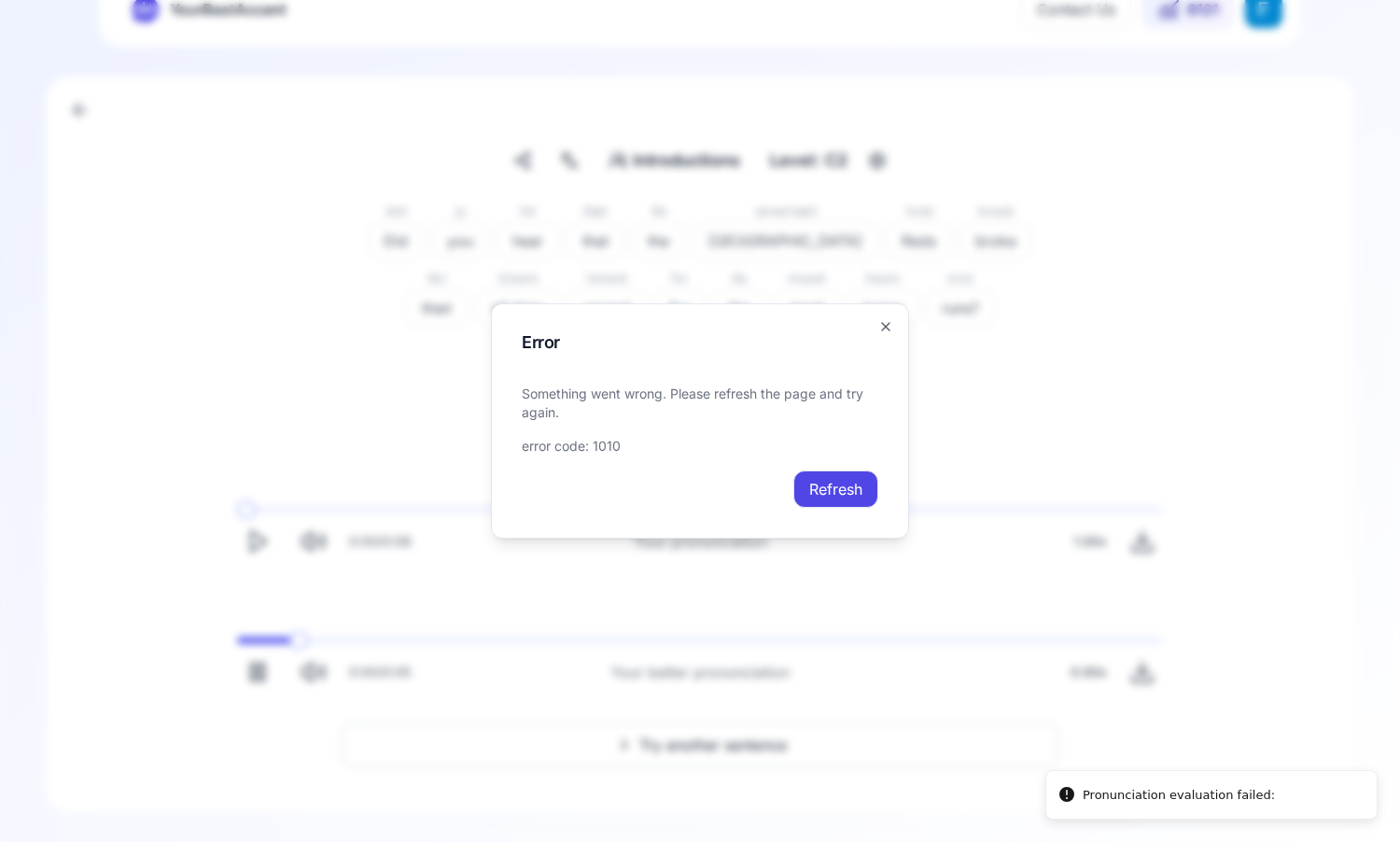
scroll to position [43, 0]
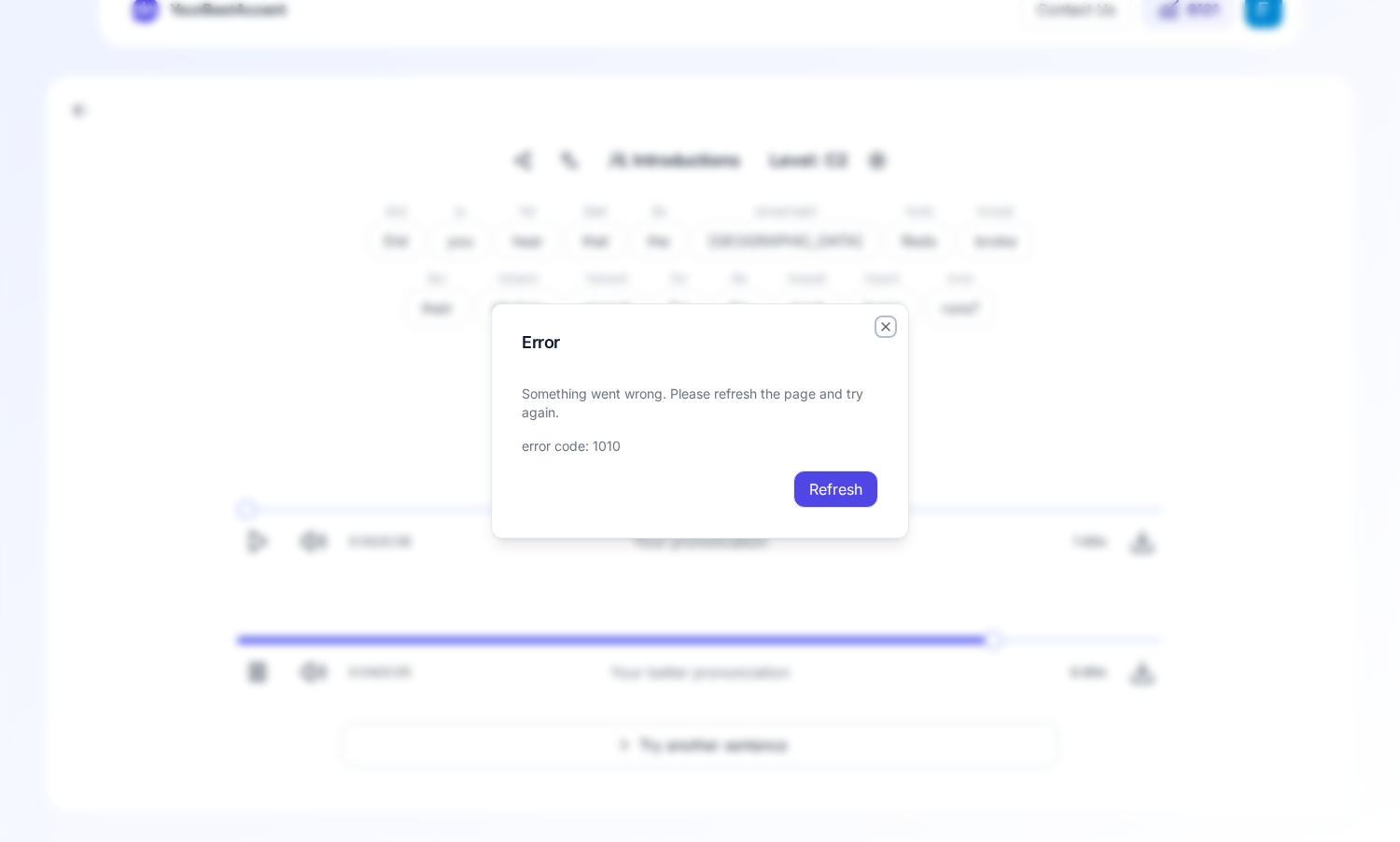
click at [885, 321] on icon "button" at bounding box center [885, 326] width 15 height 15
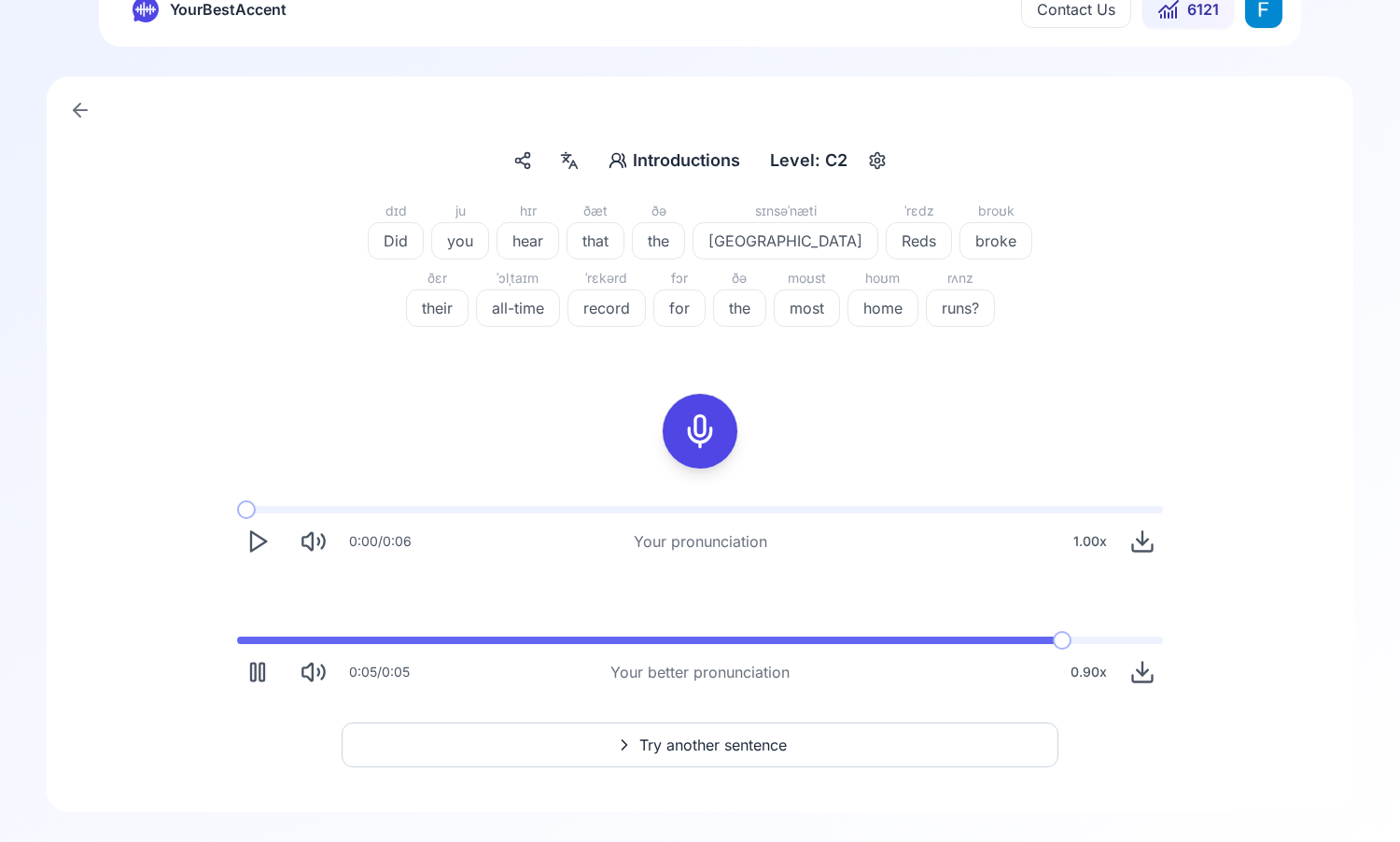
scroll to position [0, 0]
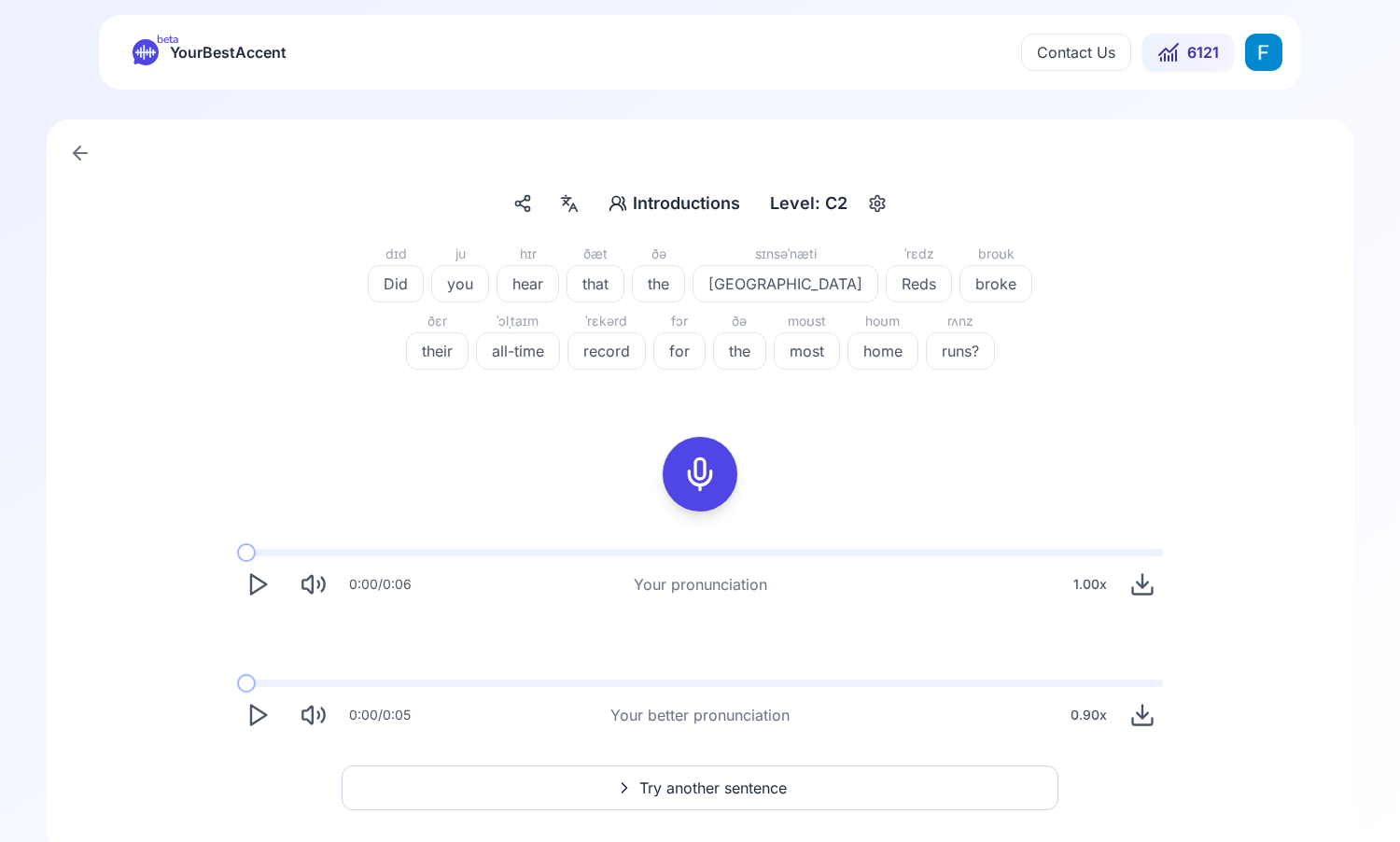
click at [1243, 58] on div "Contact Us 6121" at bounding box center [1152, 52] width 262 height 37
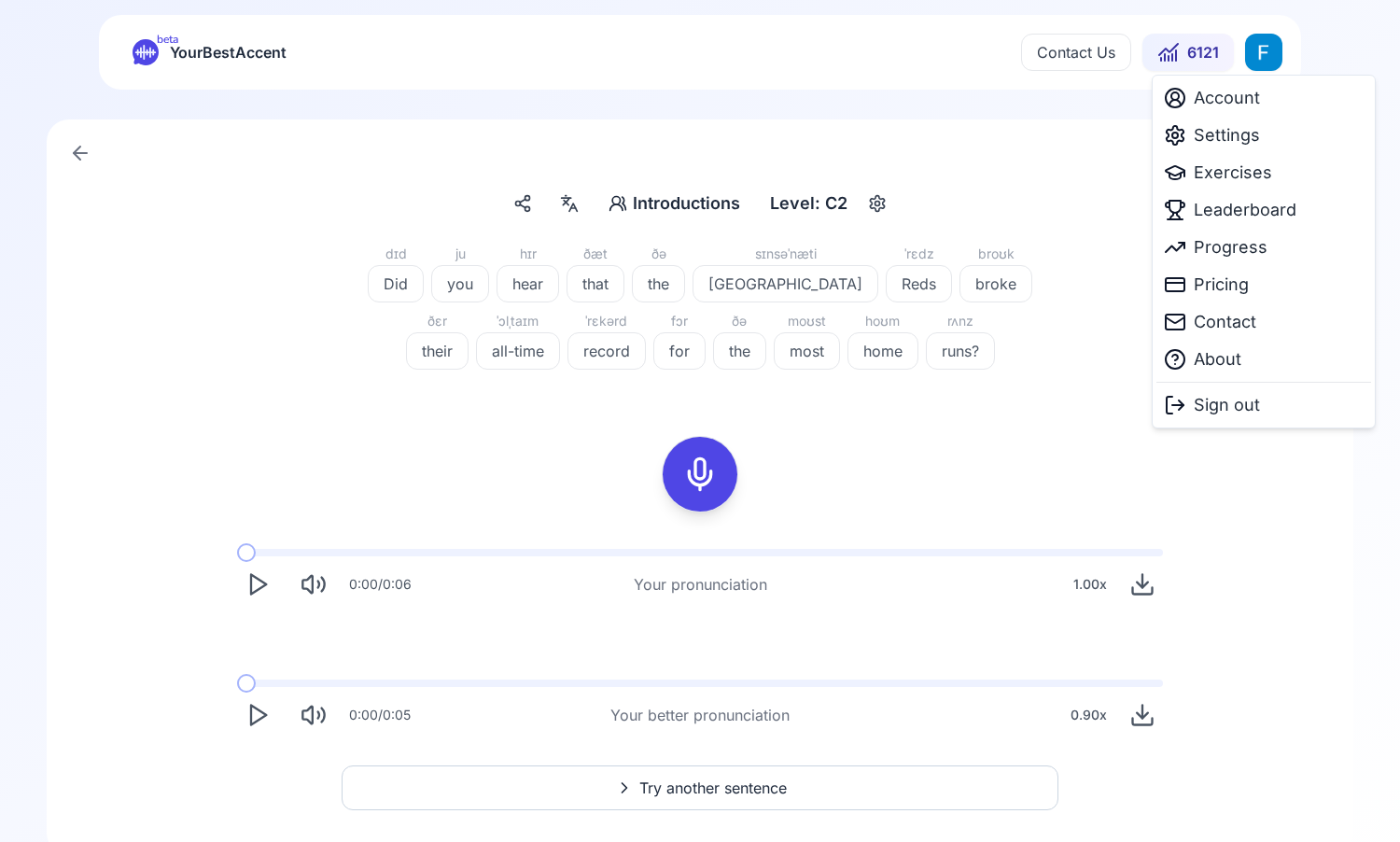
click at [1259, 61] on html "beta YourBestAccent Contact Us 6121 Introductions Introductions Level: C2 dɪd D…" at bounding box center [700, 421] width 1400 height 842
click at [1216, 284] on span "Pricing" at bounding box center [1221, 284] width 55 height 26
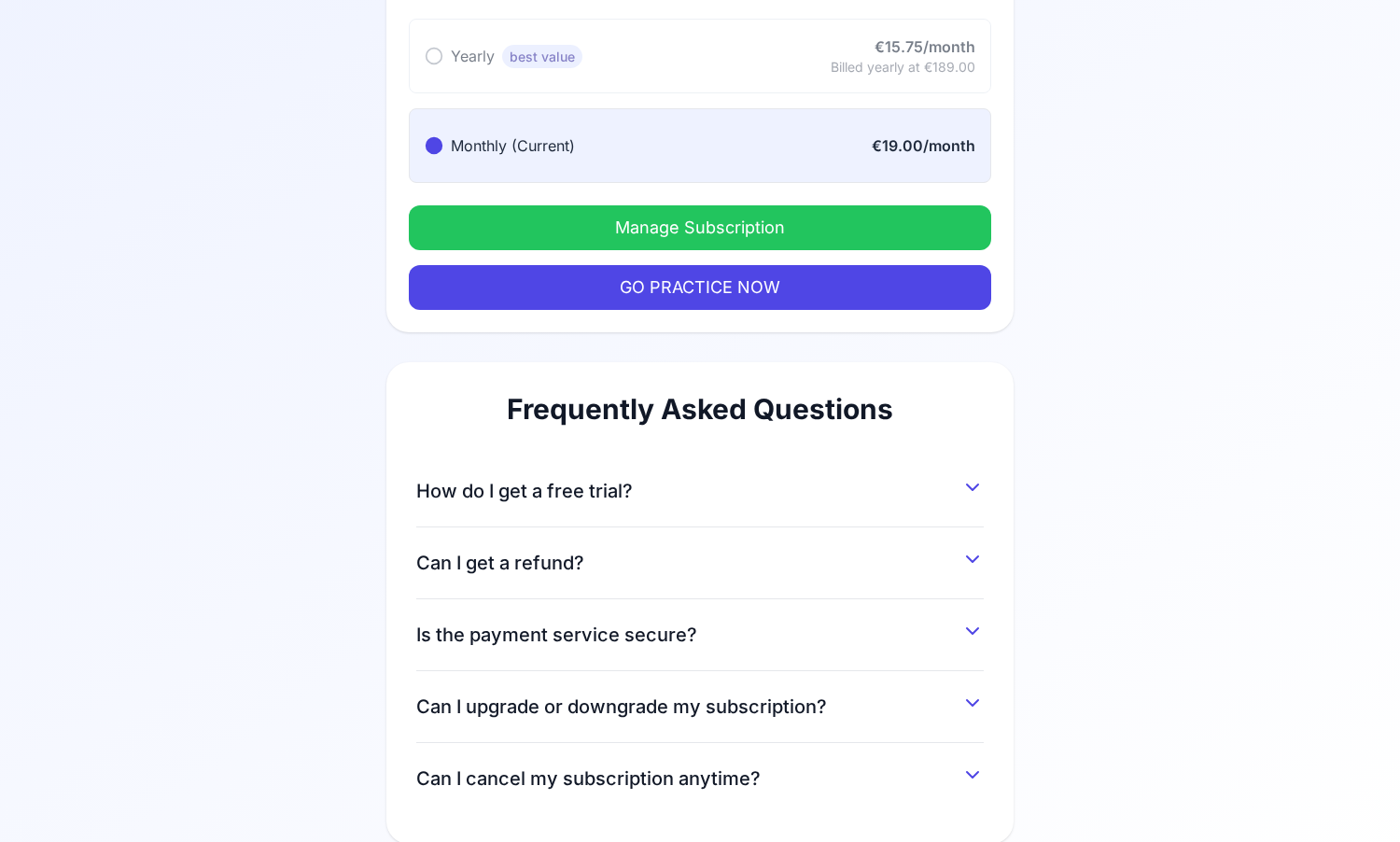
scroll to position [226, 0]
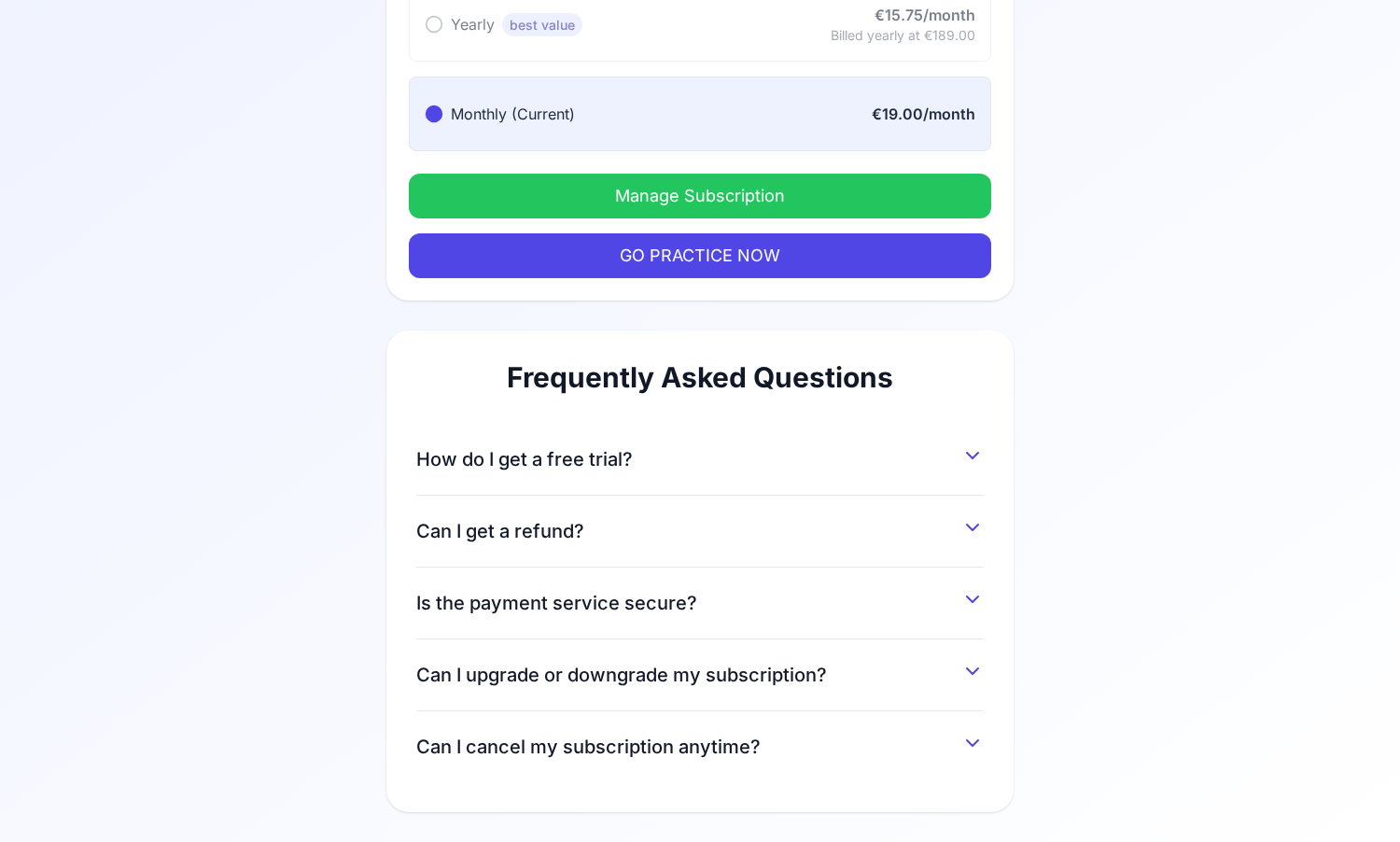
click at [849, 520] on button "Can I get a refund?" at bounding box center [699, 527] width 567 height 33
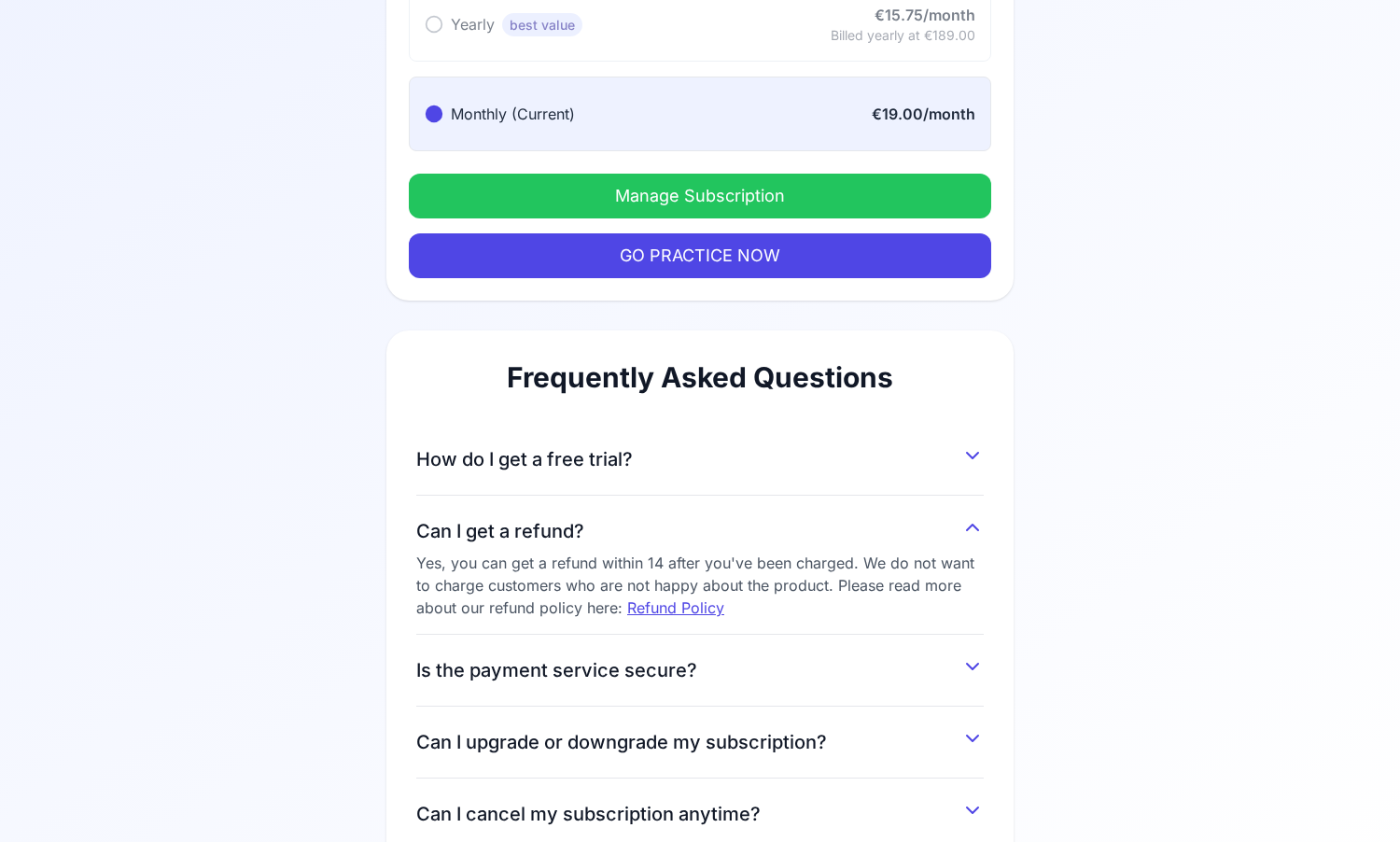
click at [849, 520] on button "Can I get a refund?" at bounding box center [699, 527] width 567 height 33
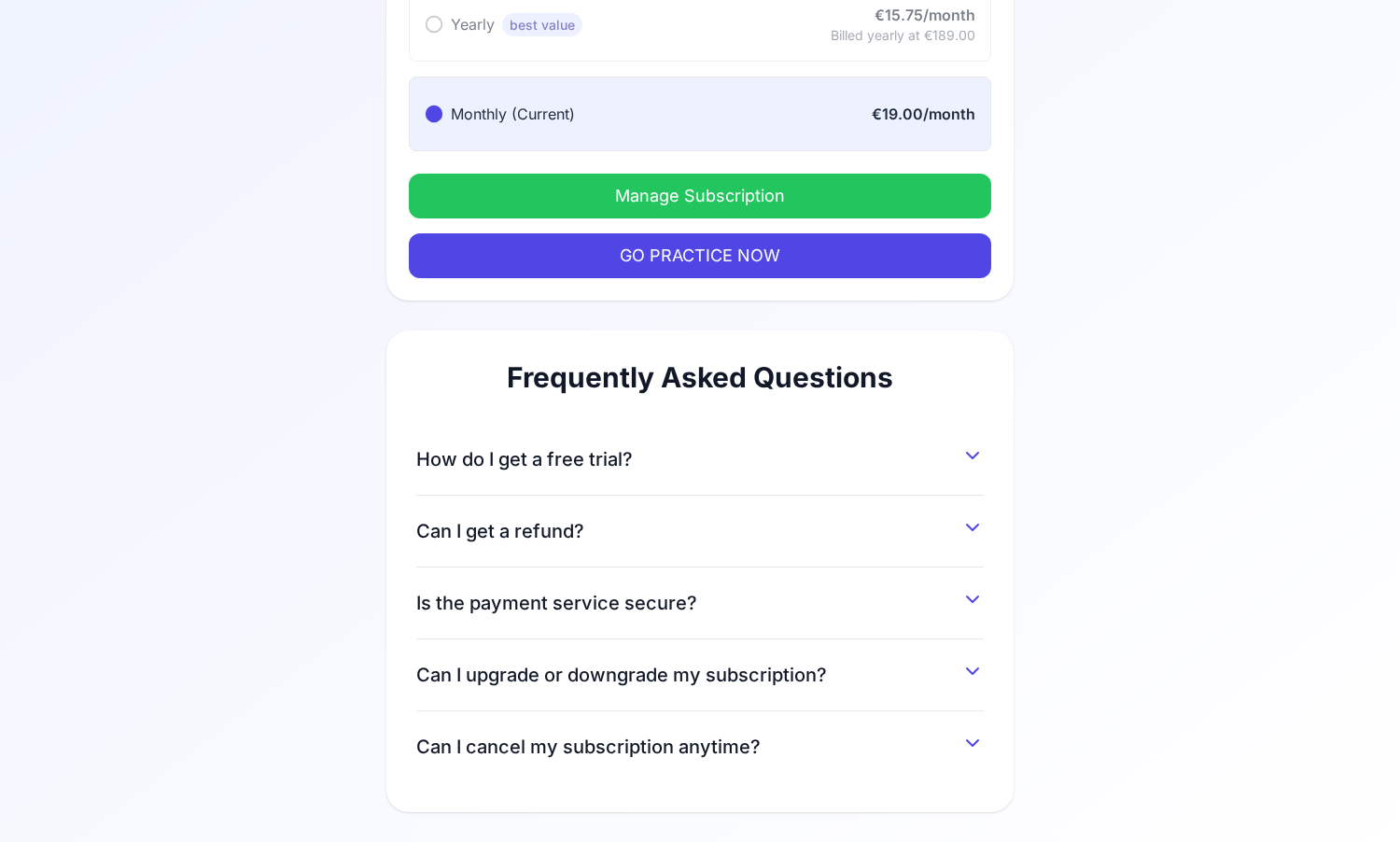
click at [836, 601] on button "Is the payment service secure?" at bounding box center [699, 600] width 567 height 33
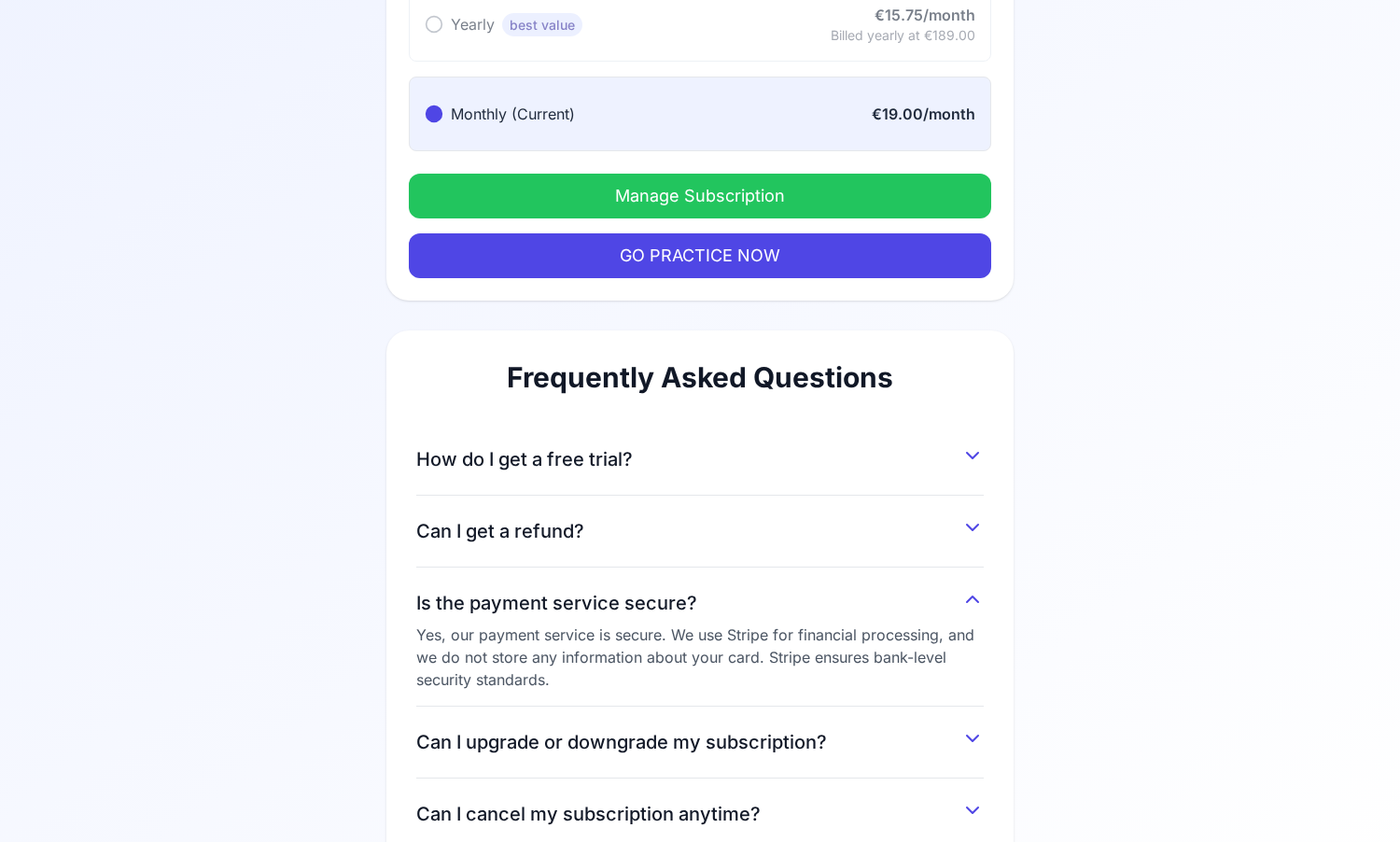
click at [836, 601] on button "Is the payment service secure?" at bounding box center [699, 600] width 567 height 33
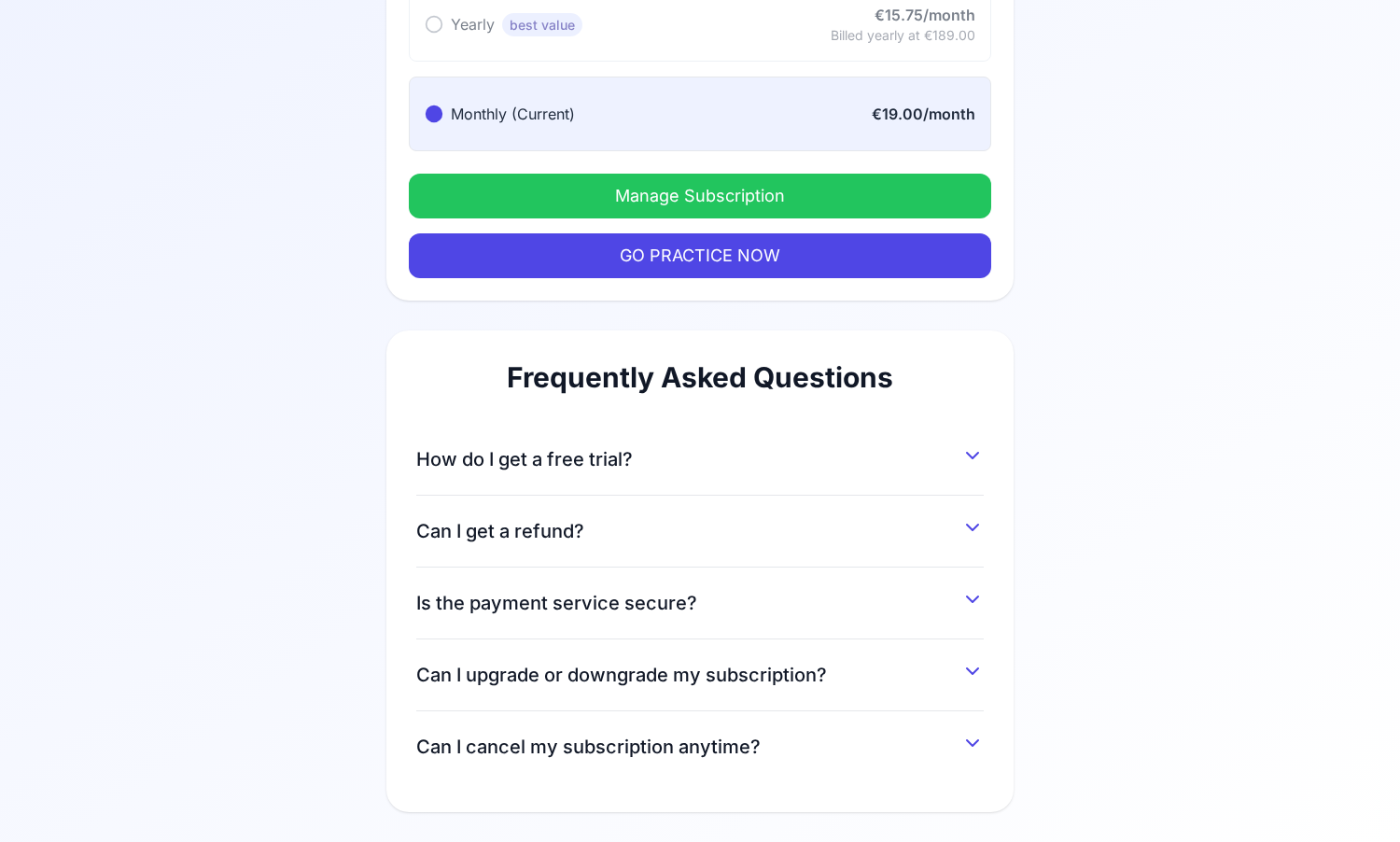
scroll to position [0, 0]
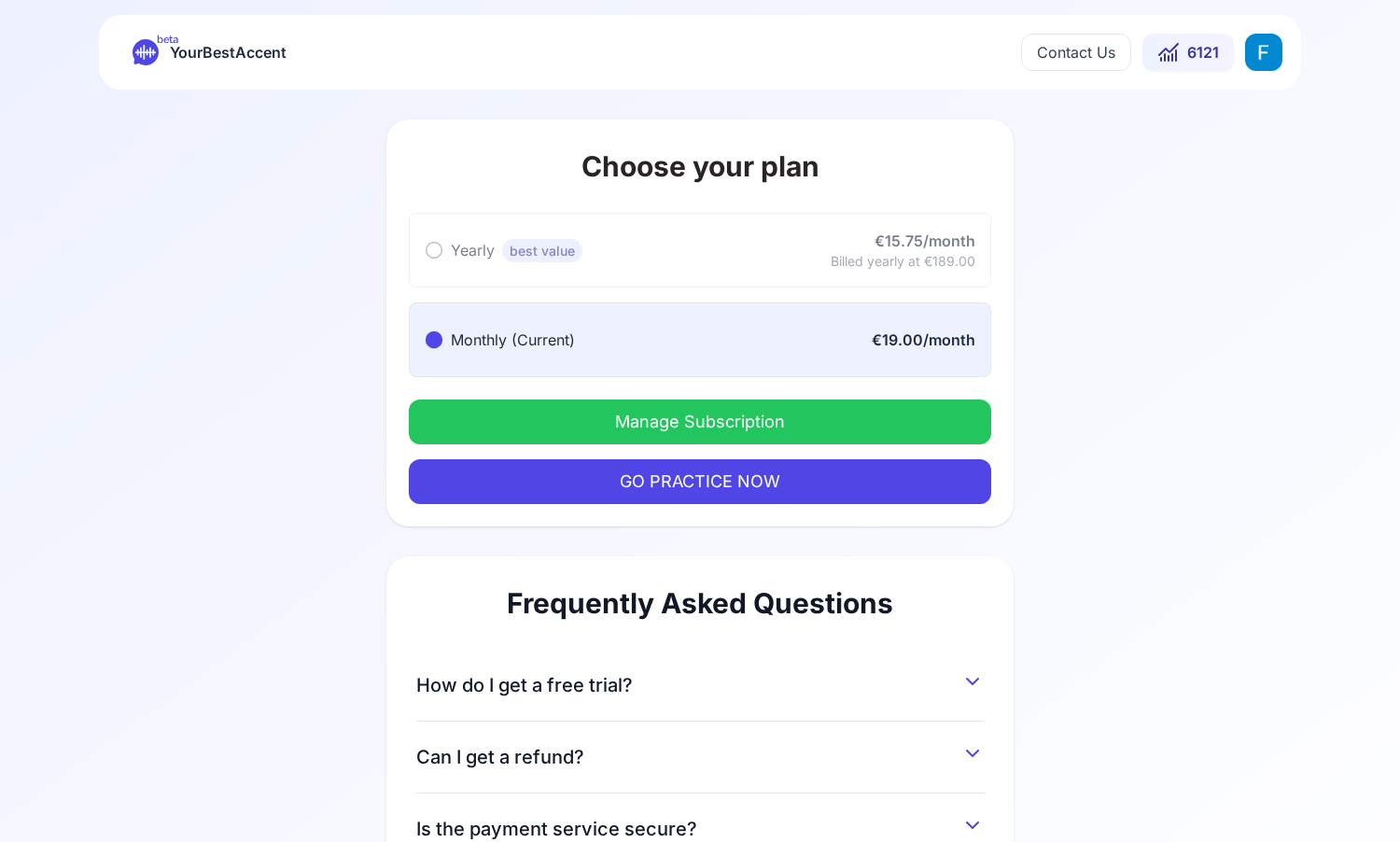
click at [190, 46] on span "YourBestAccent" at bounding box center [227, 52] width 116 height 26
